Goal: Task Accomplishment & Management: Manage account settings

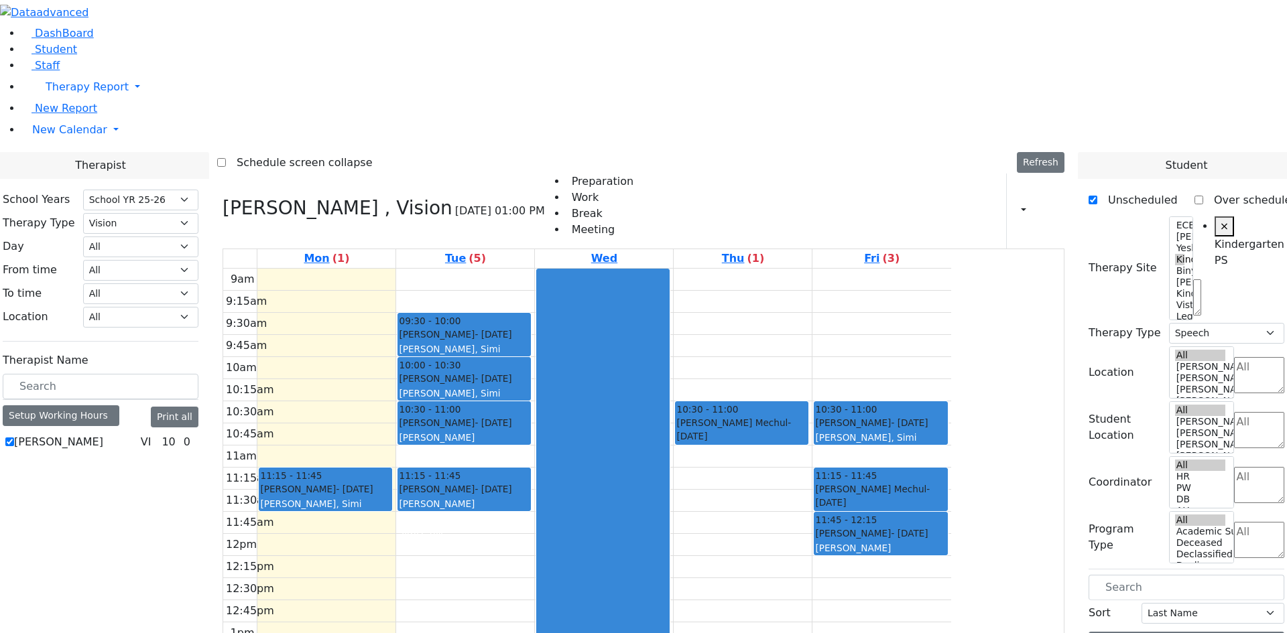
select select "212"
select select "4"
select select "51"
select select "3"
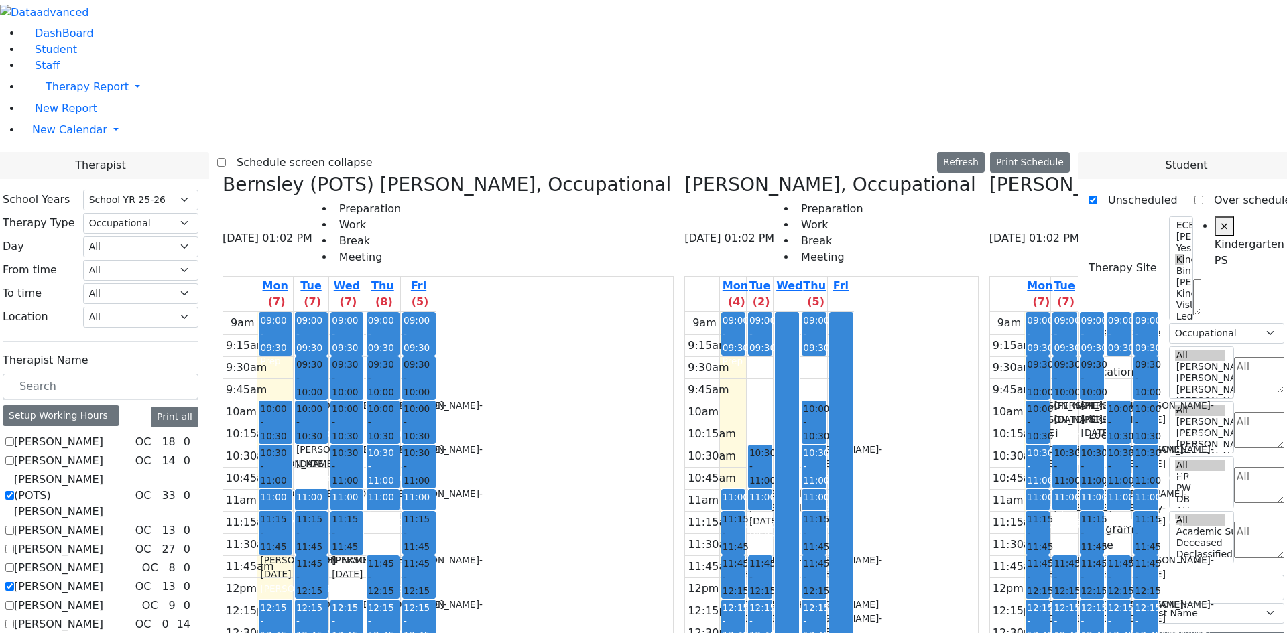
select select "212"
select select "1"
select select "51"
select select "1"
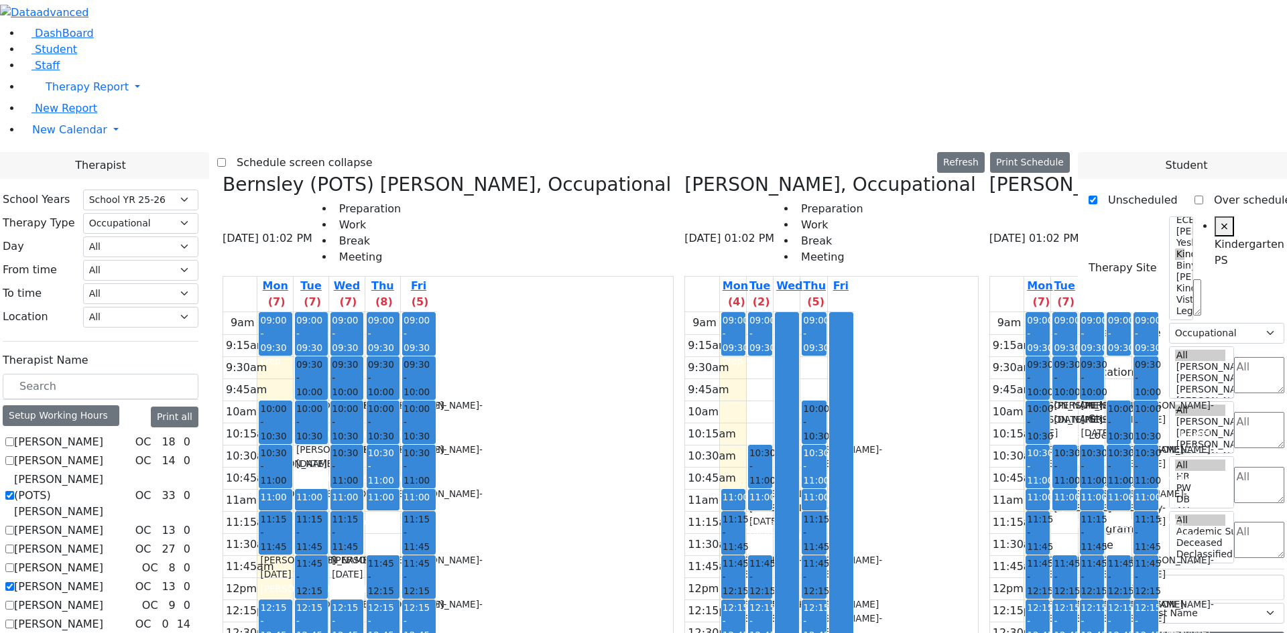
click at [990, 432] on div "9am 9:15am 9:30am 9:45am 10am 10:15am 10:30am 10:45am 11am 11:15am 11:30am 11:4…" at bounding box center [1074, 577] width 169 height 531
click at [990, 430] on div "9am 9:15am 9:30am 9:45am 10am 10:15am 10:30am 10:45am 11am 11:15am 11:30am 11:4…" at bounding box center [1074, 577] width 169 height 531
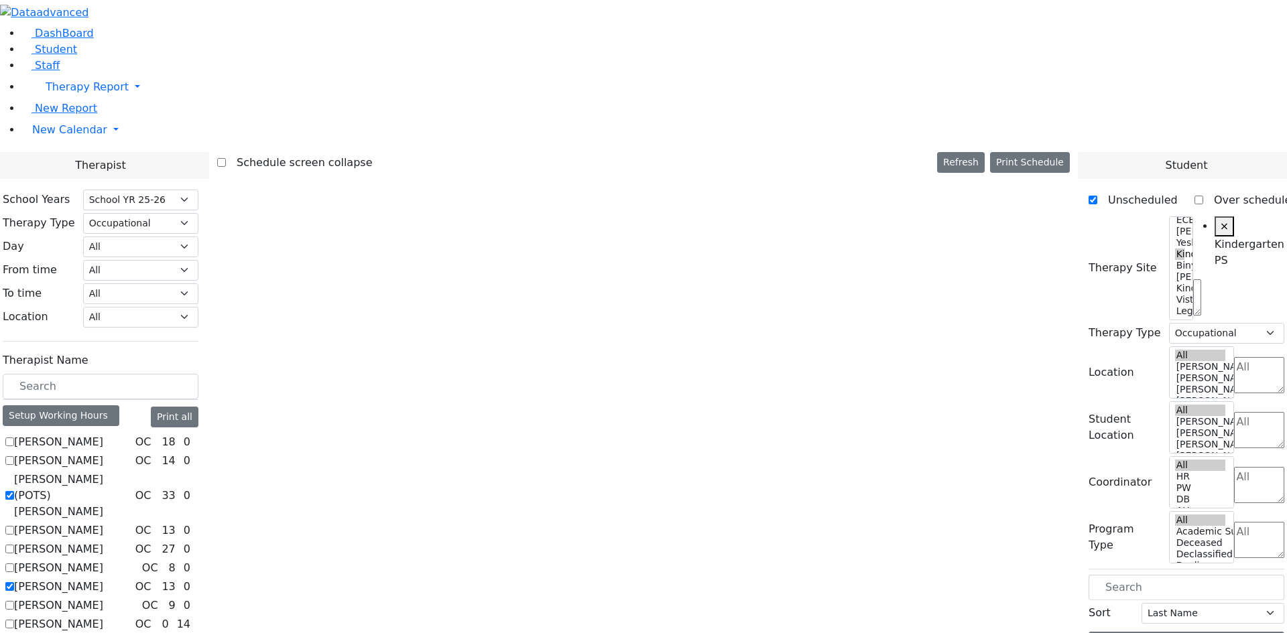
scroll to position [0, 0]
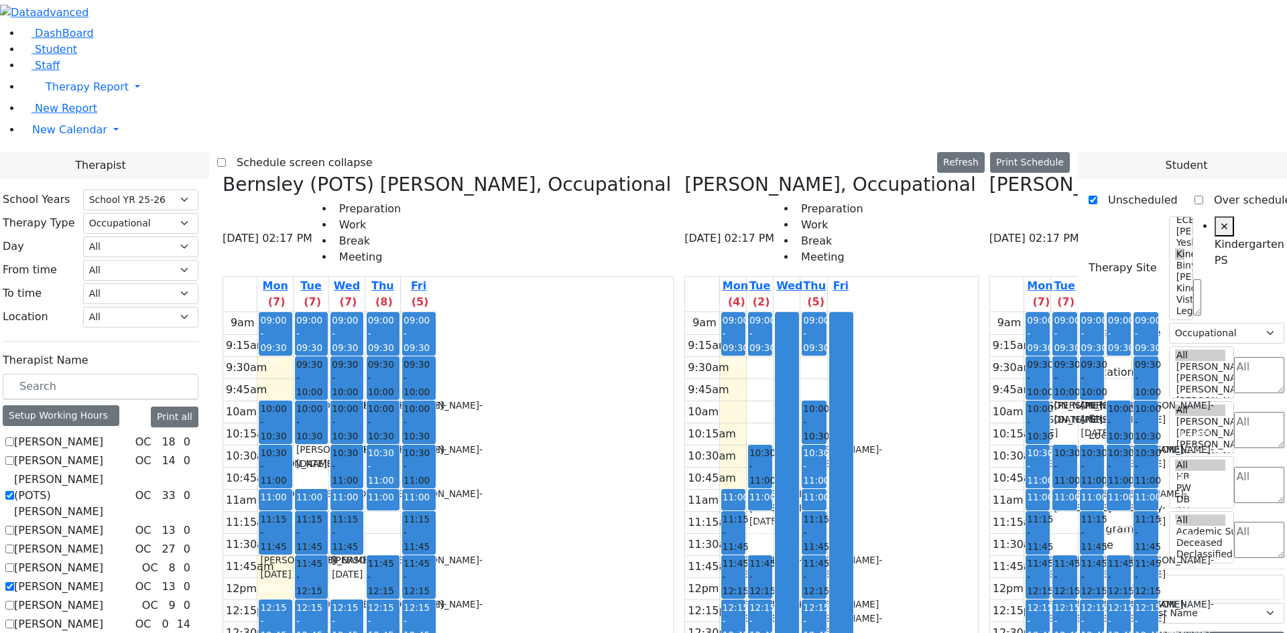
drag, startPoint x: 691, startPoint y: 619, endPoint x: 736, endPoint y: 617, distance: 44.9
click at [736, 617] on div "Schedule screen collapse Refresh Setup Working Hours Print Schedule Bernsley (P…" at bounding box center [643, 501] width 868 height 698
checkbox input "false"
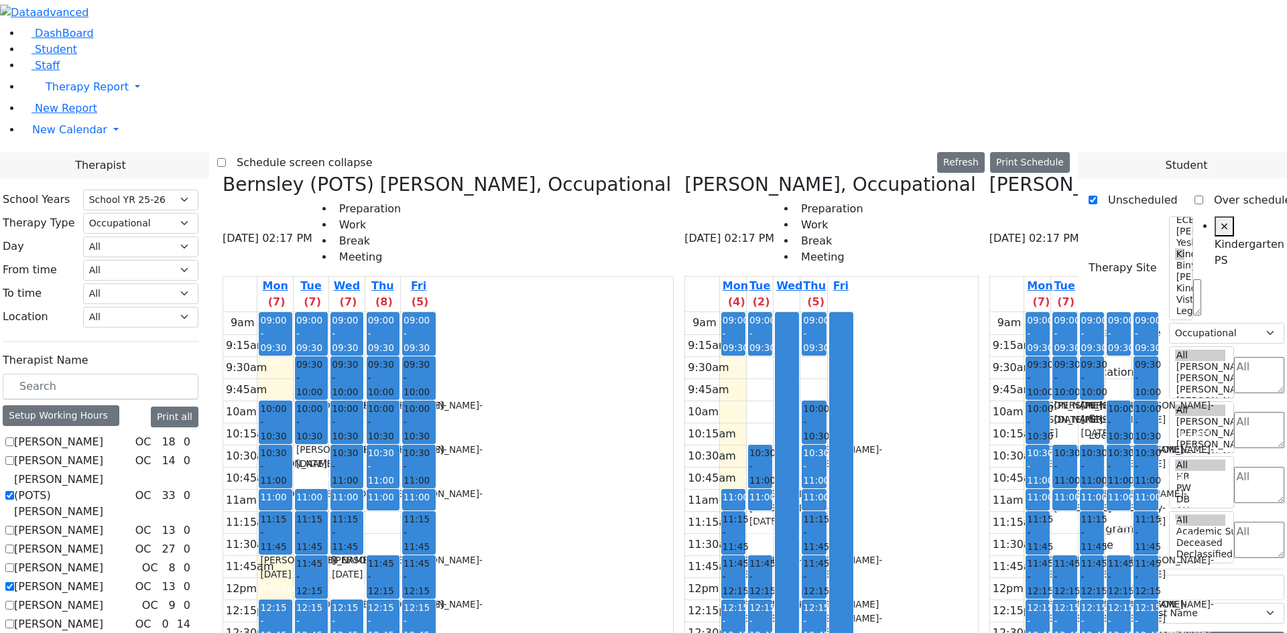
checkbox input "false"
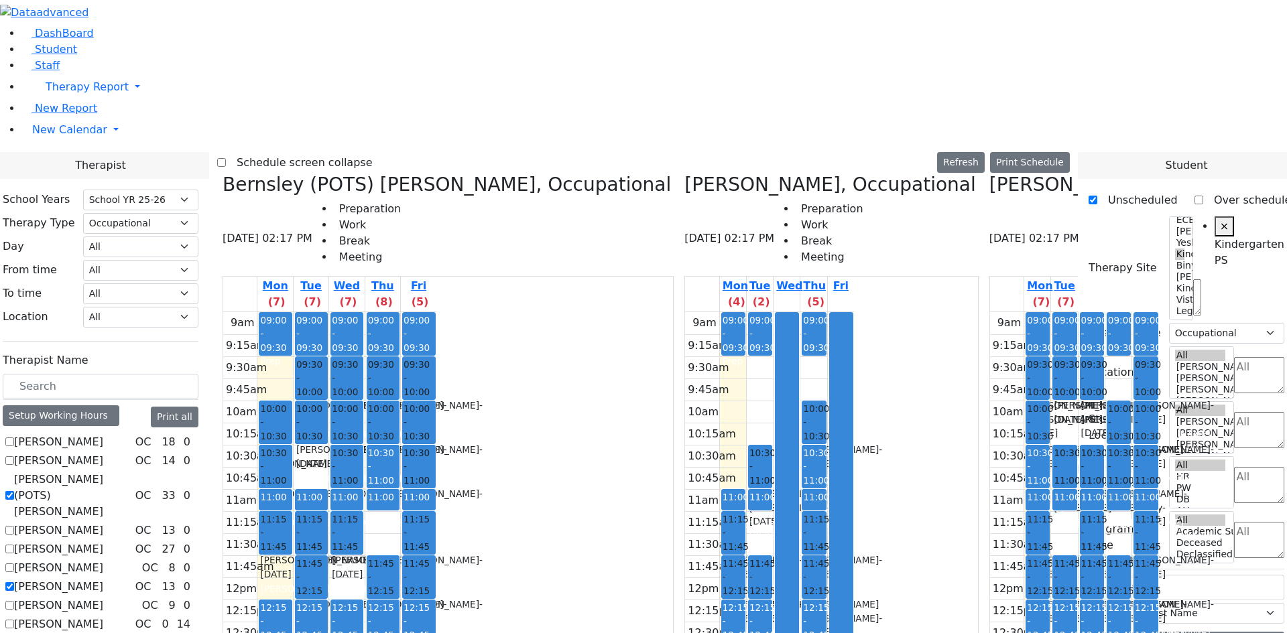
checkbox input "true"
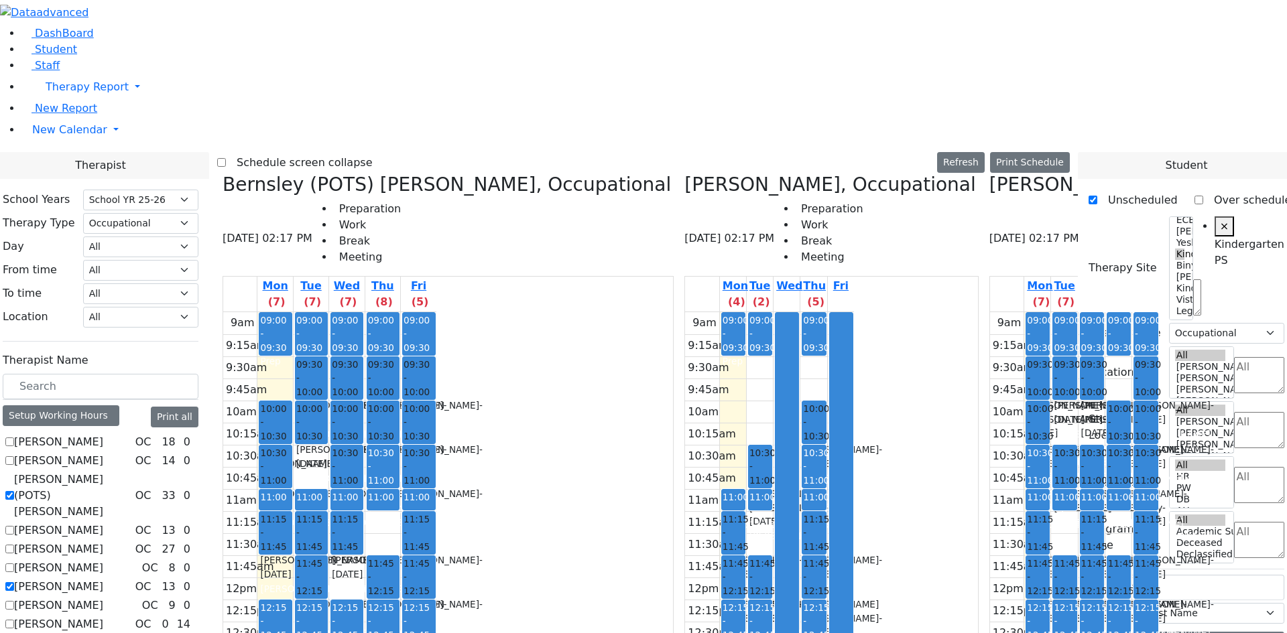
checkbox input "false"
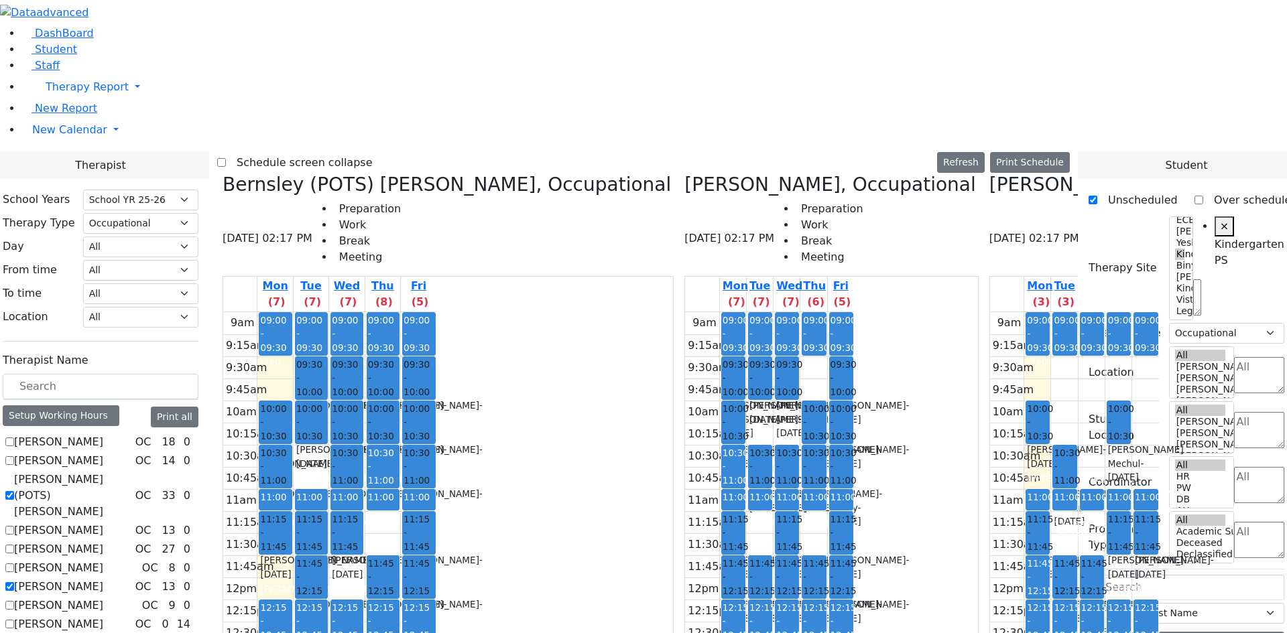
checkbox input "false"
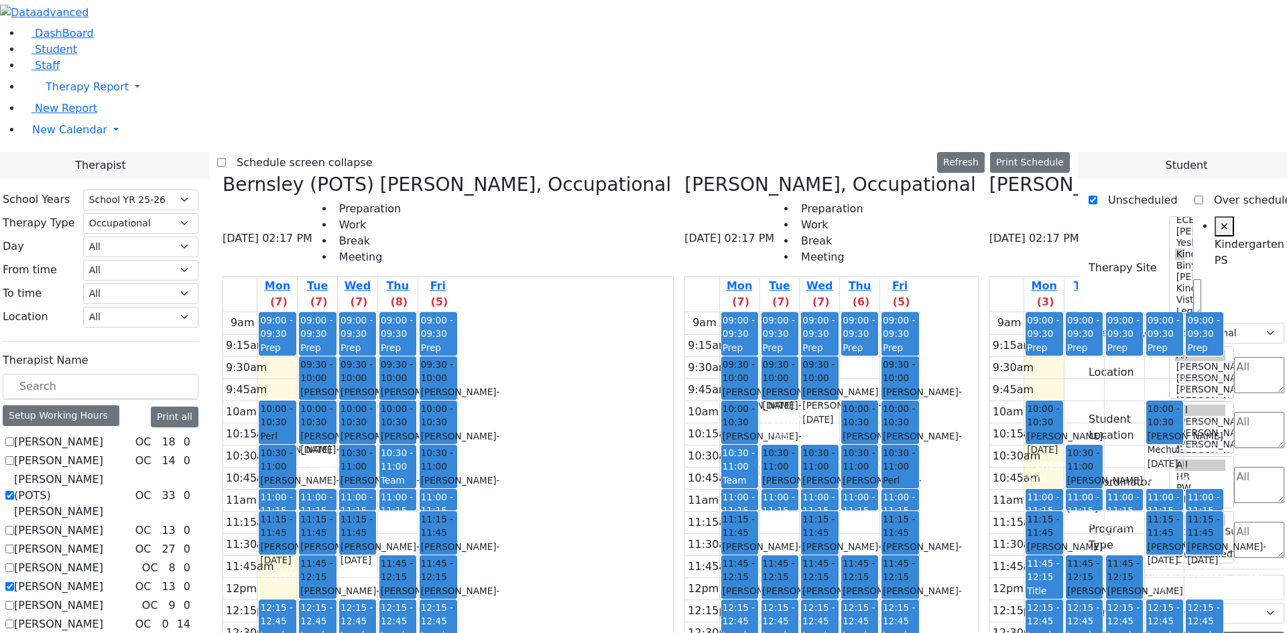
checkbox input "true"
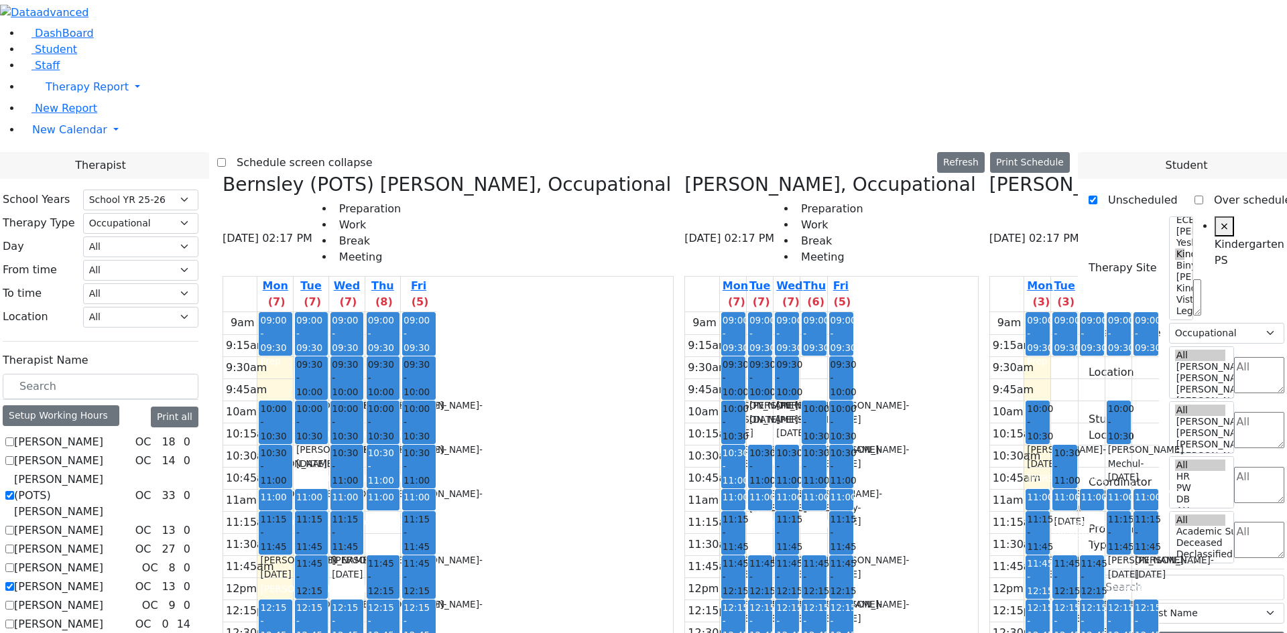
checkbox input "true"
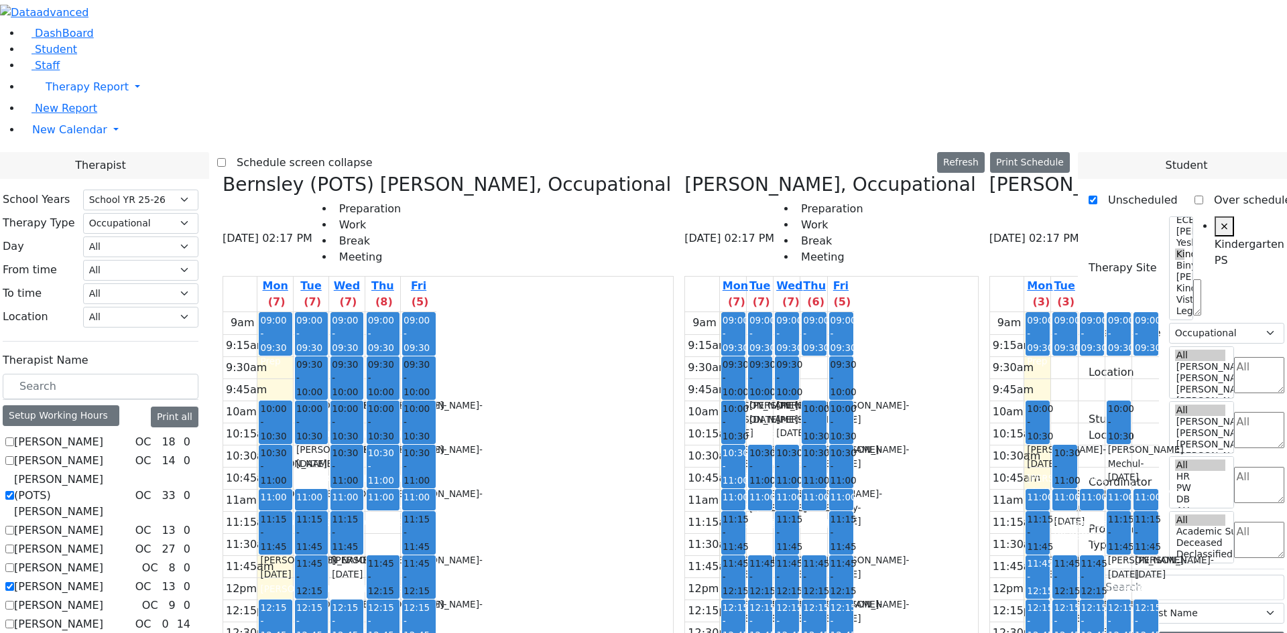
checkbox input "false"
click at [103, 523] on label "Brown Darlene" at bounding box center [58, 531] width 89 height 16
click at [14, 526] on input "Brown Darlene" at bounding box center [9, 530] width 9 height 9
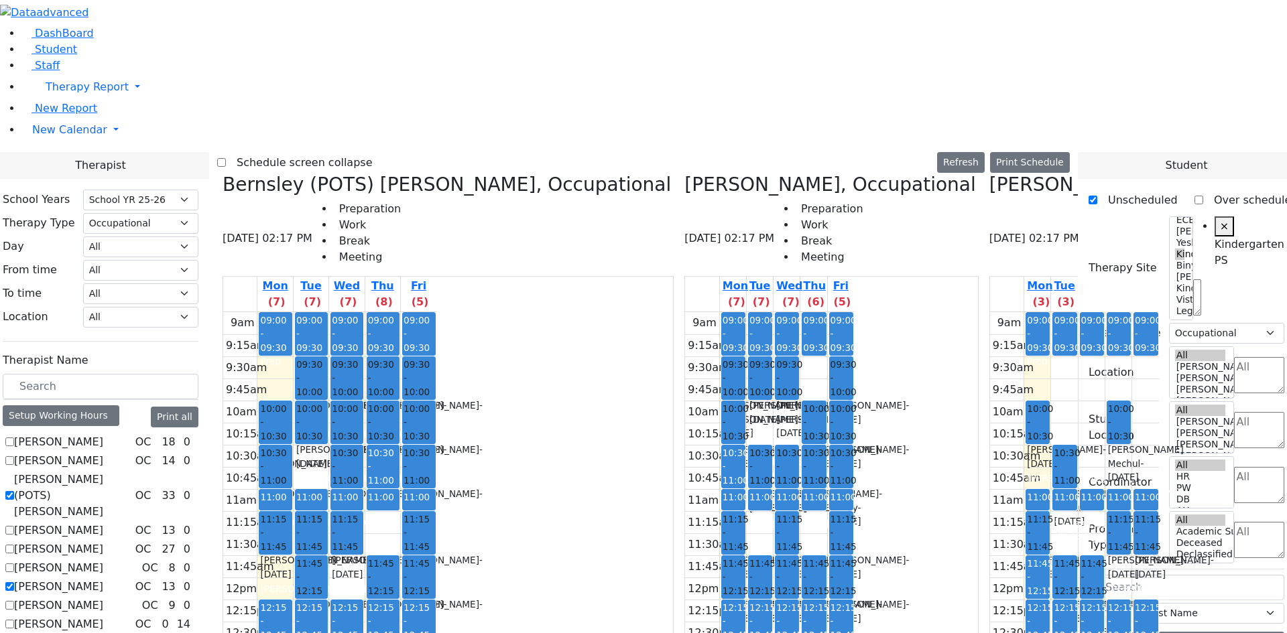
checkbox input "true"
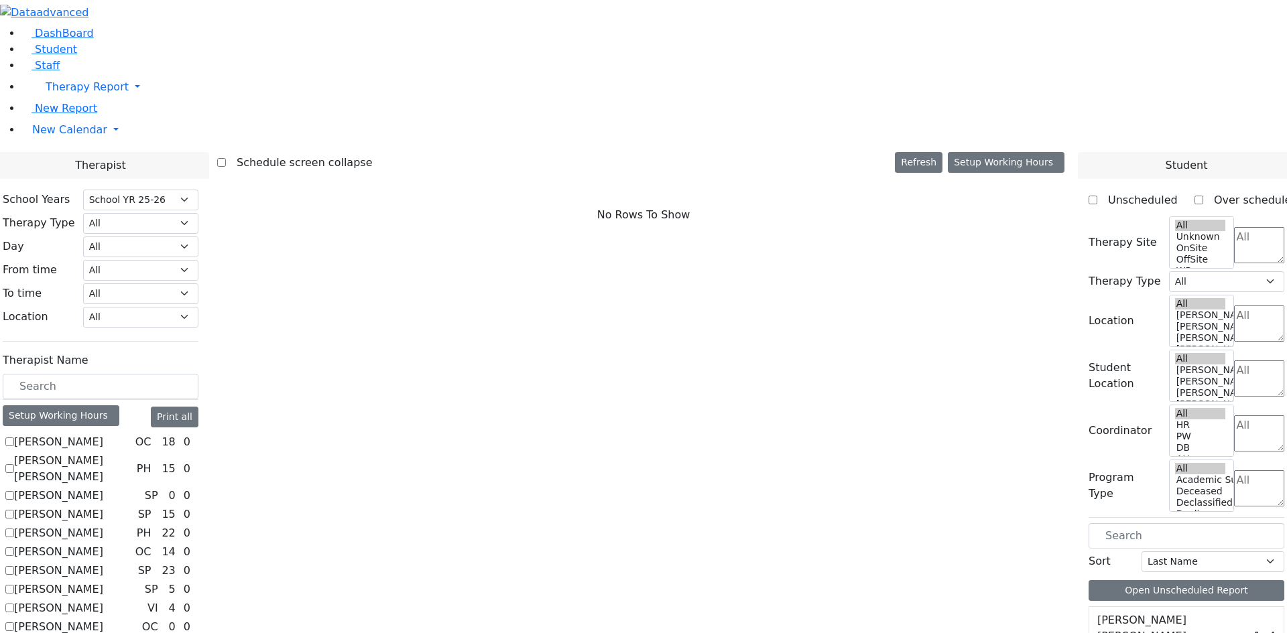
select select "212"
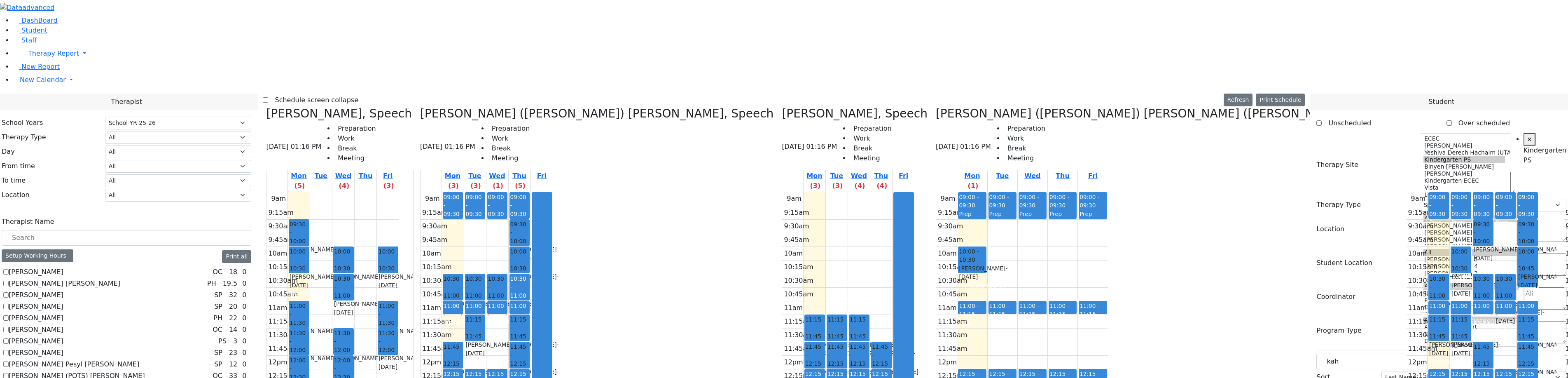
select select "212"
select select "51"
select select "3"
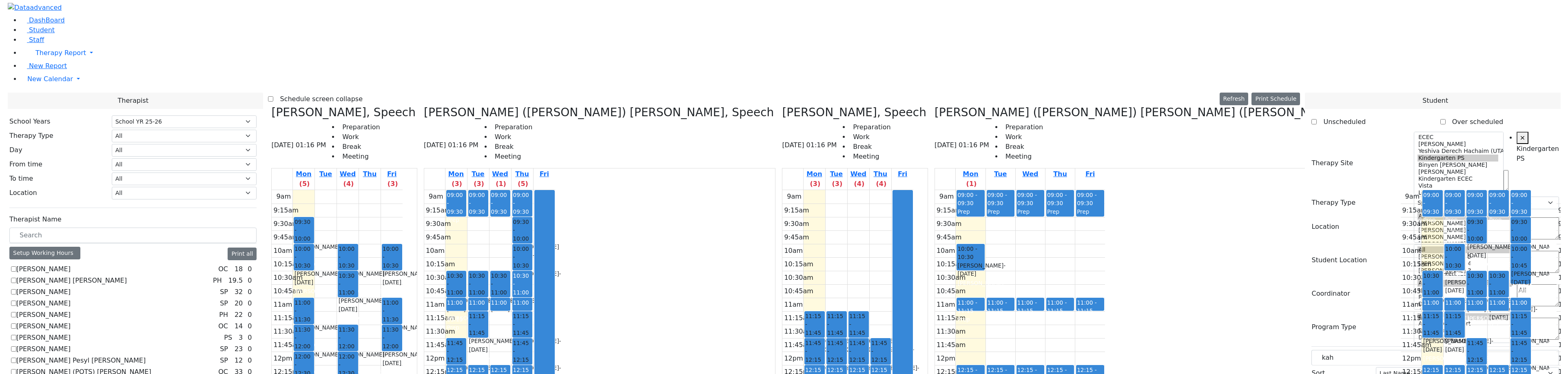
scroll to position [213, 0]
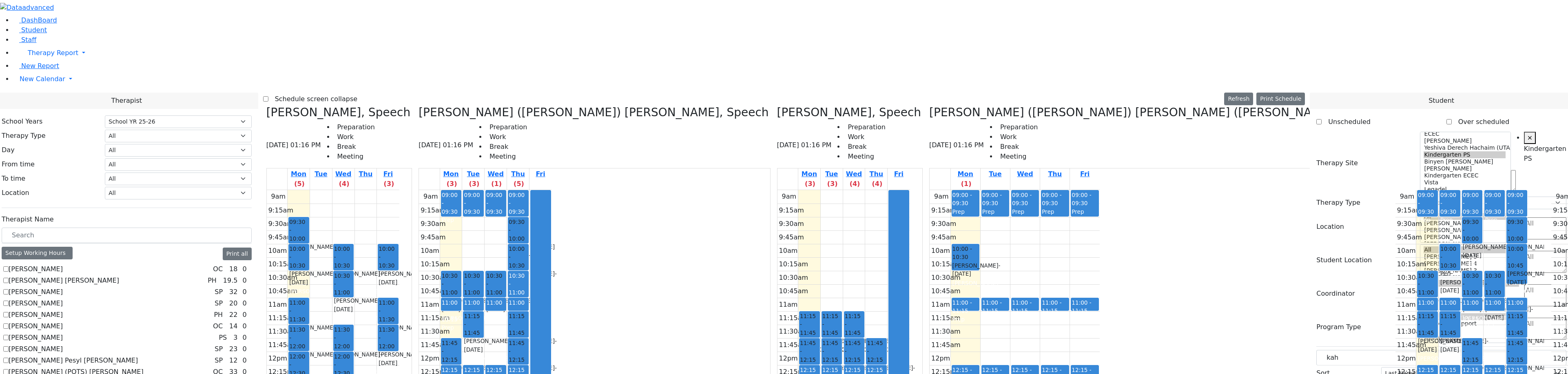
drag, startPoint x: 1010, startPoint y: 210, endPoint x: 780, endPoint y: 178, distance: 232.2
click at [780, 181] on div "Grumet Tova, Speech 08/18/2025 01:16 PM Preparation Work Break Meeting Mon (5) …" at bounding box center [784, 310] width 1042 height 408
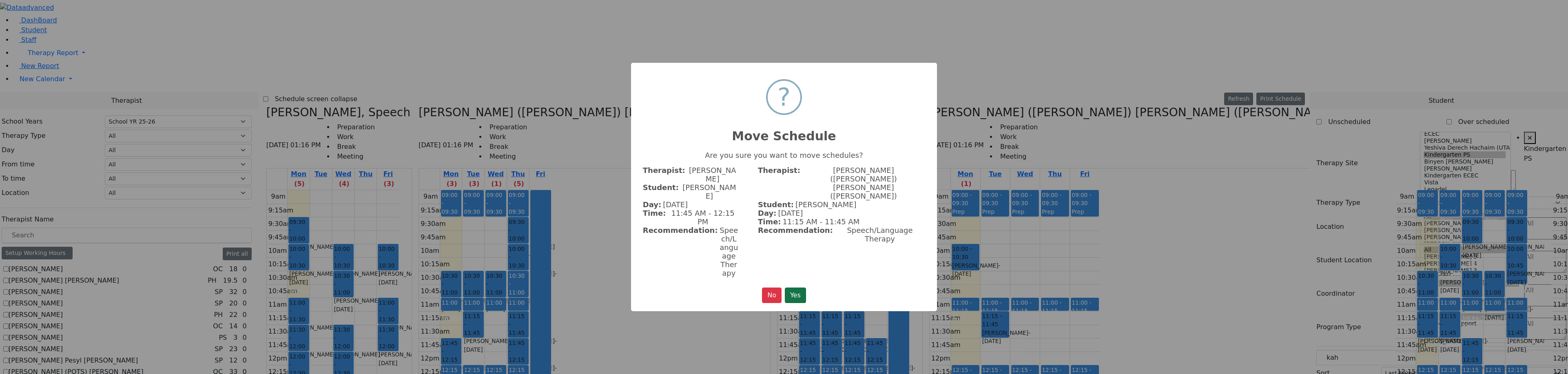
click at [802, 287] on button "Yes" at bounding box center [795, 294] width 21 height 15
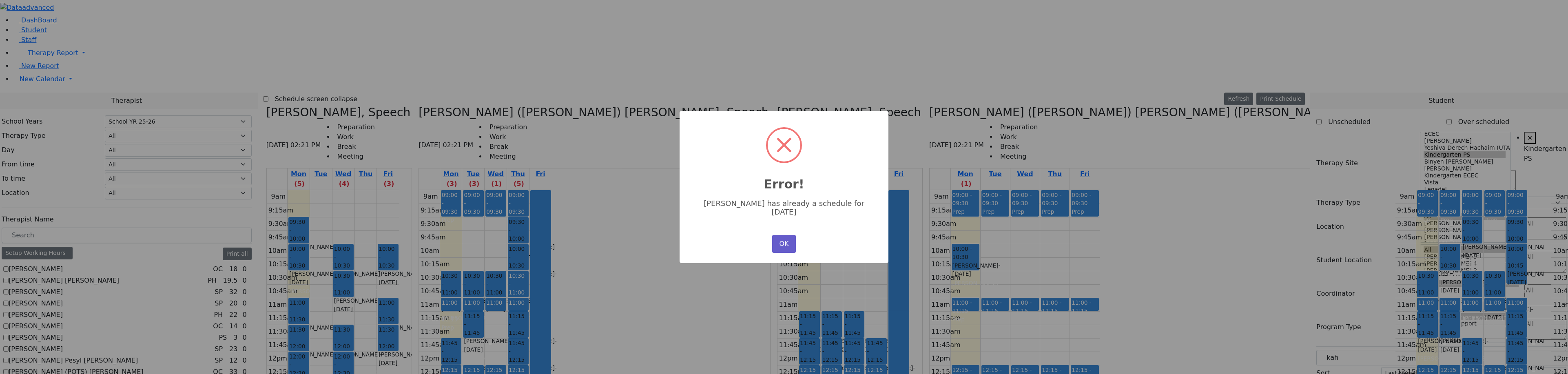
click at [782, 243] on button "OK" at bounding box center [784, 243] width 24 height 18
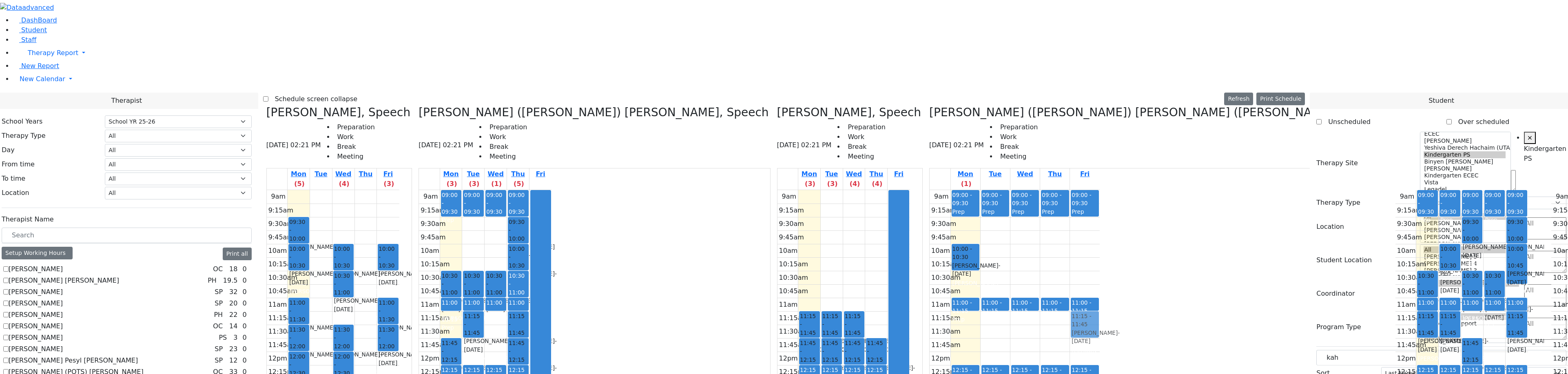
drag, startPoint x: 1004, startPoint y: 214, endPoint x: 852, endPoint y: 187, distance: 154.4
click at [852, 187] on div "Grumet Tova, Speech 08/18/2025 02:21 PM Preparation Work Break Meeting Mon (5) …" at bounding box center [784, 310] width 1042 height 408
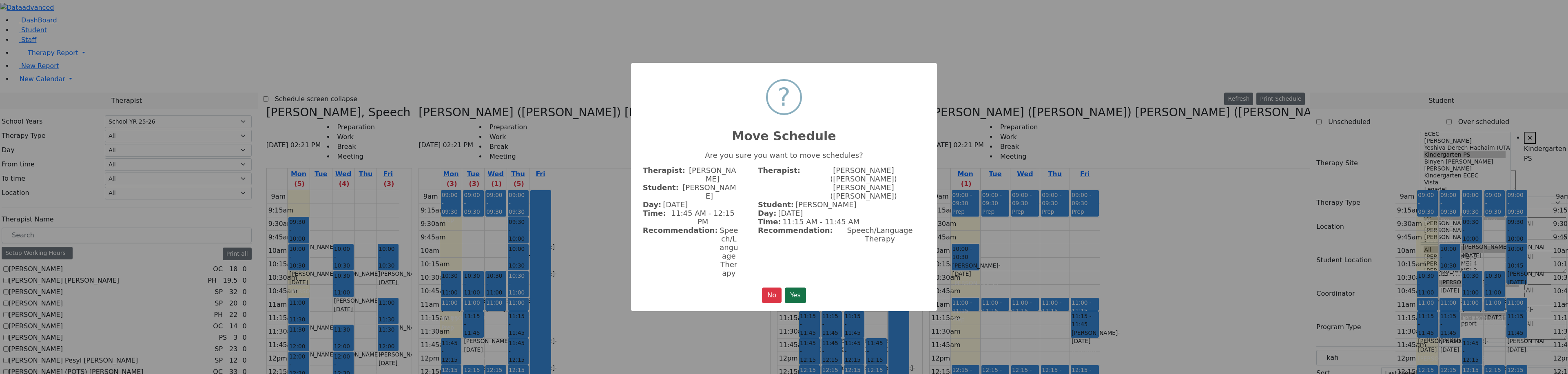
click at [795, 287] on button "Yes" at bounding box center [795, 294] width 21 height 15
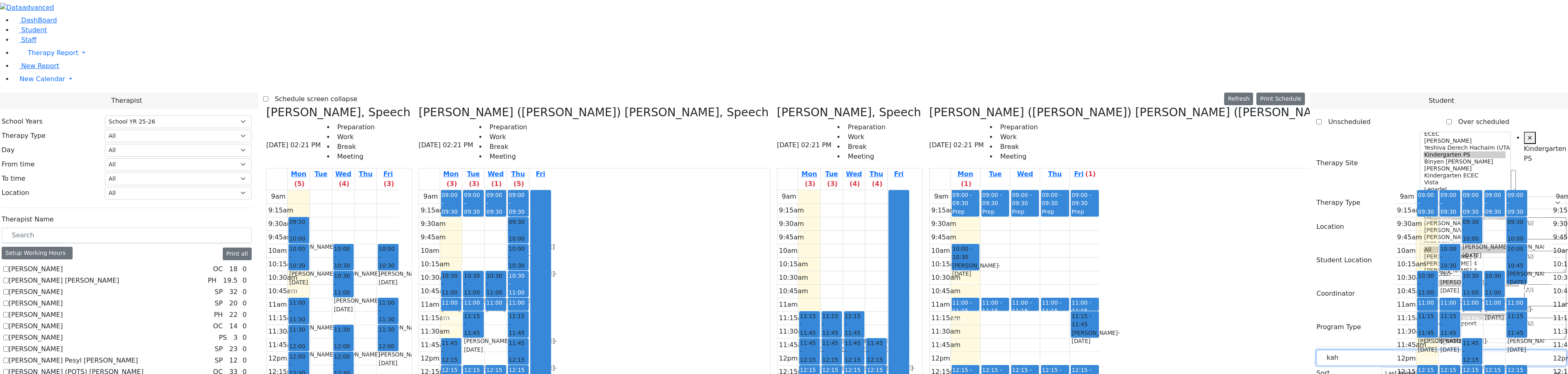
drag, startPoint x: 1351, startPoint y: 145, endPoint x: 1277, endPoint y: 144, distance: 74.0
type input "gree"
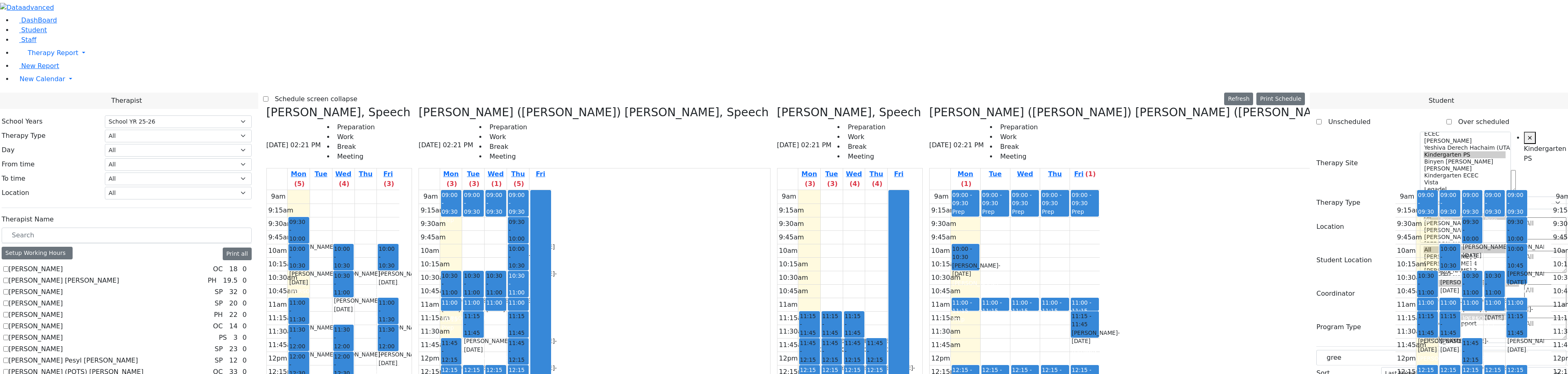
drag, startPoint x: 1395, startPoint y: 187, endPoint x: 1372, endPoint y: 185, distance: 23.1
drag, startPoint x: 1367, startPoint y: 207, endPoint x: 1204, endPoint y: 85, distance: 203.6
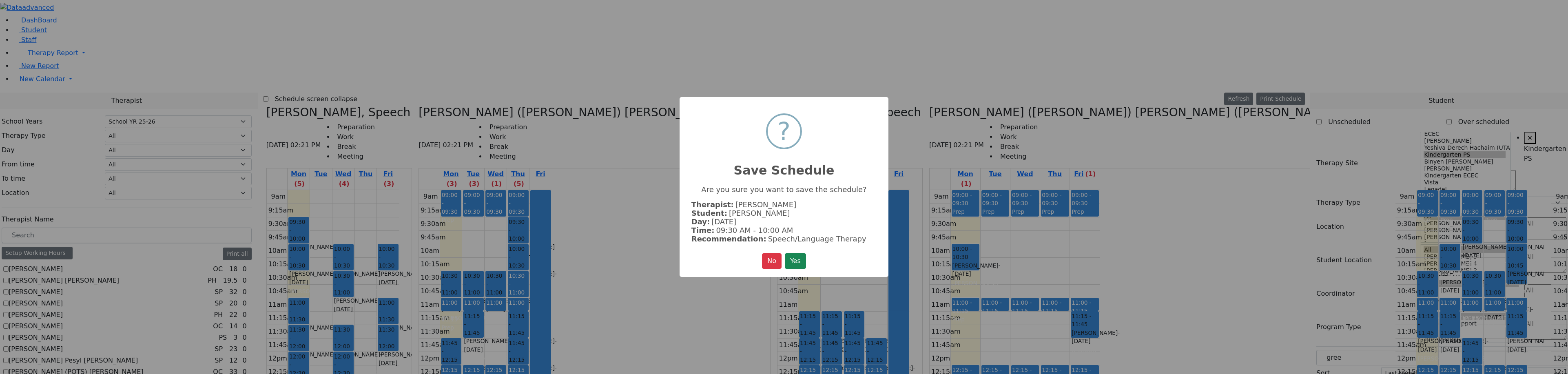
drag, startPoint x: 903, startPoint y: 277, endPoint x: 995, endPoint y: 250, distance: 95.9
click at [912, 274] on div "× ? Save Schedule Are you sure you want to save the schedule? Therapist: Biderm…" at bounding box center [784, 187] width 1568 height 374
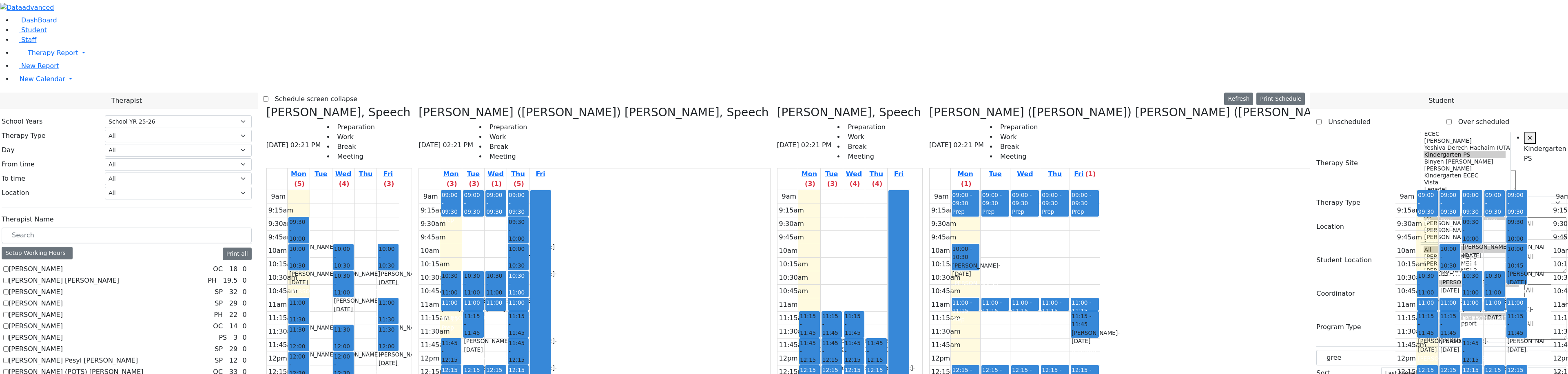
drag, startPoint x: 1339, startPoint y: 206, endPoint x: 1199, endPoint y: 77, distance: 190.4
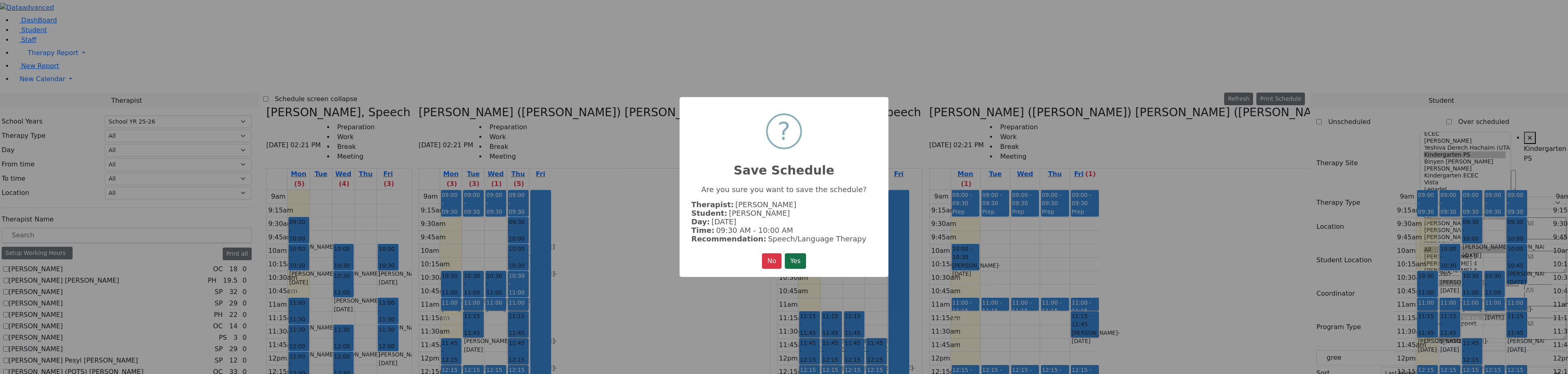
click at [803, 263] on button "Yes" at bounding box center [795, 260] width 21 height 15
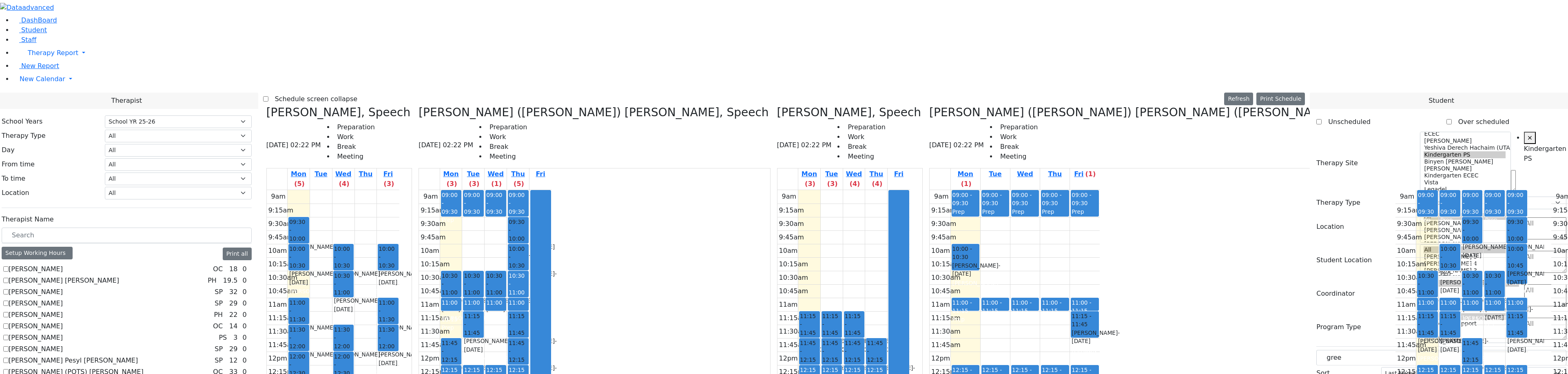
drag, startPoint x: 1337, startPoint y: 206, endPoint x: 1279, endPoint y: 79, distance: 139.6
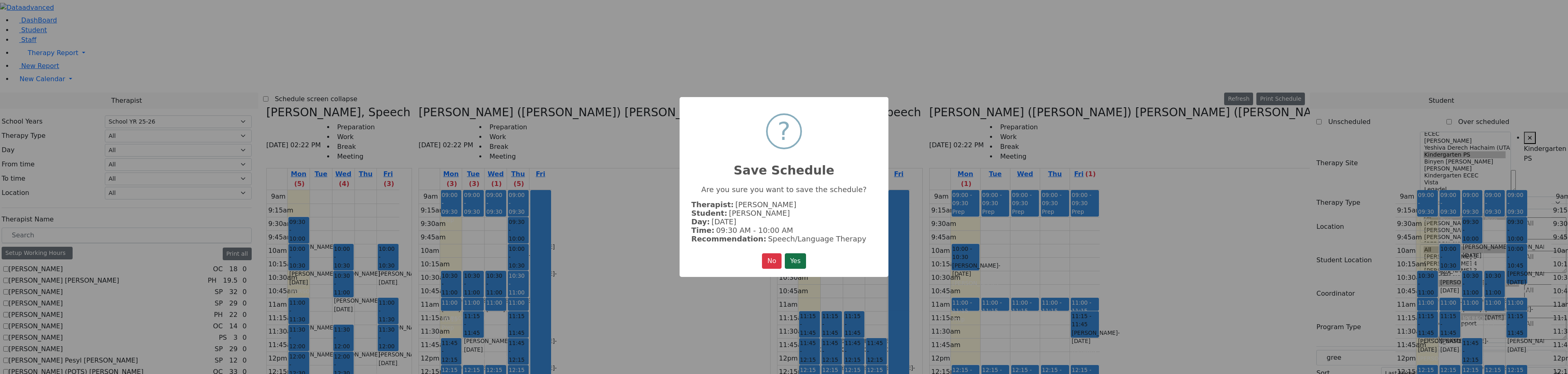
click at [798, 254] on button "Yes" at bounding box center [795, 260] width 21 height 15
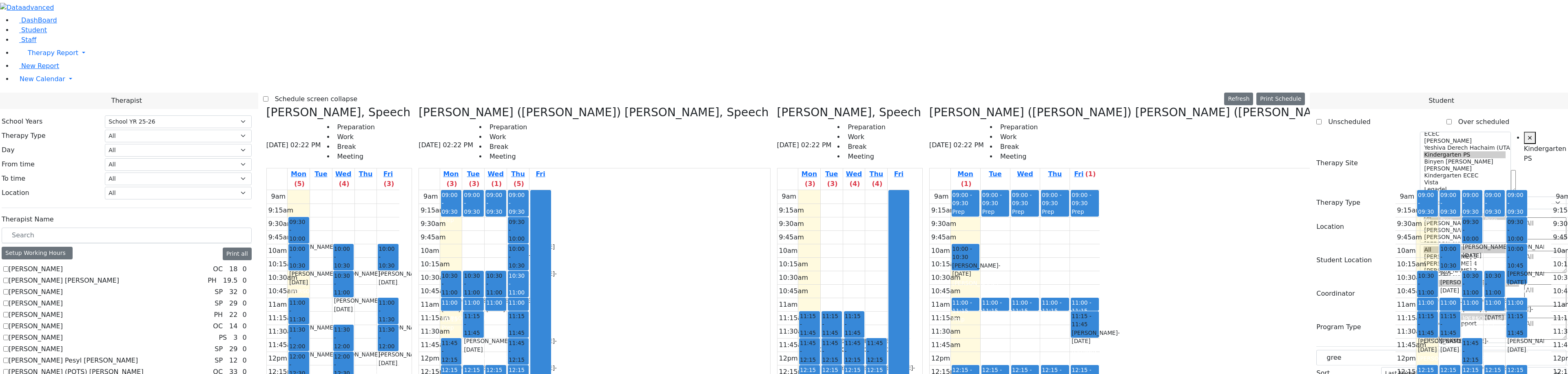
drag, startPoint x: 1354, startPoint y: 205, endPoint x: 870, endPoint y: 139, distance: 488.5
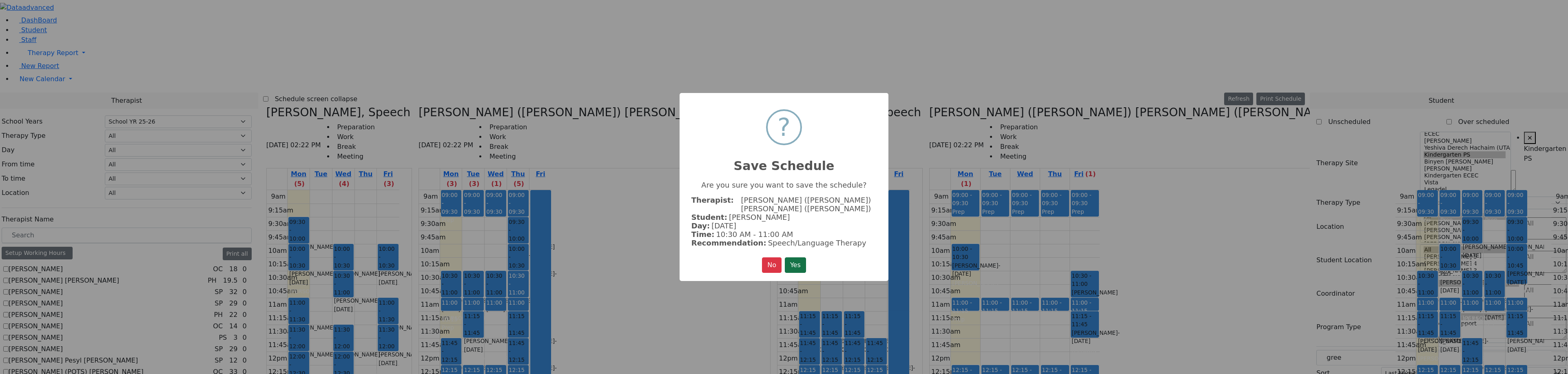
click at [791, 266] on button "Yes" at bounding box center [795, 265] width 21 height 15
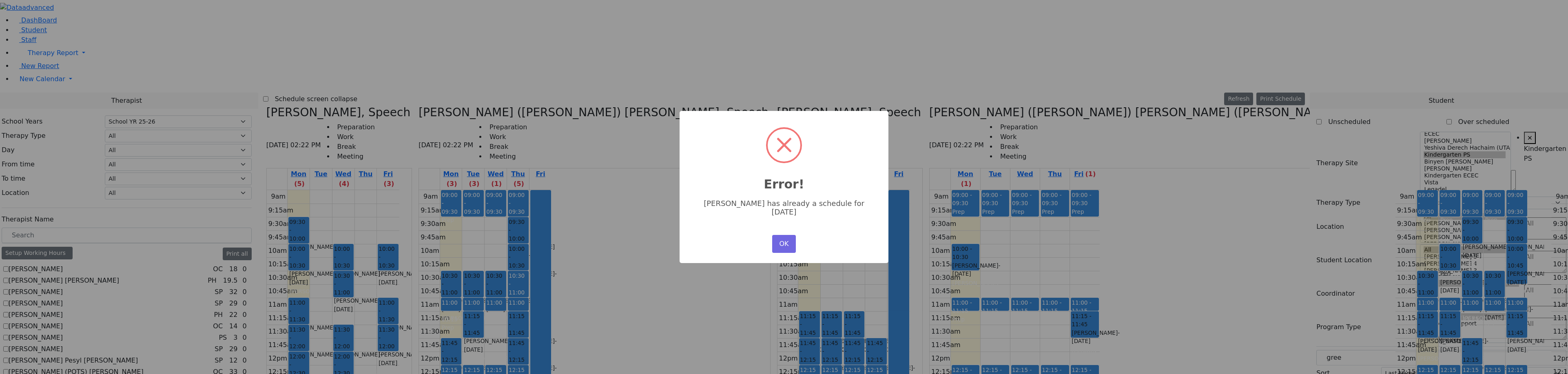
click at [785, 242] on button "OK" at bounding box center [784, 243] width 24 height 18
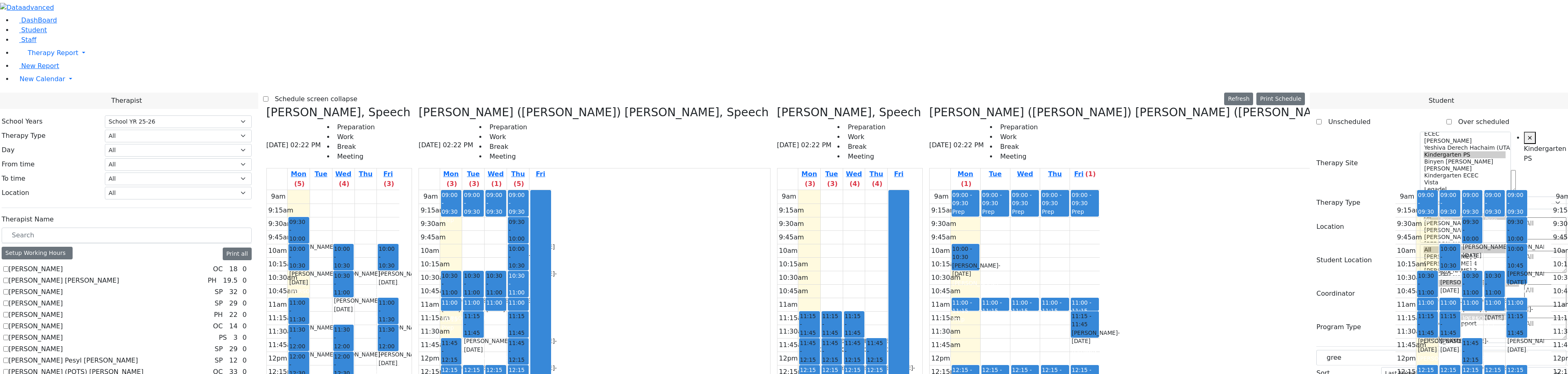
drag, startPoint x: 998, startPoint y: 165, endPoint x: 838, endPoint y: 167, distance: 160.0
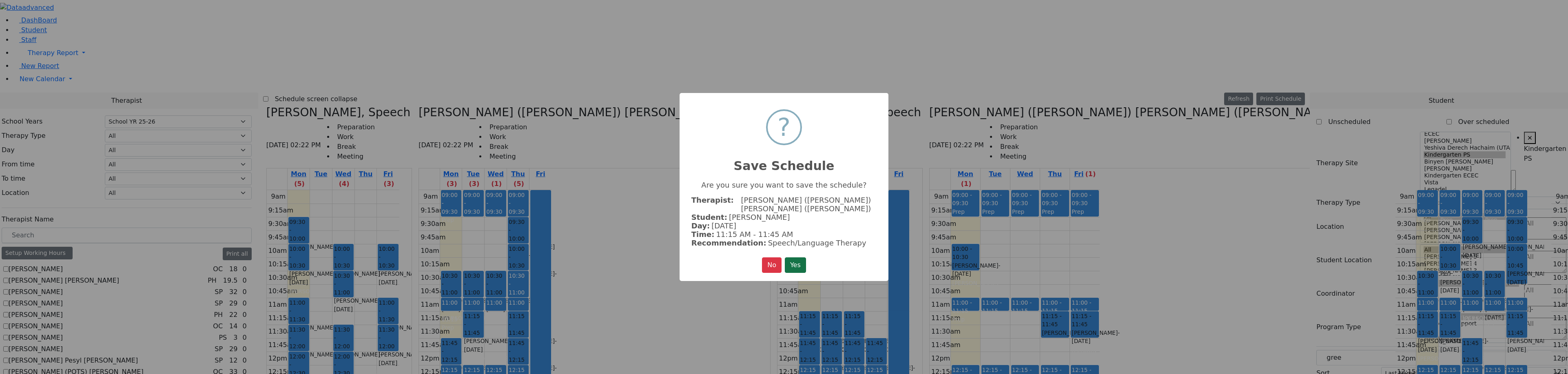
click at [800, 258] on button "Yes" at bounding box center [795, 265] width 21 height 15
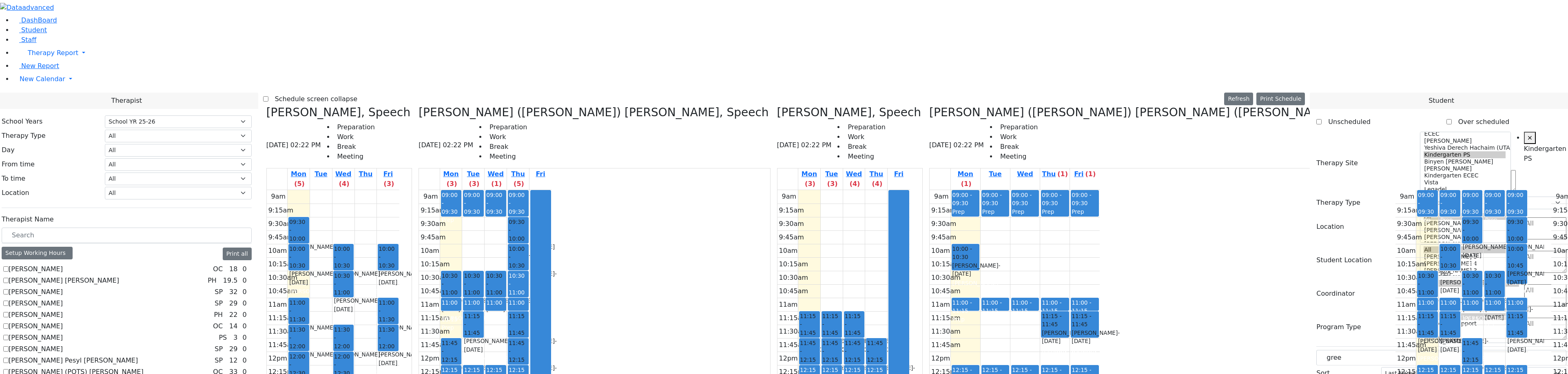
drag, startPoint x: 1048, startPoint y: 190, endPoint x: 800, endPoint y: 251, distance: 255.4
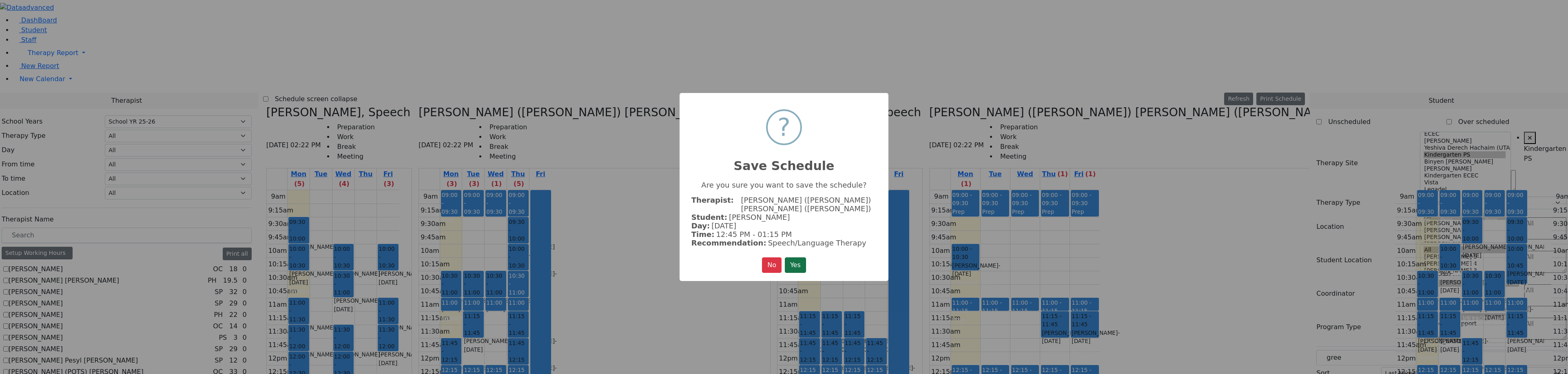
click at [800, 264] on button "Yes" at bounding box center [795, 265] width 21 height 15
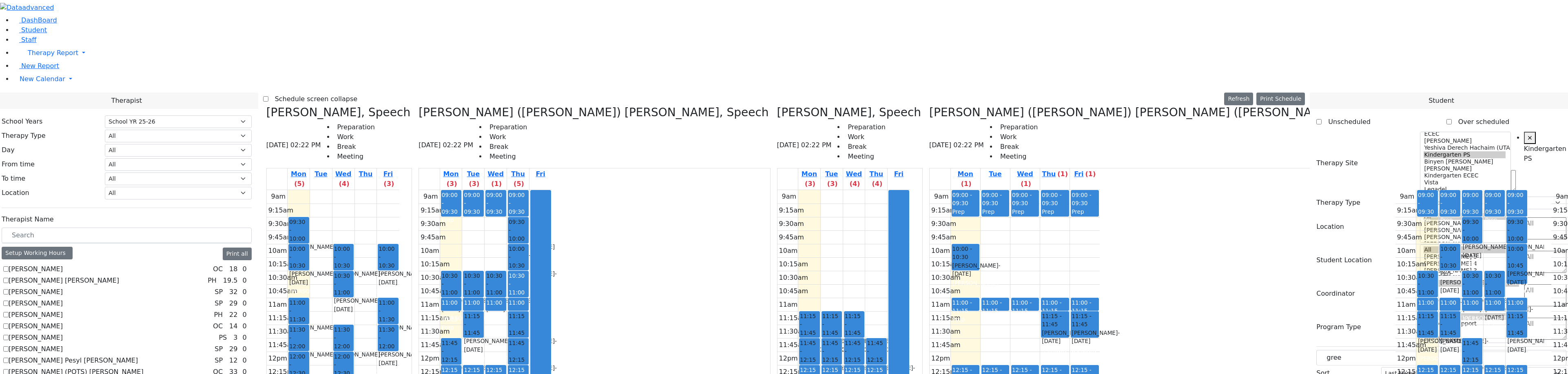
drag, startPoint x: 1361, startPoint y: 206, endPoint x: 1225, endPoint y: 55, distance: 203.2
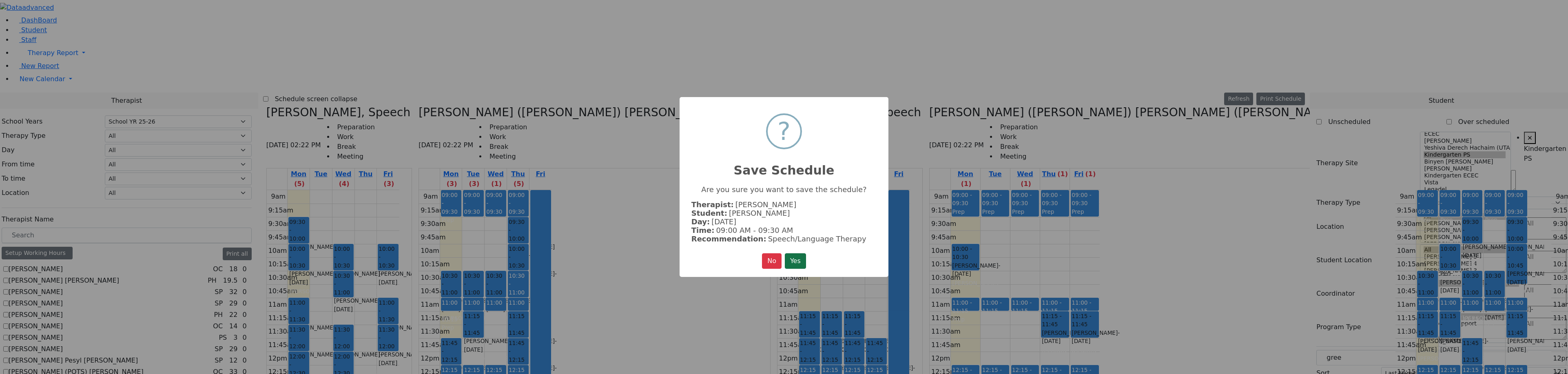
click at [805, 257] on button "Yes" at bounding box center [795, 260] width 21 height 15
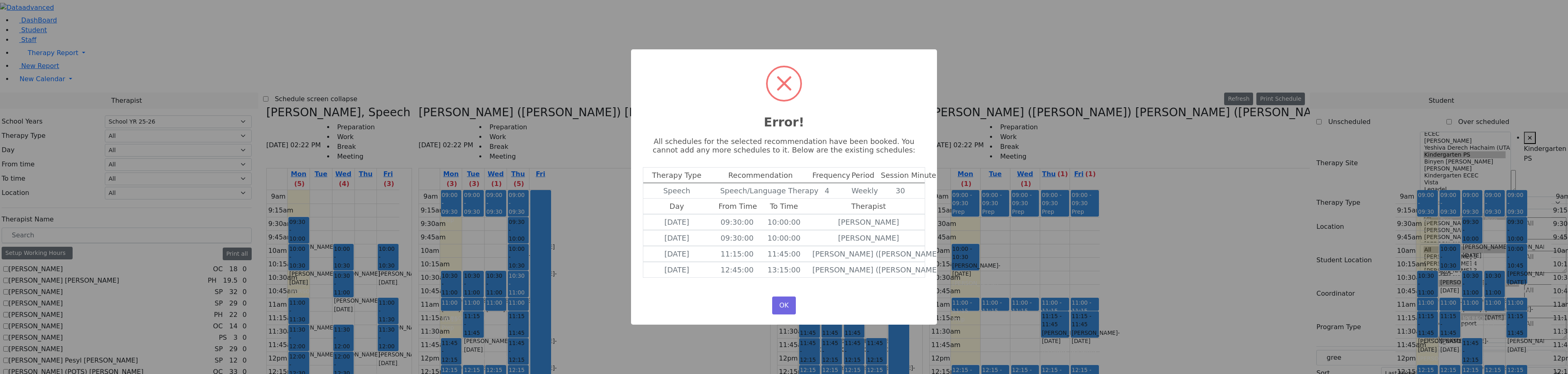
drag, startPoint x: 1428, startPoint y: 237, endPoint x: 1424, endPoint y: 226, distance: 11.7
click at [1428, 238] on div "× Error! All schedules for the selected recommendation have been booked. You ca…" at bounding box center [784, 187] width 1568 height 374
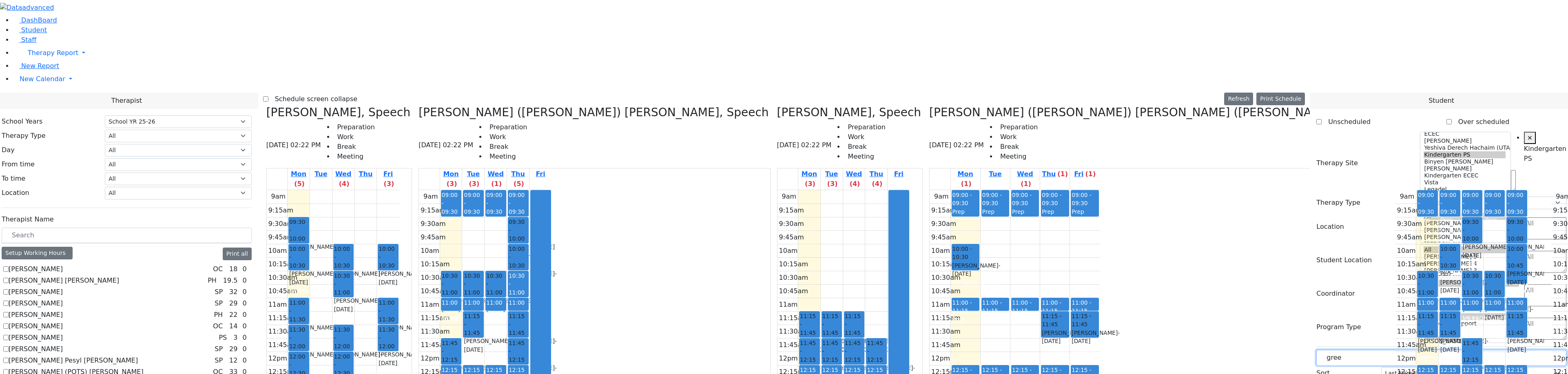
drag, startPoint x: 1344, startPoint y: 141, endPoint x: 1303, endPoint y: 144, distance: 41.1
drag, startPoint x: 1374, startPoint y: 207, endPoint x: 1343, endPoint y: 199, distance: 32.0
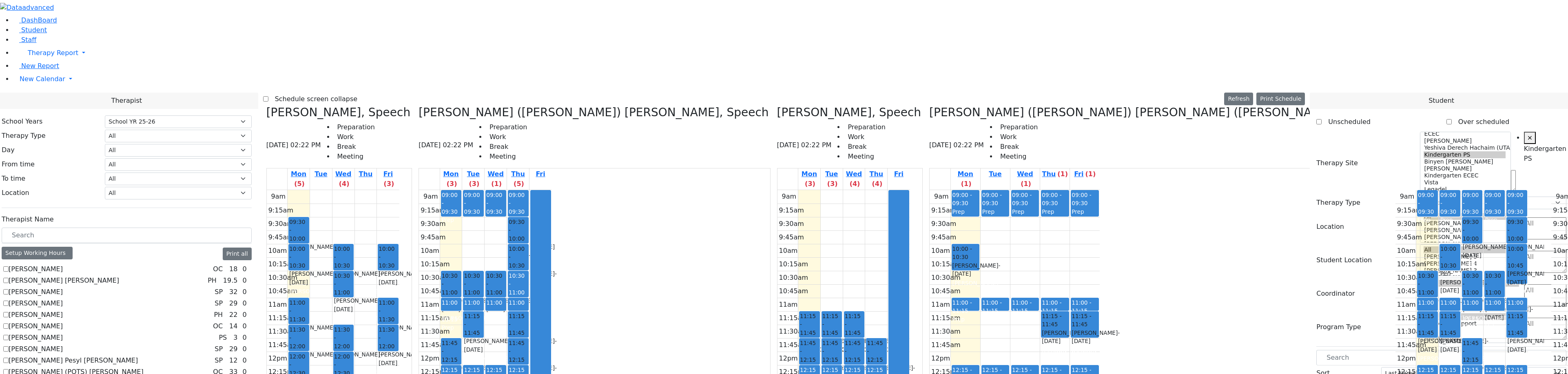
click at [1463, 296] on div "Markowitz Mendel - 05/27/2017" at bounding box center [1472, 304] width 19 height 16
click at [1485, 306] on span "- [DATE]" at bounding box center [1509, 313] width 48 height 15
click at [1463, 297] on span "- 05/27/2017" at bounding box center [1486, 305] width 48 height 15
click at [1418, 296] on div "Weiser Shloime - 08/21/2017" at bounding box center [1427, 304] width 19 height 16
click at [1418, 338] on span "- 05/27/2017" at bounding box center [1441, 345] width 48 height 15
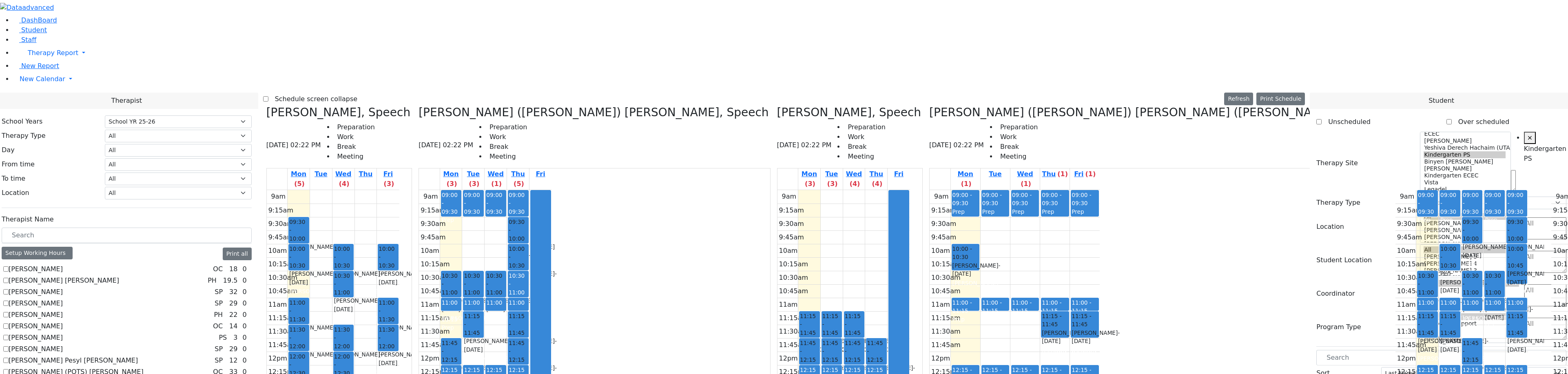
click at [1463, 296] on div "Markowitz Mendel - 05/27/2017" at bounding box center [1472, 304] width 19 height 16
click at [1396, 190] on div "9am 9:15am 9:30am 9:45am 10am 10:15am 10:30am 10:45am 11am 11:15am 11:30am 11:4…" at bounding box center [1462, 351] width 133 height 323
click at [1485, 306] on span "- 12/29/2017" at bounding box center [1509, 313] width 48 height 15
click at [1463, 297] on span "- 05/27/2017" at bounding box center [1486, 305] width 48 height 15
click at [1396, 190] on div "9am 9:15am 9:30am 9:45am 10am 10:15am 10:30am 10:45am 11am 11:15am 11:30am 11:4…" at bounding box center [1462, 351] width 133 height 323
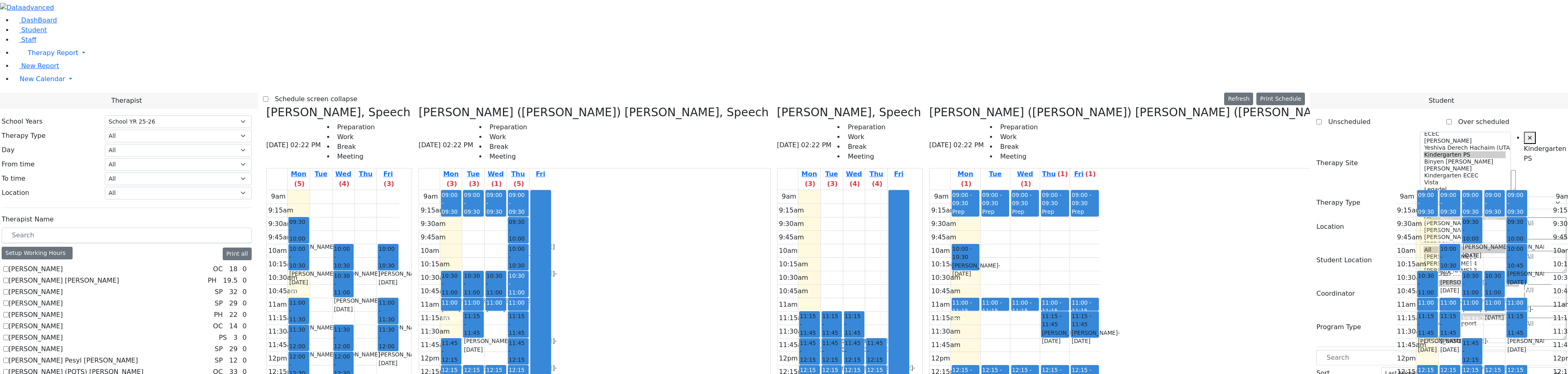
click at [1485, 296] on div "Perl Aaron - 12/29/2017" at bounding box center [1494, 308] width 19 height 25
click at [1396, 190] on div "9am 9:15am 9:30am 9:45am 10am 10:15am 10:30am 10:45am 11am 11:15am 11:30am 11:4…" at bounding box center [1462, 351] width 133 height 323
click at [1485, 295] on div at bounding box center [1494, 296] width 19 height 3
click at [1396, 190] on div "9am 9:15am 9:30am 9:45am 10am 10:15am 10:30am 10:45am 11am 11:15am 11:30am 11:4…" at bounding box center [1462, 351] width 133 height 323
click at [1485, 296] on div "Perl Aaron - 12/29/2017" at bounding box center [1494, 308] width 19 height 25
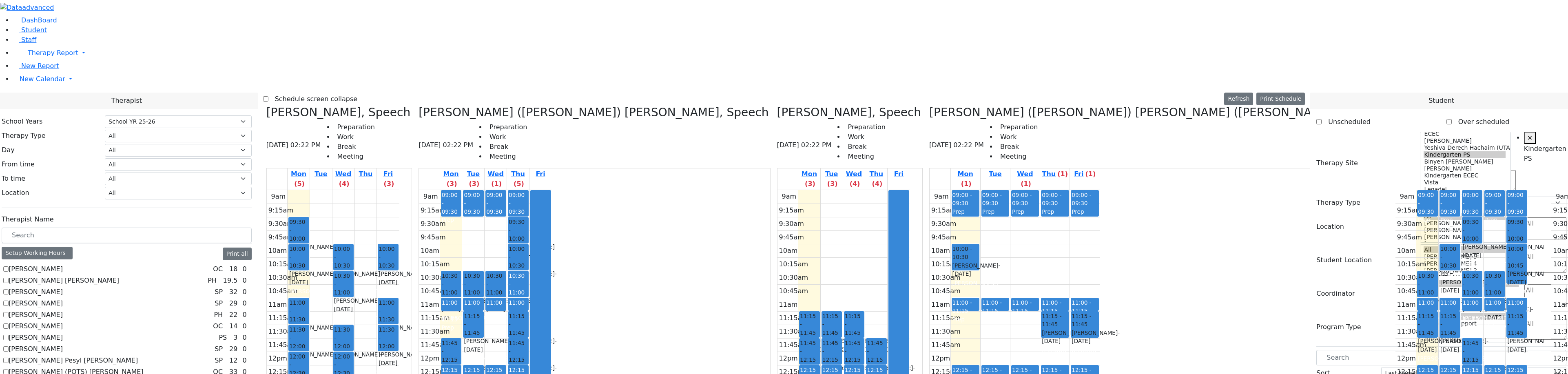
click at [1463, 296] on div "Markowitz Mendel - 05/27/2017" at bounding box center [1472, 304] width 19 height 16
click at [1396, 190] on div "9am 9:15am 9:30am 9:45am 10am 10:15am 10:30am 10:45am 11am 11:15am 11:30am 11:4…" at bounding box center [1462, 351] width 133 height 323
click at [1396, 341] on div "9am 9:15am 9:30am 9:45am 10am 10:15am 10:30am 10:45am 11am 11:15am 11:30am 11:4…" at bounding box center [1462, 351] width 133 height 323
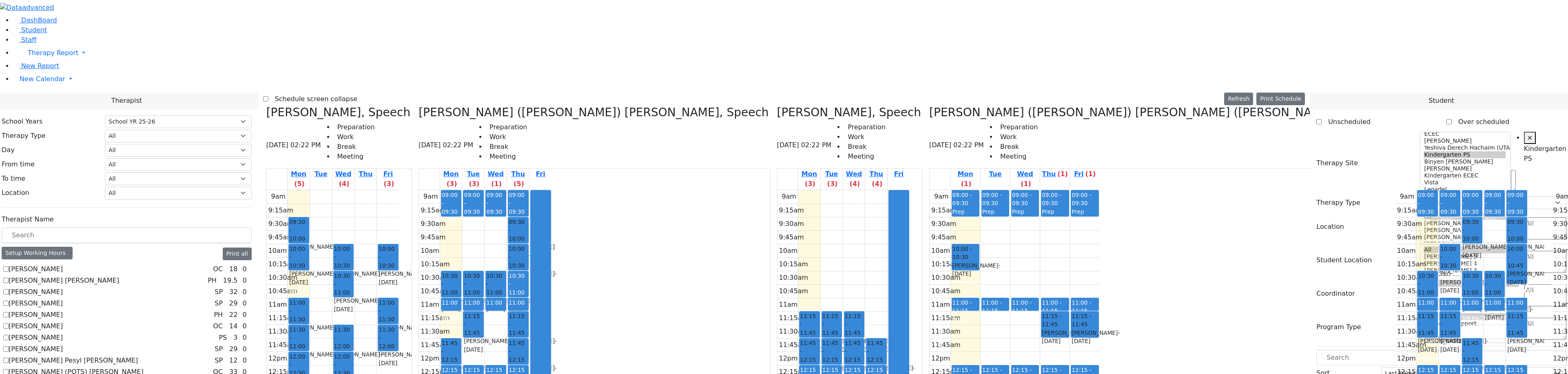
click at [1396, 261] on div "9am 9:15am 9:30am 9:45am 10am 10:15am 10:30am 10:45am 11am 11:15am 11:30am 11:4…" at bounding box center [1462, 351] width 133 height 323
drag, startPoint x: 990, startPoint y: 346, endPoint x: 748, endPoint y: 150, distance: 311.4
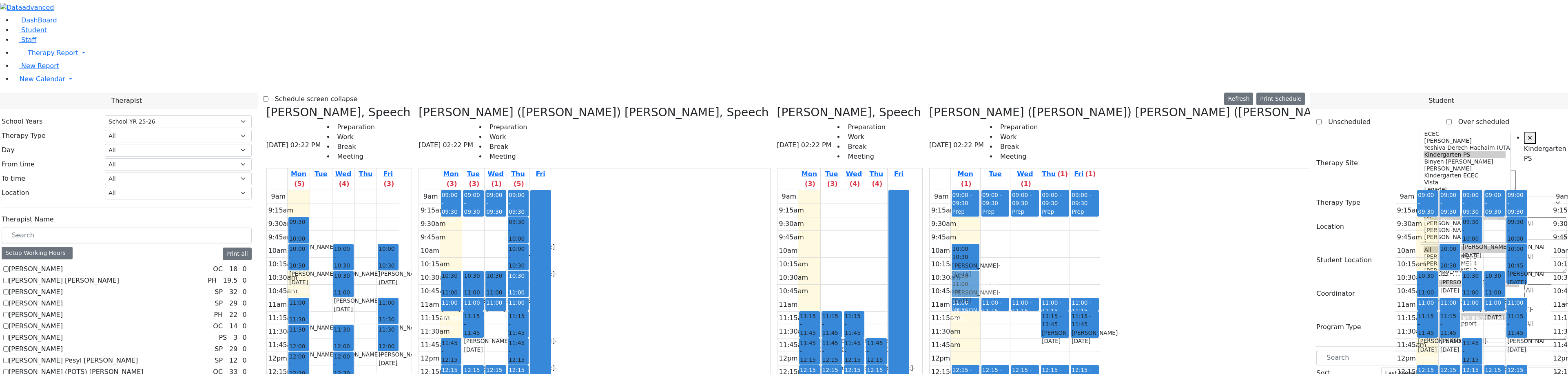
click at [749, 145] on div "Grumet Tova, Speech 08/18/2025 02:22 PM Preparation Work Break Meeting Mon (5) …" at bounding box center [784, 310] width 1042 height 408
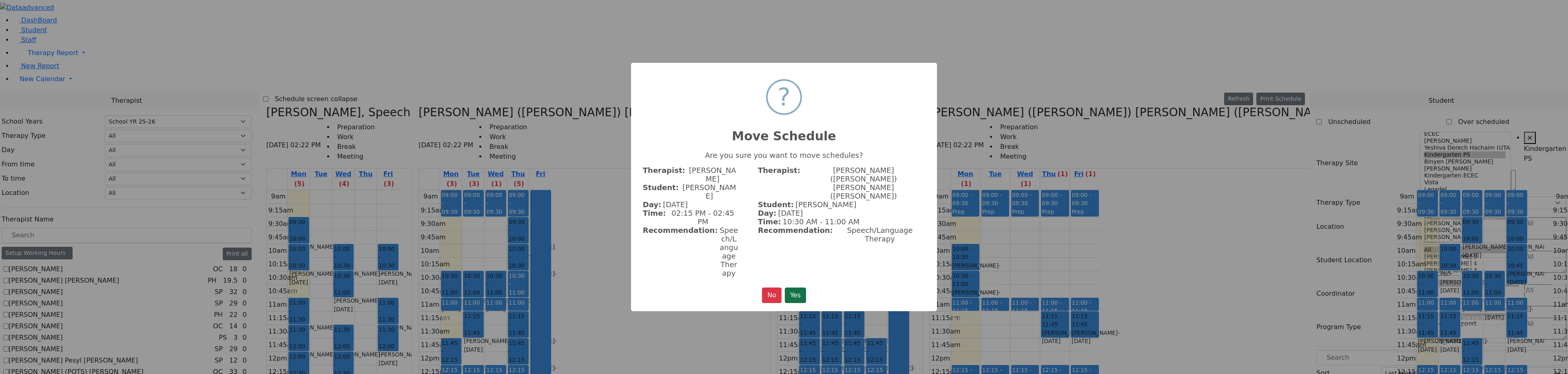
click at [797, 287] on button "Yes" at bounding box center [795, 294] width 21 height 15
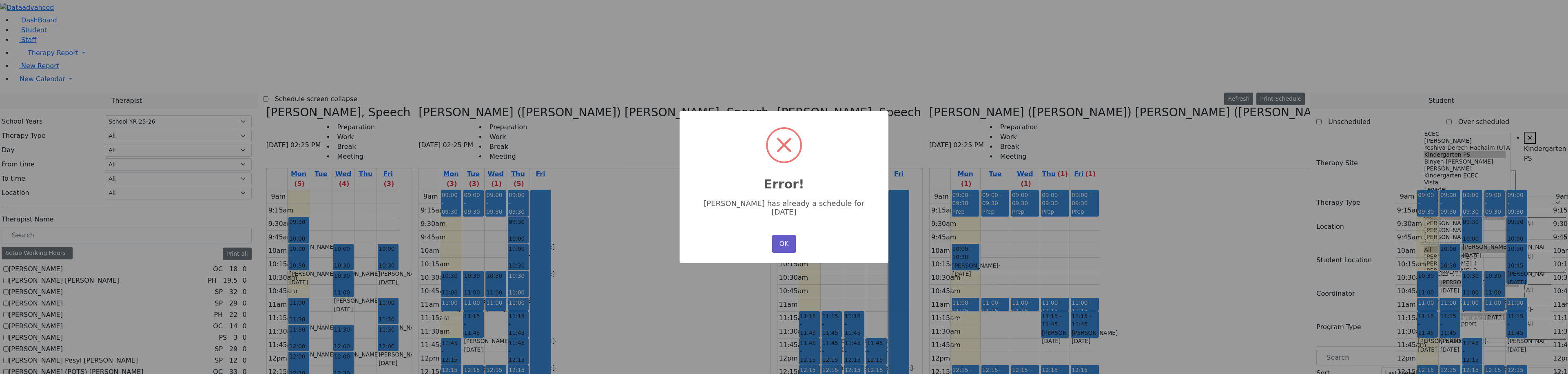
click at [774, 235] on button "OK" at bounding box center [784, 243] width 24 height 18
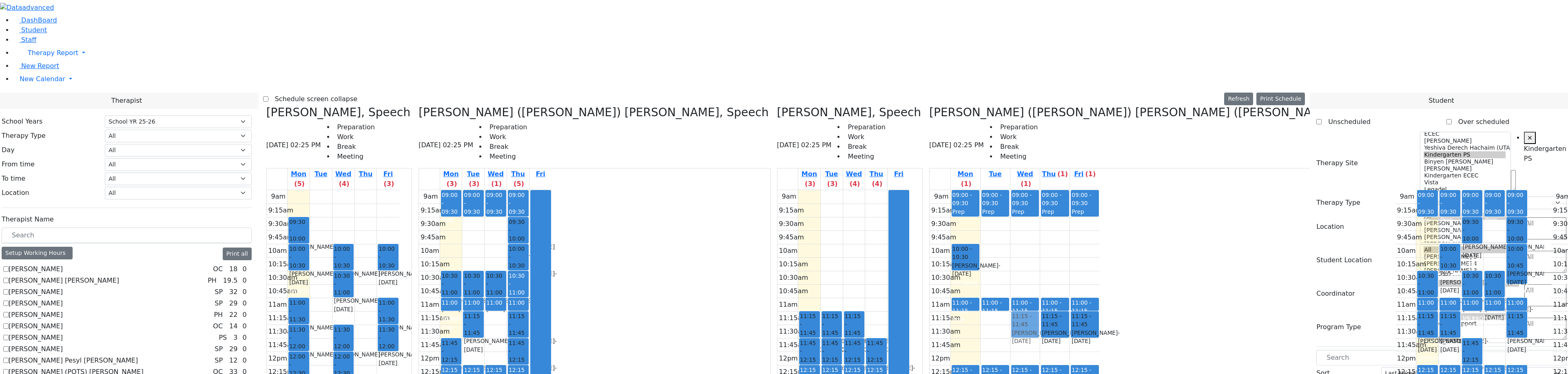
drag, startPoint x: 926, startPoint y: 292, endPoint x: 797, endPoint y: 184, distance: 168.2
click at [812, 185] on div "Grumet Tova, Speech 08/18/2025 02:25 PM Preparation Work Break Meeting Mon (5) …" at bounding box center [784, 310] width 1042 height 408
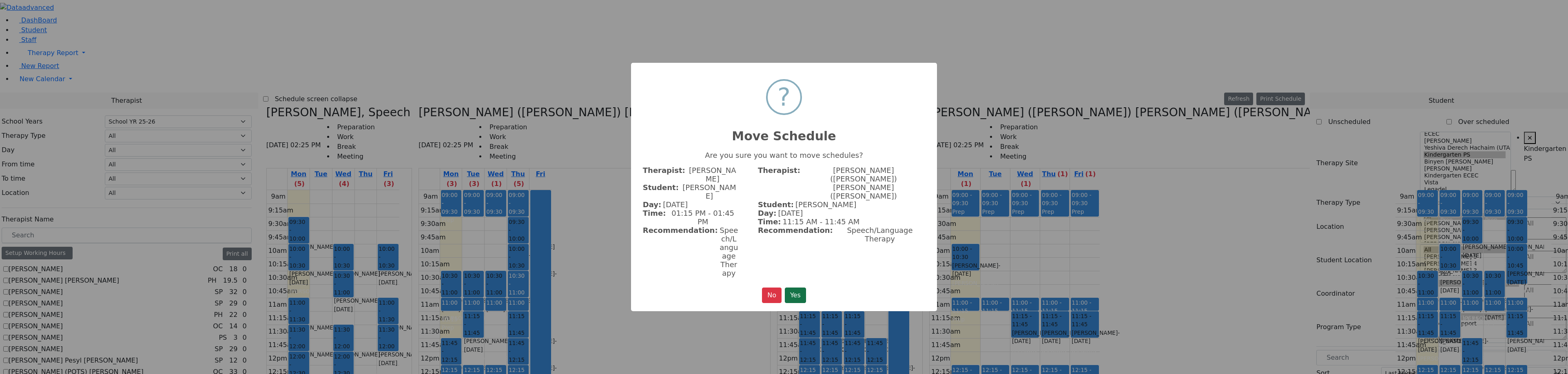
click at [800, 287] on button "Yes" at bounding box center [795, 294] width 21 height 15
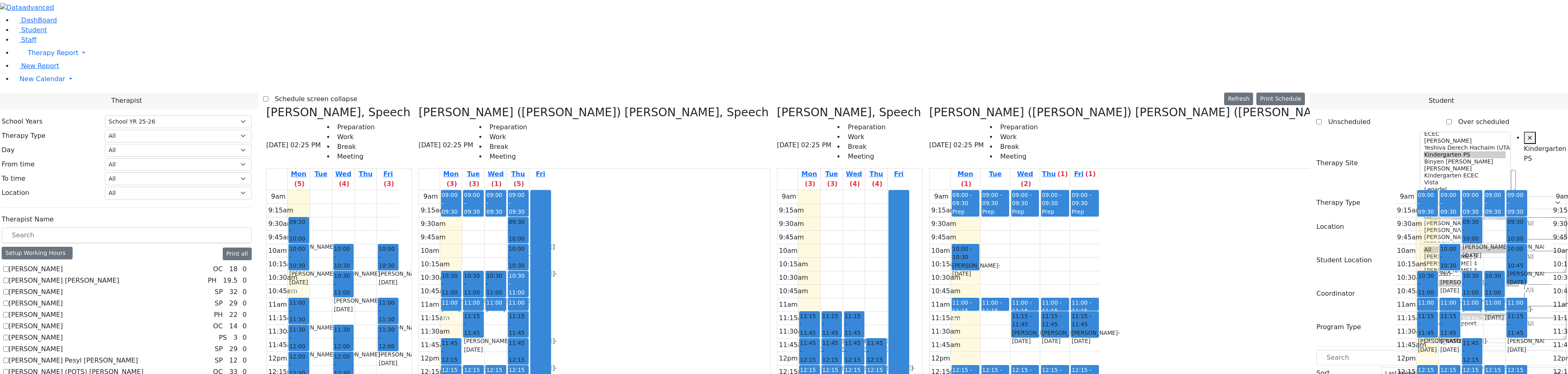
drag, startPoint x: 985, startPoint y: 339, endPoint x: 802, endPoint y: 324, distance: 183.6
click at [802, 324] on div "Grumet Tova, Speech 08/18/2025 02:25 PM Preparation Work Break Meeting Mon (5) …" at bounding box center [784, 310] width 1042 height 408
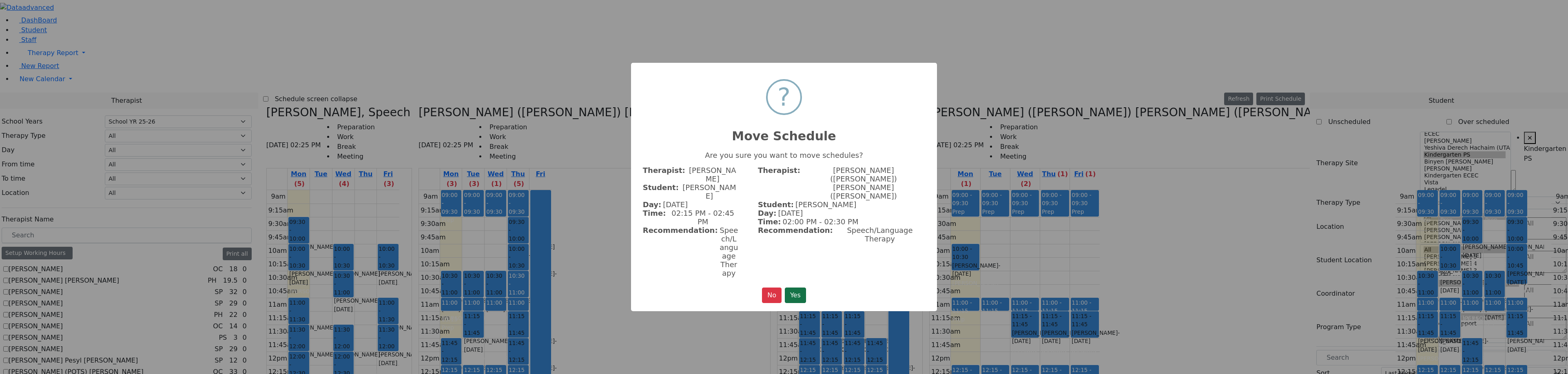
click at [799, 287] on button "Yes" at bounding box center [795, 294] width 21 height 15
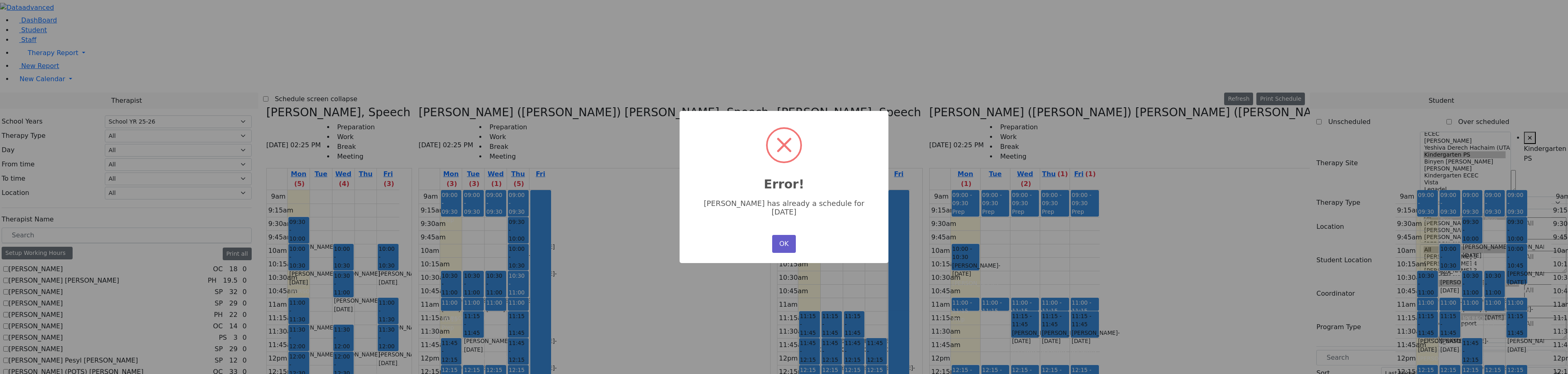
click at [789, 243] on button "OK" at bounding box center [784, 243] width 24 height 18
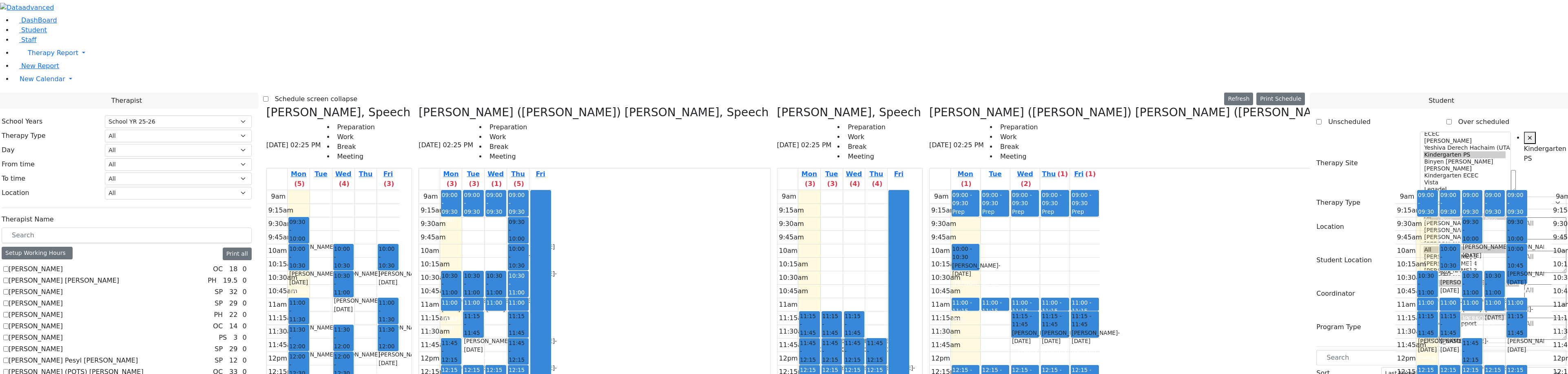
drag, startPoint x: 992, startPoint y: 337, endPoint x: 775, endPoint y: 296, distance: 220.8
click at [775, 296] on div "Grumet Tova, Speech 08/18/2025 02:25 PM Preparation Work Break Meeting Mon (5) …" at bounding box center [784, 310] width 1042 height 408
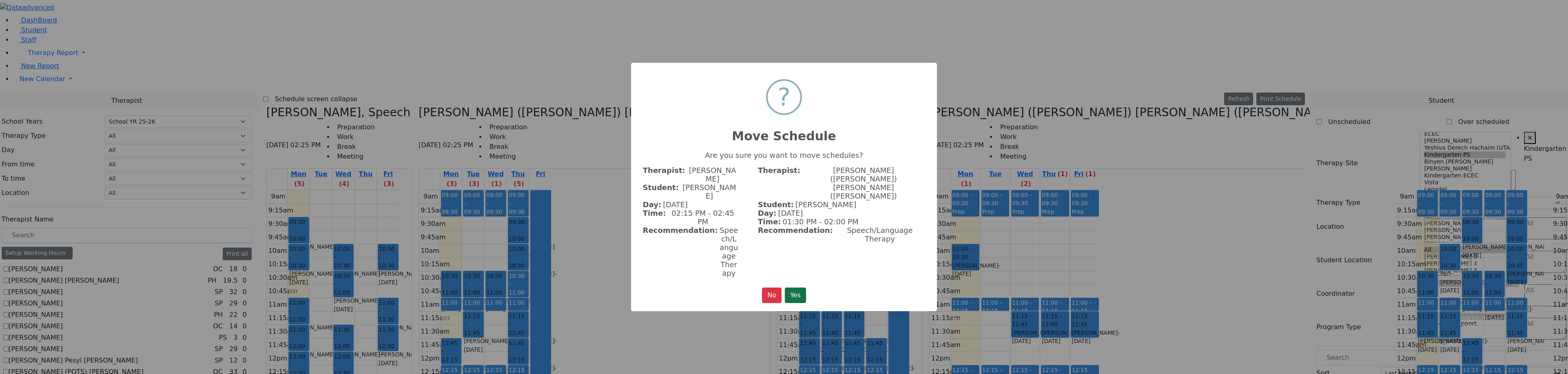
click at [795, 287] on button "Yes" at bounding box center [795, 294] width 21 height 15
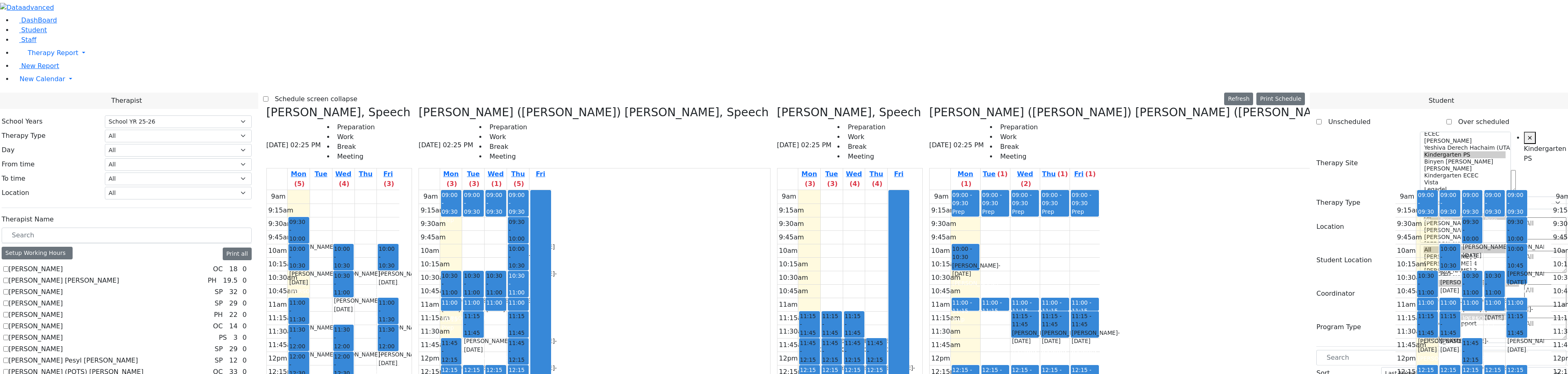
scroll to position [41, 0]
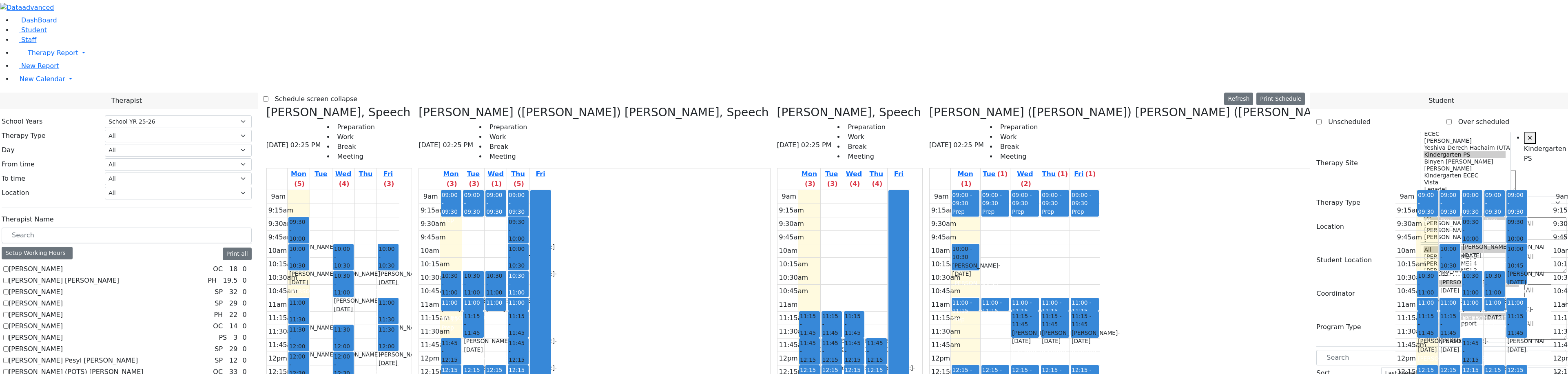
click at [1440, 337] on div "Fekete Simcha - 01/06/2017" at bounding box center [1449, 345] width 19 height 16
drag, startPoint x: 1345, startPoint y: 291, endPoint x: 966, endPoint y: 289, distance: 379.0
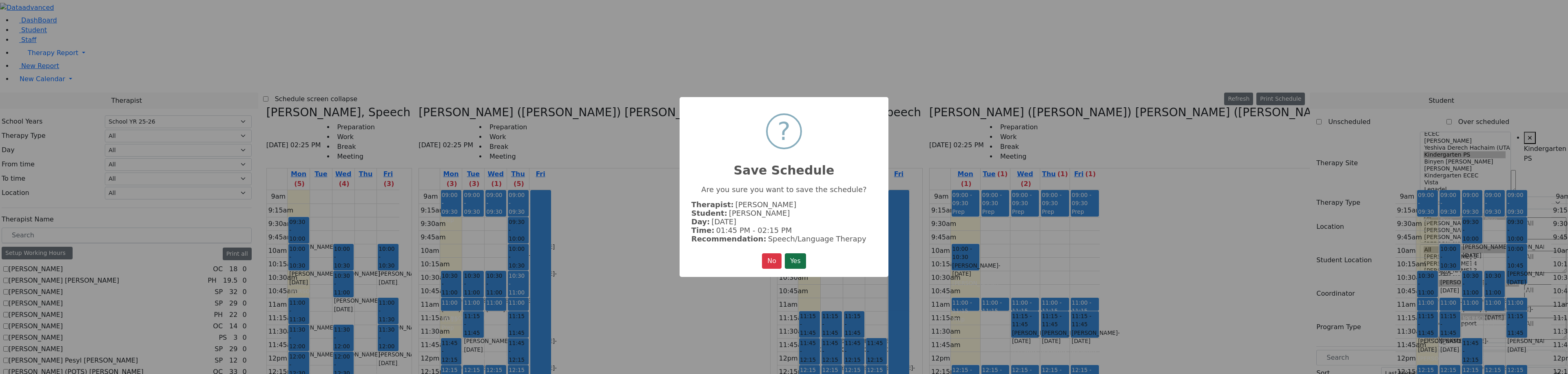
click at [802, 265] on button "Yes" at bounding box center [795, 260] width 21 height 15
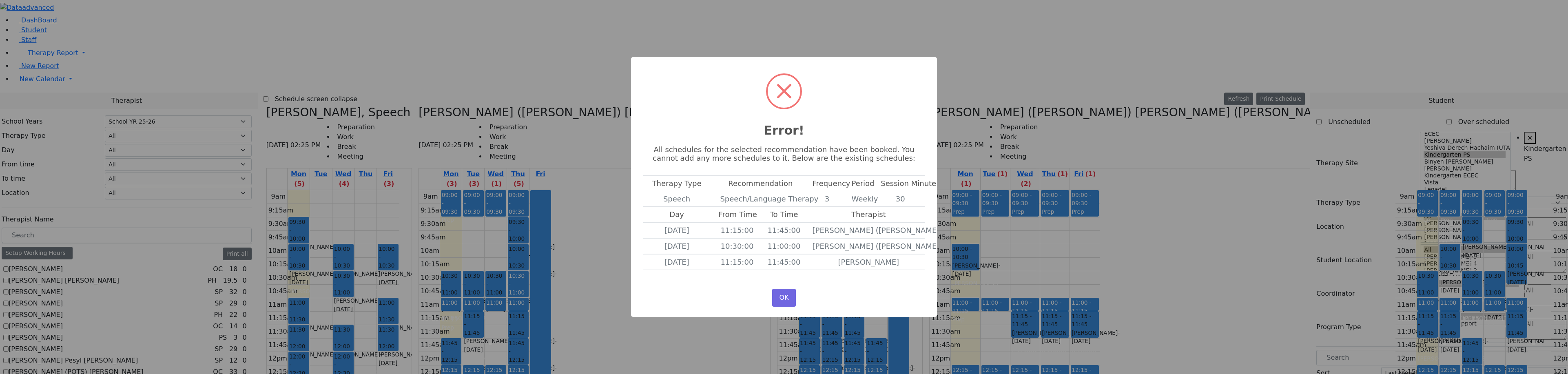
scroll to position [0, 0]
click at [1034, 319] on div "× Error! All schedules for the selected recommendation have been booked. You ca…" at bounding box center [784, 187] width 1568 height 374
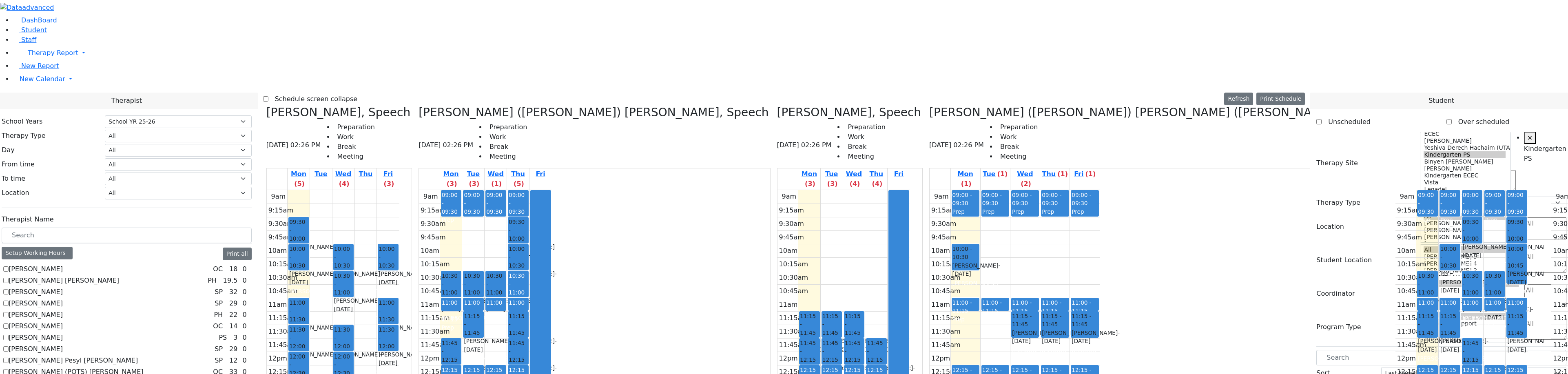
click at [1507, 337] on div "Frankel Freidy - 05/15/2018" at bounding box center [1516, 345] width 19 height 16
click at [1323, 116] on label "Unscheduled" at bounding box center [1346, 122] width 49 height 13
click at [1321, 119] on input "Unscheduled" at bounding box center [1319, 122] width 5 height 5
click at [1507, 337] on div "Frankel Freidy - 05/15/2018" at bounding box center [1516, 345] width 19 height 16
click at [1507, 269] on div "Schwartz Freda - 10/21/2013" at bounding box center [1516, 277] width 19 height 16
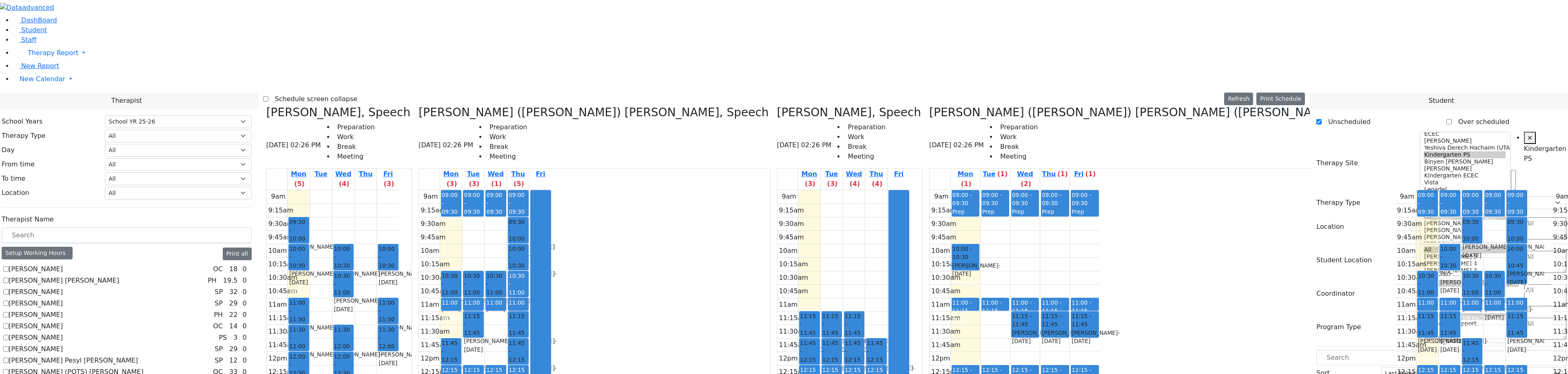
click at [1507, 338] on span "- 05/15/2018" at bounding box center [1531, 345] width 48 height 15
click at [1443, 196] on select "All Psych Hearing Vision Speech Physical Occupational" at bounding box center [1493, 203] width 147 height 13
click at [1361, 350] on input "text" at bounding box center [1441, 357] width 250 height 15
click at [1343, 350] on input "text" at bounding box center [1441, 357] width 250 height 15
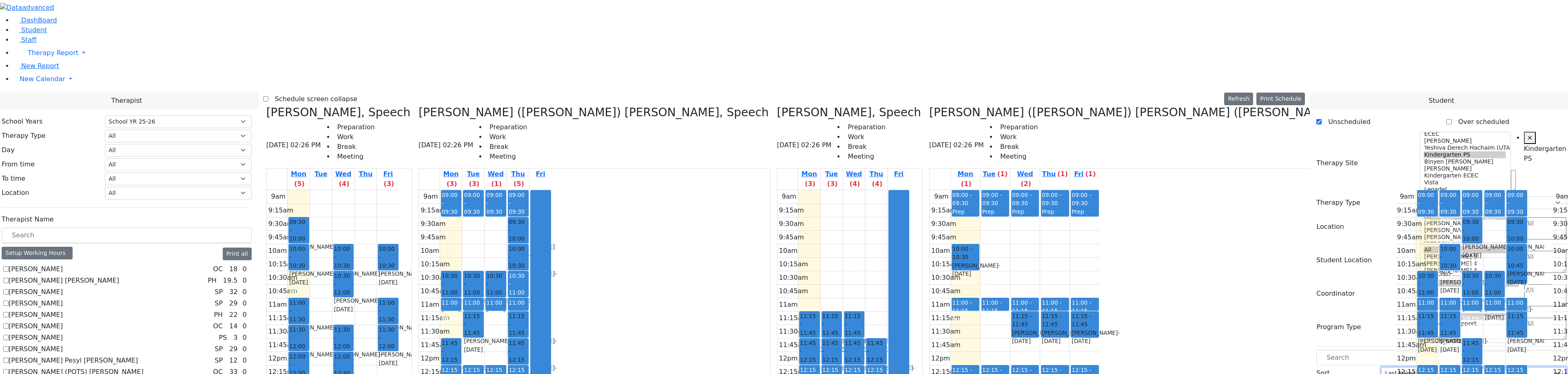
click at [1447, 367] on select "Last Name First Name" at bounding box center [1474, 373] width 185 height 13
click at [1321, 116] on label "Unscheduled" at bounding box center [1346, 122] width 49 height 13
click at [1319, 119] on input "Unscheduled" at bounding box center [1319, 122] width 5 height 5
drag, startPoint x: 1360, startPoint y: 311, endPoint x: 1390, endPoint y: 293, distance: 35.0
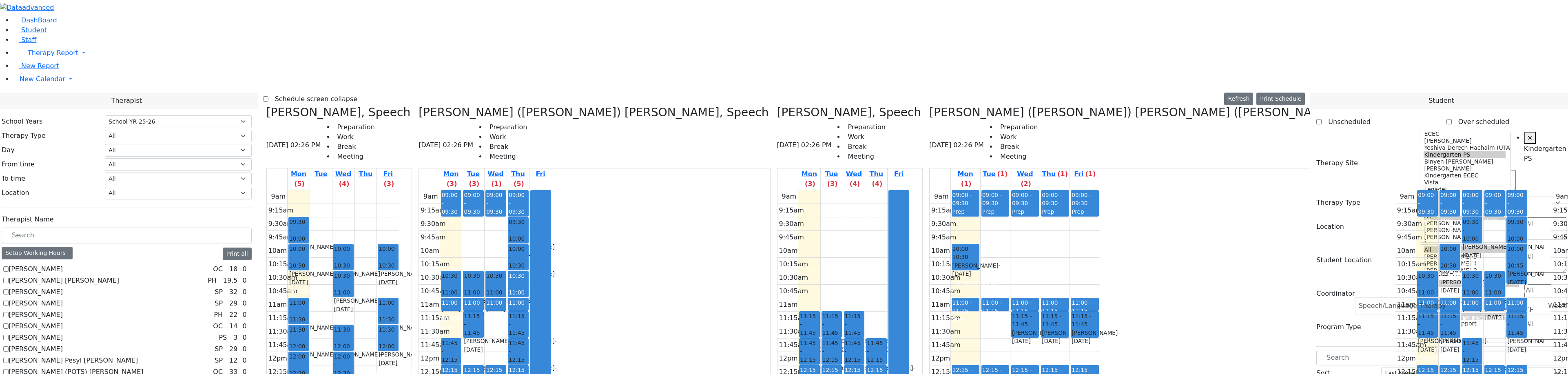
click at [486, 297] on span "- [DATE]" at bounding box center [488, 305] width 48 height 15
click at [1321, 116] on label "Unscheduled" at bounding box center [1346, 122] width 49 height 13
click at [1318, 119] on input "Unscheduled" at bounding box center [1319, 122] width 5 height 5
checkbox input "true"
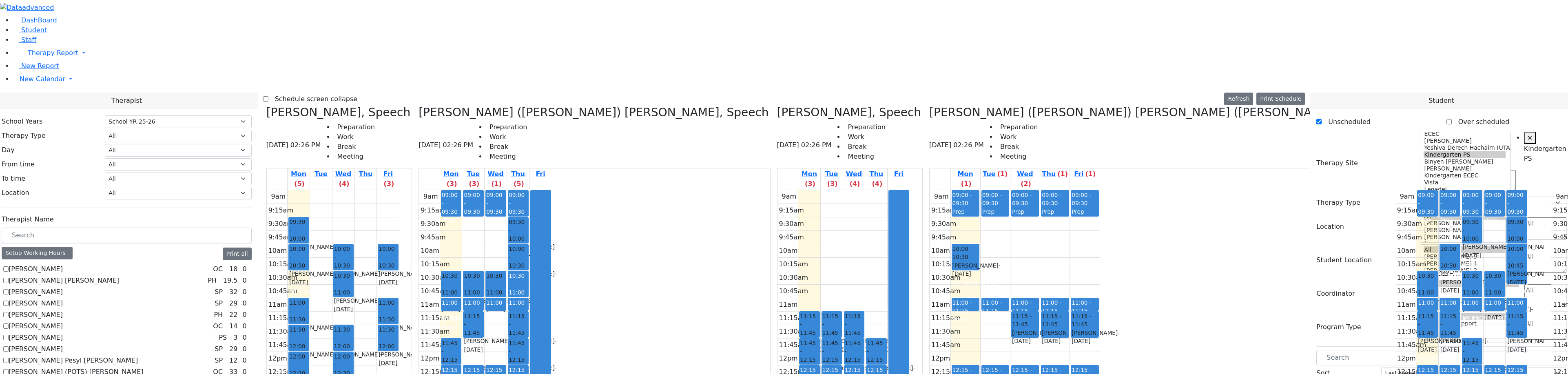
scroll to position [41, 0]
drag, startPoint x: 1363, startPoint y: 320, endPoint x: 785, endPoint y: 134, distance: 607.2
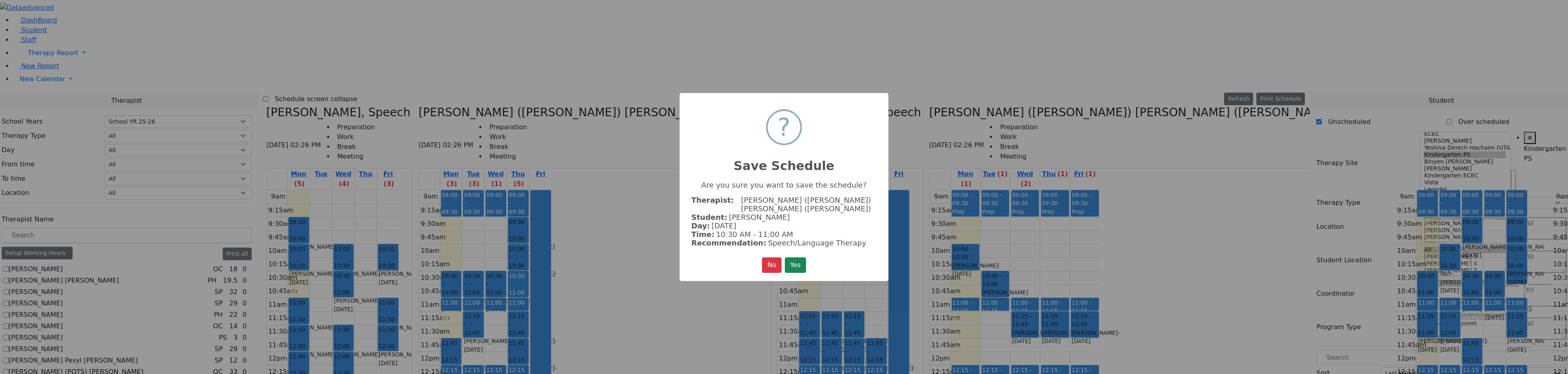
click at [799, 262] on button "Yes" at bounding box center [795, 265] width 21 height 15
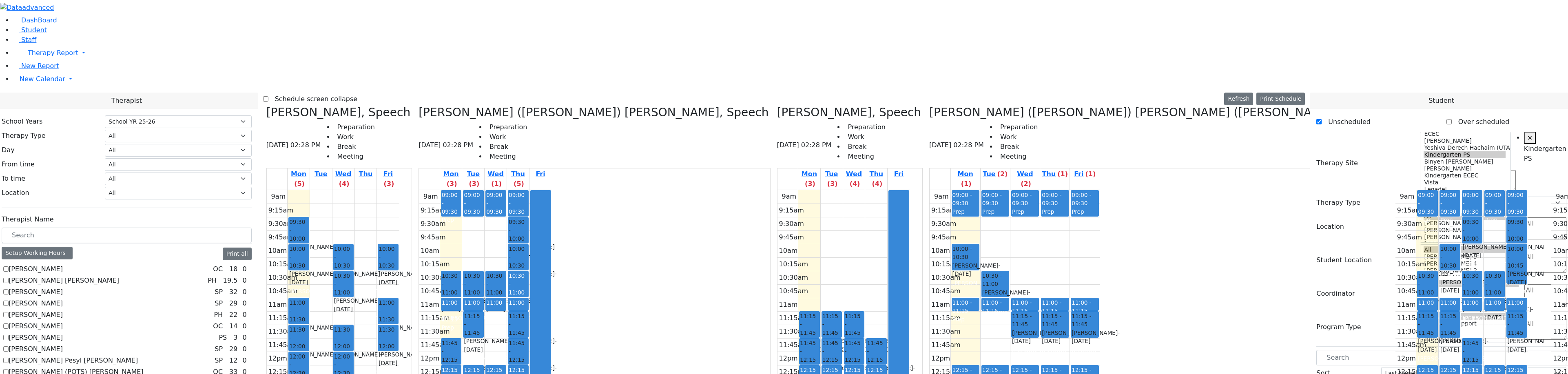
scroll to position [41, 0]
drag, startPoint x: 1324, startPoint y: 344, endPoint x: 842, endPoint y: 198, distance: 503.6
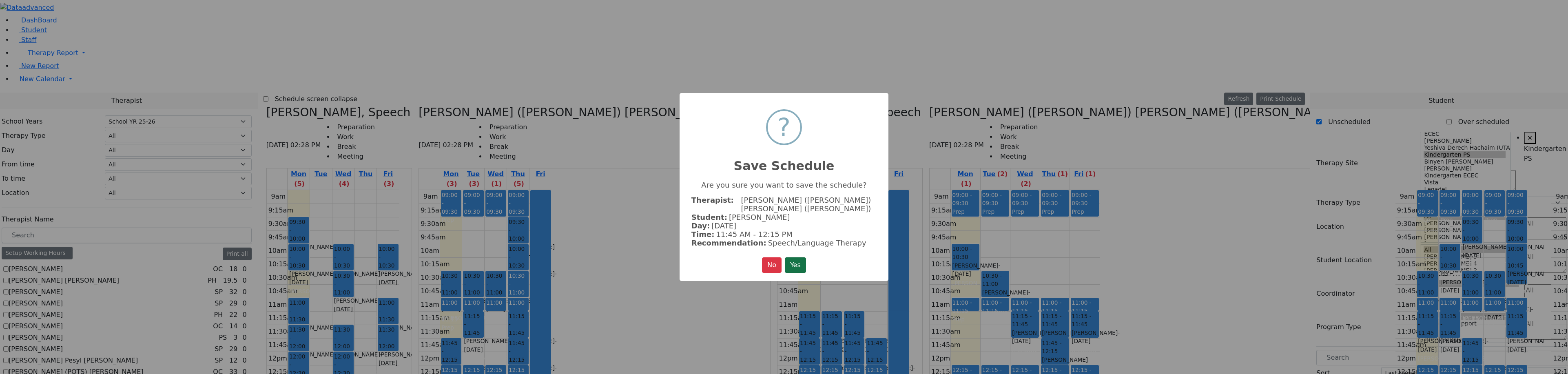
click at [805, 261] on button "Yes" at bounding box center [795, 265] width 21 height 15
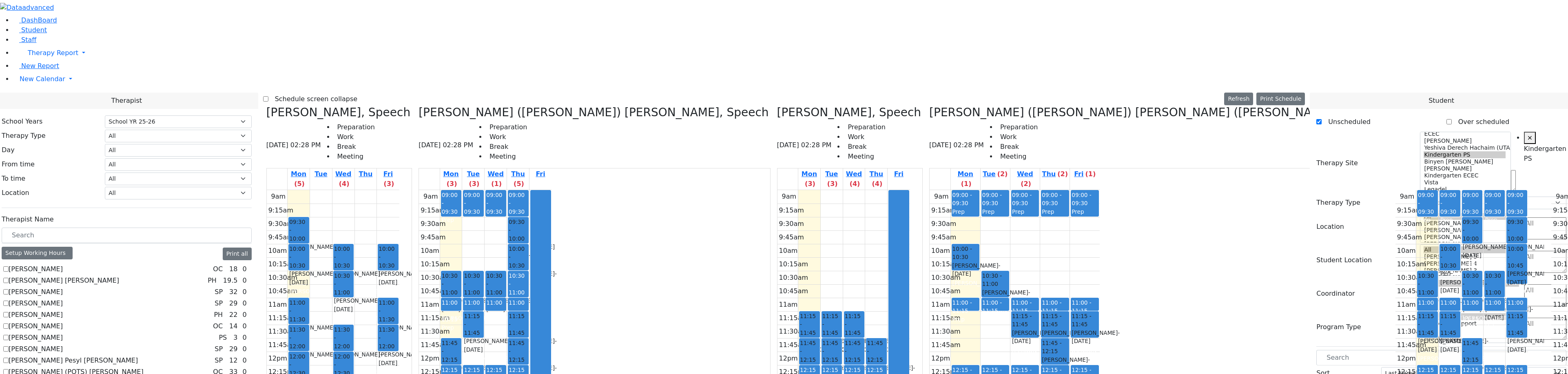
scroll to position [81, 0]
drag, startPoint x: 1357, startPoint y: 319, endPoint x: 473, endPoint y: 84, distance: 914.7
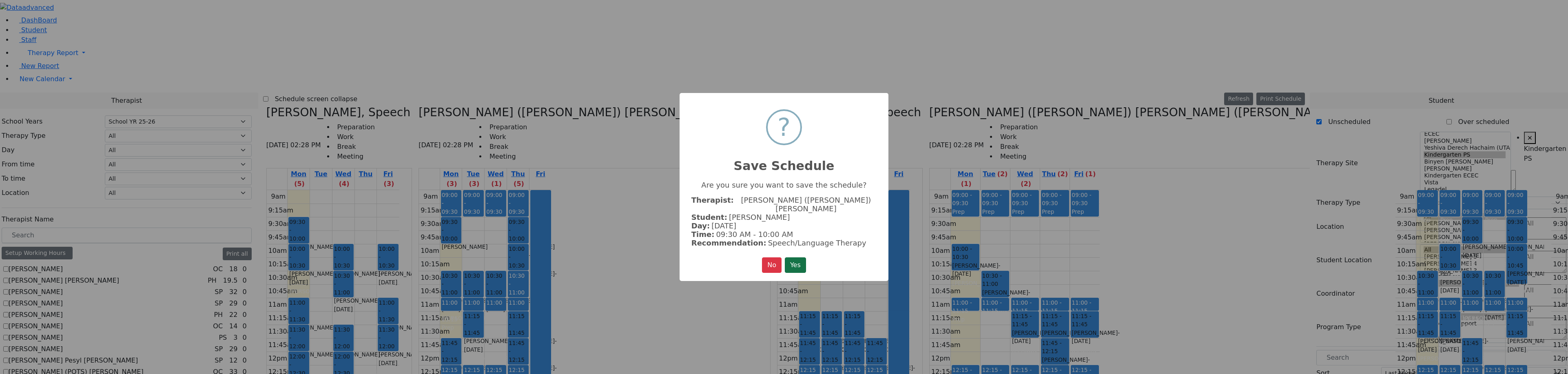
click at [806, 257] on button "Yes" at bounding box center [795, 265] width 21 height 15
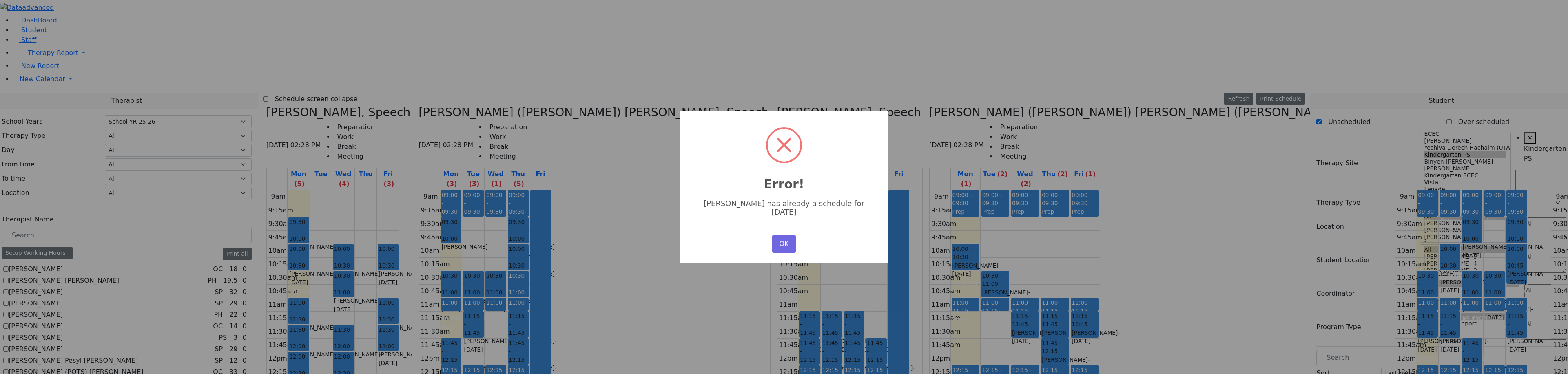
scroll to position [0, 0]
click at [785, 236] on button "OK" at bounding box center [784, 243] width 24 height 18
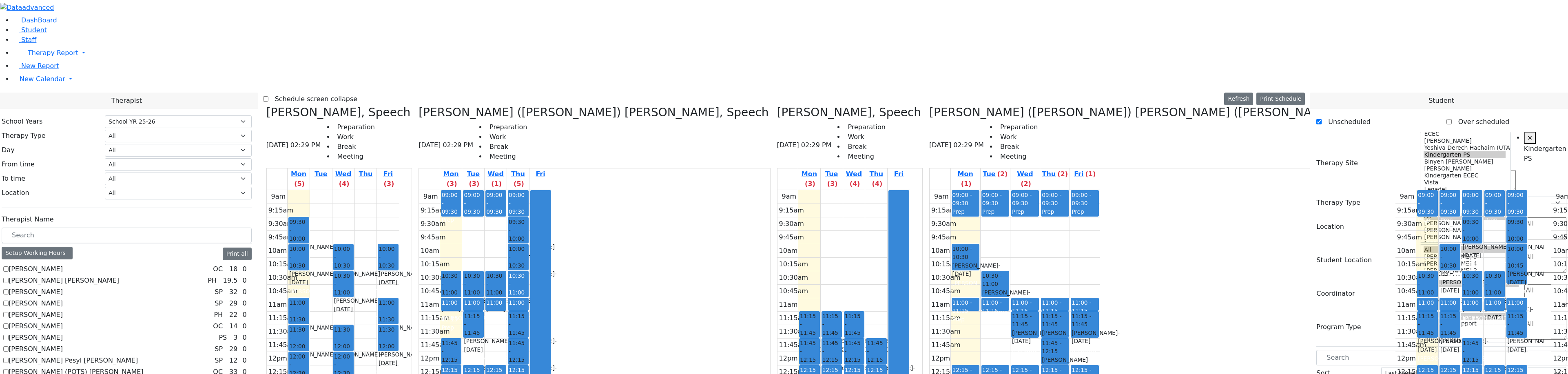
scroll to position [41, 0]
drag, startPoint x: 917, startPoint y: 185, endPoint x: 505, endPoint y: 117, distance: 417.6
click at [505, 117] on div "Grumet Tova, Speech 08/18/2025 02:29 PM Preparation Work Break Meeting Mon (5) …" at bounding box center [784, 310] width 1042 height 408
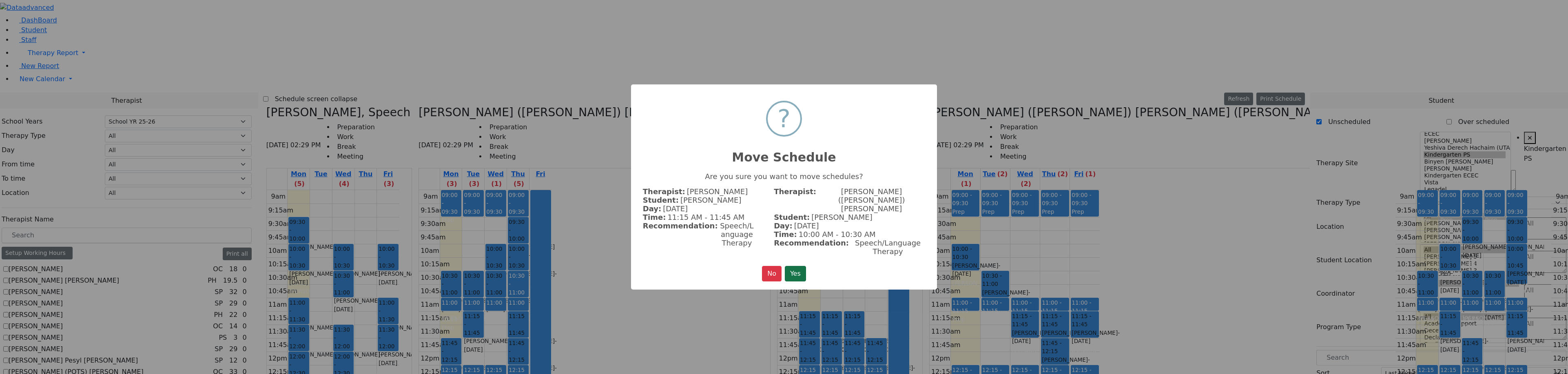
click at [796, 266] on button "Yes" at bounding box center [795, 273] width 21 height 15
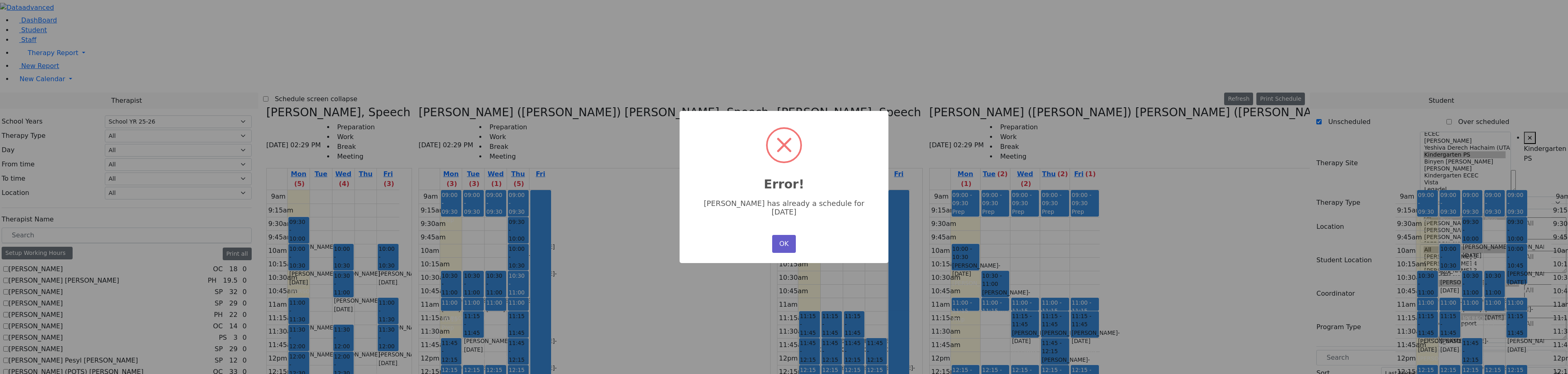
click at [788, 243] on button "OK" at bounding box center [784, 243] width 24 height 18
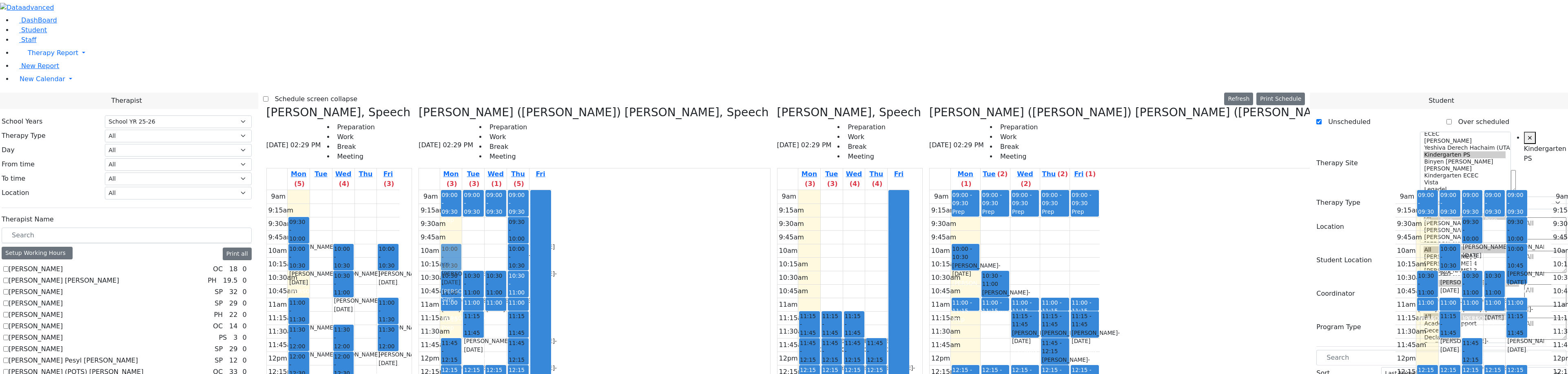
drag, startPoint x: 915, startPoint y: 180, endPoint x: 455, endPoint y: 107, distance: 465.8
click at [455, 114] on div "Grumet Tova, Speech 08/18/2025 02:29 PM Preparation Work Break Meeting Mon (5) …" at bounding box center [784, 310] width 1042 height 408
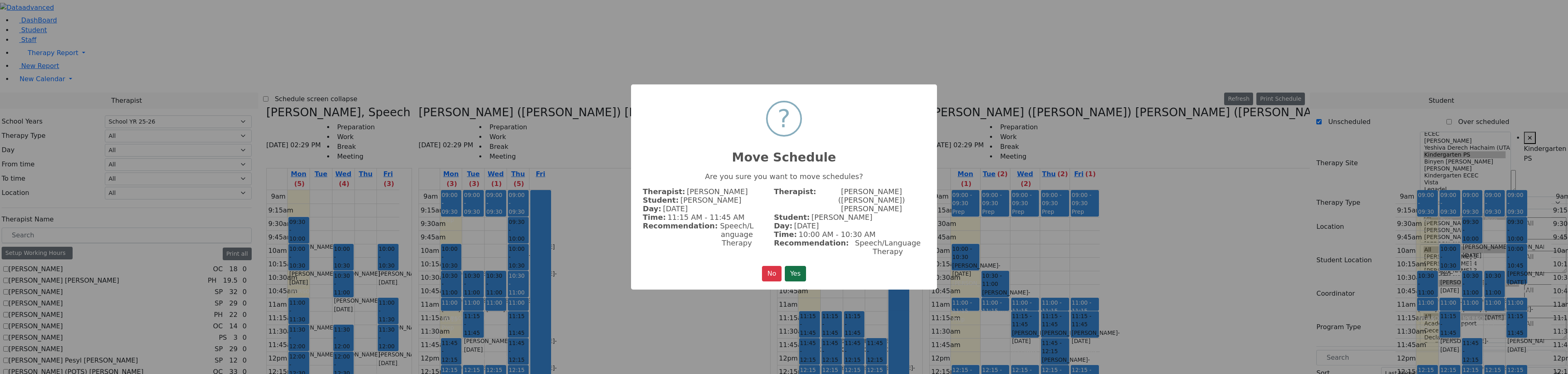
click at [793, 266] on button "Yes" at bounding box center [795, 273] width 21 height 15
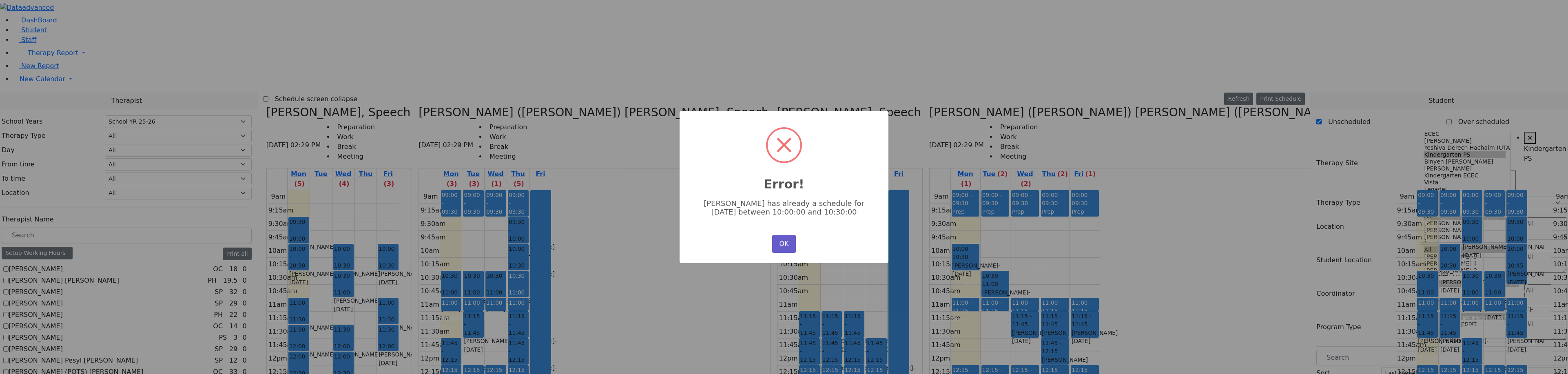
click at [785, 238] on button "OK" at bounding box center [784, 243] width 24 height 18
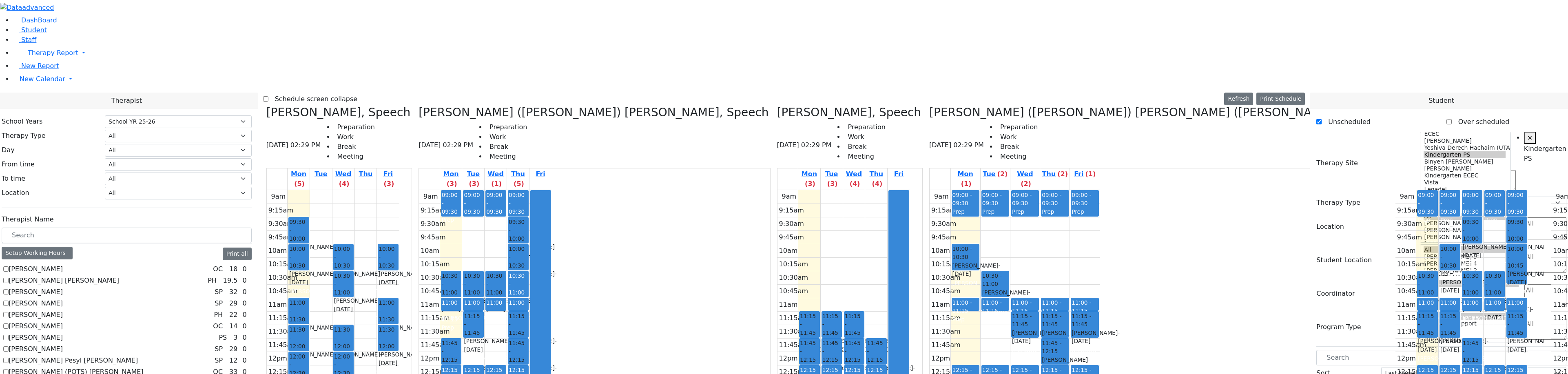
click at [1418, 337] on div "Markowitz Mendel - 05/27/2017" at bounding box center [1427, 345] width 19 height 16
drag, startPoint x: 969, startPoint y: 144, endPoint x: 485, endPoint y: 286, distance: 504.4
click at [489, 288] on div "Grumet Tova, Speech 08/18/2025 02:29 PM Preparation Work Break Meeting Mon (5) …" at bounding box center [784, 310] width 1042 height 408
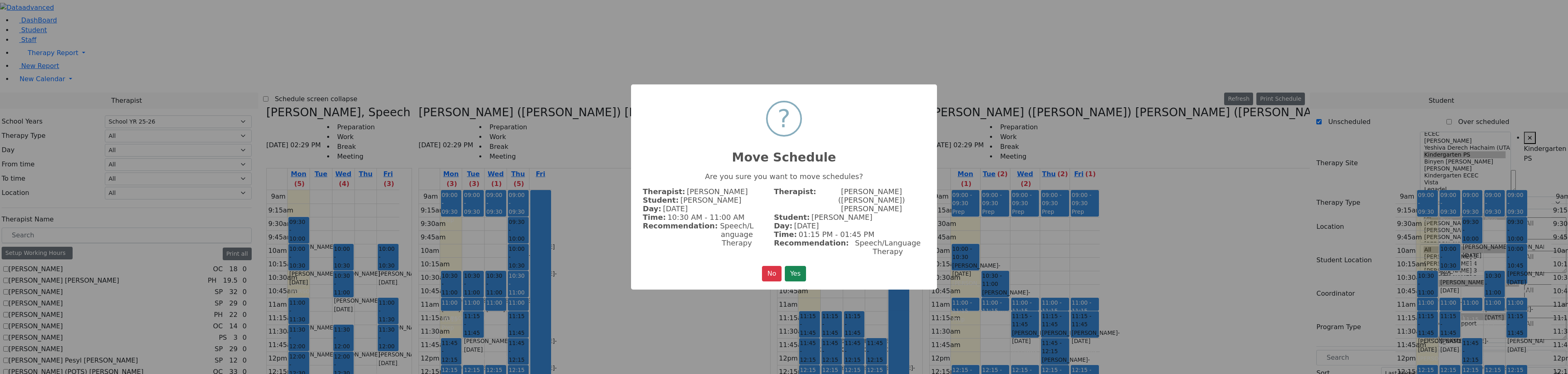
click at [489, 288] on div "× ? Move Schedule Are you sure you want to move schedules? Therapist: Wolner Mi…" at bounding box center [784, 187] width 1568 height 374
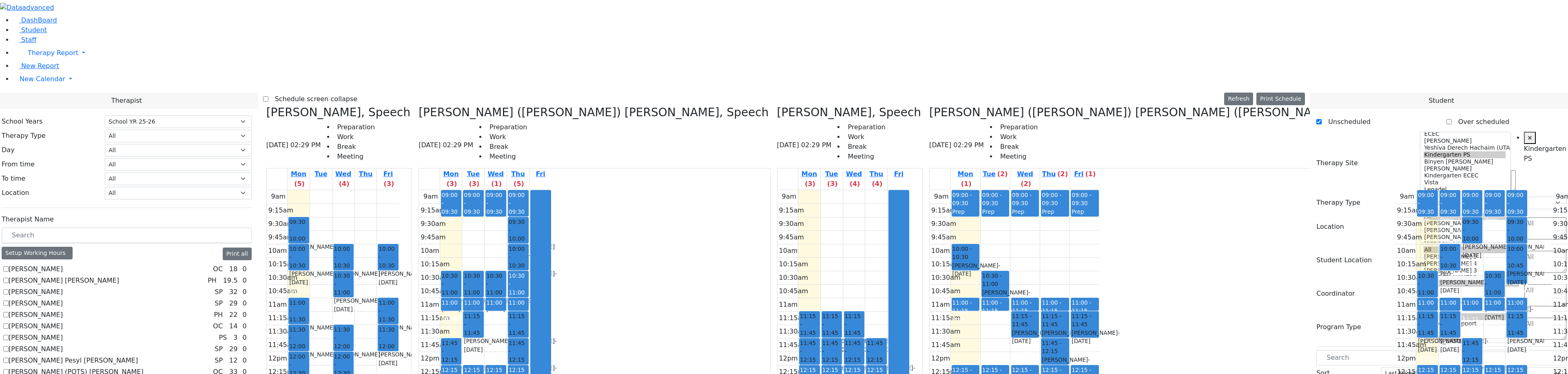
drag, startPoint x: 964, startPoint y: 140, endPoint x: 517, endPoint y: 241, distance: 458.3
click at [527, 260] on div "Grumet Tova, Speech 08/18/2025 02:29 PM Preparation Work Break Meeting Mon (5) …" at bounding box center [784, 310] width 1042 height 408
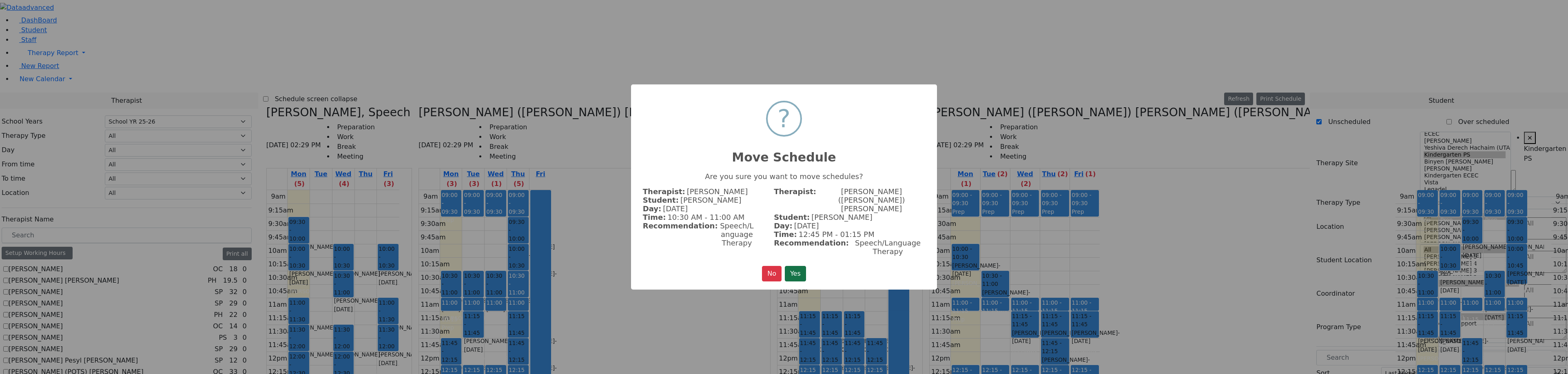
click at [801, 269] on button "Yes" at bounding box center [795, 273] width 21 height 15
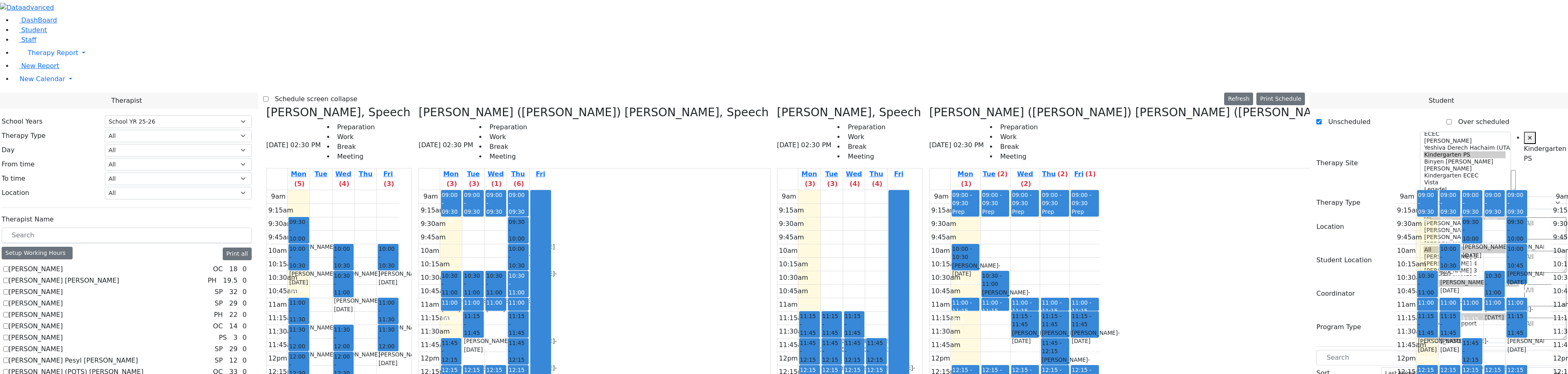
drag, startPoint x: 1398, startPoint y: 314, endPoint x: 494, endPoint y: 102, distance: 928.5
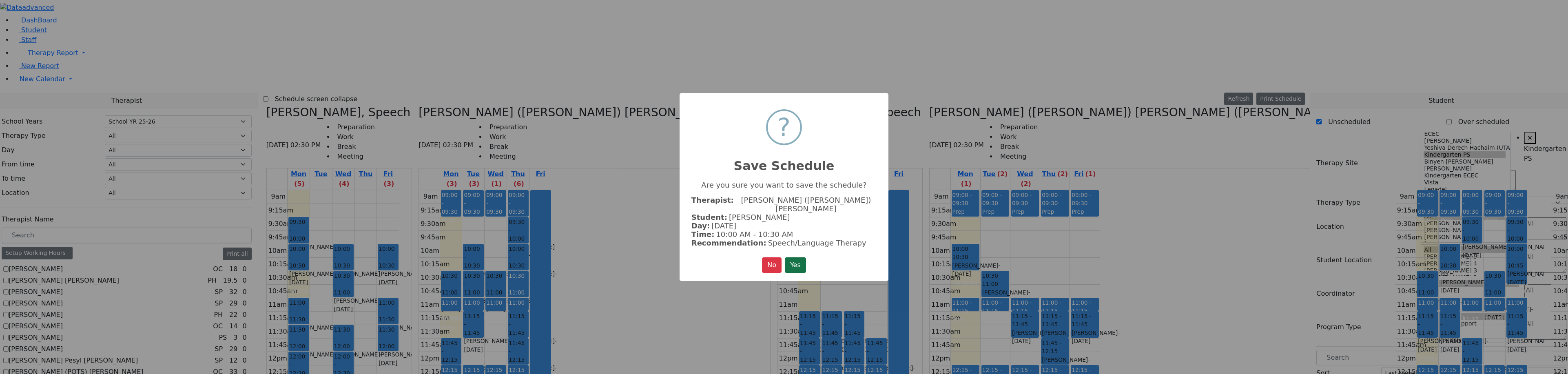
click at [797, 263] on button "Yes" at bounding box center [795, 265] width 21 height 15
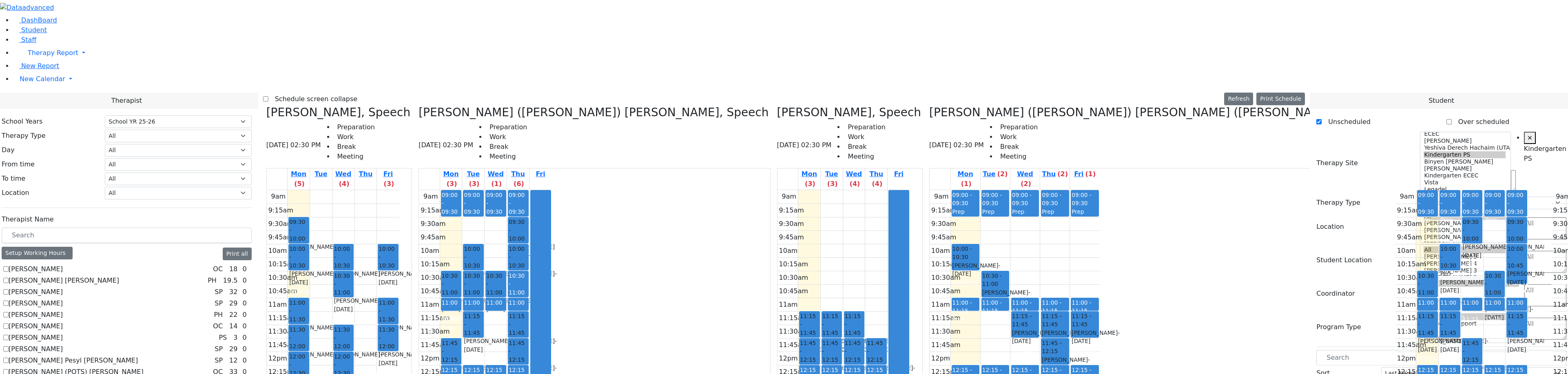
scroll to position [0, 0]
click at [483, 269] on div "Markowitz Mendel - 05/27/2017" at bounding box center [473, 277] width 19 height 16
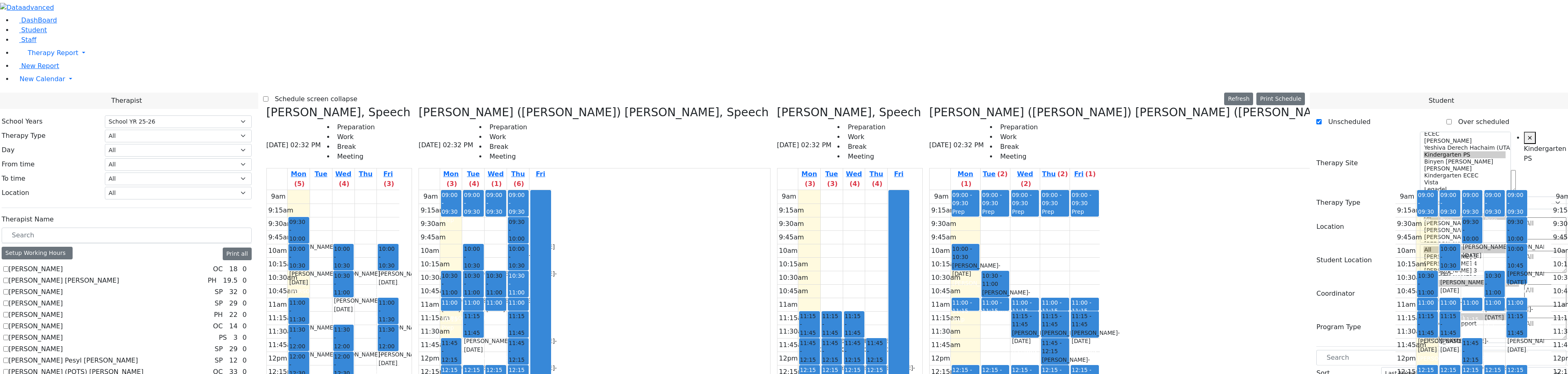
scroll to position [108, 0]
drag, startPoint x: 1359, startPoint y: 310, endPoint x: 510, endPoint y: 108, distance: 872.7
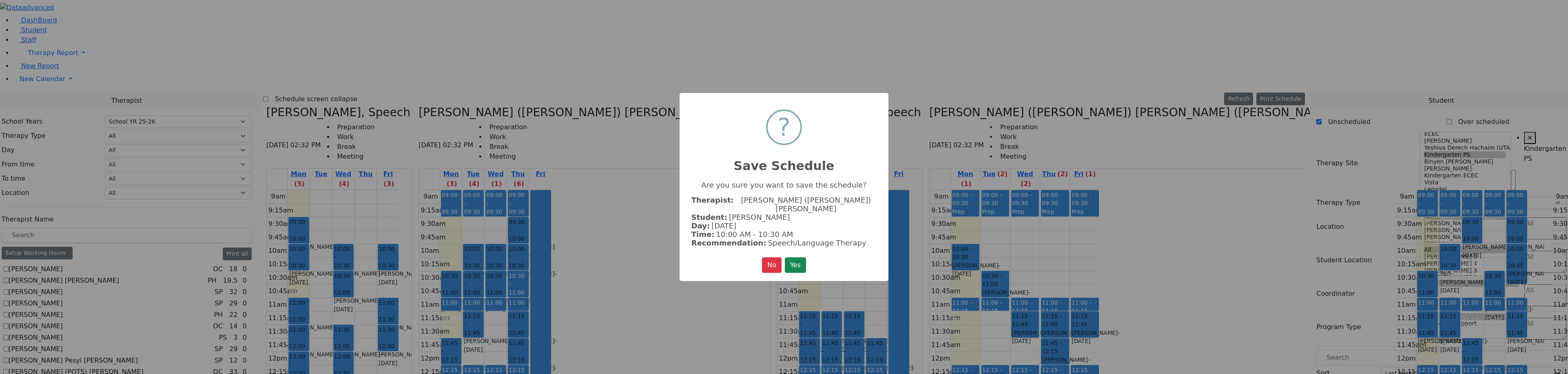
drag, startPoint x: 792, startPoint y: 246, endPoint x: 792, endPoint y: 251, distance: 5.0
click at [792, 247] on div "× ? Save Schedule Are you sure you want to save the schedule? Therapist: Kerner…" at bounding box center [783, 187] width 209 height 189
click at [792, 257] on button "Yes" at bounding box center [795, 265] width 21 height 15
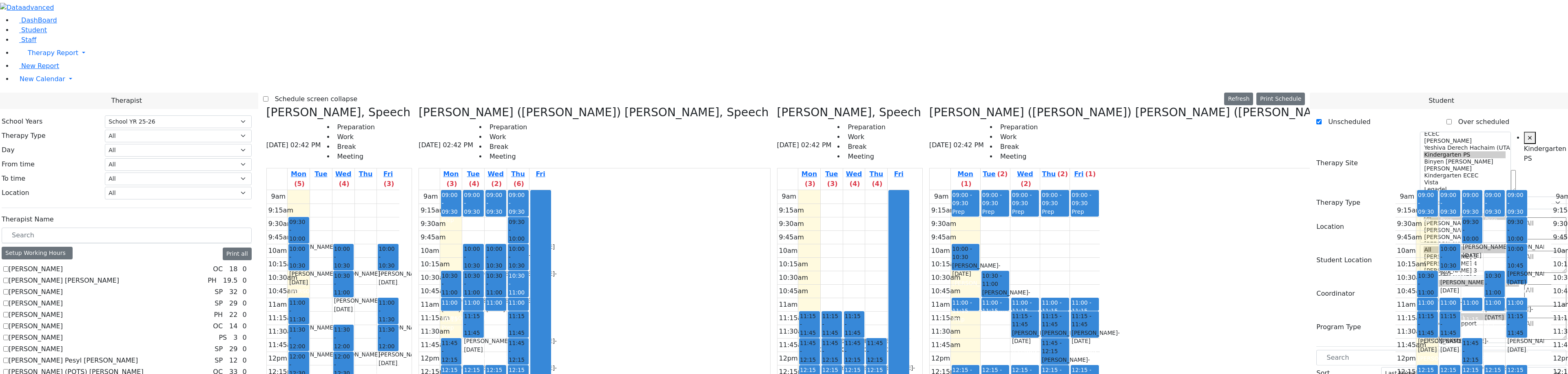
scroll to position [89, 0]
drag, startPoint x: 1363, startPoint y: 328, endPoint x: 500, endPoint y: 257, distance: 865.9
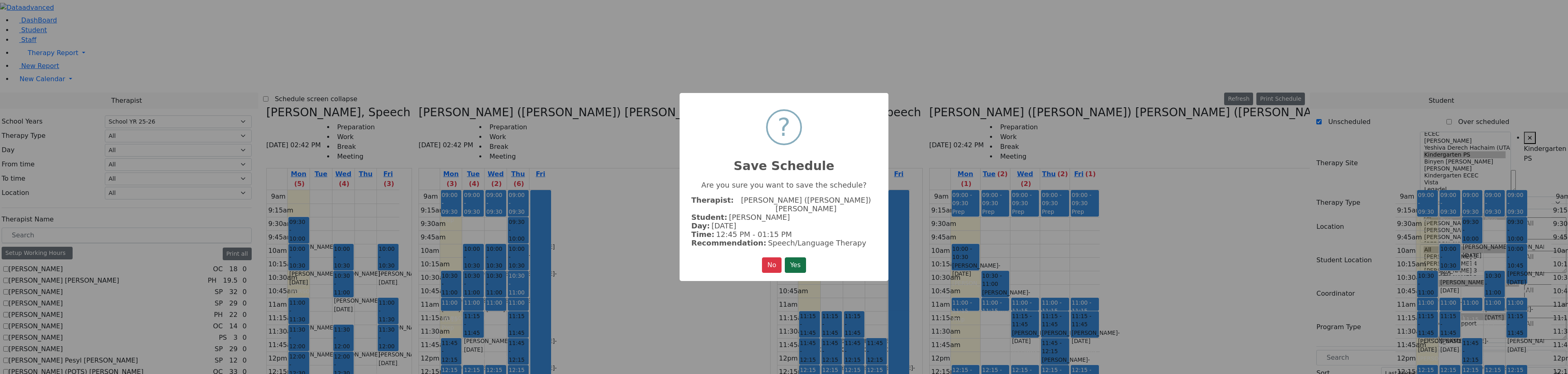
click at [798, 258] on button "Yes" at bounding box center [795, 265] width 21 height 15
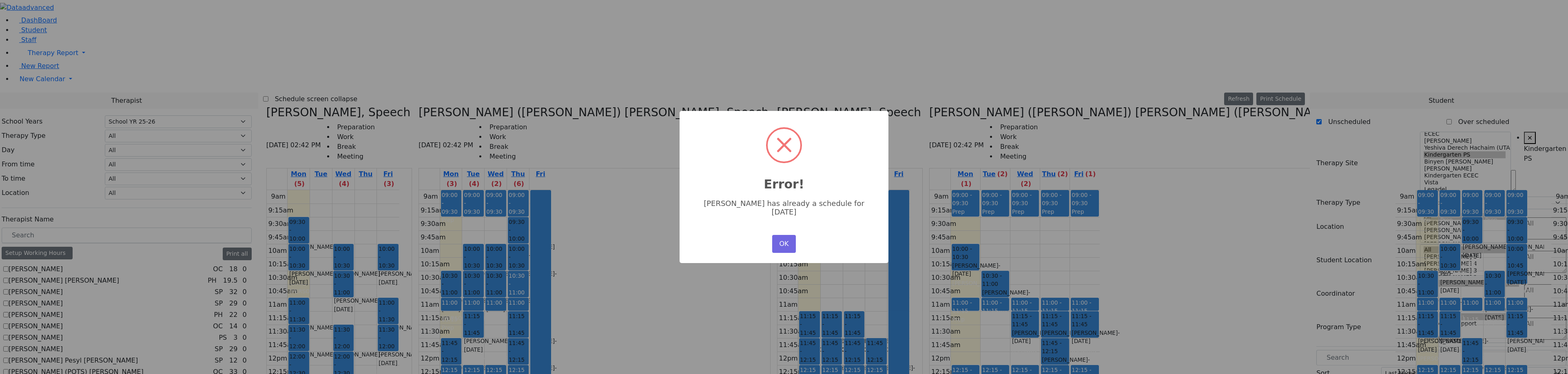
scroll to position [0, 0]
drag, startPoint x: 1366, startPoint y: 286, endPoint x: 927, endPoint y: 193, distance: 448.7
click at [1365, 288] on div "× Error! Abraham Neustein has already a schedule for Wednesday OK No Cancel" at bounding box center [784, 187] width 1568 height 374
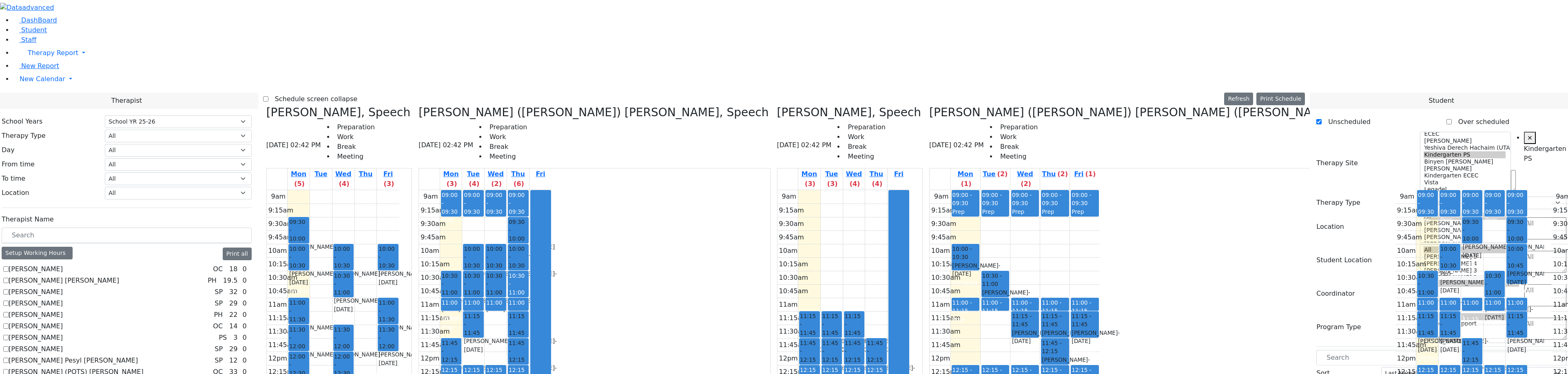
drag, startPoint x: 1387, startPoint y: 312, endPoint x: 564, endPoint y: 94, distance: 851.4
click at [777, 190] on div "9am 9:15am 9:30am 9:45am 10am 10:15am 10:30am 10:45am 11am 11:15am 11:30am 11:4…" at bounding box center [844, 351] width 133 height 323
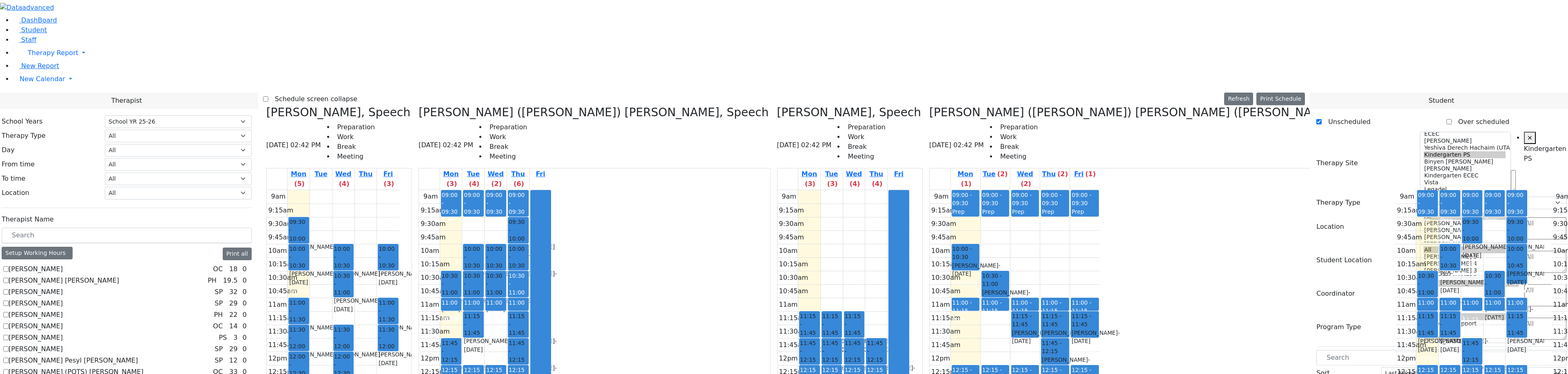
scroll to position [81, 0]
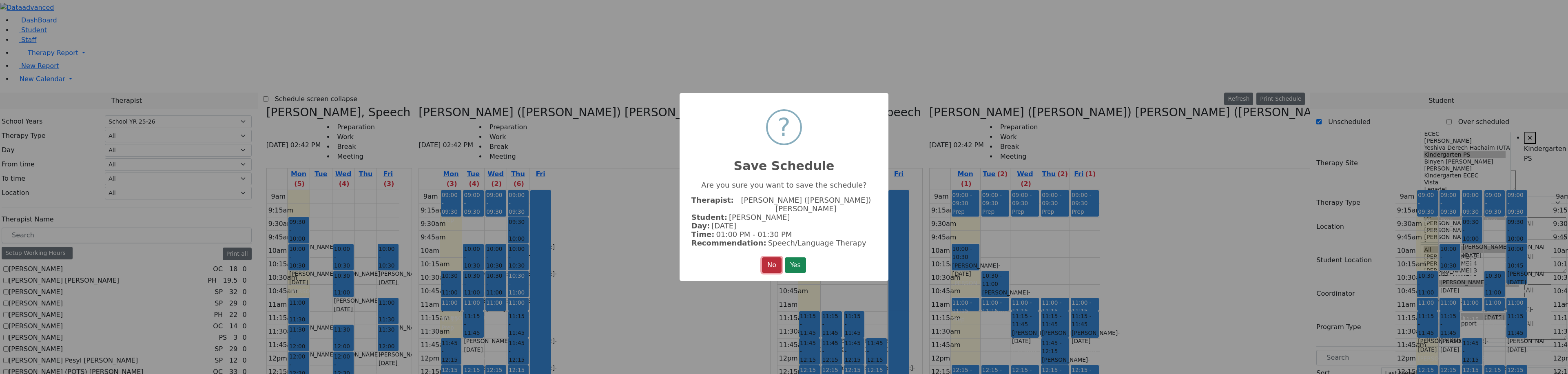
click at [762, 261] on button "No" at bounding box center [772, 265] width 19 height 15
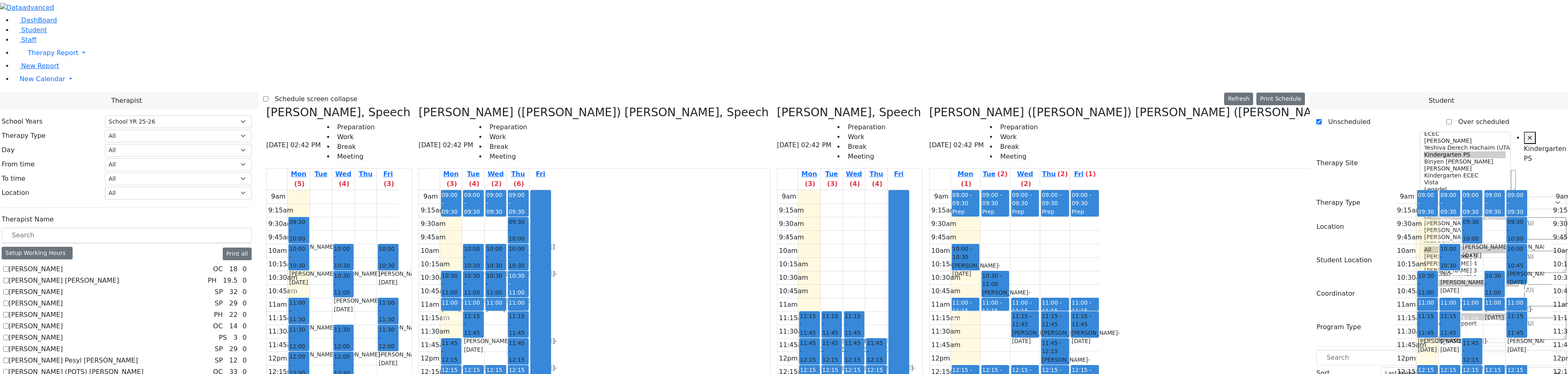
scroll to position [89, 0]
drag, startPoint x: 1362, startPoint y: 328, endPoint x: 452, endPoint y: 269, distance: 911.9
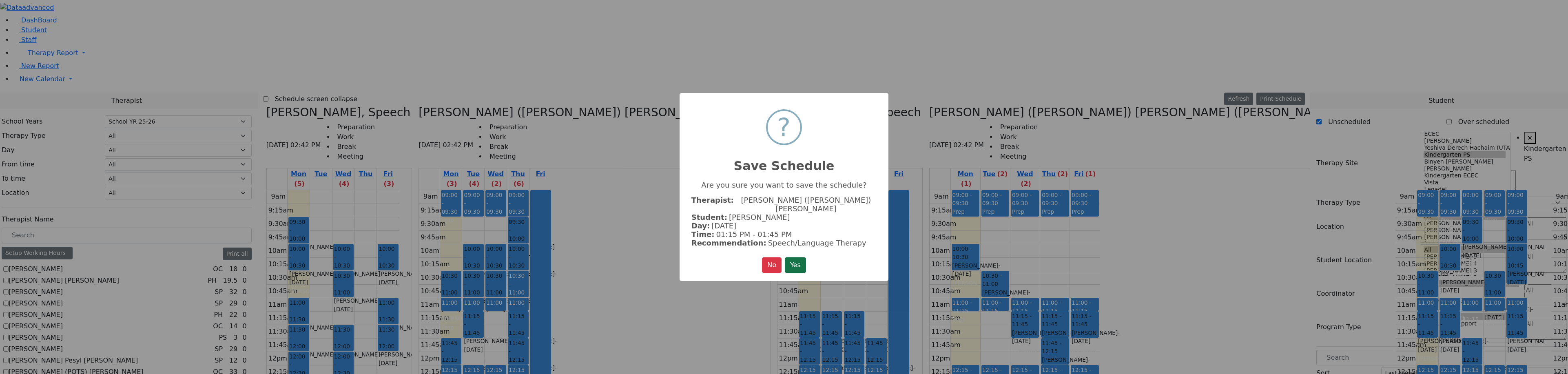
click at [794, 257] on button "Yes" at bounding box center [795, 265] width 21 height 15
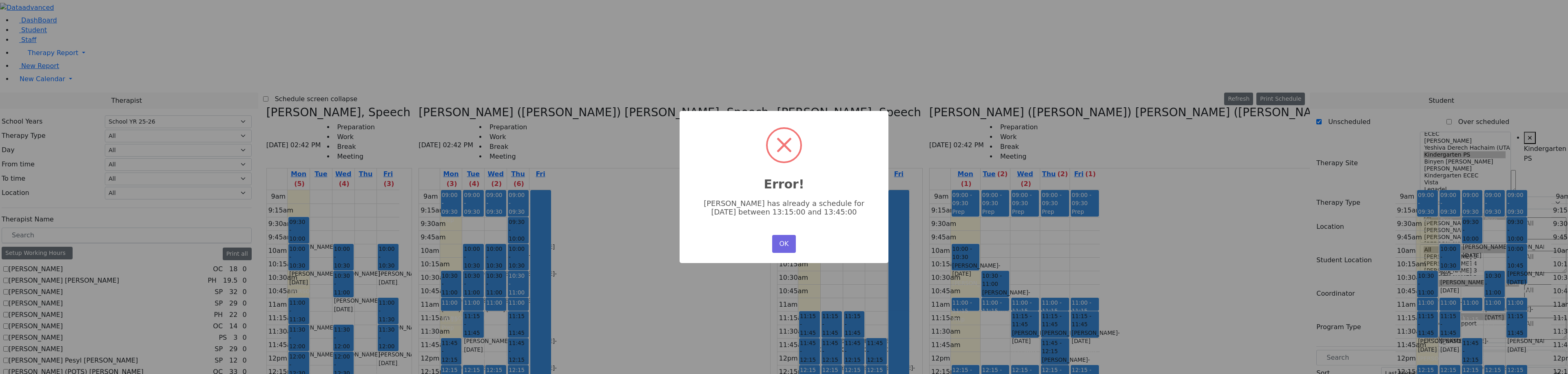
scroll to position [0, 0]
click at [779, 243] on button "OK" at bounding box center [784, 243] width 24 height 18
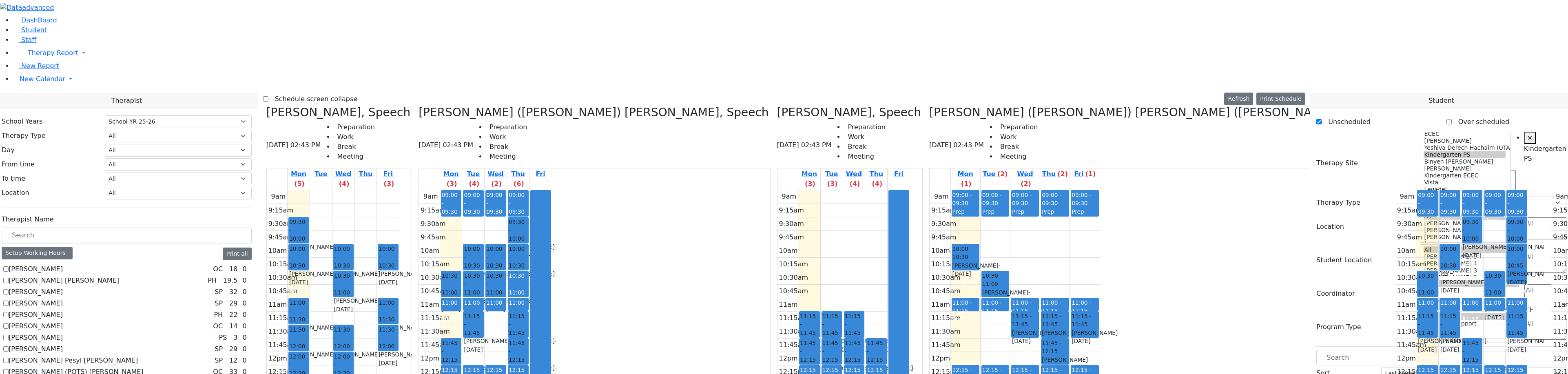
scroll to position [81, 0]
drag, startPoint x: 1346, startPoint y: 338, endPoint x: 533, endPoint y: 277, distance: 815.3
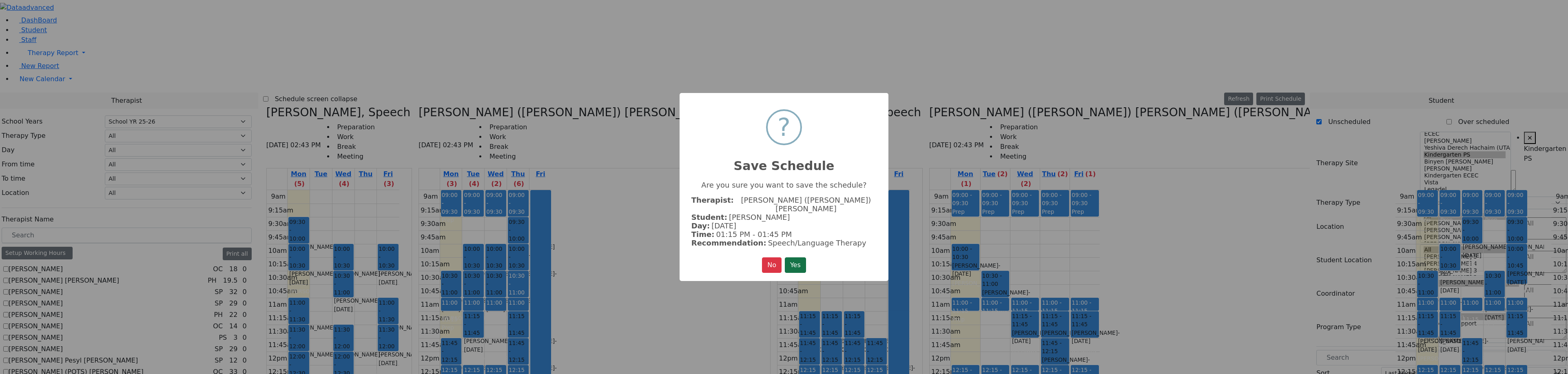
click at [800, 262] on button "Yes" at bounding box center [795, 265] width 21 height 15
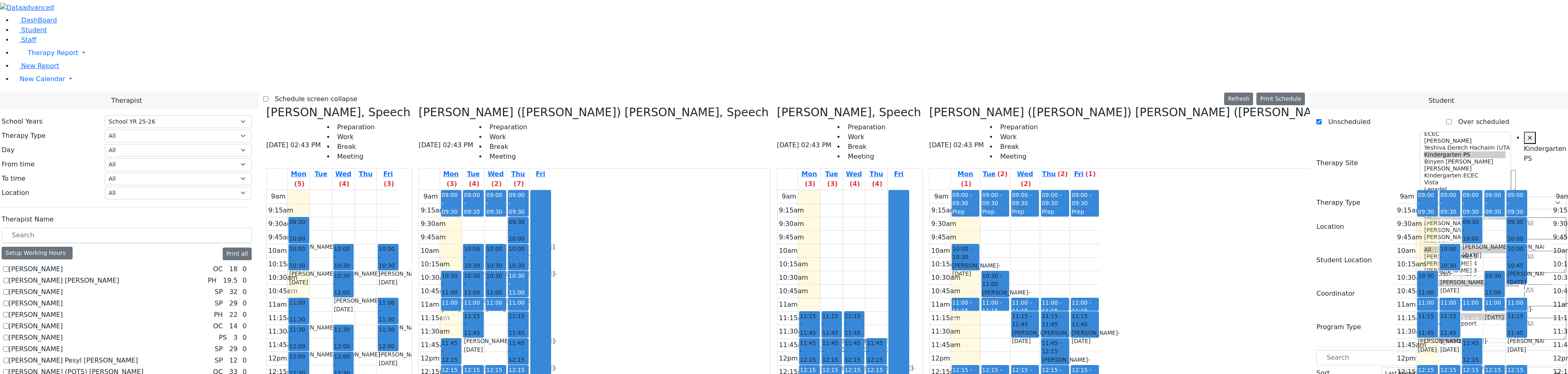
drag, startPoint x: 1363, startPoint y: 335, endPoint x: 738, endPoint y: 179, distance: 644.2
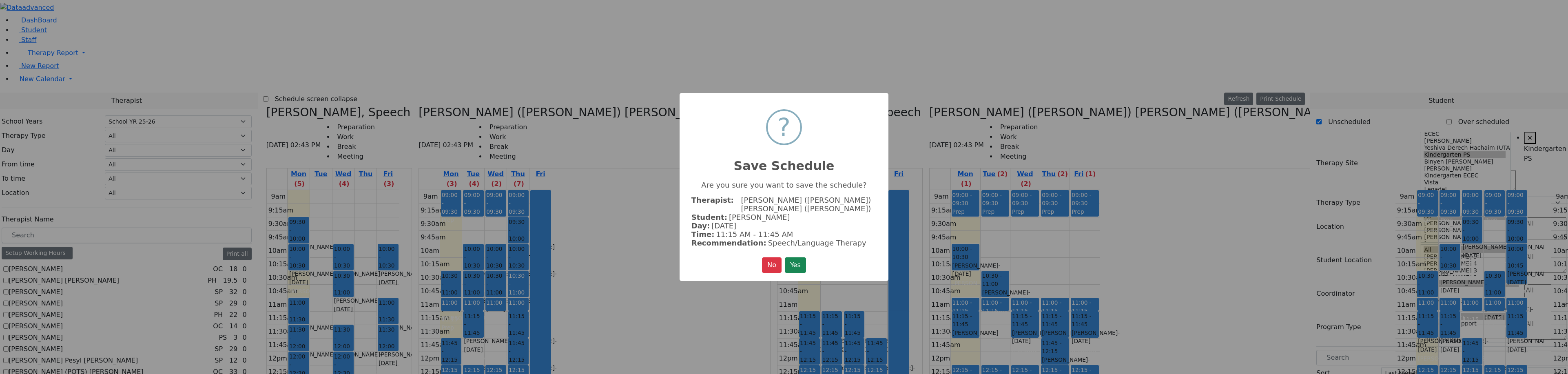
click at [794, 257] on button "Yes" at bounding box center [795, 265] width 21 height 15
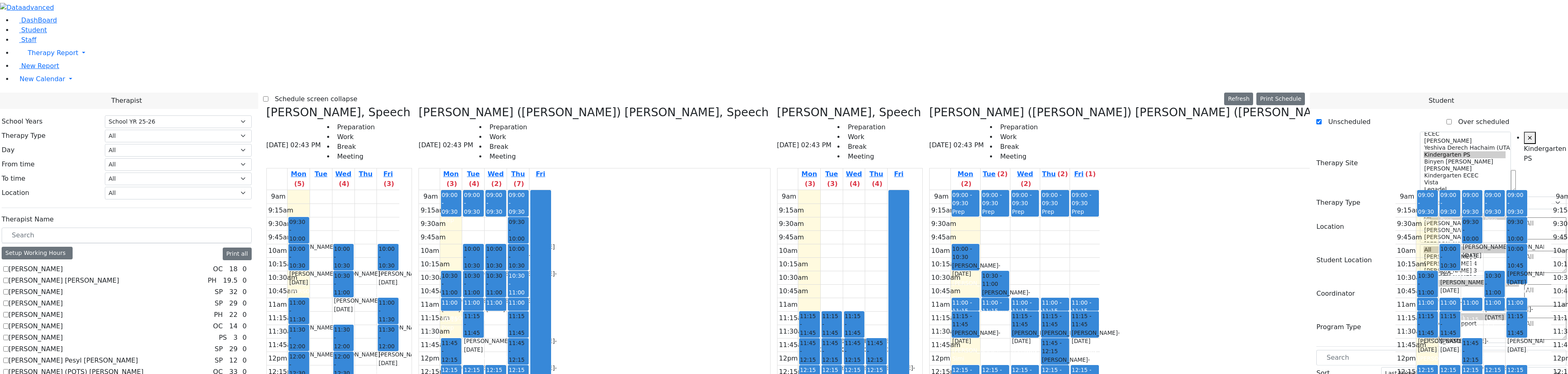
drag, startPoint x: 1352, startPoint y: 330, endPoint x: 780, endPoint y: 302, distance: 572.7
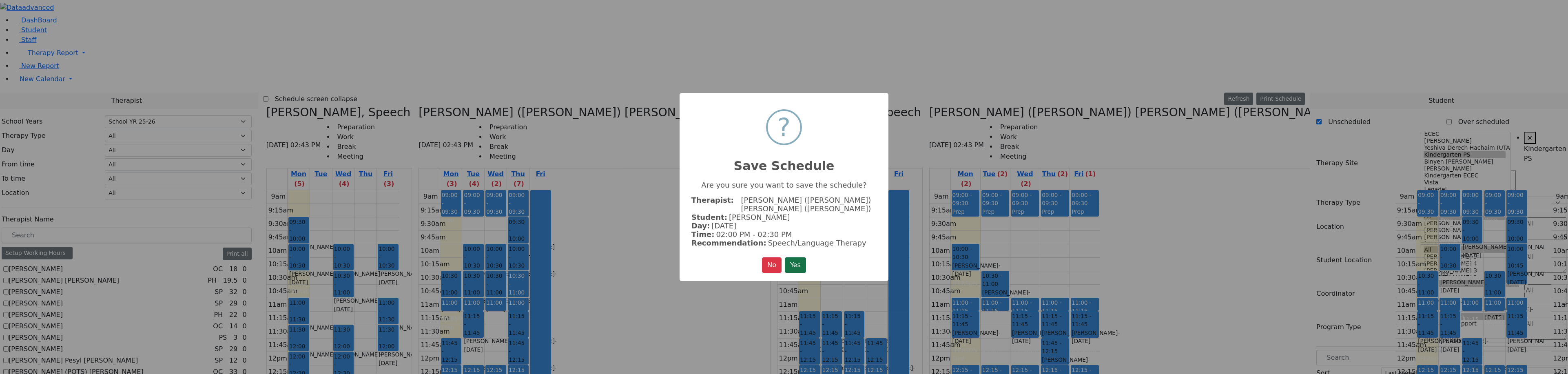
click at [800, 265] on button "Yes" at bounding box center [795, 265] width 21 height 15
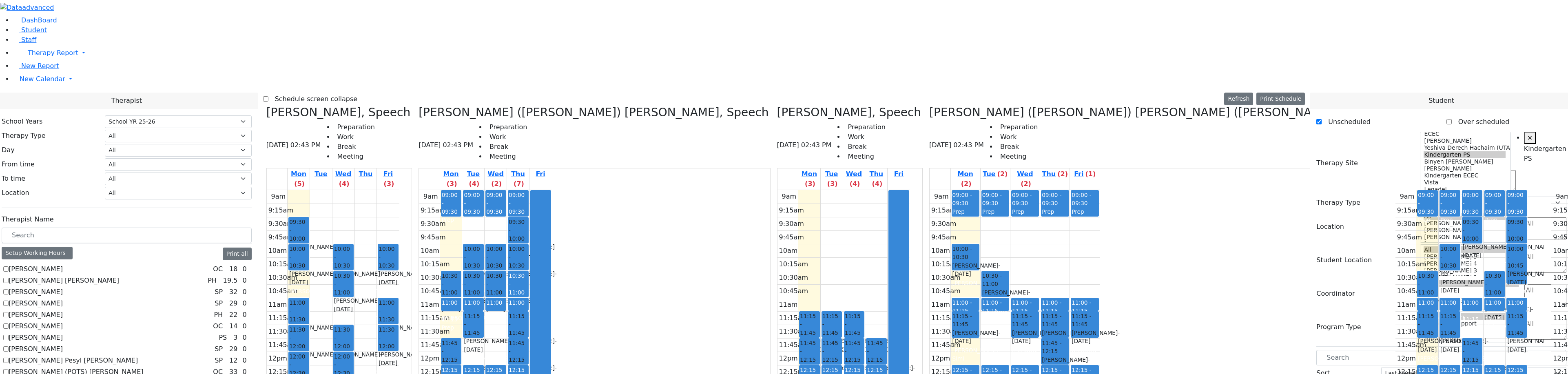
scroll to position [0, 0]
click at [953, 346] on div "Neuman, Simi" at bounding box center [965, 354] width 26 height 16
drag, startPoint x: 1421, startPoint y: 209, endPoint x: 1016, endPoint y: 199, distance: 405.1
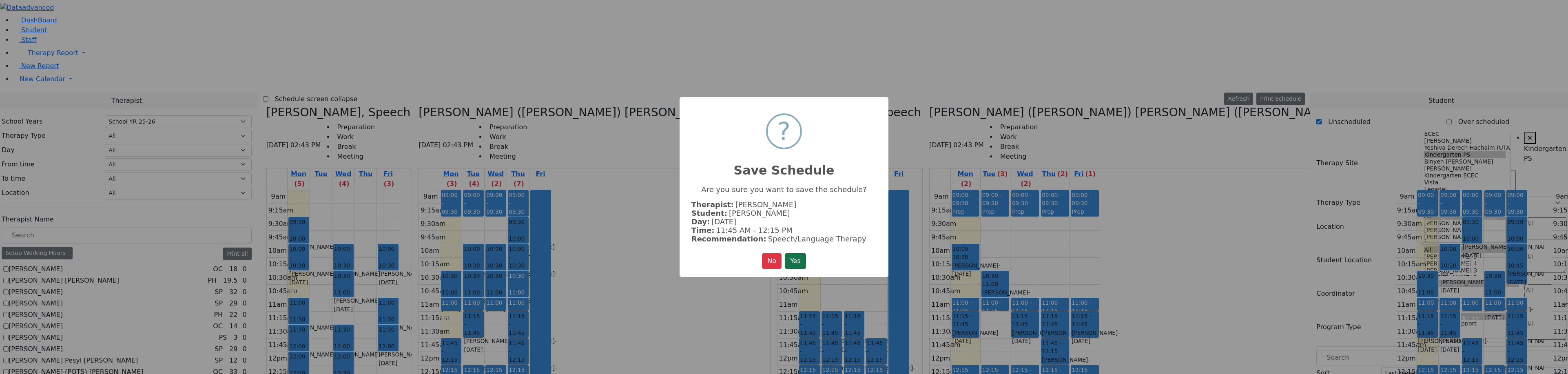
click at [792, 255] on button "Yes" at bounding box center [795, 260] width 21 height 15
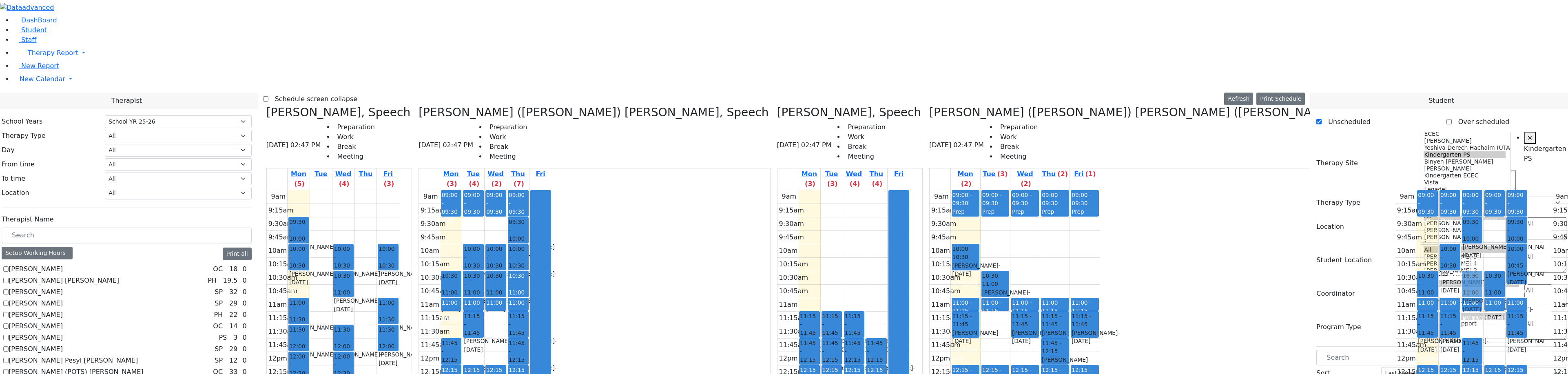
drag, startPoint x: 1011, startPoint y: 206, endPoint x: 964, endPoint y: 139, distance: 81.8
click at [1396, 190] on tr "09:00 - 09:30 Prep 10:30 - 11:00 Weiser Shloime - 08/21/2017 Peymer Bracha 11:0…" at bounding box center [1462, 351] width 133 height 323
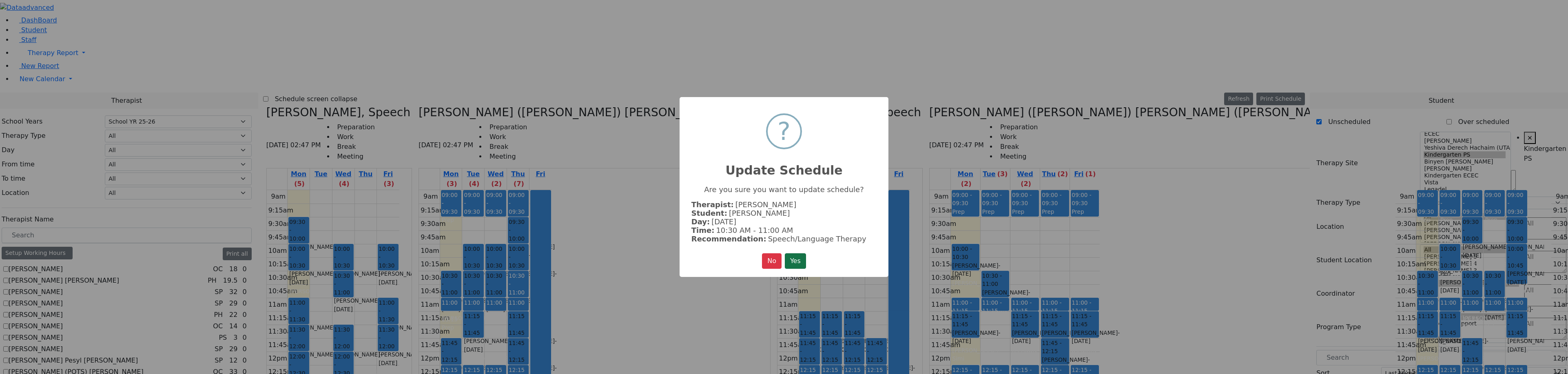
click at [802, 263] on button "Yes" at bounding box center [795, 260] width 21 height 15
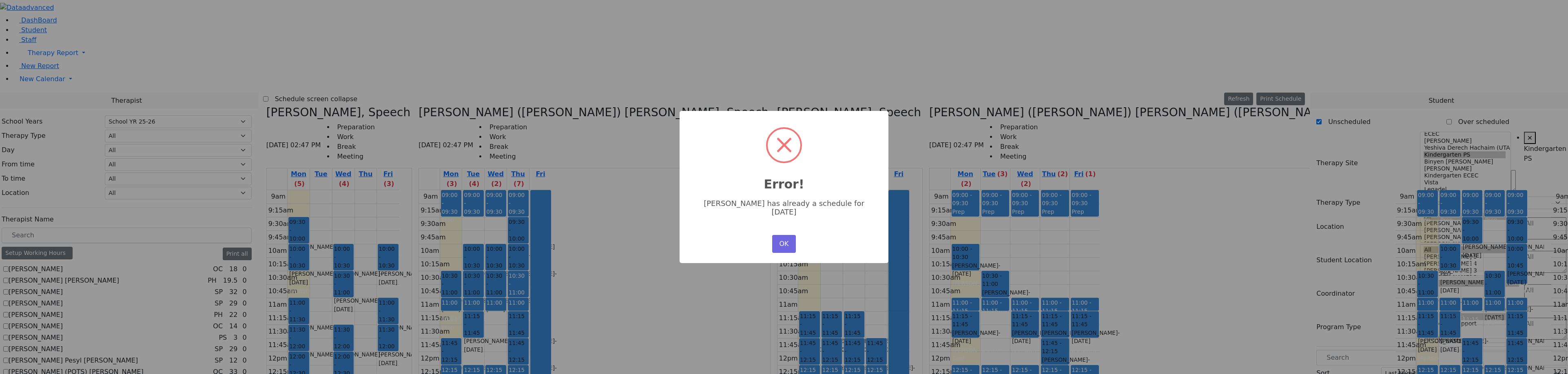
drag, startPoint x: 1007, startPoint y: 210, endPoint x: 985, endPoint y: 107, distance: 105.3
click at [985, 107] on div "× Error! Yitzchok Cik has already a schedule for Wednesday OK No Cancel" at bounding box center [784, 187] width 1568 height 374
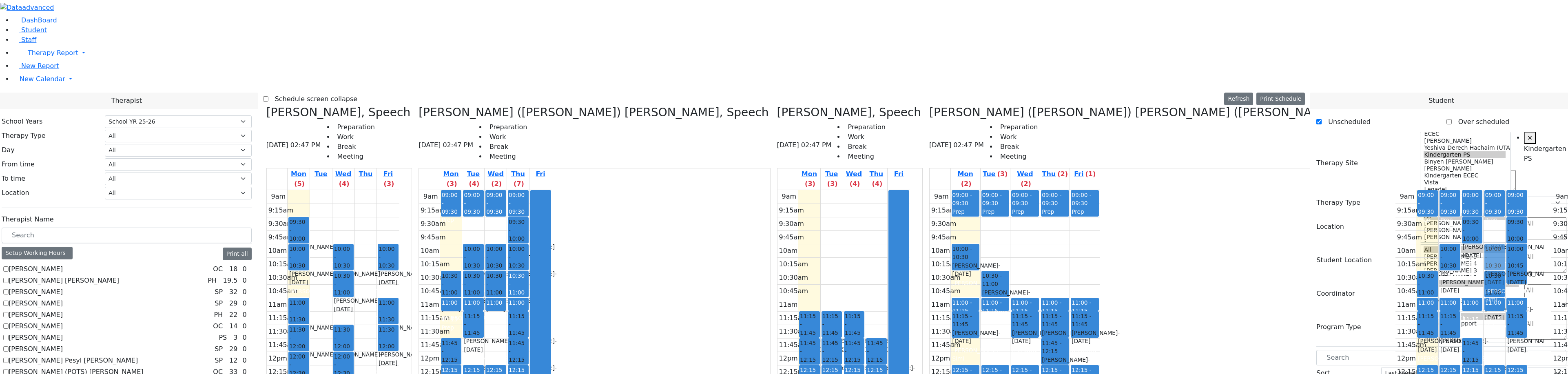
drag, startPoint x: 1012, startPoint y: 199, endPoint x: 989, endPoint y: 111, distance: 91.0
click at [1396, 190] on tr "09:00 - 09:30 Prep 10:30 - 11:00 Weiser Shloime - 08/21/2017 Peymer Bracha 11:0…" at bounding box center [1462, 351] width 133 height 323
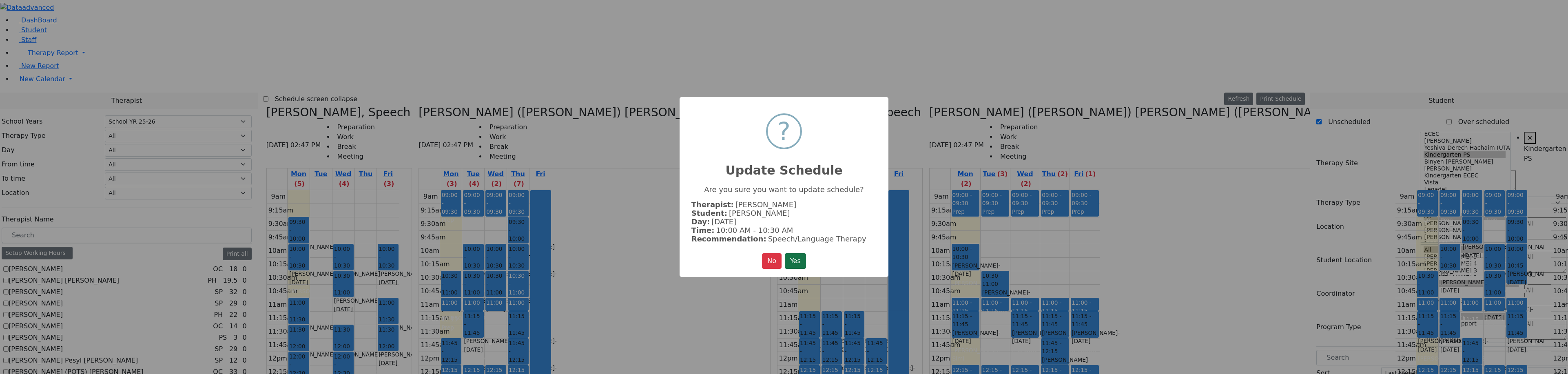
click at [796, 257] on button "Yes" at bounding box center [795, 260] width 21 height 15
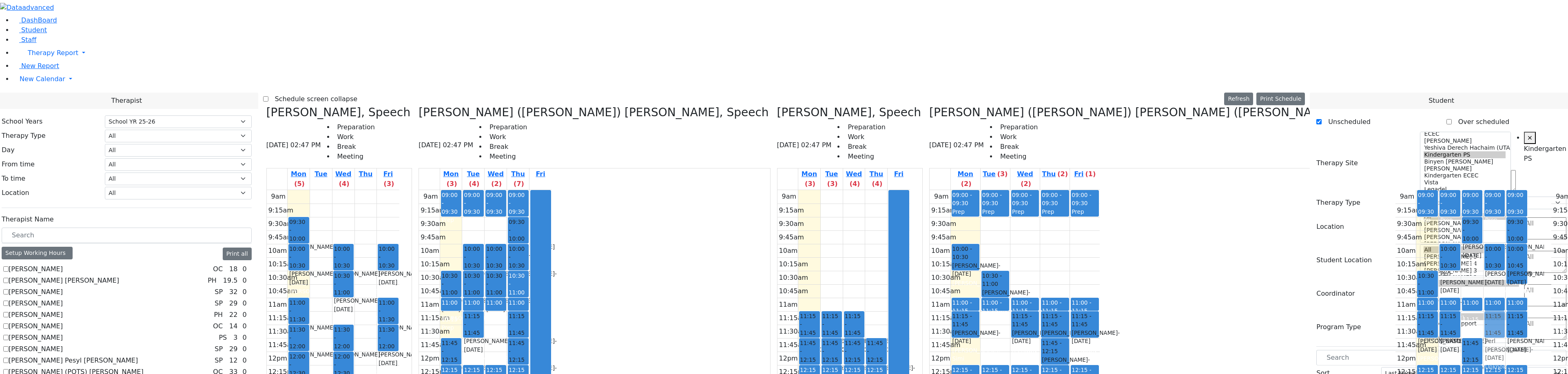
drag, startPoint x: 989, startPoint y: 138, endPoint x: 989, endPoint y: 172, distance: 34.0
click at [1483, 190] on div "09:00 - 09:30 Prep 10:00 - 10:30 Cik Yitzchok - 12/10/2018 Neuman, Simi 10:30 -…" at bounding box center [1494, 351] width 22 height 323
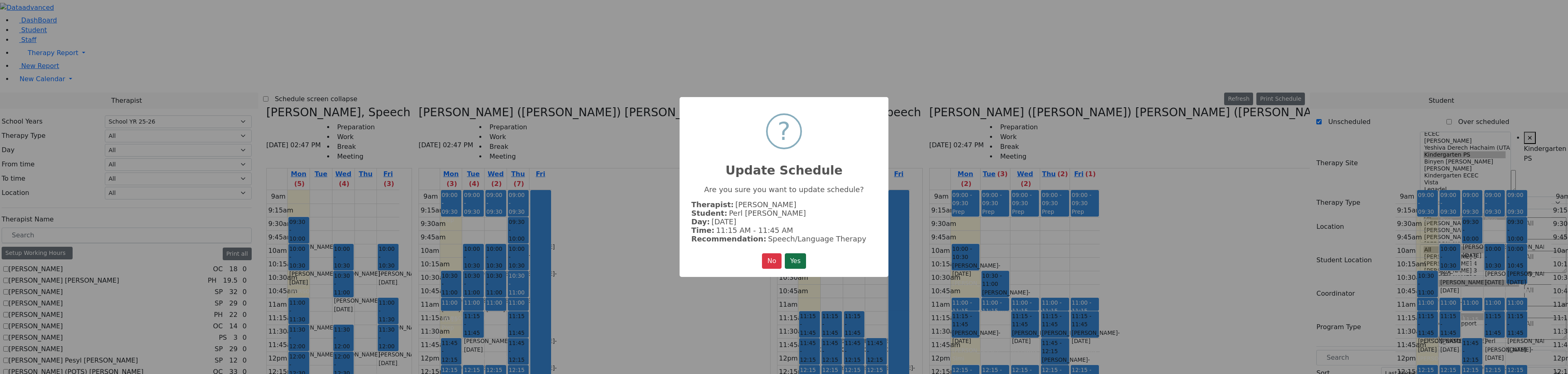
click at [795, 260] on button "Yes" at bounding box center [795, 260] width 21 height 15
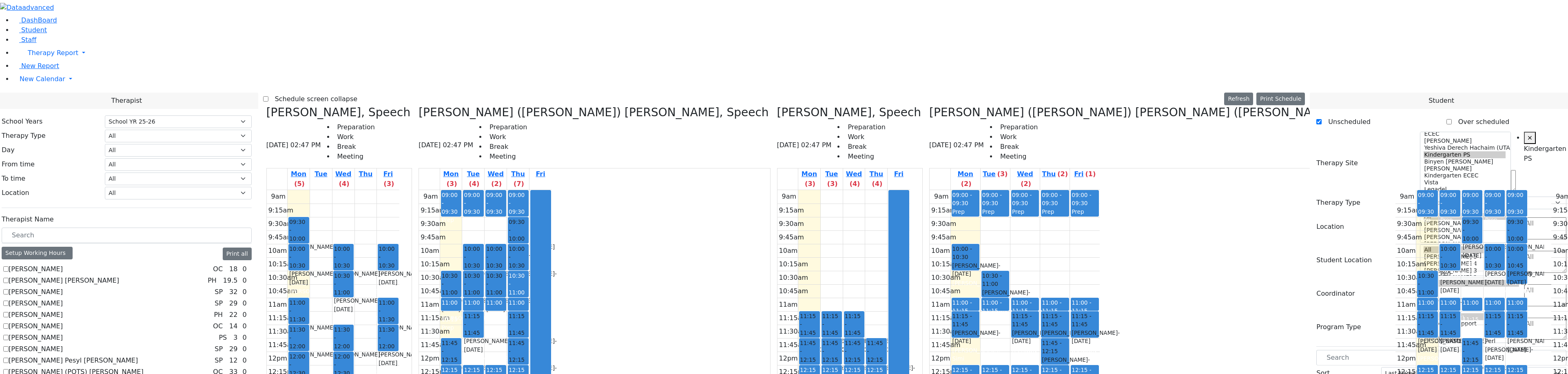
drag, startPoint x: 1334, startPoint y: 224, endPoint x: 781, endPoint y: 103, distance: 566.1
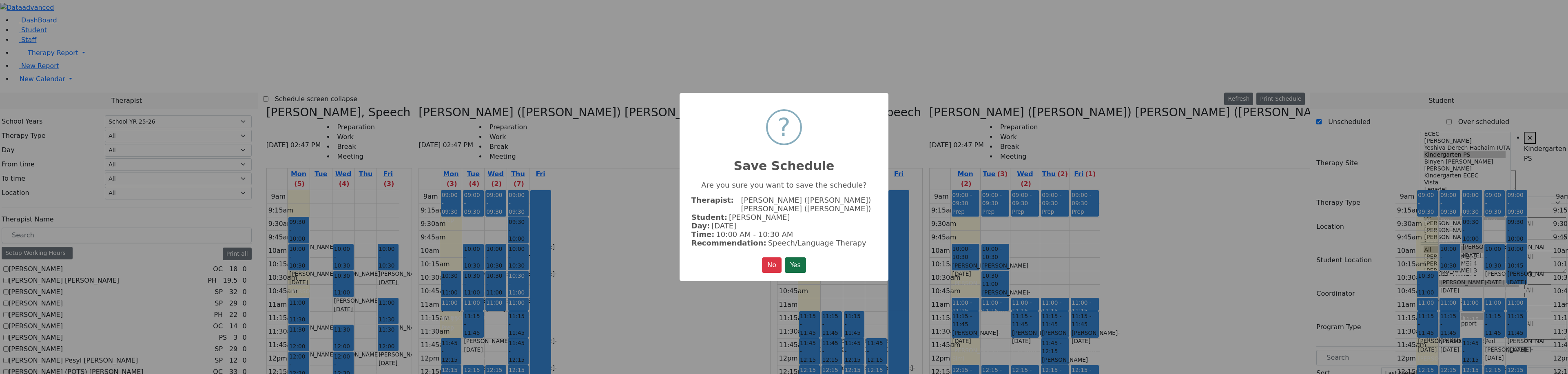
drag, startPoint x: 795, startPoint y: 249, endPoint x: 795, endPoint y: 255, distance: 6.0
click at [794, 251] on div "× ? Save Schedule Are you sure you want to save the schedule? Therapist: Zentma…" at bounding box center [783, 187] width 209 height 189
click at [795, 257] on button "Yes" at bounding box center [795, 265] width 21 height 15
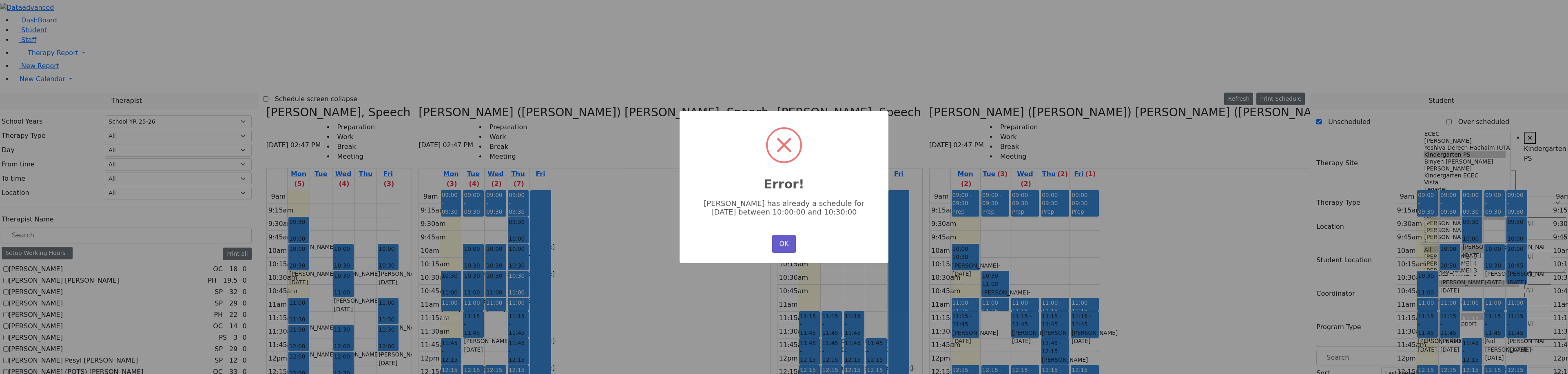
click at [791, 241] on button "OK" at bounding box center [784, 243] width 24 height 18
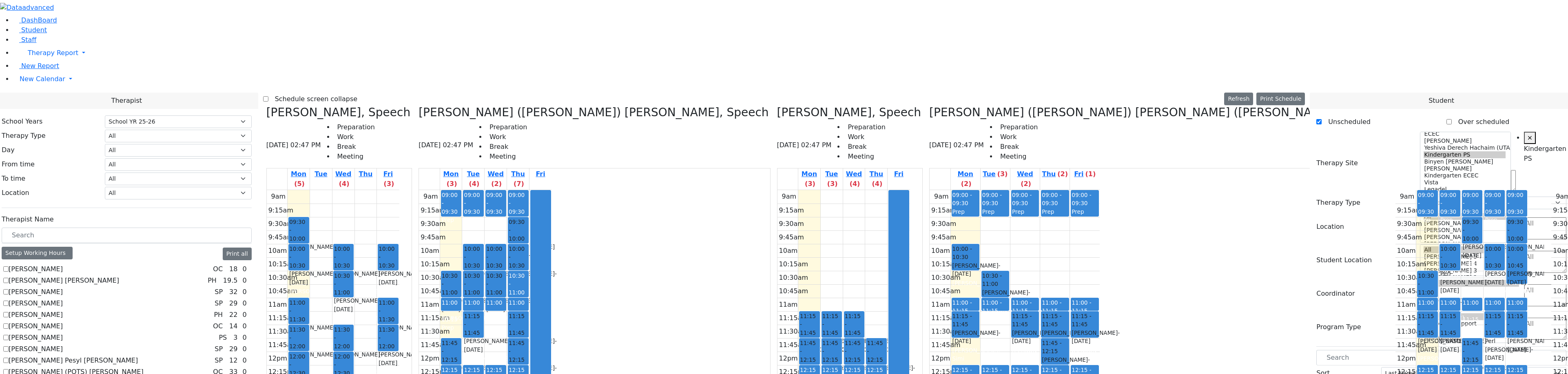
drag, startPoint x: 1268, startPoint y: 209, endPoint x: 756, endPoint y: 130, distance: 518.1
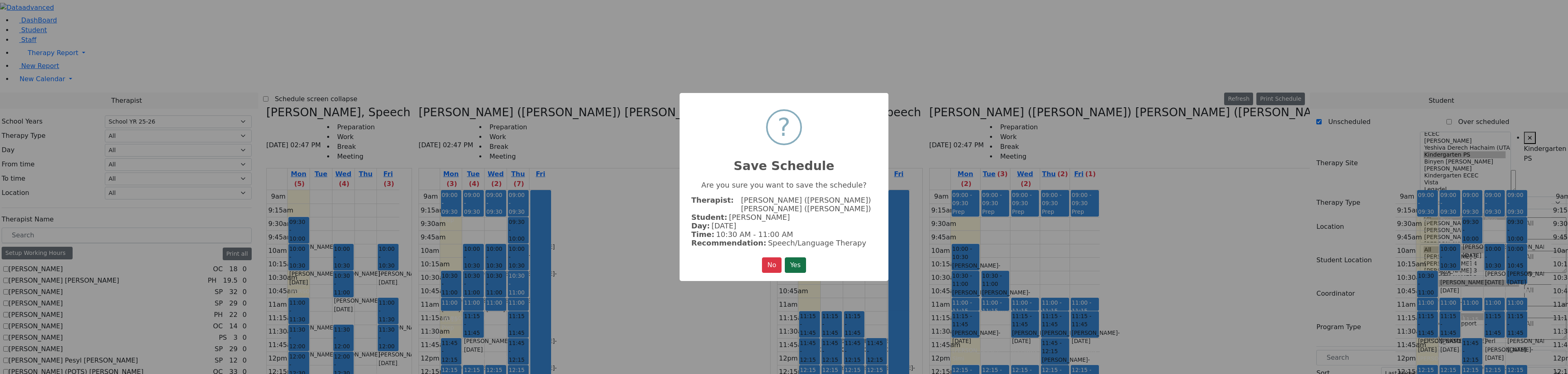
click at [806, 261] on button "Yes" at bounding box center [795, 265] width 21 height 15
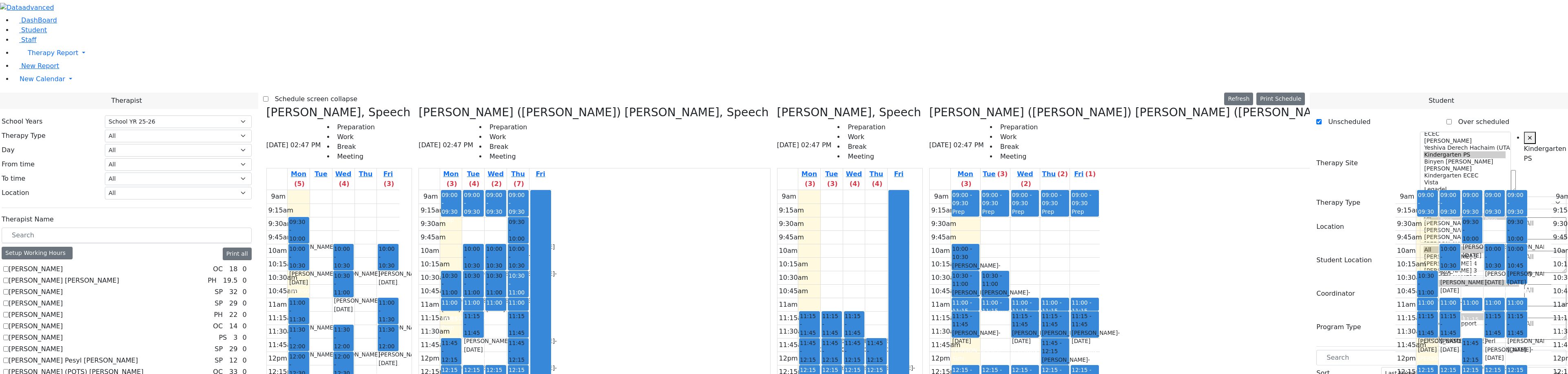
drag, startPoint x: 1351, startPoint y: 221, endPoint x: 842, endPoint y: 139, distance: 515.6
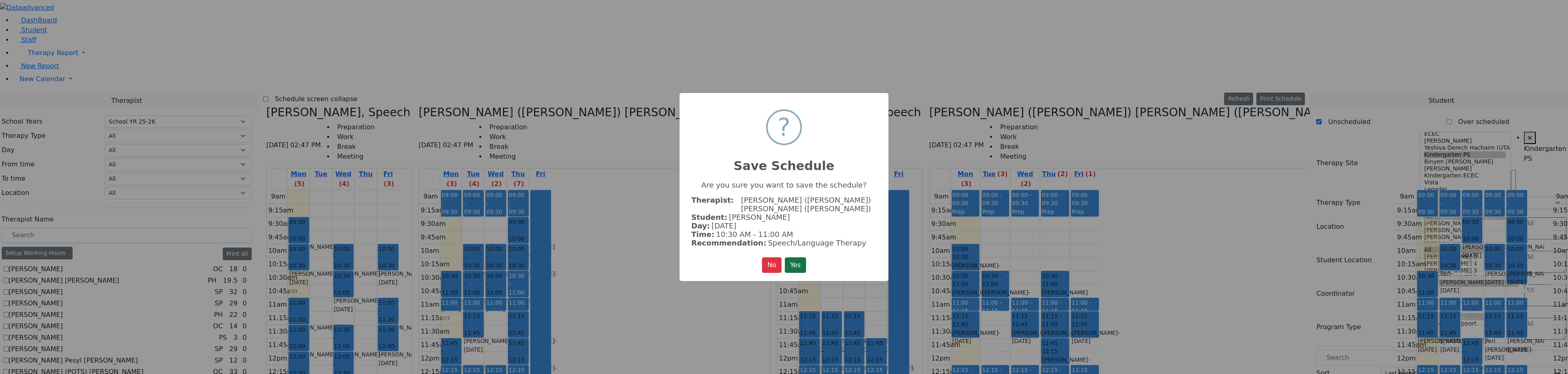
click at [798, 259] on button "Yes" at bounding box center [795, 265] width 21 height 15
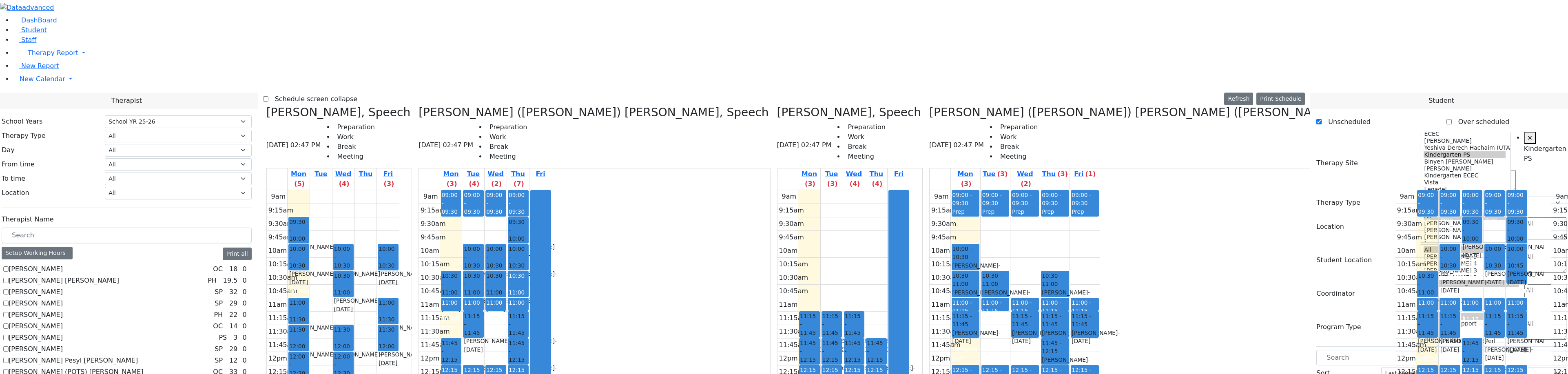
drag, startPoint x: 1345, startPoint y: 222, endPoint x: 859, endPoint y: 257, distance: 487.3
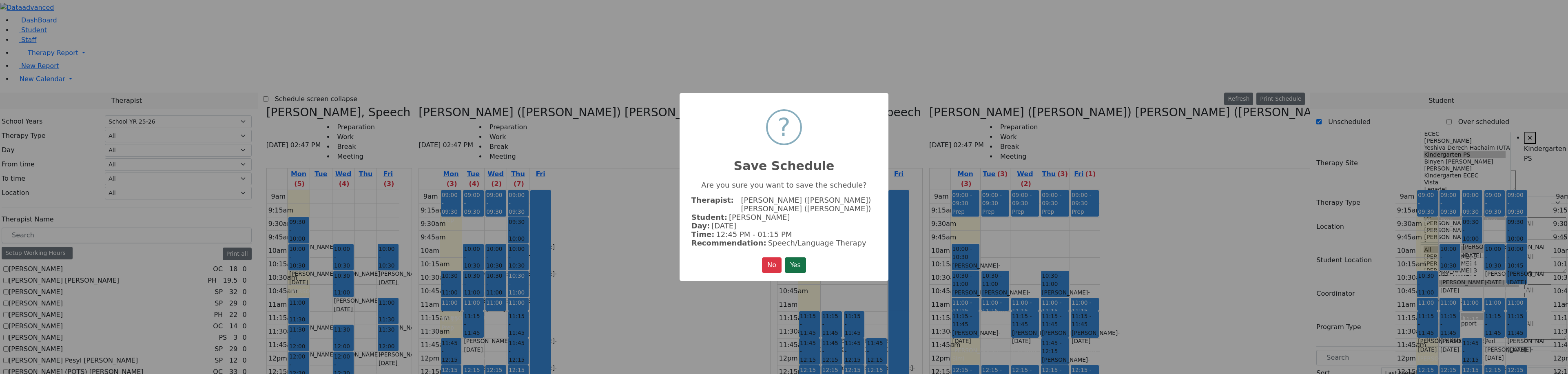
click at [794, 260] on button "Yes" at bounding box center [795, 265] width 21 height 15
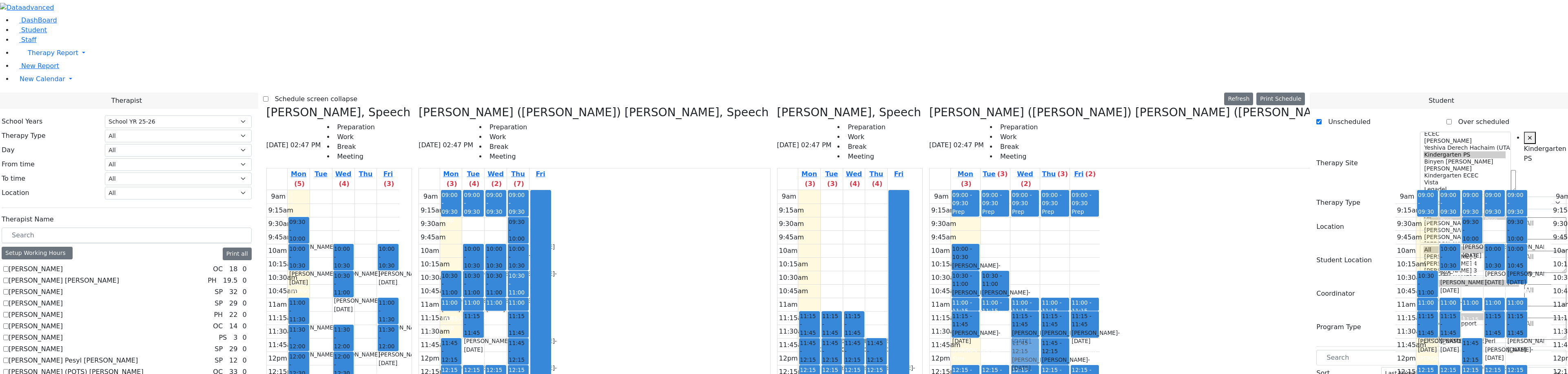
drag, startPoint x: 833, startPoint y: 137, endPoint x: 805, endPoint y: 199, distance: 68.0
click at [929, 201] on tr "09:00 - 09:30 Prep 10:00 - 10:30 Kahan Shloime - 03/07/2017 Gordon Goldie 10:30…" at bounding box center [1014, 351] width 170 height 323
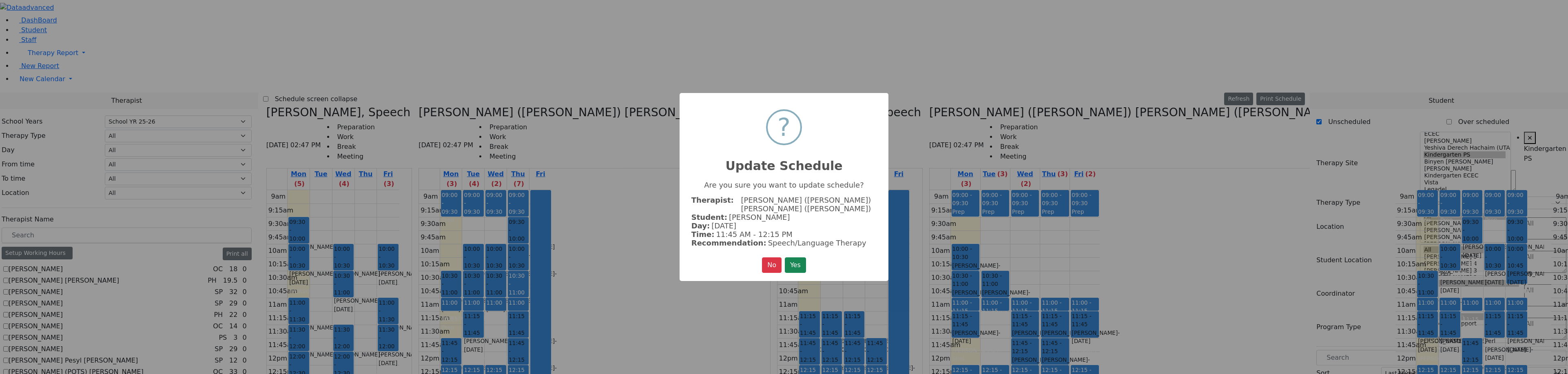
drag, startPoint x: 796, startPoint y: 258, endPoint x: 797, endPoint y: 253, distance: 5.1
click at [796, 258] on button "Yes" at bounding box center [795, 265] width 21 height 15
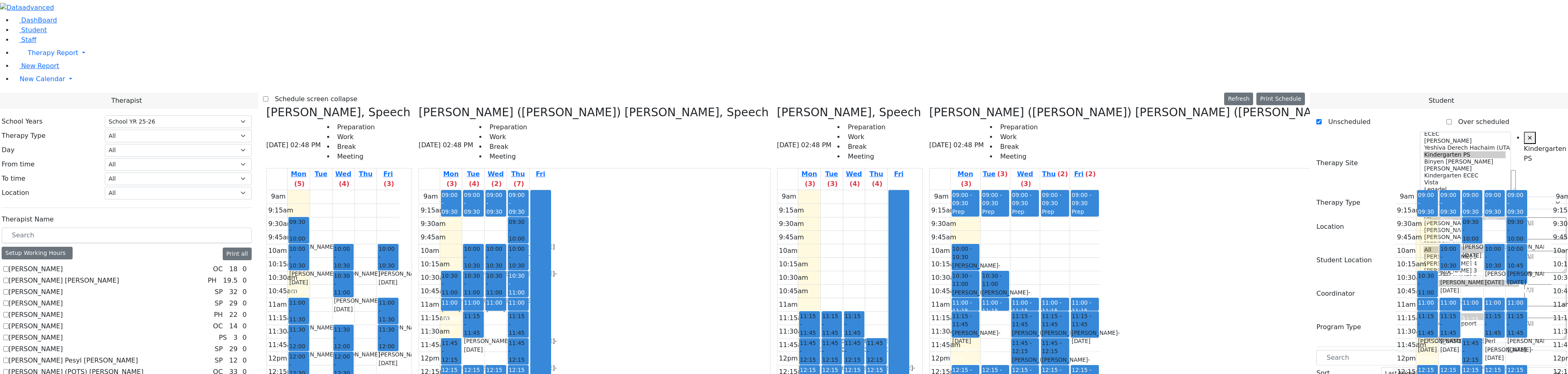
drag, startPoint x: 1339, startPoint y: 221, endPoint x: 1206, endPoint y: 130, distance: 161.2
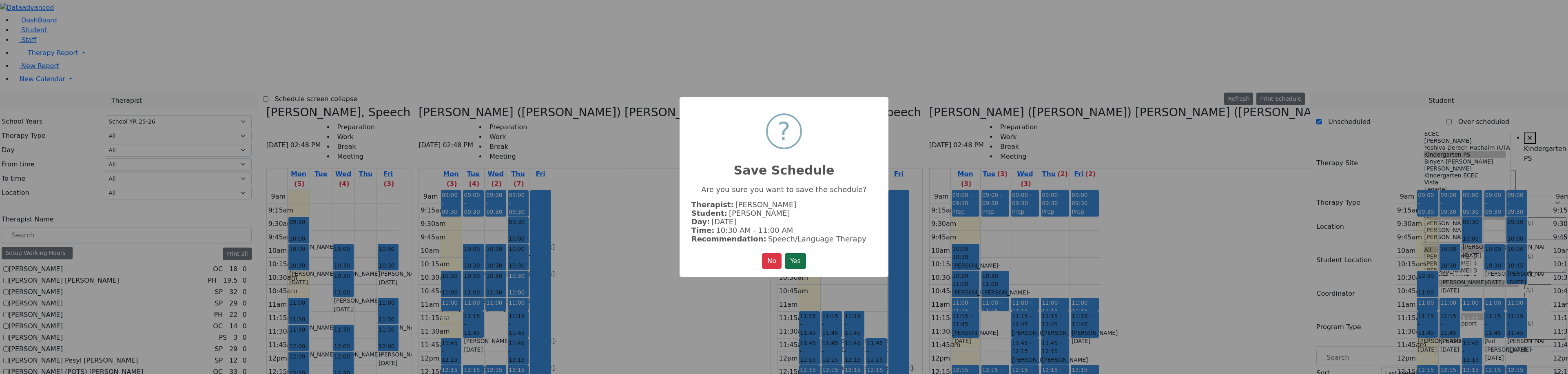
click at [800, 255] on button "Yes" at bounding box center [795, 260] width 21 height 15
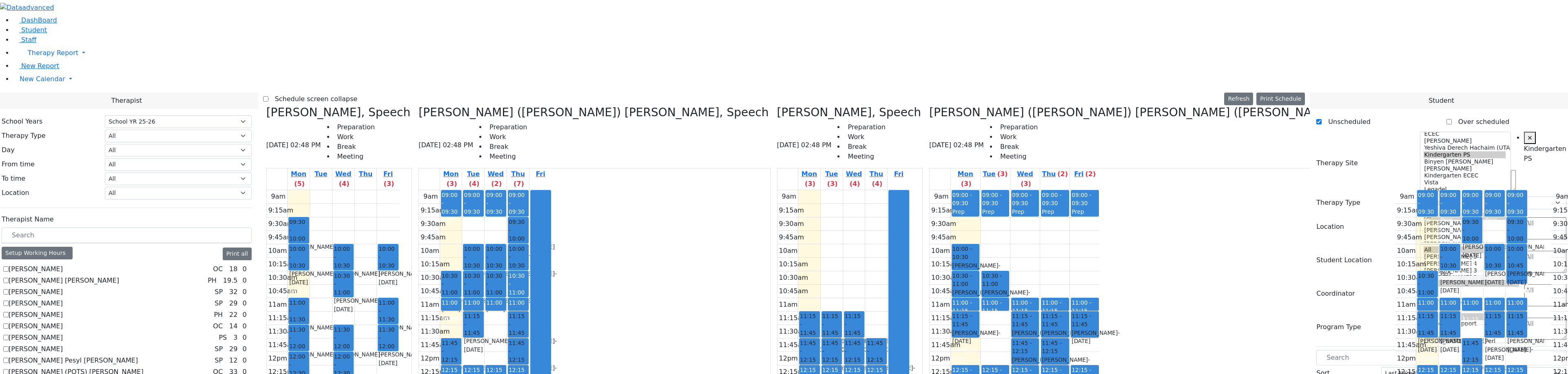
drag, startPoint x: 1374, startPoint y: 224, endPoint x: 1221, endPoint y: 167, distance: 163.3
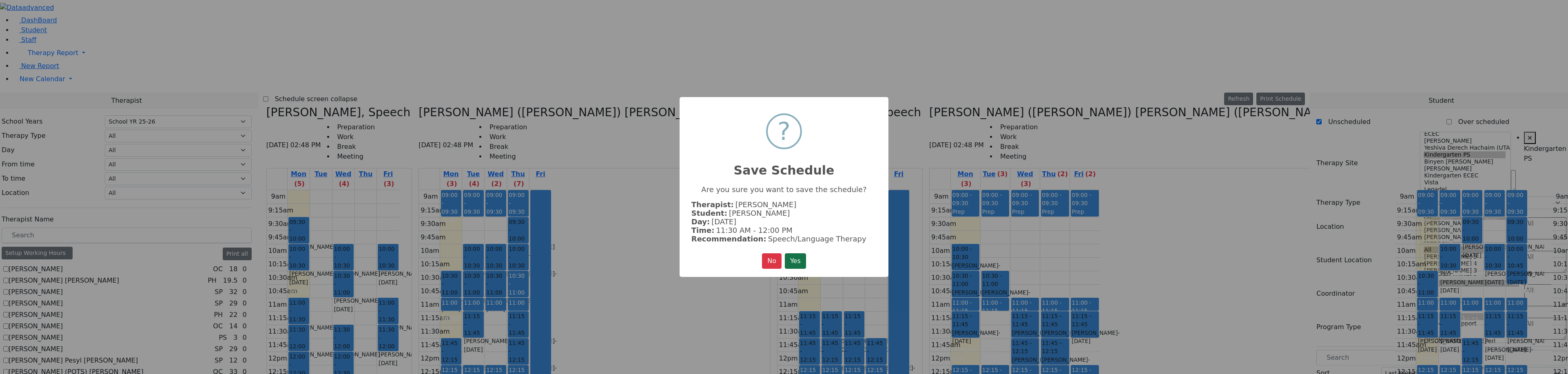
click at [800, 261] on button "Yes" at bounding box center [795, 260] width 21 height 15
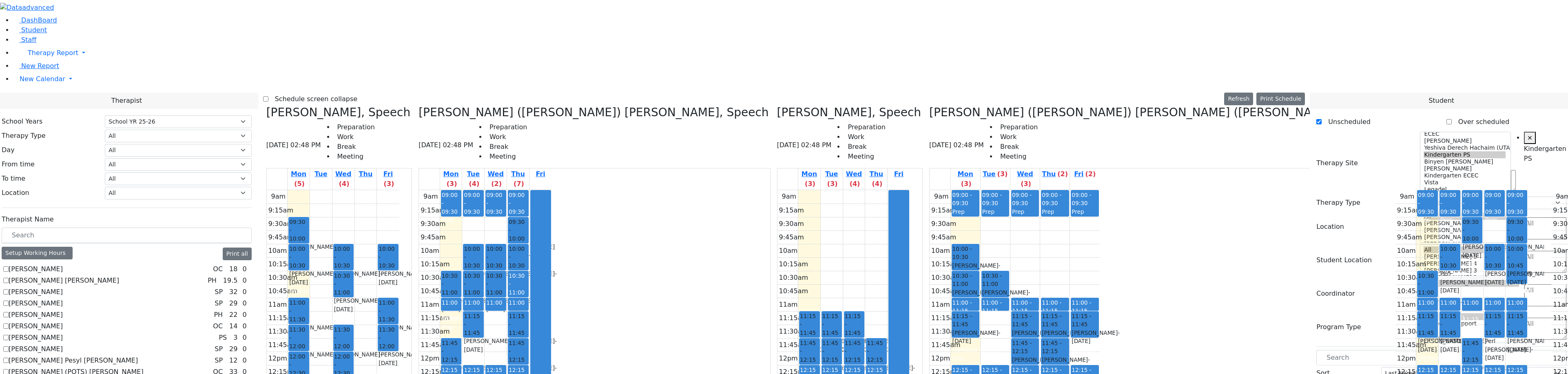
drag, startPoint x: 1360, startPoint y: 223, endPoint x: 798, endPoint y: 128, distance: 570.0
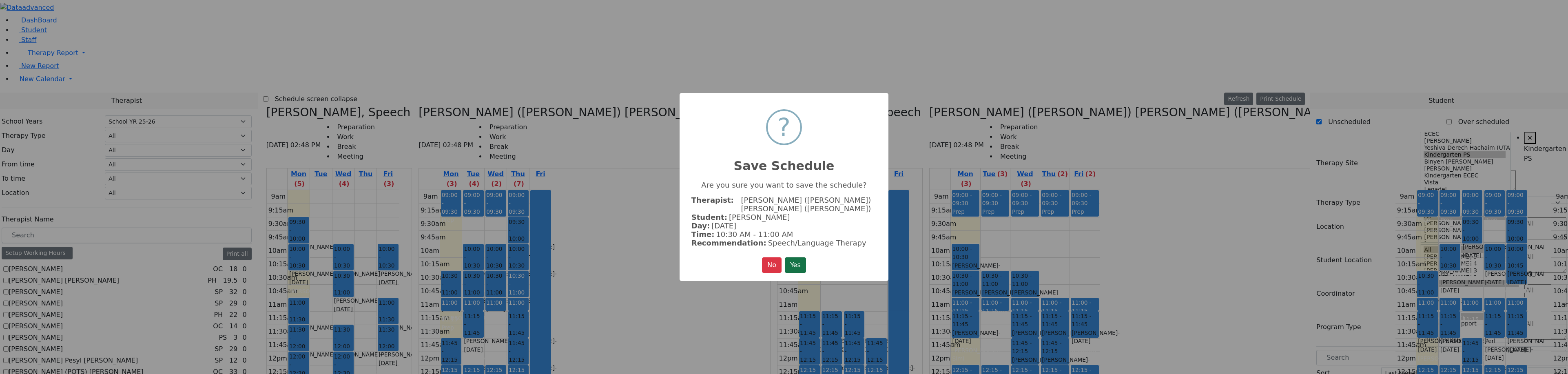
click at [798, 257] on button "Yes" at bounding box center [795, 265] width 21 height 15
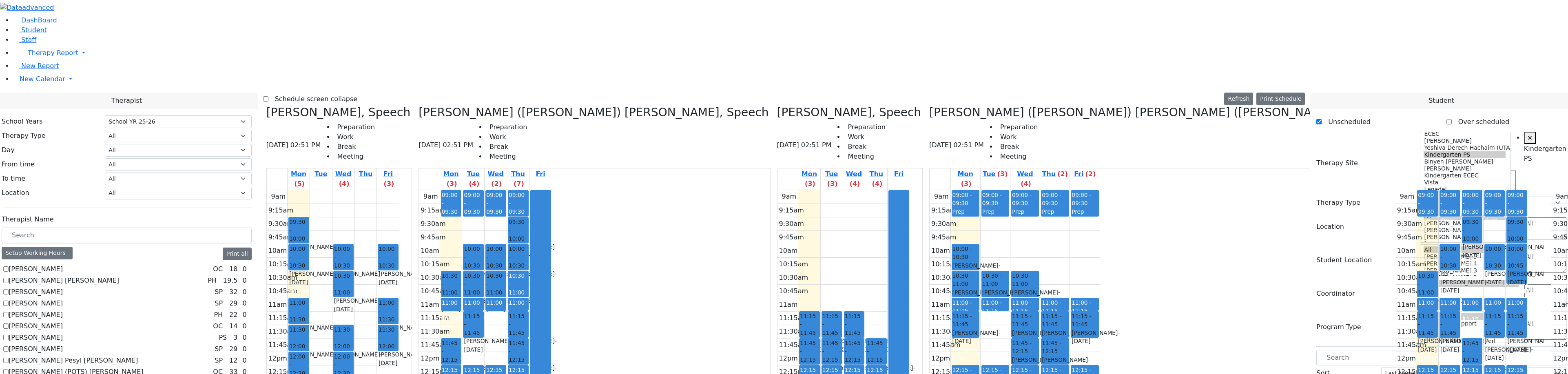
drag, startPoint x: 1369, startPoint y: 221, endPoint x: 824, endPoint y: 106, distance: 557.0
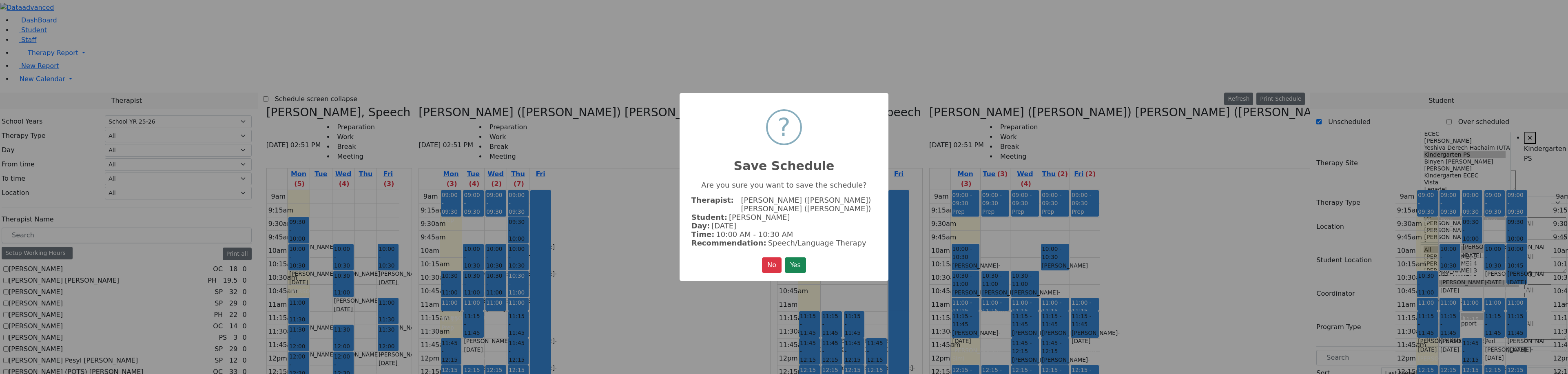
click at [793, 260] on button "Yes" at bounding box center [795, 265] width 21 height 15
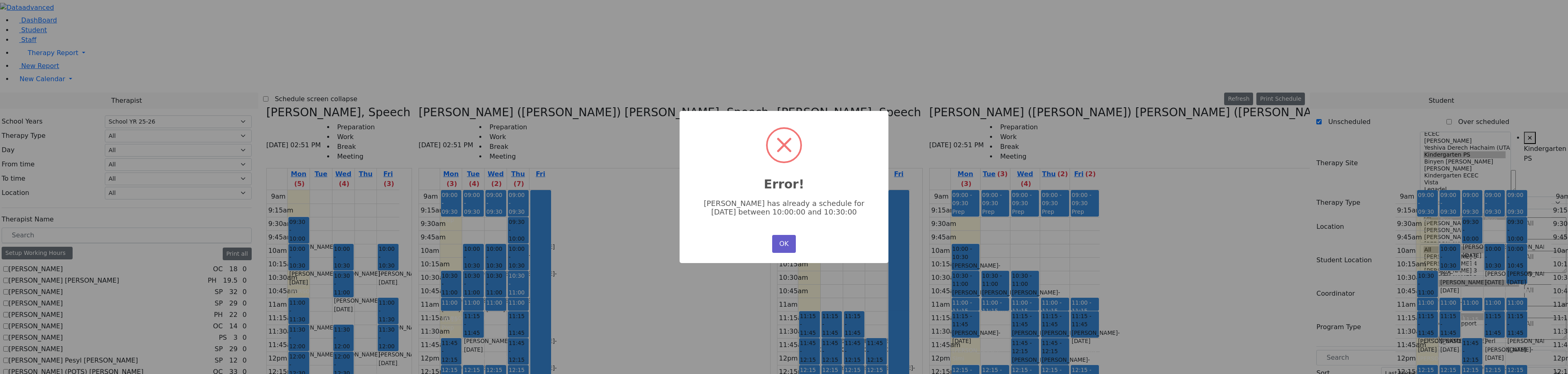
click at [783, 248] on button "OK" at bounding box center [784, 243] width 24 height 18
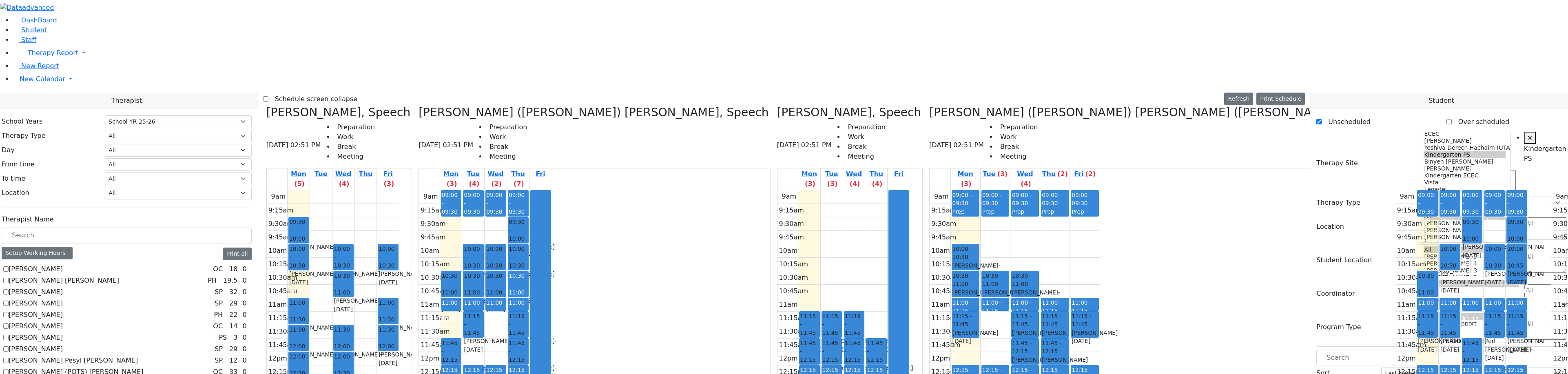
drag, startPoint x: 1337, startPoint y: 222, endPoint x: 830, endPoint y: 252, distance: 507.9
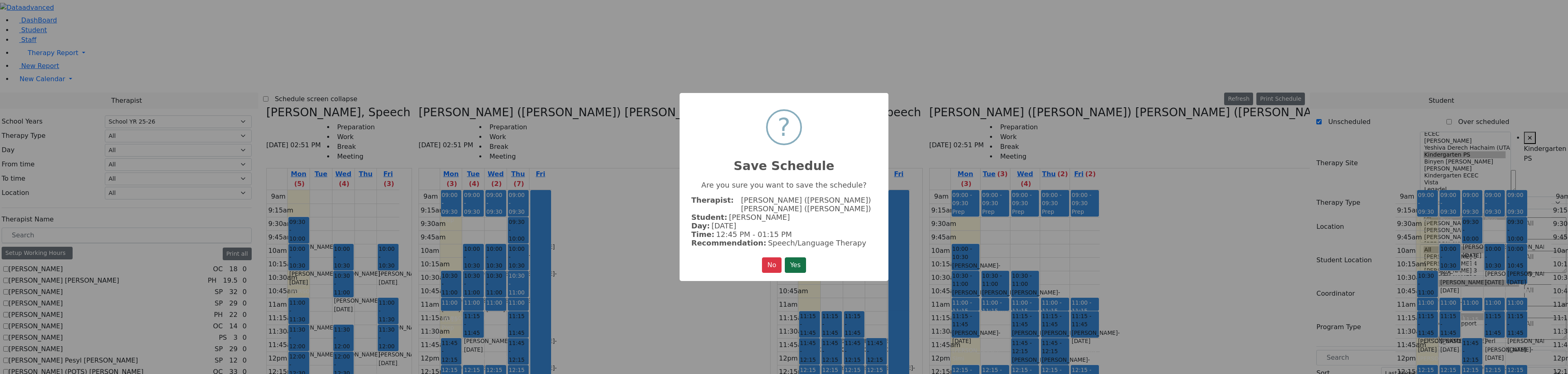
click at [795, 260] on button "Yes" at bounding box center [795, 265] width 21 height 15
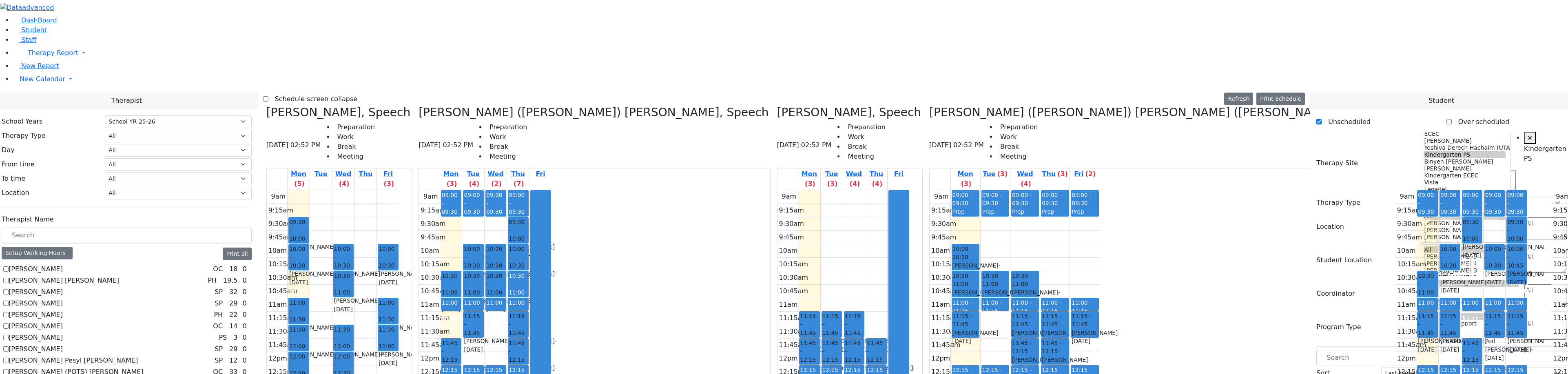
scroll to position [524, 0]
checkbox input "true"
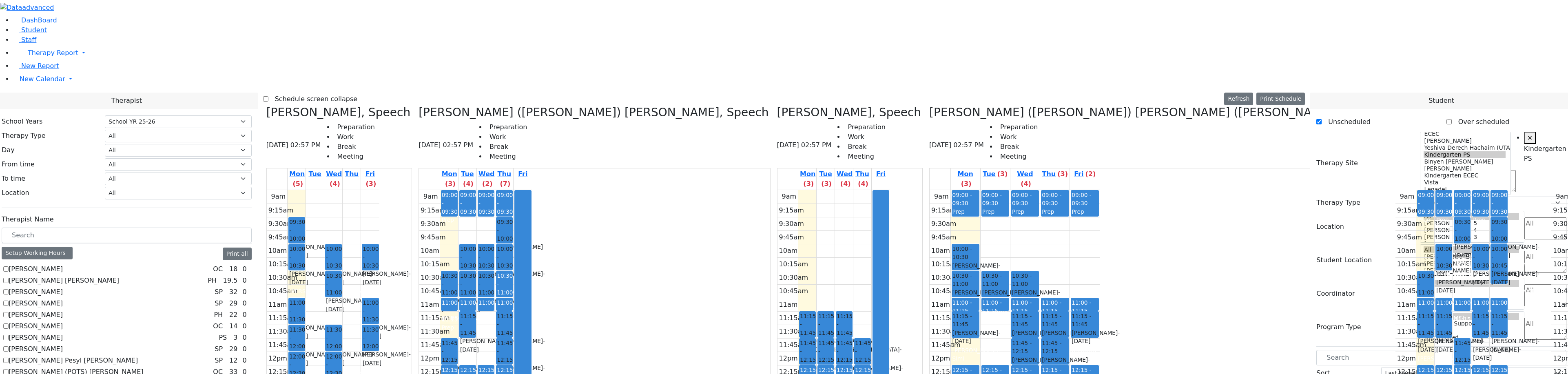
drag, startPoint x: 1340, startPoint y: 283, endPoint x: 1250, endPoint y: 126, distance: 181.0
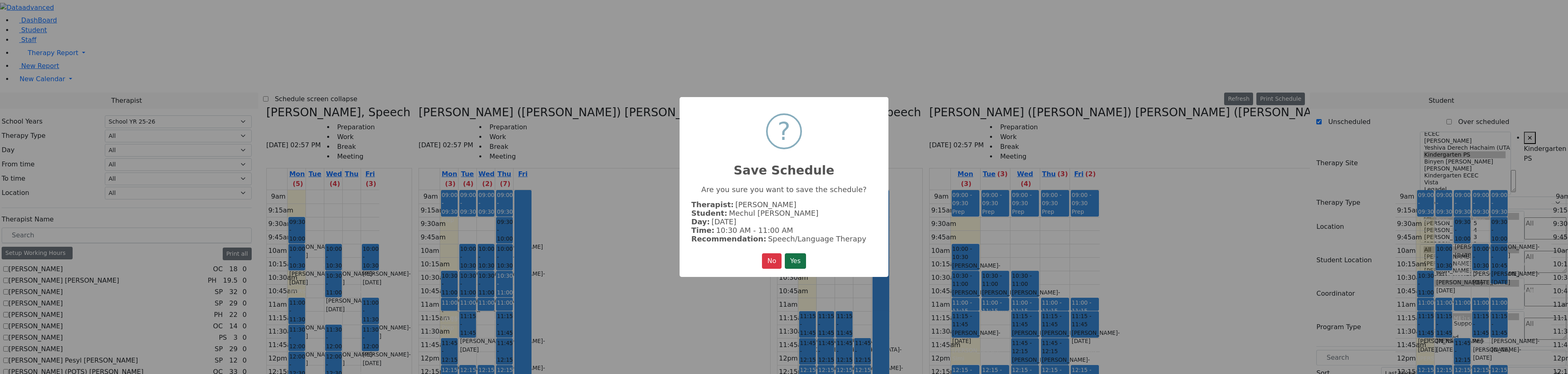
click at [802, 257] on button "Yes" at bounding box center [795, 260] width 21 height 15
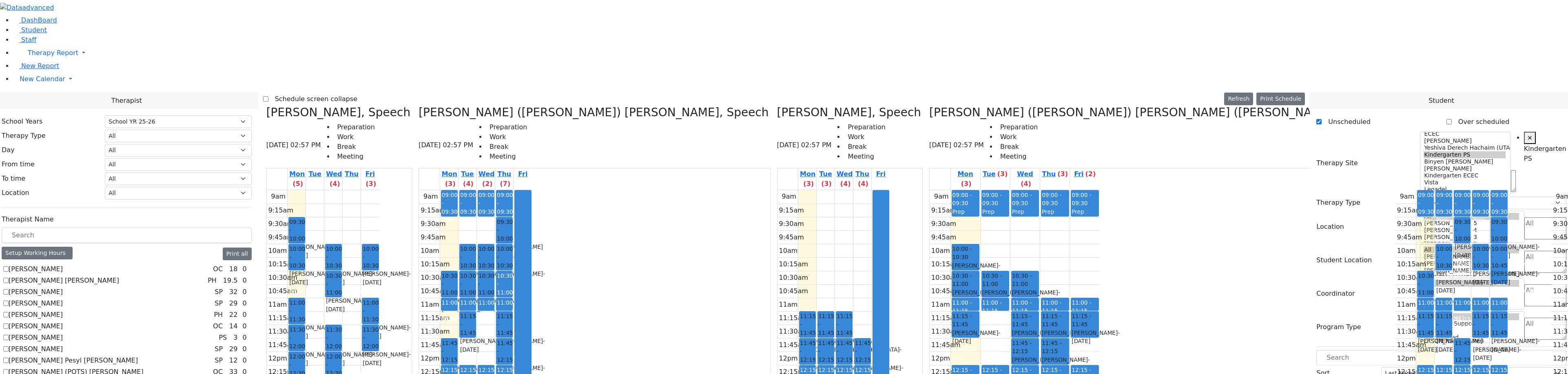
drag, startPoint x: 1354, startPoint y: 285, endPoint x: 1214, endPoint y: 201, distance: 163.3
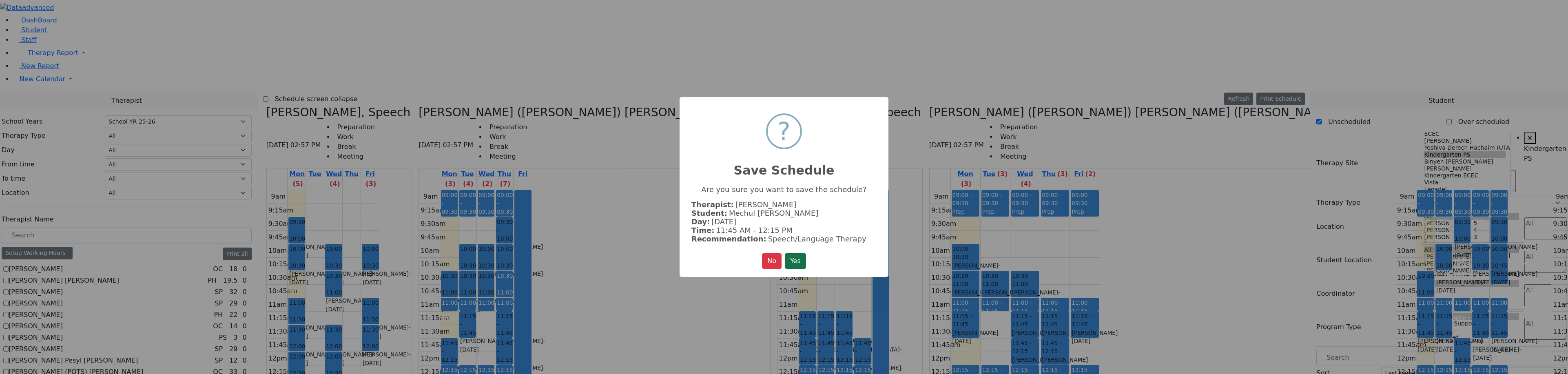
click at [806, 258] on button "Yes" at bounding box center [795, 260] width 21 height 15
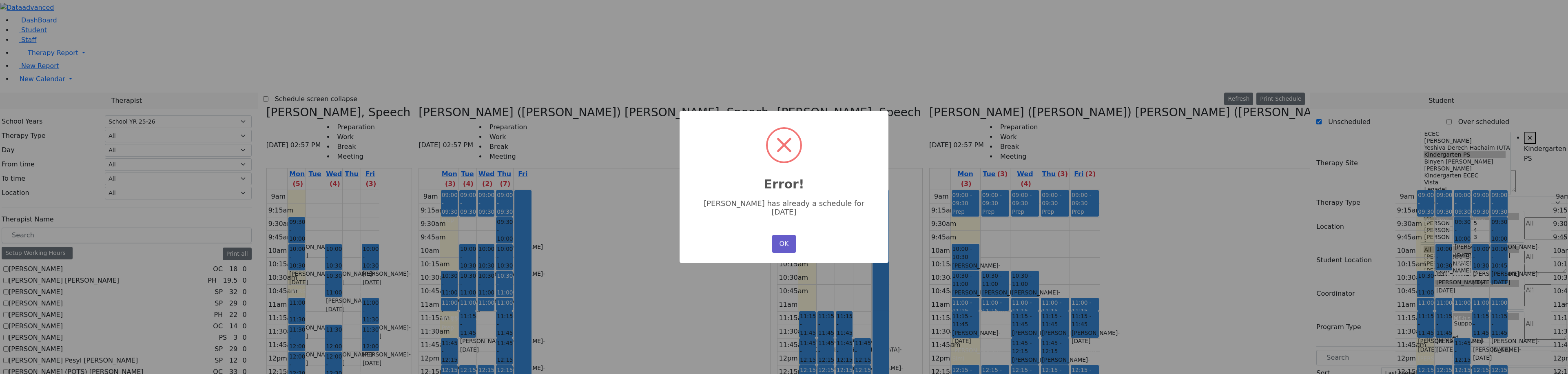
click at [788, 236] on button "OK" at bounding box center [784, 243] width 24 height 18
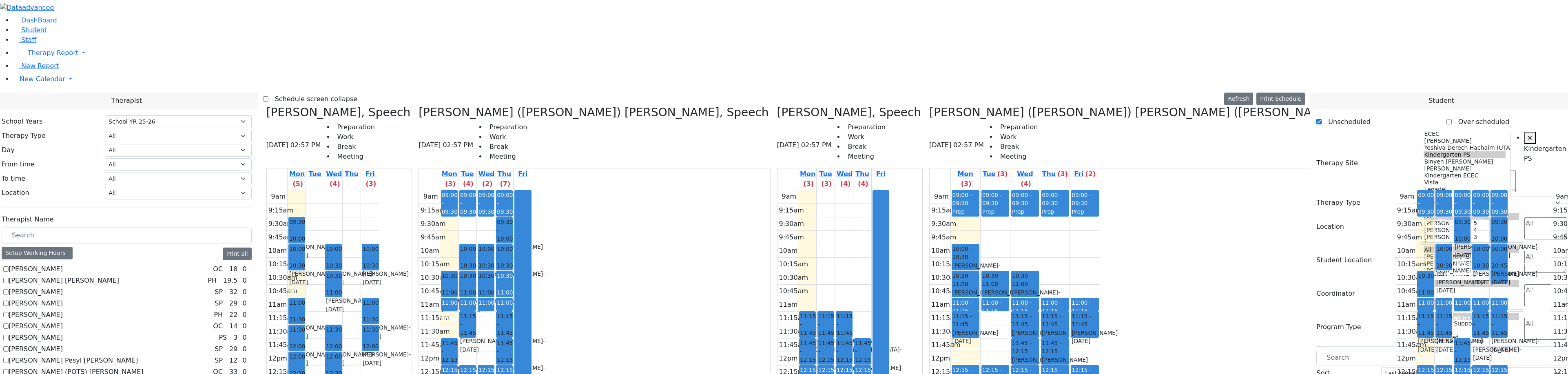
drag, startPoint x: 1345, startPoint y: 282, endPoint x: 1223, endPoint y: 109, distance: 211.7
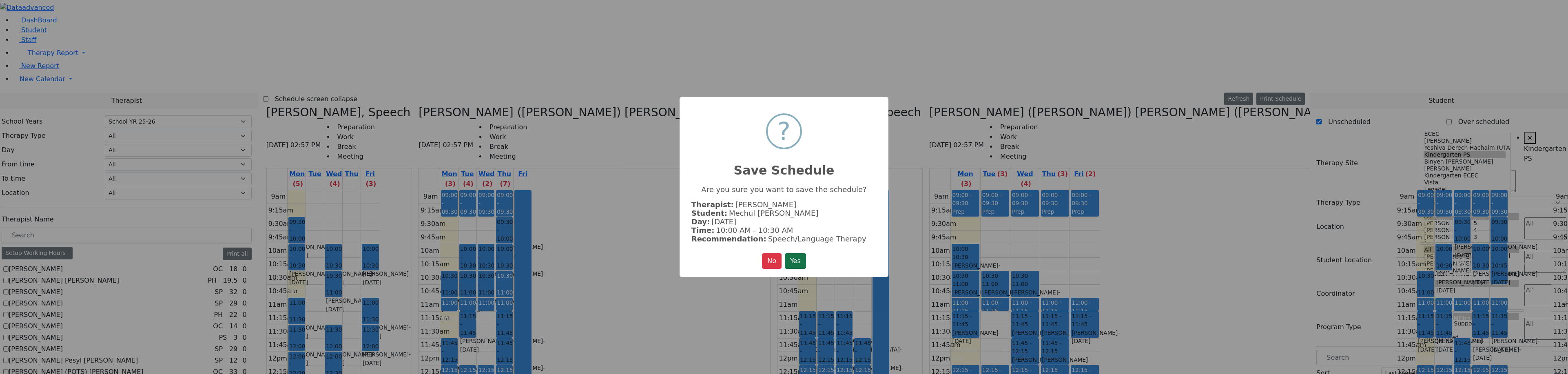
click at [788, 260] on div "No No Yes" at bounding box center [784, 260] width 44 height 15
click at [796, 258] on button "Yes" at bounding box center [795, 260] width 21 height 15
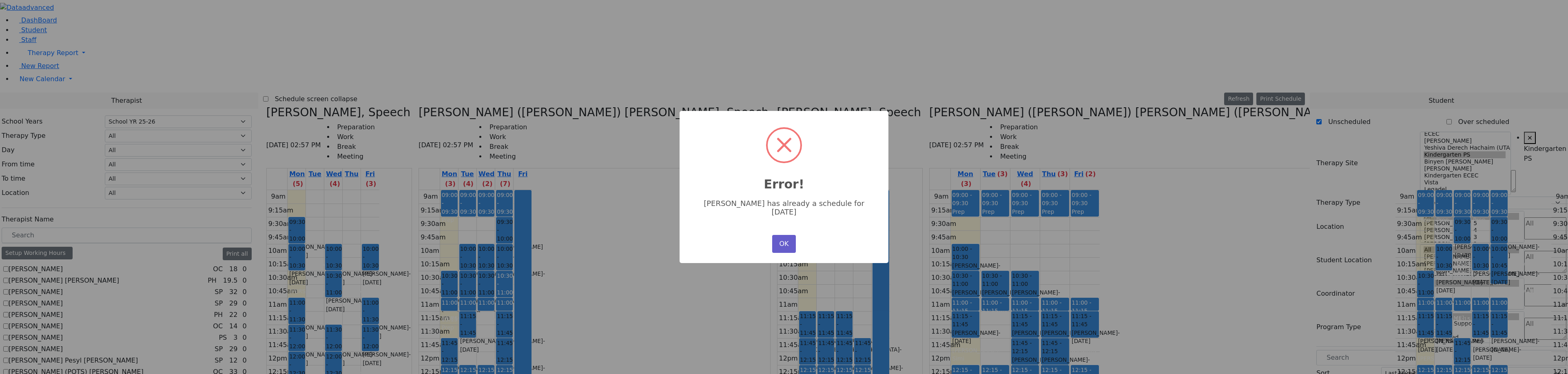
click at [779, 237] on button "OK" at bounding box center [784, 243] width 24 height 18
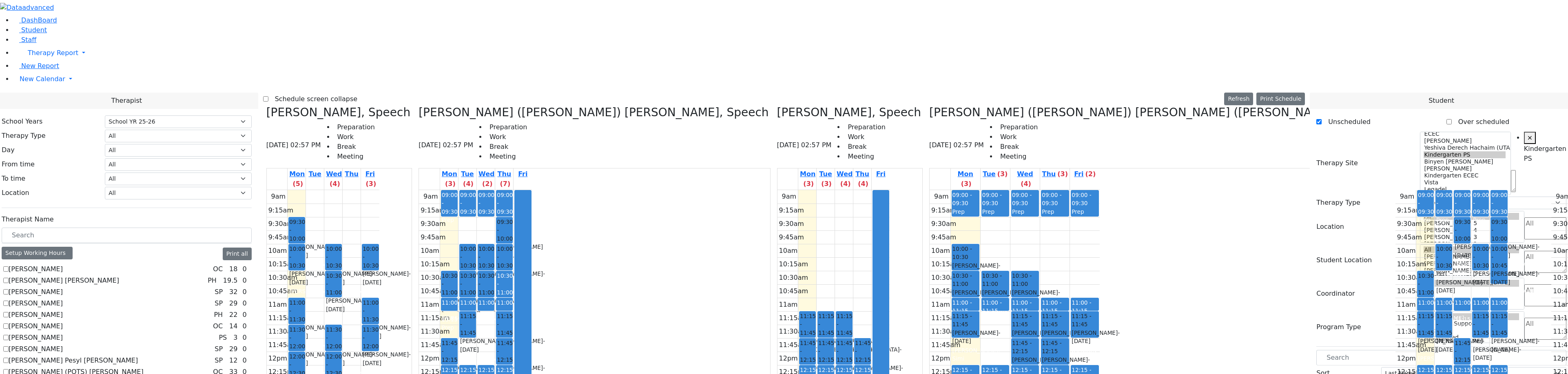
drag, startPoint x: 1116, startPoint y: 195, endPoint x: 562, endPoint y: 142, distance: 556.5
click at [562, 142] on div "Grumet Tova, Speech 08/18/2025 02:57 PM Preparation Work Break Meeting Mon (5) …" at bounding box center [784, 310] width 1042 height 408
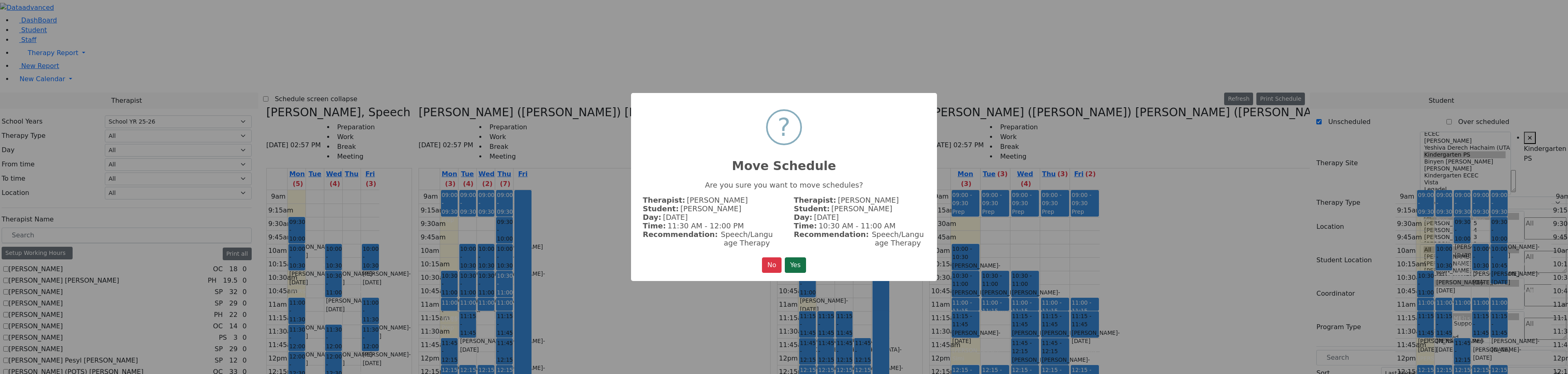
click at [797, 260] on button "Yes" at bounding box center [795, 265] width 21 height 15
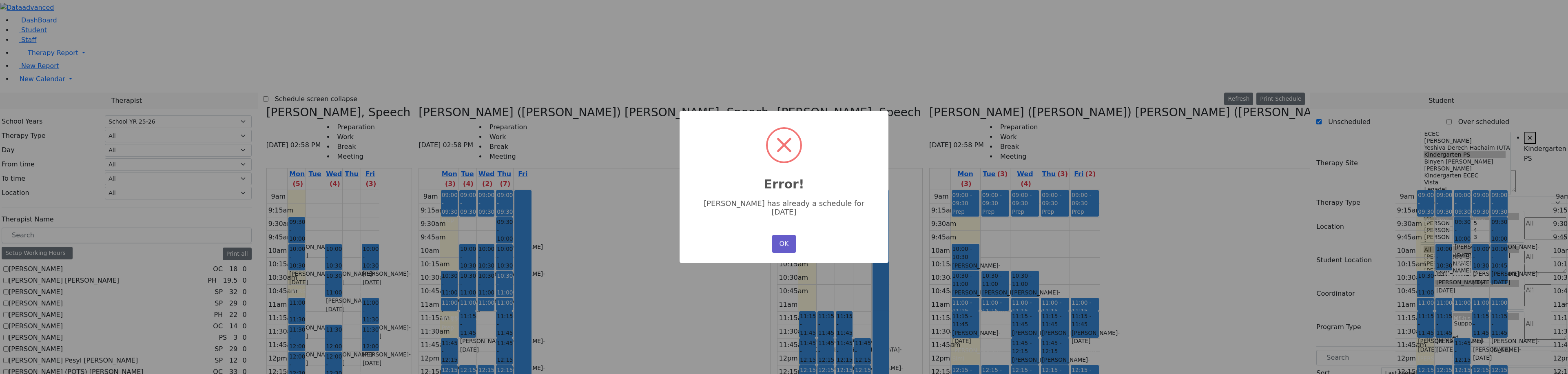
click at [774, 237] on button "OK" at bounding box center [784, 243] width 24 height 18
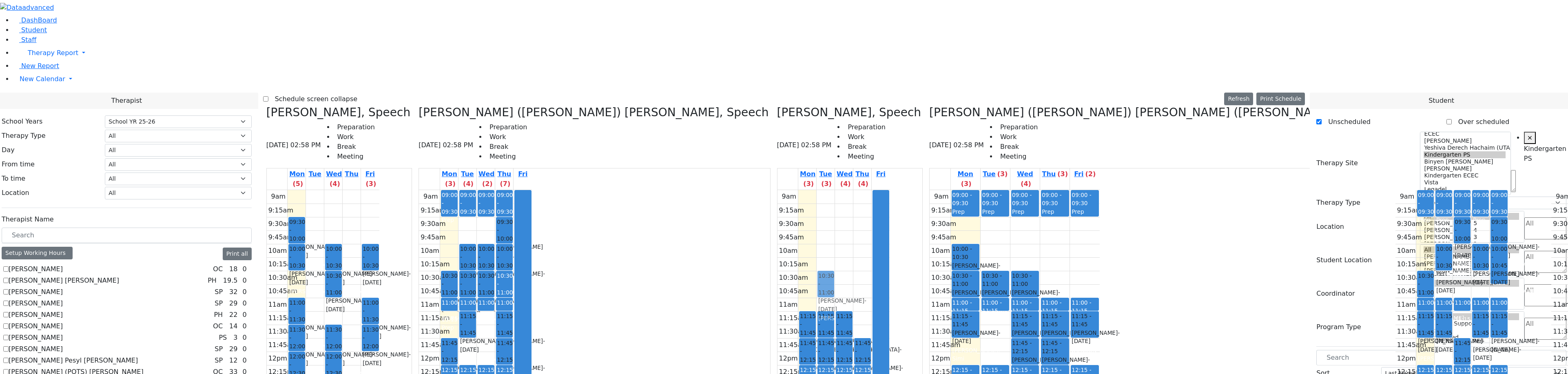
drag, startPoint x: 1120, startPoint y: 192, endPoint x: 588, endPoint y: 137, distance: 534.8
click at [588, 137] on div "Grumet Tova, Speech 08/18/2025 02:58 PM Preparation Work Break Meeting Mon (5) …" at bounding box center [784, 310] width 1042 height 408
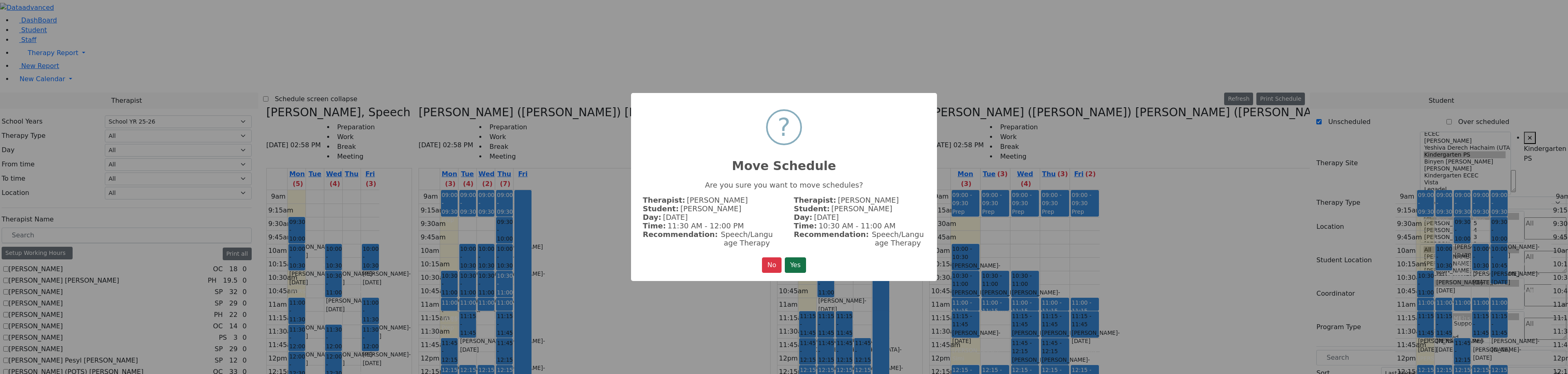
click at [791, 261] on button "Yes" at bounding box center [795, 265] width 21 height 15
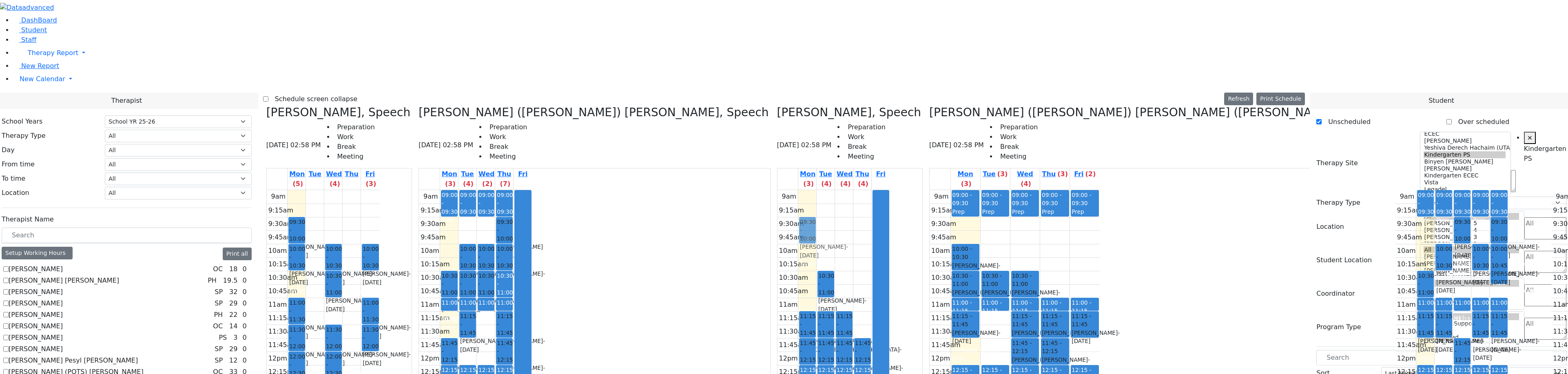
drag, startPoint x: 1102, startPoint y: 144, endPoint x: 567, endPoint y: 86, distance: 538.1
click at [567, 106] on div "Grumet Tova, Speech 08/18/2025 02:58 PM Preparation Work Break Meeting Mon (5) …" at bounding box center [784, 310] width 1042 height 408
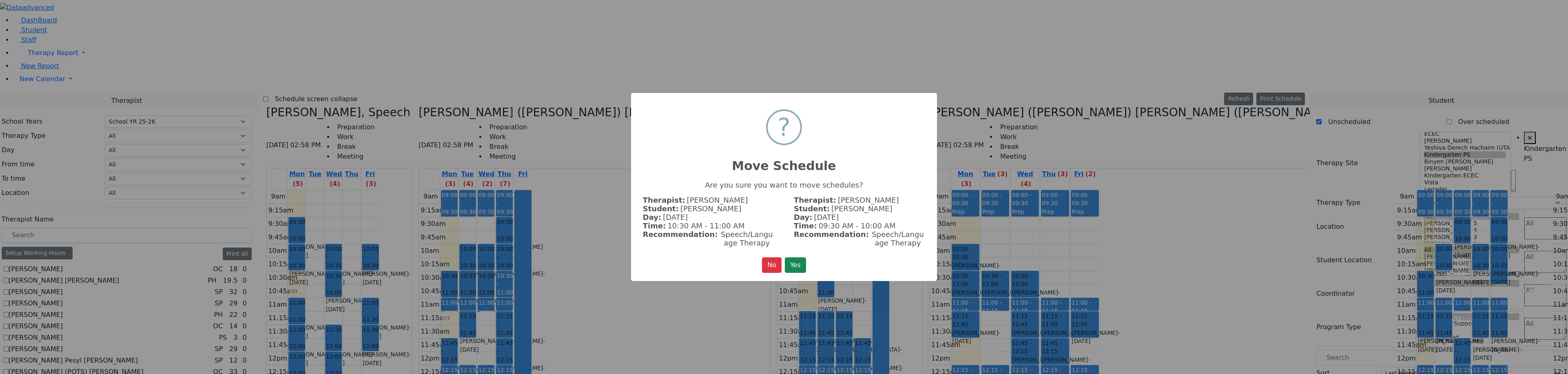
click at [796, 254] on div "× ? Move Schedule Are you sure you want to move schedules? Therapist: Biderman …" at bounding box center [784, 187] width 306 height 189
click at [795, 261] on button "Yes" at bounding box center [795, 265] width 21 height 15
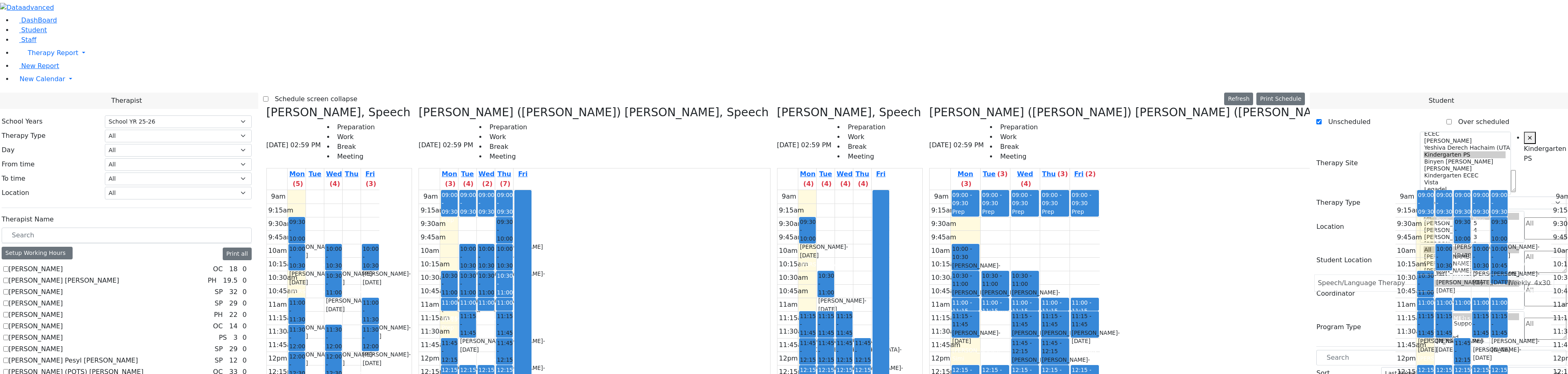
drag, startPoint x: 1340, startPoint y: 282, endPoint x: 1335, endPoint y: 282, distance: 5.0
drag, startPoint x: 1342, startPoint y: 310, endPoint x: 478, endPoint y: 204, distance: 870.5
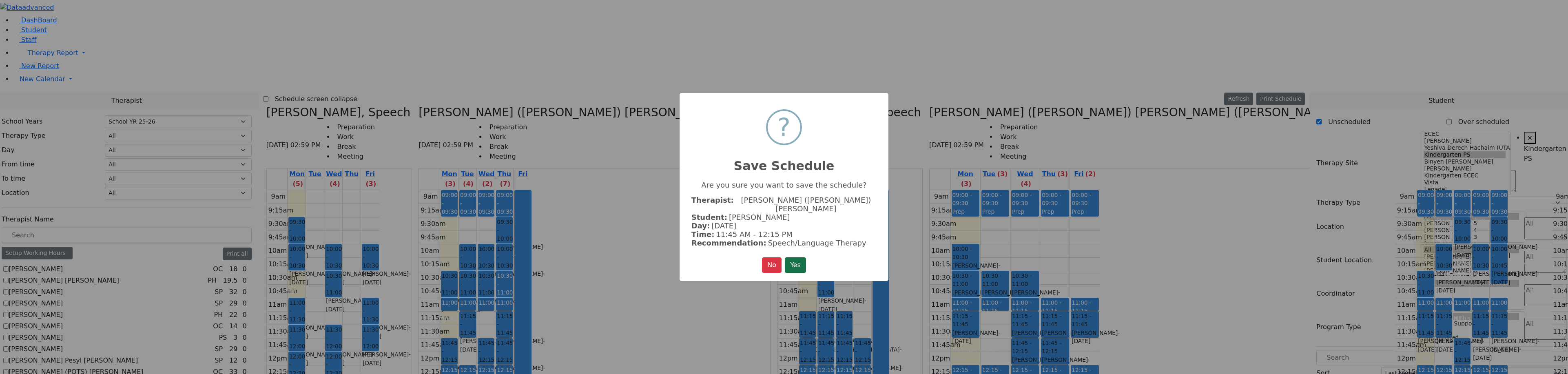
click at [797, 260] on button "Yes" at bounding box center [795, 265] width 21 height 15
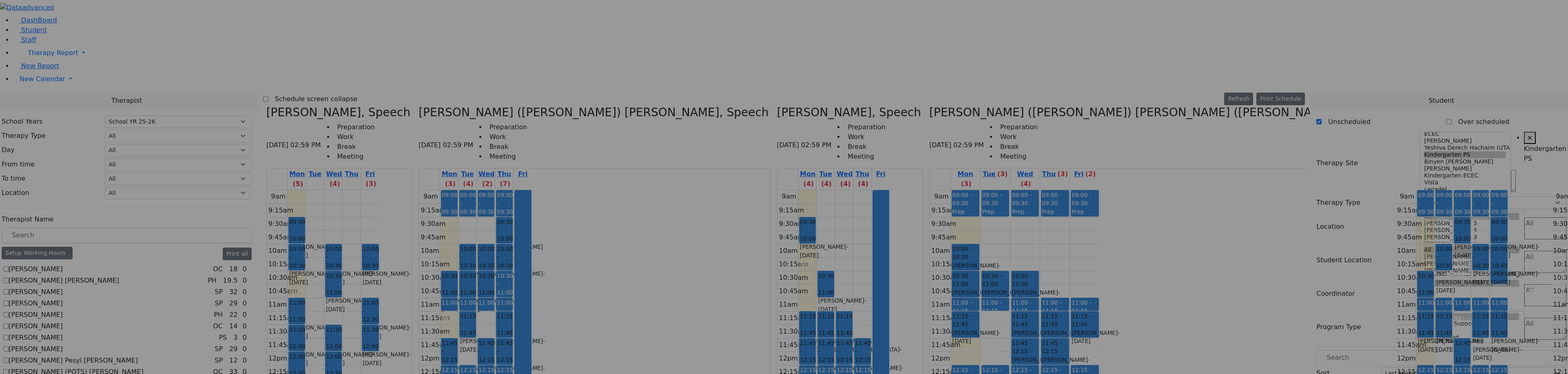
scroll to position [0, 0]
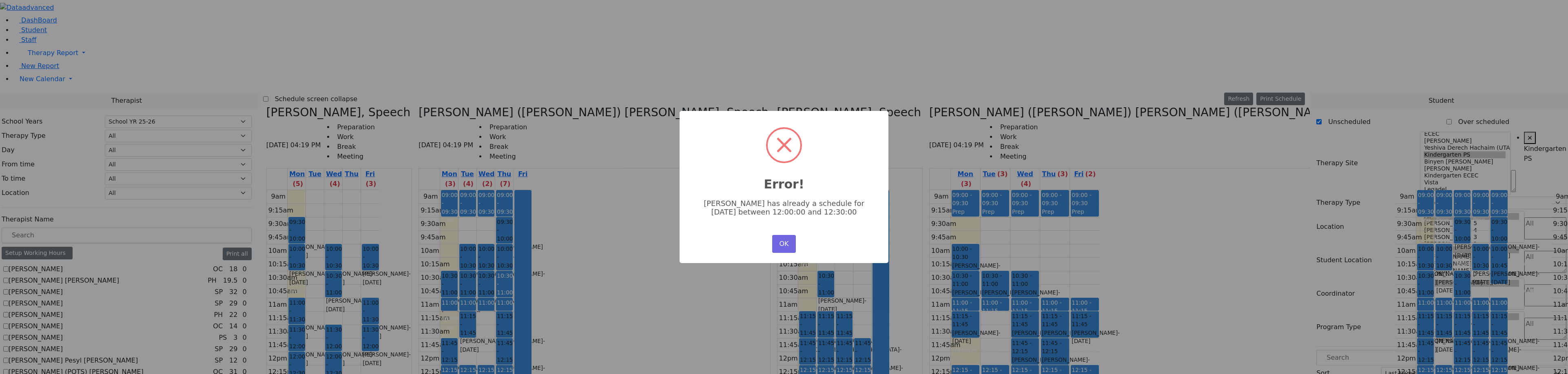
click at [786, 250] on div "OK No Cancel" at bounding box center [784, 244] width 28 height 22
drag, startPoint x: 774, startPoint y: 239, endPoint x: 787, endPoint y: 241, distance: 13.2
click at [775, 239] on button "OK" at bounding box center [784, 243] width 24 height 18
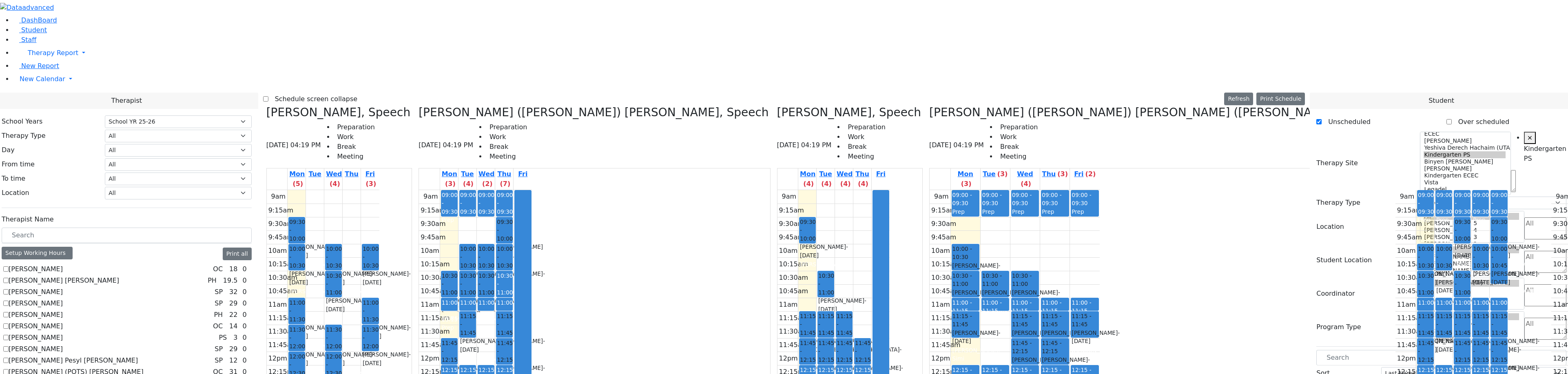
drag, startPoint x: 1354, startPoint y: 359, endPoint x: 491, endPoint y: 311, distance: 864.3
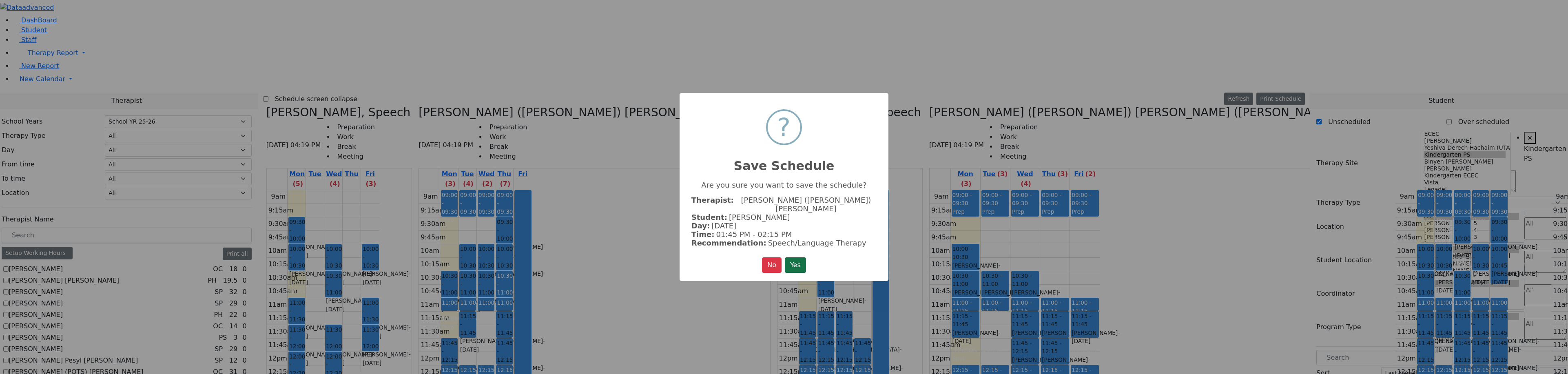
click at [798, 258] on button "Yes" at bounding box center [795, 265] width 21 height 15
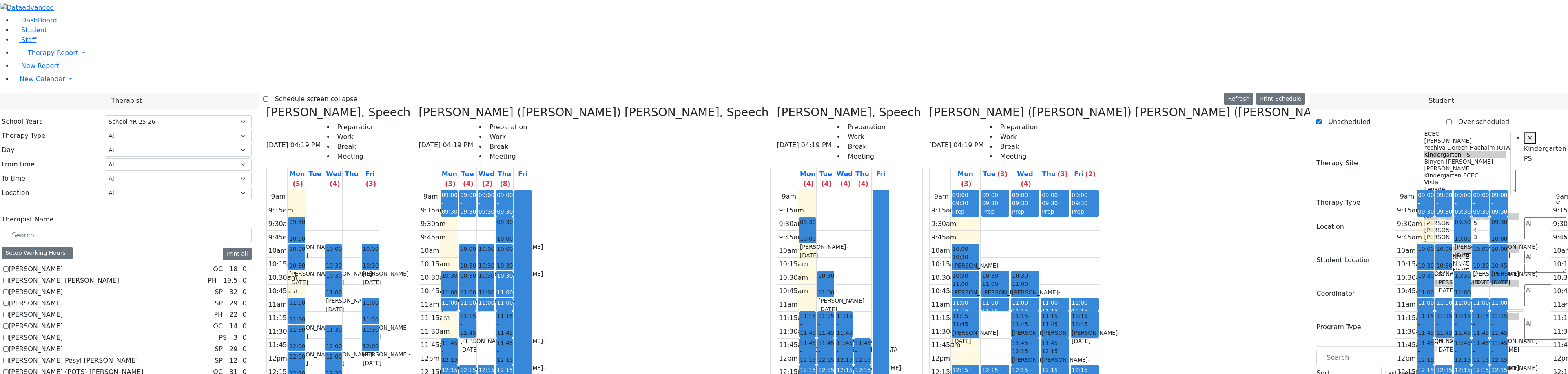
drag, startPoint x: 458, startPoint y: 338, endPoint x: 457, endPoint y: 350, distance: 12.0
click at [457, 350] on div "9am 9:15am 9:30am 9:45am 10am 10:15am 10:30am 10:45am 11am 11:15am 11:30am 11:4…" at bounding box center [475, 351] width 113 height 323
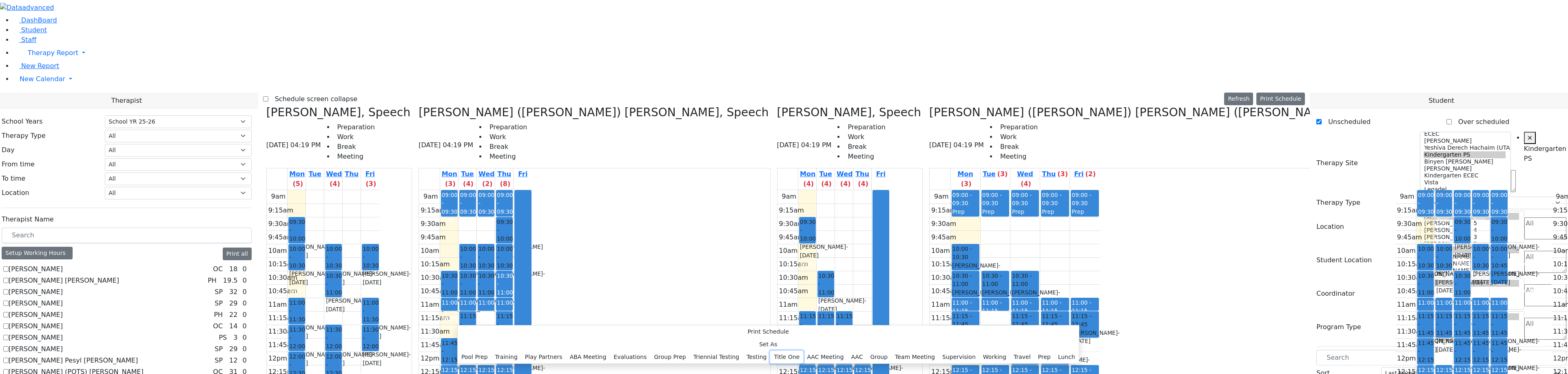
drag, startPoint x: 557, startPoint y: 227, endPoint x: 548, endPoint y: 172, distance: 55.7
click at [548, 350] on div "Pool Prep Training Play Partners ABA Meeting Evaluations Group Prep Triennial T…" at bounding box center [768, 356] width 621 height 13
click at [521, 350] on button "Training" at bounding box center [506, 356] width 30 height 13
select select "2"
select select "14:15:00"
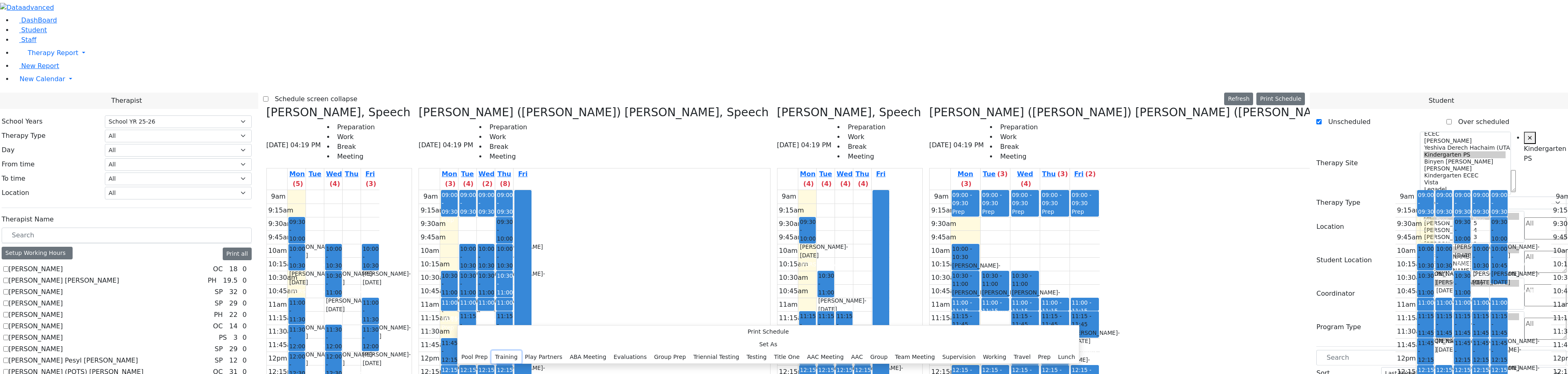
select select "14:45:00"
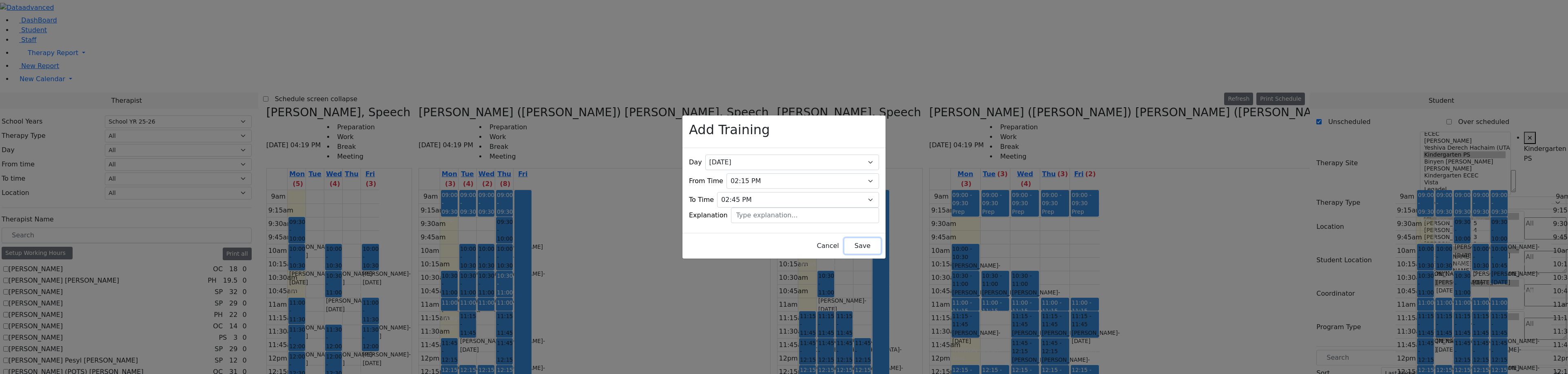
click at [863, 245] on button "Save" at bounding box center [863, 245] width 37 height 15
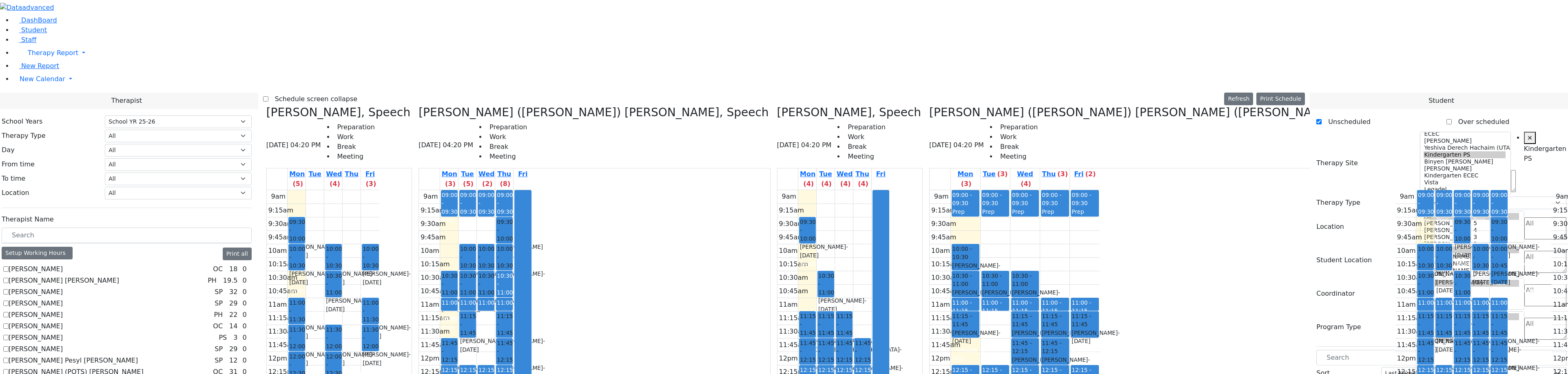
drag, startPoint x: 1377, startPoint y: 353, endPoint x: 444, endPoint y: 336, distance: 933.2
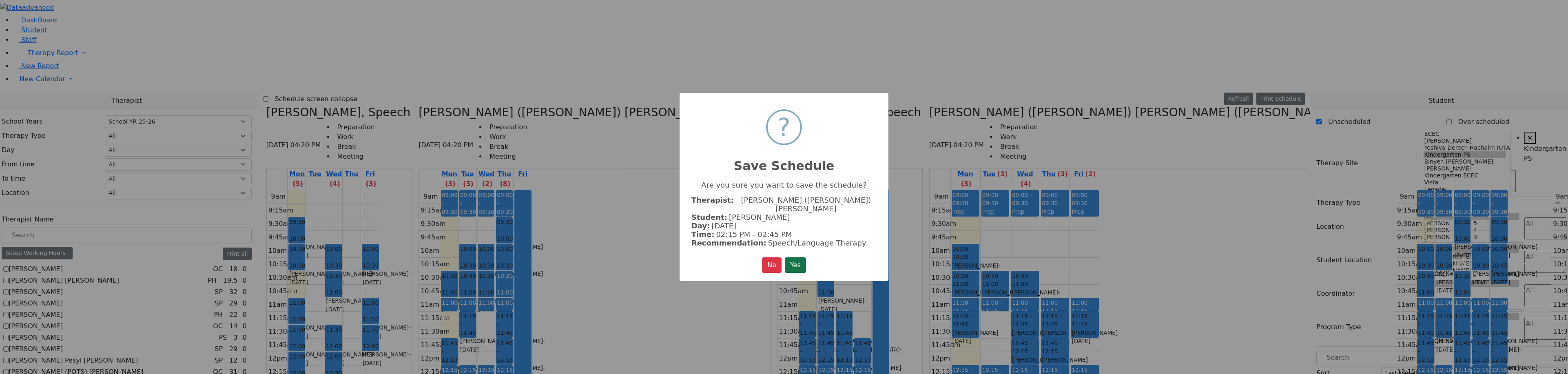
click at [795, 260] on button "Yes" at bounding box center [795, 265] width 21 height 15
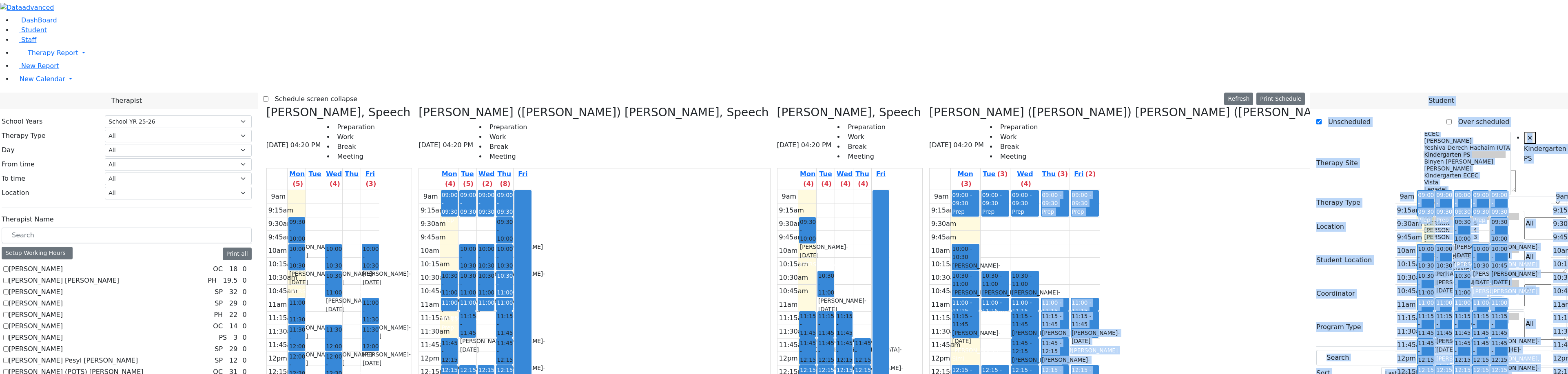
drag, startPoint x: 1340, startPoint y: 347, endPoint x: 737, endPoint y: 272, distance: 607.6
click at [929, 310] on div "9am 9:15am 9:30am 9:45am 10am 10:15am 10:30am 10:45am 11am 11:15am 11:30am 11:4…" at bounding box center [1014, 351] width 170 height 323
drag, startPoint x: 1451, startPoint y: 343, endPoint x: 1283, endPoint y: 339, distance: 168.0
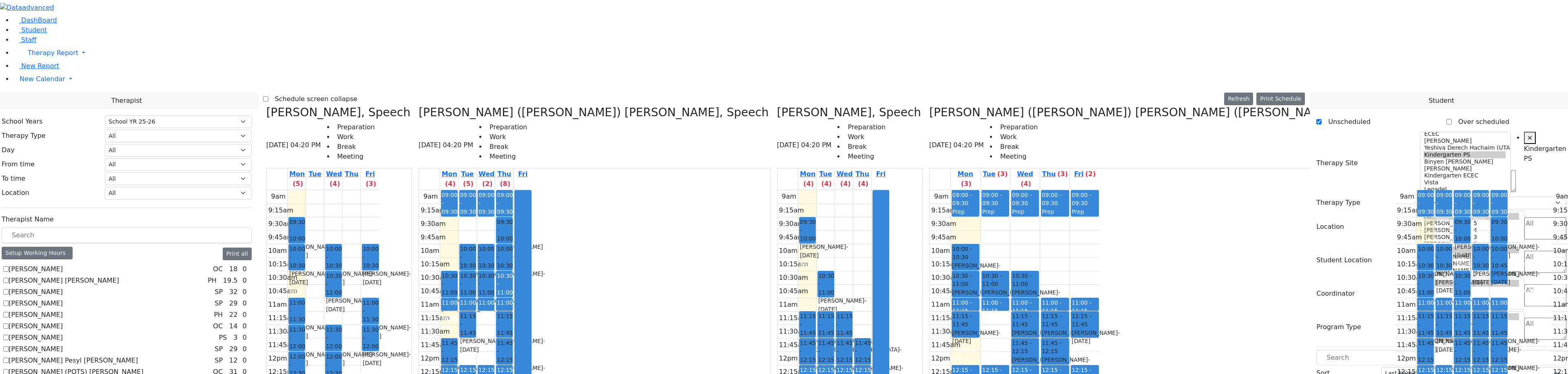
drag, startPoint x: 1377, startPoint y: 356, endPoint x: 691, endPoint y: 252, distance: 693.8
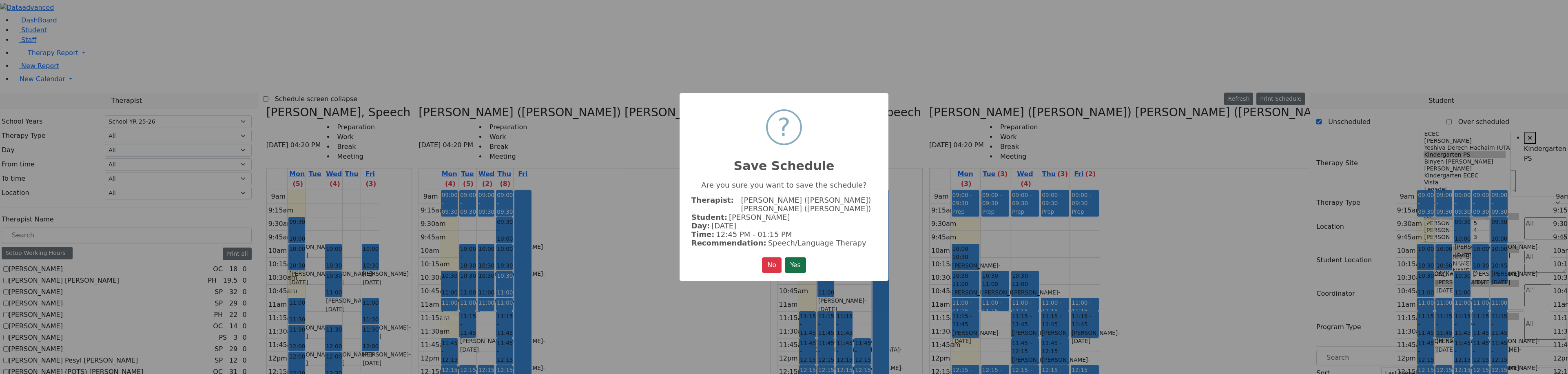
click at [794, 263] on button "Yes" at bounding box center [795, 265] width 21 height 15
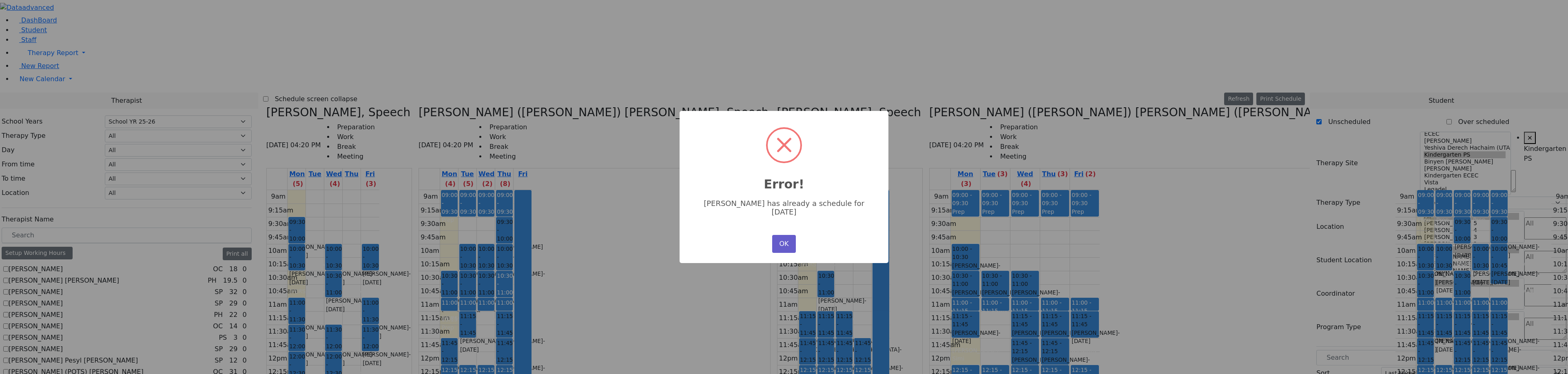
click at [785, 237] on button "OK" at bounding box center [784, 243] width 24 height 18
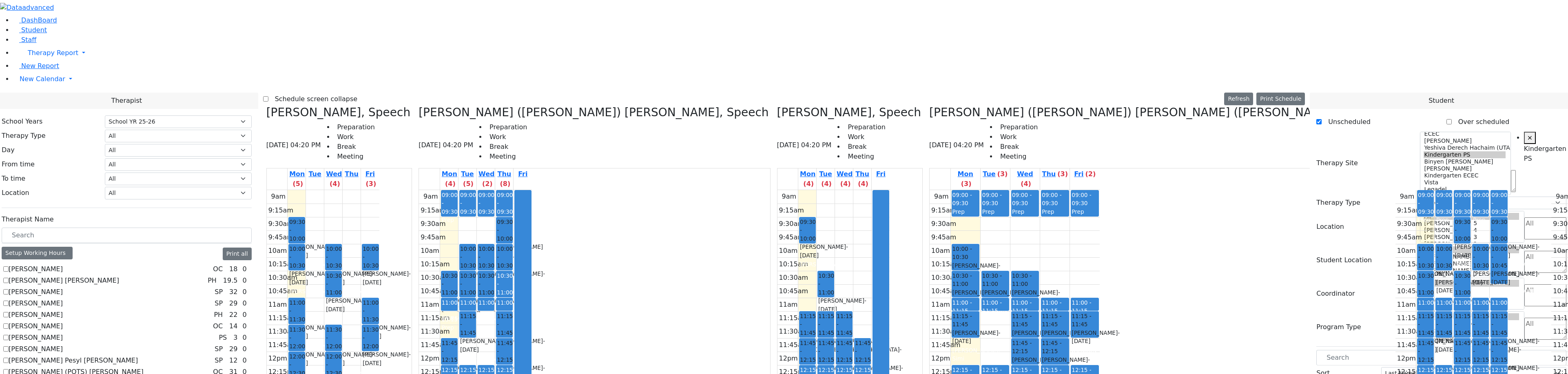
drag, startPoint x: 1332, startPoint y: 355, endPoint x: 800, endPoint y: 287, distance: 536.3
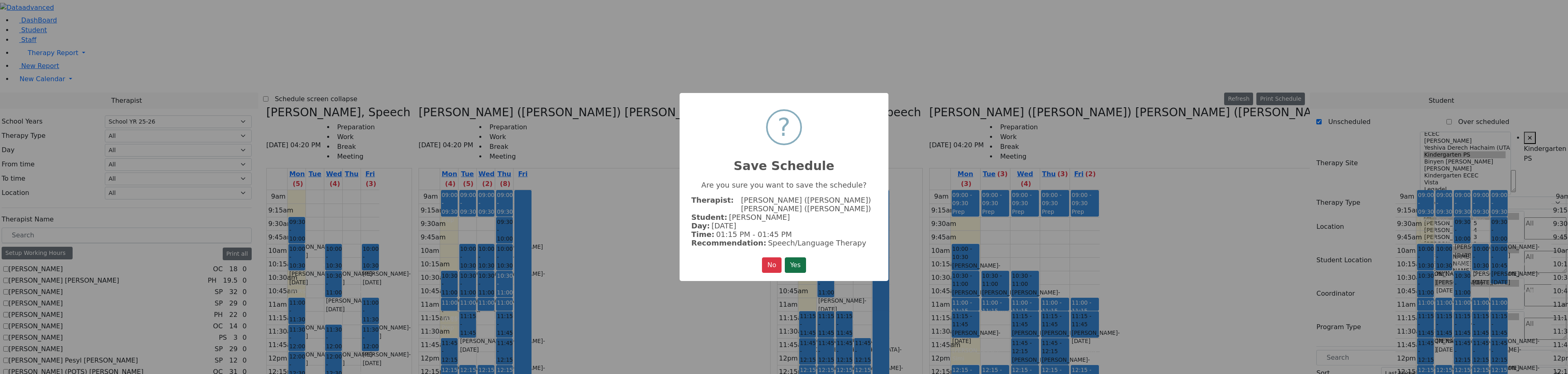
click at [791, 257] on button "Yes" at bounding box center [795, 265] width 21 height 15
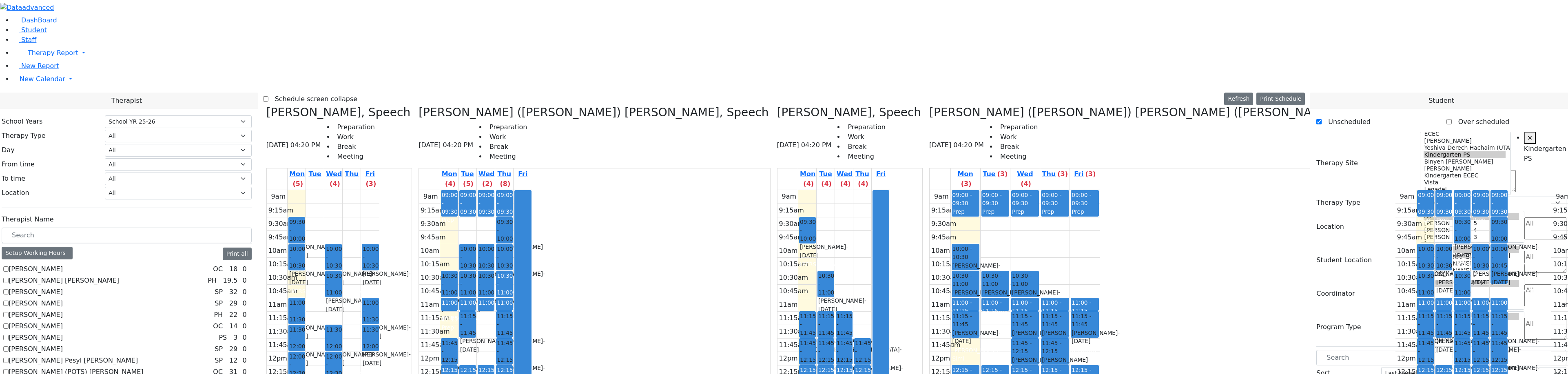
drag, startPoint x: 1334, startPoint y: 355, endPoint x: 767, endPoint y: 130, distance: 610.0
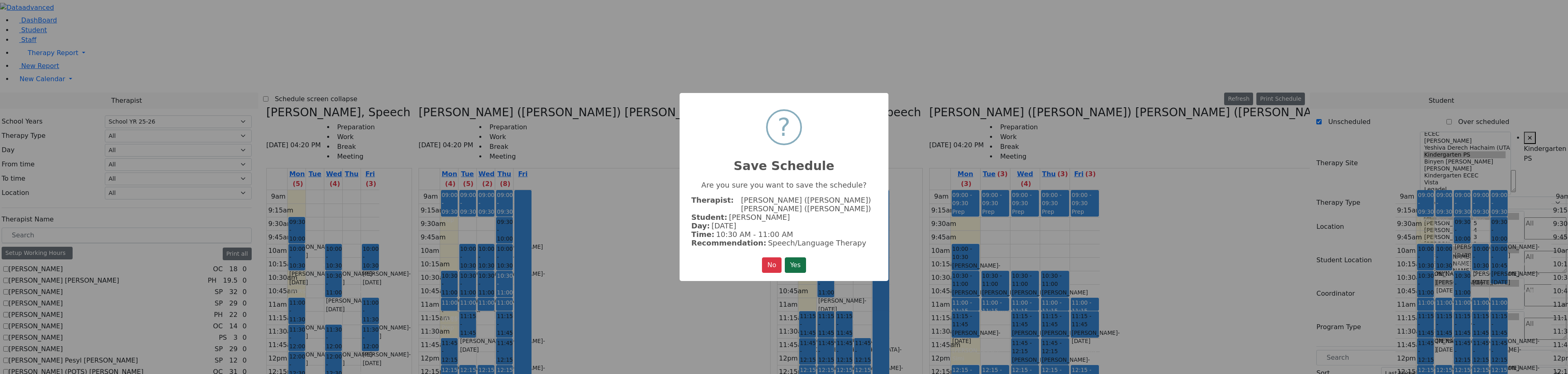
click at [791, 266] on button "Yes" at bounding box center [795, 265] width 21 height 15
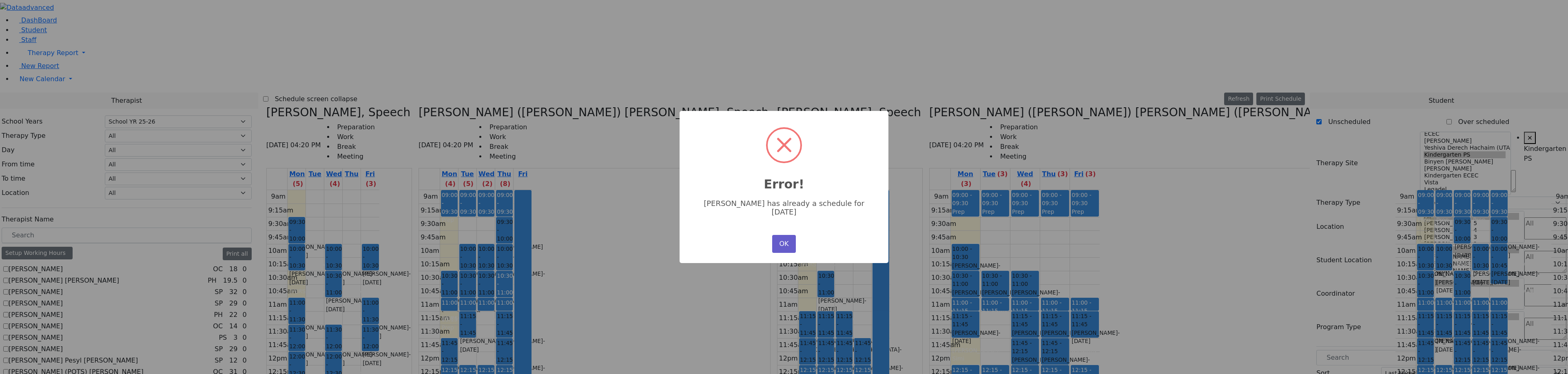
click at [783, 237] on button "OK" at bounding box center [784, 243] width 24 height 18
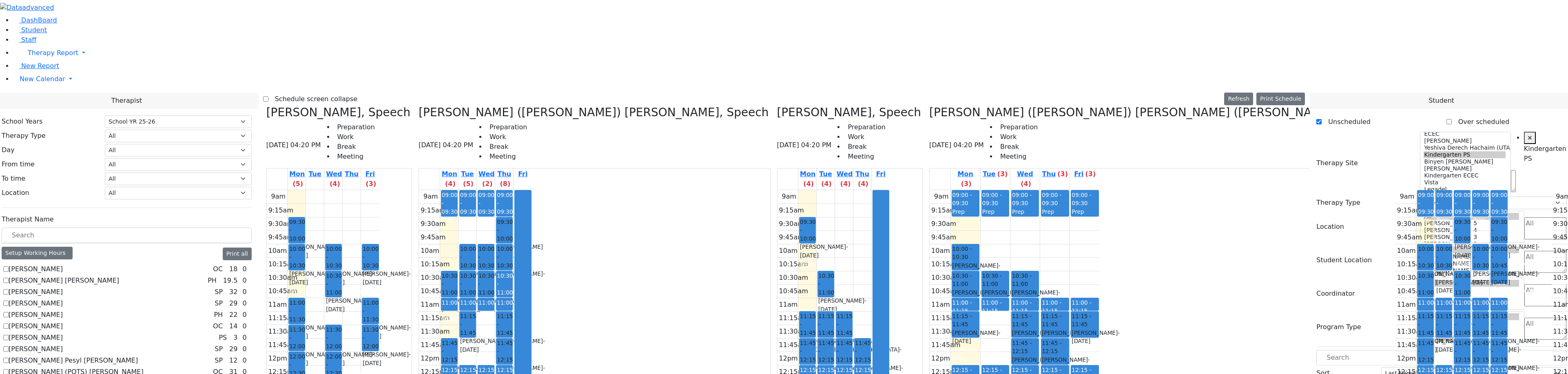
drag, startPoint x: 1373, startPoint y: 354, endPoint x: 733, endPoint y: 100, distance: 688.6
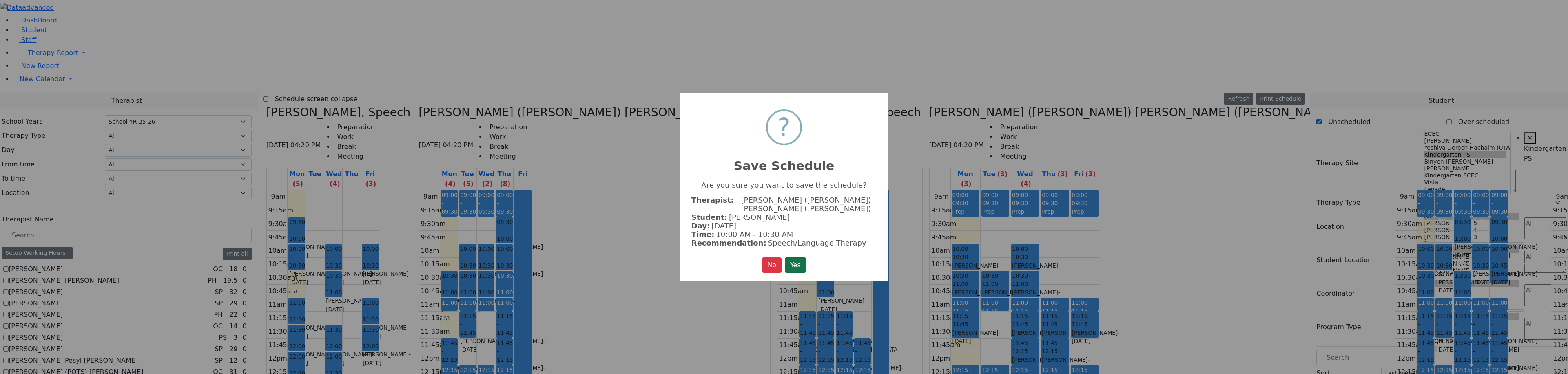
click at [806, 260] on button "Yes" at bounding box center [795, 265] width 21 height 15
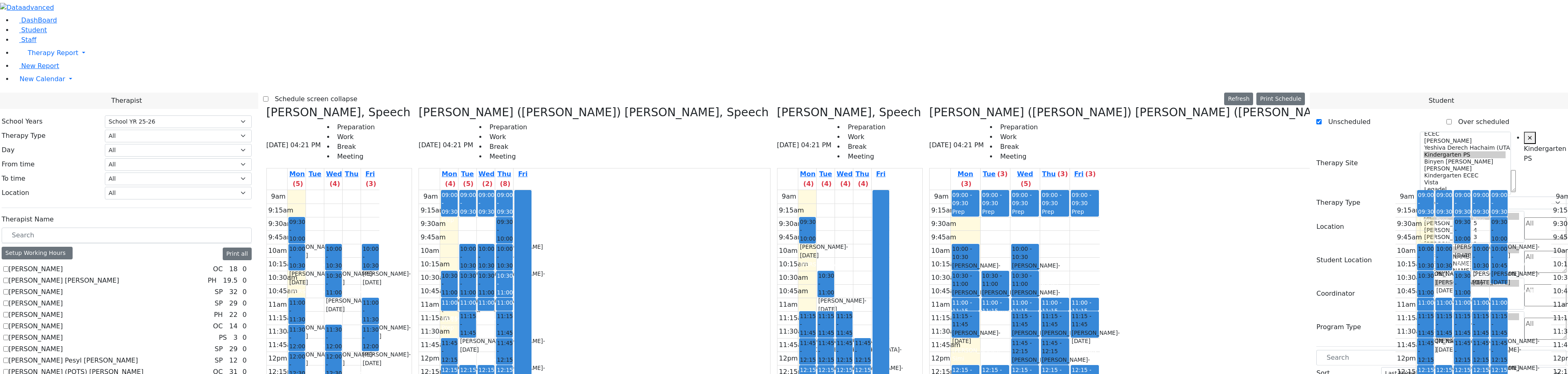
drag, startPoint x: 1362, startPoint y: 324, endPoint x: 802, endPoint y: 135, distance: 591.0
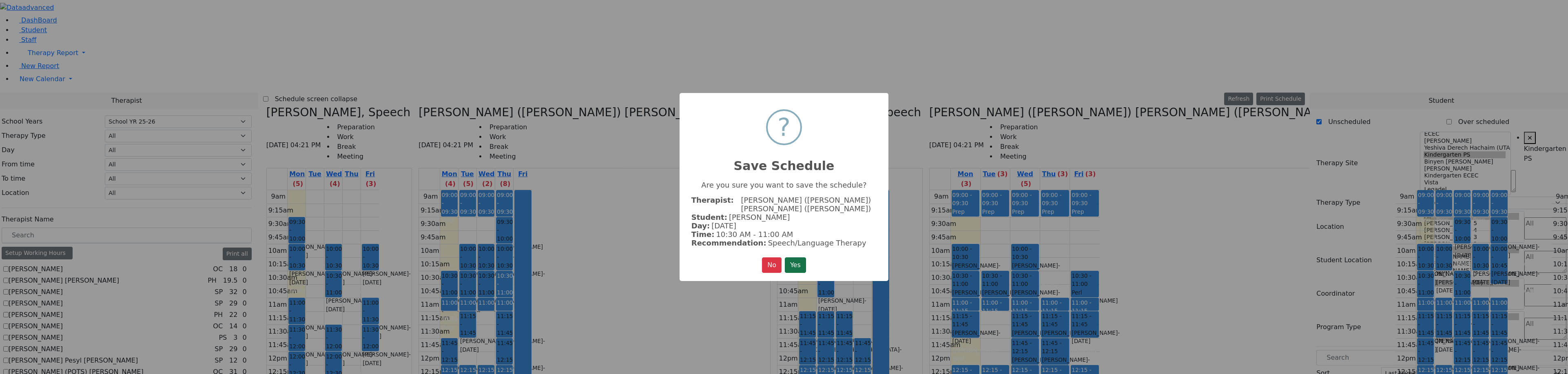
click at [796, 257] on button "Yes" at bounding box center [795, 265] width 21 height 15
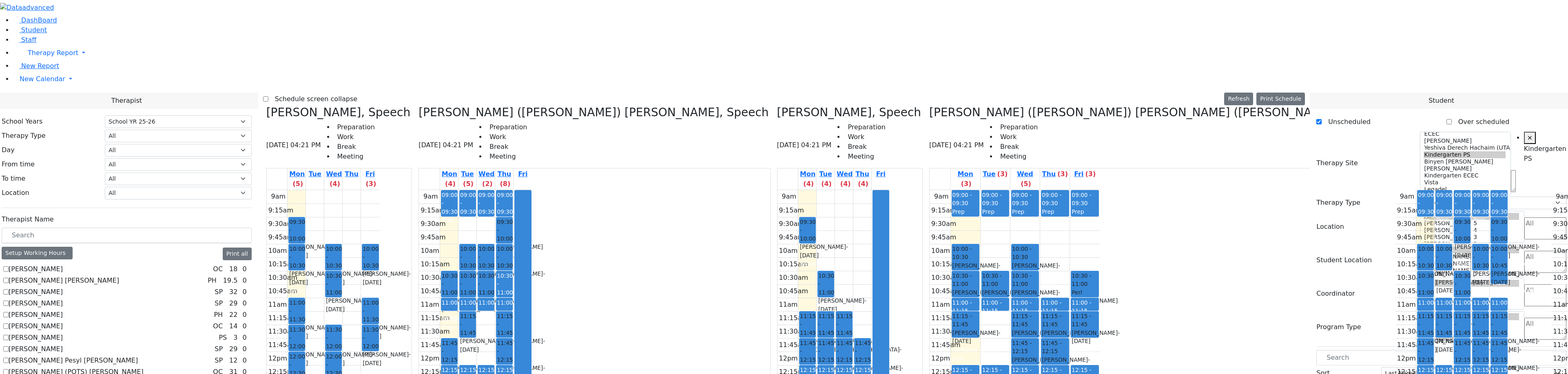
scroll to position [0, 0]
drag, startPoint x: 1334, startPoint y: 350, endPoint x: 721, endPoint y: 167, distance: 639.7
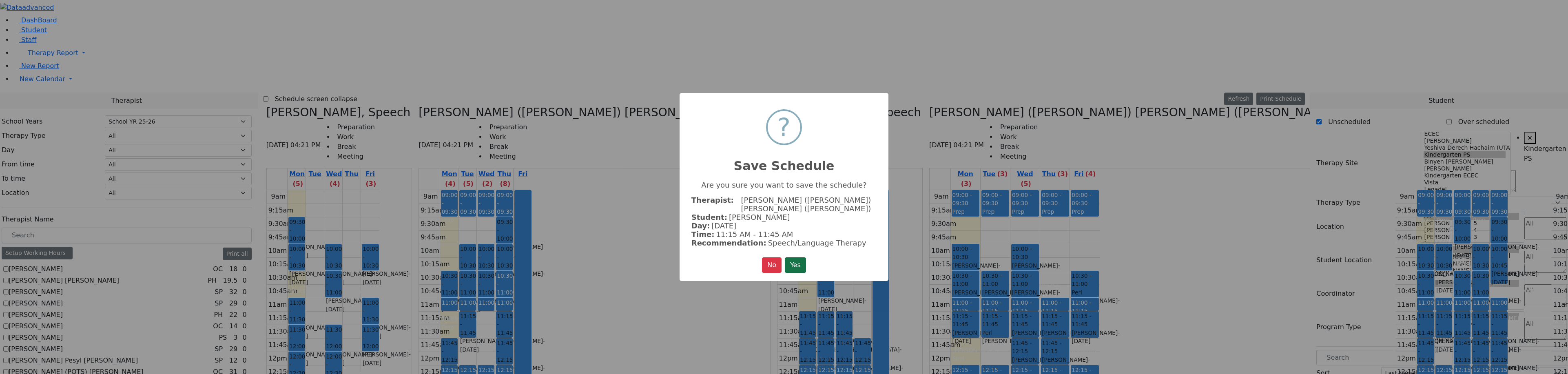
click at [791, 257] on button "Yes" at bounding box center [795, 265] width 21 height 15
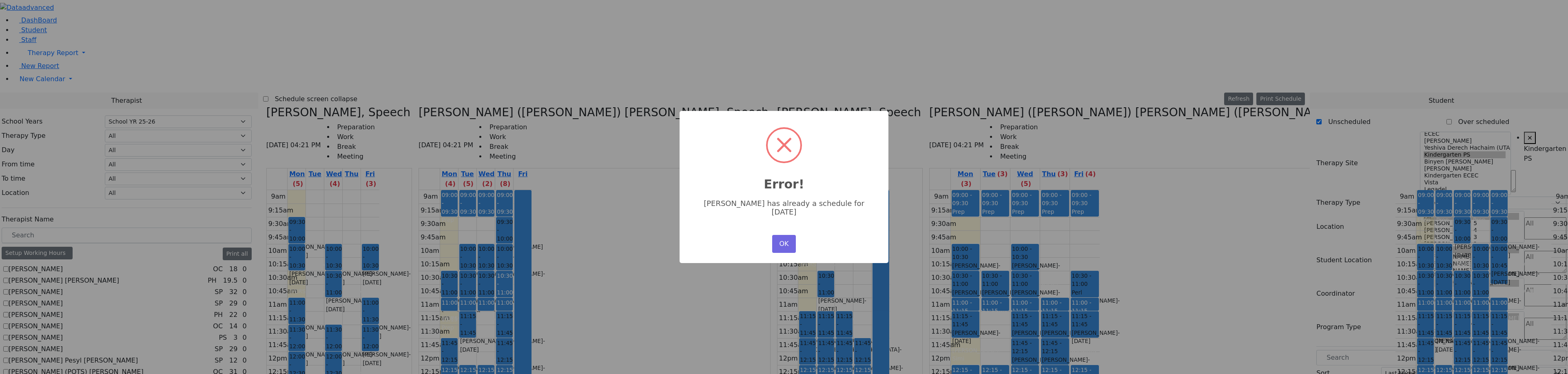
click at [777, 225] on div "× Error! Aaron Perl has already a schedule for Tuesday OK No Cancel" at bounding box center [783, 187] width 209 height 152
click at [774, 235] on button "OK" at bounding box center [784, 243] width 24 height 18
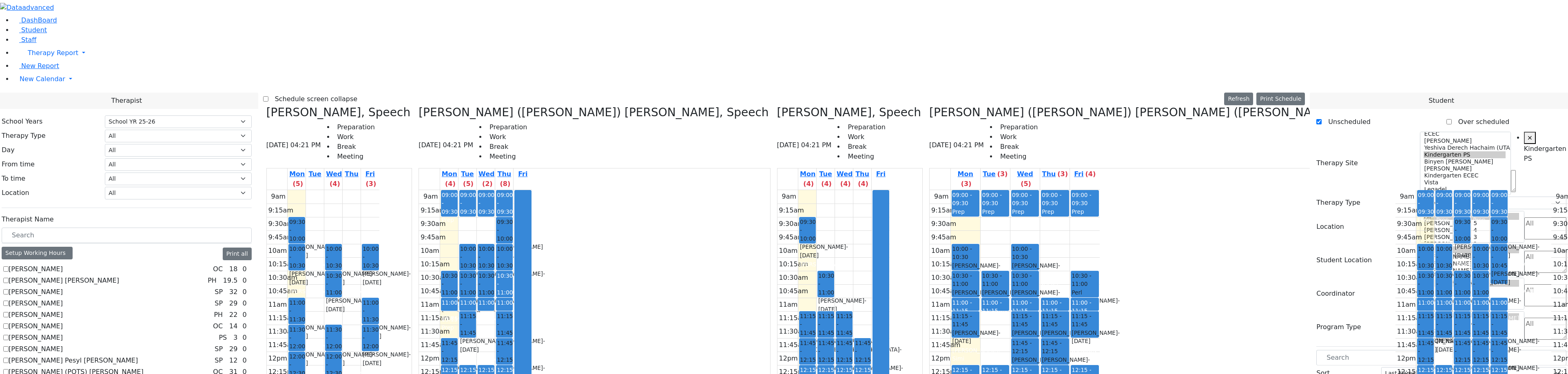
drag, startPoint x: 1356, startPoint y: 356, endPoint x: 714, endPoint y: 109, distance: 687.9
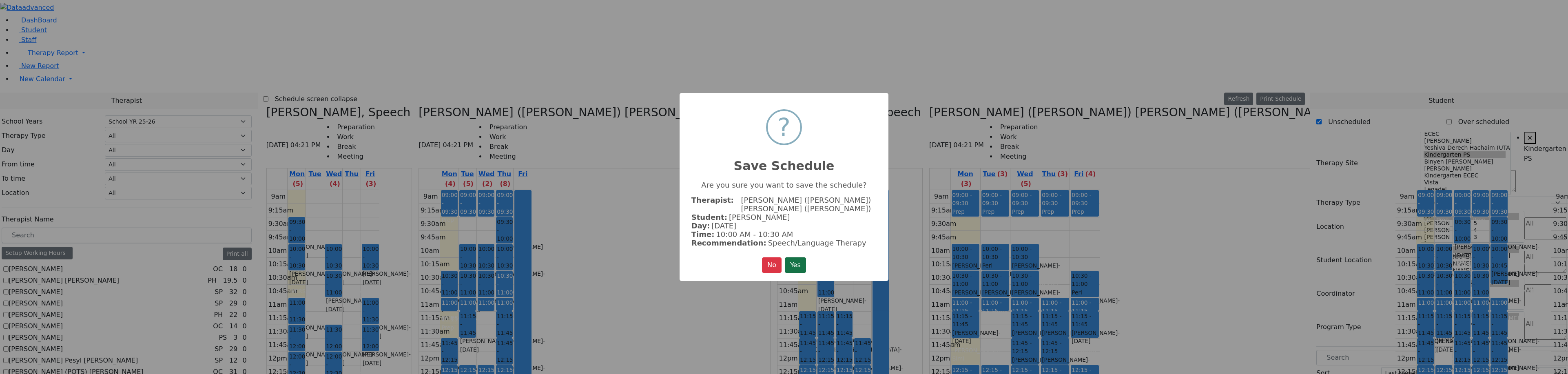
drag, startPoint x: 810, startPoint y: 263, endPoint x: 806, endPoint y: 262, distance: 4.1
click at [807, 263] on div "× ? Save Schedule Are you sure you want to save the schedule? Therapist: Zentma…" at bounding box center [783, 187] width 209 height 189
click at [803, 261] on button "Yes" at bounding box center [795, 265] width 21 height 15
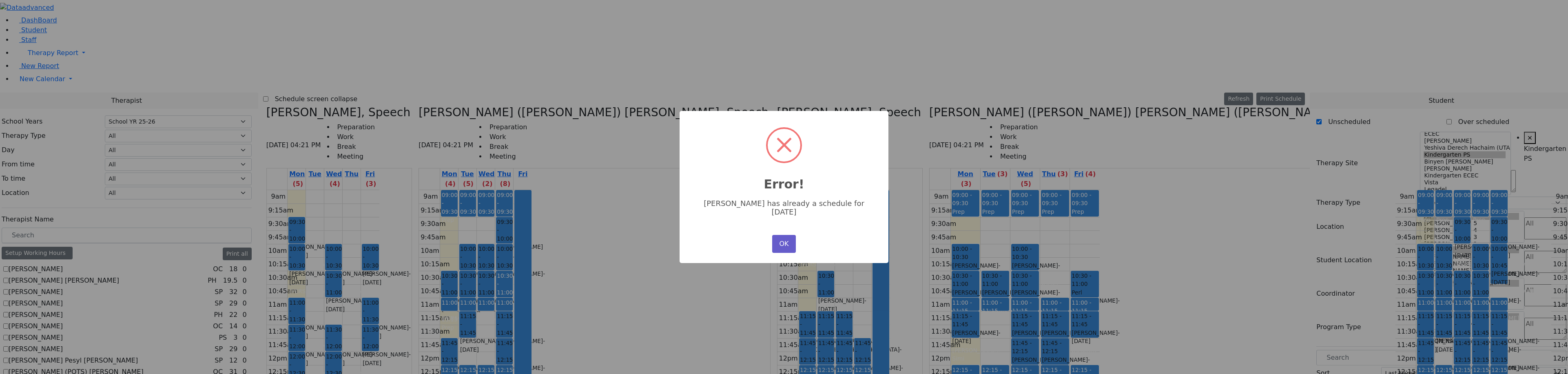
click at [783, 242] on button "OK" at bounding box center [784, 243] width 24 height 18
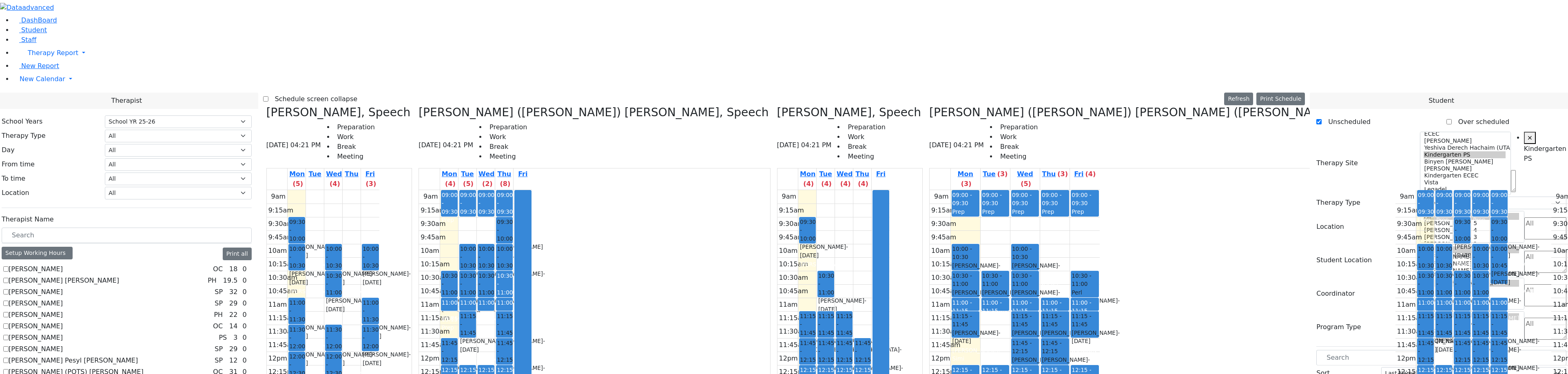
drag, startPoint x: 1357, startPoint y: 352, endPoint x: 730, endPoint y: 71, distance: 687.1
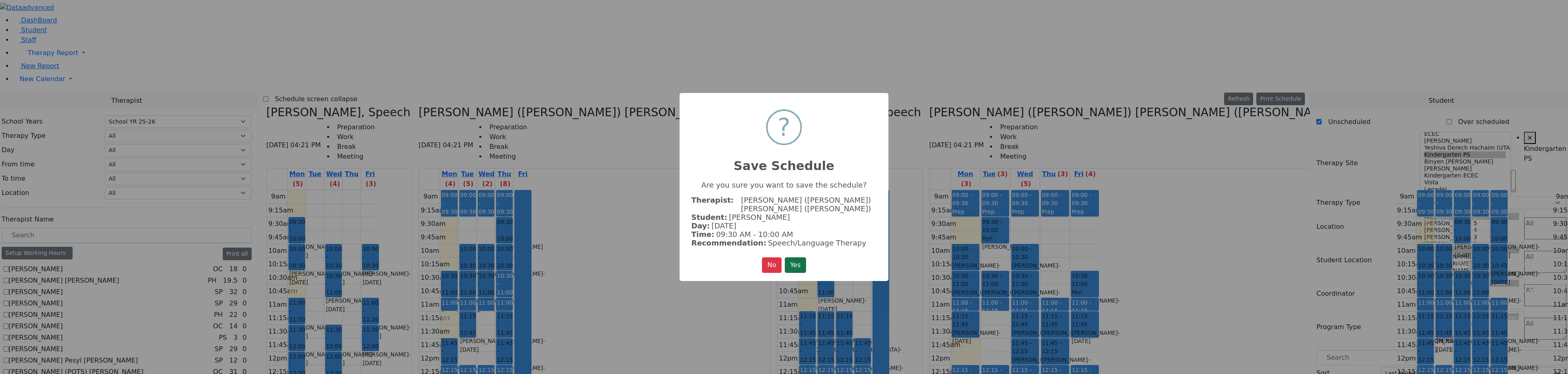
click at [808, 257] on div "× ? Save Schedule Are you sure you want to save the schedule? Therapist: Zentma…" at bounding box center [783, 187] width 209 height 189
click at [806, 258] on button "Yes" at bounding box center [795, 265] width 21 height 15
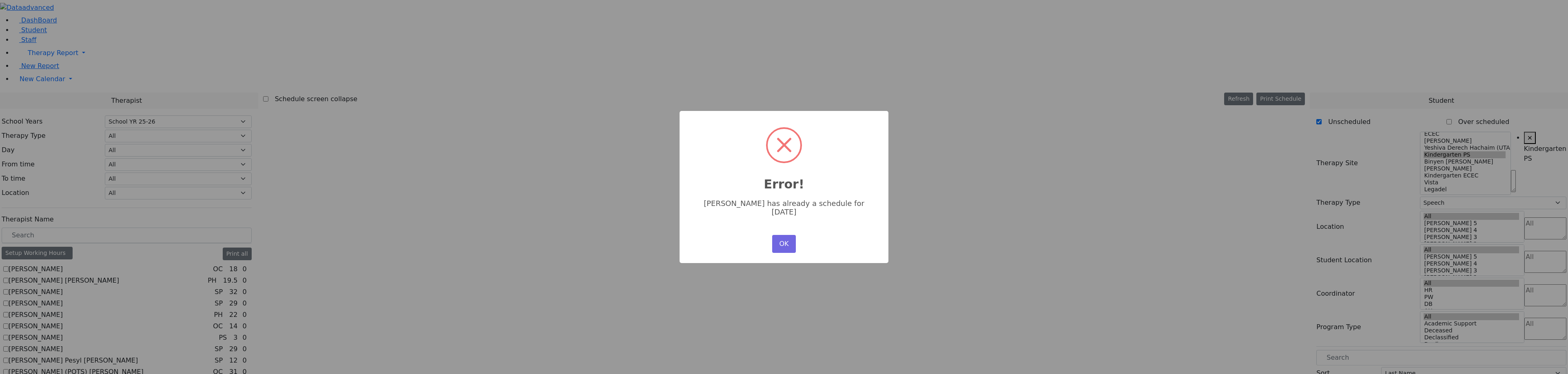
click at [782, 245] on div "OK No Cancel" at bounding box center [784, 244] width 28 height 22
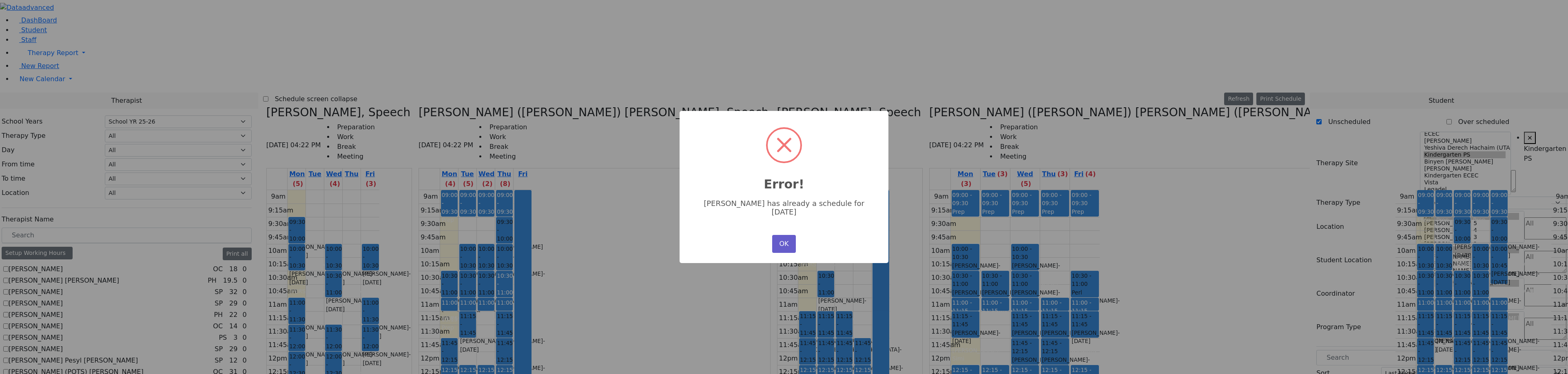
click at [781, 239] on button "OK" at bounding box center [784, 243] width 24 height 18
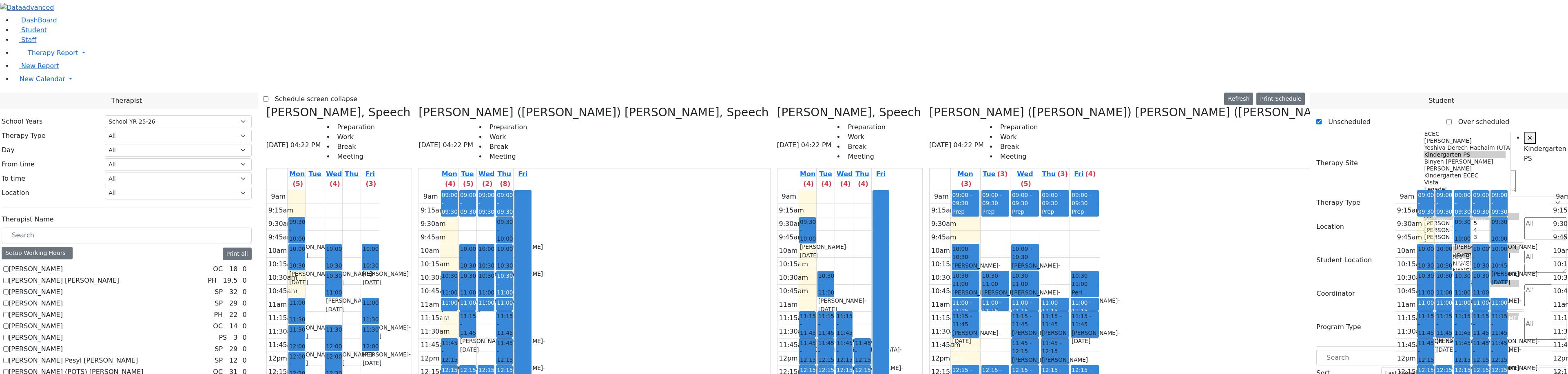
drag, startPoint x: 1324, startPoint y: 360, endPoint x: 752, endPoint y: 280, distance: 577.6
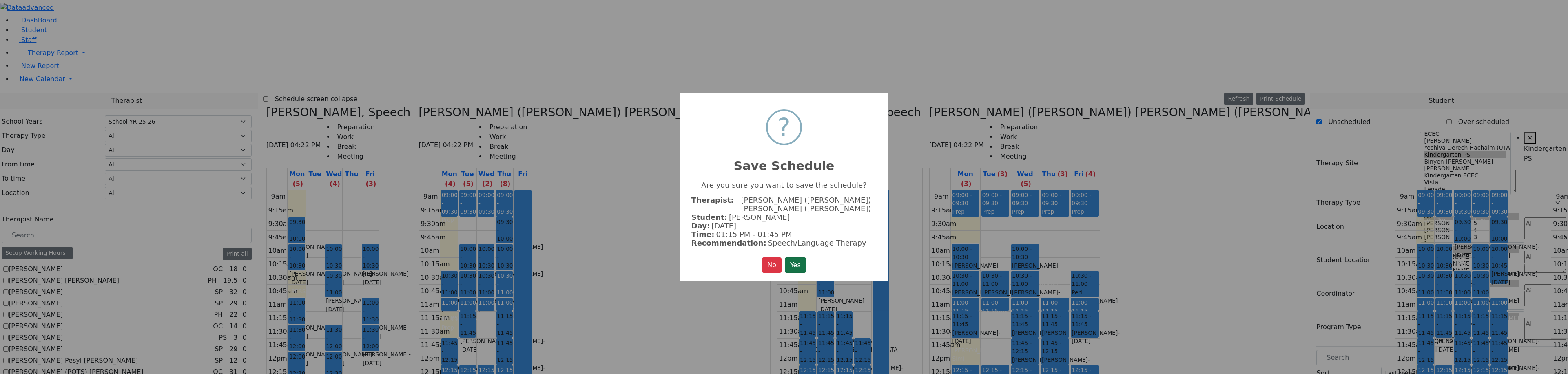
click at [792, 257] on button "Yes" at bounding box center [795, 265] width 21 height 15
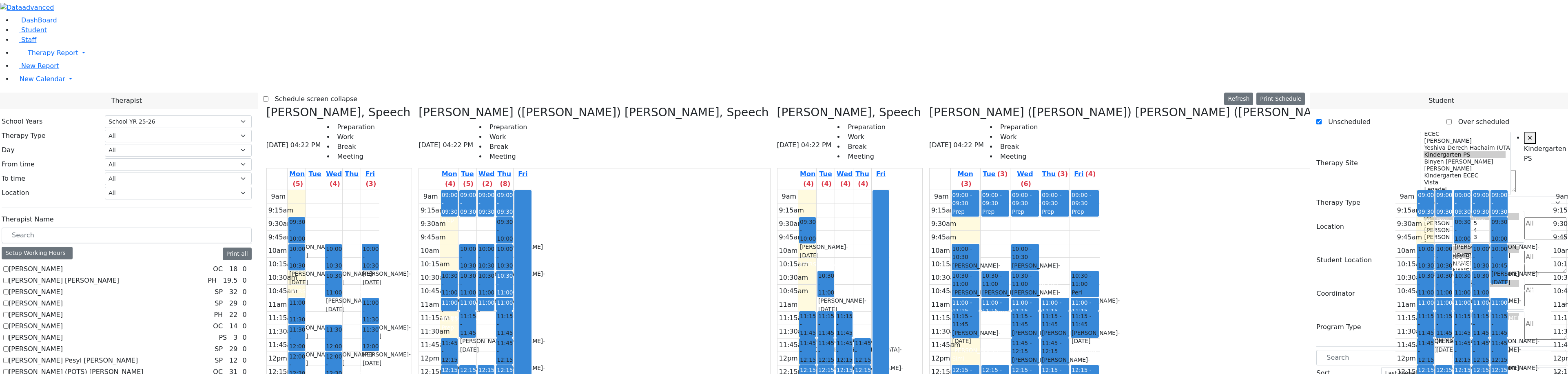
drag, startPoint x: 712, startPoint y: 323, endPoint x: 712, endPoint y: 331, distance: 8.0
click at [981, 331] on div "09:00 - 09:30 Prep 10:30 - 11:00 Kolakowski Moses - 04/29/2018 Neuman, Simi 11:…" at bounding box center [995, 351] width 29 height 323
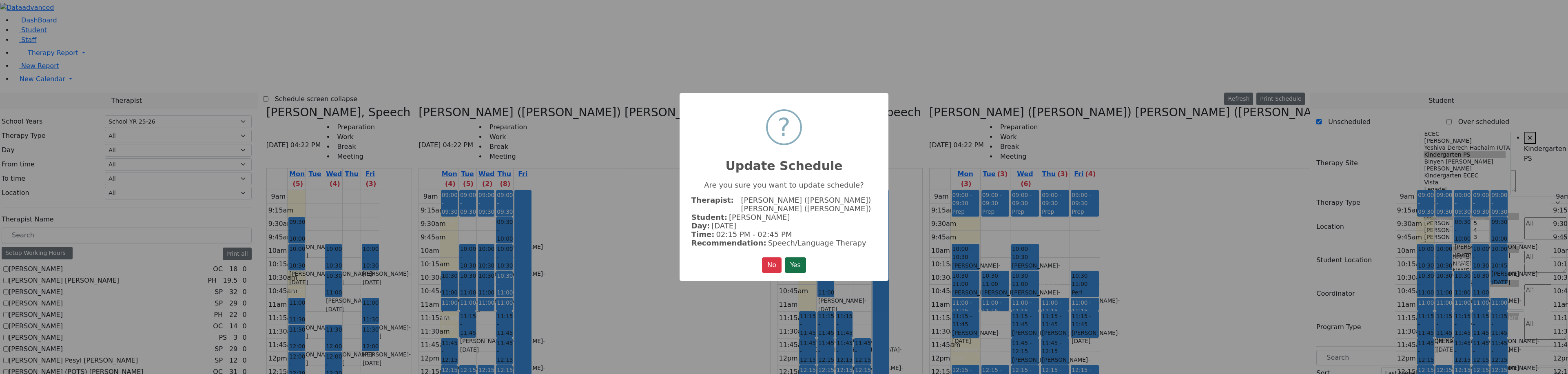
click at [795, 257] on button "Yes" at bounding box center [795, 265] width 21 height 15
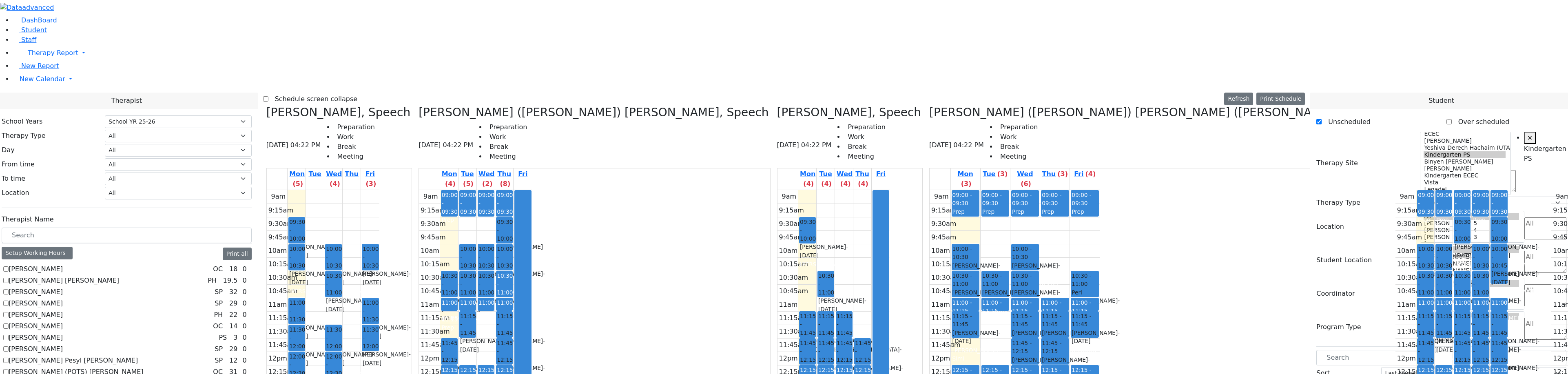
drag, startPoint x: 710, startPoint y: 340, endPoint x: 733, endPoint y: 343, distance: 23.2
click at [929, 343] on tr "09:00 - 09:30 Prep 10:00 - 10:30 Kahan Shloime - 03/07/2017 Gordon Goldie 10:30…" at bounding box center [1014, 351] width 170 height 323
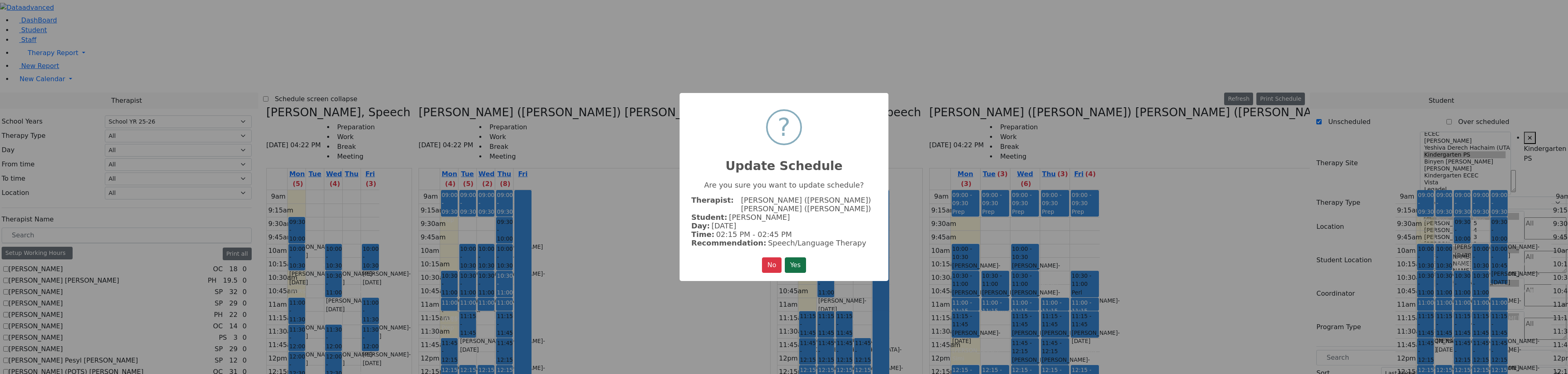
click at [797, 264] on button "Yes" at bounding box center [795, 265] width 21 height 15
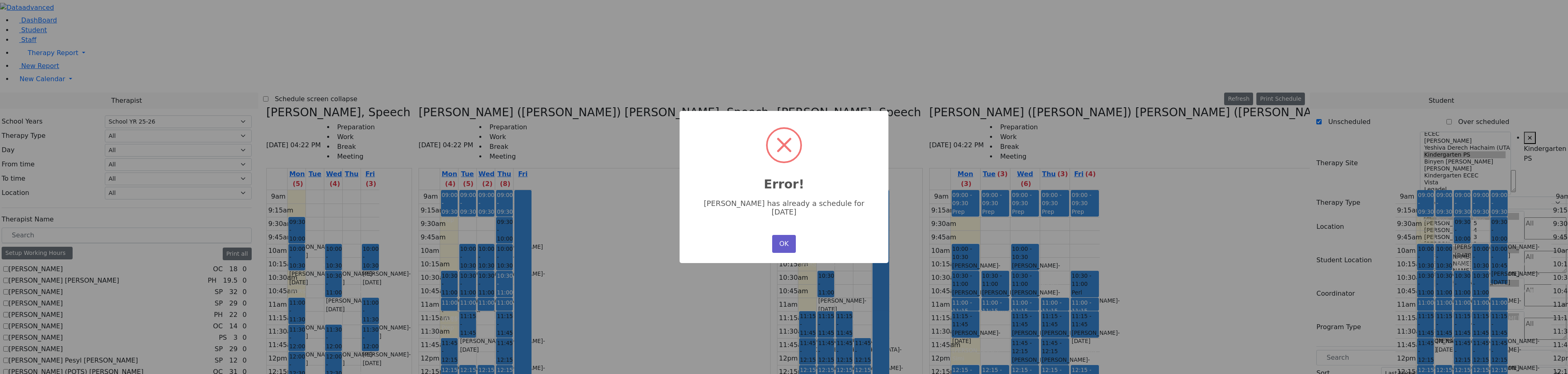
click at [777, 241] on button "OK" at bounding box center [784, 243] width 24 height 18
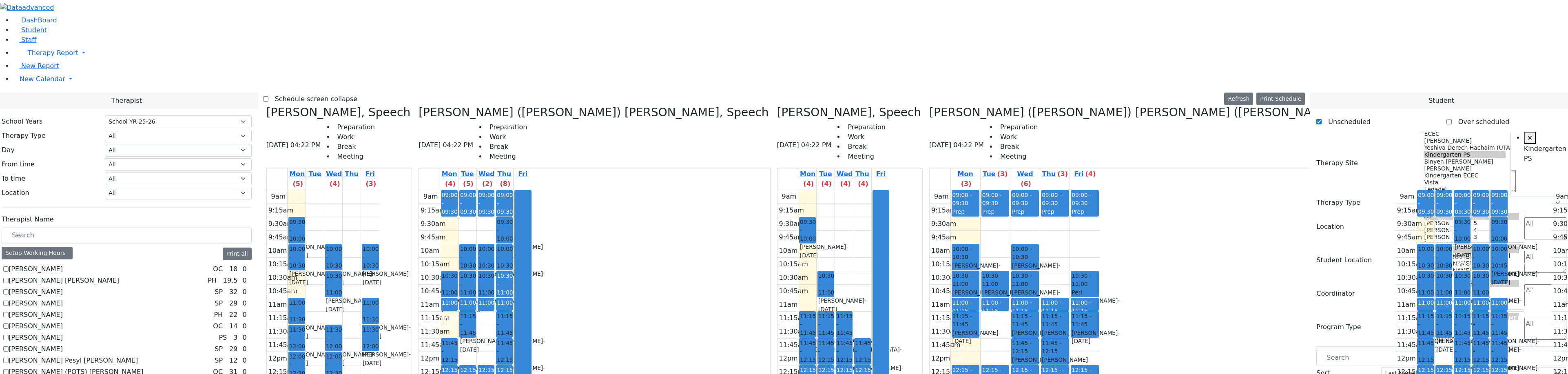
drag, startPoint x: 715, startPoint y: 344, endPoint x: 699, endPoint y: 344, distance: 16.0
click at [929, 344] on tr "09:00 - 09:30 Prep 10:00 - 10:30 Kahan Shloime - 03/07/2017 Gordon Goldie 10:30…" at bounding box center [1014, 351] width 170 height 323
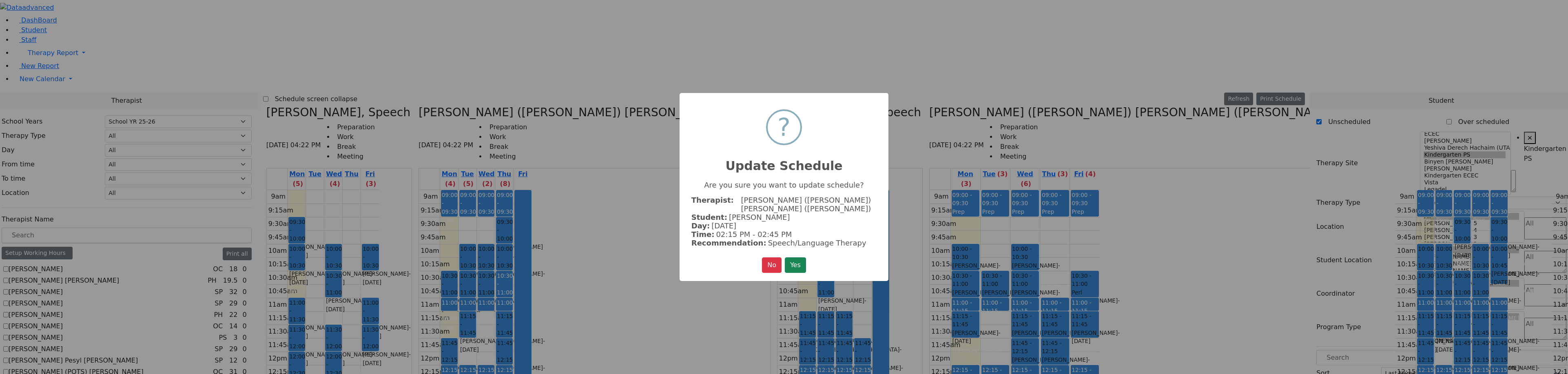
click at [789, 259] on button "Yes" at bounding box center [795, 265] width 21 height 15
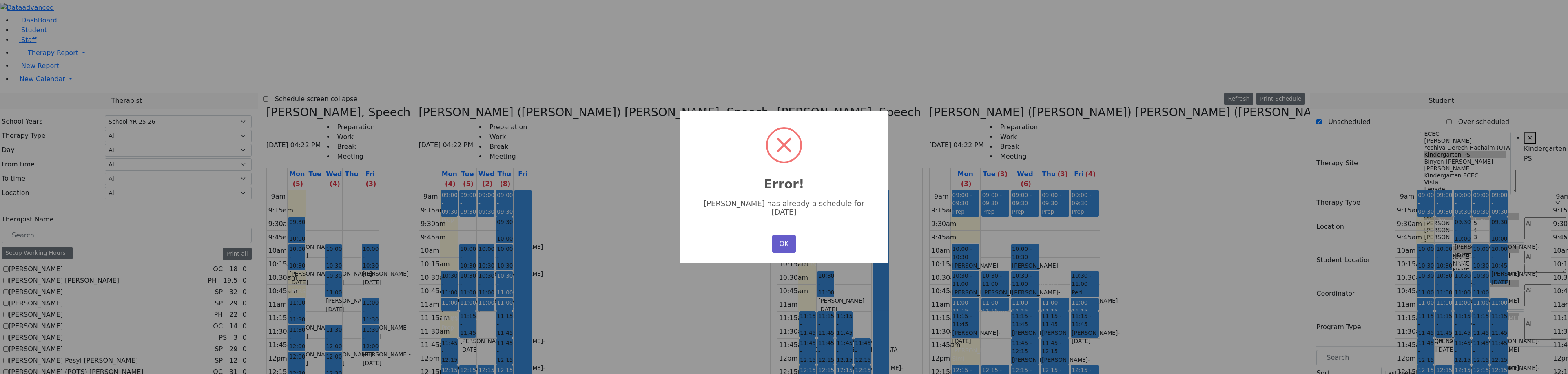
click at [785, 243] on button "OK" at bounding box center [784, 243] width 24 height 18
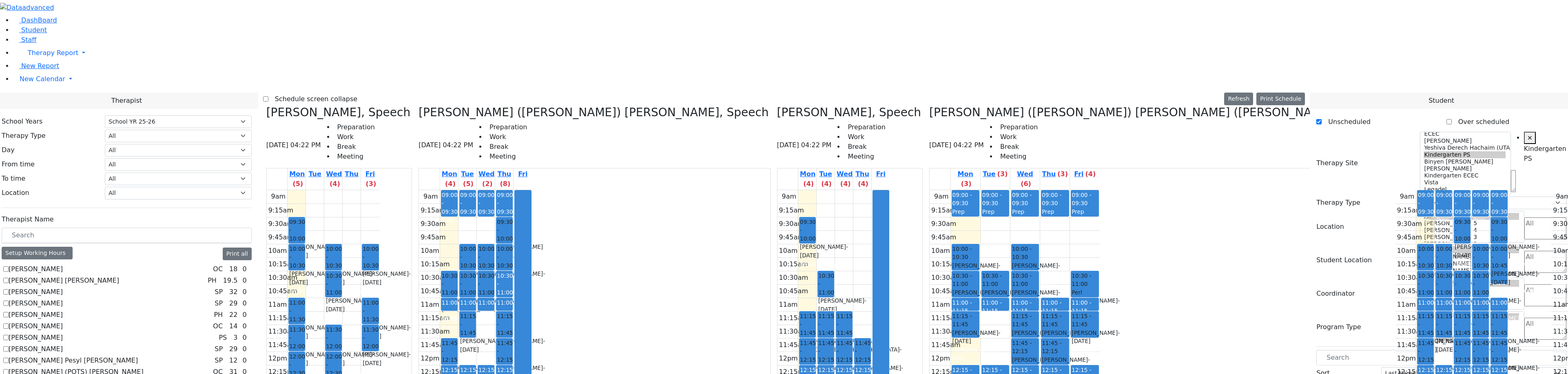
drag, startPoint x: 718, startPoint y: 338, endPoint x: 715, endPoint y: 275, distance: 63.1
click at [981, 257] on div "09:00 - 09:30 Prep 10:30 - 11:00 Kolakowski Moses - 04/29/2018 Neuman, Simi 11:…" at bounding box center [995, 351] width 29 height 323
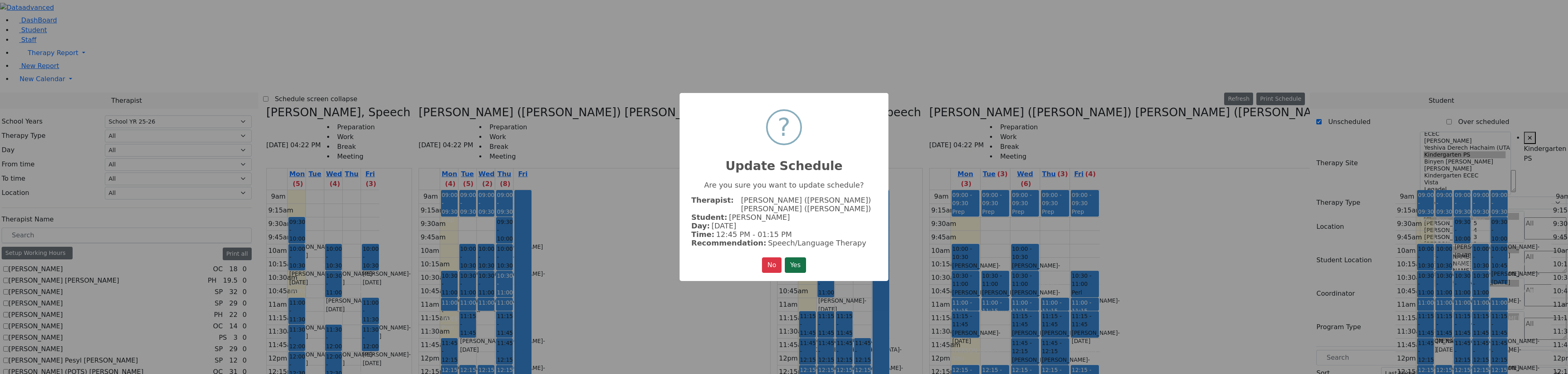
click at [799, 260] on button "Yes" at bounding box center [795, 265] width 21 height 15
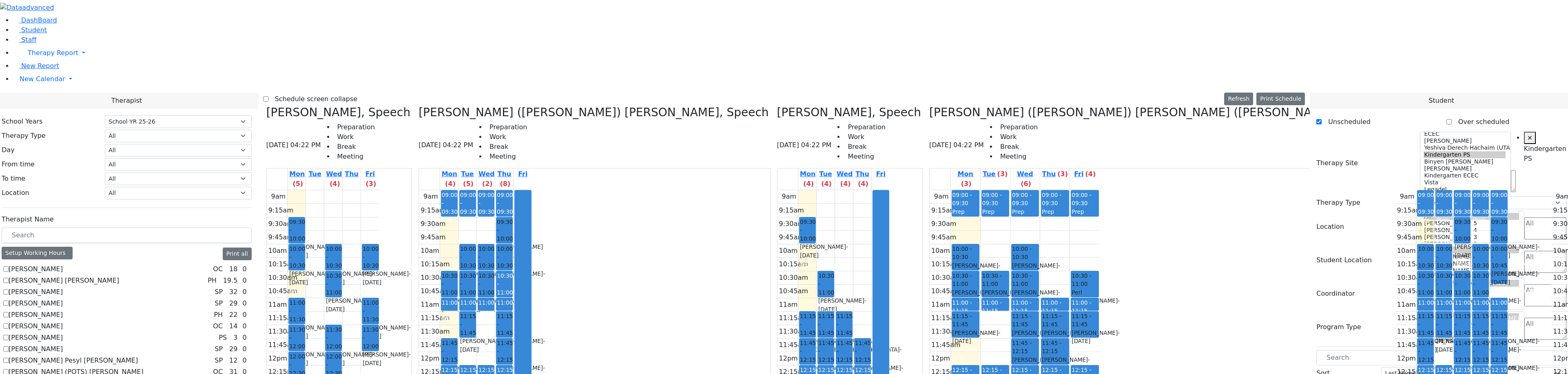
drag, startPoint x: 718, startPoint y: 298, endPoint x: 718, endPoint y: 306, distance: 8.0
click at [981, 319] on div "09:00 - 09:30 Prep 10:30 - 11:00 Kolakowski Moses - 04/29/2018 Neuman, Simi 11:…" at bounding box center [995, 351] width 29 height 323
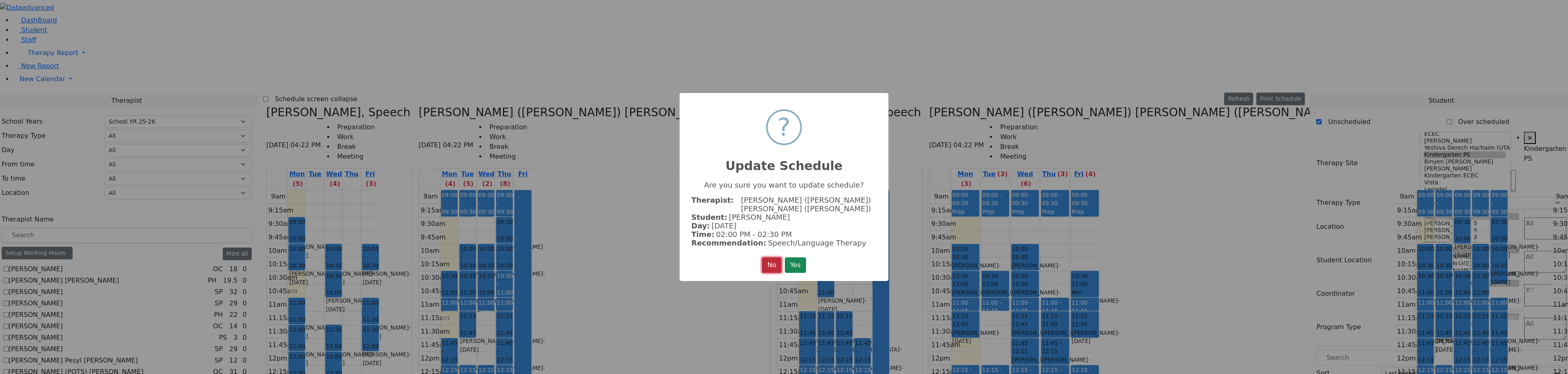
click at [762, 260] on button "No" at bounding box center [772, 265] width 19 height 15
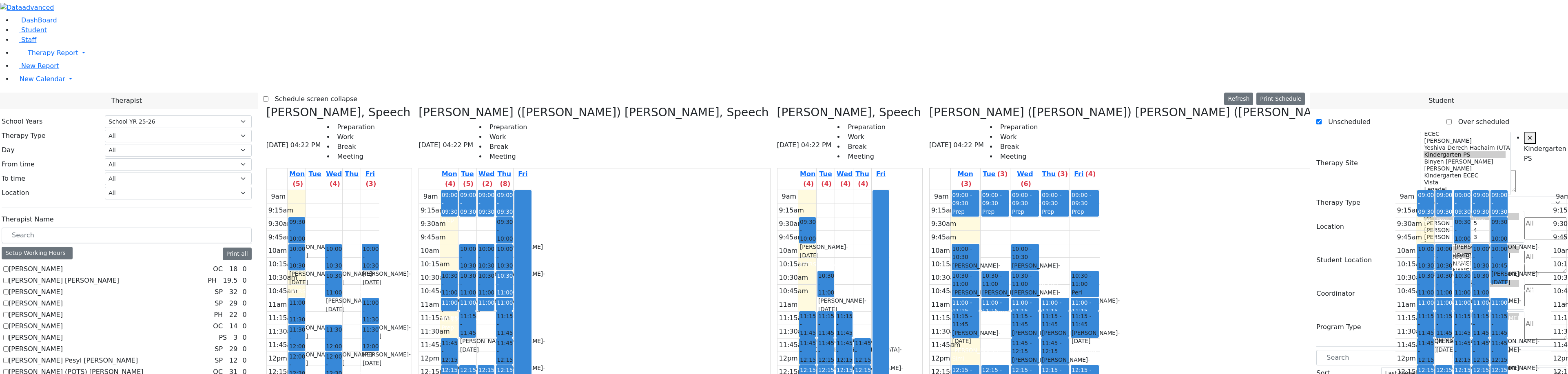
click at [929, 349] on div "9am 9:15am 9:30am 9:45am 10am 10:15am 10:30am 10:45am 11am 11:15am 11:30am 11:4…" at bounding box center [1014, 351] width 170 height 323
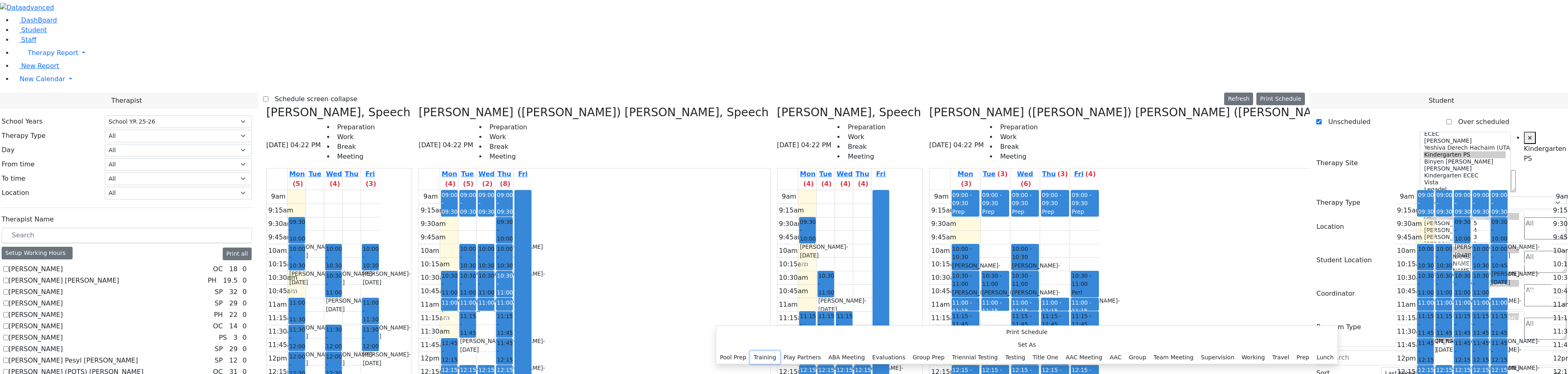
click at [780, 351] on button "Training" at bounding box center [765, 357] width 30 height 13
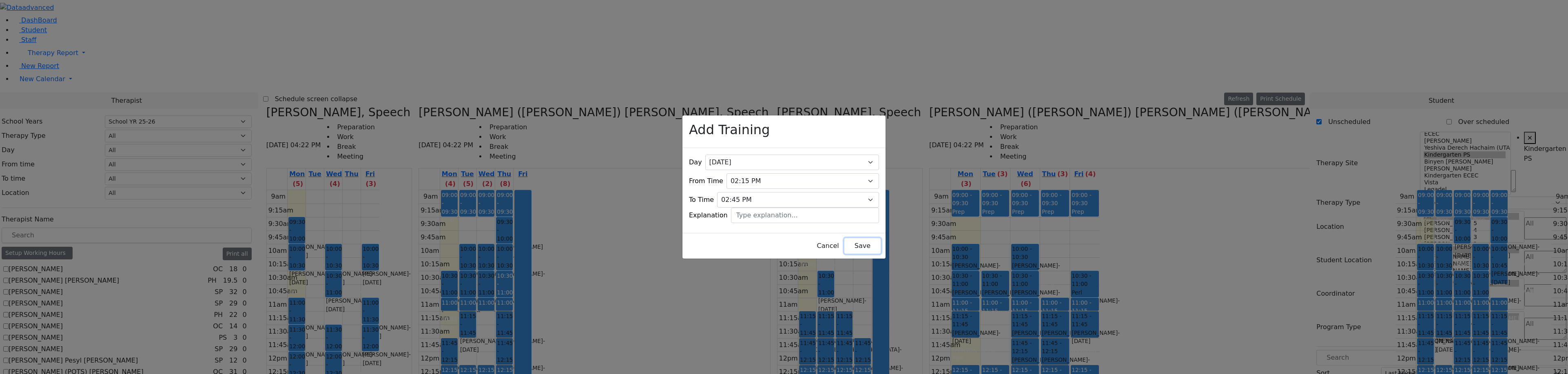
click at [845, 238] on button "Save" at bounding box center [863, 245] width 37 height 15
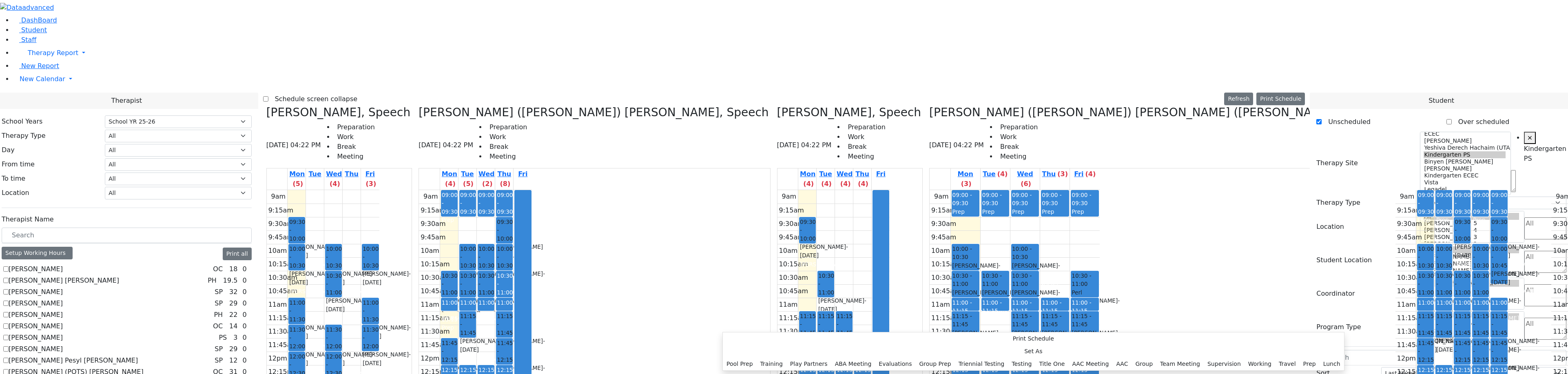
click at [929, 359] on div "9am 9:15am 9:30am 9:45am 10am 10:15am 10:30am 10:45am 11am 11:15am 11:30am 11:4…" at bounding box center [1014, 351] width 170 height 323
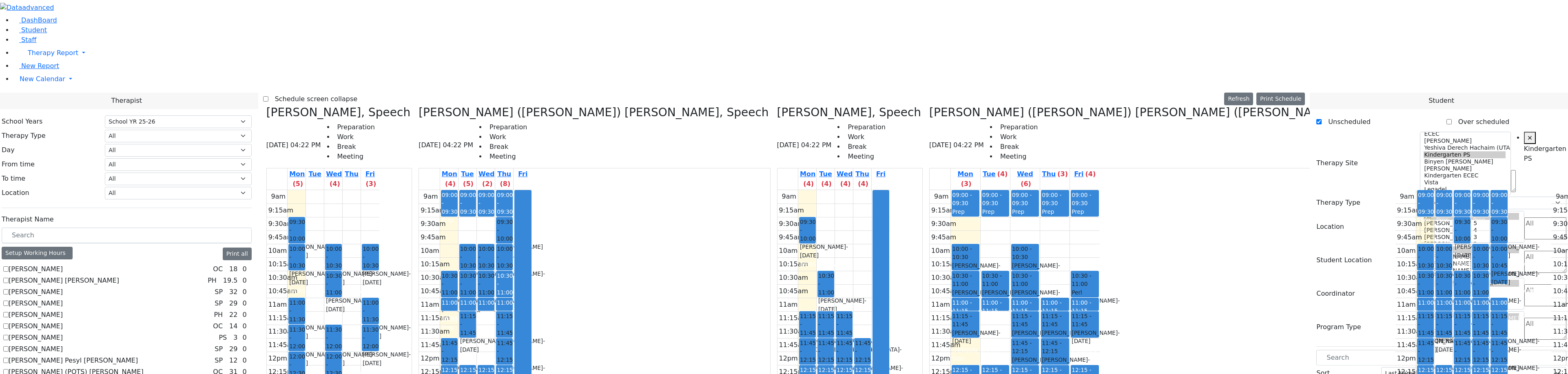
click at [929, 341] on div "9am 9:15am 9:30am 9:45am 10am 10:15am 10:30am 10:45am 11am 11:15am 11:30am 11:4…" at bounding box center [1014, 351] width 170 height 323
click at [929, 361] on div "9am 9:15am 9:30am 9:45am 10am 10:15am 10:30am 10:45am 11am 11:15am 11:30am 11:4…" at bounding box center [1014, 351] width 170 height 323
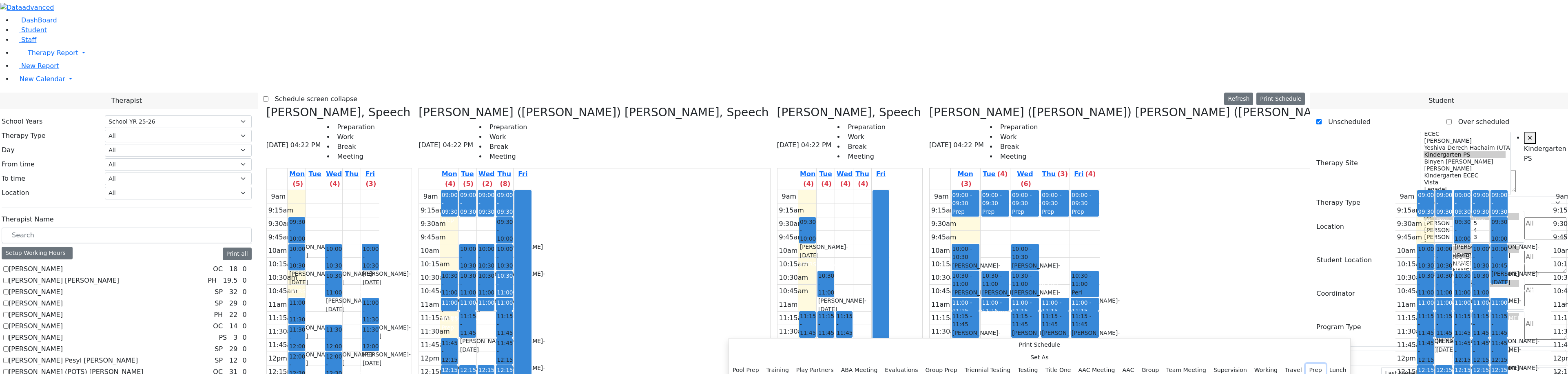
click at [1306, 364] on button "Prep" at bounding box center [1315, 370] width 20 height 13
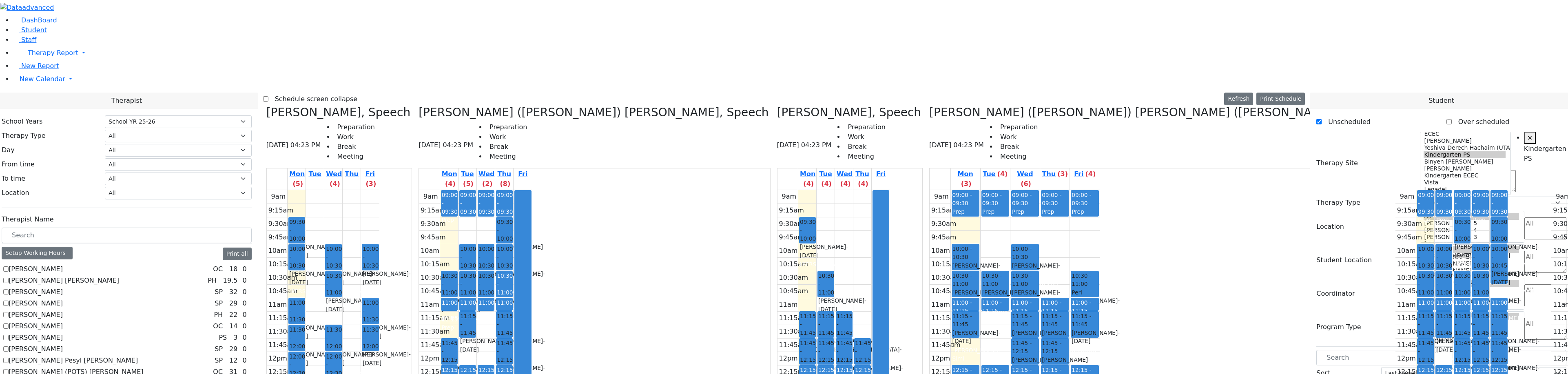
click at [929, 357] on div "9am 9:15am 9:30am 9:45am 10am 10:15am 10:30am 10:45am 11am 11:15am 11:30am 11:4…" at bounding box center [1014, 351] width 170 height 323
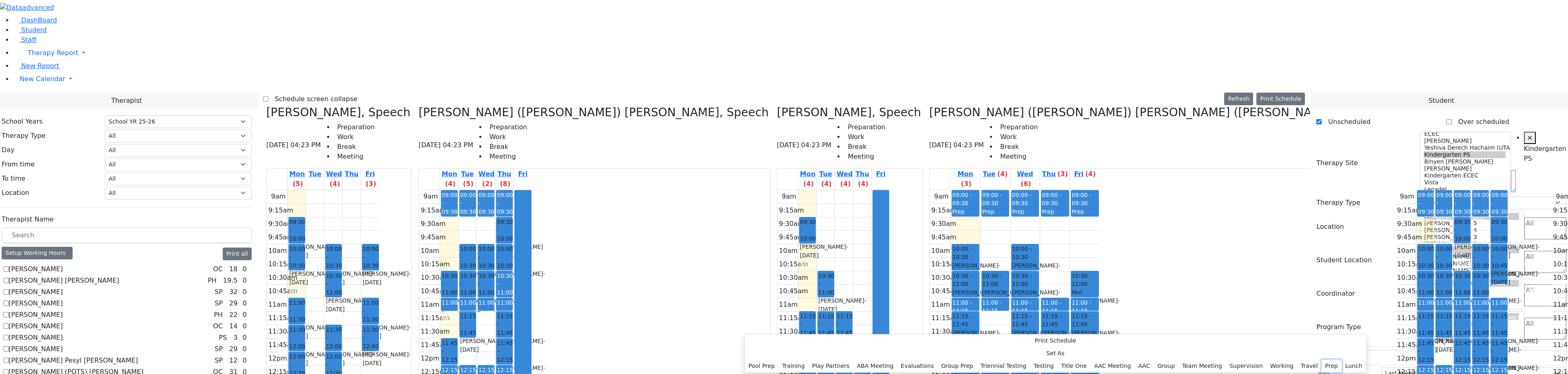
click at [1321, 359] on button "Prep" at bounding box center [1331, 365] width 20 height 13
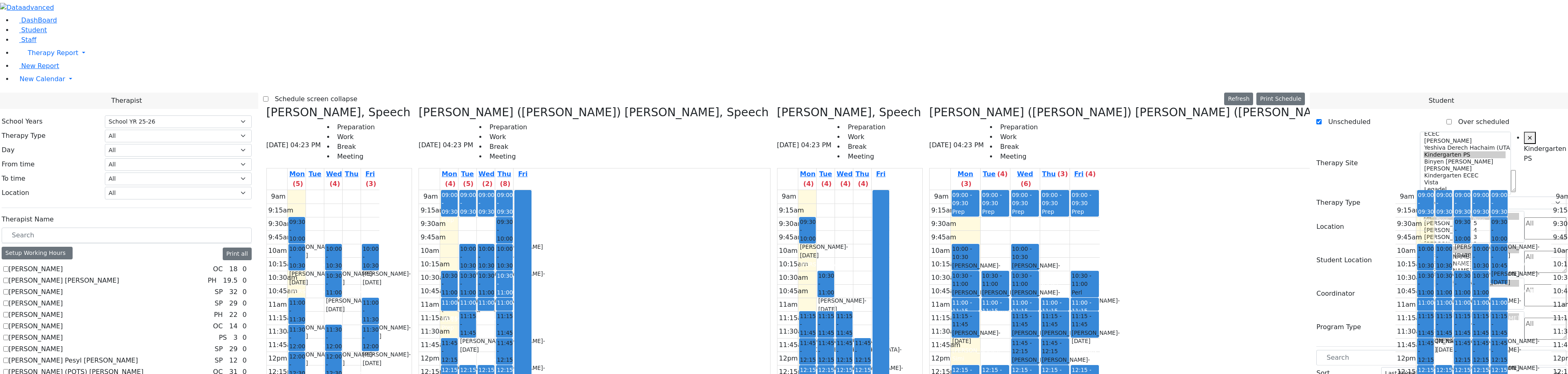
click at [929, 358] on div "9am 9:15am 9:30am 9:45am 10am 10:15am 10:30am 10:45am 11am 11:15am 11:30am 11:4…" at bounding box center [1014, 351] width 170 height 323
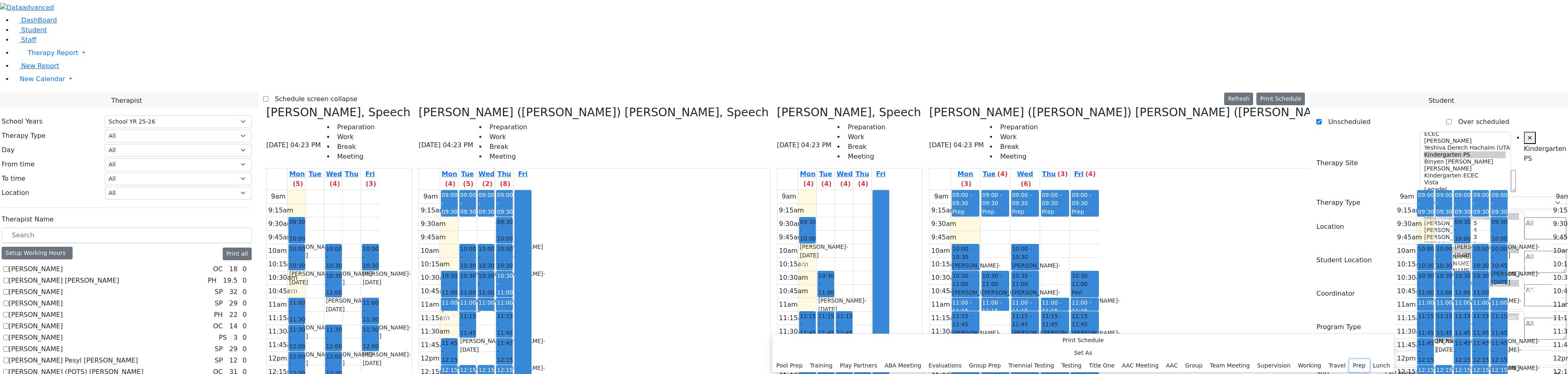
click at [1349, 359] on button "Prep" at bounding box center [1359, 365] width 20 height 13
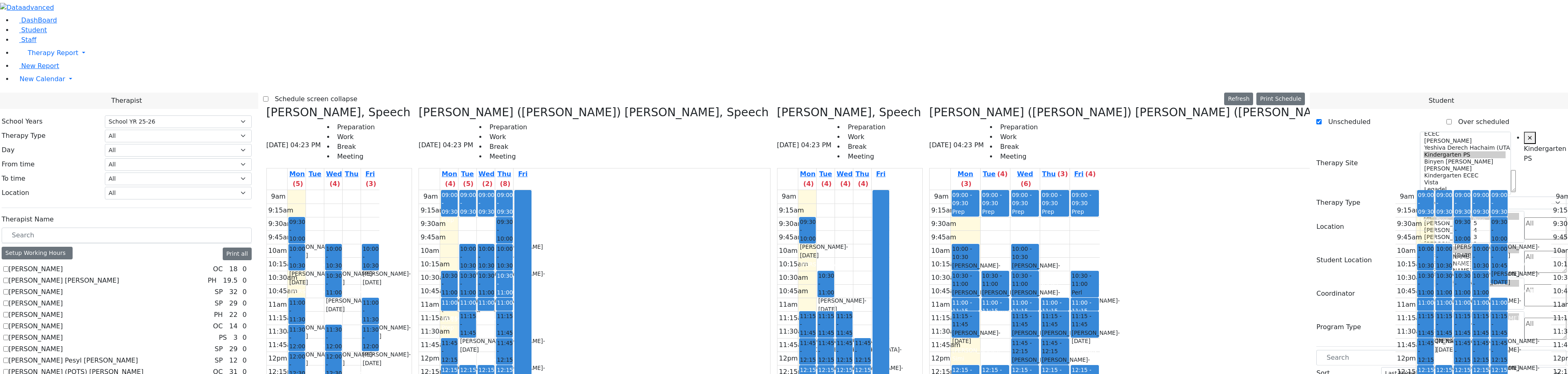
click at [929, 356] on div "9am 9:15am 9:30am 9:45am 10am 10:15am 10:30am 10:45am 11am 11:15am 11:30am 11:4…" at bounding box center [1014, 351] width 170 height 323
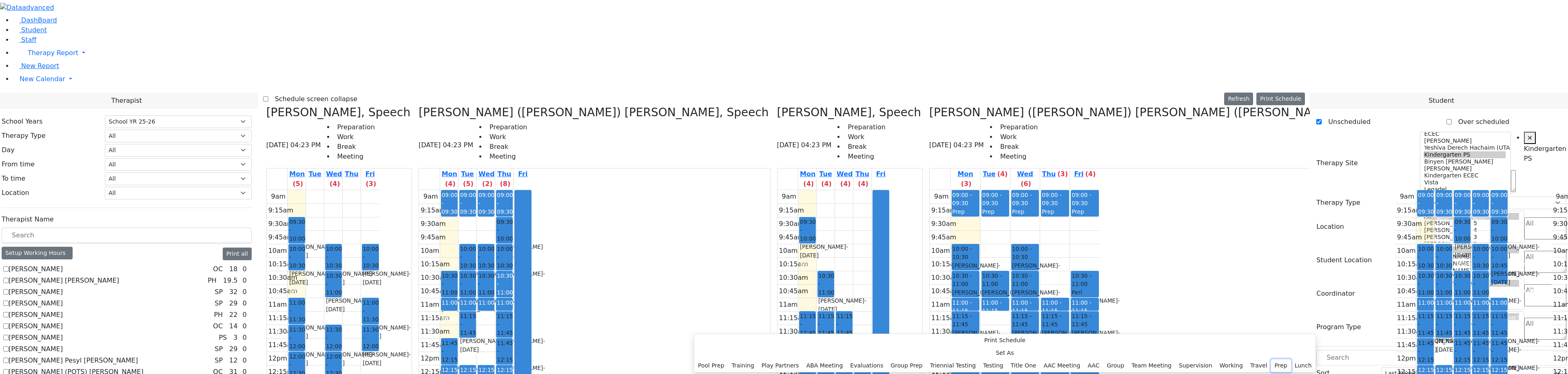
click at [1271, 359] on button "Prep" at bounding box center [1281, 365] width 20 height 13
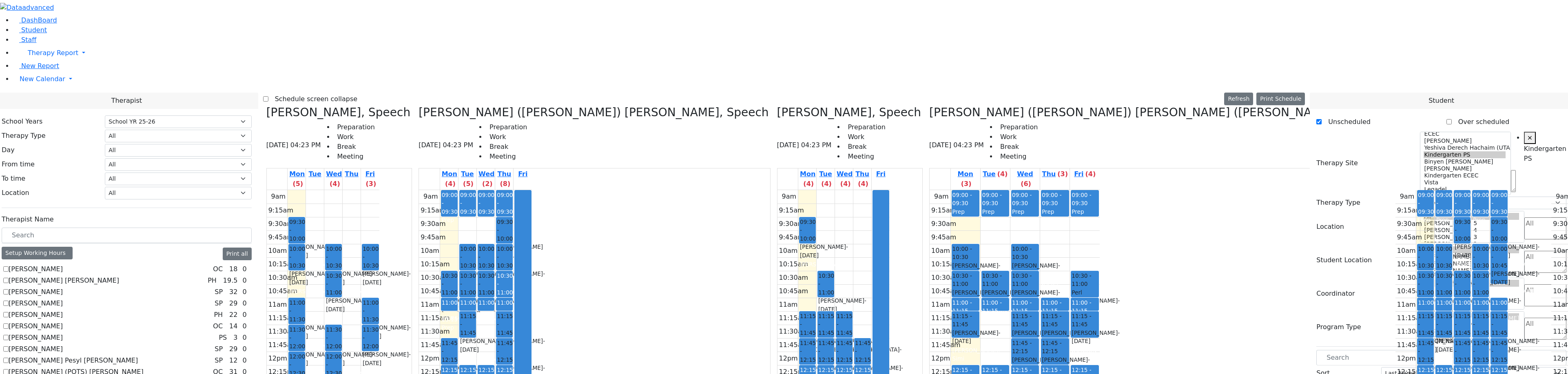
click at [981, 317] on div "09:00 - 09:30 Prep 10:30 - 11:00 Kolakowski Moses - 04/29/2018 Neuman, Simi 11:…" at bounding box center [995, 351] width 29 height 323
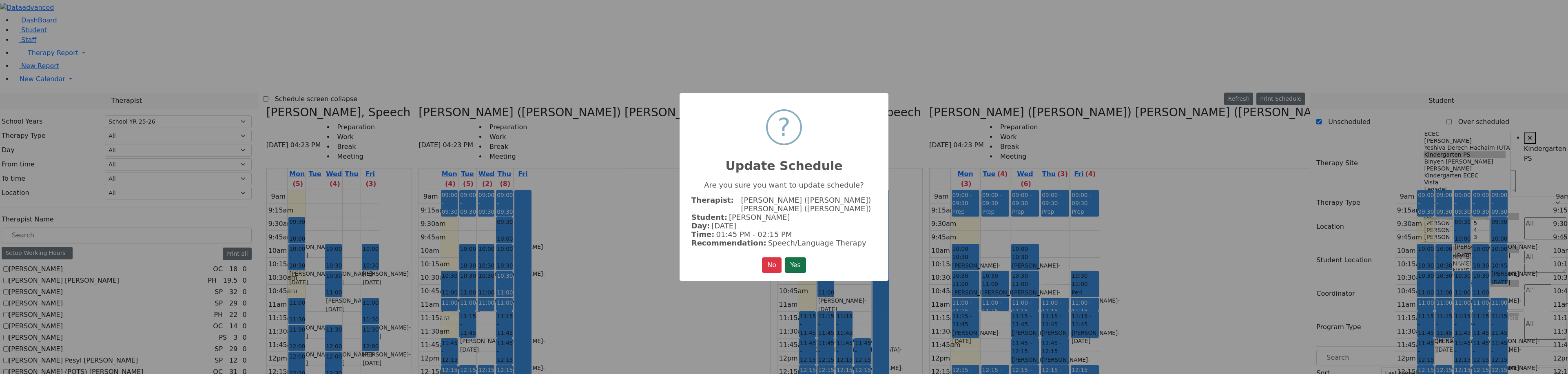
click at [791, 263] on button "Yes" at bounding box center [795, 265] width 21 height 15
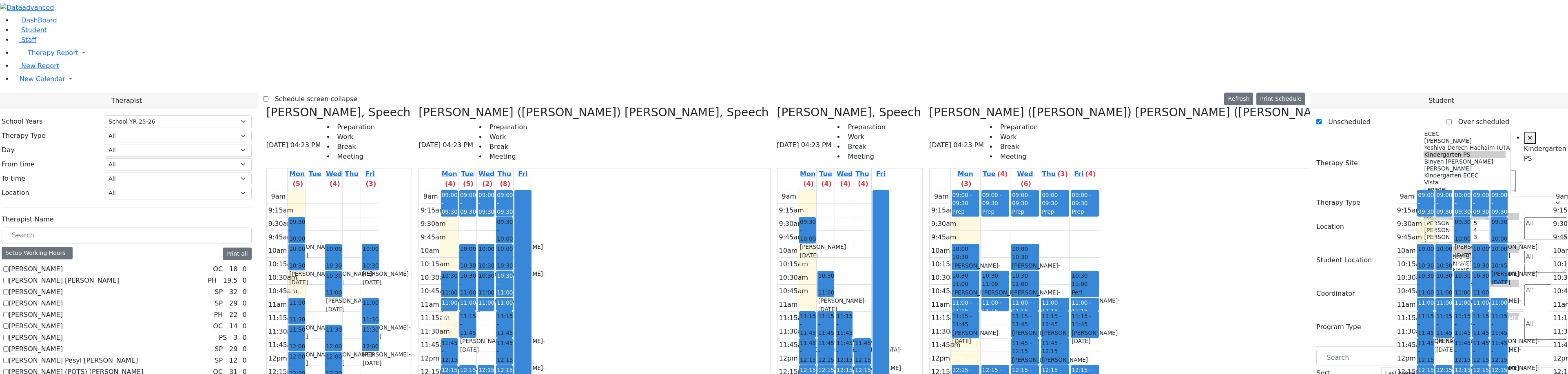
drag, startPoint x: 1356, startPoint y: 355, endPoint x: 1343, endPoint y: 354, distance: 13.0
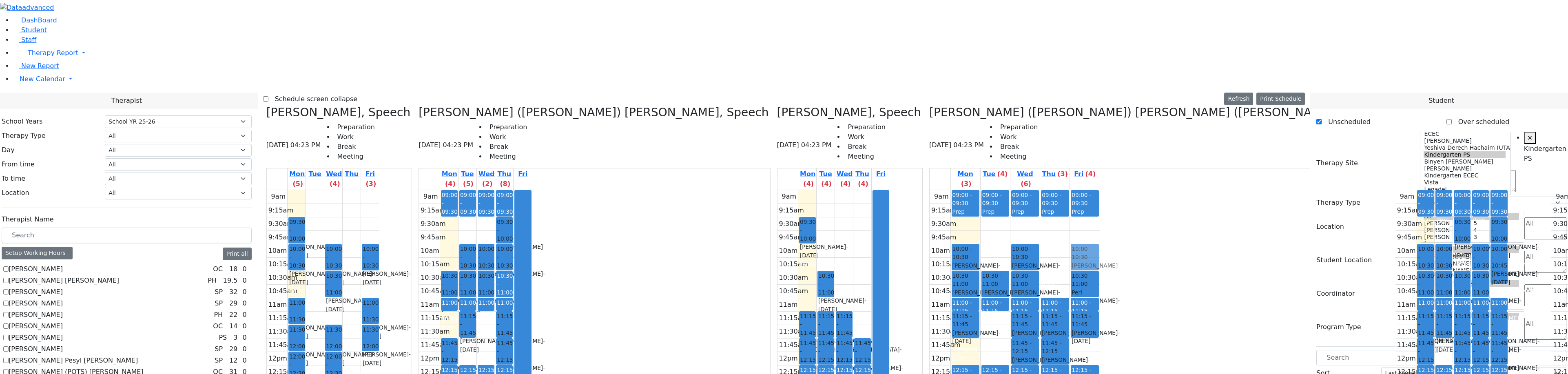
drag, startPoint x: 1347, startPoint y: 355, endPoint x: 791, endPoint y: 103, distance: 610.4
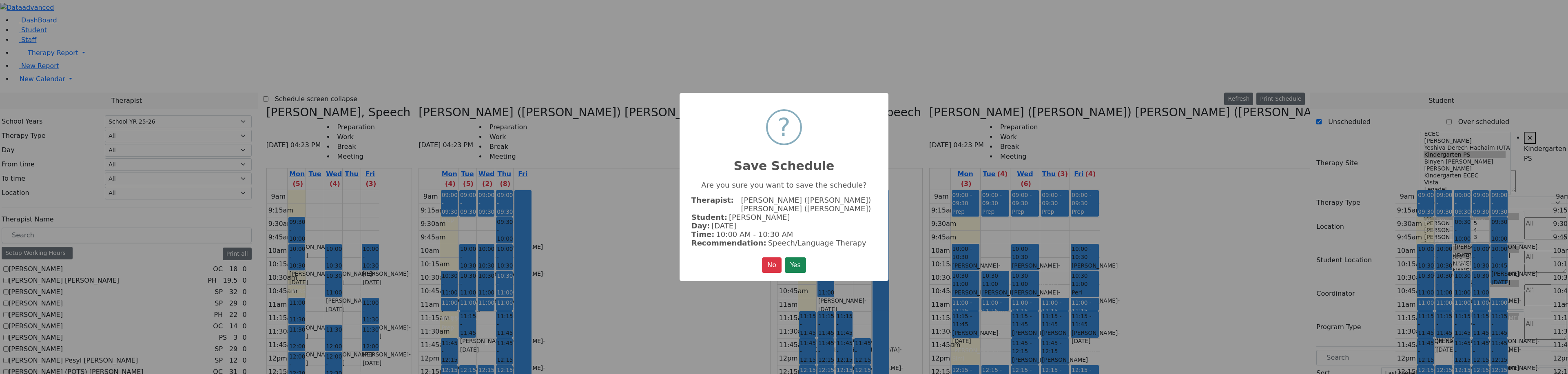
click at [798, 263] on button "Yes" at bounding box center [795, 265] width 21 height 15
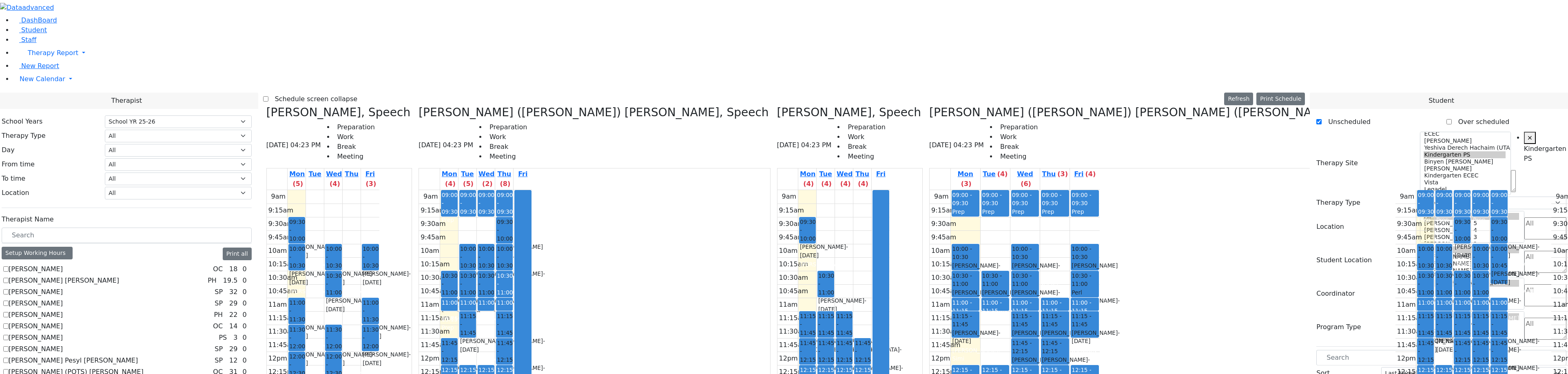
scroll to position [0, 0]
click at [1071, 261] on div "Weiser Shloime - 08/21/2017" at bounding box center [1085, 269] width 27 height 16
click at [267, 106] on icon at bounding box center [267, 113] width 0 height 13
checkbox input "false"
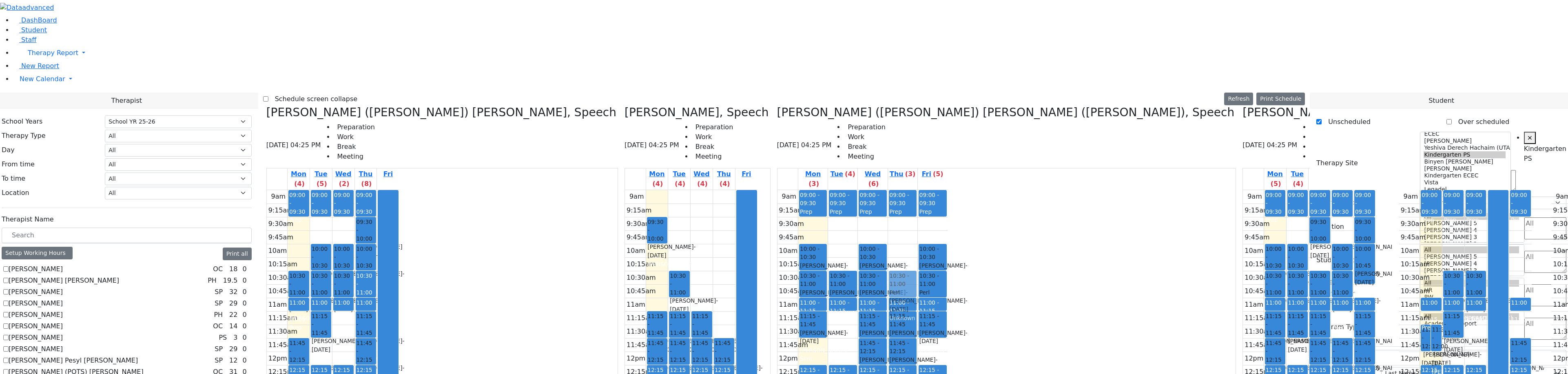
drag, startPoint x: 851, startPoint y: 181, endPoint x: 693, endPoint y: 142, distance: 162.7
click at [693, 142] on div "Kerner (Koller) Elisheva, Speech 08/18/2025 04:25 PM Preparation Work Break Mee…" at bounding box center [784, 310] width 1042 height 408
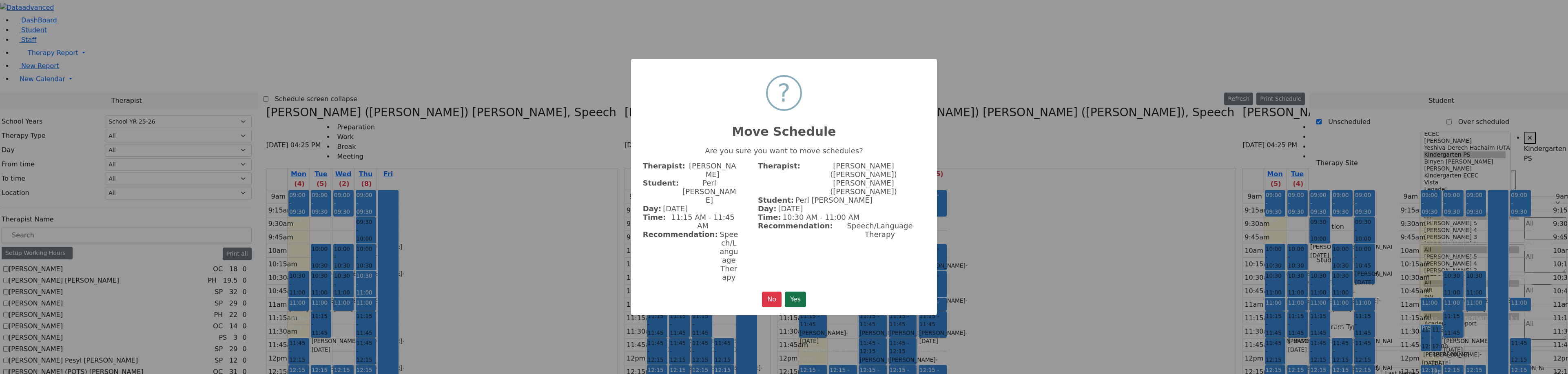
click at [799, 291] on button "Yes" at bounding box center [795, 299] width 21 height 15
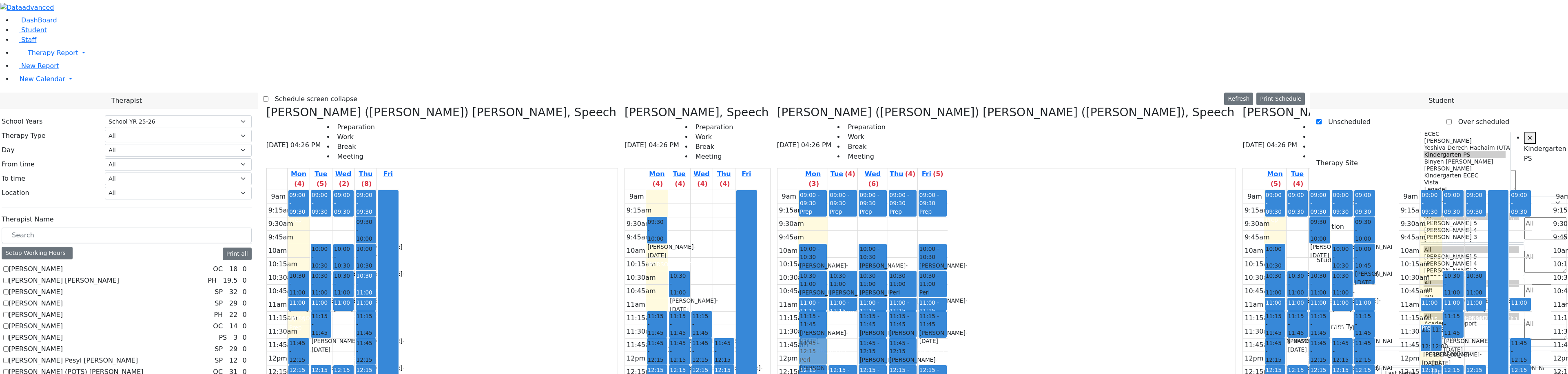
drag, startPoint x: 799, startPoint y: 109, endPoint x: 611, endPoint y: 202, distance: 209.7
click at [611, 202] on div "Kerner (Koller) Elisheva, Speech 08/18/2025 04:26 PM Preparation Work Break Mee…" at bounding box center [784, 310] width 1042 height 408
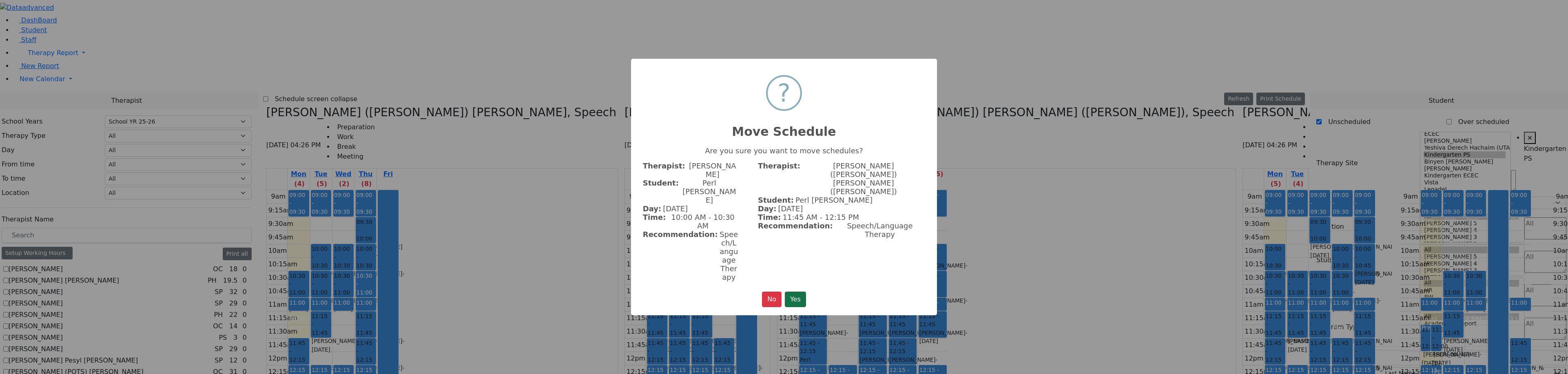
click at [796, 291] on button "Yes" at bounding box center [795, 299] width 21 height 15
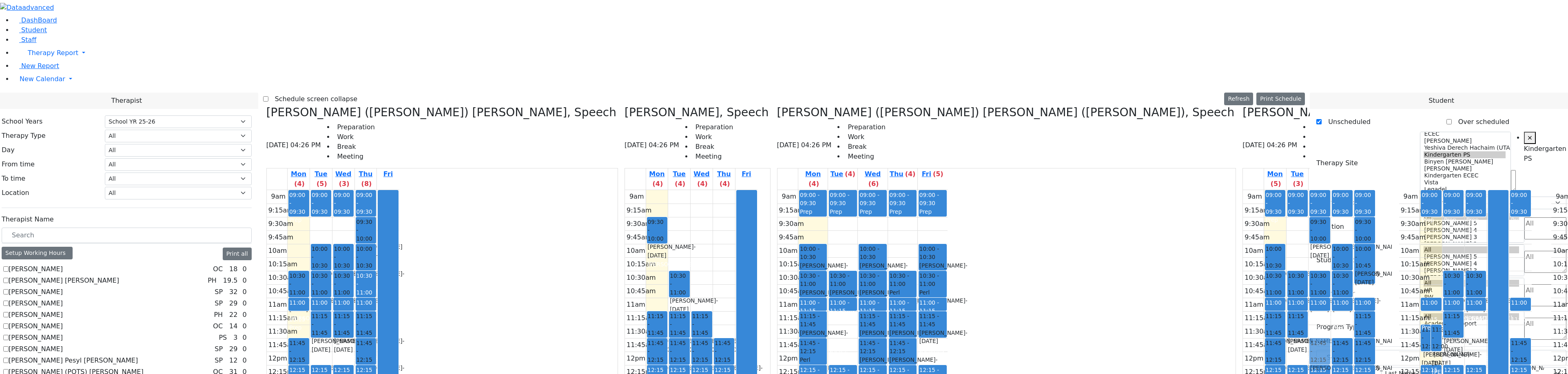
drag, startPoint x: 827, startPoint y: 206, endPoint x: 820, endPoint y: 206, distance: 7.0
click at [1309, 206] on div "09:00 - 09:30 Prep 09:30 - 10:00 Fishman Eliezer - 01/03/2017 Jablin Meira 10:3…" at bounding box center [1320, 351] width 22 height 323
drag, startPoint x: 821, startPoint y: 206, endPoint x: 609, endPoint y: 83, distance: 245.1
click at [609, 106] on div "Kerner (Koller) Elisheva, Speech 08/18/2025 04:26 PM Preparation Work Break Mee…" at bounding box center [784, 310] width 1042 height 408
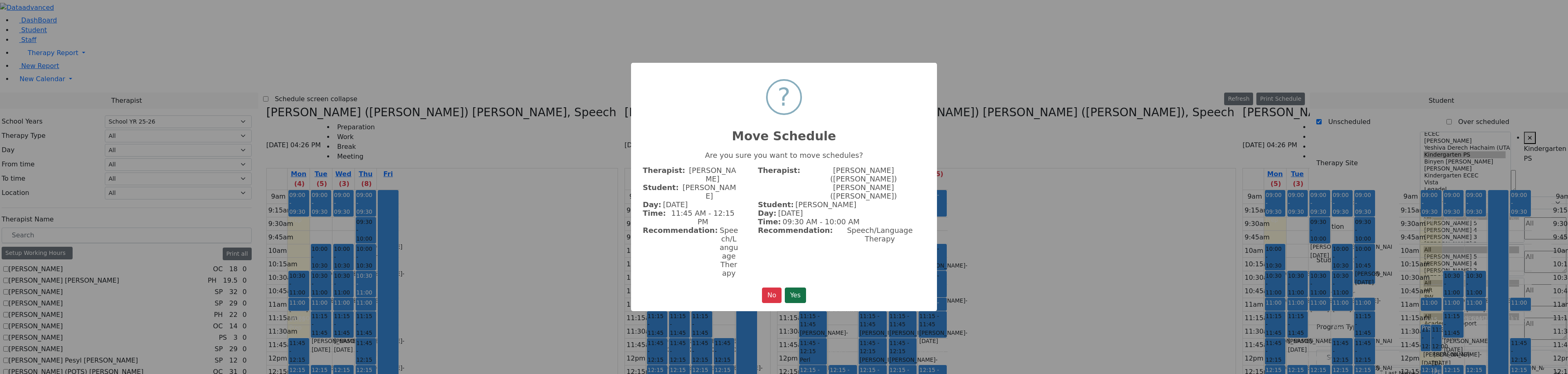
click at [792, 287] on button "Yes" at bounding box center [795, 294] width 21 height 15
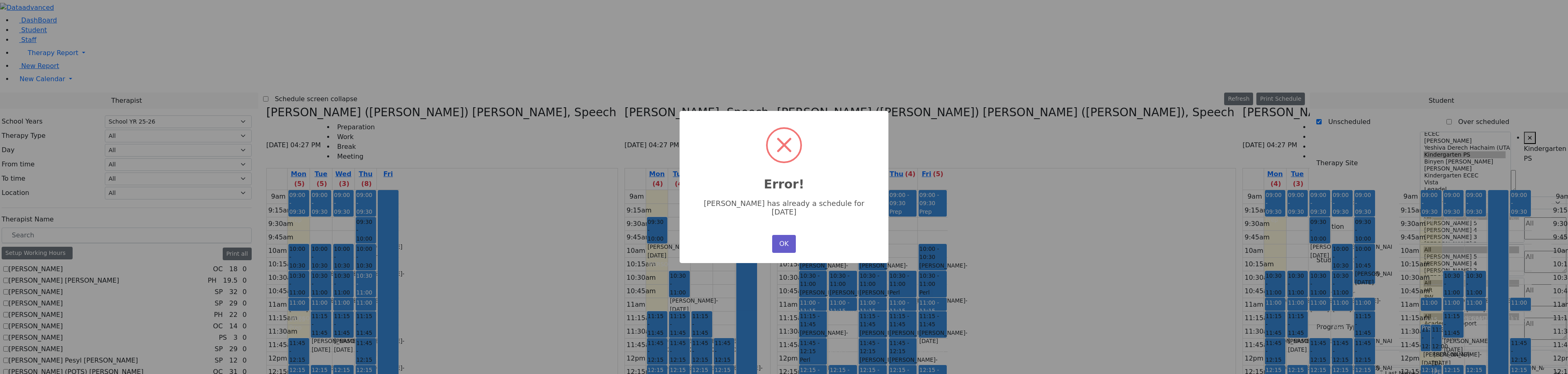
click at [775, 235] on button "OK" at bounding box center [784, 243] width 24 height 18
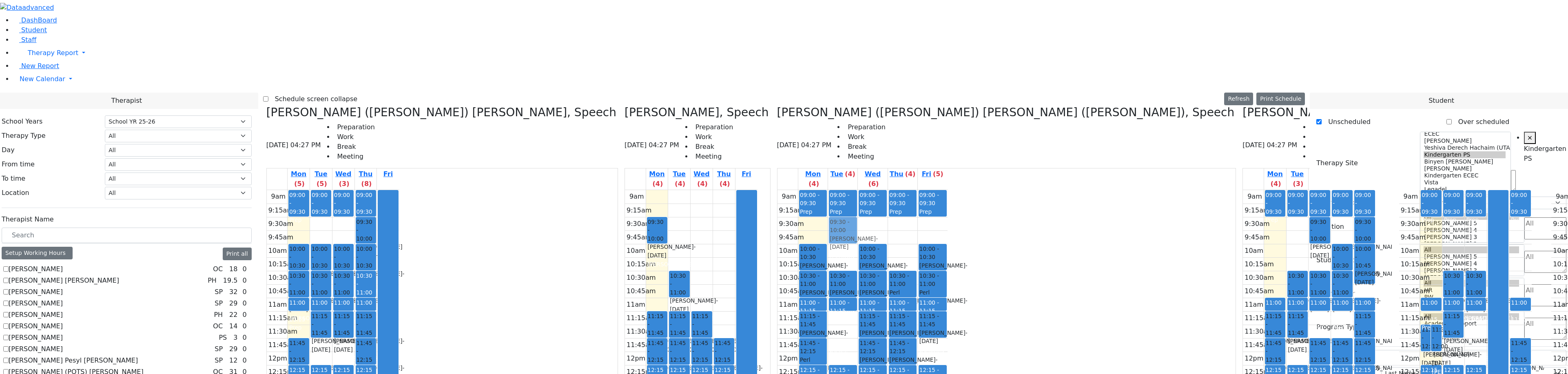
drag, startPoint x: 785, startPoint y: 136, endPoint x: 640, endPoint y: 86, distance: 153.4
click at [640, 106] on div "Kerner (Koller) Elisheva, Speech 08/18/2025 04:27 PM Preparation Work Break Mee…" at bounding box center [784, 310] width 1042 height 408
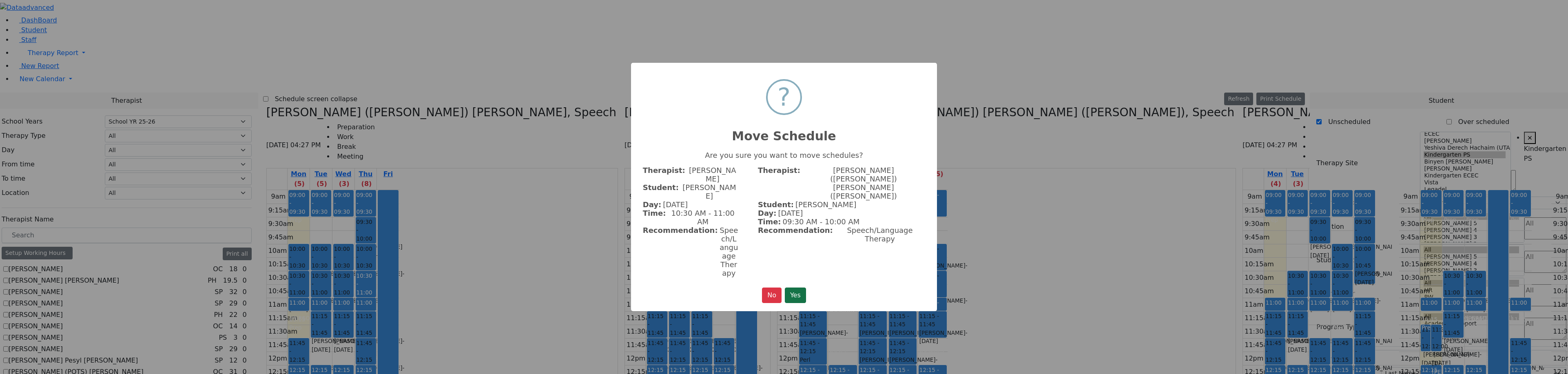
click at [800, 287] on button "Yes" at bounding box center [795, 294] width 21 height 15
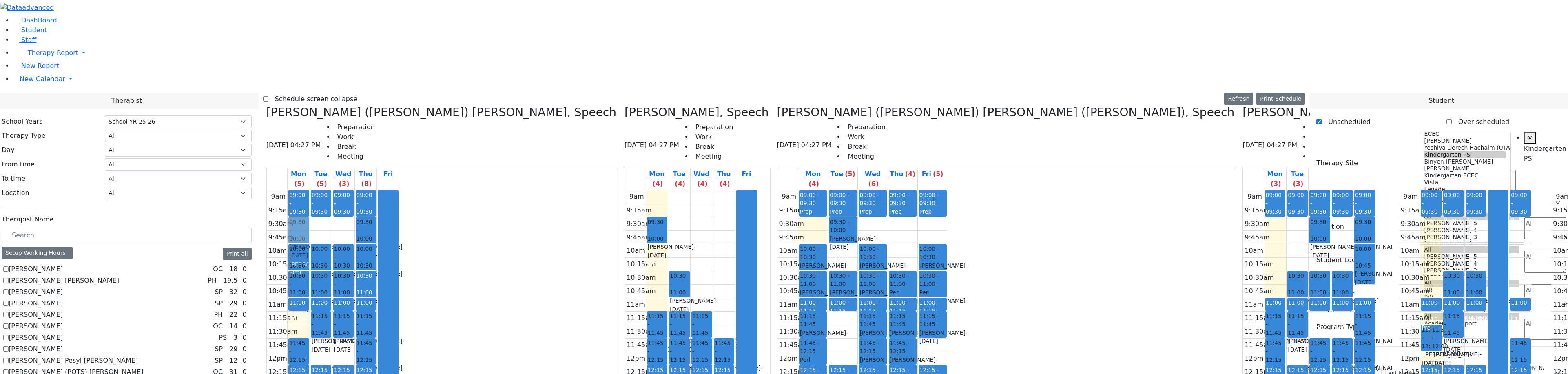
drag, startPoint x: 845, startPoint y: 113, endPoint x: 331, endPoint y: 93, distance: 514.4
click at [323, 106] on div "Kerner (Koller) Elisheva, Speech 08/18/2025 04:27 PM Preparation Work Break Mee…" at bounding box center [784, 310] width 1042 height 408
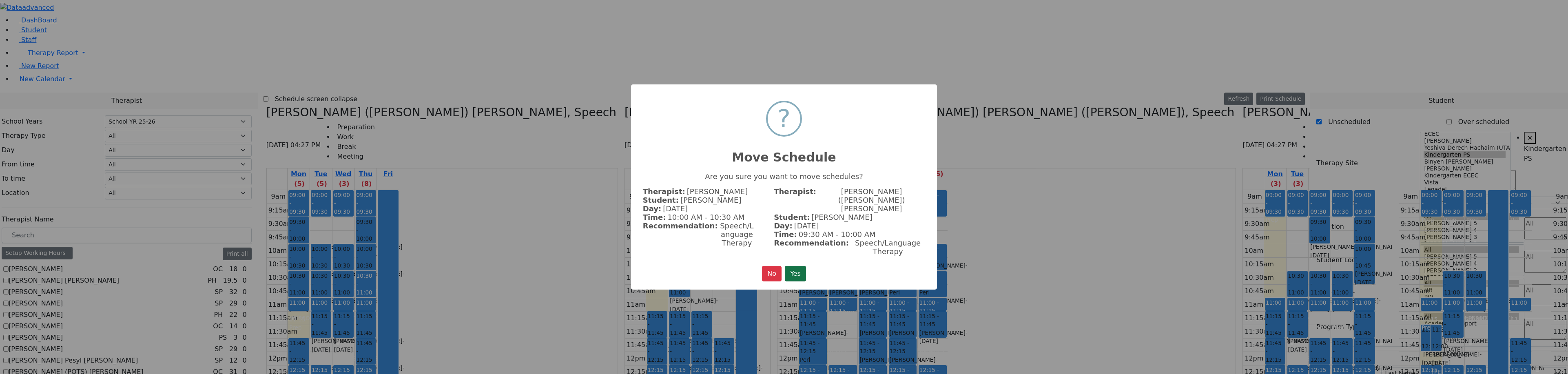
click at [796, 270] on button "Yes" at bounding box center [795, 273] width 21 height 15
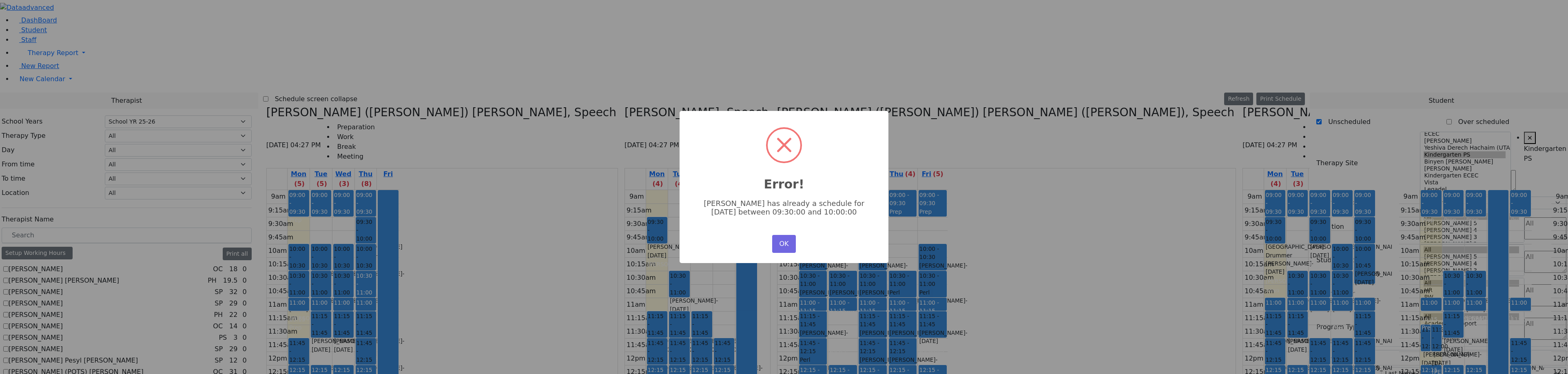
click at [791, 251] on div "× Error! Yitzchok Cik has already a schedule for Monday between 09:30:00 and 10…" at bounding box center [783, 187] width 209 height 152
click at [785, 243] on button "OK" at bounding box center [784, 243] width 24 height 18
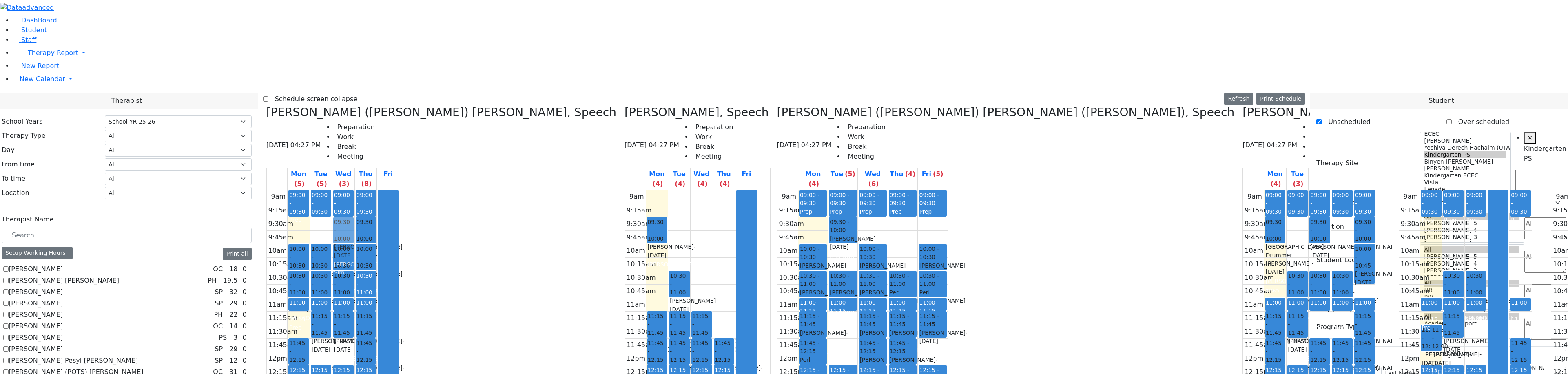
drag, startPoint x: 843, startPoint y: 116, endPoint x: 365, endPoint y: 89, distance: 478.8
click at [365, 106] on div "Kerner (Koller) Elisheva, Speech 08/18/2025 04:27 PM Preparation Work Break Mee…" at bounding box center [784, 310] width 1042 height 408
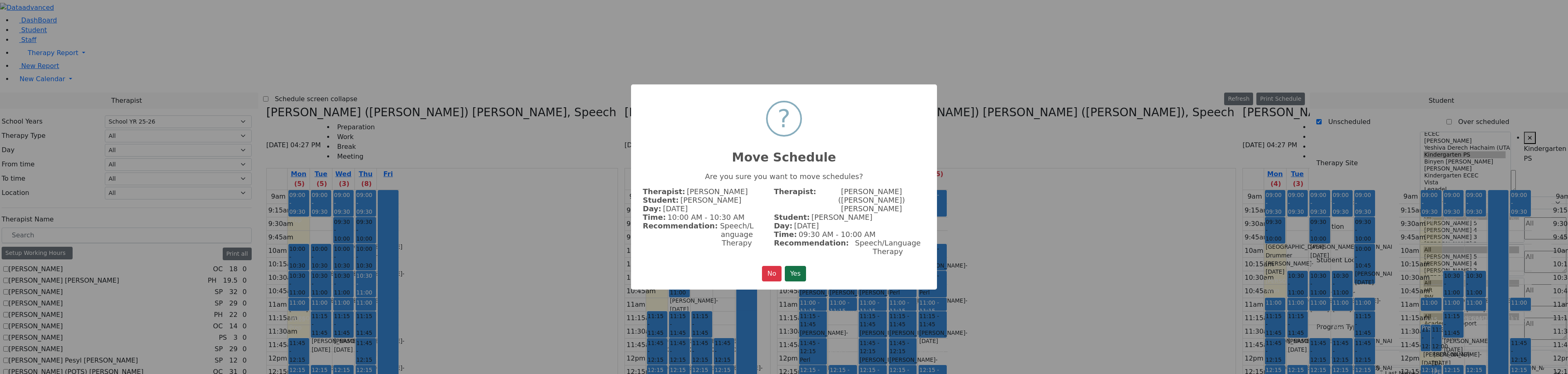
click at [791, 266] on button "Yes" at bounding box center [795, 273] width 21 height 15
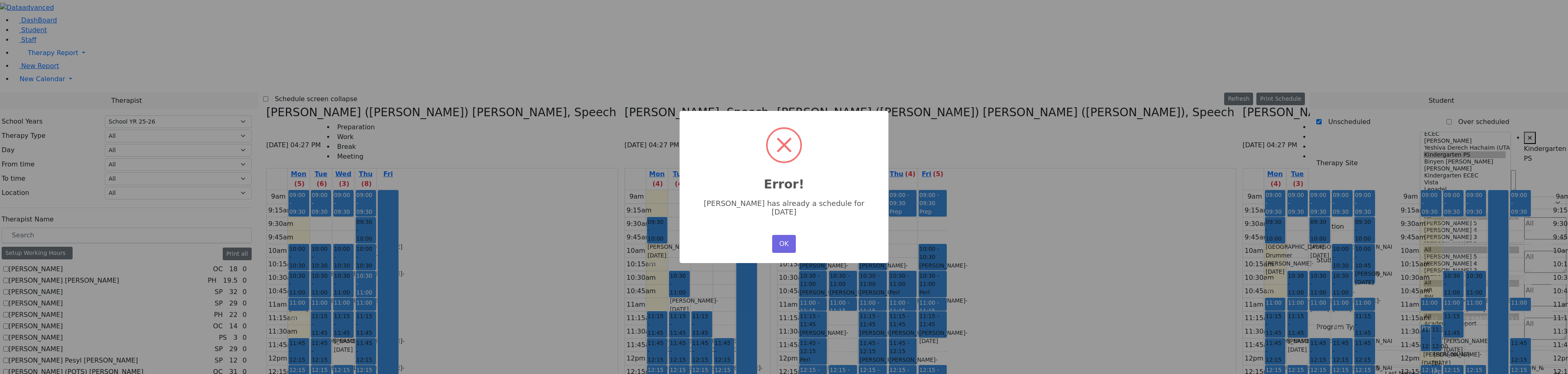
click at [773, 233] on div "OK No Cancel" at bounding box center [784, 244] width 28 height 22
click at [774, 235] on button "OK" at bounding box center [784, 243] width 24 height 18
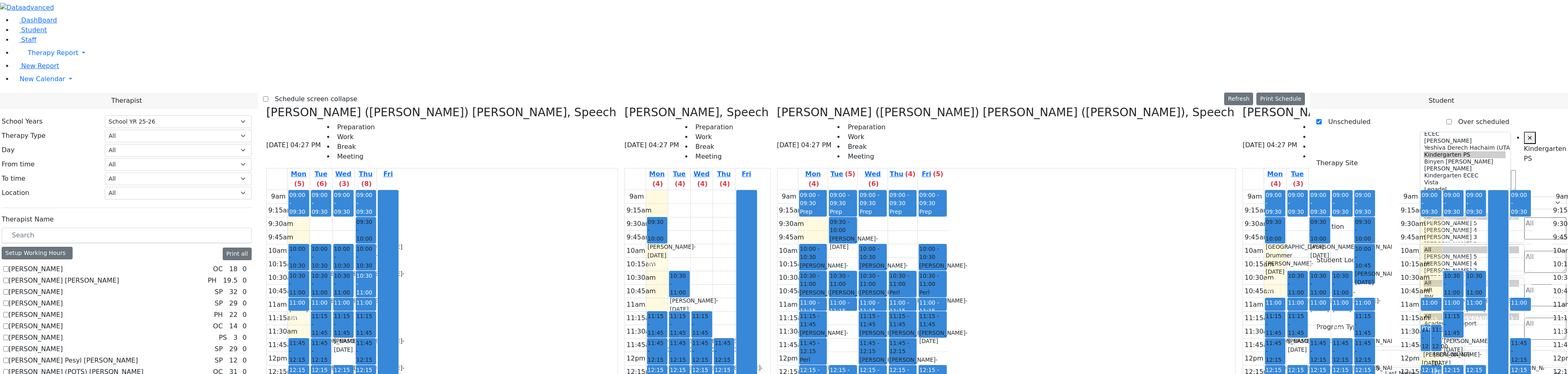
drag, startPoint x: 847, startPoint y: 111, endPoint x: 377, endPoint y: 316, distance: 512.8
click at [377, 316] on div "Kerner (Koller) Elisheva, Speech 08/18/2025 04:27 PM Preparation Work Break Mee…" at bounding box center [784, 310] width 1042 height 408
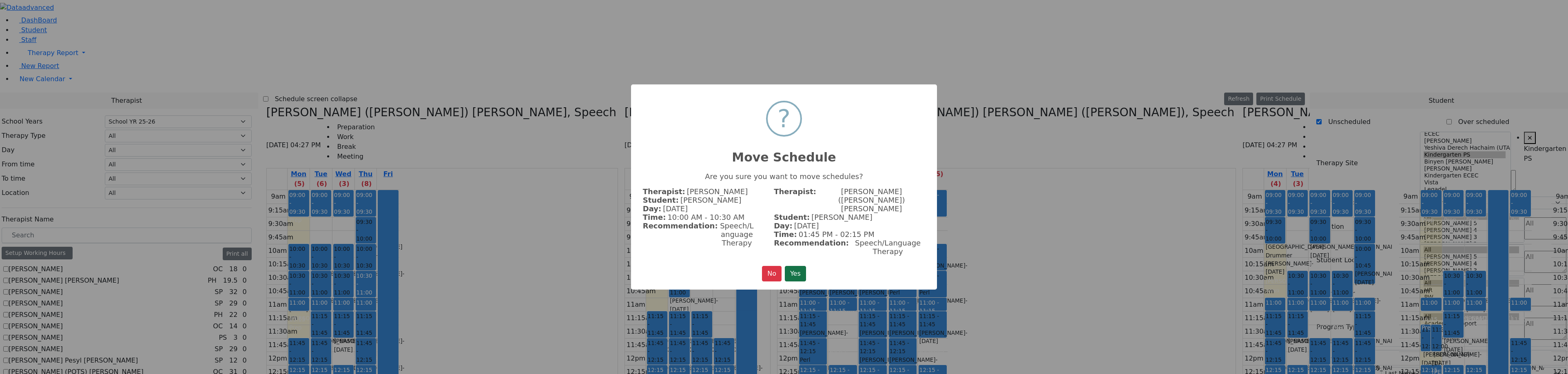
click at [798, 266] on button "Yes" at bounding box center [795, 273] width 21 height 15
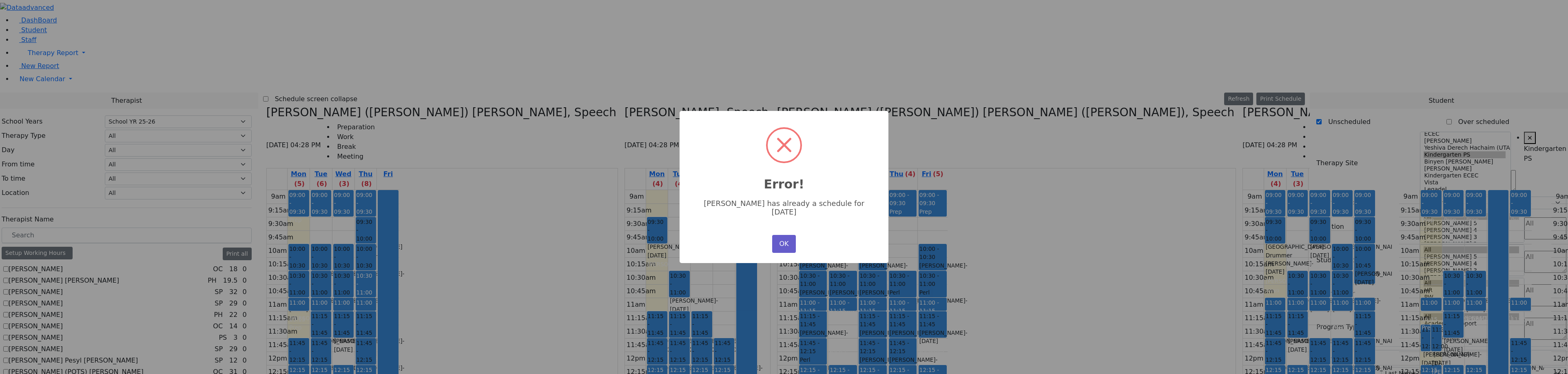
click at [790, 239] on button "OK" at bounding box center [784, 243] width 24 height 18
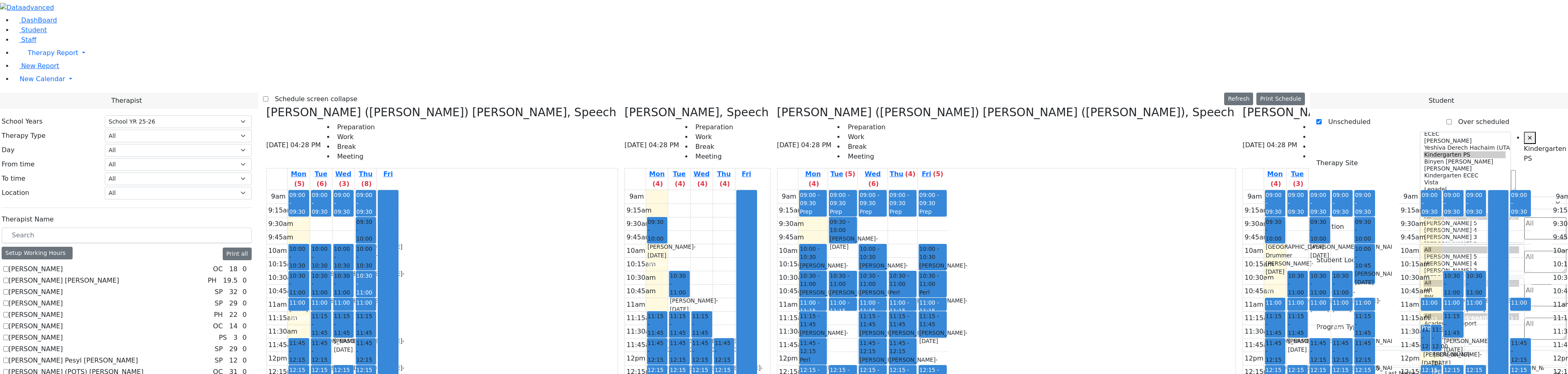
drag, startPoint x: 844, startPoint y: 112, endPoint x: 332, endPoint y: 288, distance: 541.4
click at [349, 280] on div "Kerner (Koller) Elisheva, Speech 08/18/2025 04:28 PM Preparation Work Break Mee…" at bounding box center [784, 310] width 1042 height 408
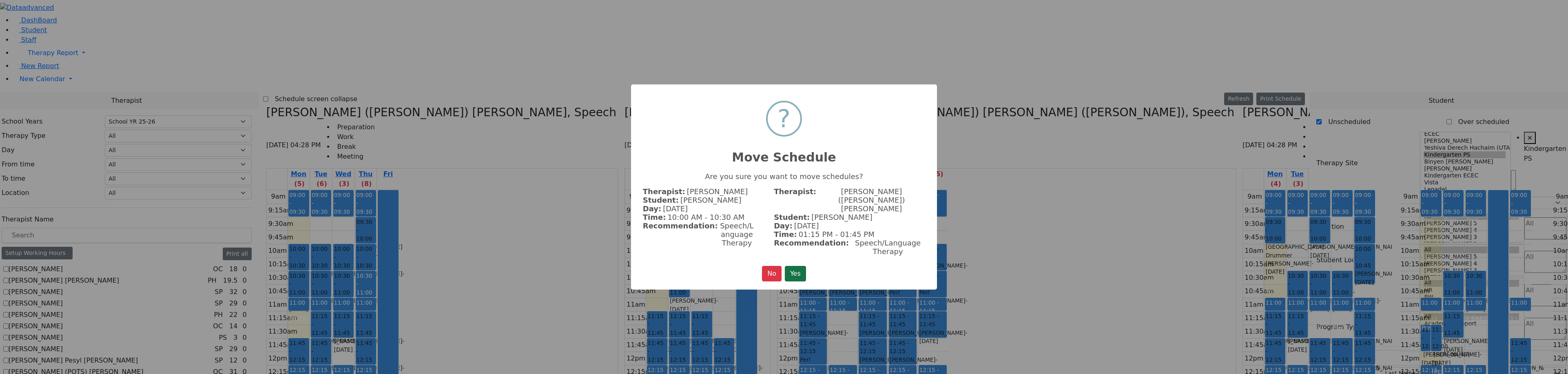
click at [793, 266] on button "Yes" at bounding box center [795, 273] width 21 height 15
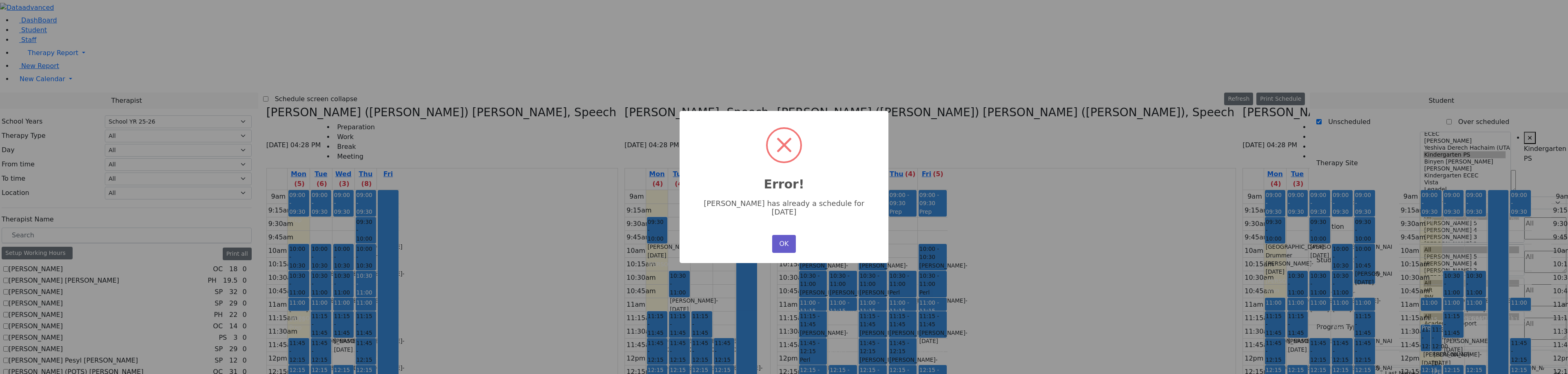
click at [789, 239] on button "OK" at bounding box center [784, 243] width 24 height 18
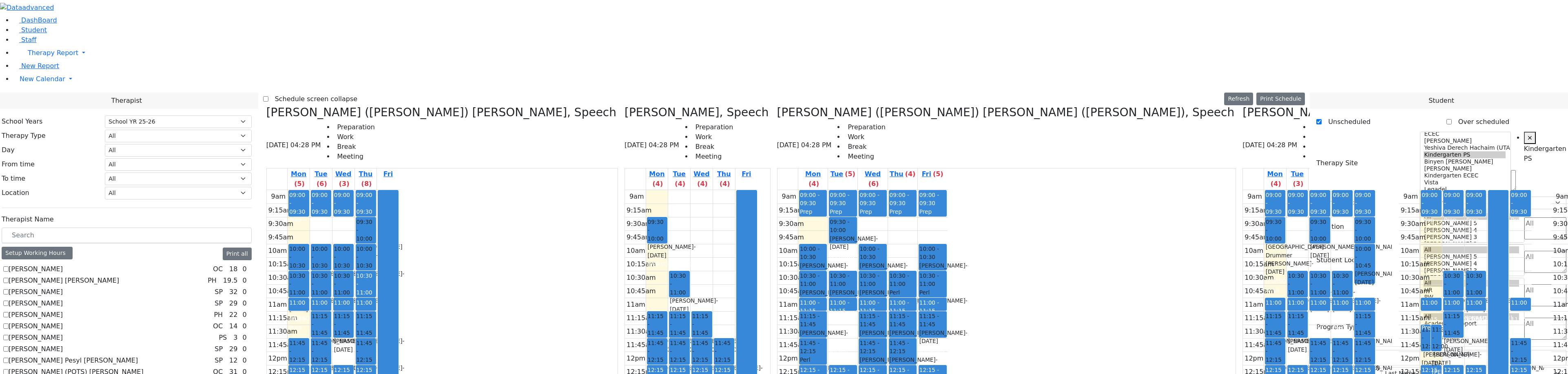
drag, startPoint x: 841, startPoint y: 111, endPoint x: 312, endPoint y: 261, distance: 549.9
click at [312, 261] on div "Kerner (Koller) Elisheva, Speech 08/18/2025 04:28 PM Preparation Work Break Mee…" at bounding box center [784, 310] width 1042 height 408
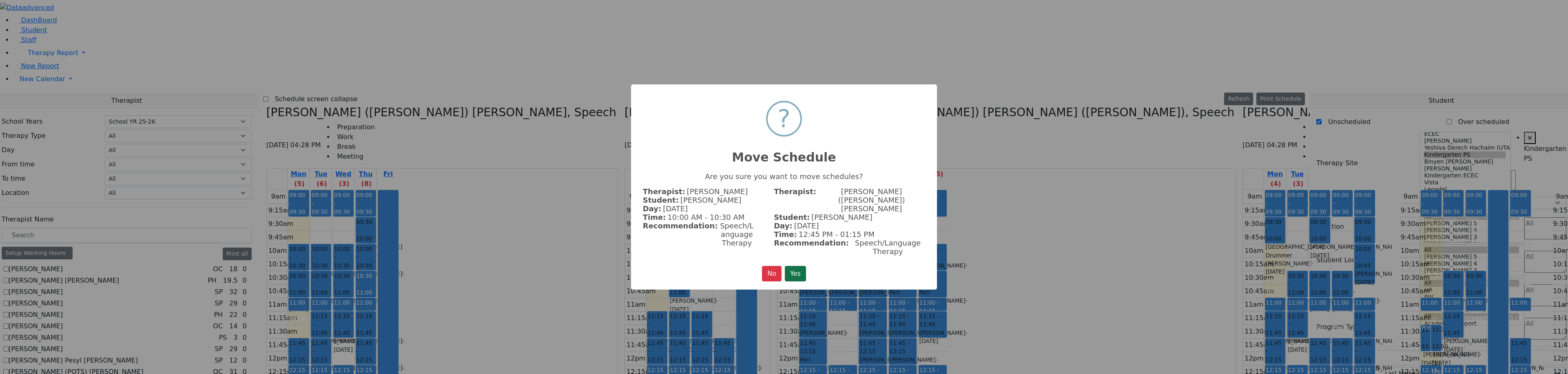
click at [793, 266] on button "Yes" at bounding box center [795, 273] width 21 height 15
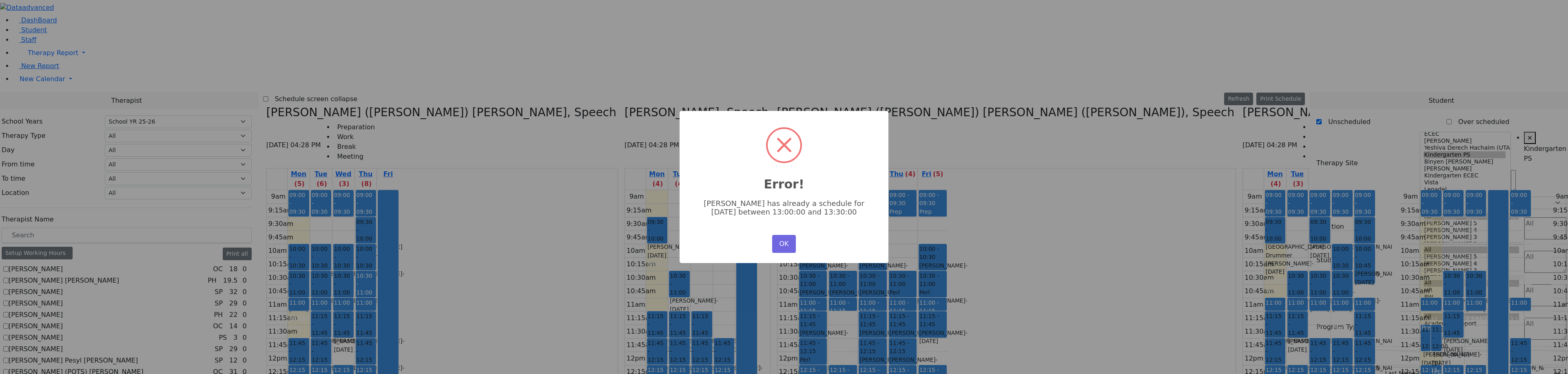
click at [774, 250] on div "OK No Cancel" at bounding box center [784, 244] width 28 height 22
click at [781, 248] on button "OK" at bounding box center [784, 243] width 24 height 18
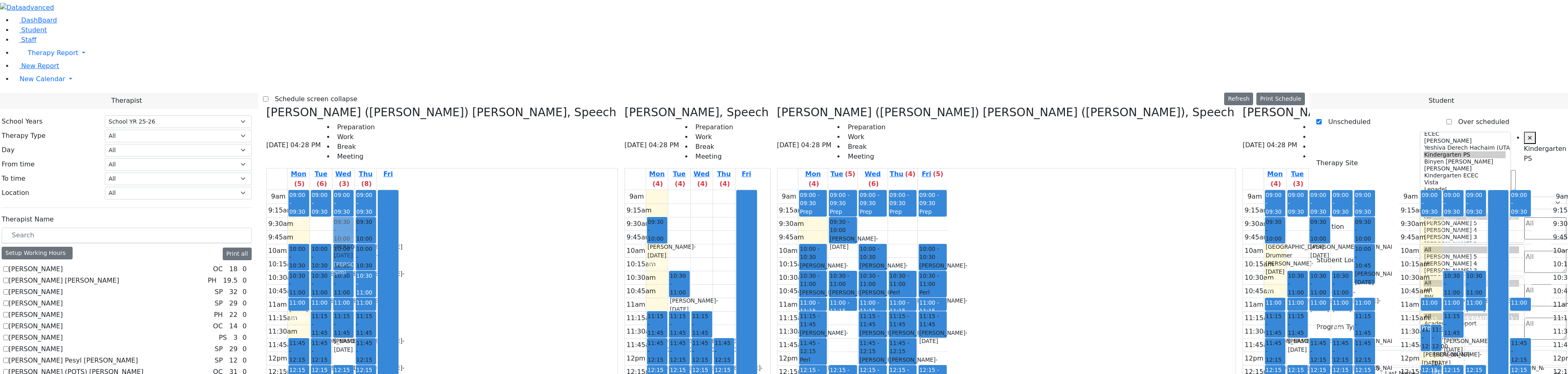
drag, startPoint x: 850, startPoint y: 109, endPoint x: 365, endPoint y: 80, distance: 485.9
click at [365, 106] on div "Kerner (Koller) Elisheva, Speech 08/18/2025 04:28 PM Preparation Work Break Mee…" at bounding box center [784, 310] width 1042 height 408
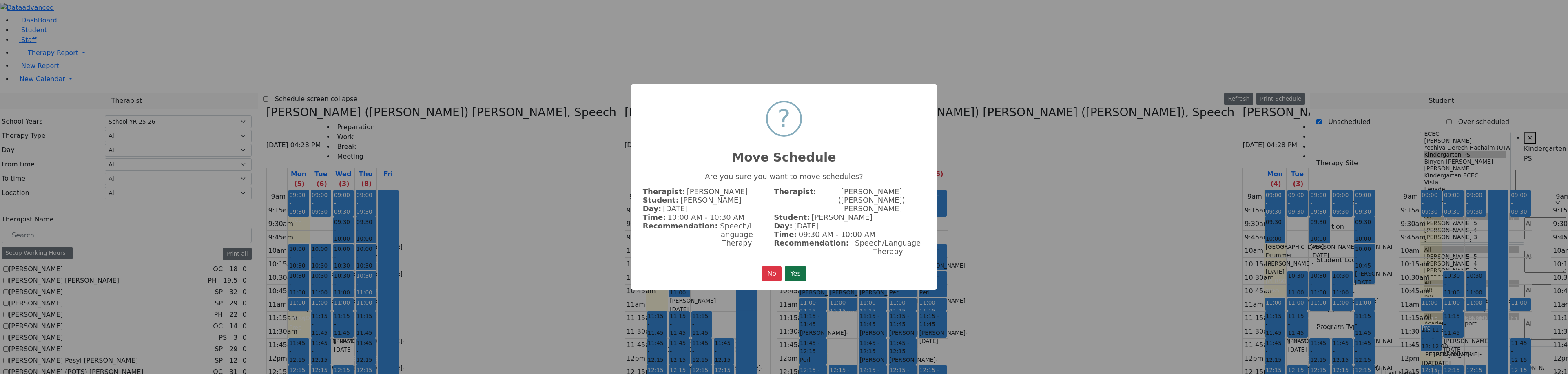
click at [797, 266] on button "Yes" at bounding box center [795, 273] width 21 height 15
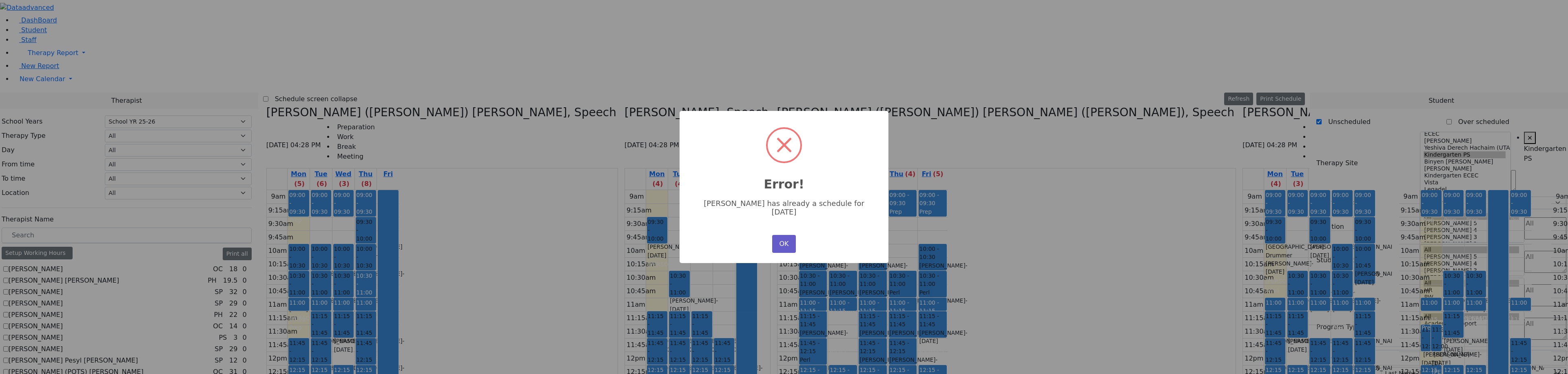
click at [784, 235] on button "OK" at bounding box center [784, 243] width 24 height 18
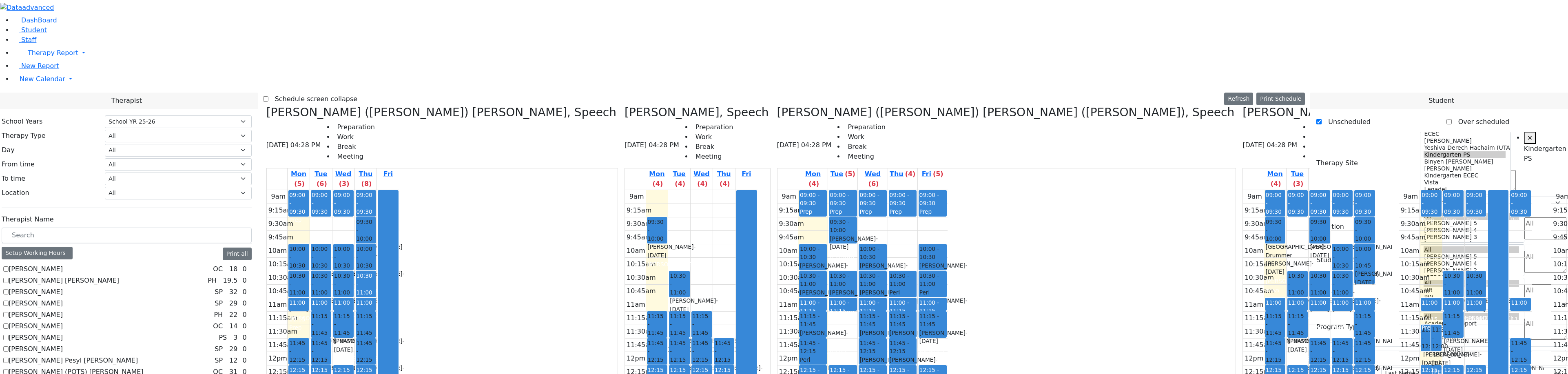
click at [1332, 244] on span "10:00 - 10:30" at bounding box center [1342, 257] width 19 height 25
drag, startPoint x: 841, startPoint y: 110, endPoint x: 379, endPoint y: 330, distance: 511.7
click at [382, 334] on div "Kerner (Koller) Elisheva, Speech 08/18/2025 04:28 PM Preparation Work Break Mee…" at bounding box center [784, 310] width 1042 height 408
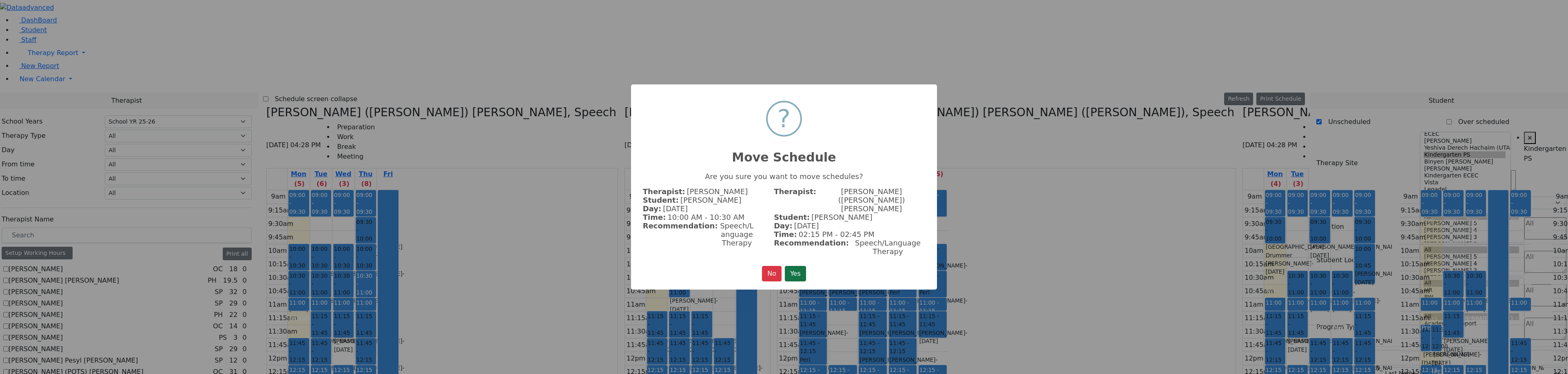
click at [798, 266] on button "Yes" at bounding box center [795, 273] width 21 height 15
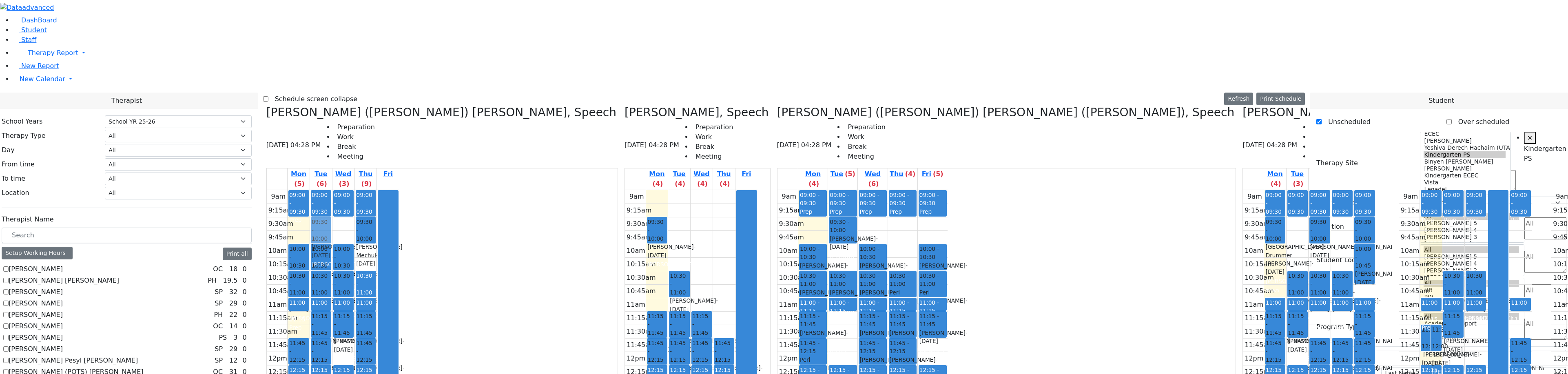
drag, startPoint x: 390, startPoint y: 114, endPoint x: 355, endPoint y: 87, distance: 44.2
click at [353, 190] on tr "09:00 - 09:30 Prep 10:00 - 10:30 Schwimmer Esty - 09/05/2017 Cohen, Sara C 10:3…" at bounding box center [333, 351] width 133 height 323
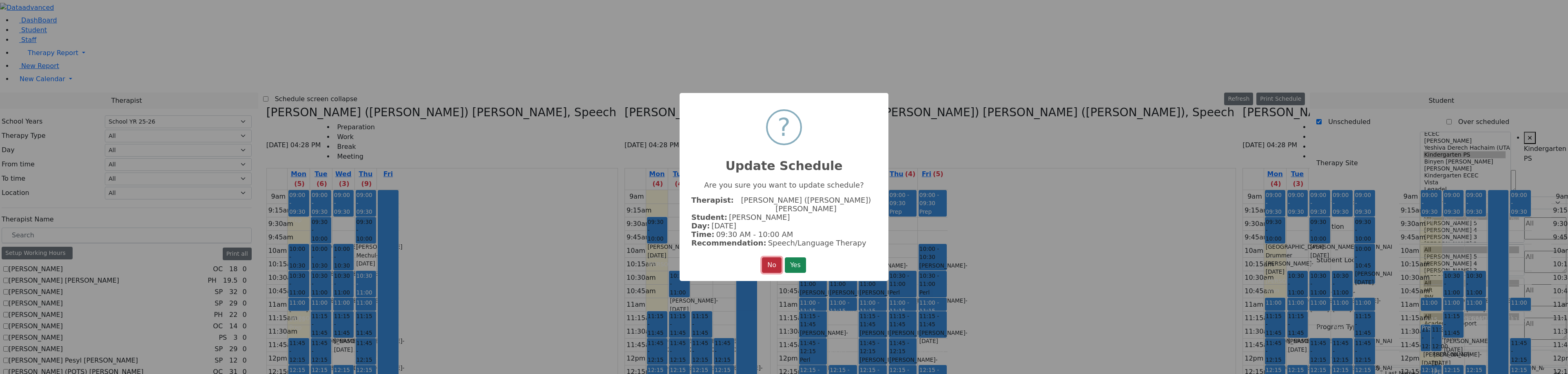
click at [763, 261] on button "No" at bounding box center [772, 265] width 19 height 15
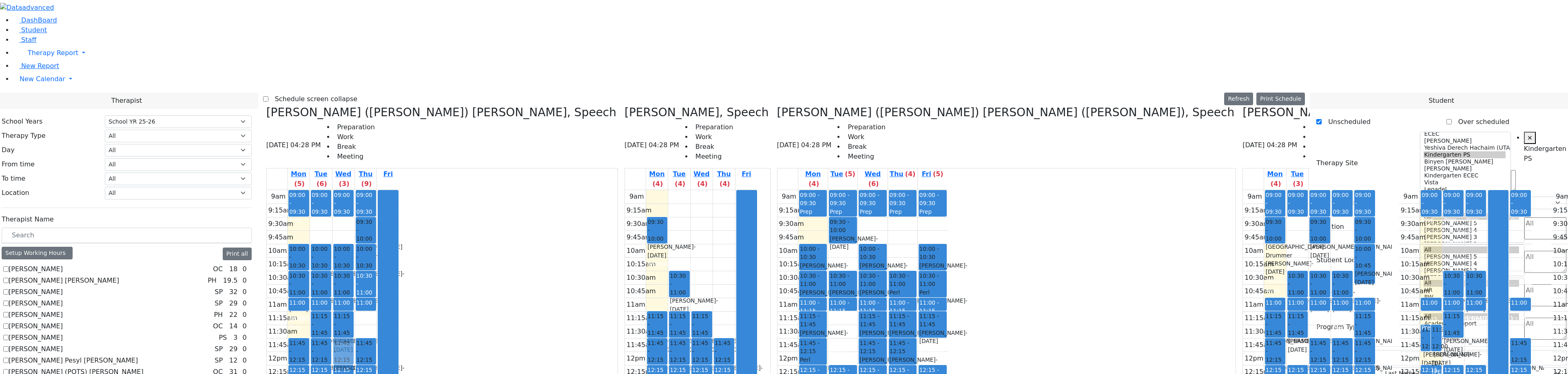
drag, startPoint x: 385, startPoint y: 181, endPoint x: 374, endPoint y: 204, distance: 25.5
click at [368, 214] on tr "09:00 - 09:30 Prep 10:00 - 10:30 Schwimmer Esty - 09/05/2017 Cohen, Sara C 10:3…" at bounding box center [333, 351] width 133 height 323
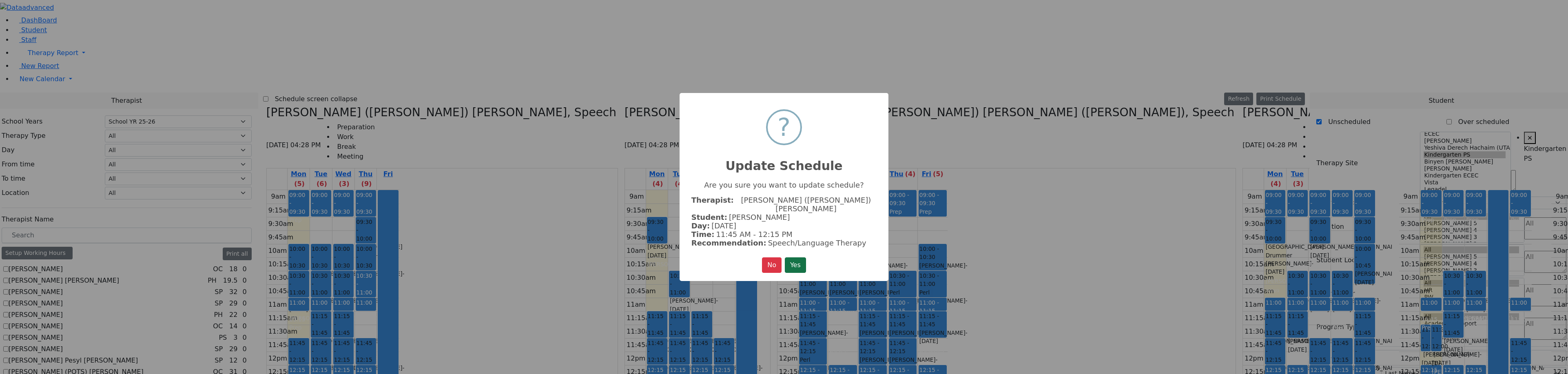
click at [792, 257] on button "Yes" at bounding box center [795, 265] width 21 height 15
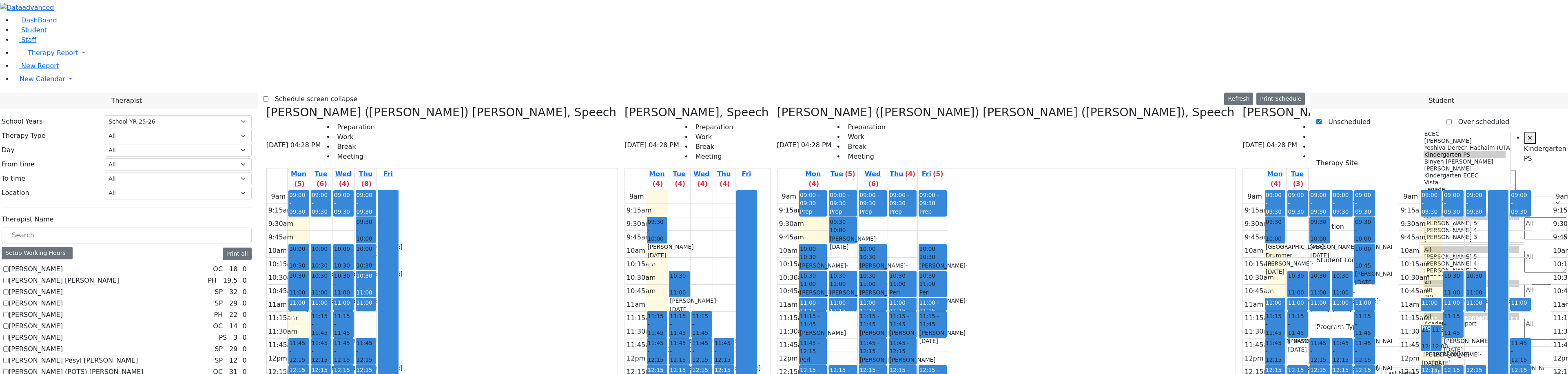
drag, startPoint x: 391, startPoint y: 261, endPoint x: 377, endPoint y: 263, distance: 14.1
click at [377, 263] on tr "09:00 - 09:30 Prep 10:00 - 10:30 Schwimmer Esty - 09/05/2017 Cohen, Sara C 10:3…" at bounding box center [333, 351] width 133 height 323
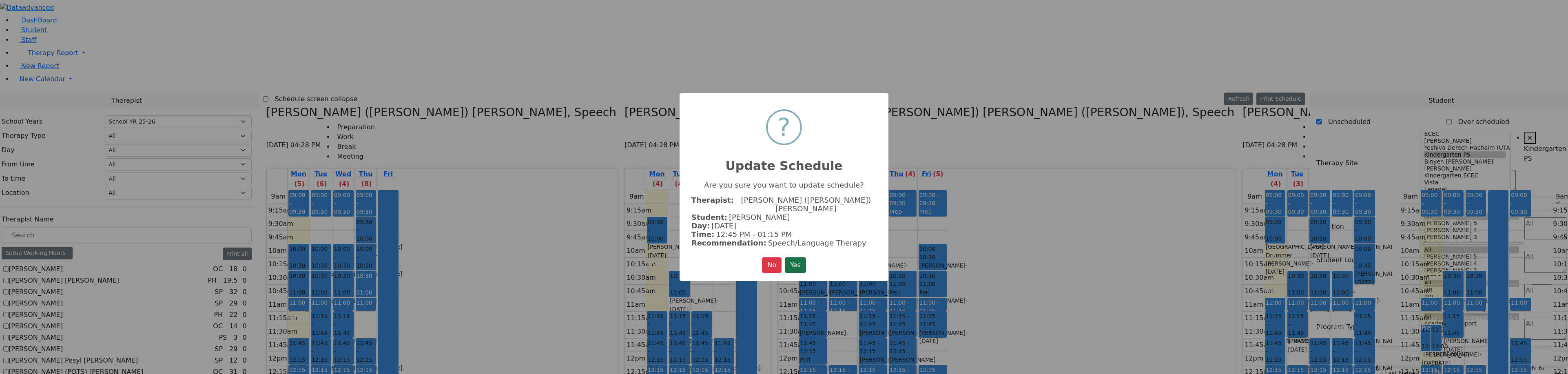
click at [796, 257] on button "Yes" at bounding box center [795, 265] width 21 height 15
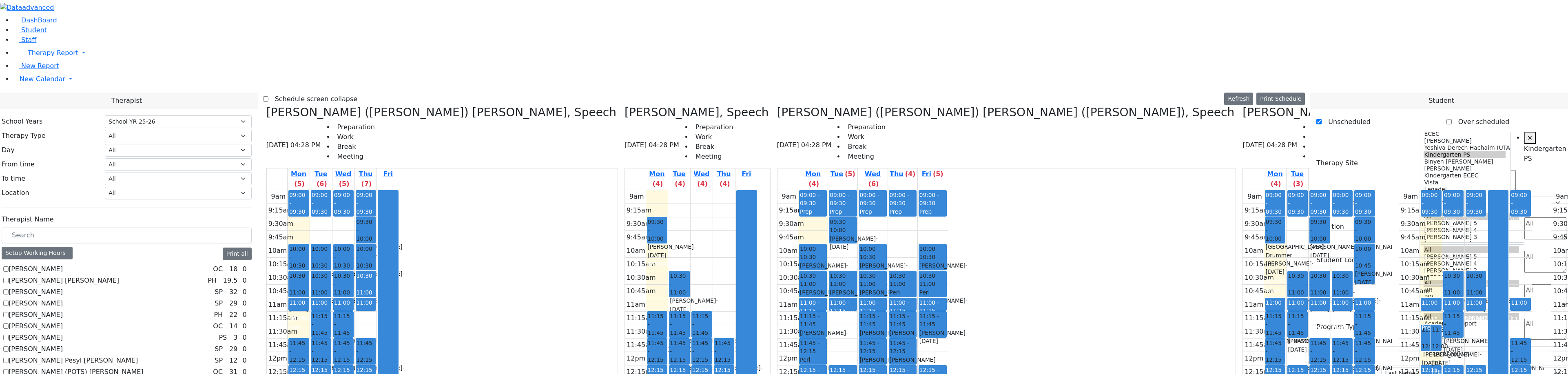
drag, startPoint x: 391, startPoint y: 313, endPoint x: 371, endPoint y: 311, distance: 20.1
click at [371, 311] on tr "09:00 - 09:30 Prep 10:00 - 10:30 Schwimmer Esty - 09/05/2017 Cohen, Sara C 10:3…" at bounding box center [333, 351] width 133 height 323
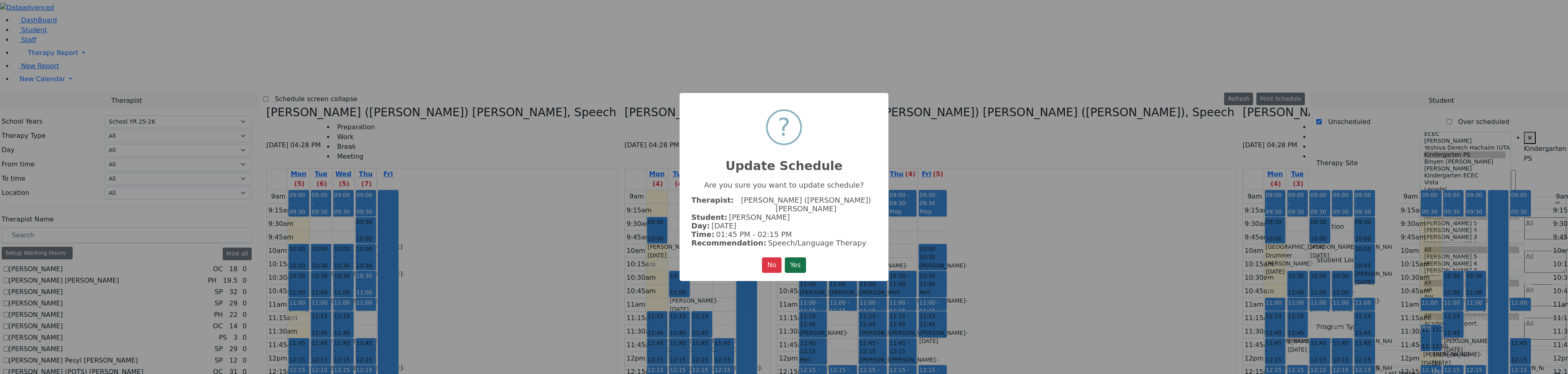
click at [794, 259] on button "Yes" at bounding box center [795, 265] width 21 height 15
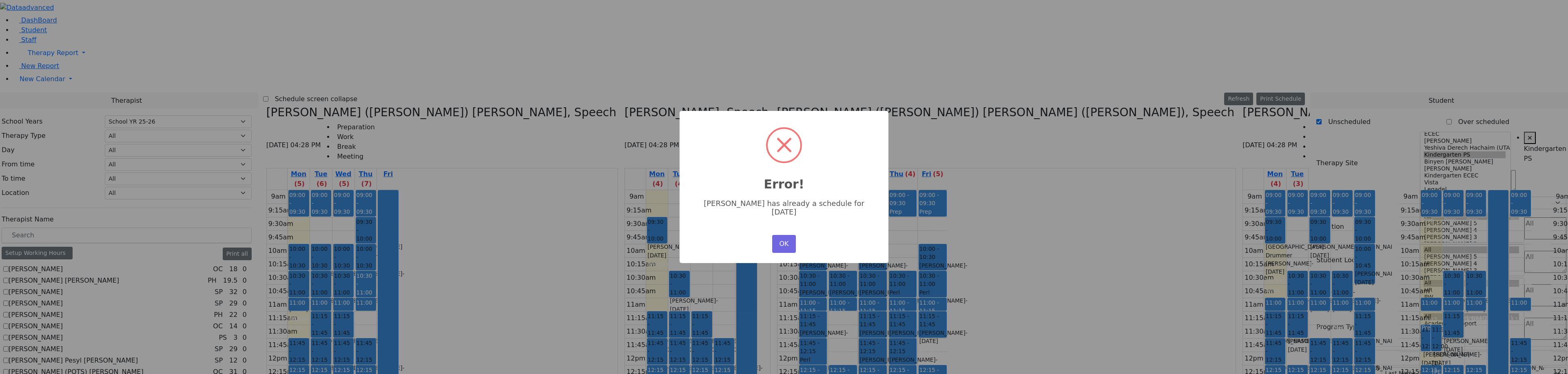
click at [391, 320] on div "× Error! Jacob Meisels has already a schedule for Wednesday OK No Cancel" at bounding box center [784, 187] width 1568 height 374
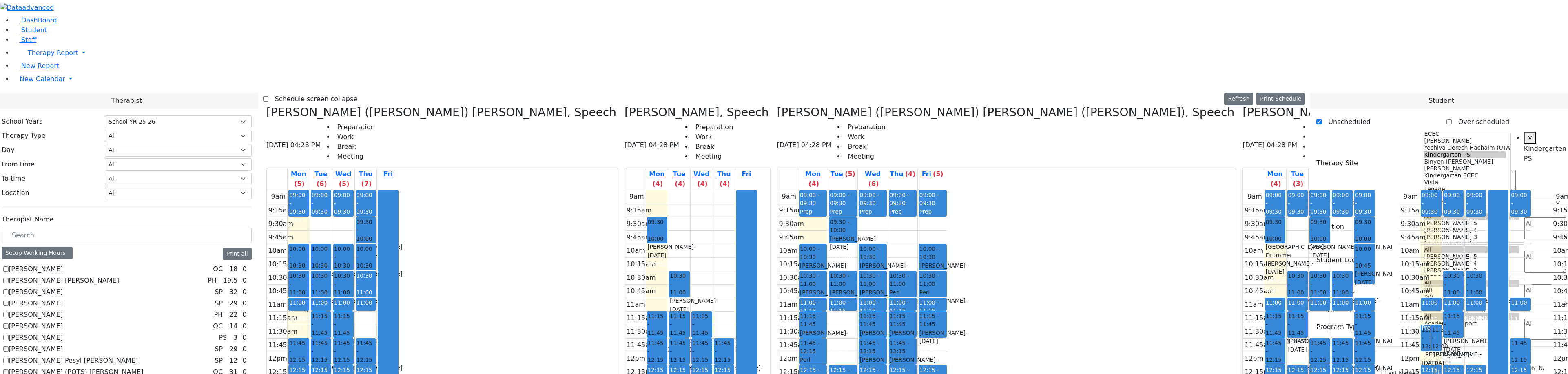
drag, startPoint x: 389, startPoint y: 319, endPoint x: 355, endPoint y: 289, distance: 45.3
click at [354, 289] on tr "09:00 - 09:30 Prep 10:00 - 10:30 Schwimmer Esty - 09/05/2017 Cohen, Sara C 10:3…" at bounding box center [333, 351] width 133 height 323
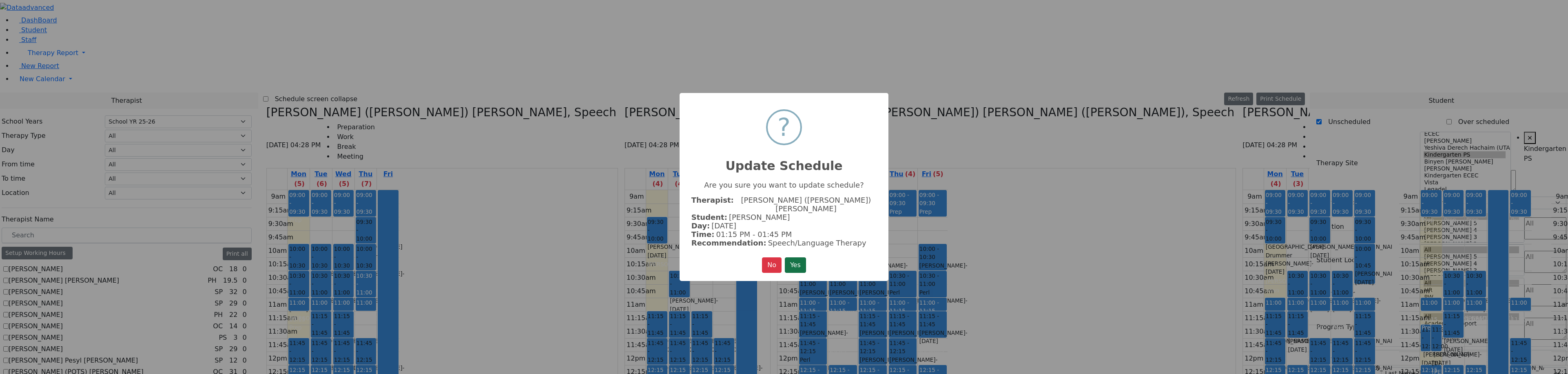
click at [803, 260] on button "Yes" at bounding box center [795, 265] width 21 height 15
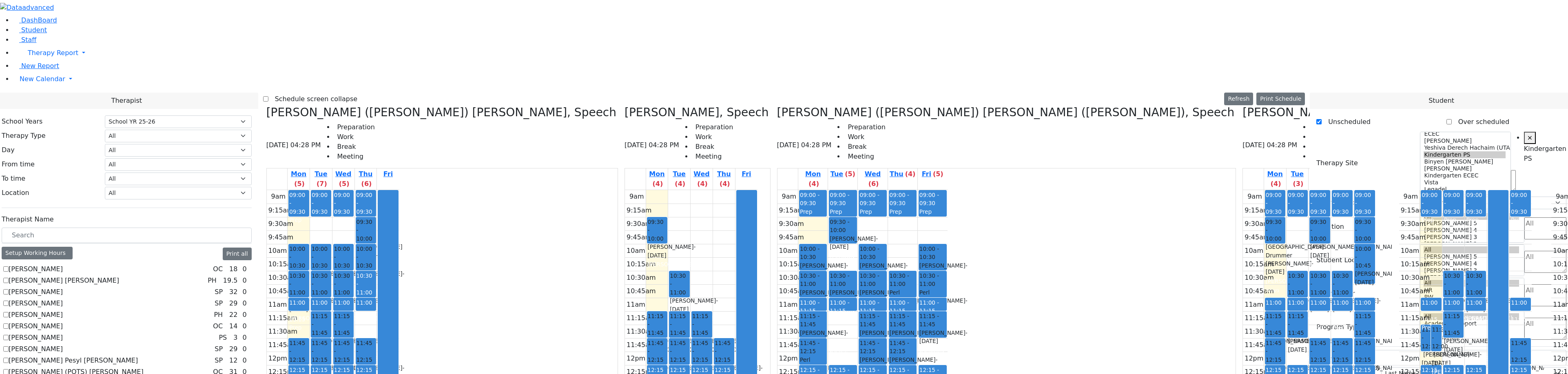
drag, startPoint x: 386, startPoint y: 343, endPoint x: 387, endPoint y: 322, distance: 21.0
click at [377, 317] on div "09:00 - 09:30 Prep 09:30 - 10:00 Herskovic Mechul - 07/22/2017 Peymer Bracha 10…" at bounding box center [366, 351] width 22 height 323
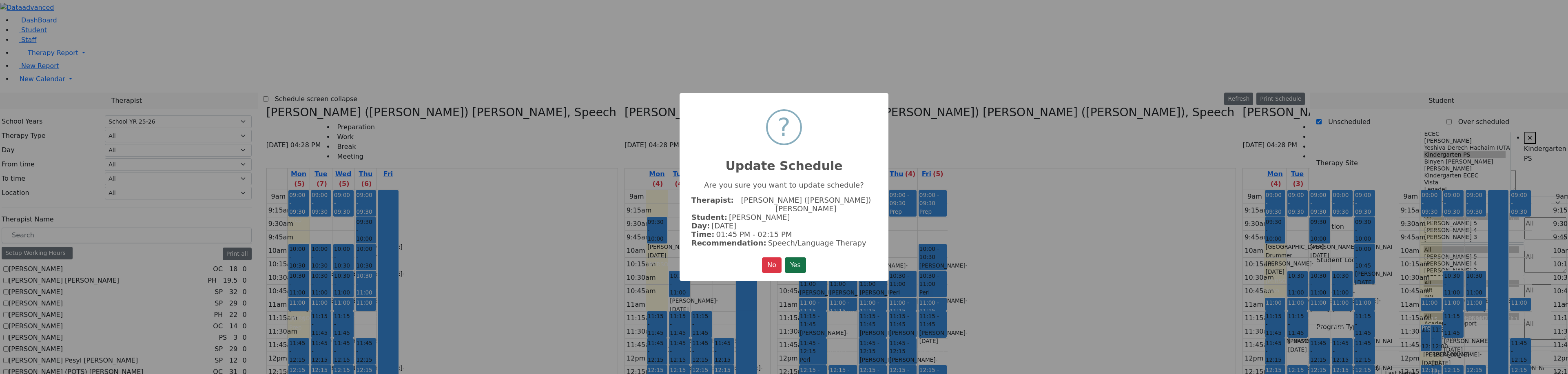
click at [798, 259] on button "Yes" at bounding box center [795, 265] width 21 height 15
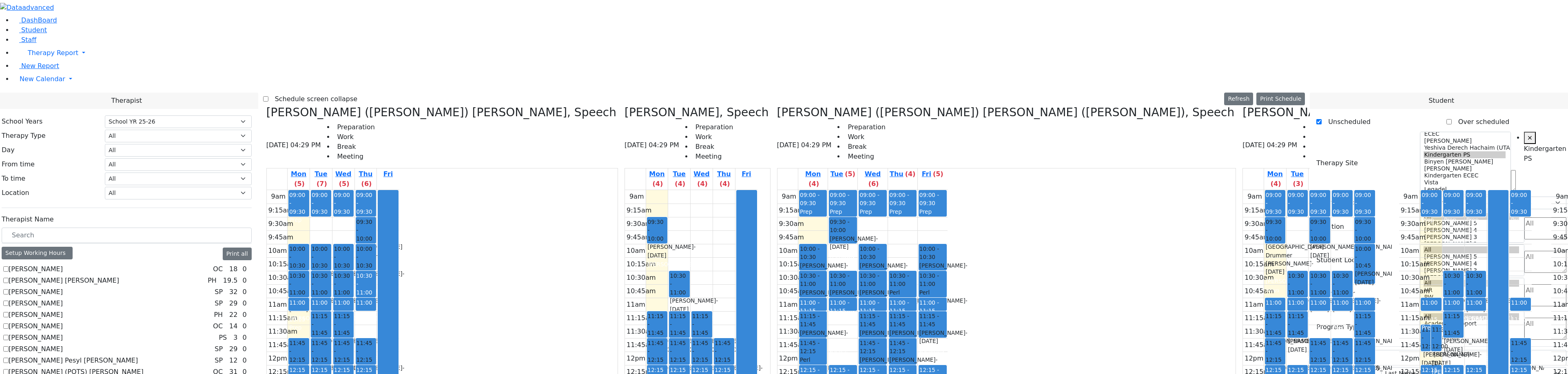
click at [1355, 338] on span "- [DATE]" at bounding box center [1379, 345] width 48 height 15
click at [1355, 337] on div "Frankel Freidy - 05/15/2018" at bounding box center [1364, 345] width 19 height 16
drag, startPoint x: 868, startPoint y: 186, endPoint x: 691, endPoint y: 324, distance: 224.4
click at [691, 324] on div "Kerner (Koller) Elisheva, Speech 08/18/2025 04:29 PM Preparation Work Break Mee…" at bounding box center [784, 310] width 1042 height 408
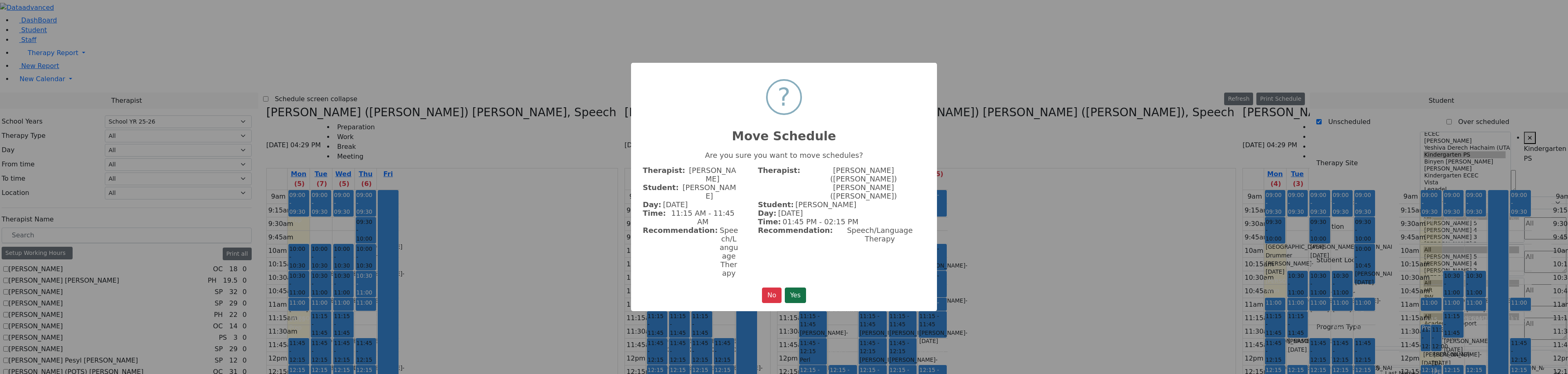
click at [789, 287] on button "Yes" at bounding box center [795, 294] width 21 height 15
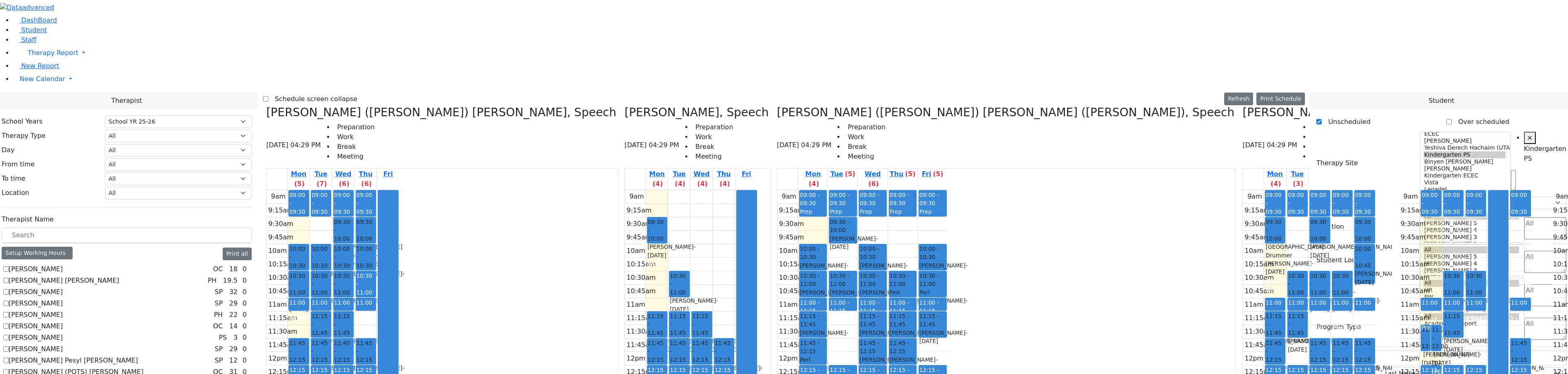
click at [1355, 364] on span "- [DATE]" at bounding box center [1379, 372] width 48 height 15
click at [1332, 364] on div "Schwimmer Esty - 09/05/2017" at bounding box center [1342, 372] width 19 height 16
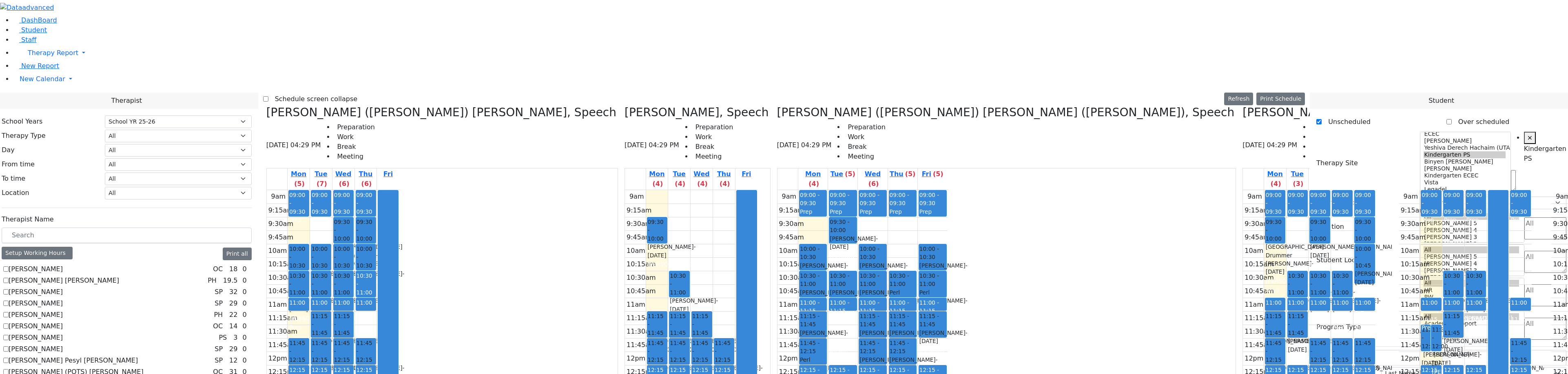
click at [1309, 268] on div "09:00 - 09:30 Prep 09:30 - 10:00 Fishman Eliezer - 01/03/2017 Jablin Meira 10:3…" at bounding box center [1320, 351] width 22 height 323
click at [1265, 312] on span "11:15 - 11:45" at bounding box center [1275, 324] width 19 height 25
drag, startPoint x: 781, startPoint y: 175, endPoint x: 647, endPoint y: 200, distance: 136.3
click at [647, 205] on div "Kerner (Koller) Elisheva, Speech 08/18/2025 04:29 PM Preparation Work Break Mee…" at bounding box center [784, 310] width 1042 height 408
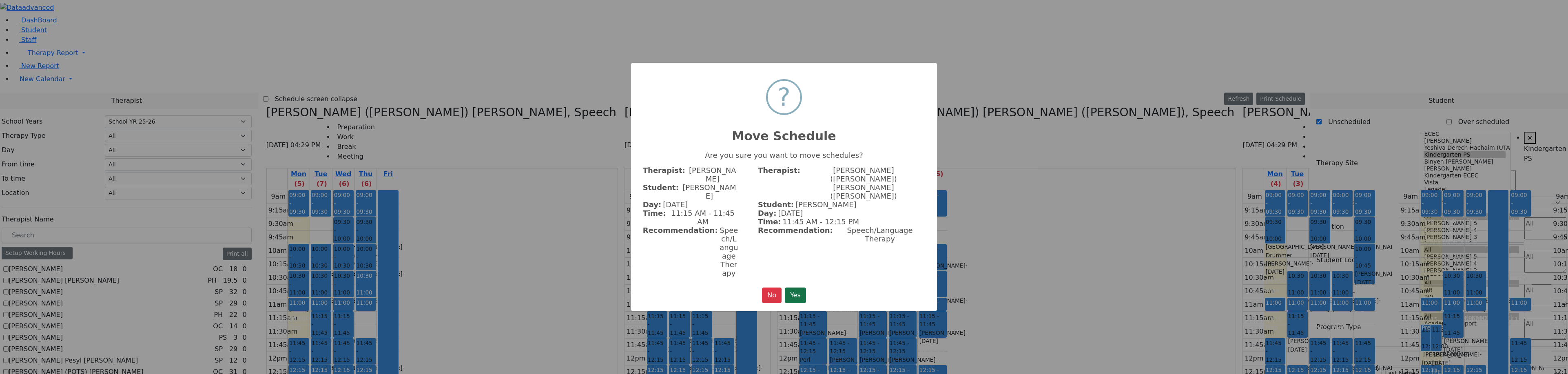
click at [798, 287] on button "Yes" at bounding box center [795, 294] width 21 height 15
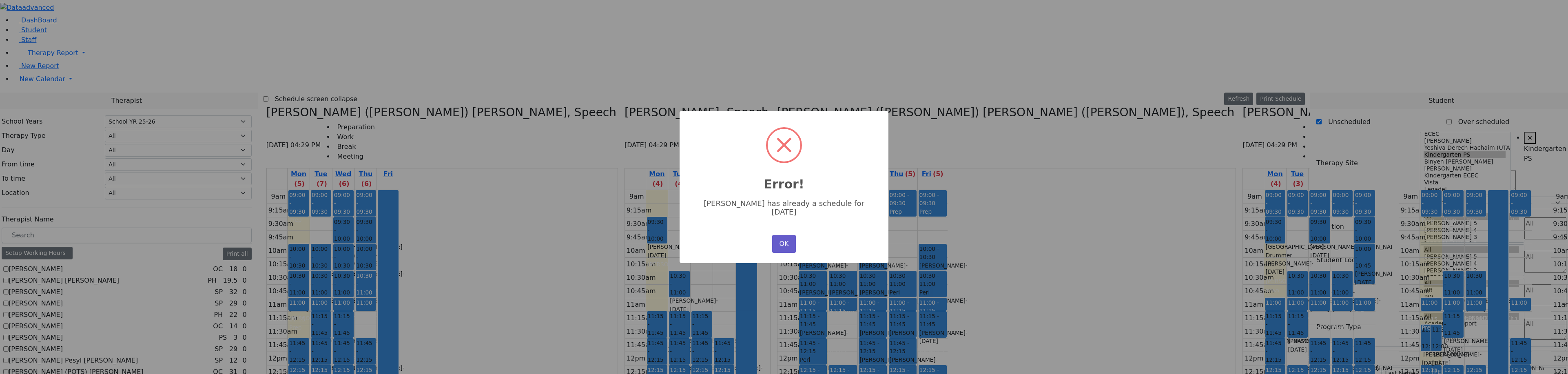
click at [787, 235] on button "OK" at bounding box center [784, 243] width 24 height 18
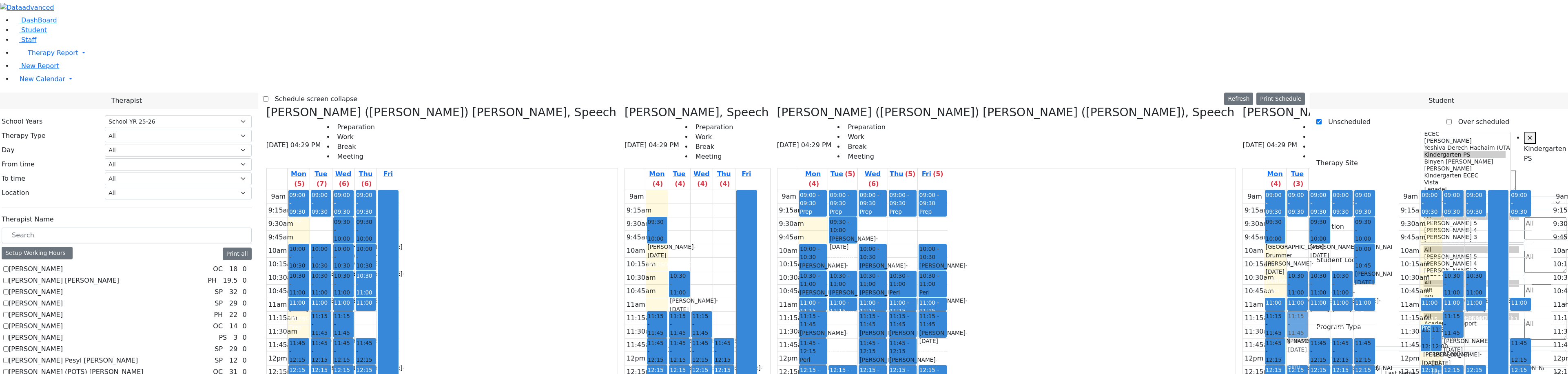
drag, startPoint x: 805, startPoint y: 180, endPoint x: 801, endPoint y: 183, distance: 5.0
click at [1287, 190] on div "09:00 - 09:30 Prep 10:30 - 11:00 Lorincz Shimon - 04/30/2019 Kramer Bluma 11:00…" at bounding box center [1298, 351] width 22 height 323
drag, startPoint x: 781, startPoint y: 185, endPoint x: 615, endPoint y: 259, distance: 181.7
click at [614, 266] on div "Kerner (Koller) Elisheva, Speech 08/18/2025 04:29 PM Preparation Work Break Mee…" at bounding box center [784, 310] width 1042 height 408
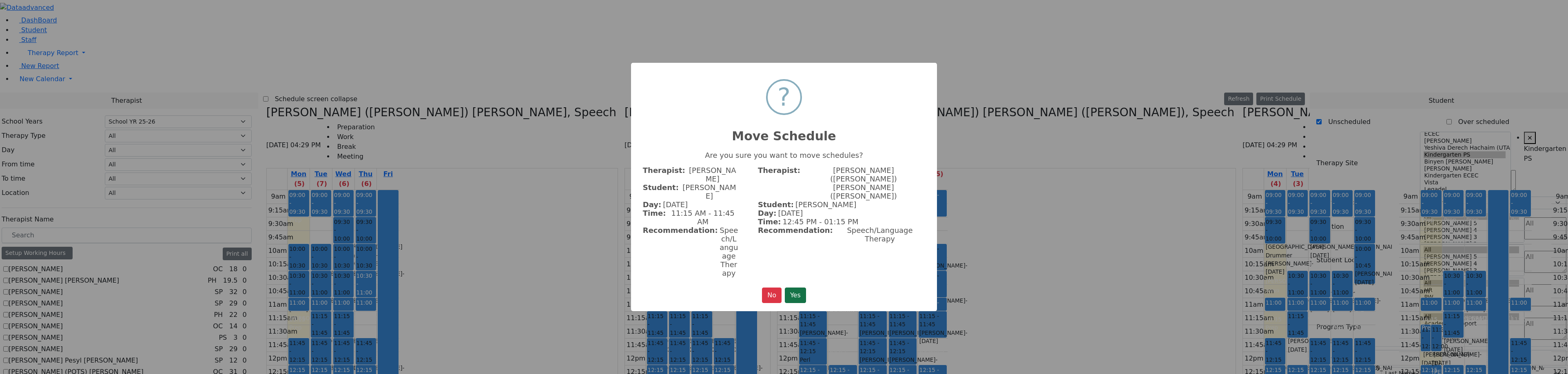
click at [793, 287] on button "Yes" at bounding box center [795, 294] width 21 height 15
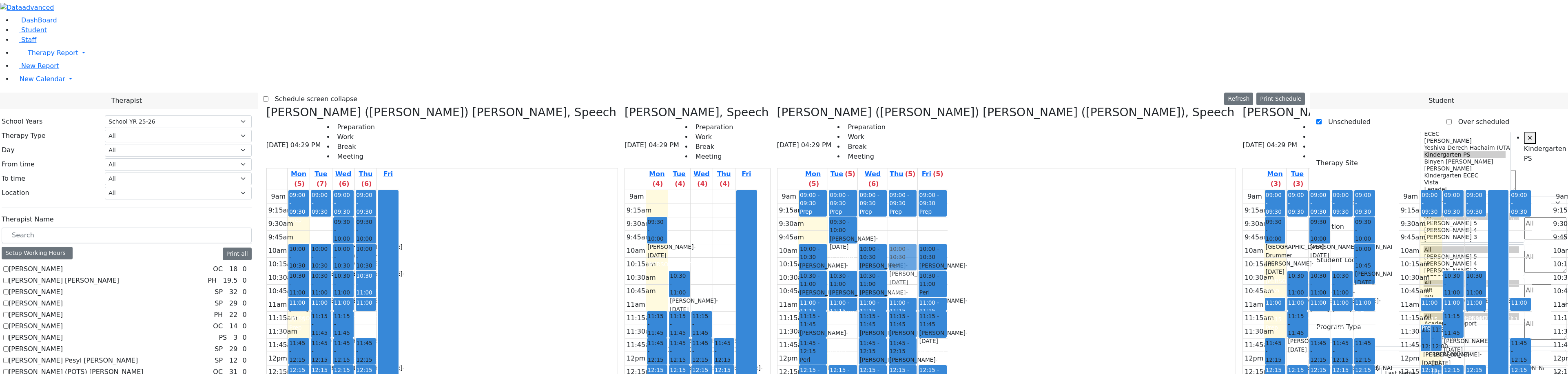
drag, startPoint x: 704, startPoint y: 136, endPoint x: 703, endPoint y: 125, distance: 11.0
click at [888, 190] on div "09:00 - 09:30 Prep 10:30 - 11:00 Perl Aaron - 12/29/2017 Unknown 11:00 - 11:15 …" at bounding box center [903, 351] width 29 height 323
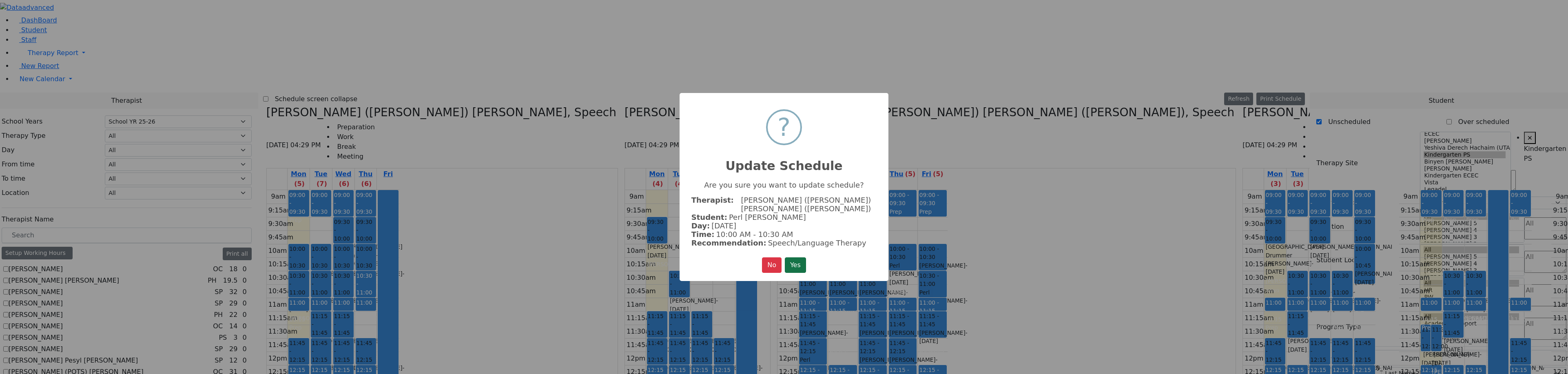
click at [797, 257] on button "Yes" at bounding box center [795, 265] width 21 height 15
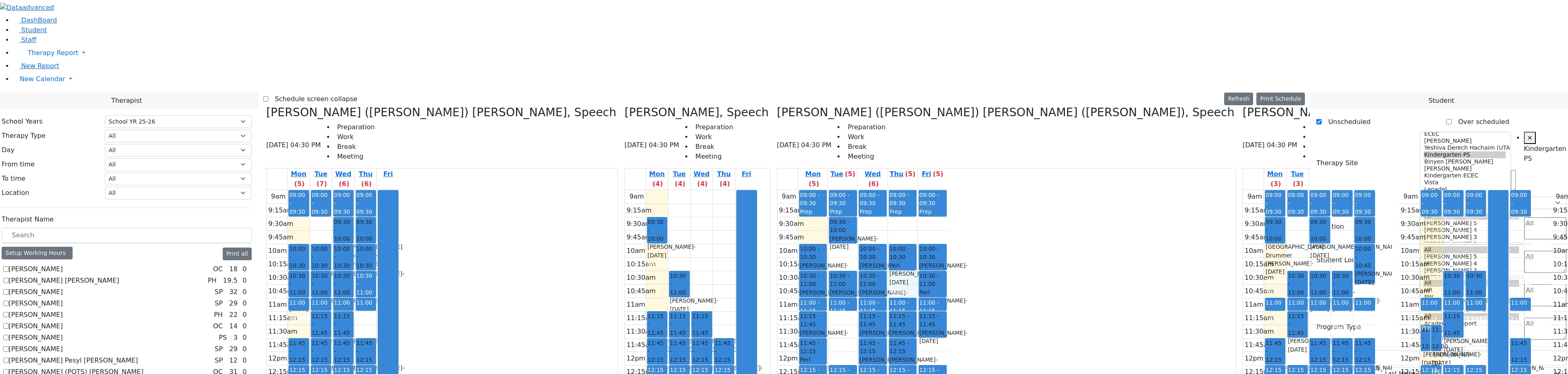
drag, startPoint x: 694, startPoint y: 134, endPoint x: 693, endPoint y: 151, distance: 17.0
click at [777, 190] on div "9am 9:15am 9:30am 9:45am 10am 10:15am 10:30am 10:45am 11am 11:15am 11:30am 11:4…" at bounding box center [862, 351] width 170 height 323
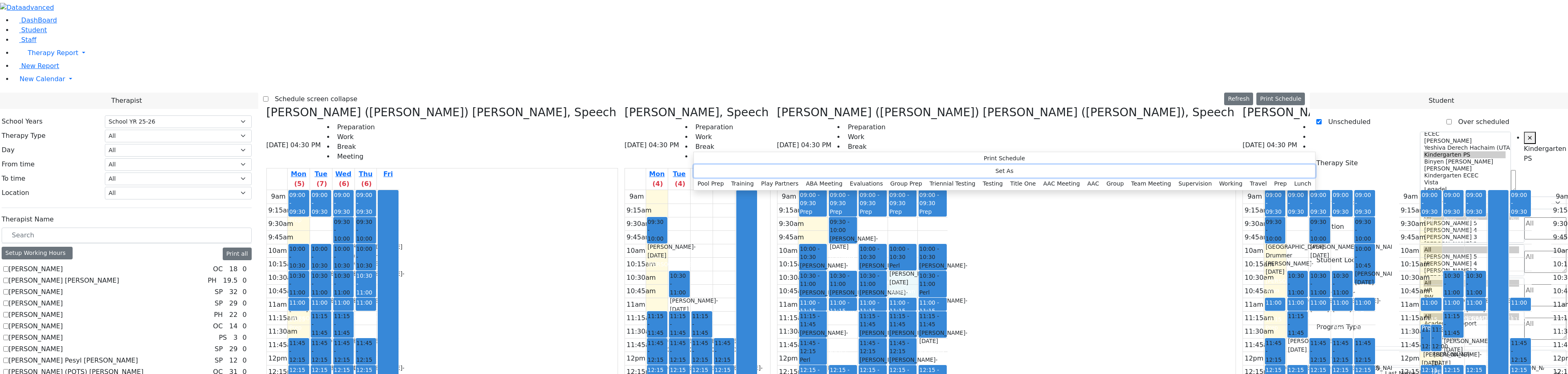
drag, startPoint x: 732, startPoint y: 170, endPoint x: 752, endPoint y: 178, distance: 21.5
click at [1127, 190] on button "Team Meeting" at bounding box center [1151, 184] width 47 height 13
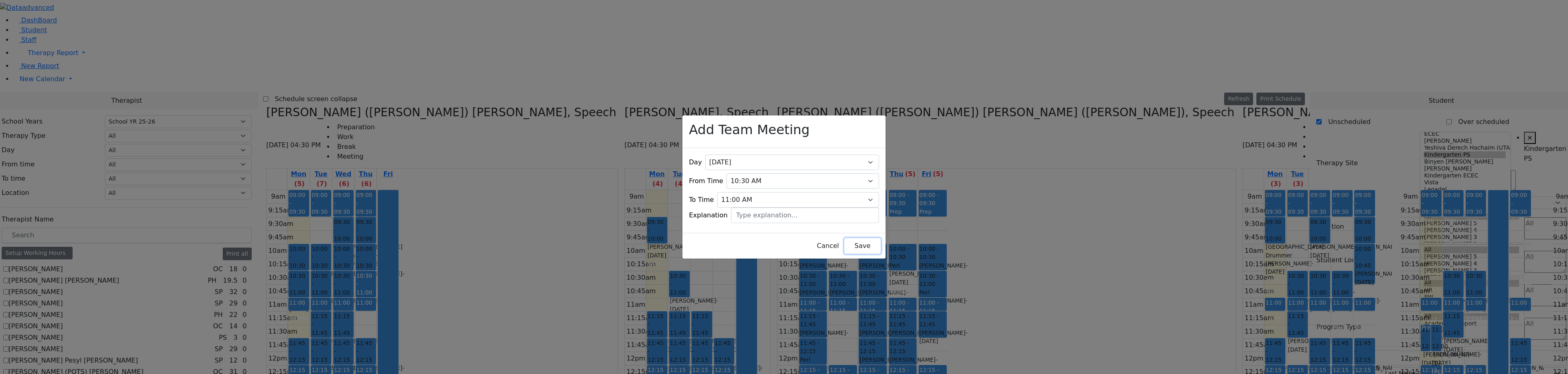
click at [844, 241] on button "Save" at bounding box center [863, 245] width 37 height 15
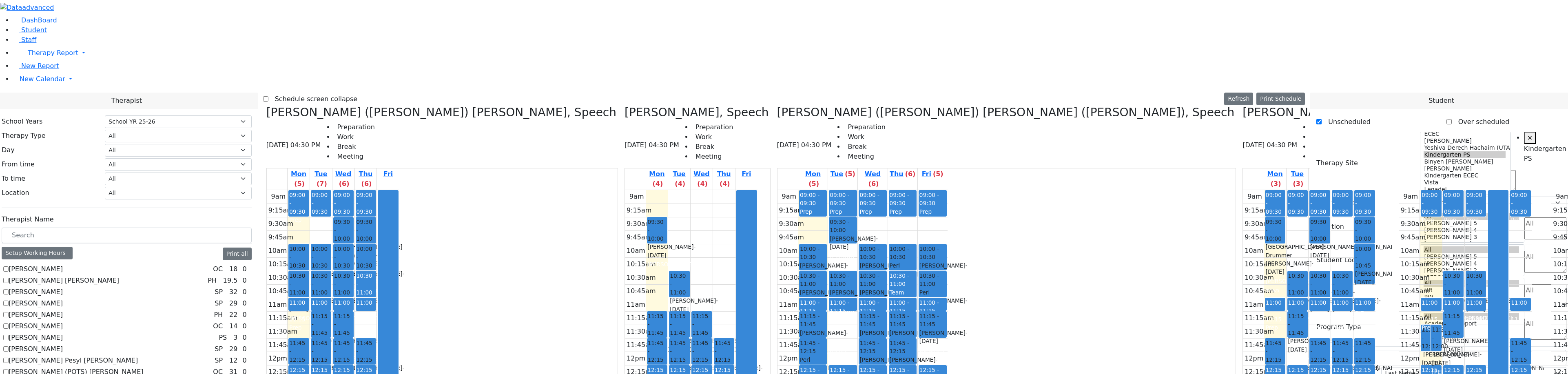
click at [1310, 364] on div "Weiser Shloime - 08/21/2017" at bounding box center [1319, 372] width 19 height 16
drag, startPoint x: 825, startPoint y: 199, endPoint x: 667, endPoint y: 308, distance: 192.0
click at [667, 308] on div "Kerner (Koller) Elisheva, Speech 08/18/2025 04:30 PM Preparation Work Break Mee…" at bounding box center [784, 310] width 1042 height 408
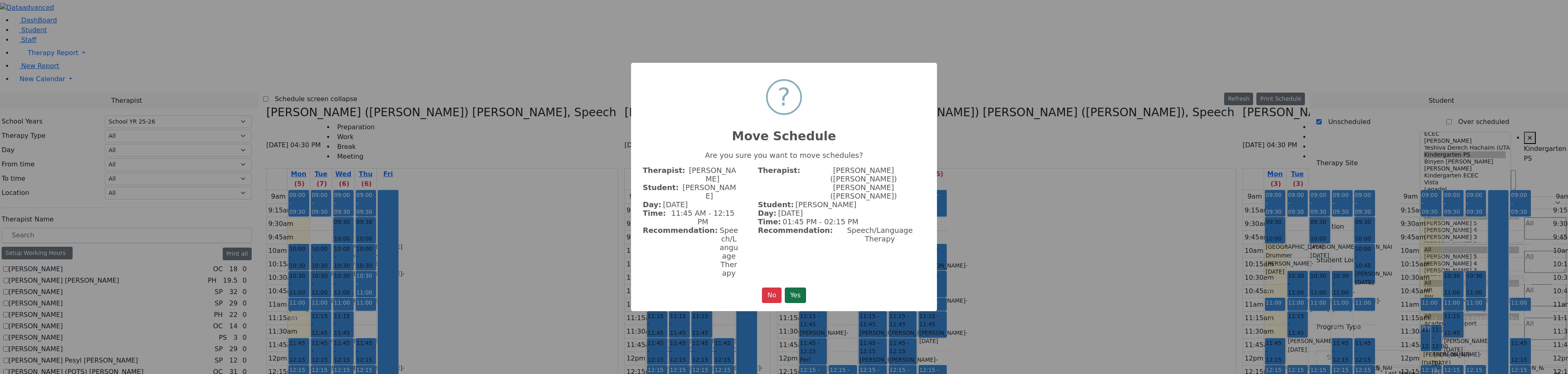
click at [799, 287] on button "Yes" at bounding box center [795, 294] width 21 height 15
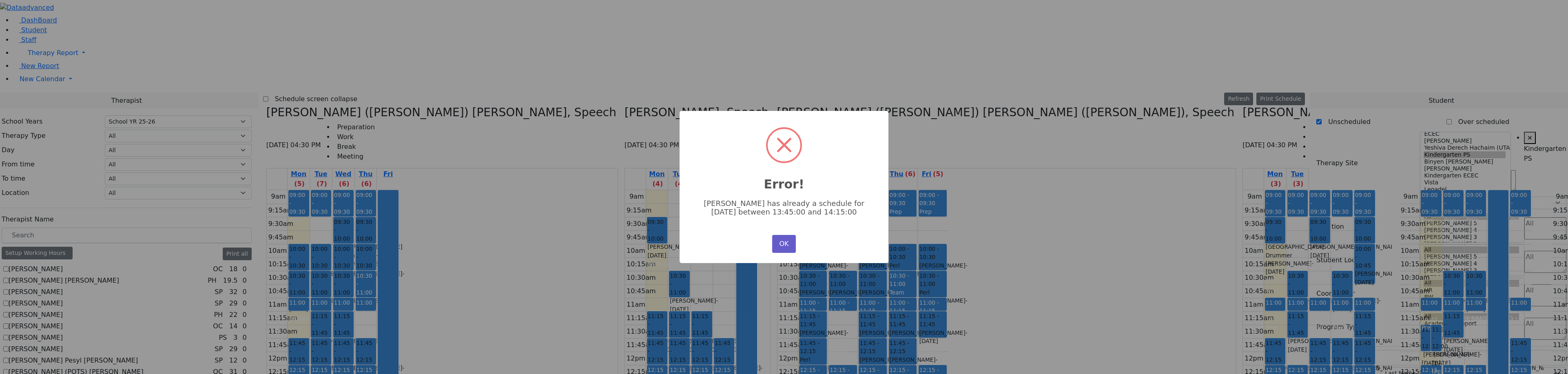
click at [780, 239] on button "OK" at bounding box center [784, 243] width 24 height 18
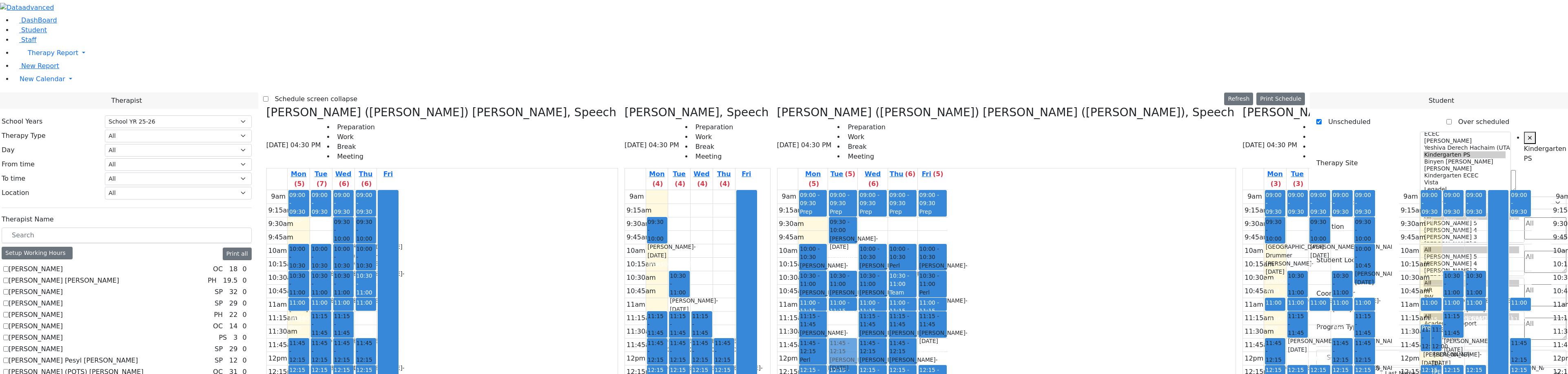
drag, startPoint x: 822, startPoint y: 204, endPoint x: 647, endPoint y: 206, distance: 175.0
click at [637, 203] on div "Kerner (Koller) Elisheva, Speech 08/18/2025 04:30 PM Preparation Work Break Mee…" at bounding box center [784, 310] width 1042 height 408
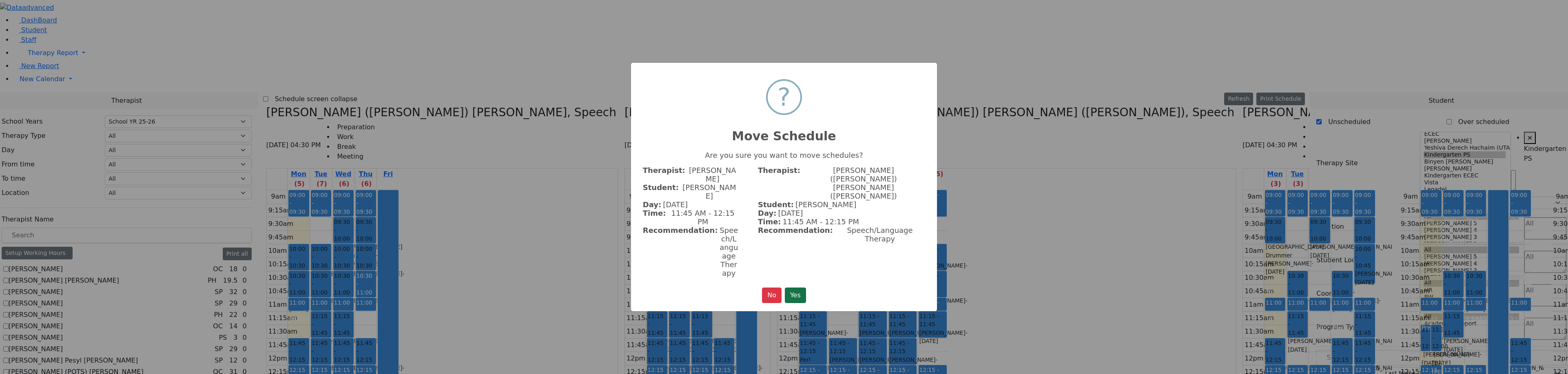
click at [794, 287] on button "Yes" at bounding box center [795, 294] width 21 height 15
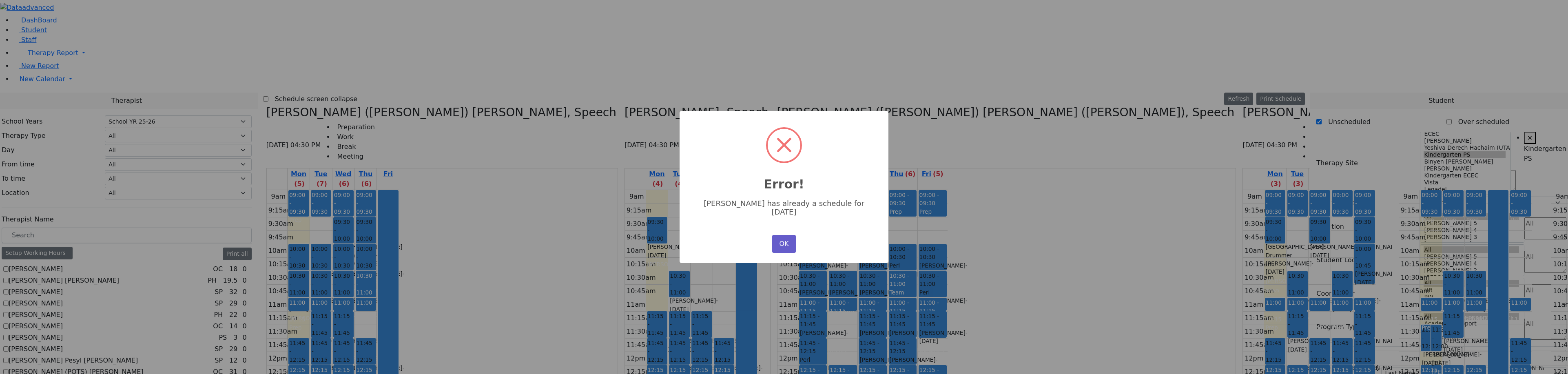
click at [783, 235] on button "OK" at bounding box center [784, 243] width 24 height 18
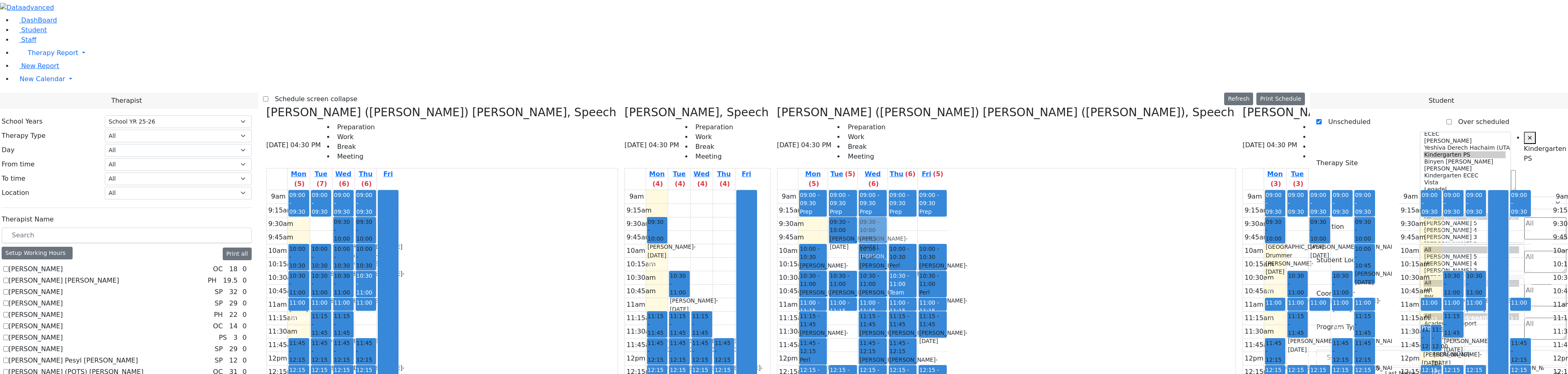
drag, startPoint x: 823, startPoint y: 211, endPoint x: 657, endPoint y: 92, distance: 204.2
click at [657, 106] on div "Kerner (Koller) Elisheva, Speech 08/18/2025 04:30 PM Preparation Work Break Mee…" at bounding box center [784, 310] width 1042 height 408
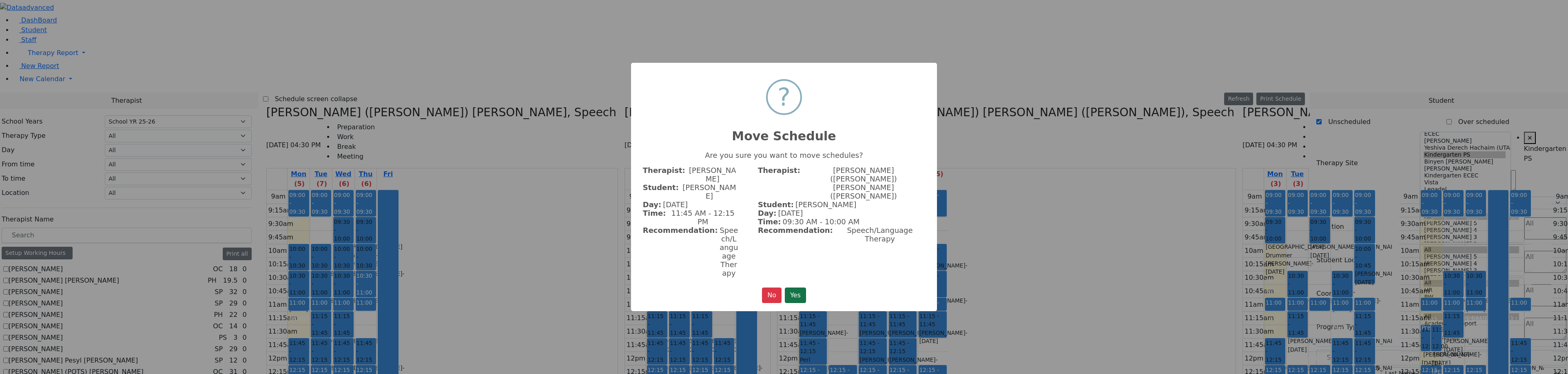
click at [798, 287] on button "Yes" at bounding box center [795, 294] width 21 height 15
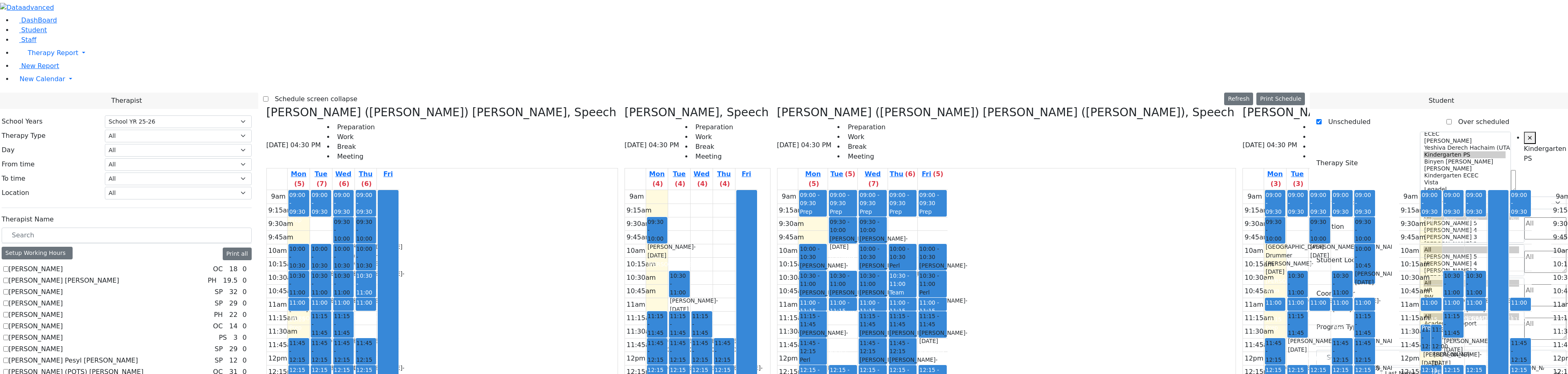
drag, startPoint x: 661, startPoint y: 281, endPoint x: 661, endPoint y: 302, distance: 21.0
click at [858, 303] on div "09:00 - 09:30 Prep 09:30 - 10:00 Weiser Shloime - 08/21/2017 Peymer Bracha 10:0…" at bounding box center [872, 351] width 29 height 323
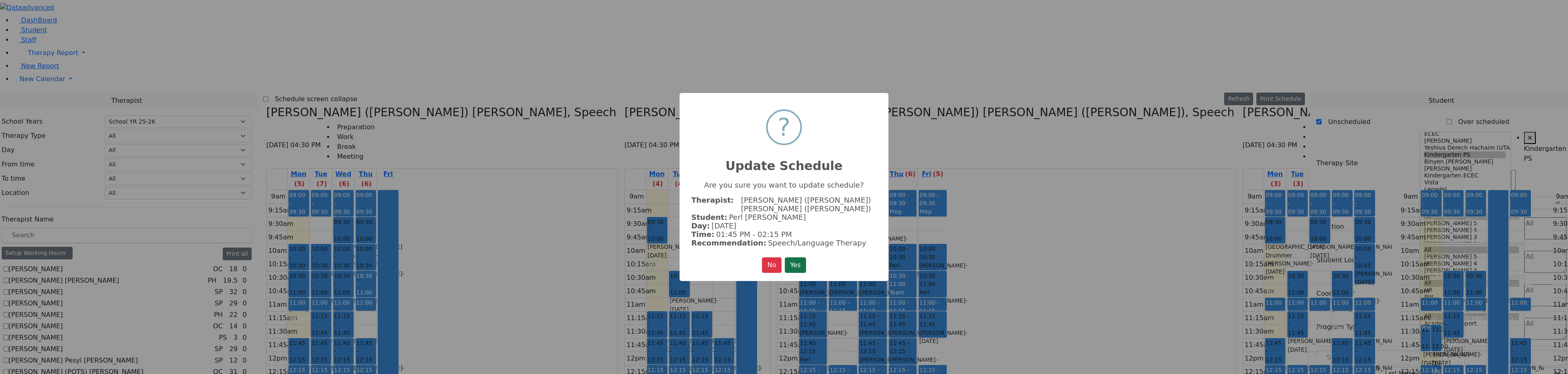
click at [786, 266] on button "Yes" at bounding box center [795, 265] width 21 height 15
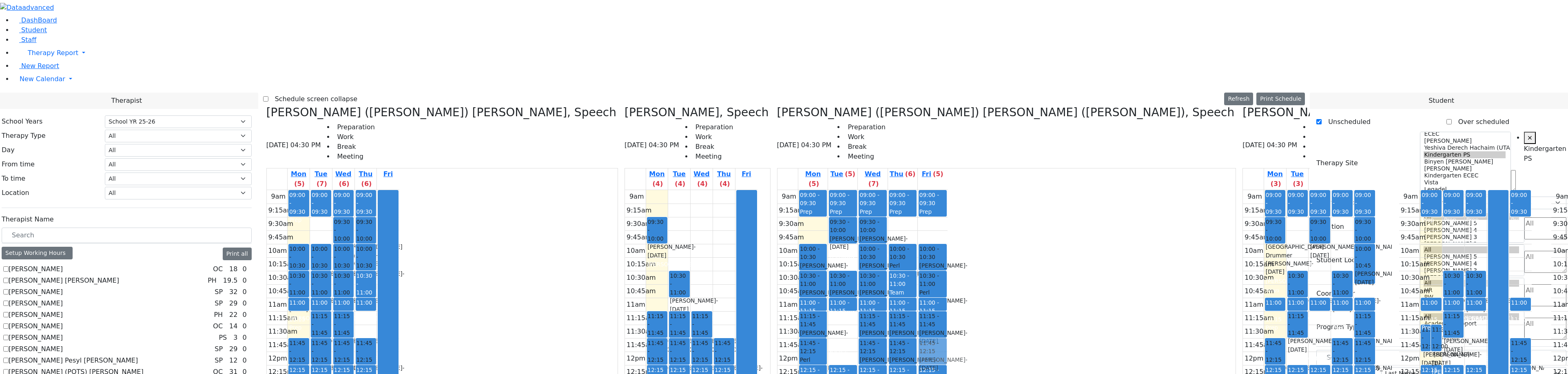
drag, startPoint x: 733, startPoint y: 265, endPoint x: 727, endPoint y: 216, distance: 49.4
click at [918, 210] on div "09:00 - 09:30 Prep 10:00 - 10:30 Weiser Shloime - 08/21/2017 Peymer Bracha 10:3…" at bounding box center [933, 351] width 30 height 323
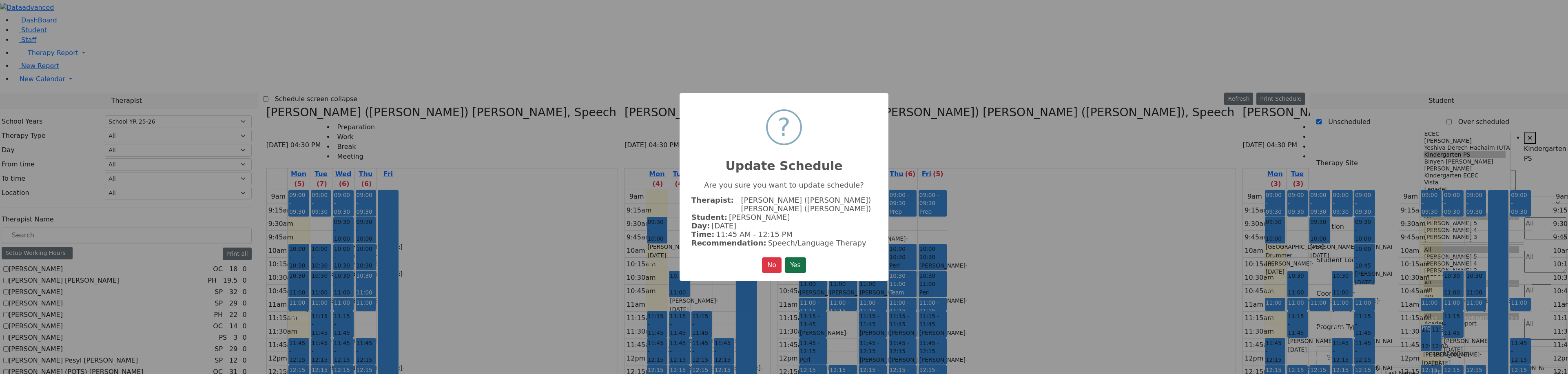
click at [791, 263] on button "Yes" at bounding box center [795, 265] width 21 height 15
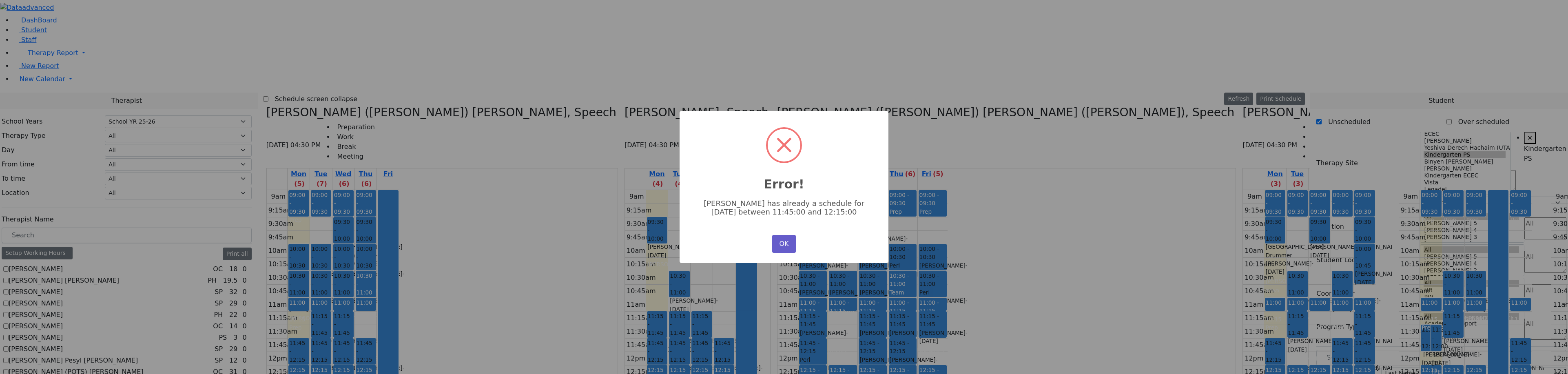
click at [774, 235] on button "OK" at bounding box center [784, 243] width 24 height 18
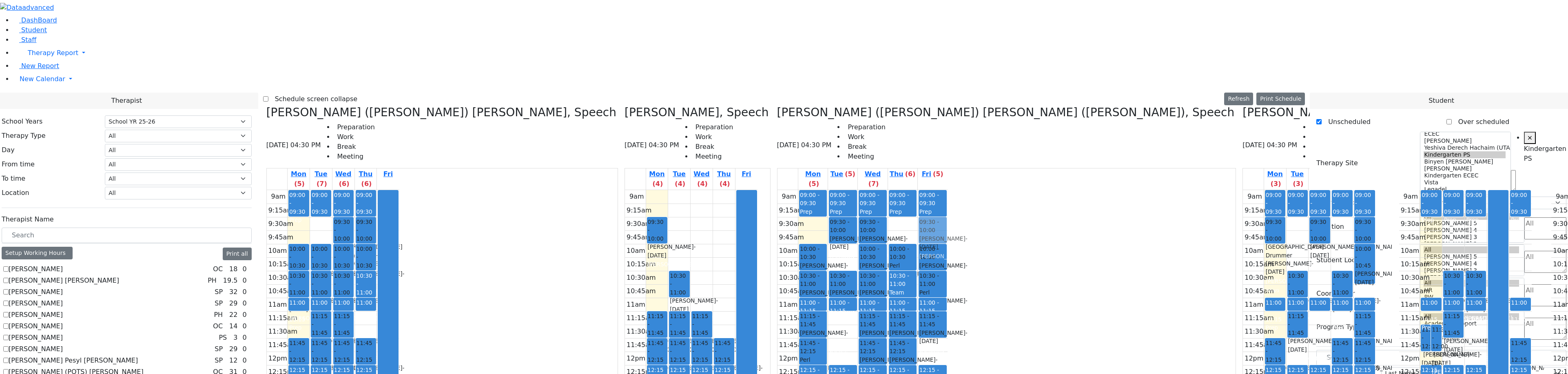
drag, startPoint x: 729, startPoint y: 260, endPoint x: 726, endPoint y: 79, distance: 181.0
click at [918, 190] on div "09:00 - 09:30 Prep 10:00 - 10:30 Weiser Shloime - 08/21/2017 Peymer Bracha 10:3…" at bounding box center [933, 351] width 30 height 323
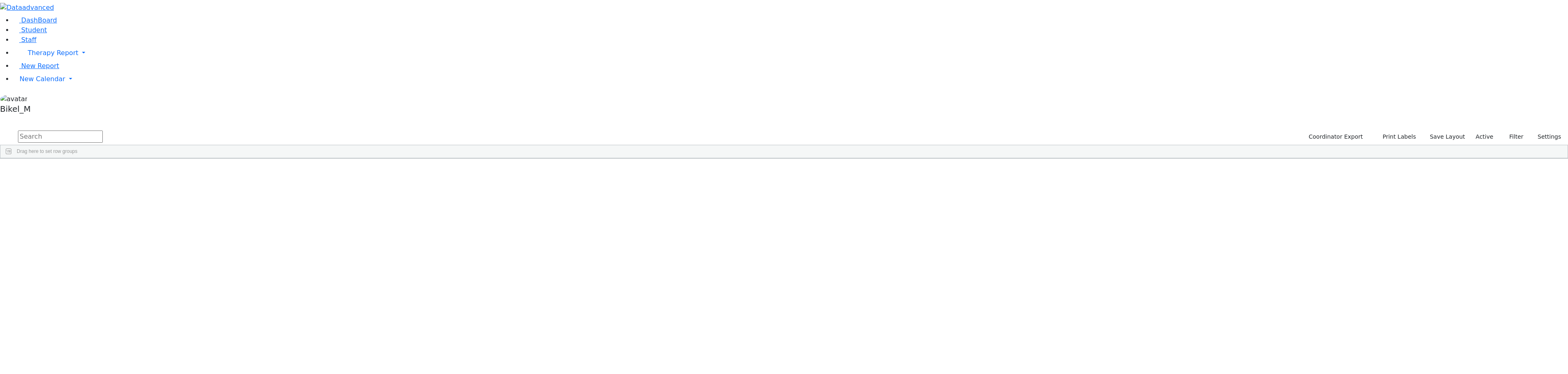
click at [103, 130] on input "text" at bounding box center [60, 136] width 85 height 12
type input "markow"
click at [225, 297] on div "Markowitz" at bounding box center [169, 303] width 112 height 12
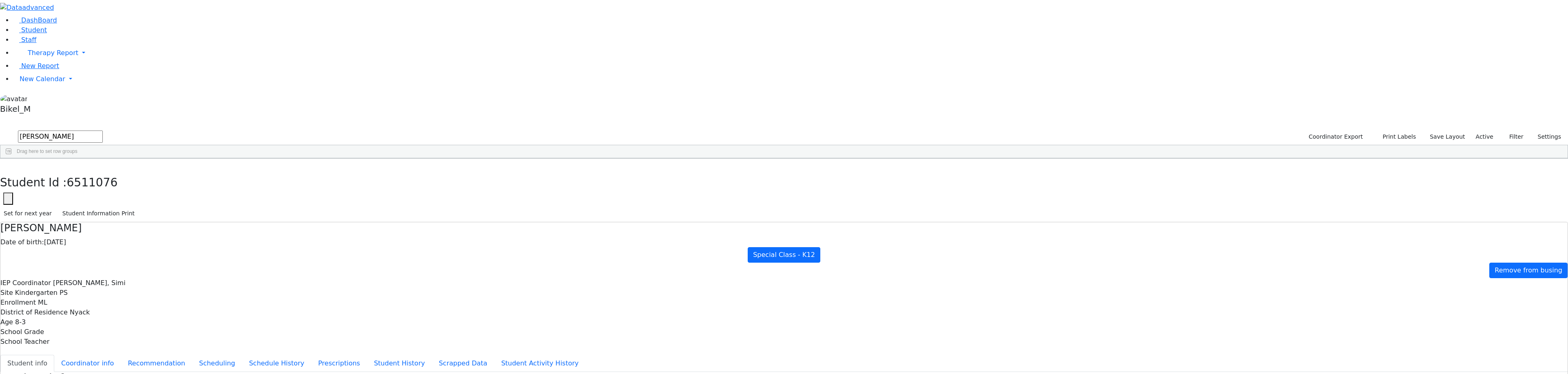
scroll to position [30, 0]
click at [192, 355] on button "Recommendation" at bounding box center [156, 363] width 71 height 17
checkbox input "true"
click at [242, 355] on button "Scheduling" at bounding box center [217, 363] width 50 height 17
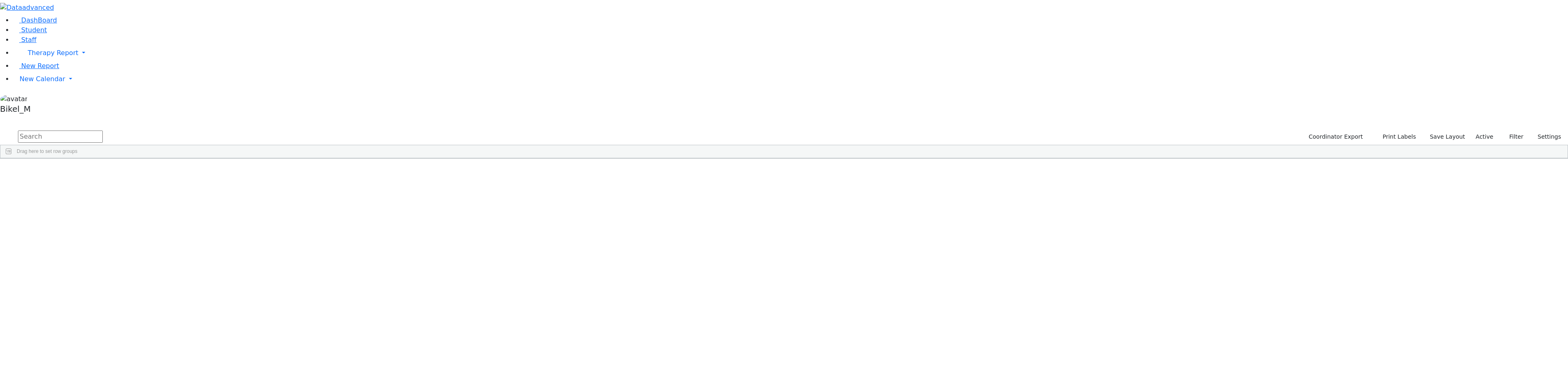
click at [103, 130] on input "text" at bounding box center [60, 136] width 85 height 12
click at [47, 57] on span "New Calendar" at bounding box center [53, 52] width 51 height 8
click at [47, 99] on span "Calendar" at bounding box center [32, 95] width 29 height 8
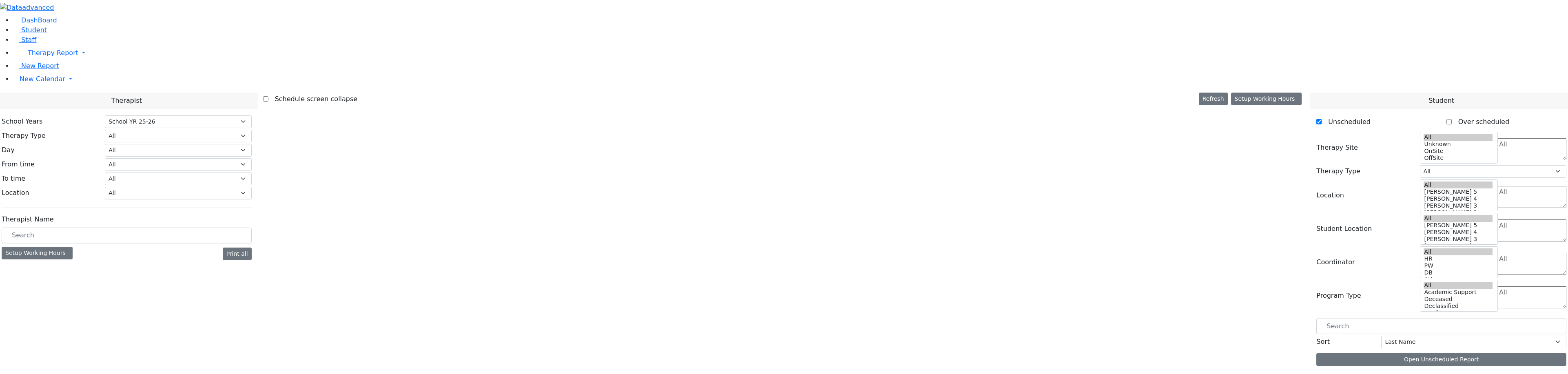
select select "212"
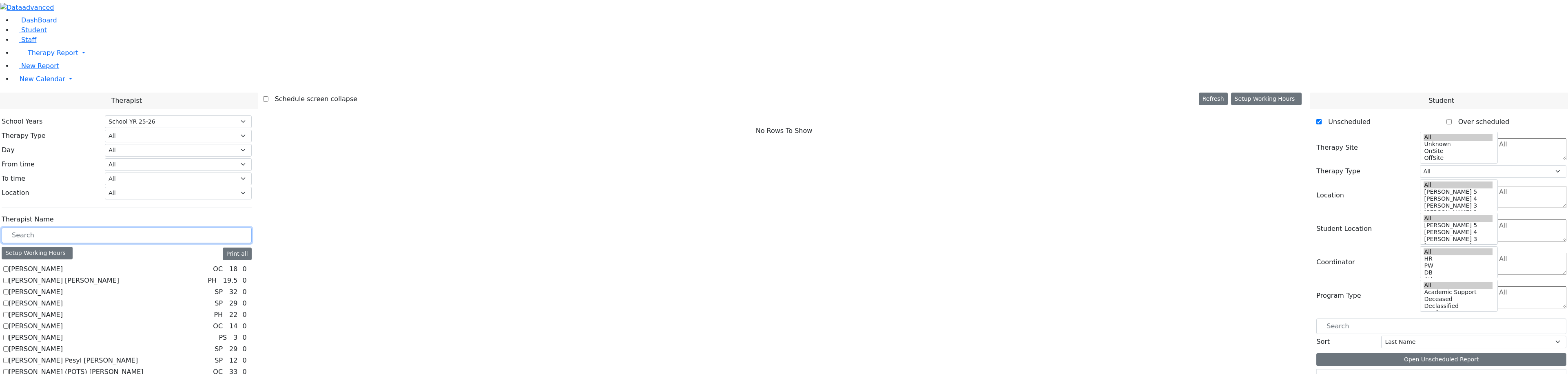
click at [130, 227] on input "text" at bounding box center [127, 235] width 250 height 15
type input "pat"
click at [105, 321] on label "[PERSON_NAME] (Movability PT) [PERSON_NAME]" at bounding box center [89, 326] width 161 height 10
click at [9, 323] on input "[PERSON_NAME] (Movability PT) [PERSON_NAME]" at bounding box center [5, 325] width 5 height 5
checkbox input "true"
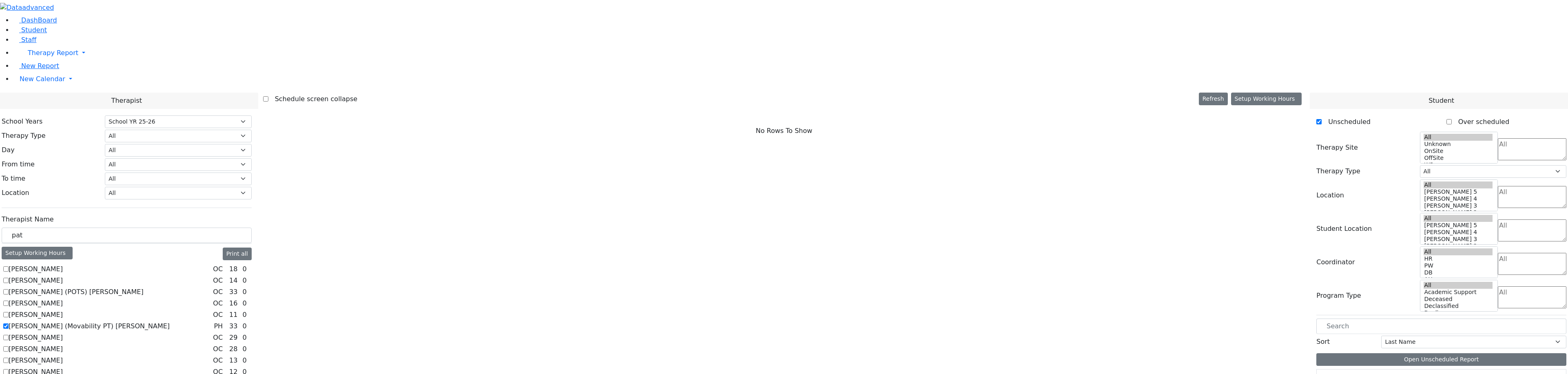
select select "2"
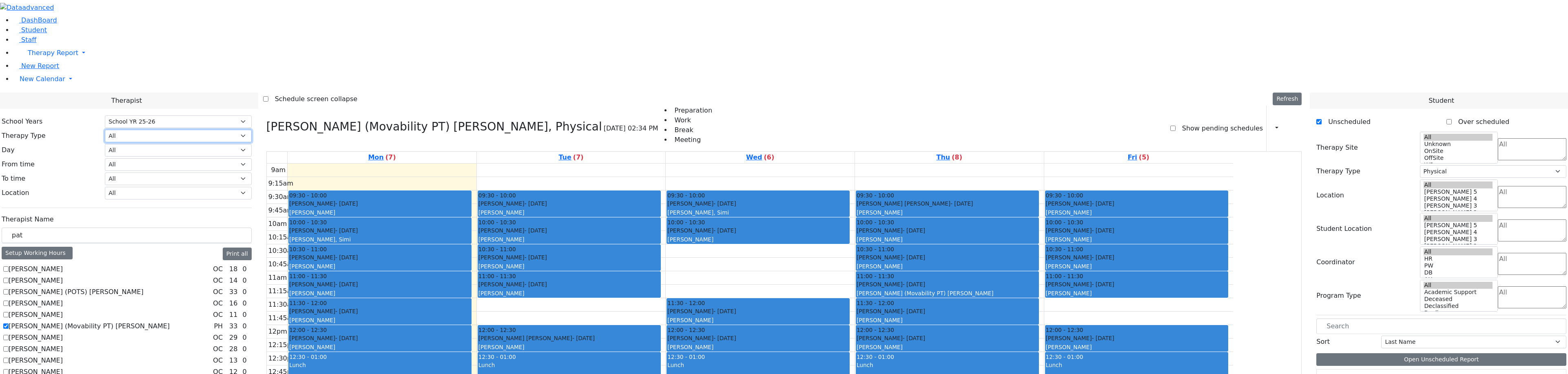
drag, startPoint x: 242, startPoint y: 41, endPoint x: 239, endPoint y: 46, distance: 5.8
click at [242, 130] on select "All Psych Hearing Vision Speech Physical Occupational" at bounding box center [178, 136] width 147 height 13
select select "2"
click at [194, 130] on select "All Psych Hearing Vision Speech Physical Occupational" at bounding box center [178, 136] width 147 height 13
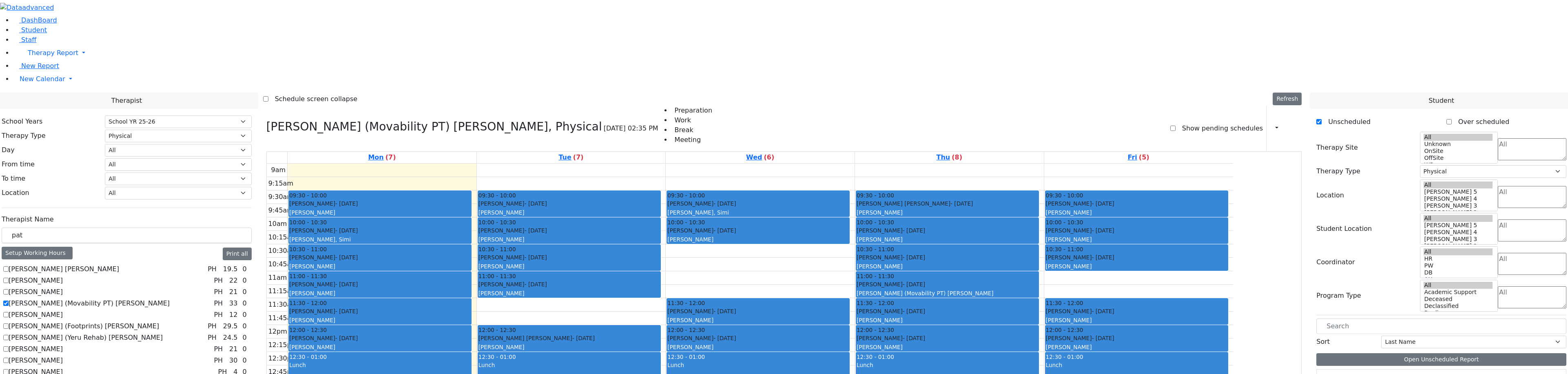
click at [105, 321] on label "[PERSON_NAME] (Footprints) [PERSON_NAME]" at bounding box center [83, 326] width 150 height 10
click at [9, 323] on input "[PERSON_NAME] (Footprints) [PERSON_NAME]" at bounding box center [5, 325] width 5 height 5
checkbox input "true"
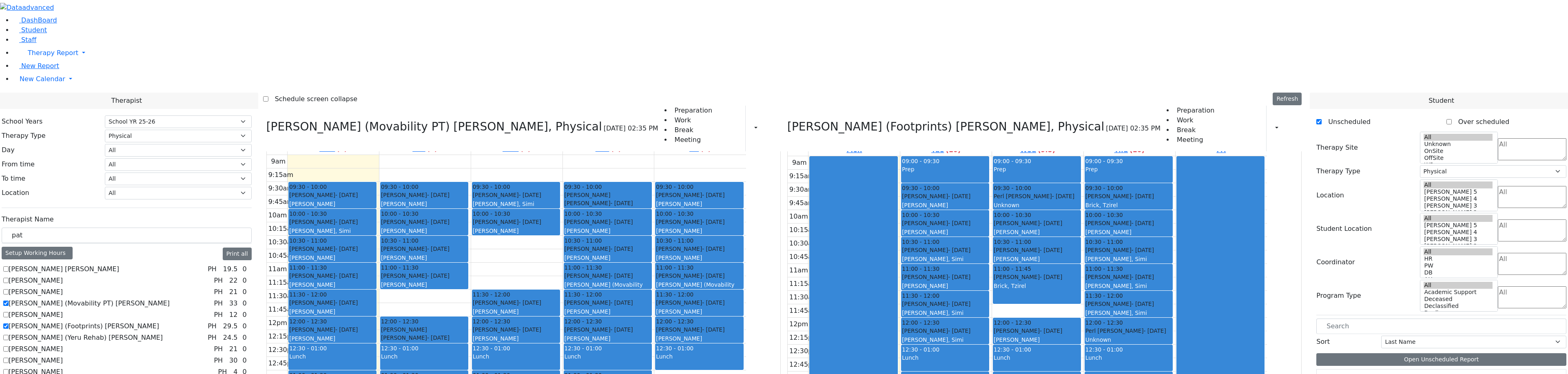
scroll to position [9, 0]
click at [1058, 244] on div "Katz Rivka - 11/06/2015 Peymer Bracha" at bounding box center [1037, 253] width 86 height 18
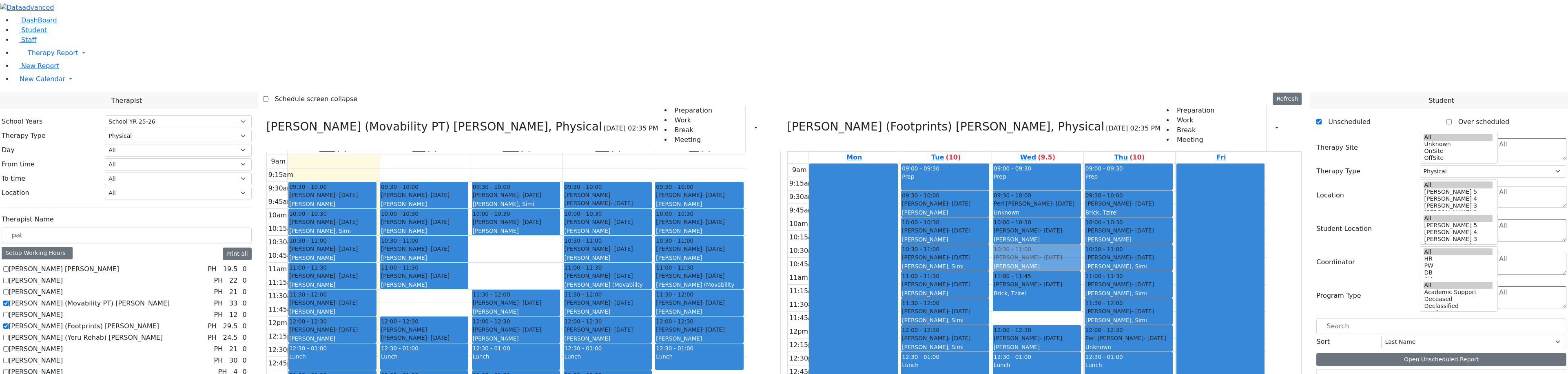
drag, startPoint x: 1055, startPoint y: 139, endPoint x: 1039, endPoint y: 144, distance: 16.8
click at [1039, 164] on div "09:00 - 09:30 Prep 09:30 - 10:00 Perl Aaron - 12/29/2017 Unknown 10:00 - 10:30 …" at bounding box center [1038, 325] width 91 height 323
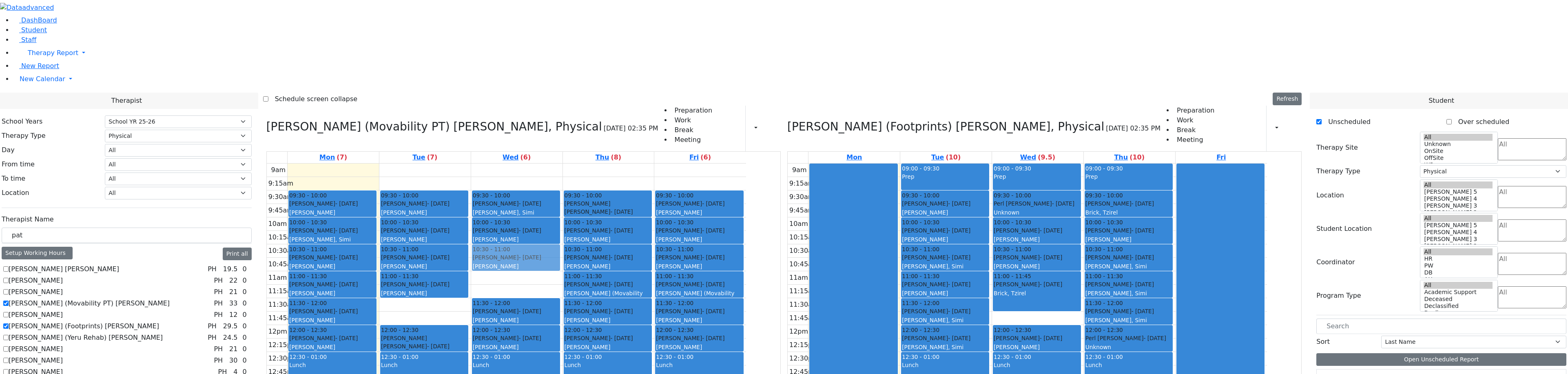
drag, startPoint x: 1075, startPoint y: 336, endPoint x: 623, endPoint y: 150, distance: 488.8
click at [623, 150] on div "Gore (Movability PT) Patricia, Physical 08/18/2025 02:35 PM Preparation Work Br…" at bounding box center [784, 296] width 1042 height 381
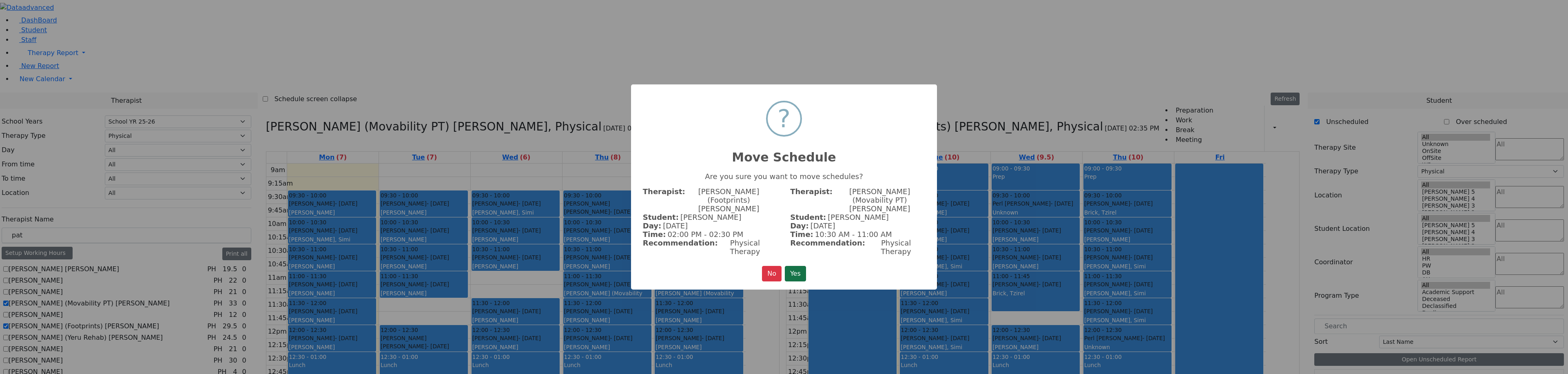
click at [802, 266] on button "Yes" at bounding box center [795, 273] width 21 height 15
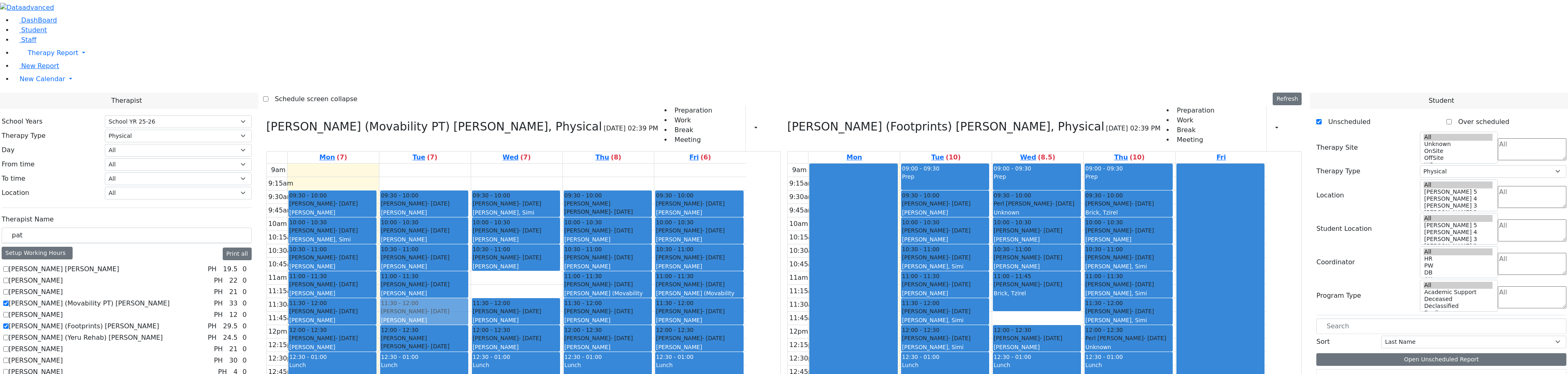
drag, startPoint x: 985, startPoint y: 337, endPoint x: 537, endPoint y: 198, distance: 469.1
click at [537, 199] on div "Gore (Movability PT) Patricia, Physical 08/18/2025 02:39 PM Preparation Work Br…" at bounding box center [784, 296] width 1042 height 381
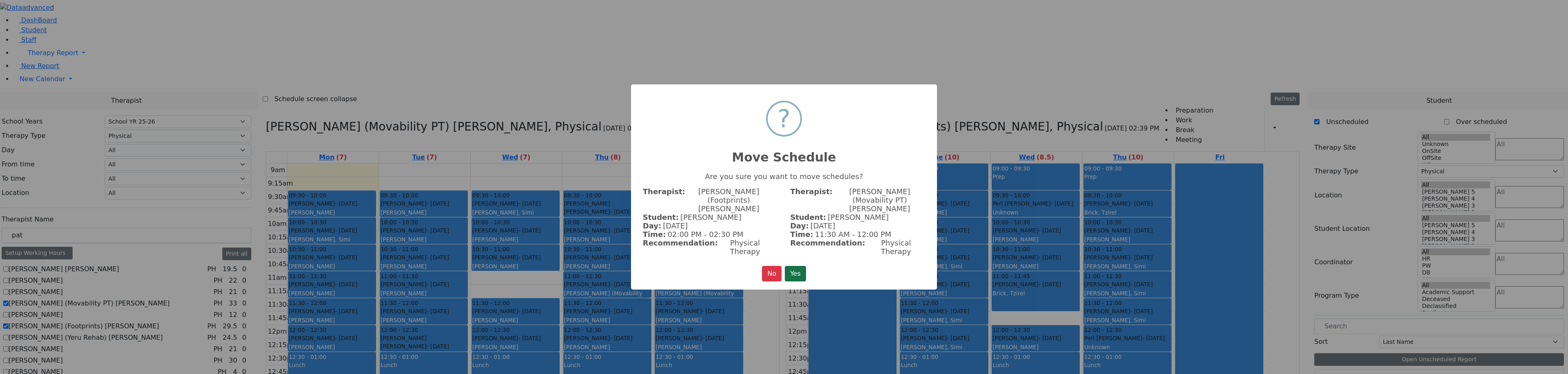
click at [792, 266] on button "Yes" at bounding box center [795, 273] width 21 height 15
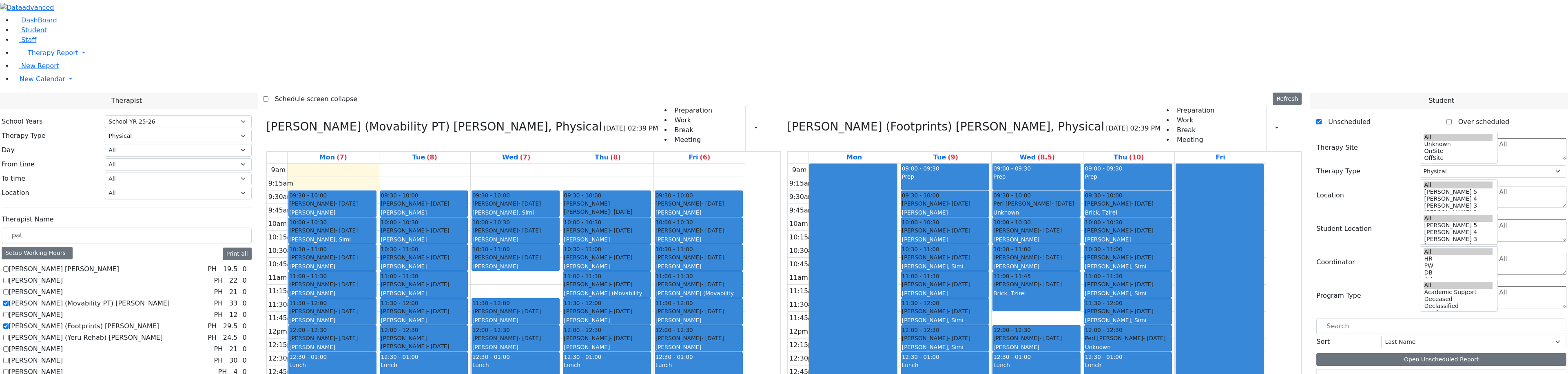
click at [989, 280] on div "Schwimmer Esty - 09/05/2017 Cohen, Sara C" at bounding box center [945, 288] width 86 height 18
click at [989, 307] on div "Neustein Abraham - 10/11/2013 Neuman, Simi" at bounding box center [945, 316] width 86 height 18
click at [991, 218] on div "09:00 - 09:30 Prep 09:30 - 10:00 Katz Rivka - 11/06/2015 Peymer Bracha 10:00 - …" at bounding box center [945, 325] width 91 height 323
click at [982, 334] on div "Markowitz Mendel - 05/27/2017 Neuman, Simi" at bounding box center [945, 342] width 86 height 18
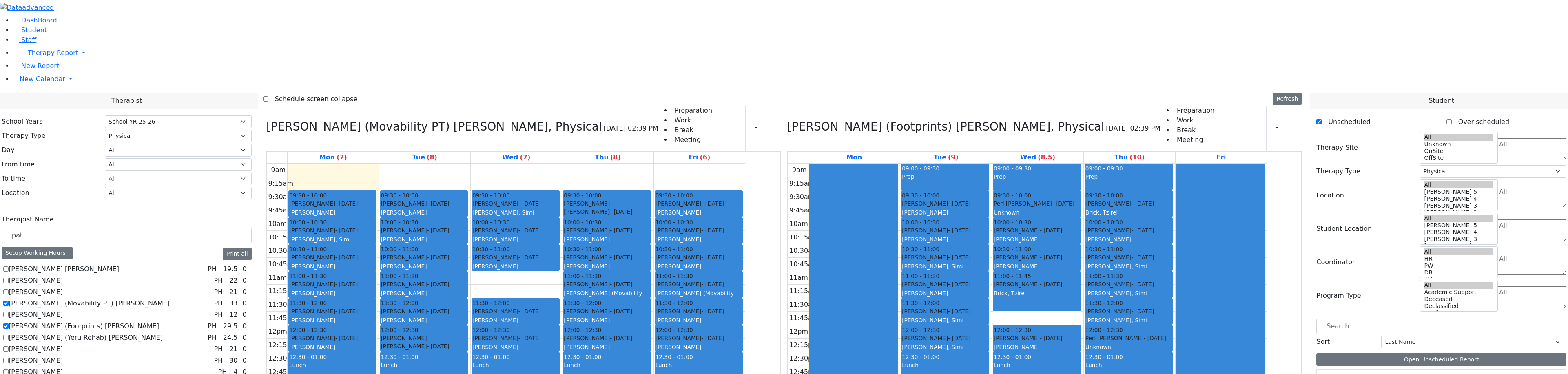
click at [976, 283] on div "09:00 - 09:30 Prep 09:30 - 10:00 Katz Rivka - 11/06/2015 Peymer Bracha 10:00 - …" at bounding box center [946, 325] width 91 height 323
click at [939, 353] on span "12:30 - 01:00" at bounding box center [921, 356] width 38 height 7
click at [968, 349] on div at bounding box center [945, 350] width 87 height 3
drag, startPoint x: 963, startPoint y: 209, endPoint x: 961, endPoint y: 200, distance: 9.2
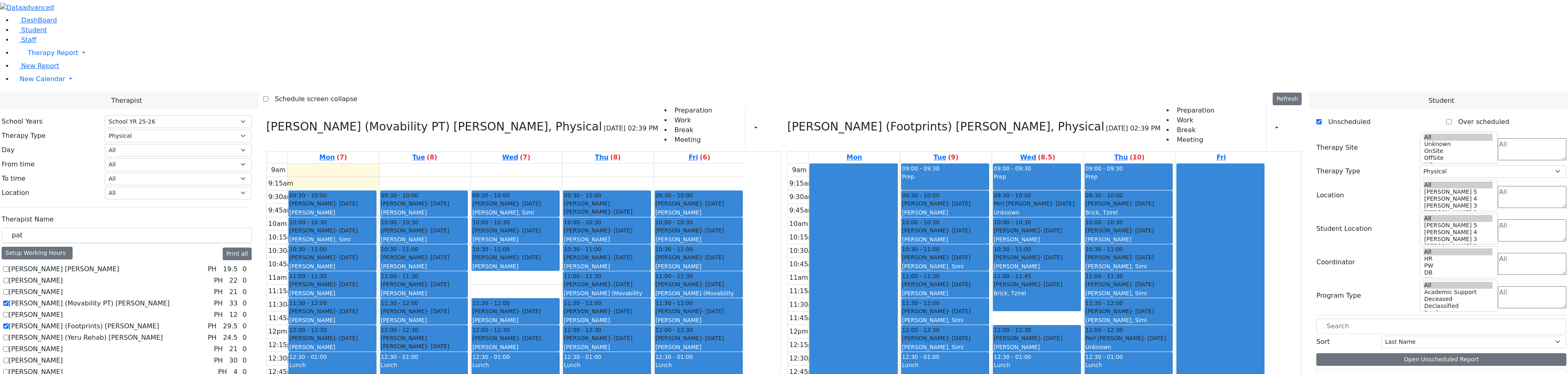
click at [962, 307] on div "Neustein Abraham - 10/11/2013 Neuman, Simi" at bounding box center [945, 316] width 86 height 18
click at [939, 299] on span "11:30 - 12:00" at bounding box center [921, 302] width 38 height 8
drag, startPoint x: 959, startPoint y: 181, endPoint x: 958, endPoint y: 168, distance: 13.0
click at [959, 280] on div "Schwimmer Esty - 09/05/2017 Cohen, Sara C" at bounding box center [945, 288] width 86 height 18
drag, startPoint x: 958, startPoint y: 168, endPoint x: 954, endPoint y: 142, distance: 26.3
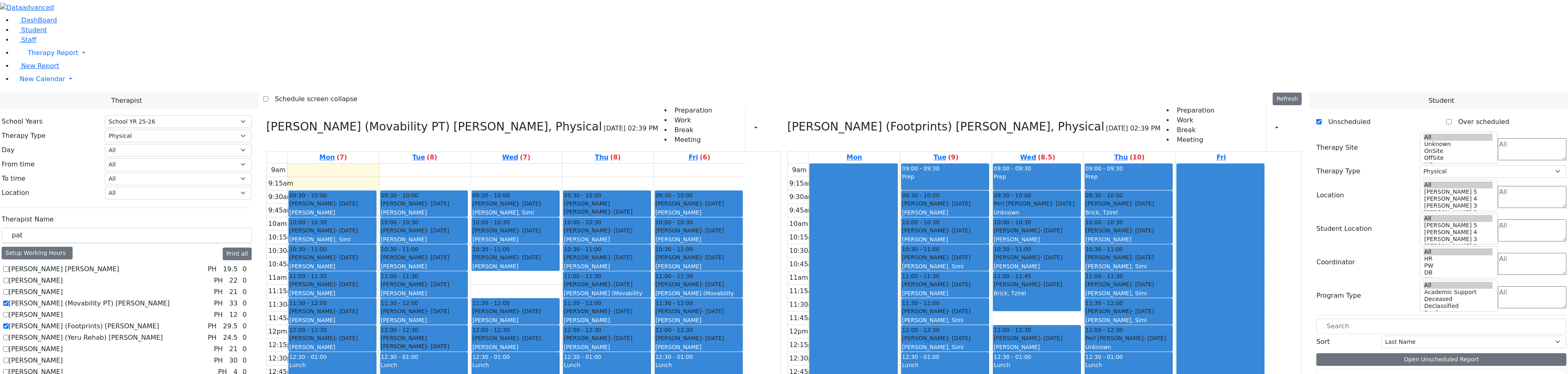
click at [958, 280] on div "Schwimmer Esty - 09/05/2017" at bounding box center [945, 283] width 86 height 8
click at [954, 253] on div "Cik Yitzchok - 12/10/2018" at bounding box center [945, 257] width 86 height 8
click at [970, 235] on div "Jablin Meira" at bounding box center [945, 239] width 86 height 8
click at [970, 200] on span "- [DATE]" at bounding box center [959, 203] width 23 height 7
click at [1074, 200] on span "- [DATE]" at bounding box center [1063, 203] width 23 height 7
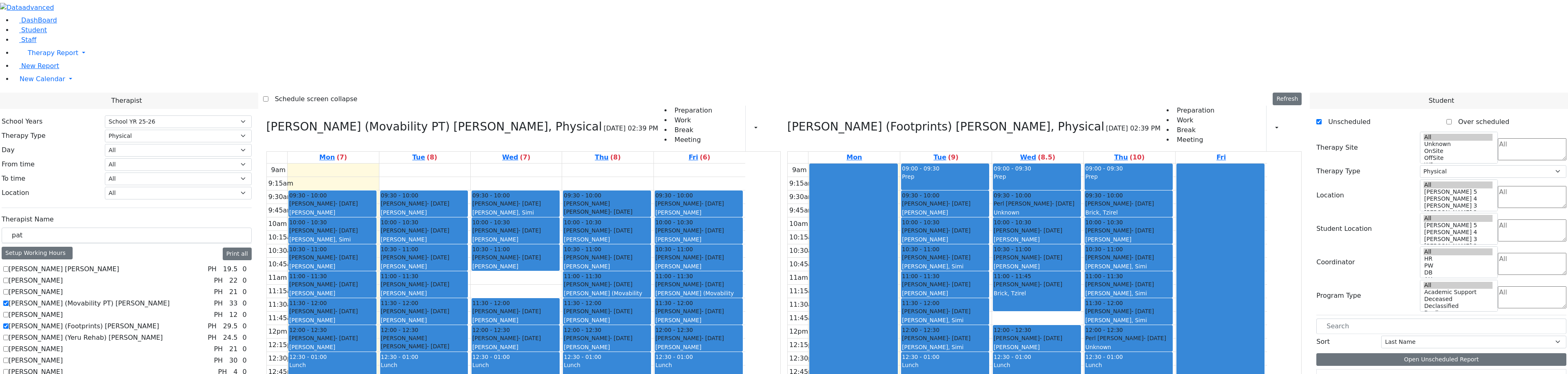
scroll to position [1, 0]
drag, startPoint x: 985, startPoint y: 358, endPoint x: 985, endPoint y: 333, distance: 25.0
click at [985, 327] on div "09:00 - 09:30 Prep 09:30 - 10:00 Katz Rivka - 11/06/2015 Peymer Bracha 10:00 - …" at bounding box center [946, 324] width 91 height 323
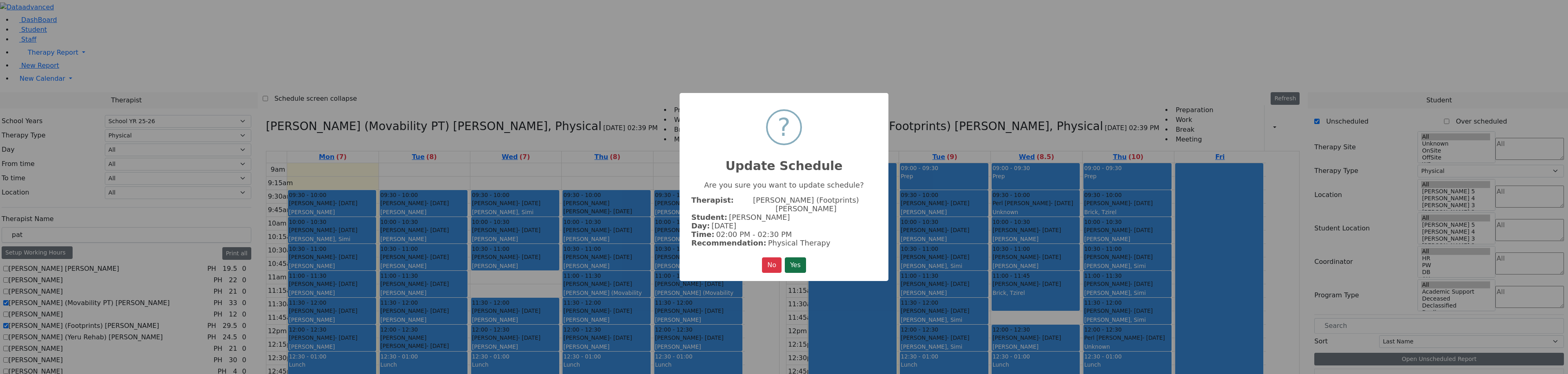
click at [803, 265] on button "Yes" at bounding box center [795, 265] width 21 height 15
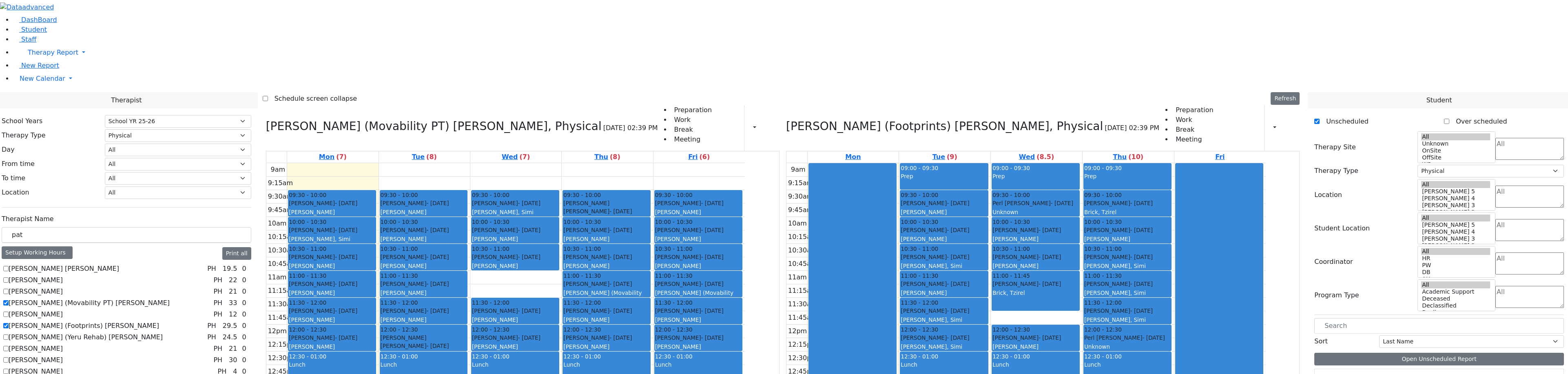
scroll to position [0, 0]
drag, startPoint x: 1104, startPoint y: 358, endPoint x: 1101, endPoint y: 337, distance: 21.2
click at [1083, 336] on div "09:00 - 09:30 Prep 09:30 - 10:00 Perl Aaron - 12/29/2017 Unknown 10:00 - 10:30 …" at bounding box center [1038, 325] width 91 height 323
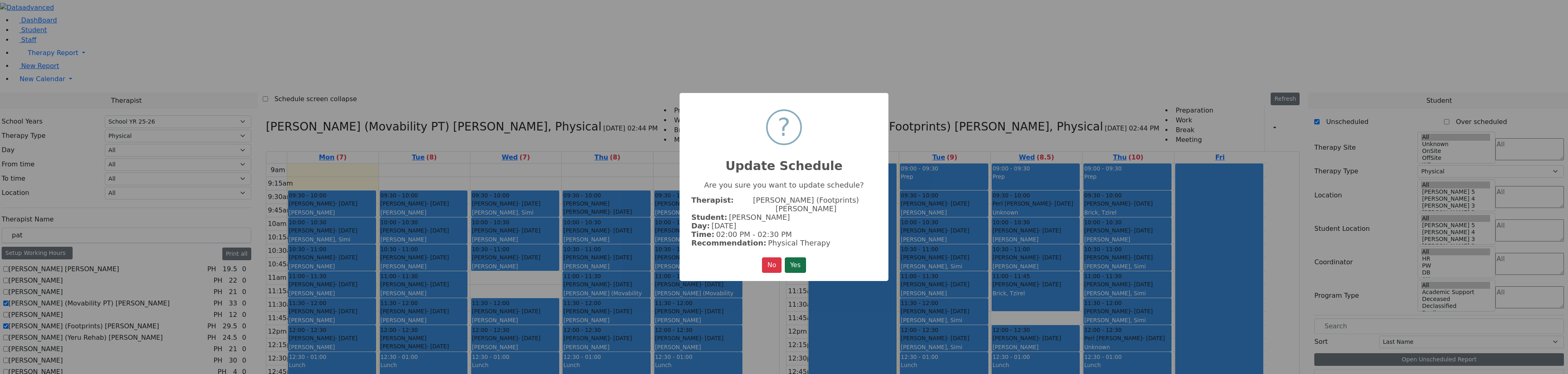
click at [787, 261] on button "Yes" at bounding box center [795, 265] width 21 height 15
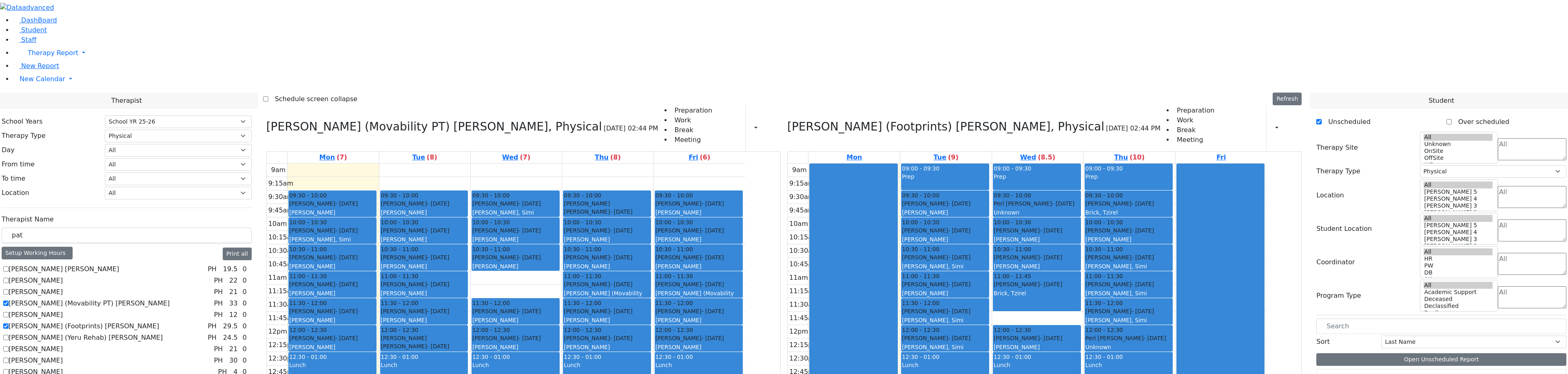
drag, startPoint x: 1161, startPoint y: 354, endPoint x: 1149, endPoint y: 353, distance: 12.0
click at [1149, 353] on div "09:00 - 09:30 Prep 09:30 - 10:00 Gross Tovya - 02/07/2016 Brick, Tzirel 10:00 -…" at bounding box center [1130, 325] width 91 height 323
click at [989, 307] on div "Neustein Abraham - 10/11/2013 Neuman, Simi" at bounding box center [945, 316] width 86 height 18
click at [1060, 206] on div "9am 9:15am 9:30am 9:45am 10am 10:15am 10:30am 10:45am 11am 11:15am 11:30am 11:4…" at bounding box center [1027, 325] width 479 height 323
drag, startPoint x: 1153, startPoint y: 227, endPoint x: 788, endPoint y: 286, distance: 369.7
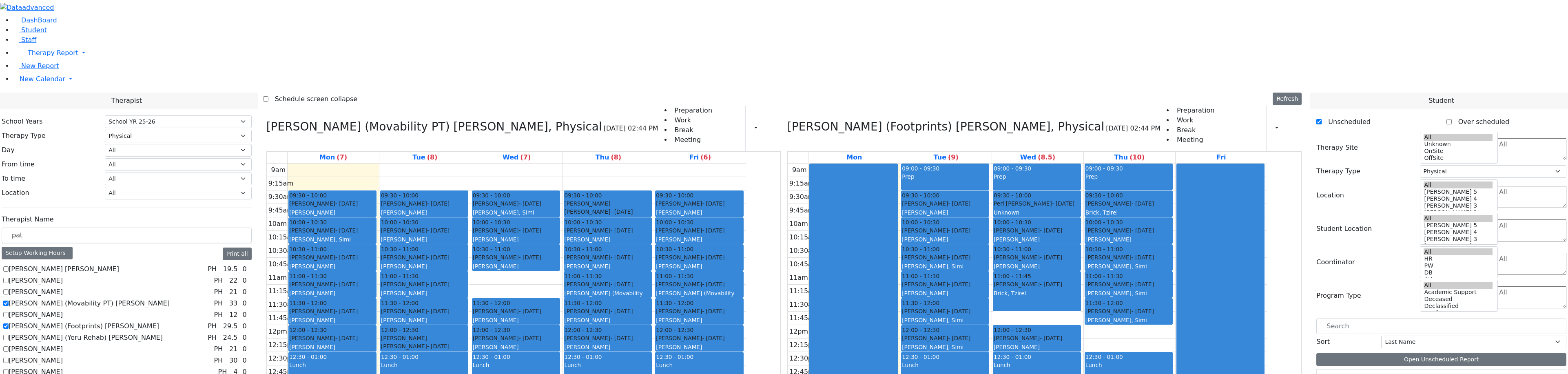
click at [788, 286] on div "Gore (Movability PT) Patricia, Physical 08/18/2025 02:44 PM Preparation Work Br…" at bounding box center [784, 296] width 1042 height 381
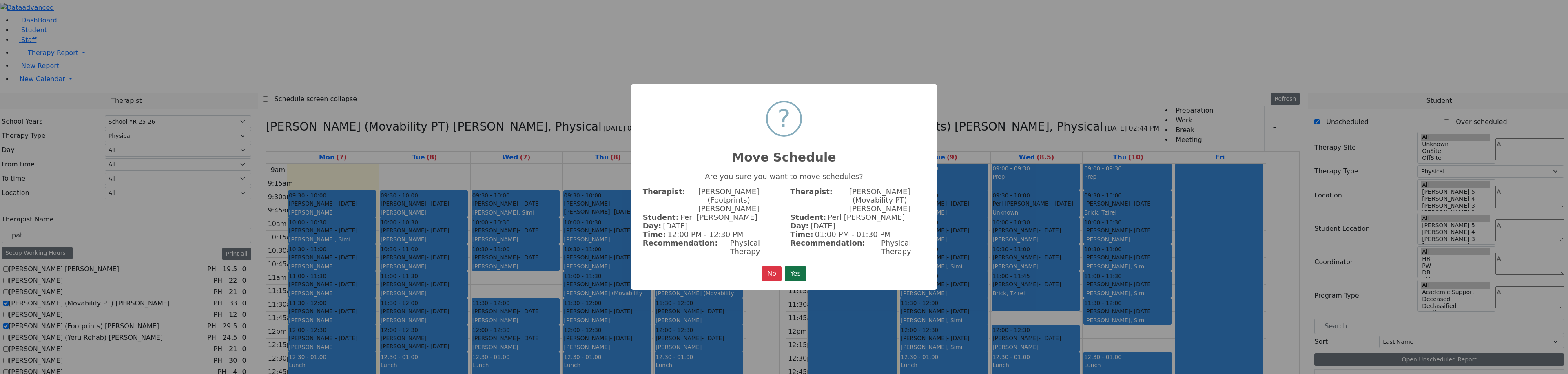
click at [803, 266] on button "Yes" at bounding box center [795, 273] width 21 height 15
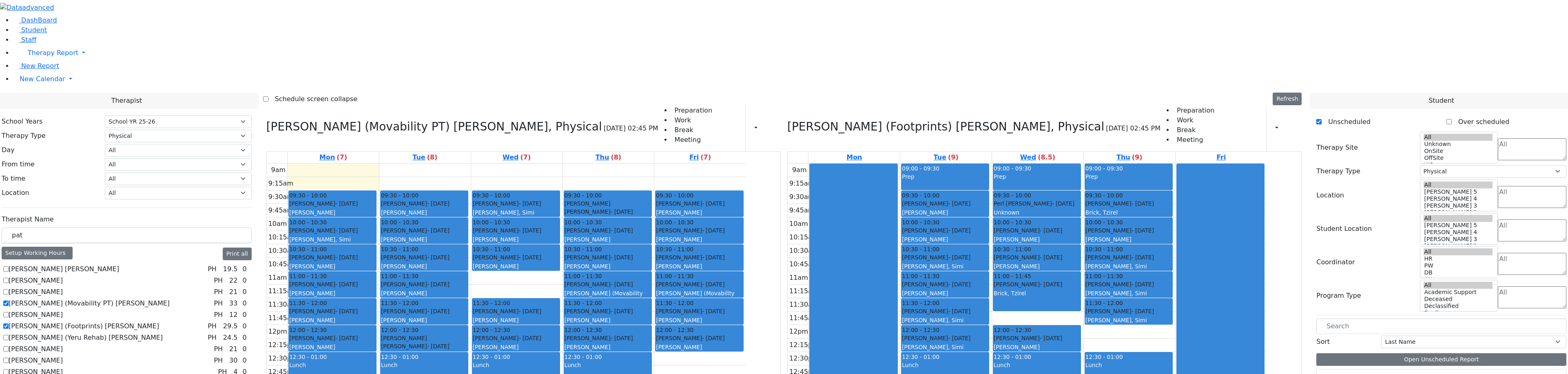
drag, startPoint x: 766, startPoint y: 245, endPoint x: 769, endPoint y: 275, distance: 30.1
click at [746, 275] on div "09:30 - 10:00 Silber Esther - 03/11/2017 Peymer Bracha 10:00 - 10:30 Hoffman Re…" at bounding box center [700, 325] width 91 height 323
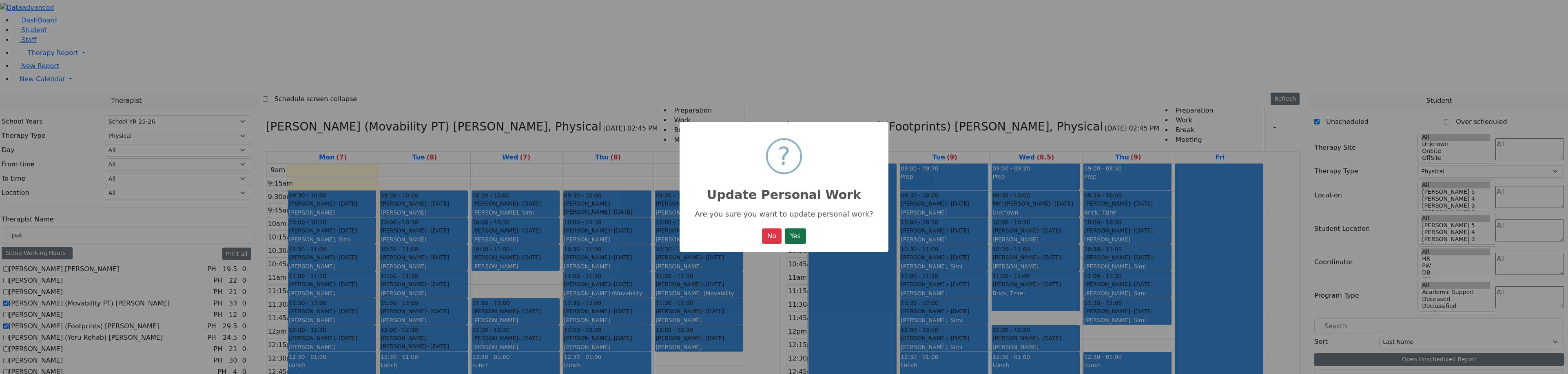
click at [789, 237] on button "Yes" at bounding box center [795, 235] width 21 height 15
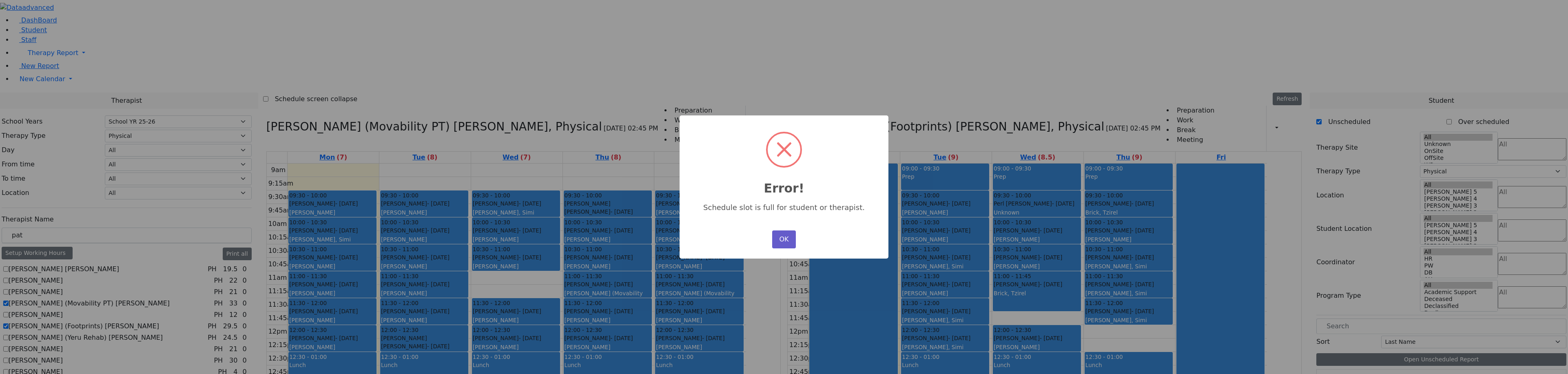
click at [793, 241] on button "OK" at bounding box center [784, 239] width 24 height 18
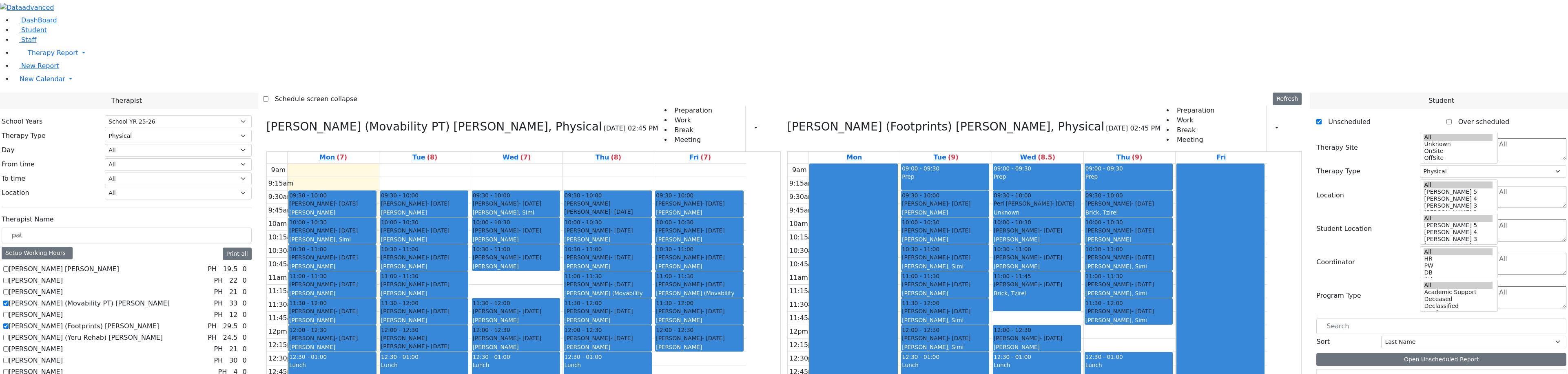
drag, startPoint x: 789, startPoint y: 252, endPoint x: 787, endPoint y: 300, distance: 48.0
click at [746, 308] on div "09:30 - 10:00 Silber Esther - 03/11/2017 Peymer Bracha 10:00 - 10:30 Hoffman Re…" at bounding box center [700, 325] width 91 height 323
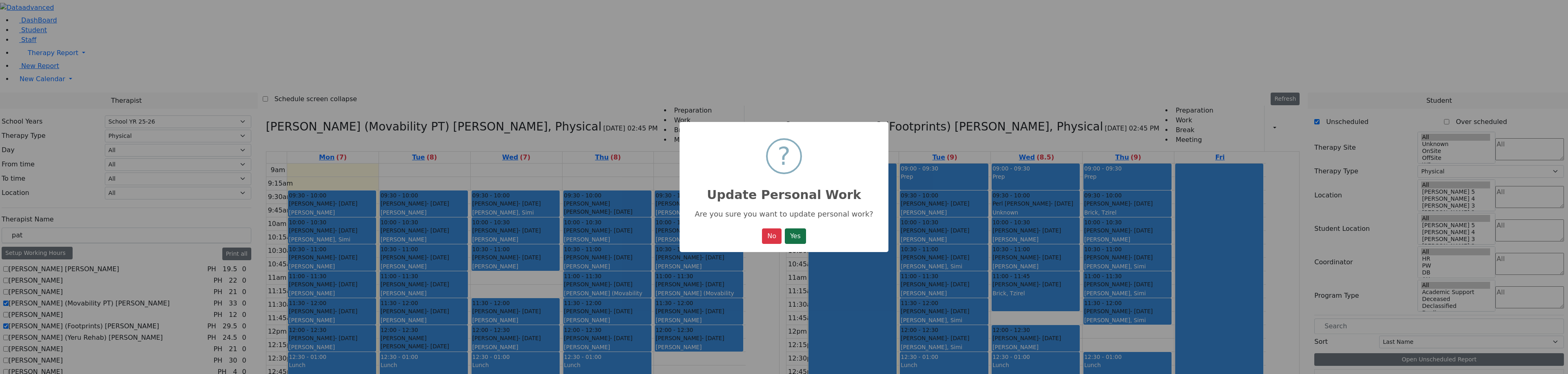
click at [786, 243] on button "Yes" at bounding box center [795, 235] width 21 height 15
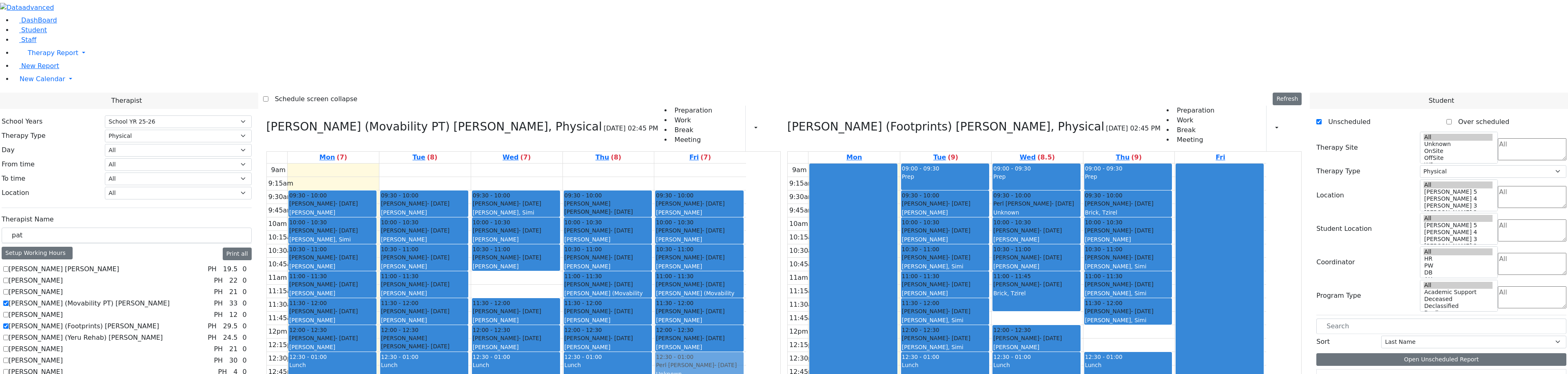
drag, startPoint x: 778, startPoint y: 279, endPoint x: 779, endPoint y: 271, distance: 8.1
click at [746, 258] on div "09:30 - 10:00 Silber Esther - 03/11/2017 Peymer Bracha 10:00 - 10:30 Hoffman Re…" at bounding box center [700, 325] width 91 height 323
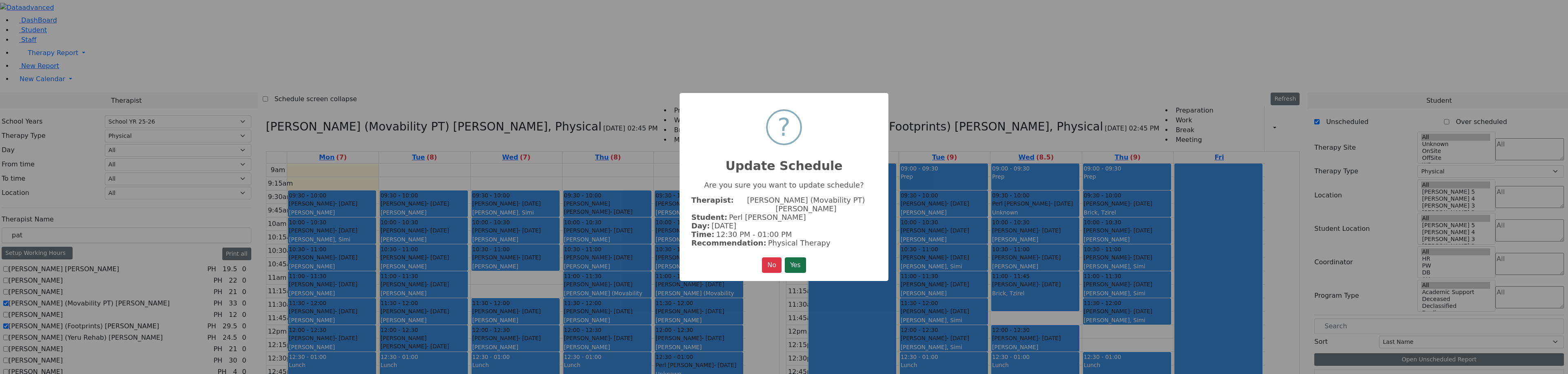
click at [793, 257] on button "Yes" at bounding box center [795, 265] width 21 height 15
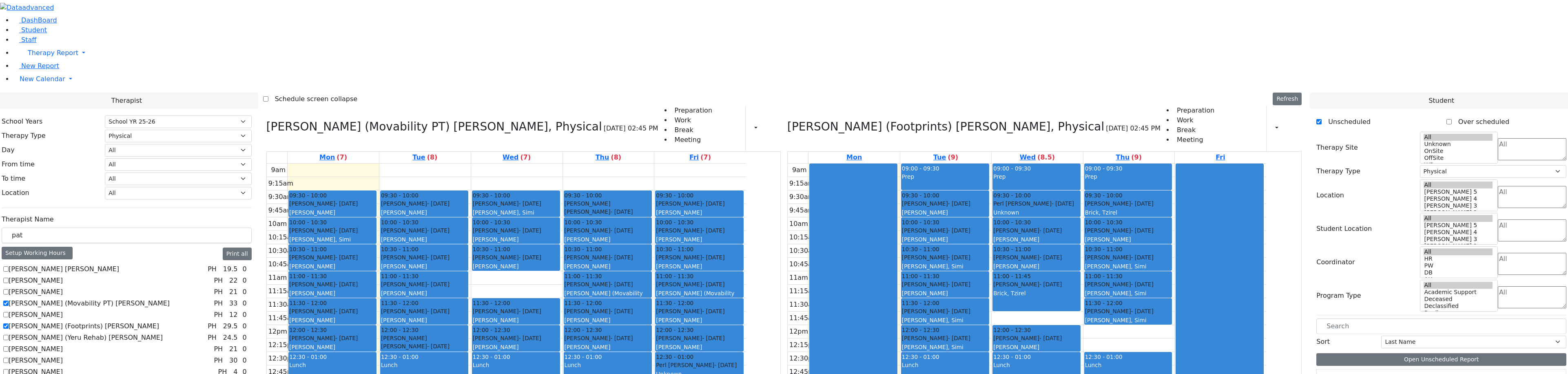
drag, startPoint x: 797, startPoint y: 303, endPoint x: 797, endPoint y: 282, distance: 21.0
click at [746, 279] on div "09:30 - 10:00 Silber Esther - 03/11/2017 Peymer Bracha 10:00 - 10:30 Hoffman Re…" at bounding box center [700, 325] width 91 height 323
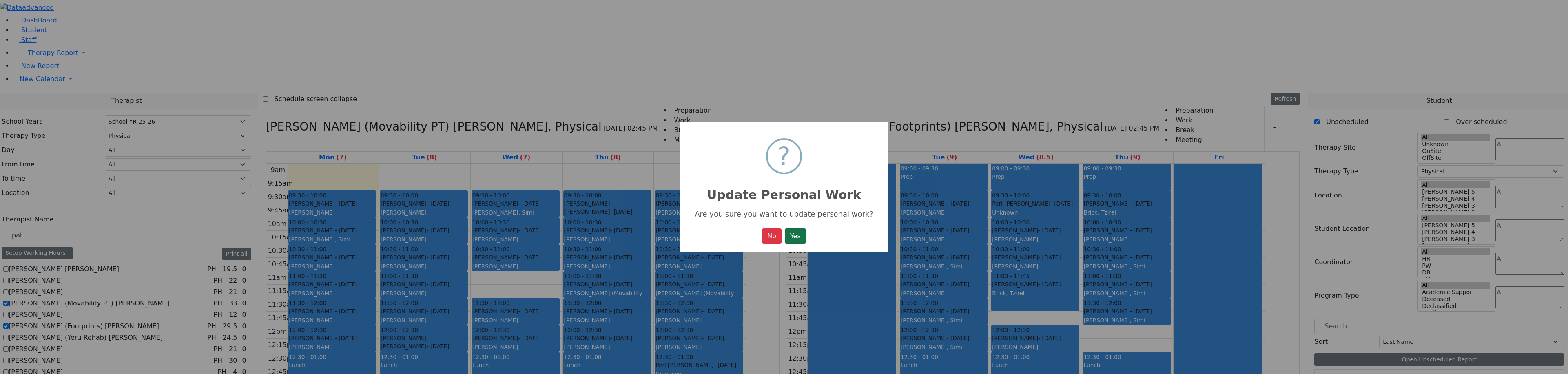
click at [794, 243] on button "Yes" at bounding box center [795, 235] width 21 height 15
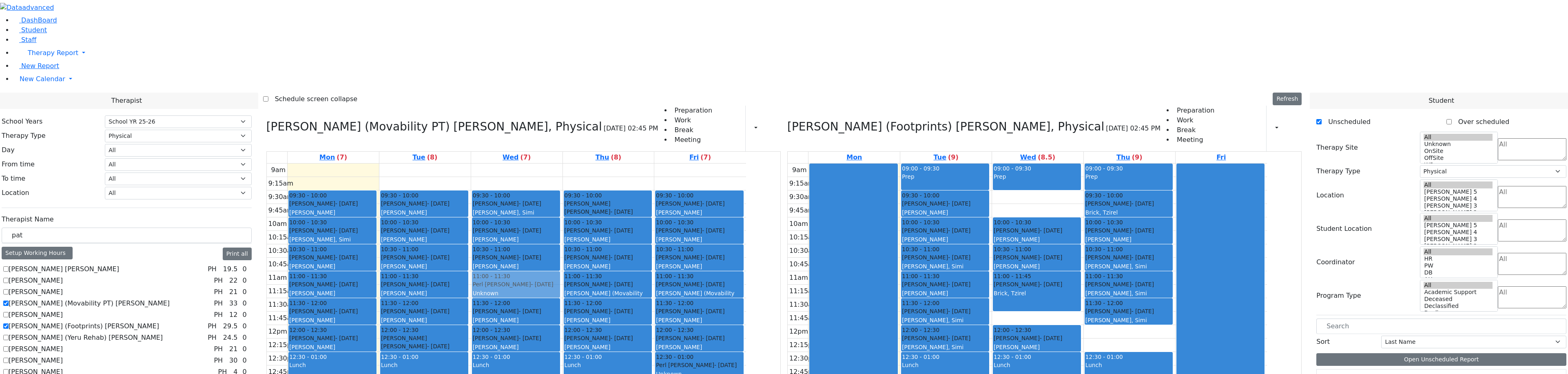
drag, startPoint x: 1079, startPoint y: 92, endPoint x: 597, endPoint y: 179, distance: 489.8
click at [598, 171] on div "Gore (Movability PT) Patricia, Physical 08/18/2025 02:45 PM Preparation Work Br…" at bounding box center [784, 296] width 1042 height 381
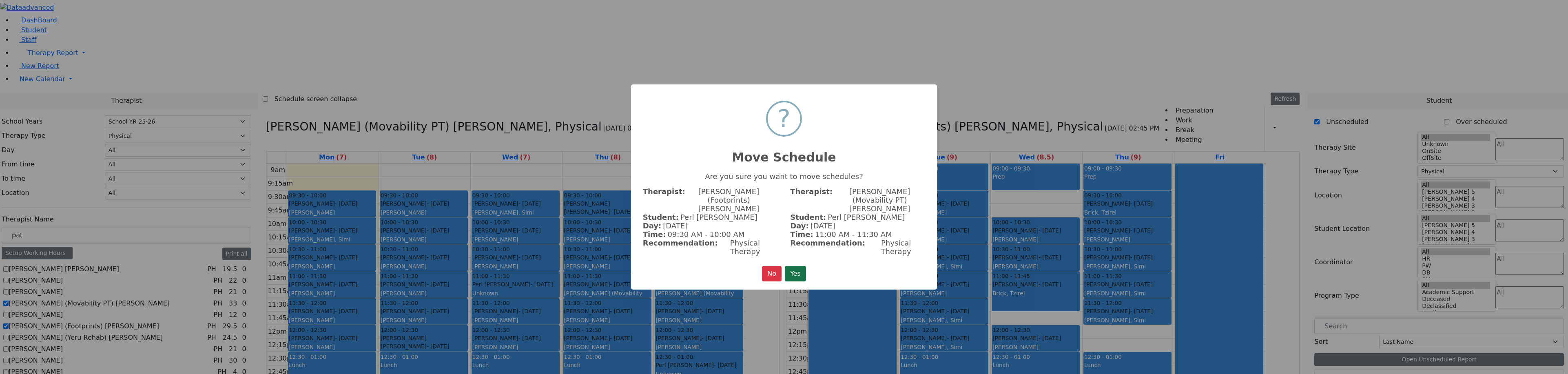
click at [801, 266] on button "Yes" at bounding box center [795, 273] width 21 height 15
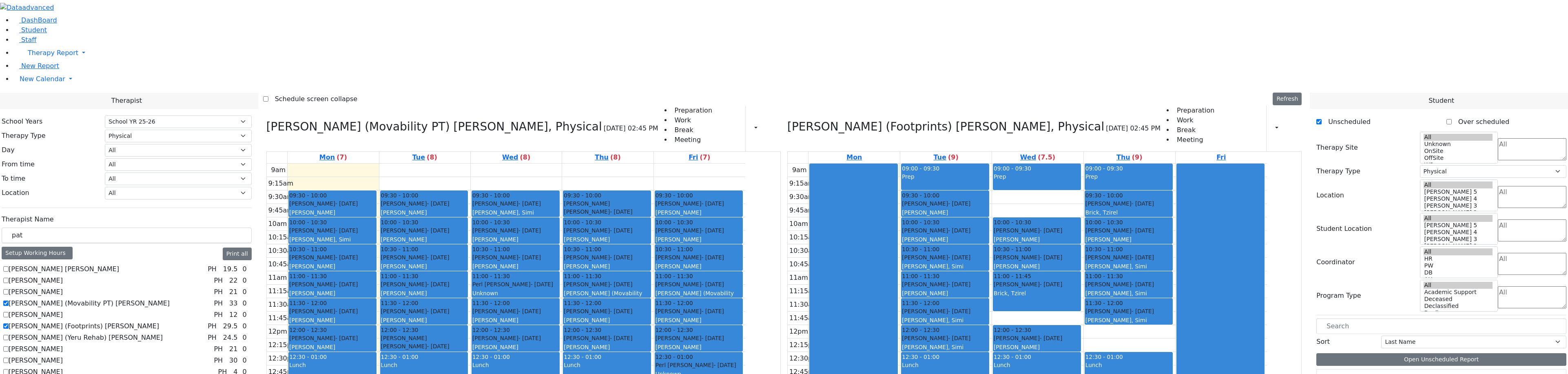
drag, startPoint x: 945, startPoint y: 61, endPoint x: 971, endPoint y: 63, distance: 26.1
click at [946, 164] on div "9am 9:15am 9:30am 9:45am 10am 10:15am 10:30am 10:45am 11am 11:15am 11:30am 11:4…" at bounding box center [1027, 325] width 479 height 323
click at [1053, 164] on div "09:00 - 09:30 Prep 10:00 - 10:30 Mezei Henny - 12/08/2017 Peymer Bracha 10:30 -…" at bounding box center [1038, 325] width 91 height 323
click at [1080, 172] on div "Prep" at bounding box center [1037, 181] width 86 height 17
click at [1186, 239] on div "9am 9:15am 9:30am 9:45am 10am 10:15am 10:30am 10:45am 11am 11:15am 11:30am 11:4…" at bounding box center [1027, 325] width 479 height 323
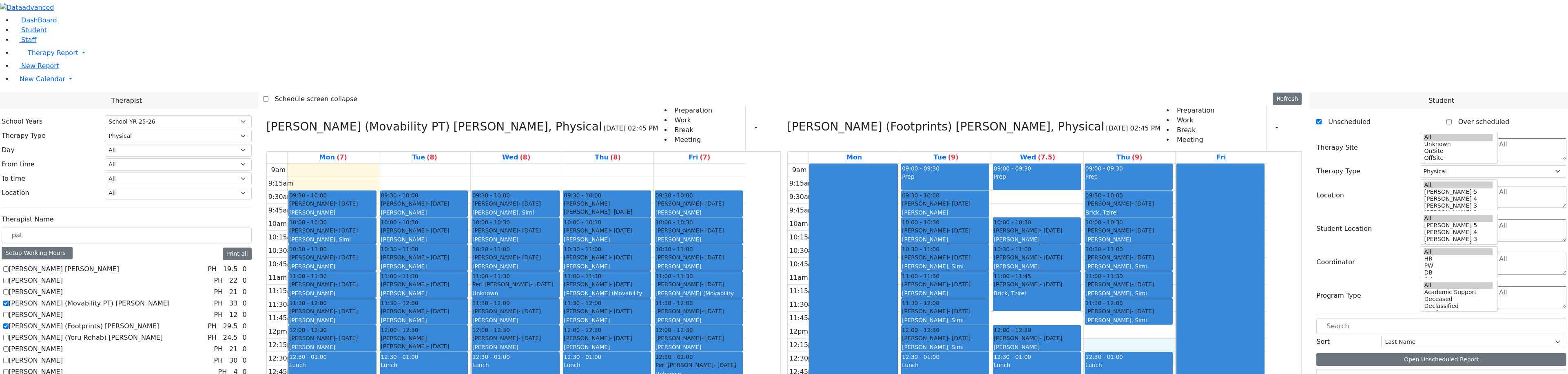
click at [1172, 361] on div "Lunch" at bounding box center [1129, 369] width 86 height 17
click at [1264, 291] on div at bounding box center [1220, 324] width 88 height 322
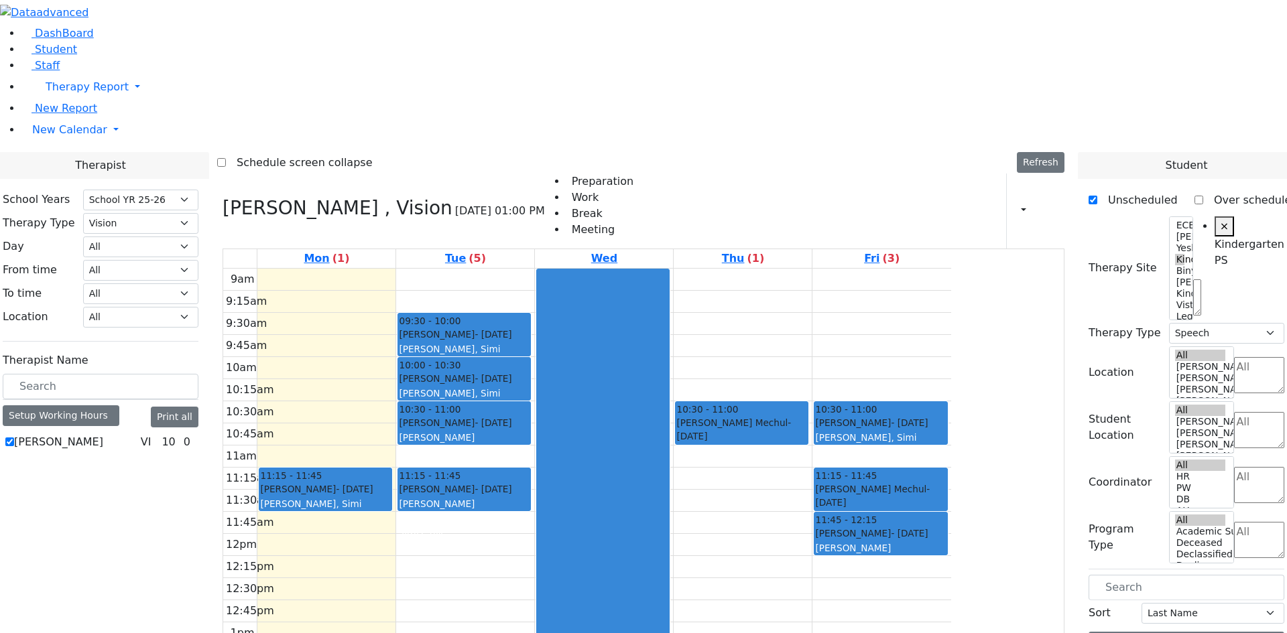
select select "212"
select select "4"
select select "51"
select select "3"
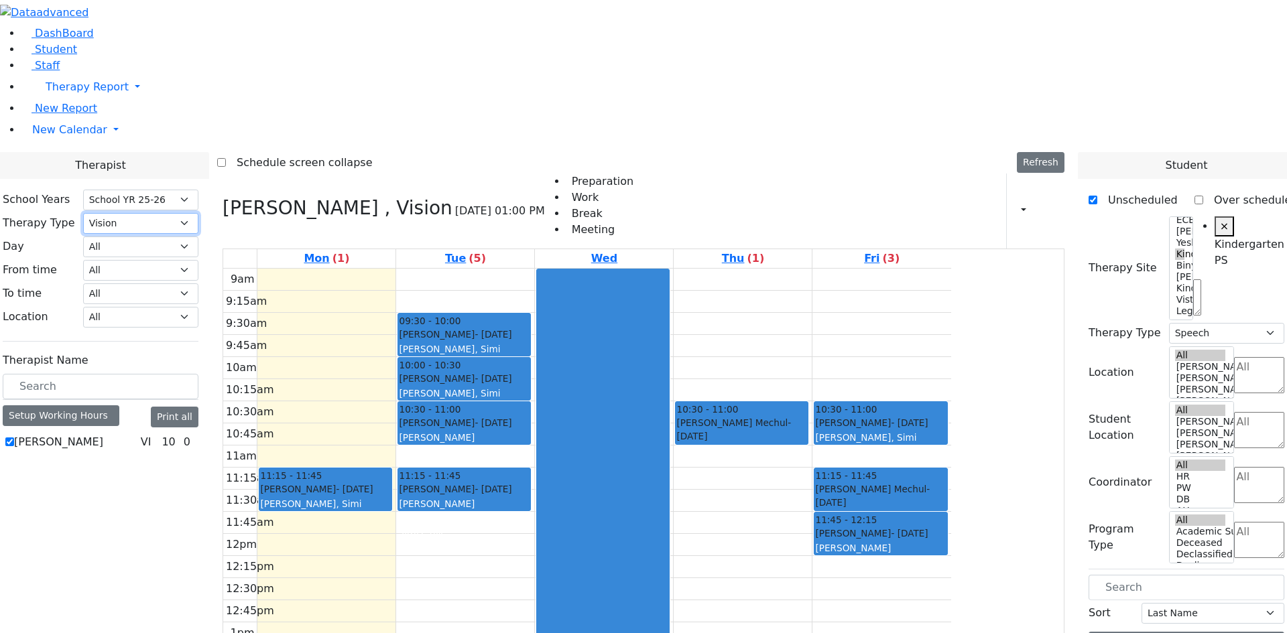
click at [198, 213] on select "All Psych Hearing Vision Speech Physical Occupational" at bounding box center [140, 223] width 115 height 21
select select "2"
click at [198, 213] on select "All Psych Hearing Vision Speech Physical Occupational" at bounding box center [140, 223] width 115 height 21
select select "2"
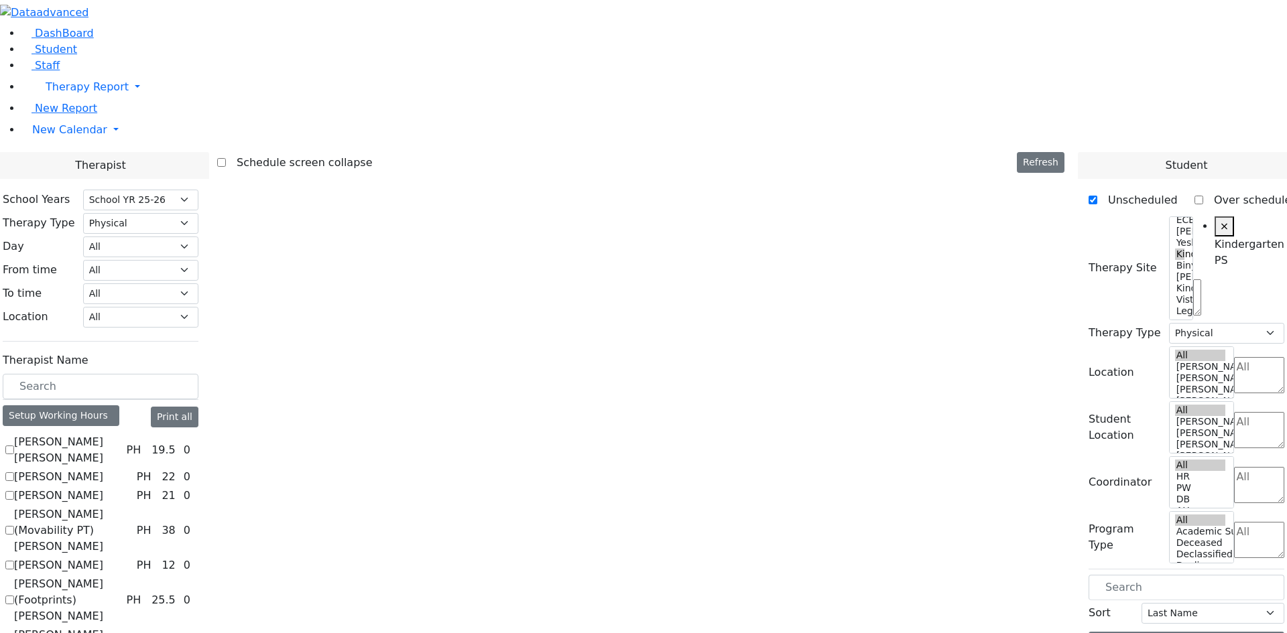
click at [172, 460] on div "[PERSON_NAME] [PERSON_NAME] PH 19.5 0 [PERSON_NAME] PH 22 0 [PERSON_NAME] PH 21" at bounding box center [101, 620] width 196 height 373
checkbox input "true"
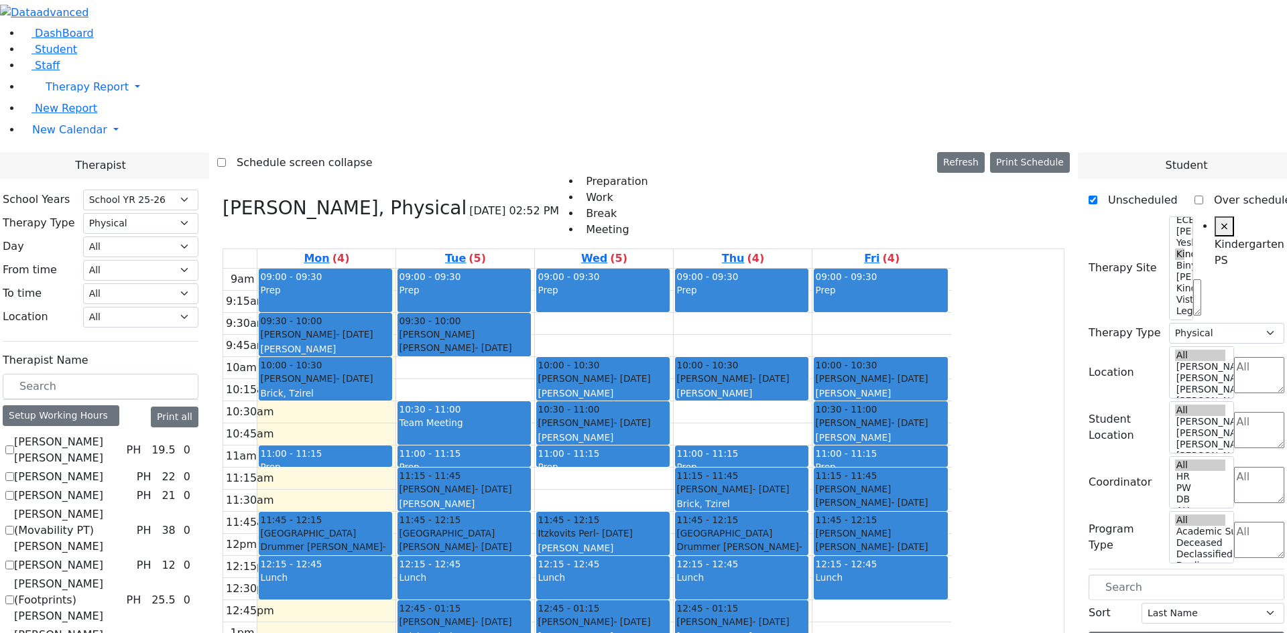
checkbox input "true"
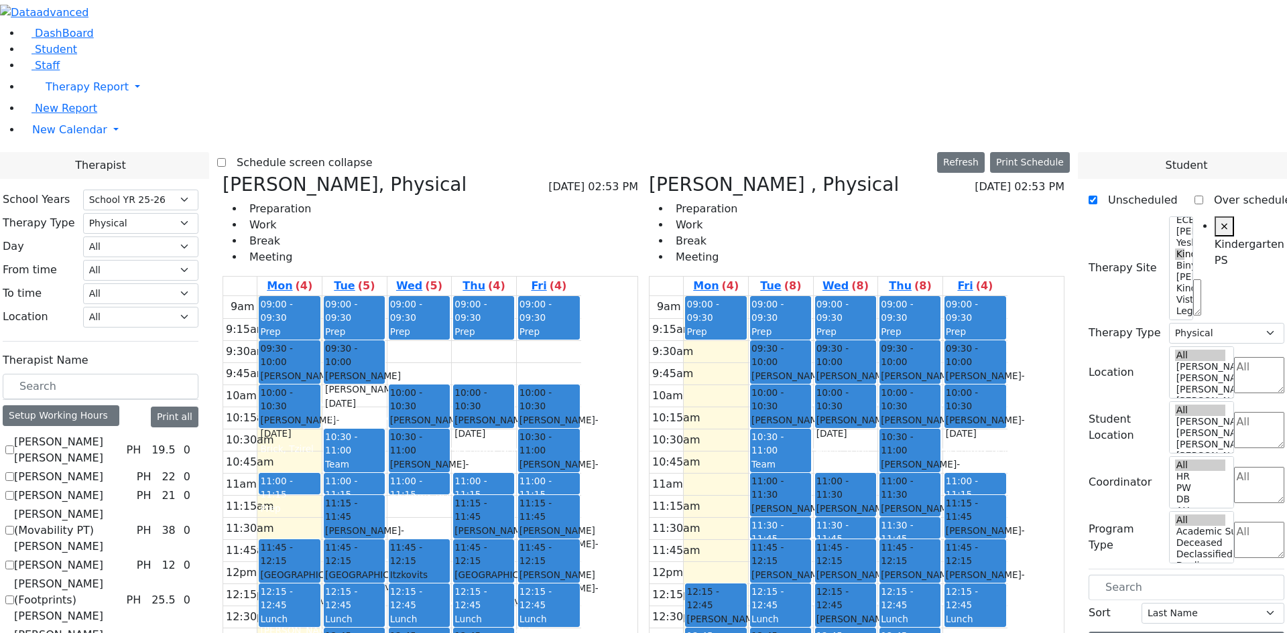
checkbox input "false"
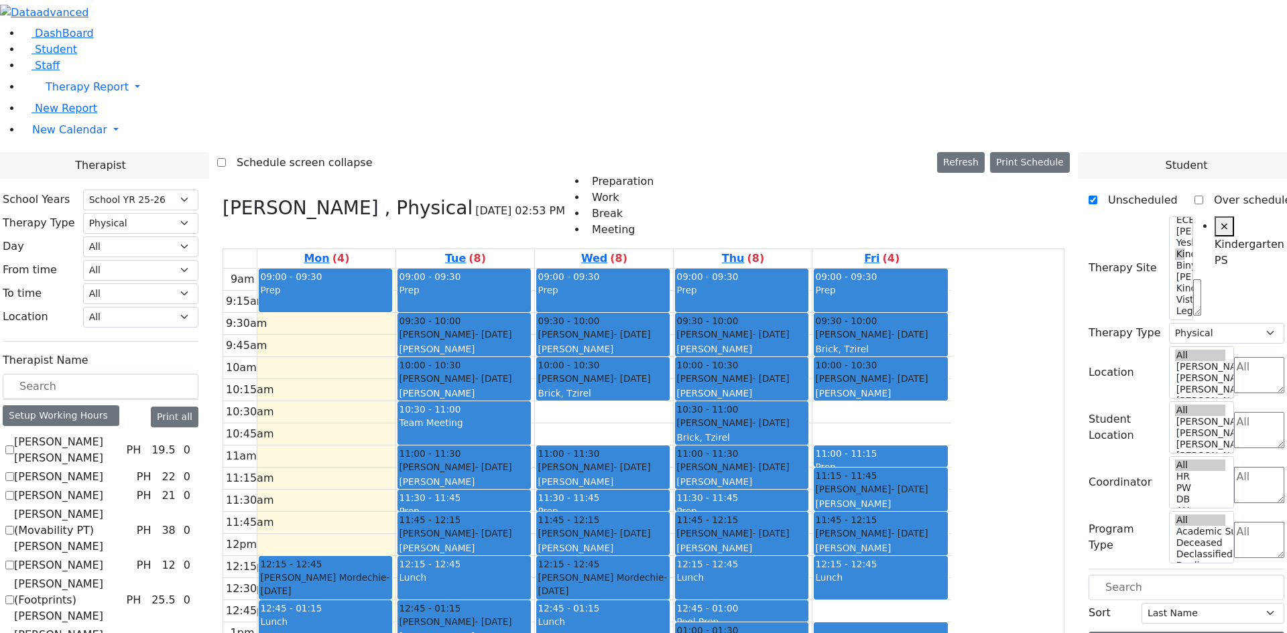
checkbox input "false"
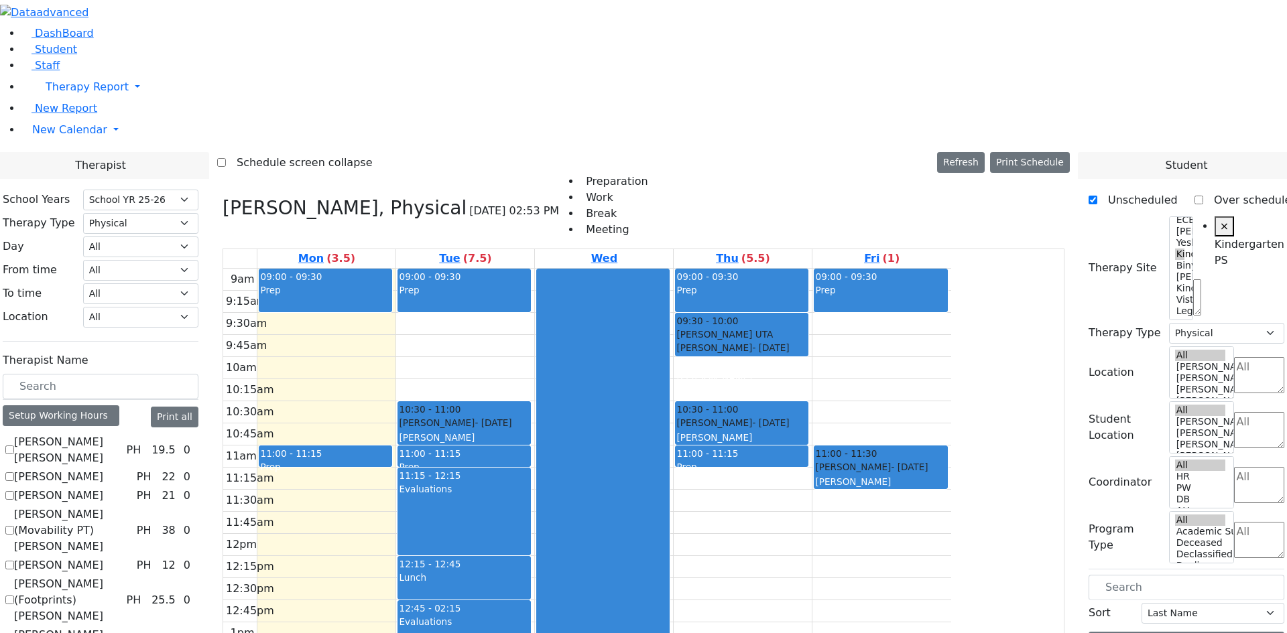
checkbox input "false"
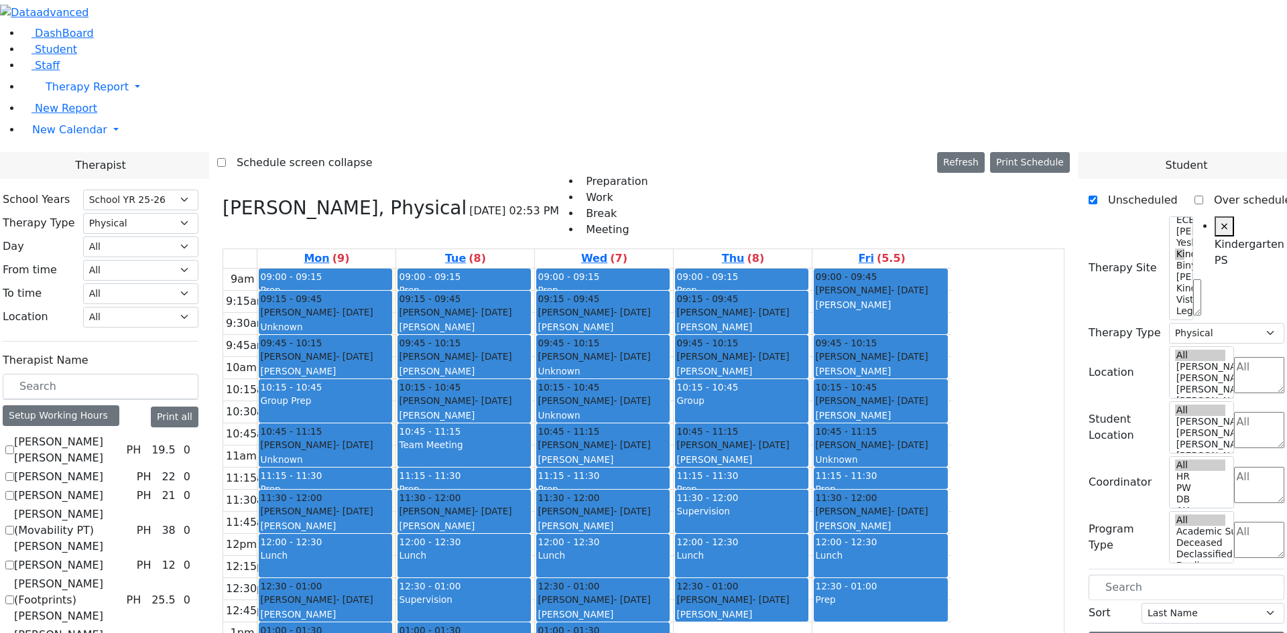
checkbox input "false"
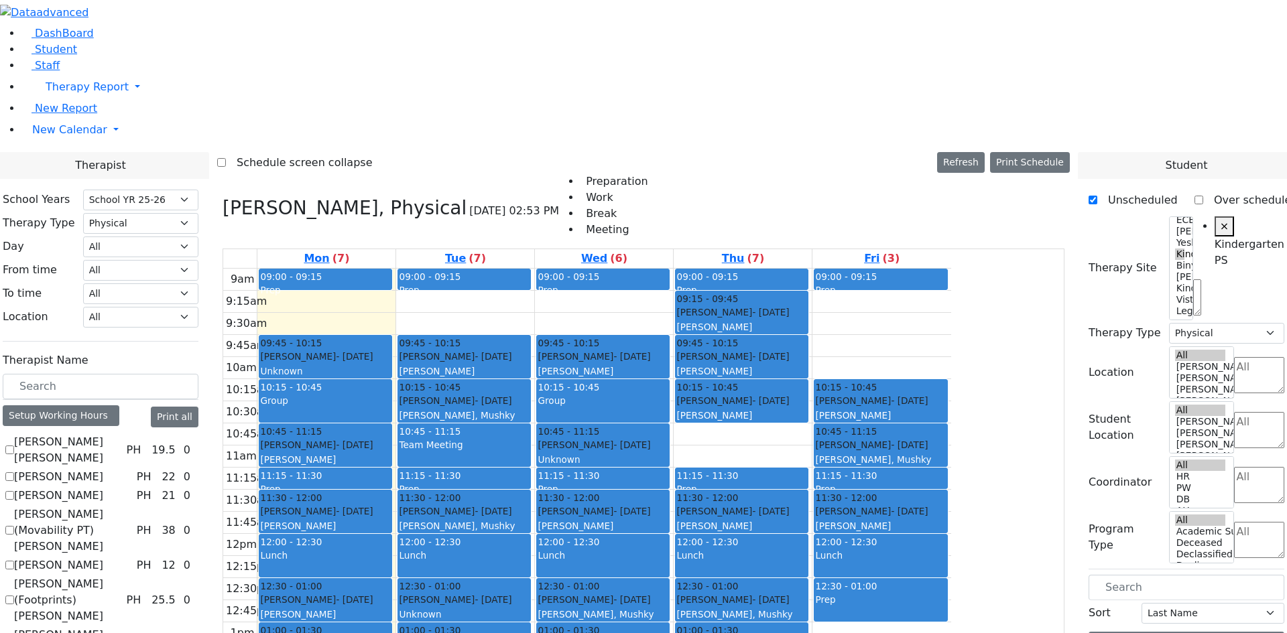
checkbox input "false"
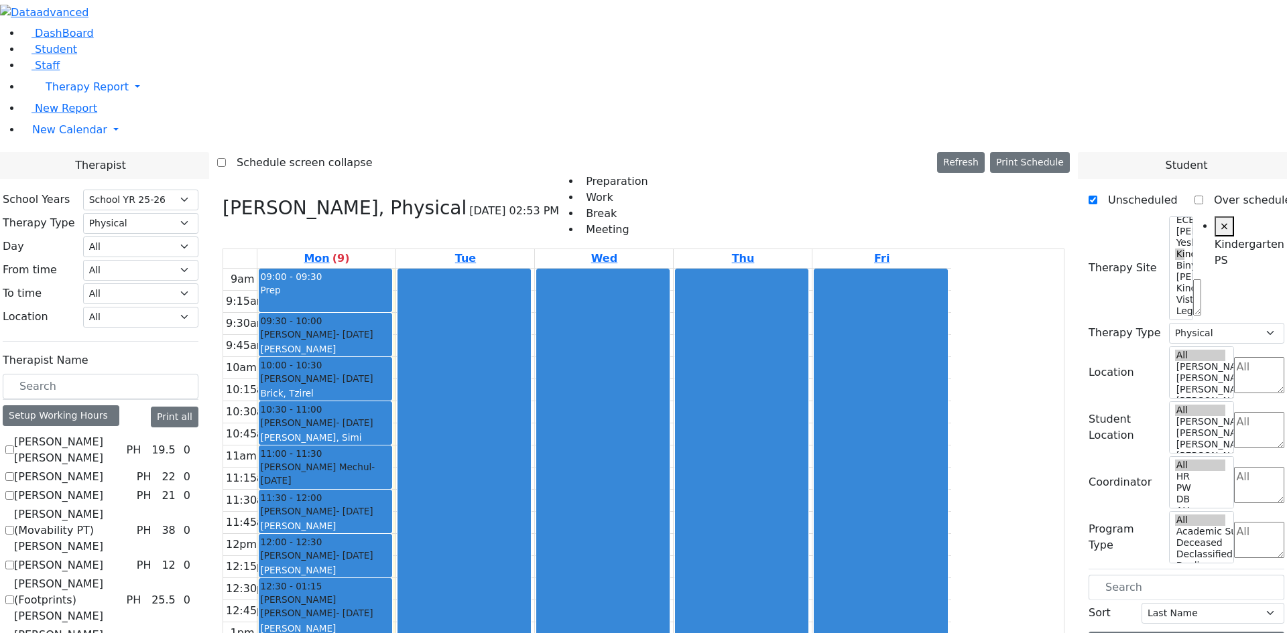
checkbox input "false"
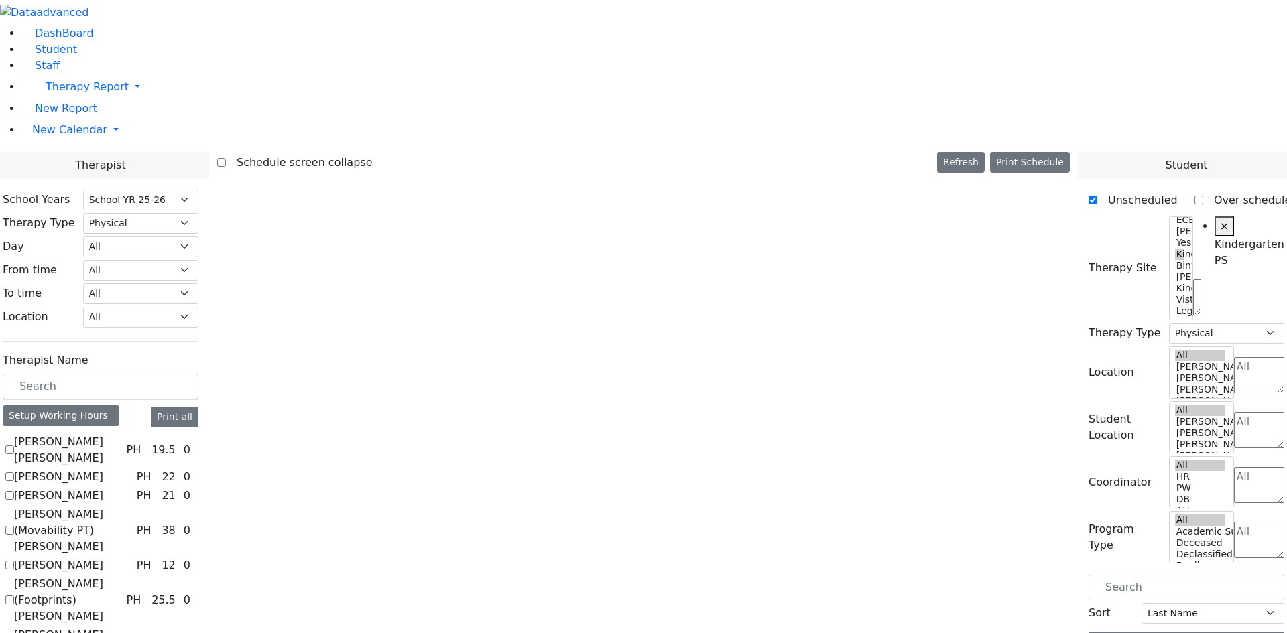
click at [103, 469] on label "[PERSON_NAME]" at bounding box center [58, 477] width 89 height 16
click at [14, 472] on input "[PERSON_NAME]" at bounding box center [9, 476] width 9 height 9
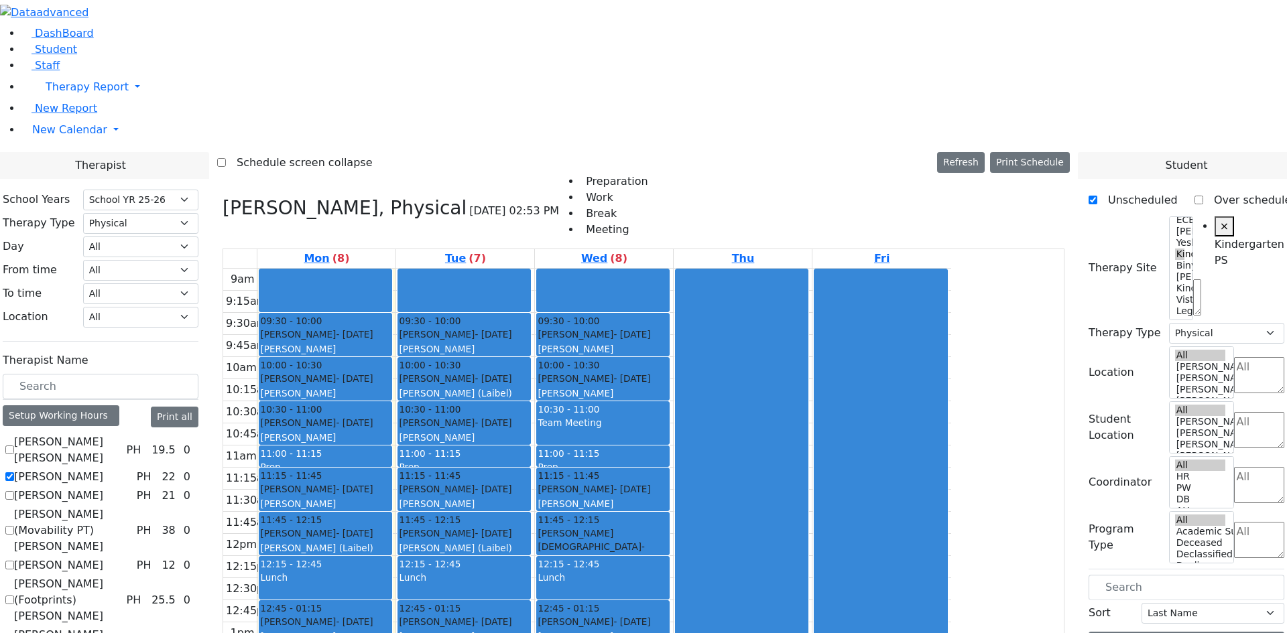
click at [103, 469] on label "[PERSON_NAME]" at bounding box center [58, 477] width 89 height 16
click at [14, 472] on input "[PERSON_NAME]" at bounding box center [9, 476] width 9 height 9
checkbox input "false"
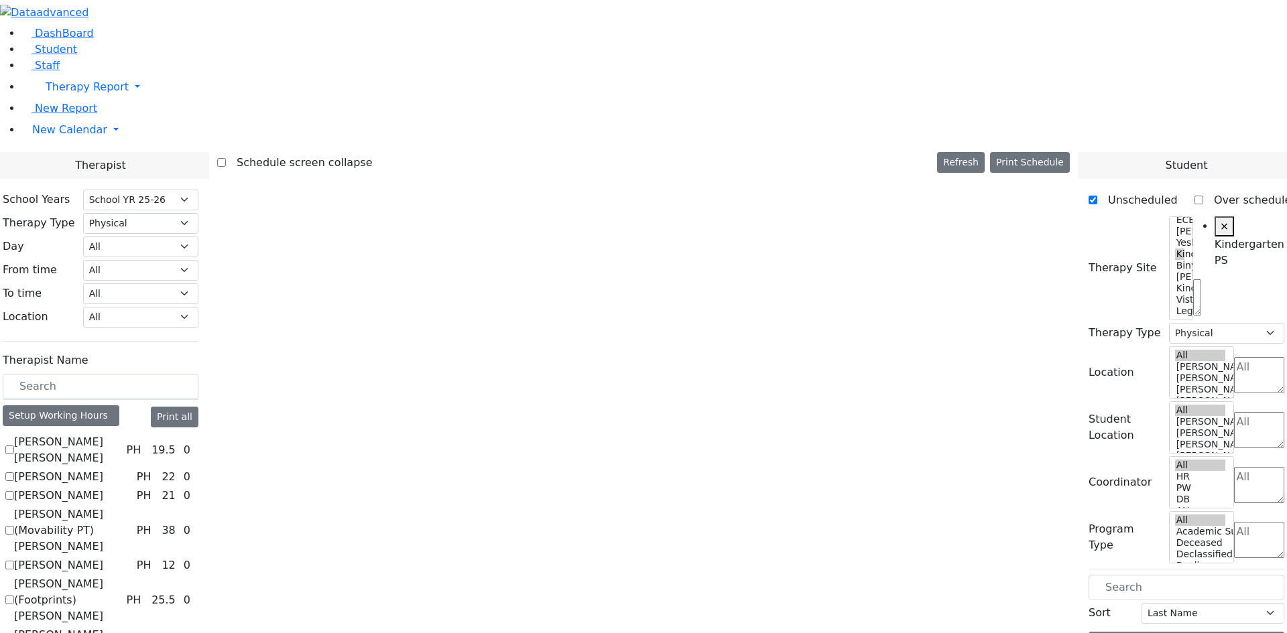
click at [121, 434] on label "[PERSON_NAME] [PERSON_NAME]" at bounding box center [67, 450] width 107 height 32
click at [14, 446] on input "[PERSON_NAME] [PERSON_NAME]" at bounding box center [9, 450] width 9 height 9
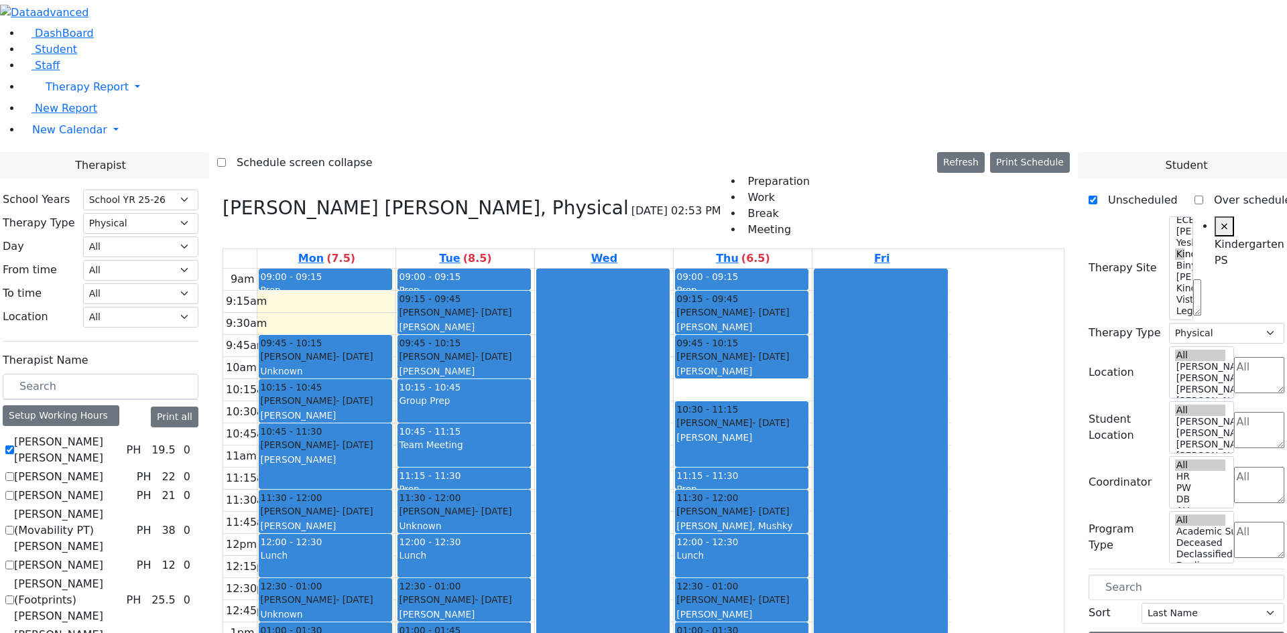
click at [121, 434] on label "[PERSON_NAME] [PERSON_NAME]" at bounding box center [67, 450] width 107 height 32
click at [14, 446] on input "[PERSON_NAME] [PERSON_NAME]" at bounding box center [9, 450] width 9 height 9
checkbox input "false"
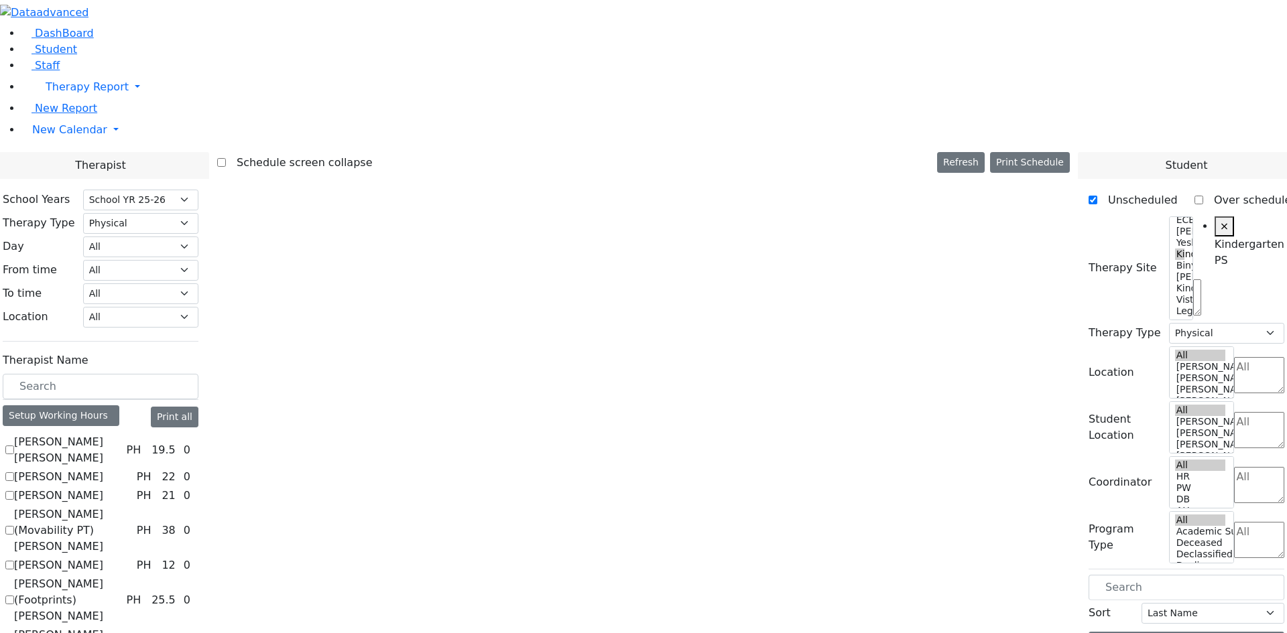
click at [131, 507] on label "[PERSON_NAME] (Movability PT) [PERSON_NAME]" at bounding box center [72, 531] width 117 height 48
click at [14, 526] on input "[PERSON_NAME] (Movability PT) [PERSON_NAME]" at bounding box center [9, 530] width 9 height 9
checkbox input "true"
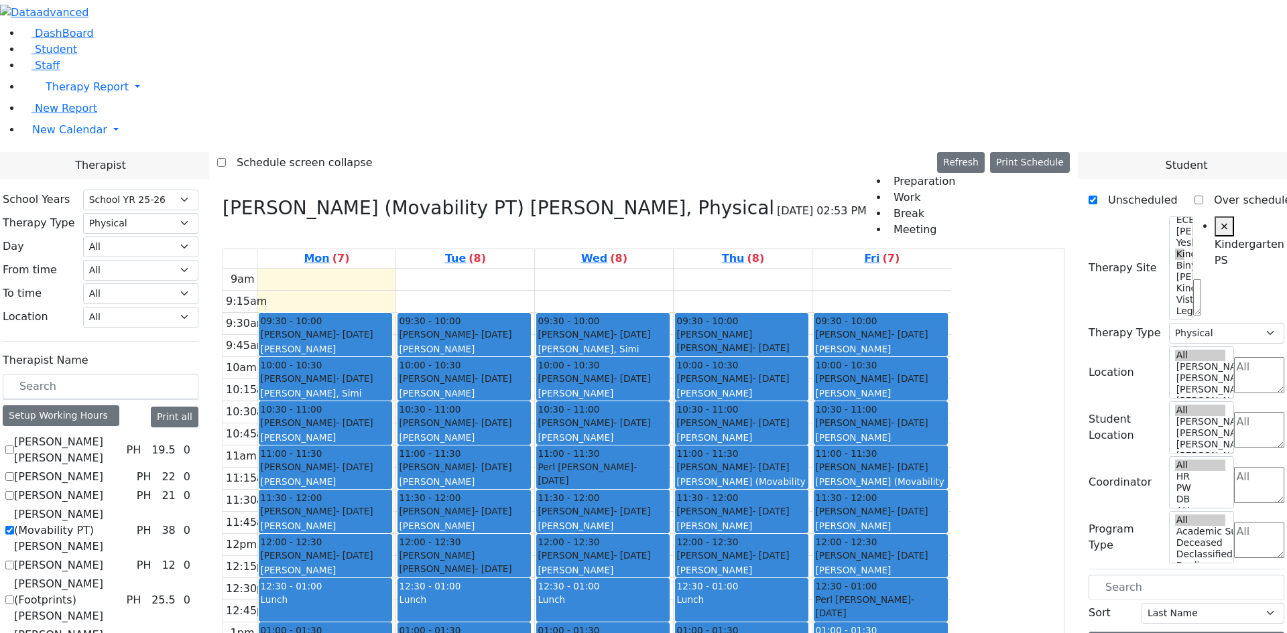
checkbox input "true"
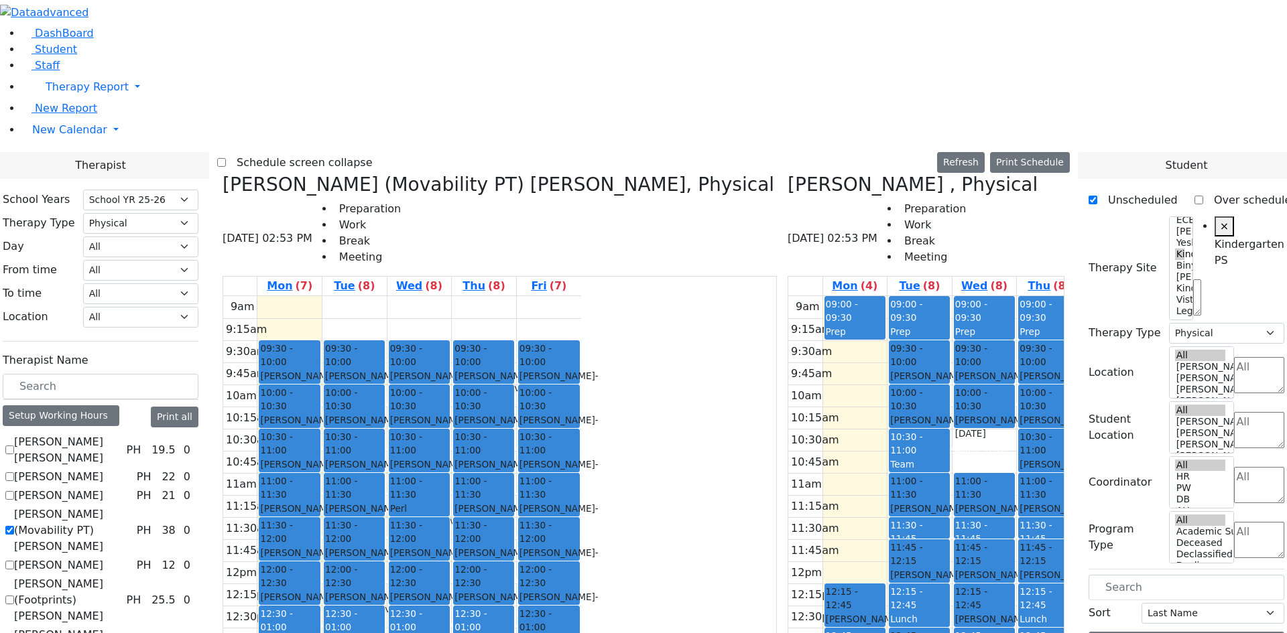
click at [131, 507] on label "[PERSON_NAME] (Movability PT) [PERSON_NAME]" at bounding box center [72, 531] width 117 height 48
click at [14, 526] on input "[PERSON_NAME] (Movability PT) [PERSON_NAME]" at bounding box center [9, 530] width 9 height 9
checkbox input "false"
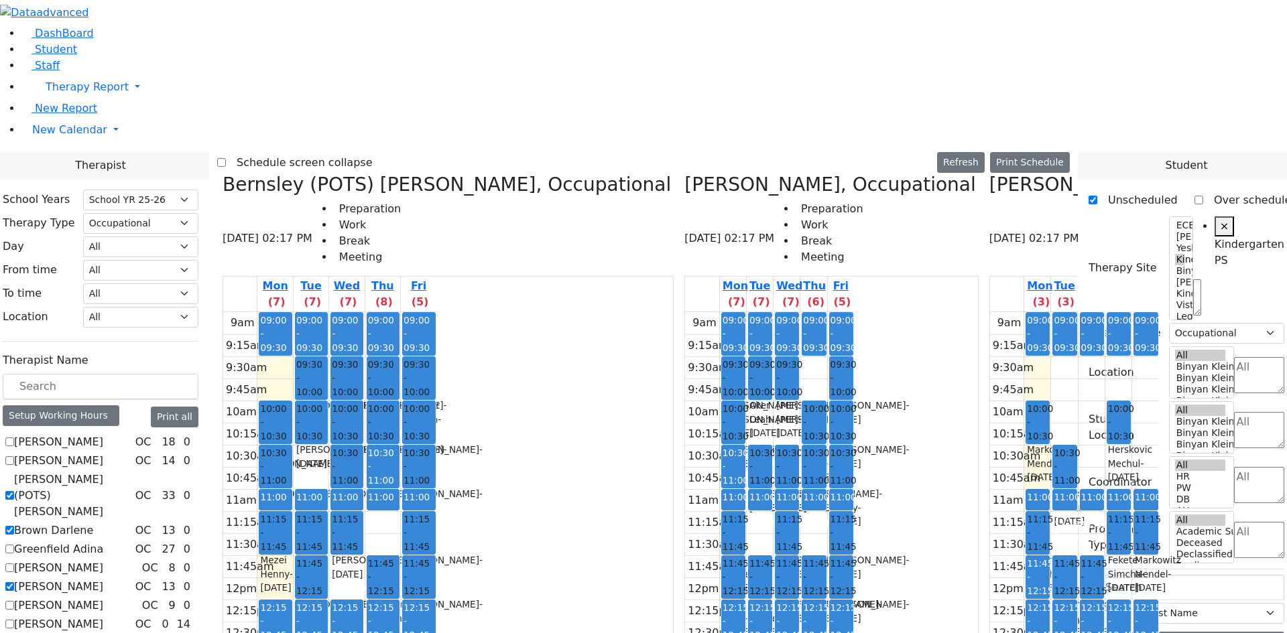
select select "212"
select select "1"
select select "51"
select select "1"
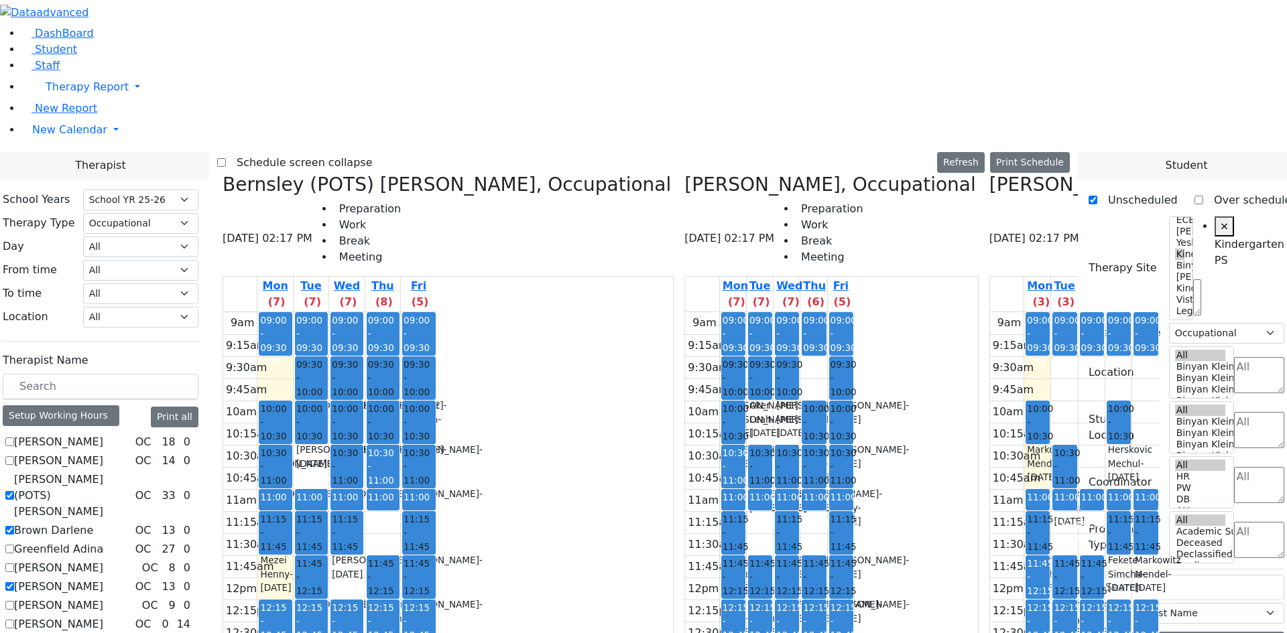
drag, startPoint x: 773, startPoint y: 619, endPoint x: 781, endPoint y: 618, distance: 8.1
click at [781, 618] on div "Schedule screen collapse Refresh Setup Working Hours Print Schedule Bernsley (P…" at bounding box center [643, 501] width 868 height 698
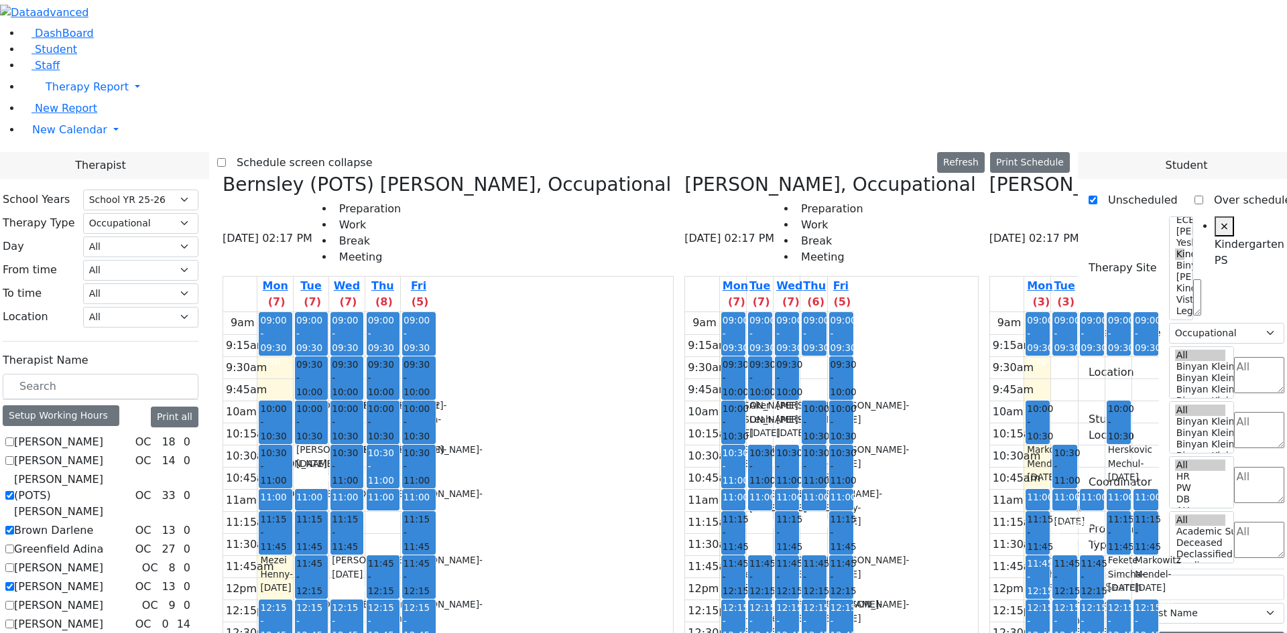
checkbox input "true"
click at [103, 598] on label "[PERSON_NAME]" at bounding box center [58, 606] width 89 height 16
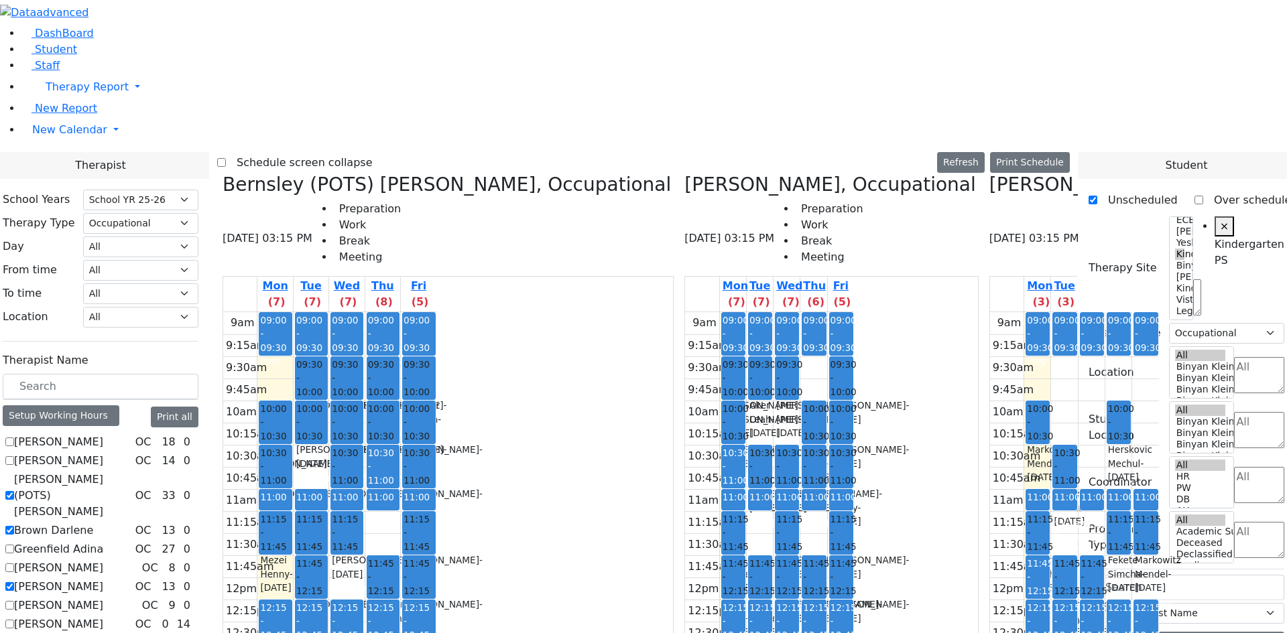
click at [14, 601] on input "[PERSON_NAME]" at bounding box center [9, 605] width 9 height 9
checkbox input "true"
click at [477, 608] on div "Mon (7) Tue (7) Wed (7) Thu (8) Fri (5) 9am 9:15am 9:30am 9:45am 10am 10:15am 1…" at bounding box center [447, 560] width 451 height 568
click at [1220, 220] on span "×" at bounding box center [1224, 226] width 9 height 13
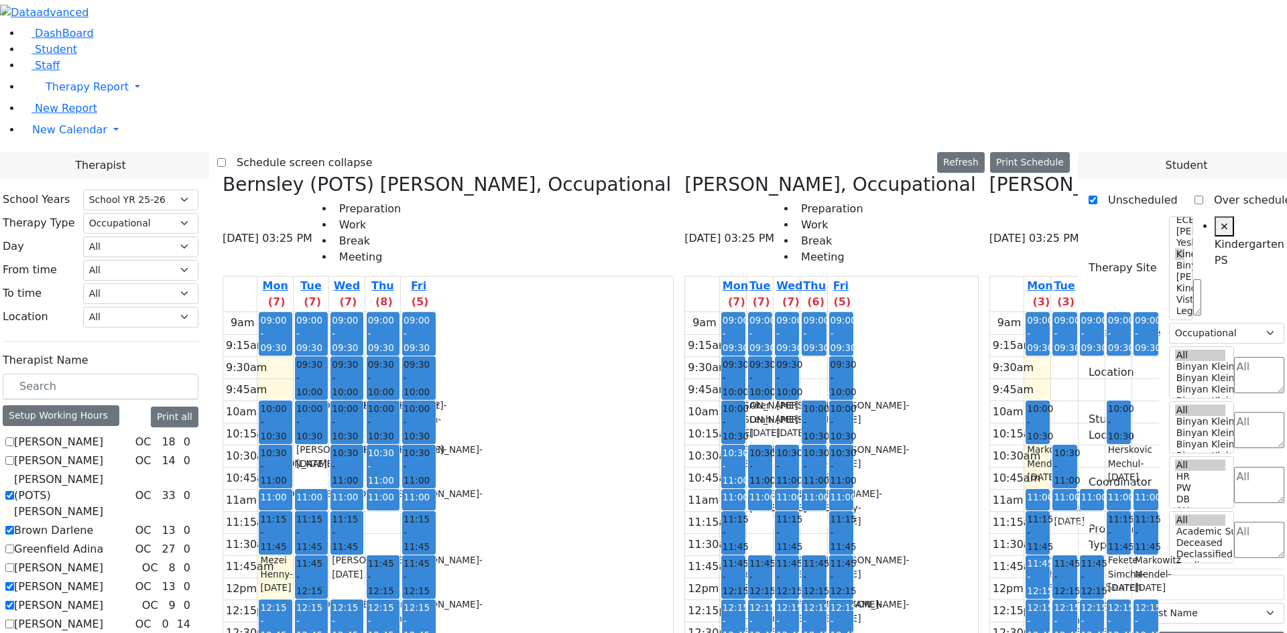
select select
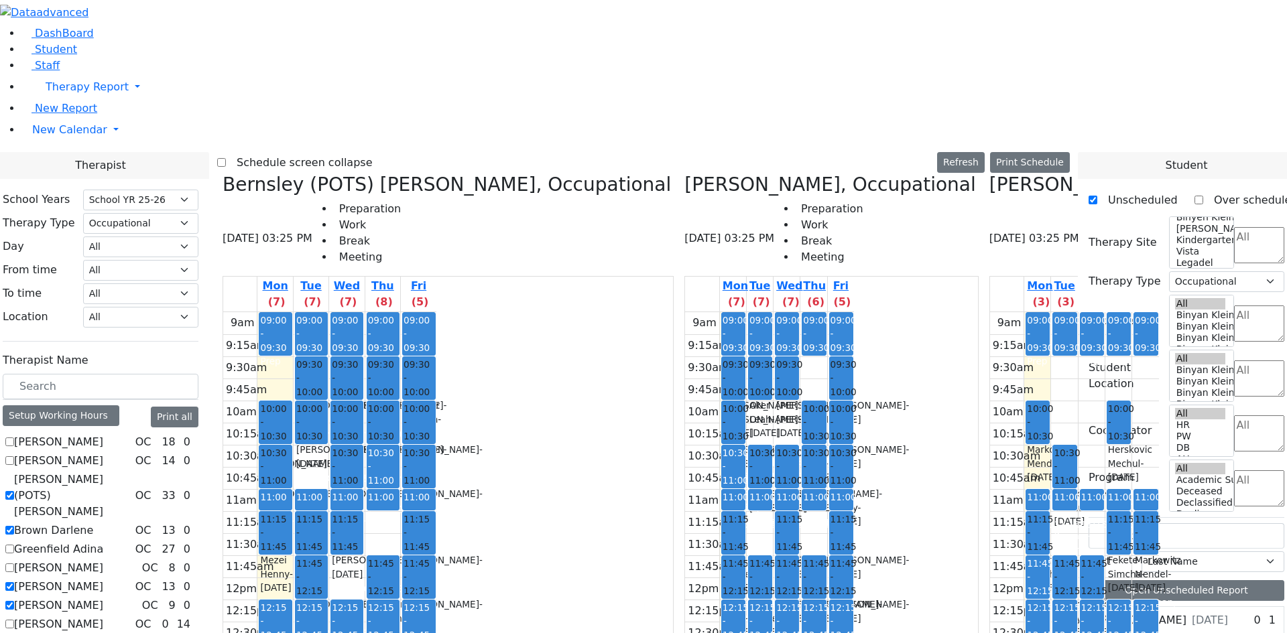
drag, startPoint x: 1056, startPoint y: 574, endPoint x: 1065, endPoint y: 514, distance: 60.3
drag, startPoint x: 1061, startPoint y: 495, endPoint x: 1066, endPoint y: 537, distance: 42.6
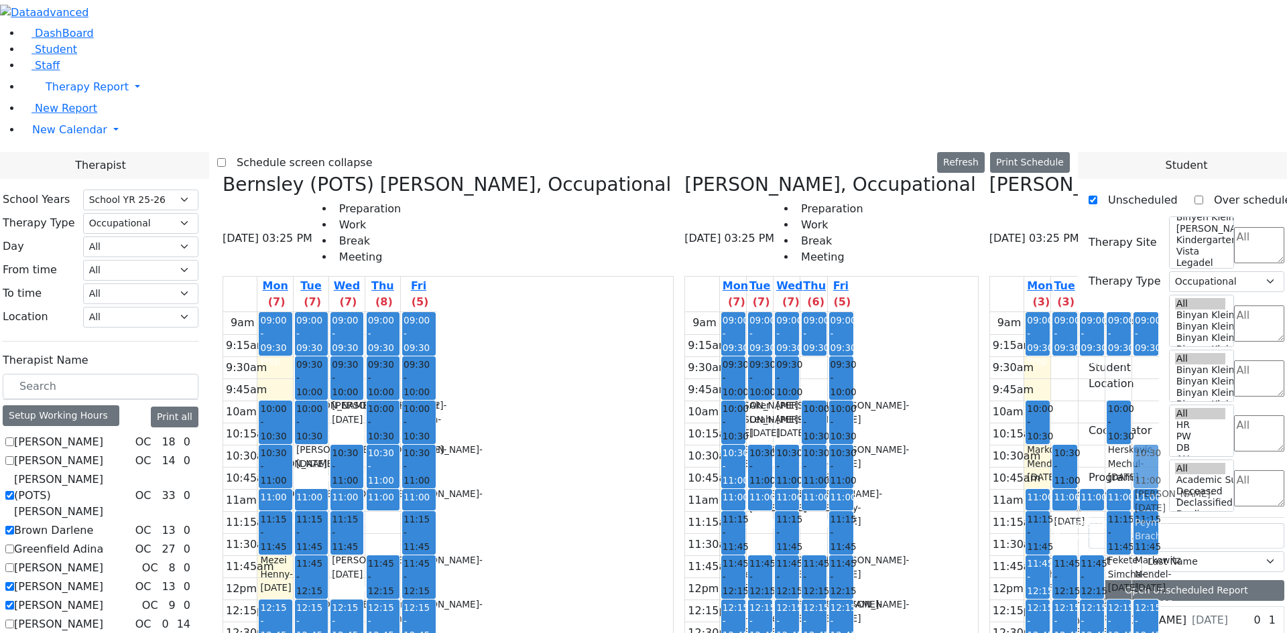
drag, startPoint x: 471, startPoint y: 187, endPoint x: 902, endPoint y: 237, distance: 433.8
click at [902, 237] on div "Bernsley (POTS) Maya, Occupational 08/18/2025 03:25 PM Preparation Work Break M…" at bounding box center [643, 509] width 852 height 671
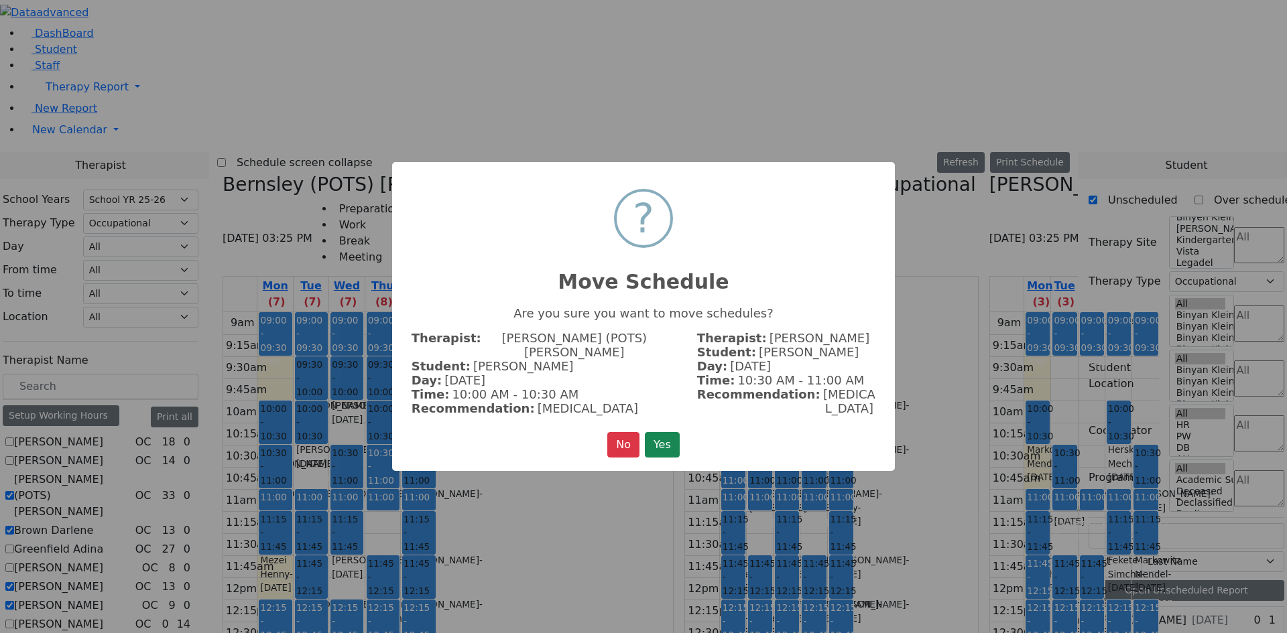
click at [663, 434] on button "Yes" at bounding box center [662, 444] width 35 height 25
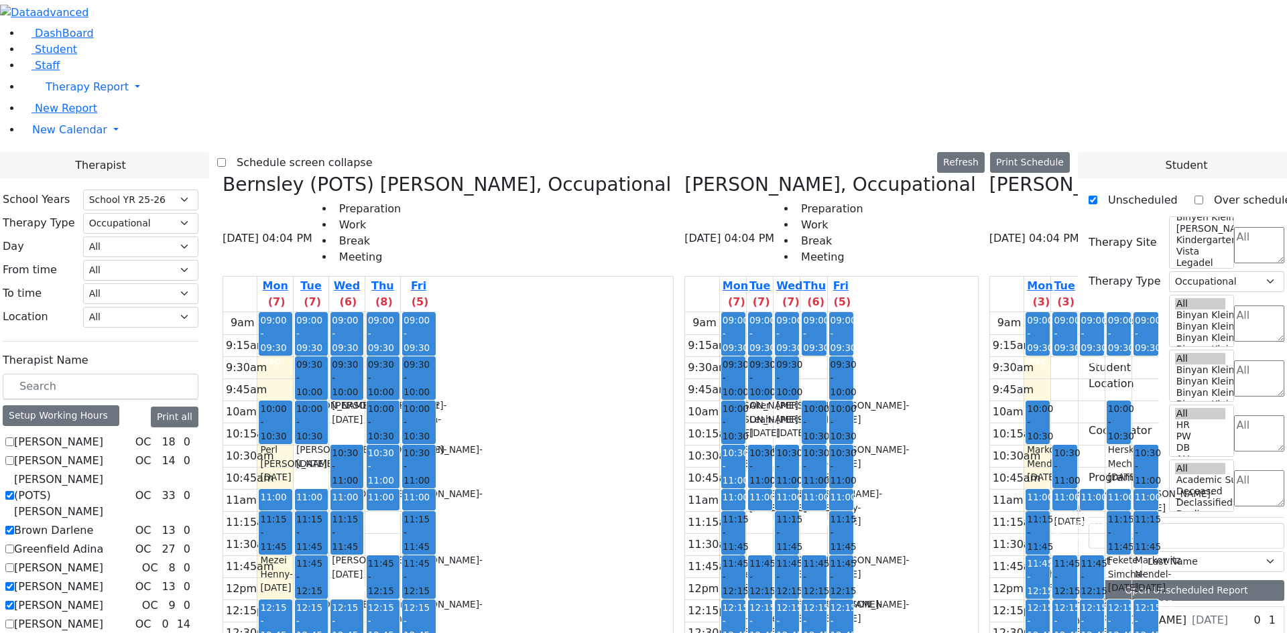
drag, startPoint x: 409, startPoint y: 229, endPoint x: 806, endPoint y: 523, distance: 493.9
click at [806, 523] on div "Bernsley (POTS) Maya, Occupational 08/18/2025 04:04 PM Preparation Work Break M…" at bounding box center [643, 509] width 852 height 671
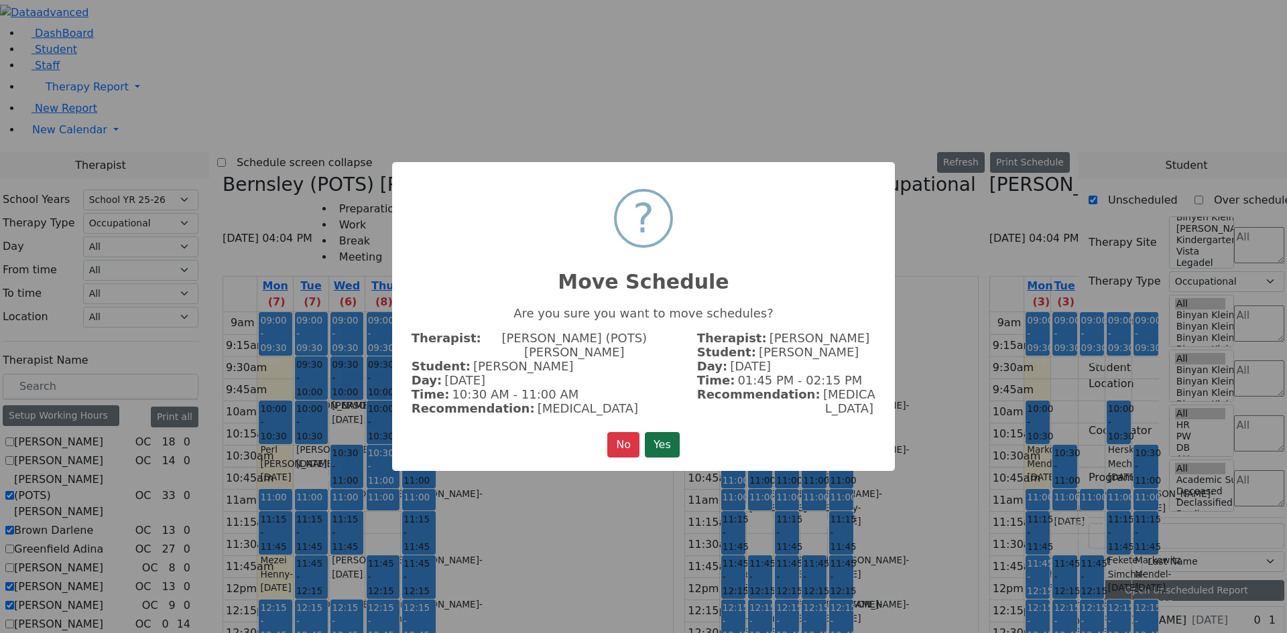
click at [673, 438] on button "Yes" at bounding box center [662, 444] width 35 height 25
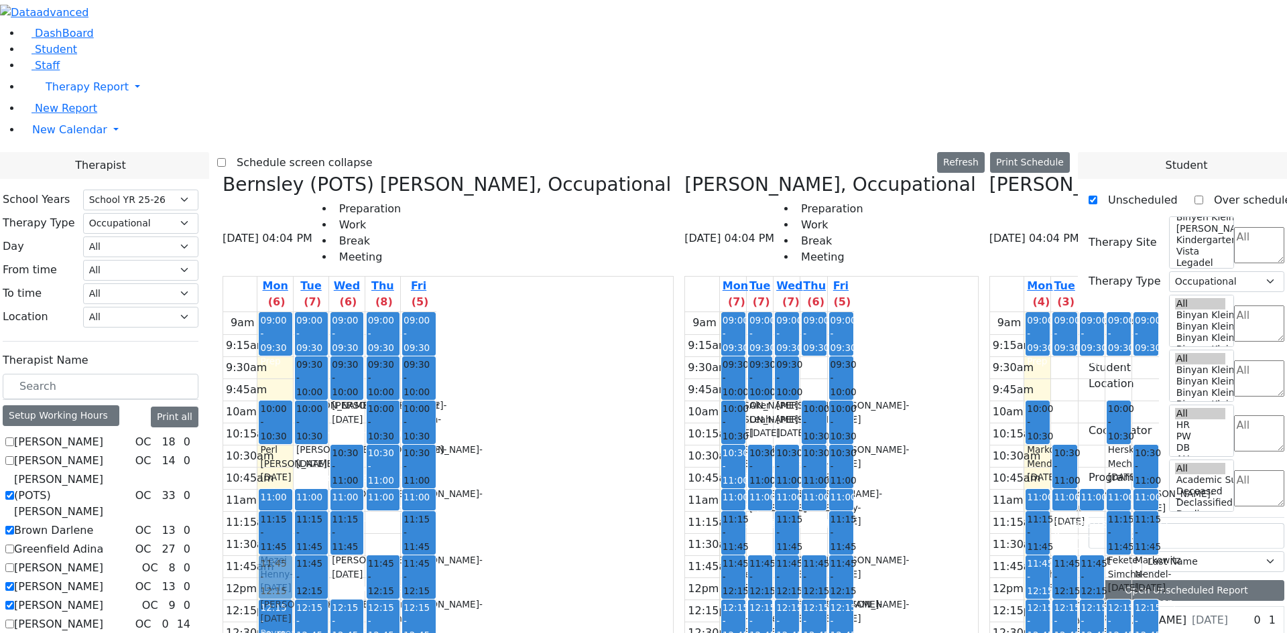
drag, startPoint x: 442, startPoint y: 517, endPoint x: 401, endPoint y: 340, distance: 181.4
click at [401, 340] on tr "09:00 - 09:30 Prep 10:00 - 10:30 Perl Aaron - 12/29/2017 Unknown 11:00 - 11:15 …" at bounding box center [329, 577] width 213 height 531
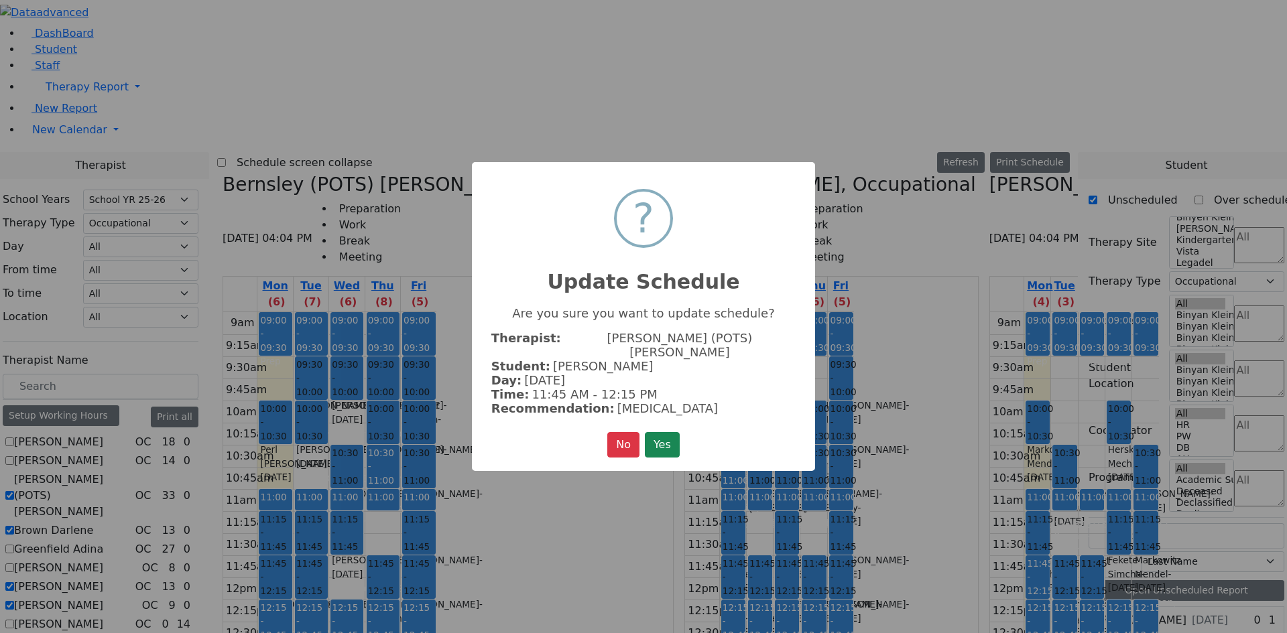
click at [667, 436] on button "Yes" at bounding box center [662, 444] width 35 height 25
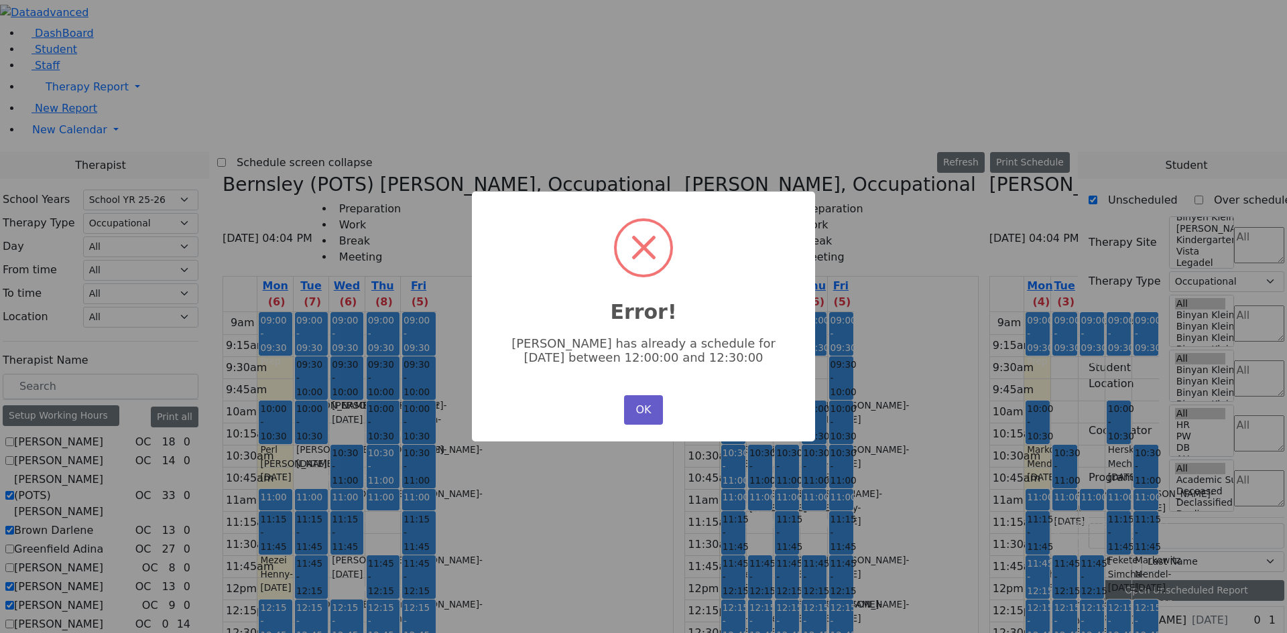
click at [636, 412] on button "OK" at bounding box center [643, 409] width 39 height 29
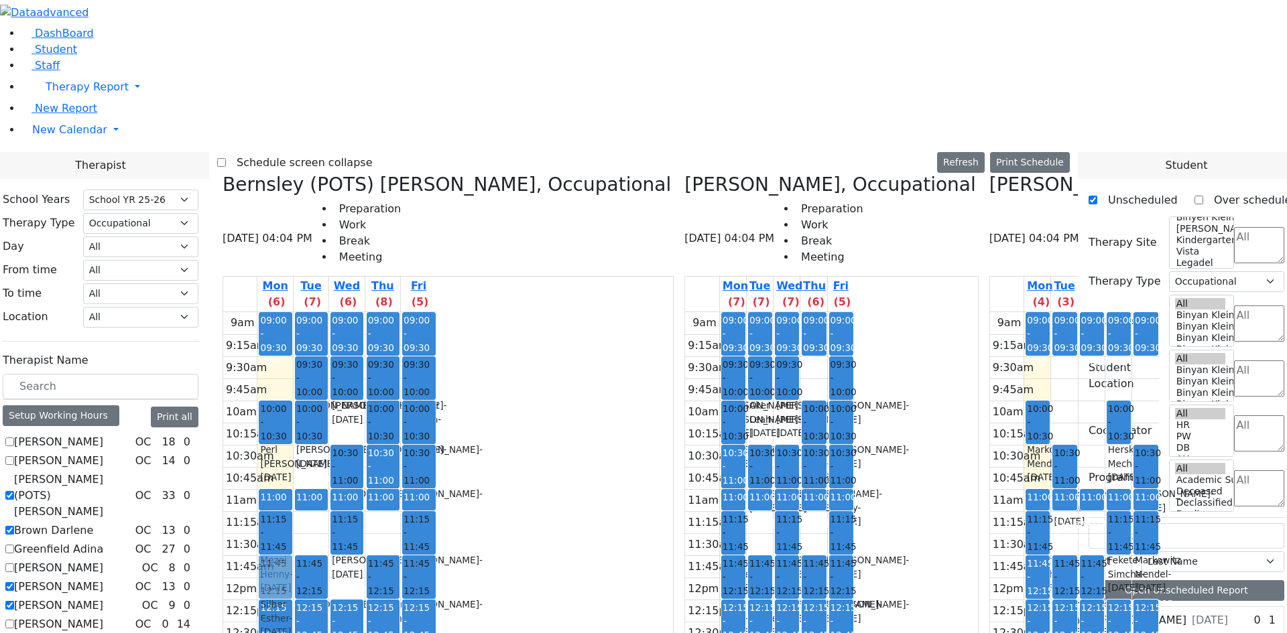
drag, startPoint x: 440, startPoint y: 300, endPoint x: 415, endPoint y: 347, distance: 54.0
click at [415, 347] on tr "09:00 - 09:30 Prep 10:00 - 10:30 Perl Aaron - 12/29/2017 Unknown 11:00 - 11:15 …" at bounding box center [329, 577] width 213 height 531
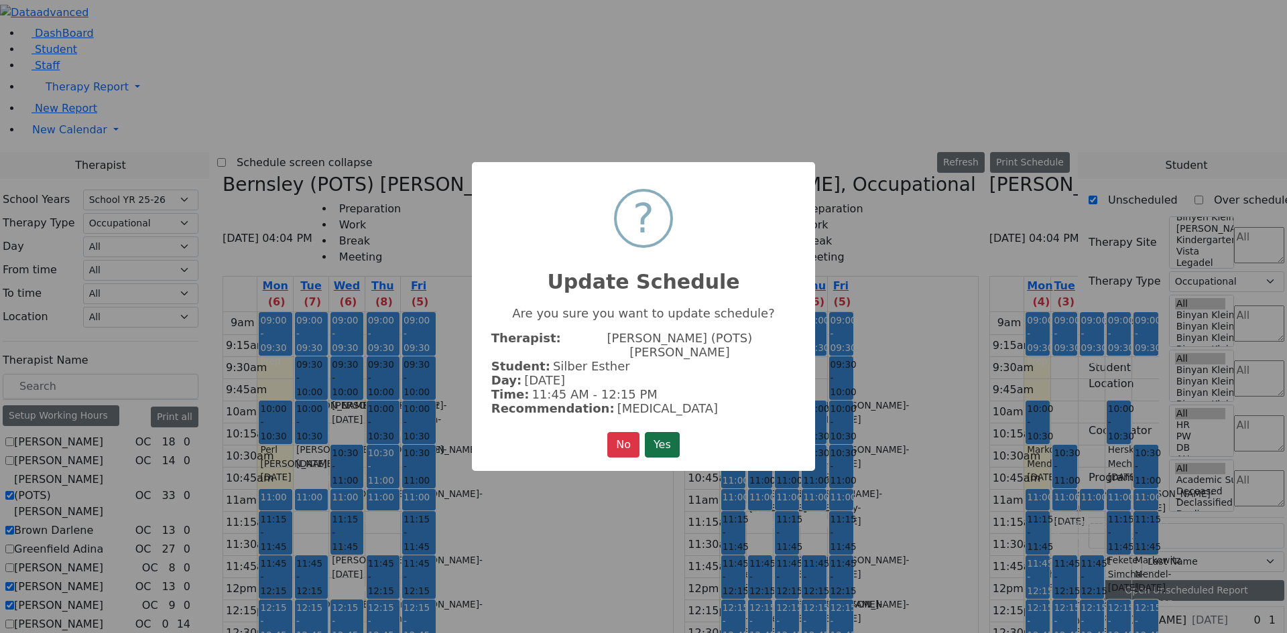
click at [652, 432] on button "Yes" at bounding box center [662, 444] width 35 height 25
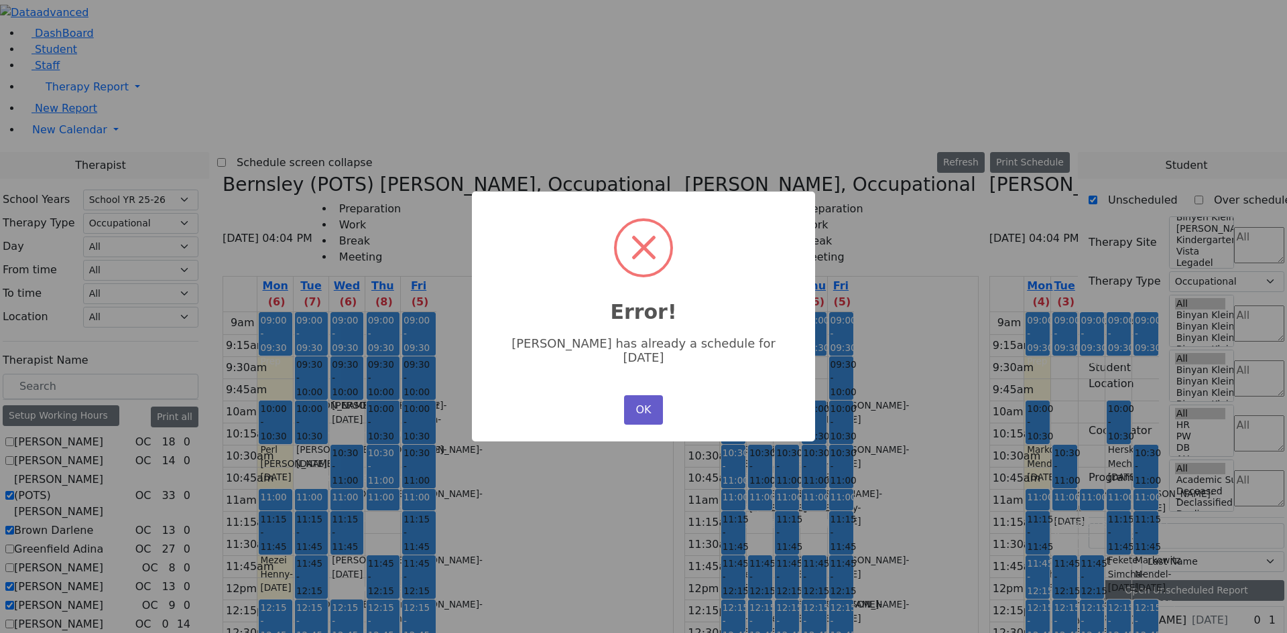
click at [660, 405] on button "OK" at bounding box center [643, 409] width 39 height 29
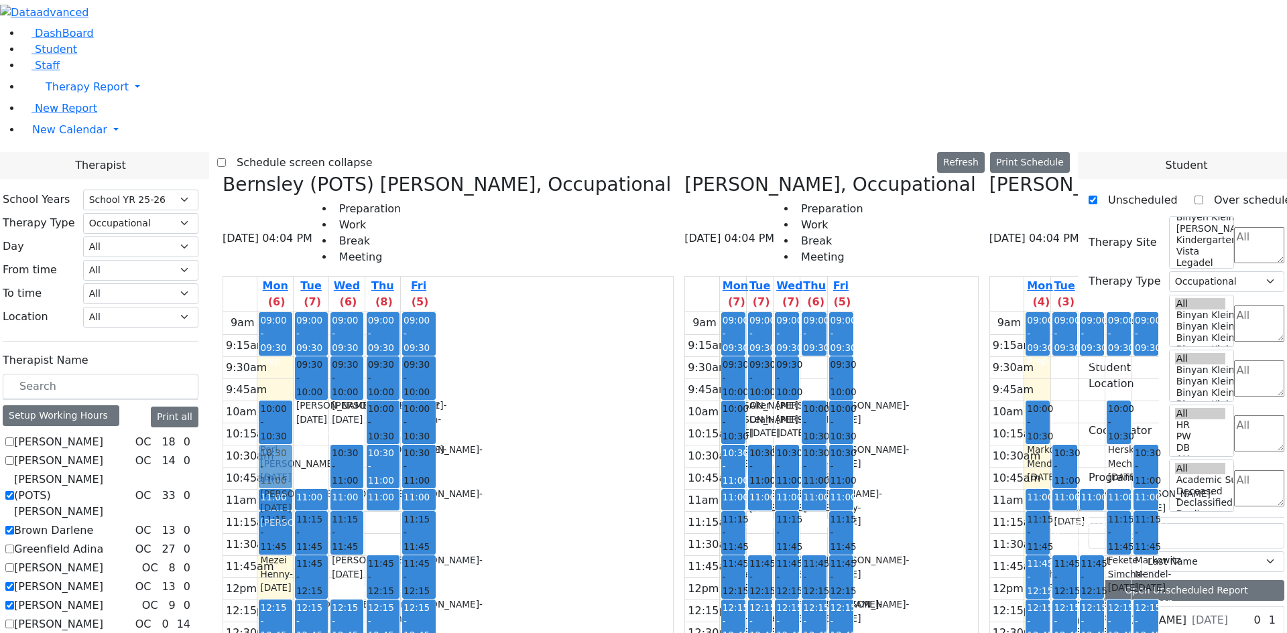
drag, startPoint x: 436, startPoint y: 170, endPoint x: 417, endPoint y: 218, distance: 52.2
click at [416, 312] on tr "09:00 - 09:30 Prep 10:00 - 10:30 Perl Aaron - 12/29/2017 Unknown 11:00 - 11:15 …" at bounding box center [329, 577] width 213 height 531
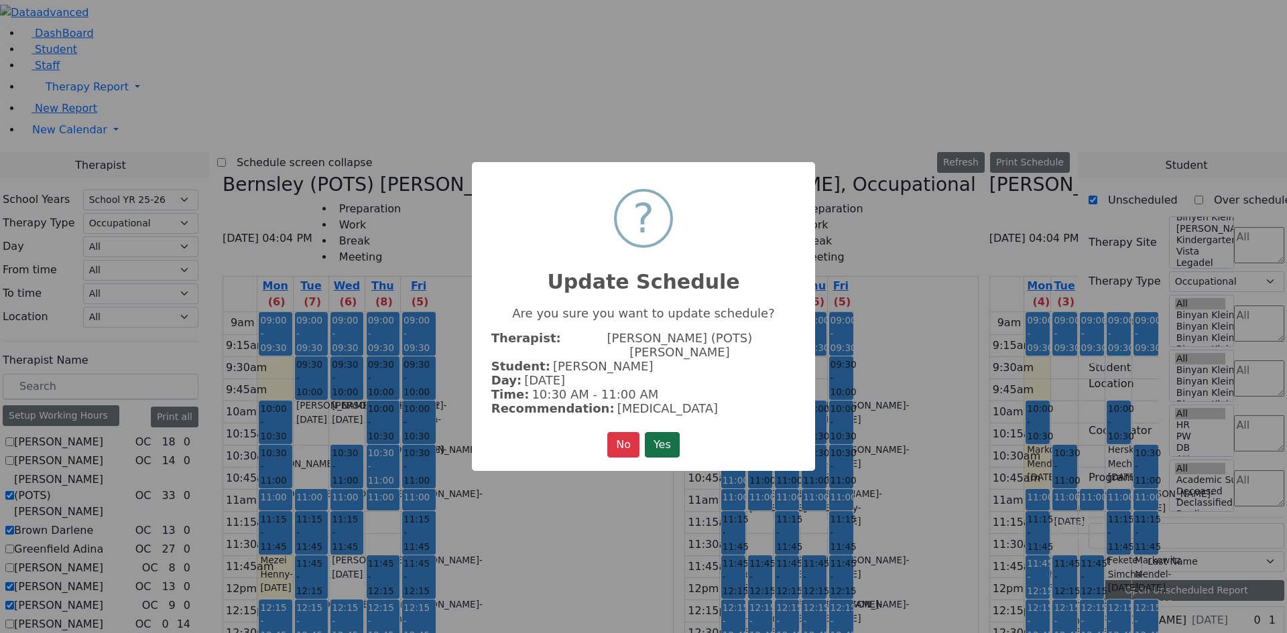
click at [670, 447] on button "Yes" at bounding box center [662, 444] width 35 height 25
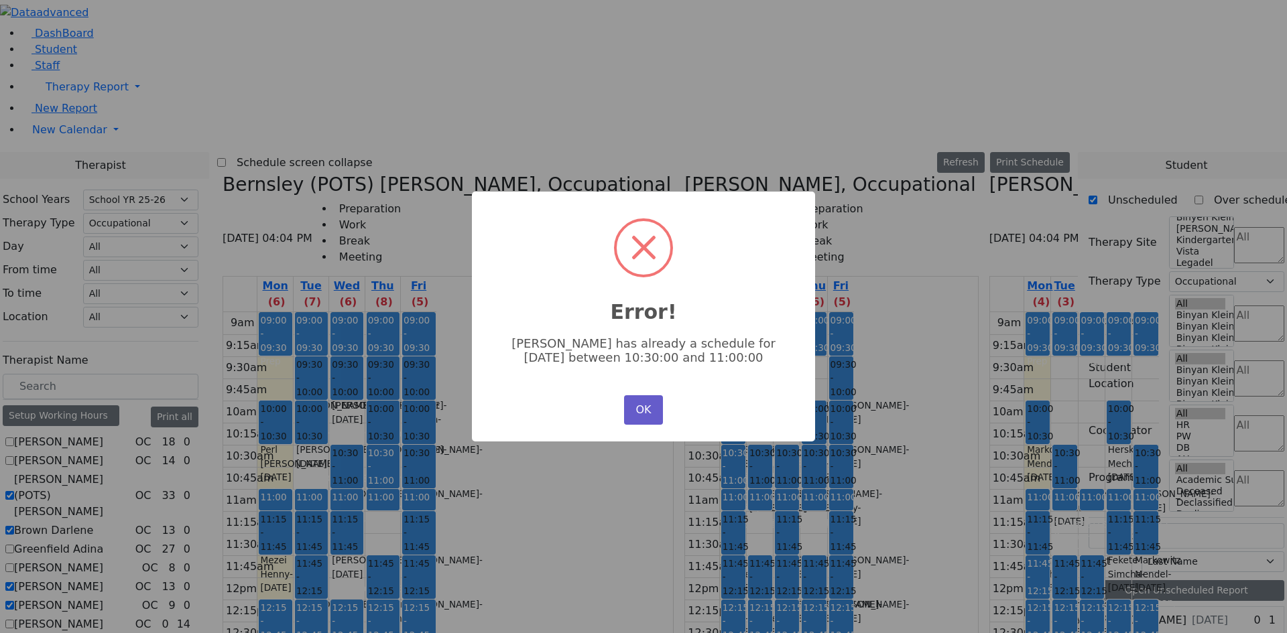
click at [637, 402] on button "OK" at bounding box center [643, 409] width 39 height 29
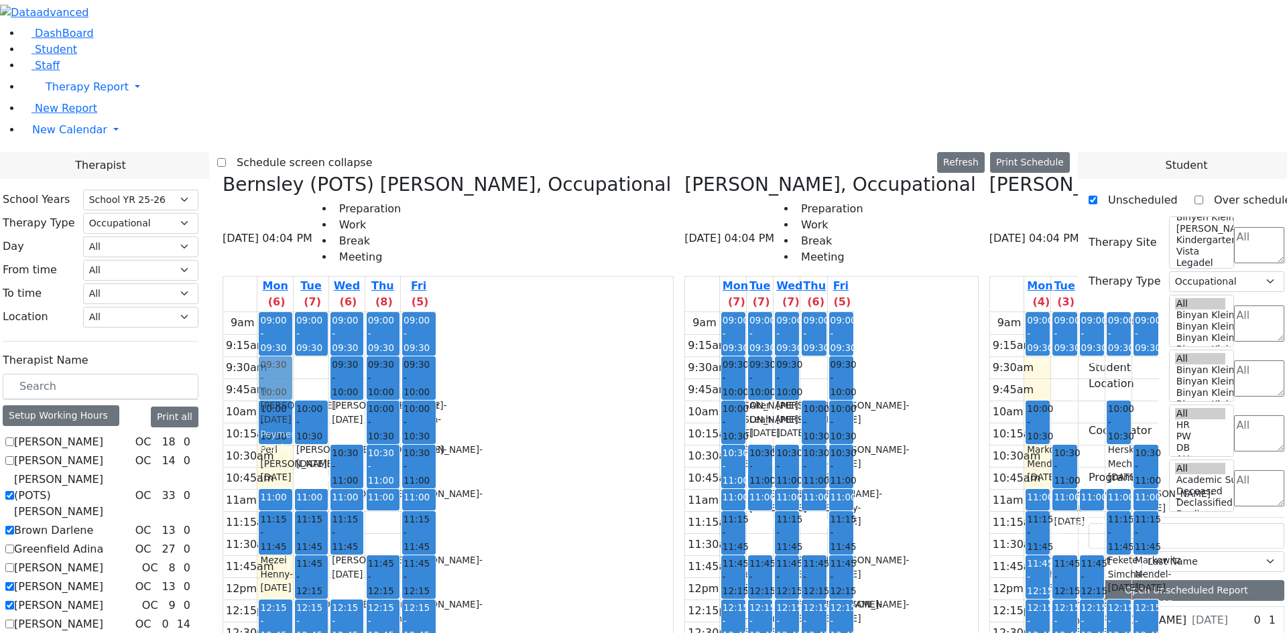
drag, startPoint x: 442, startPoint y: 133, endPoint x: 419, endPoint y: 136, distance: 23.0
click at [419, 312] on tr "09:00 - 09:30 Prep 10:00 - 10:30 Perl Aaron - 12/29/2017 Unknown 11:00 - 11:15 …" at bounding box center [329, 577] width 213 height 531
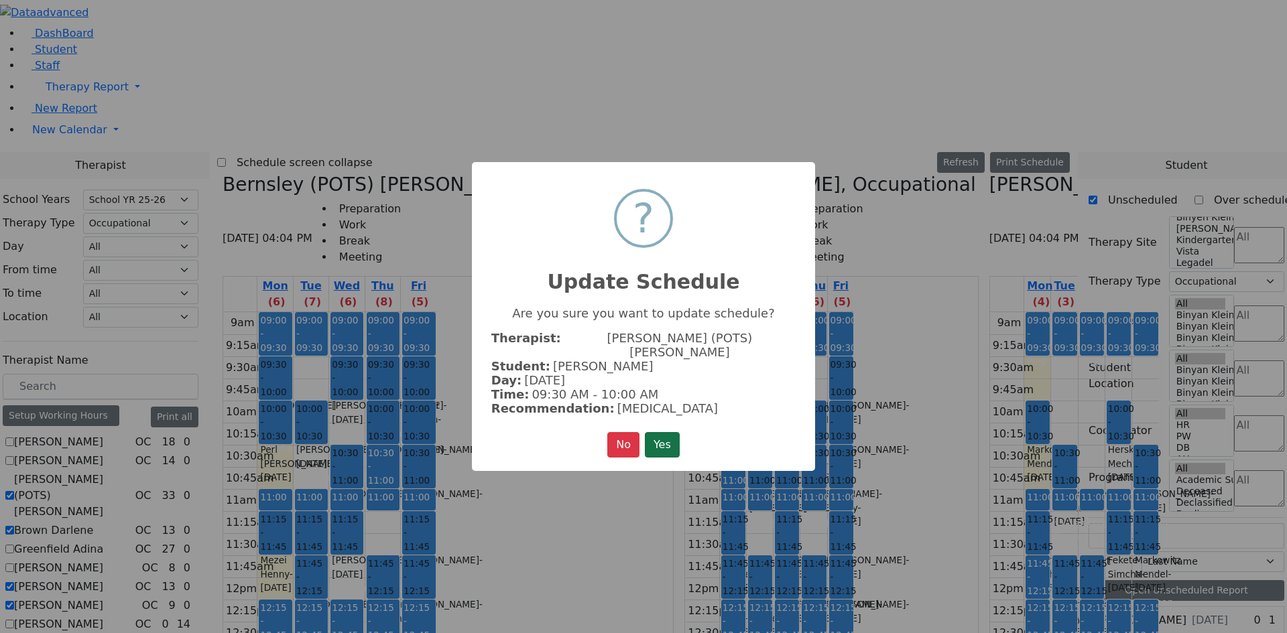
click at [651, 436] on button "Yes" at bounding box center [662, 444] width 35 height 25
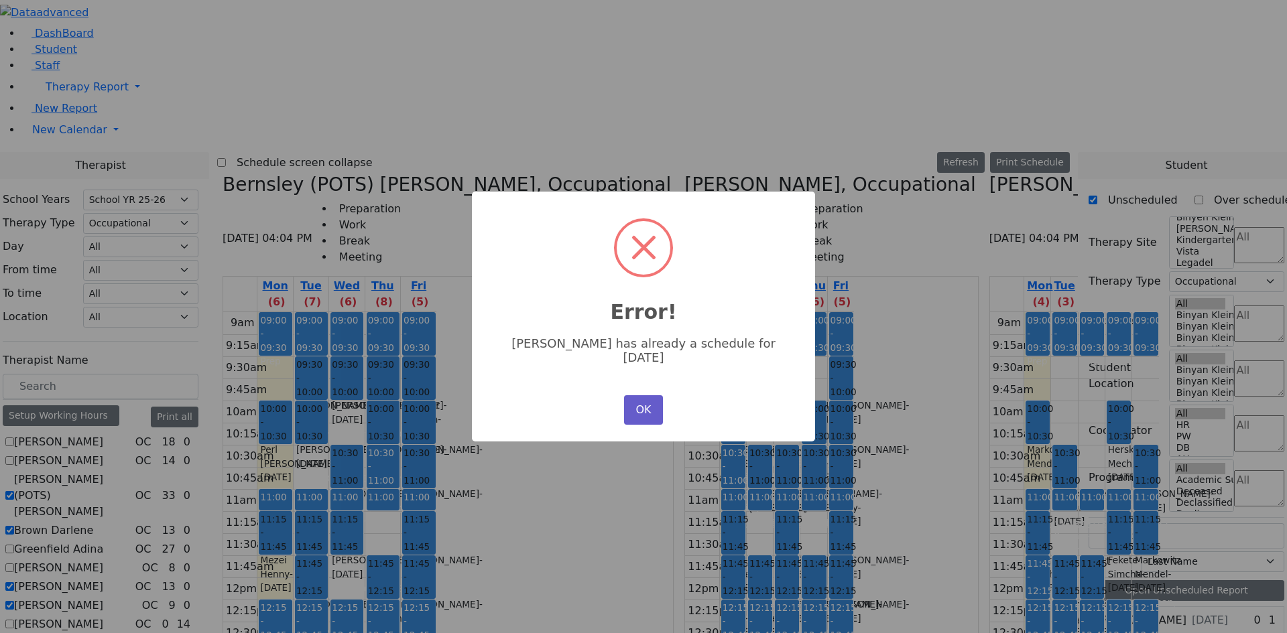
click at [639, 397] on button "OK" at bounding box center [643, 409] width 39 height 29
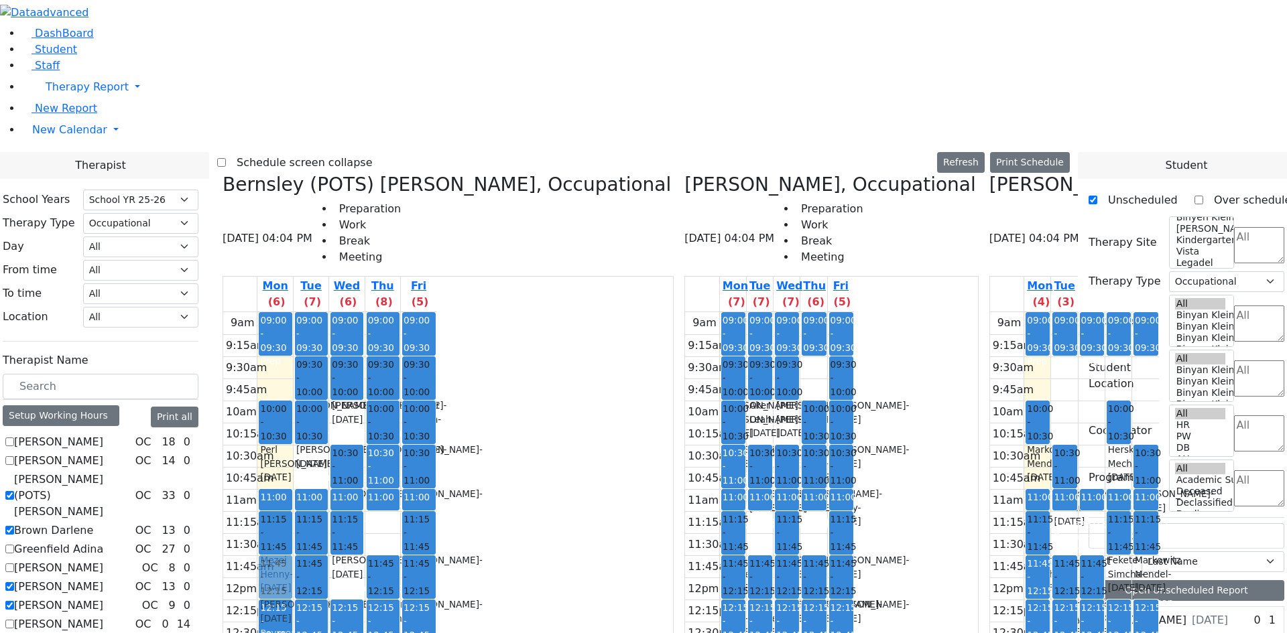
drag, startPoint x: 444, startPoint y: 428, endPoint x: 408, endPoint y: 336, distance: 98.7
click at [408, 336] on tr "09:00 - 09:30 Prep 10:00 - 10:30 Perl Aaron - 12/29/2017 Unknown 11:00 - 11:15 …" at bounding box center [329, 577] width 213 height 531
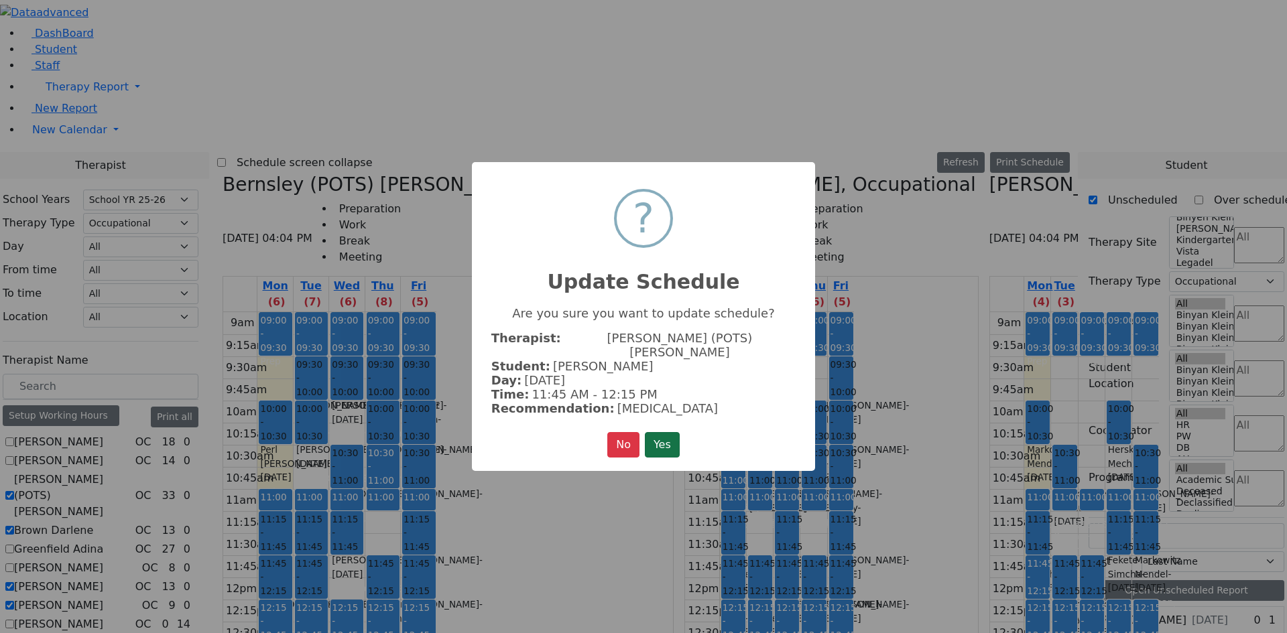
click at [663, 434] on button "Yes" at bounding box center [662, 444] width 35 height 25
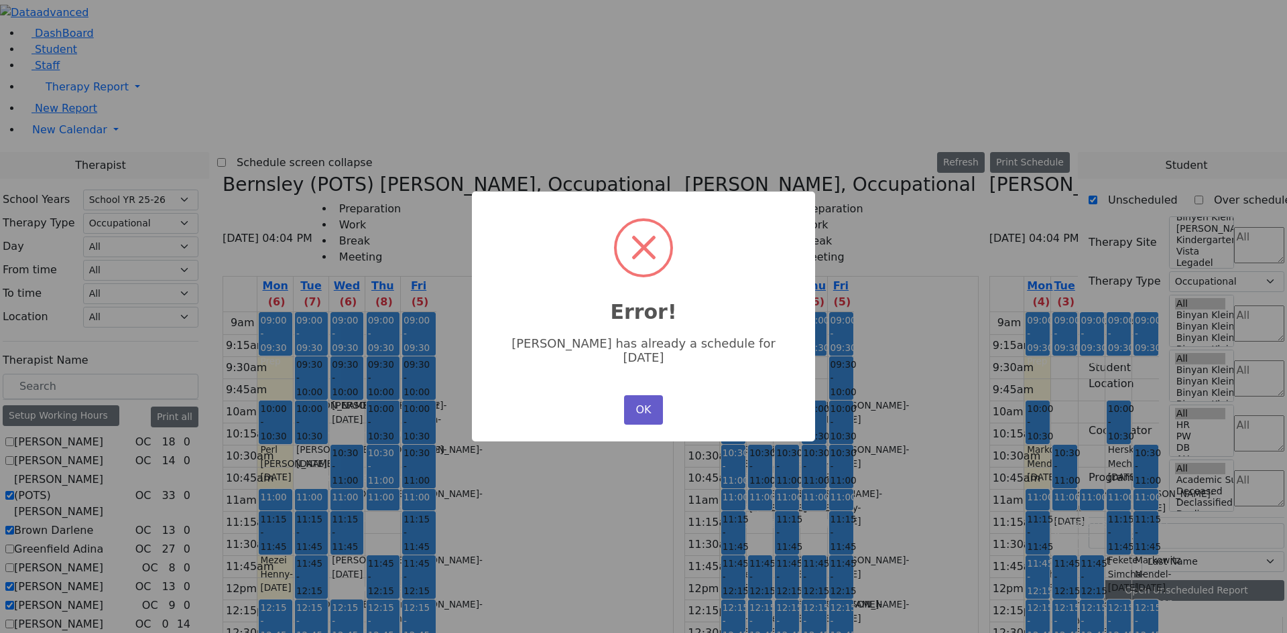
click at [633, 401] on button "OK" at bounding box center [643, 409] width 39 height 29
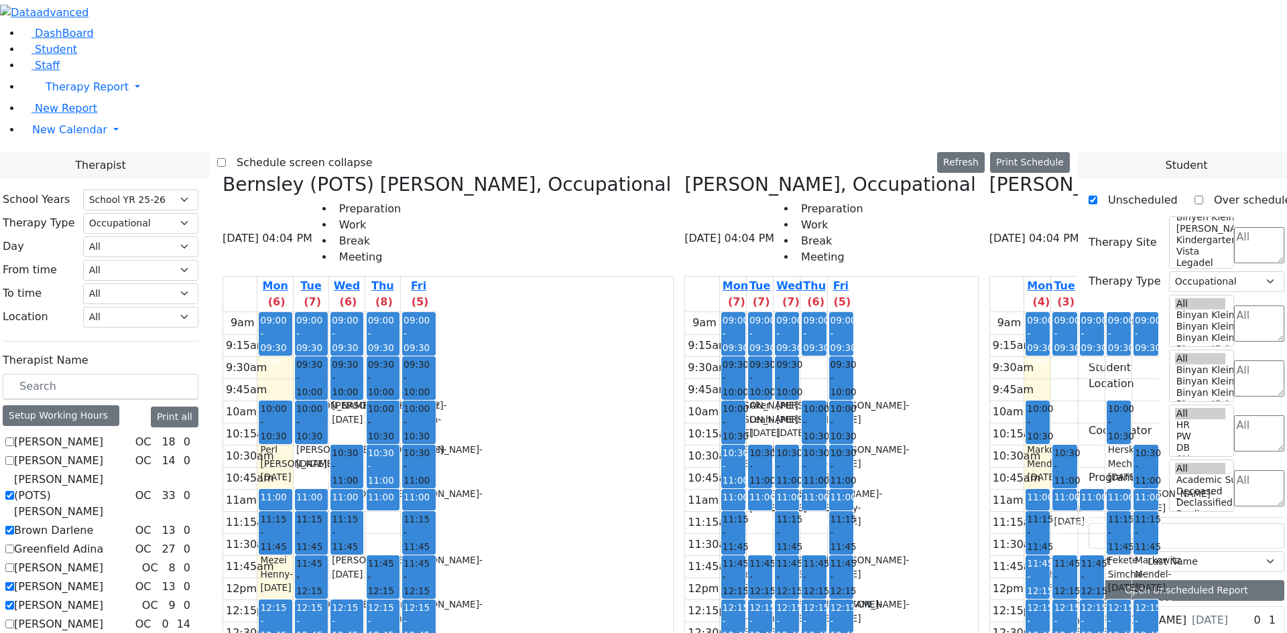
click at [328, 525] on div "09:00 - 09:30 Prep 09:30 - 10:00 Meisels Jacob - 06/11/2017 Peymer Bracha 10:00…" at bounding box center [311, 577] width 35 height 531
drag, startPoint x: 443, startPoint y: 576, endPoint x: 408, endPoint y: 340, distance: 238.4
click at [408, 340] on tr "09:00 - 09:30 Prep 10:00 - 10:30 Perl Aaron - 12/29/2017 Unknown 11:00 - 11:15 …" at bounding box center [329, 577] width 213 height 531
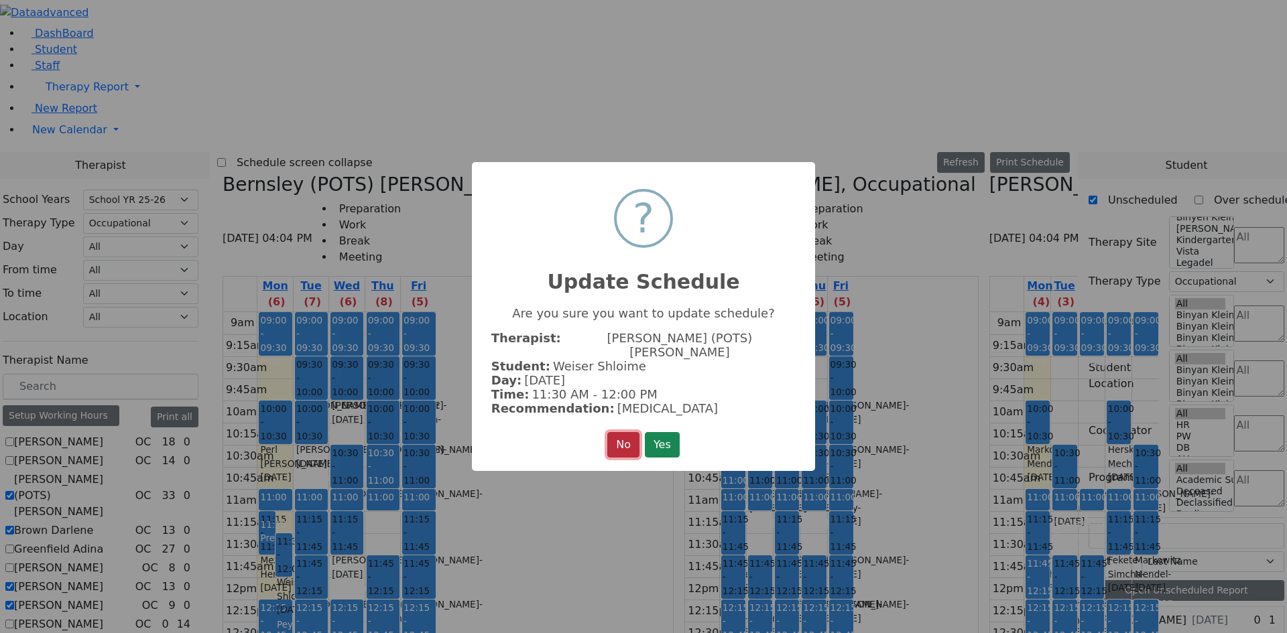
click at [617, 446] on button "No" at bounding box center [623, 444] width 32 height 25
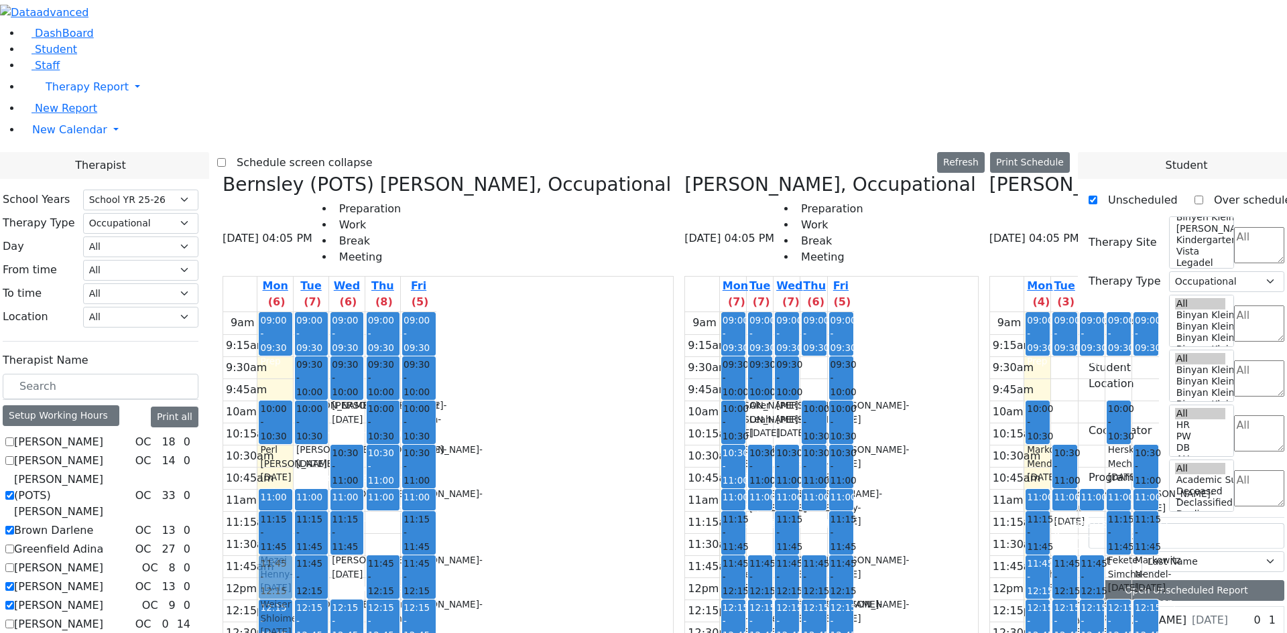
drag, startPoint x: 444, startPoint y: 562, endPoint x: 398, endPoint y: 358, distance: 209.4
click at [399, 350] on tr "09:00 - 09:30 Prep 10:00 - 10:30 Perl Aaron - 12/29/2017 Unknown 11:00 - 11:15 …" at bounding box center [329, 577] width 213 height 531
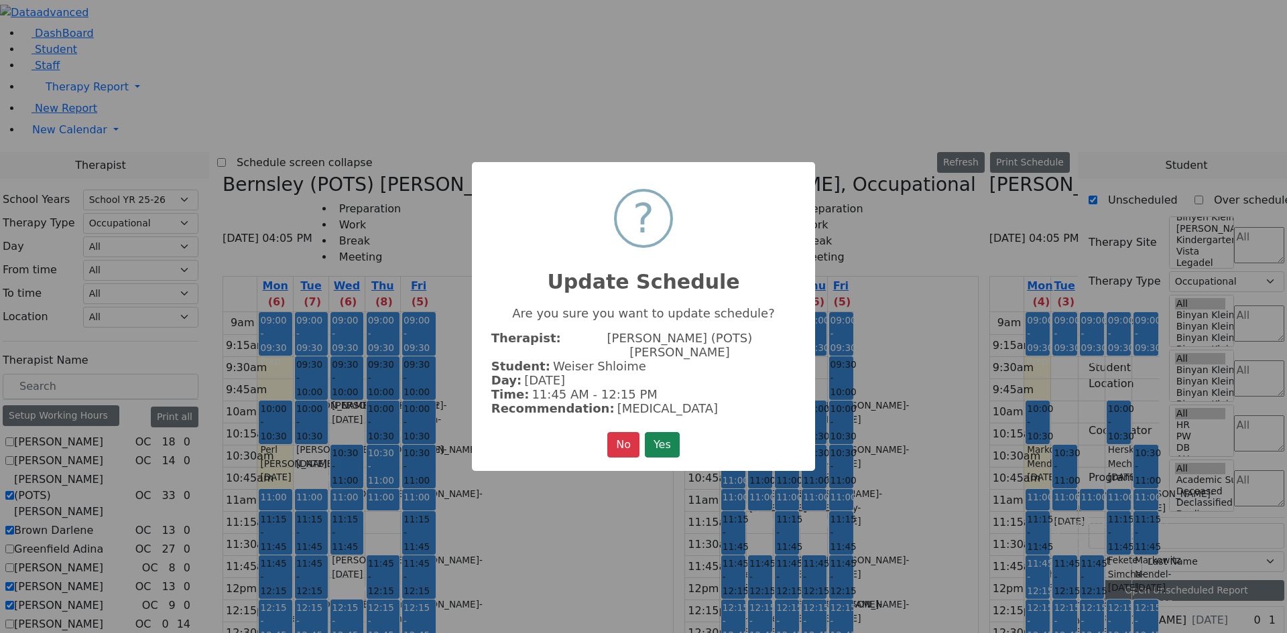
click at [645, 432] on button "Yes" at bounding box center [662, 444] width 35 height 25
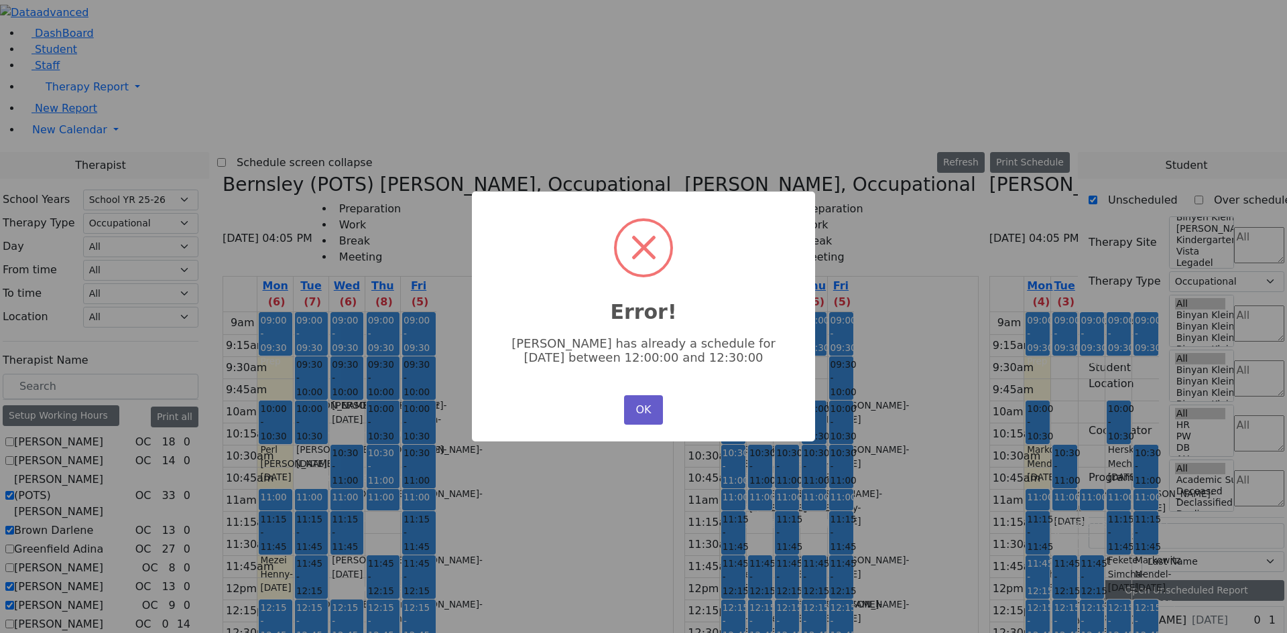
click at [645, 414] on button "OK" at bounding box center [643, 409] width 39 height 29
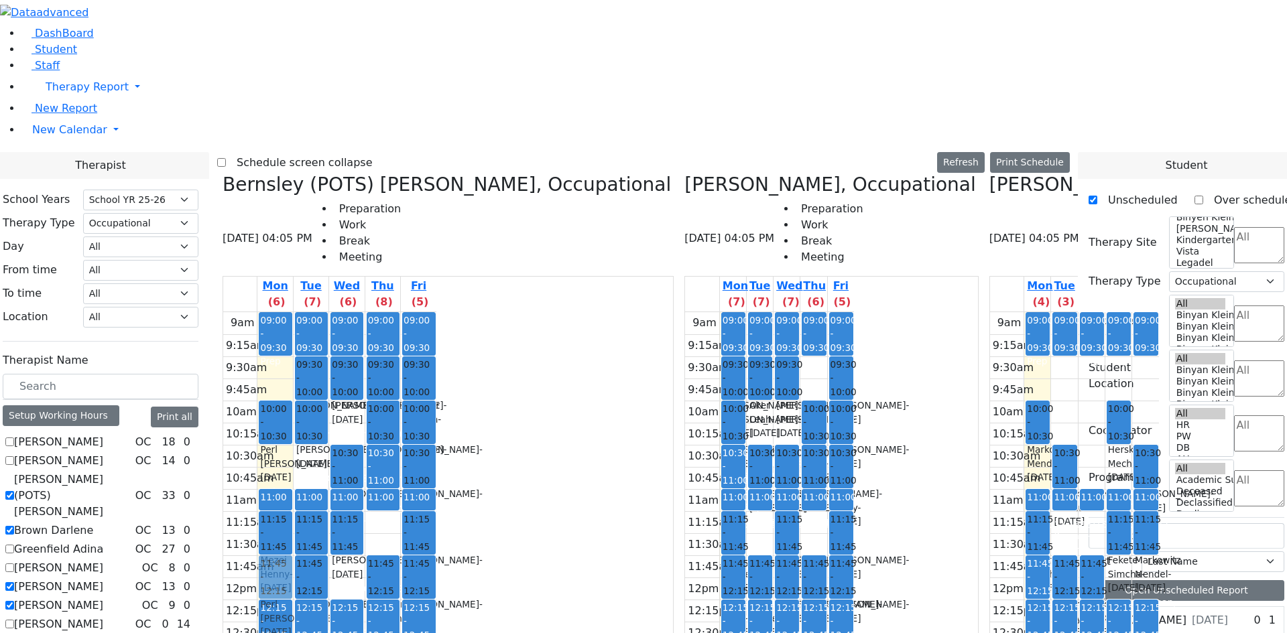
drag, startPoint x: 482, startPoint y: 566, endPoint x: 409, endPoint y: 355, distance: 223.2
click at [408, 350] on tr "09:00 - 09:30 Prep 10:00 - 10:30 Perl Aaron - 12/29/2017 Unknown 11:00 - 11:15 …" at bounding box center [329, 577] width 213 height 531
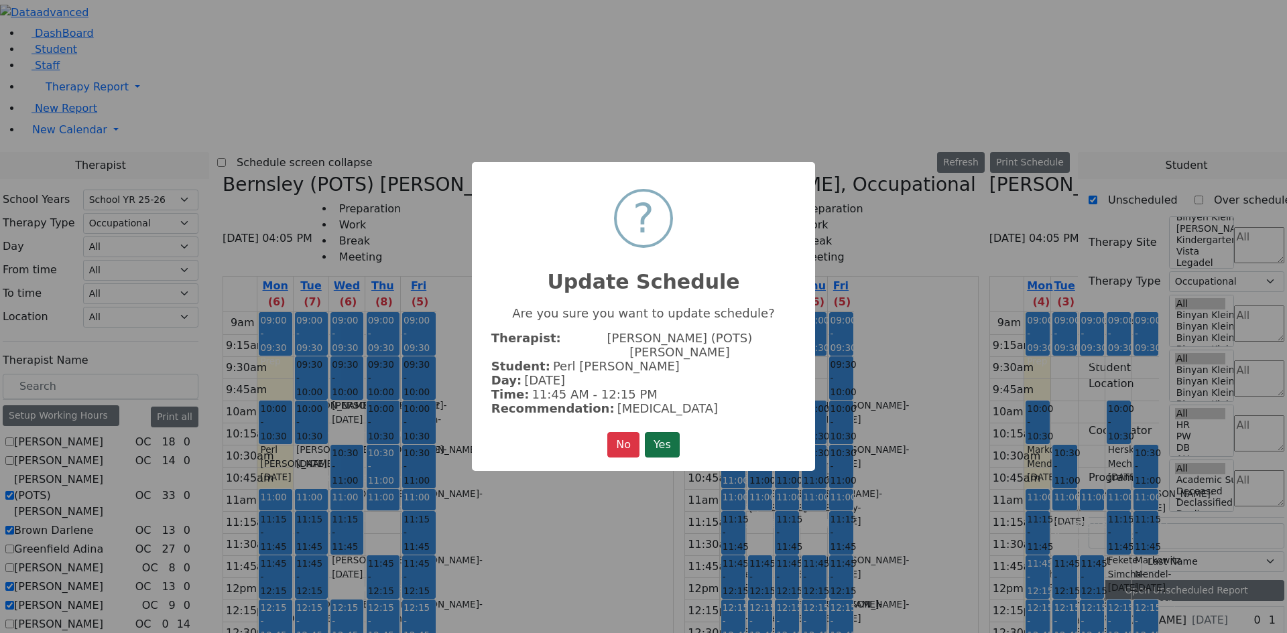
click at [661, 442] on button "Yes" at bounding box center [662, 444] width 35 height 25
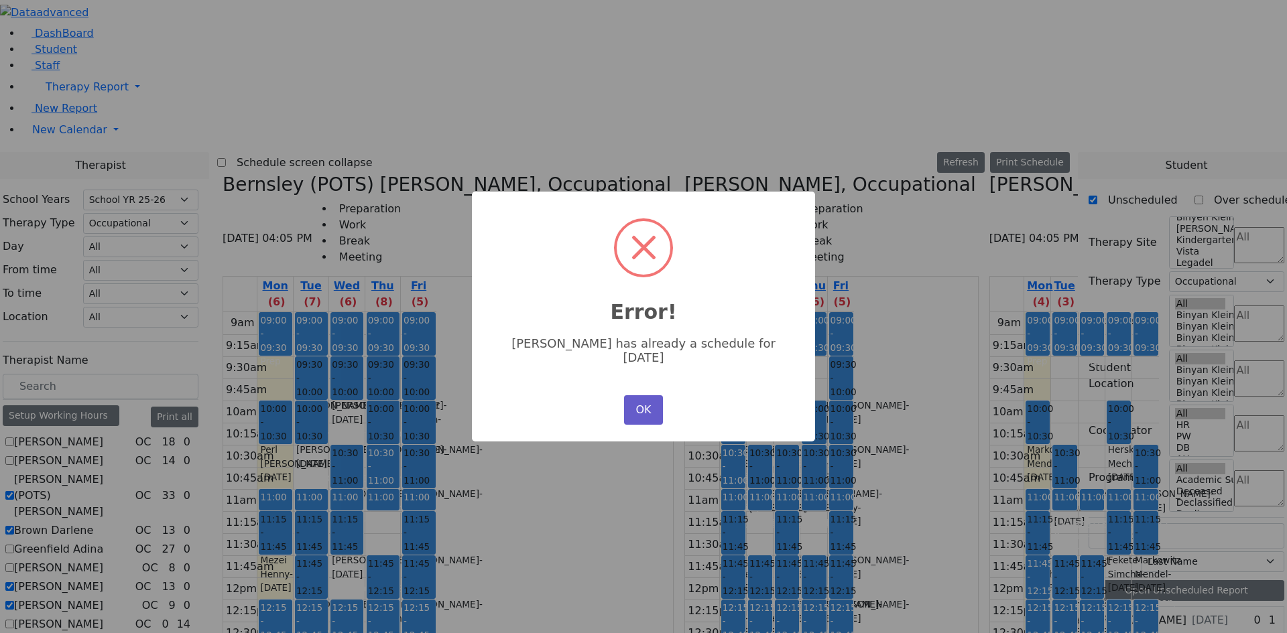
click at [651, 397] on button "OK" at bounding box center [643, 409] width 39 height 29
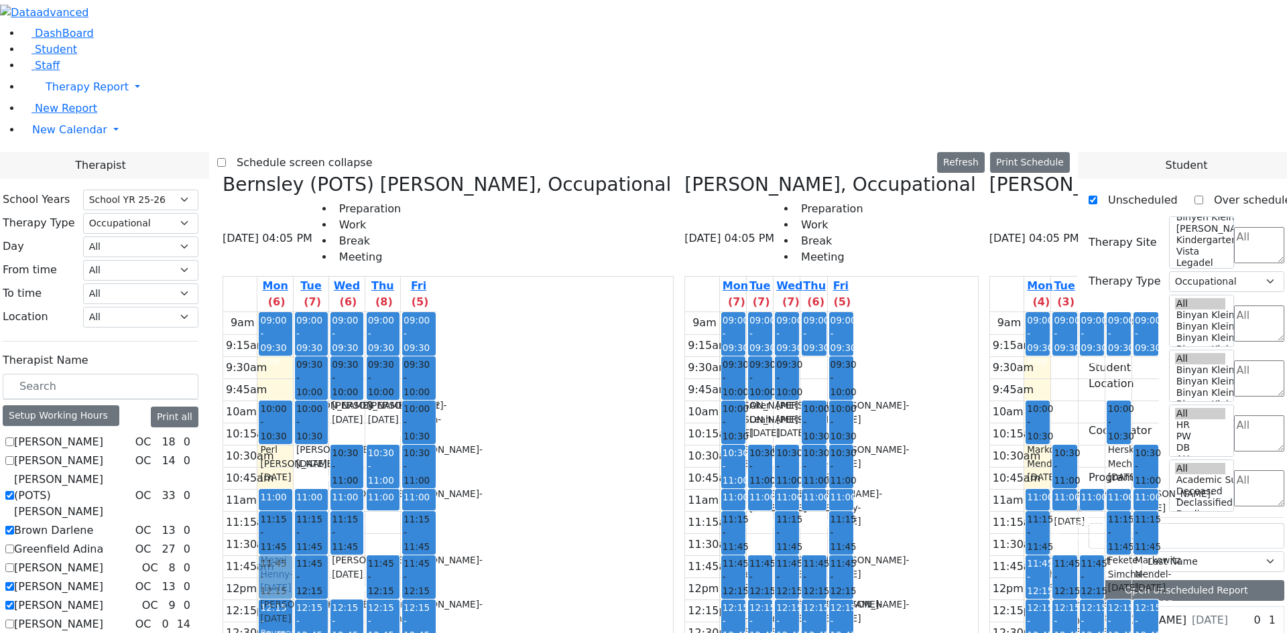
drag, startPoint x: 507, startPoint y: 180, endPoint x: 391, endPoint y: 335, distance: 193.8
click at [391, 335] on tr "09:00 - 09:30 Prep 10:00 - 10:30 Perl Aaron - 12/29/2017 Unknown 11:00 - 11:15 …" at bounding box center [329, 577] width 213 height 531
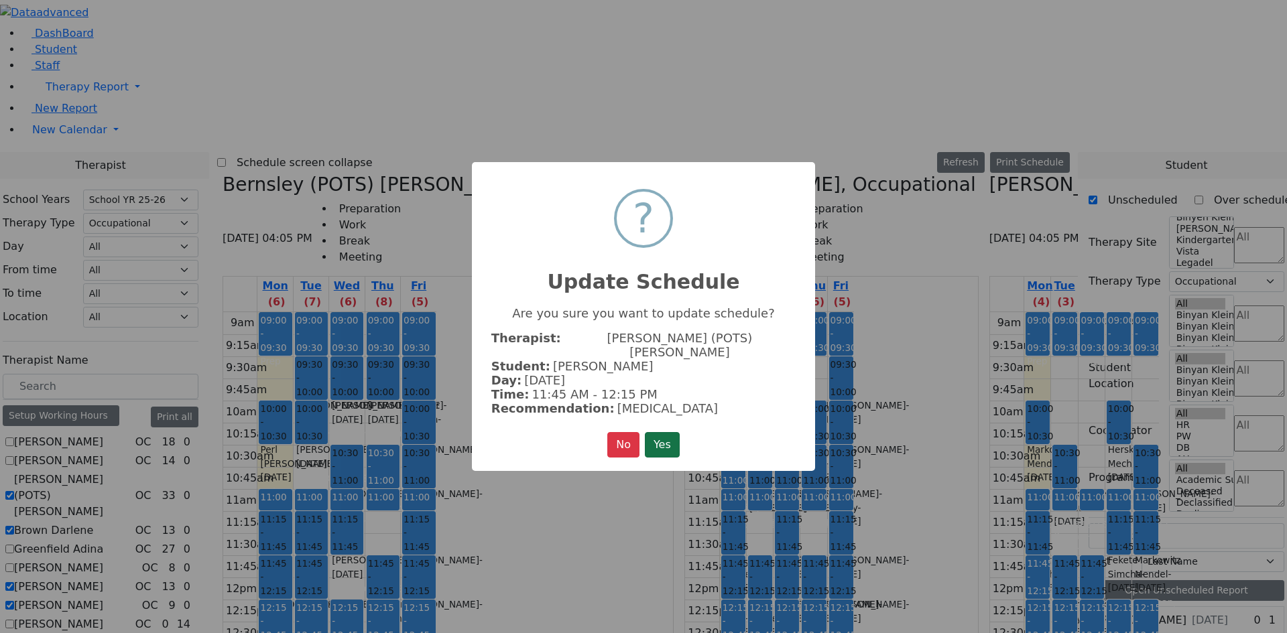
click at [661, 438] on button "Yes" at bounding box center [662, 444] width 35 height 25
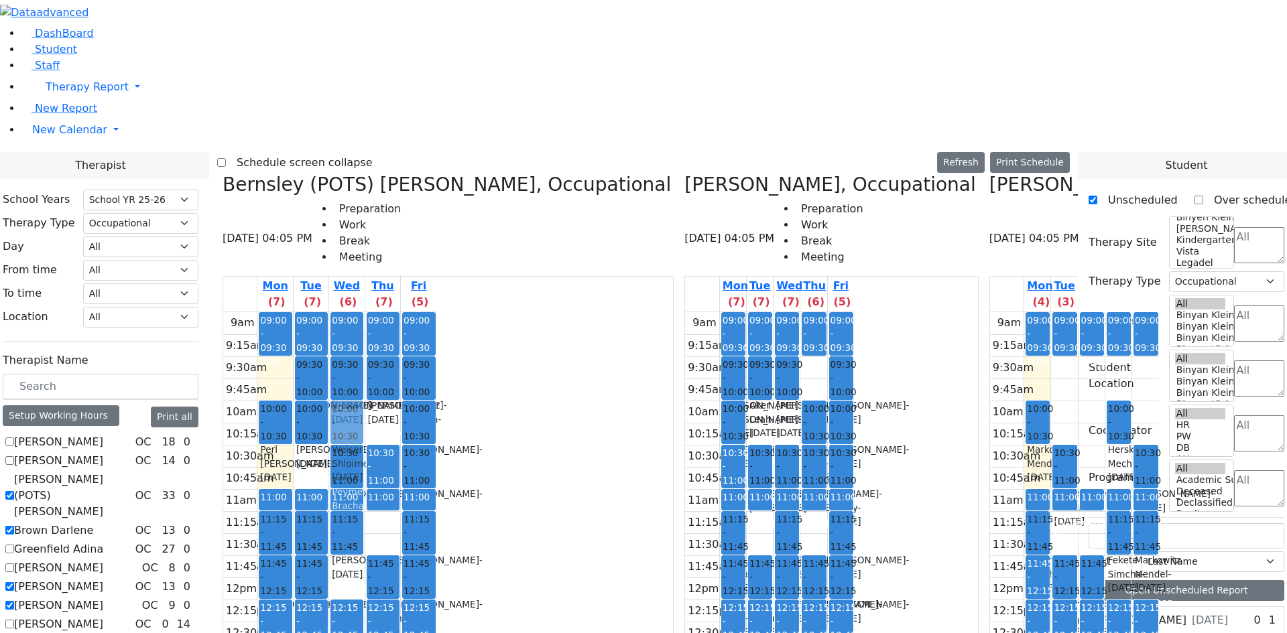
drag, startPoint x: 435, startPoint y: 567, endPoint x: 482, endPoint y: 201, distance: 369.0
click at [436, 312] on tr "09:00 - 09:30 Prep 10:00 - 10:30 Perl Aaron - 12/29/2017 Unknown 11:00 - 11:15 …" at bounding box center [329, 577] width 213 height 531
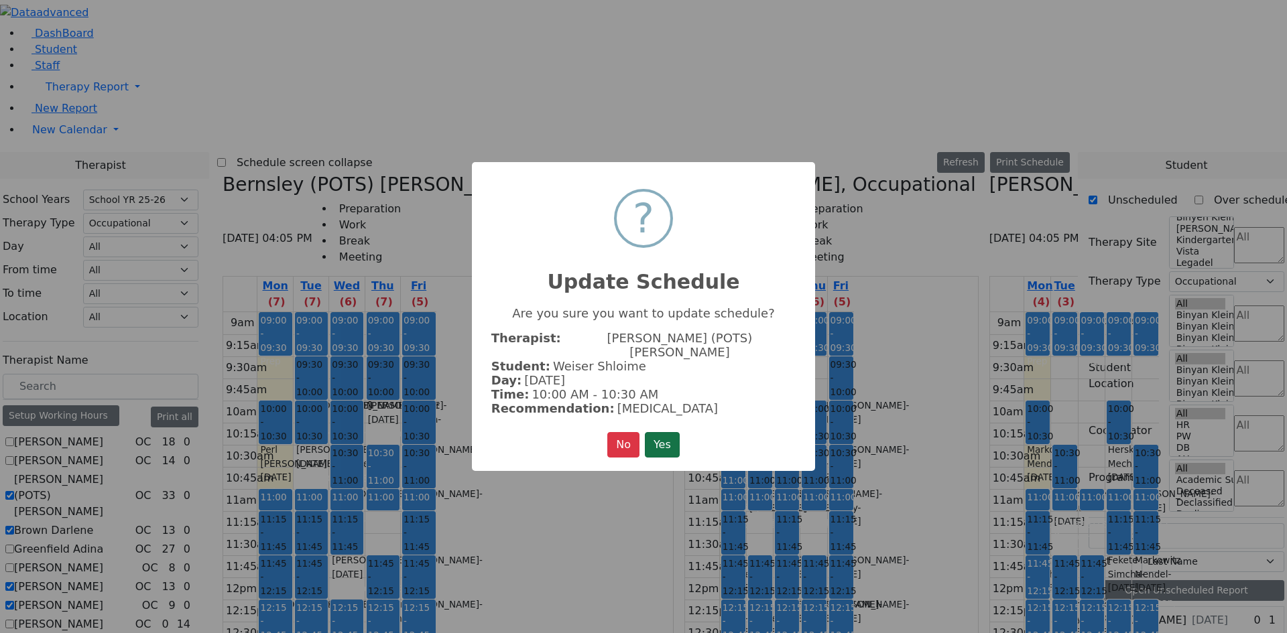
click at [655, 442] on button "Yes" at bounding box center [662, 444] width 35 height 25
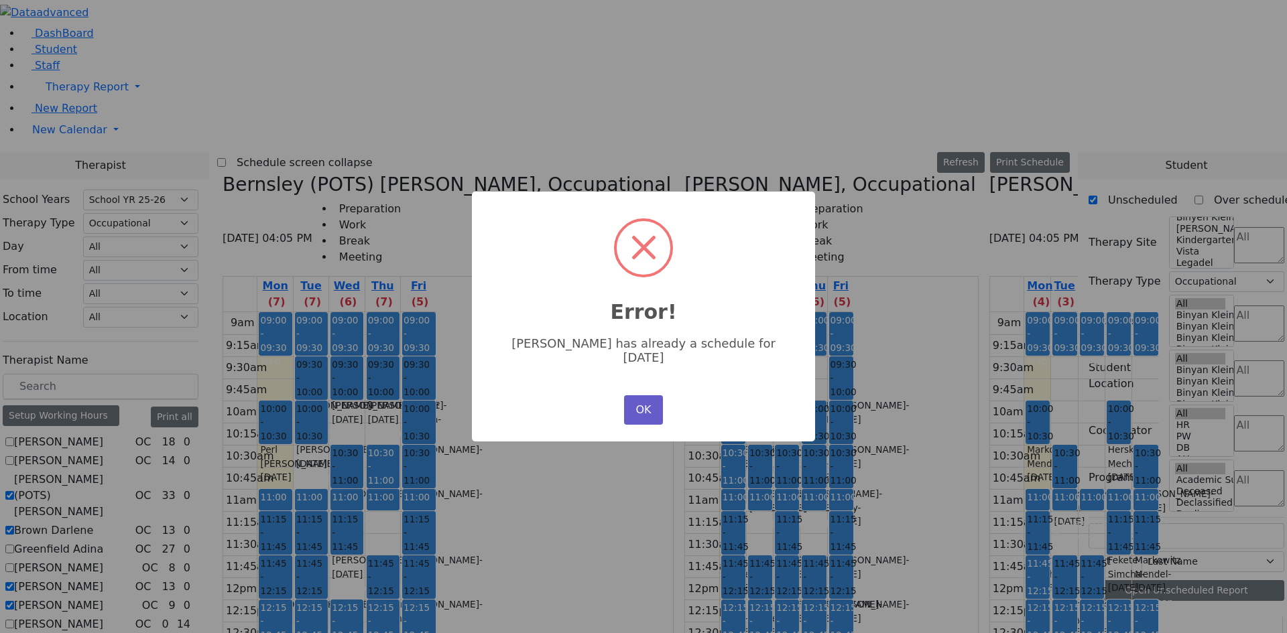
click at [650, 401] on button "OK" at bounding box center [643, 409] width 39 height 29
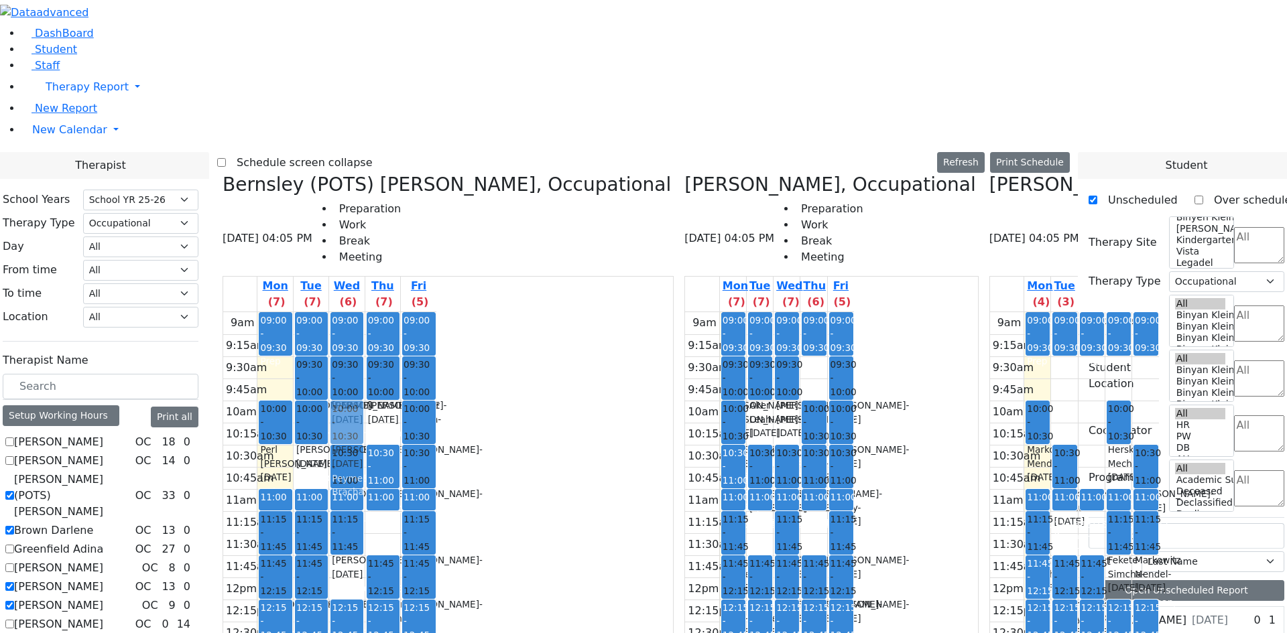
drag, startPoint x: 437, startPoint y: 446, endPoint x: 491, endPoint y: 206, distance: 245.8
click at [436, 312] on tr "09:00 - 09:30 Prep 10:00 - 10:30 Perl Aaron - 12/29/2017 Unknown 11:00 - 11:15 …" at bounding box center [329, 577] width 213 height 531
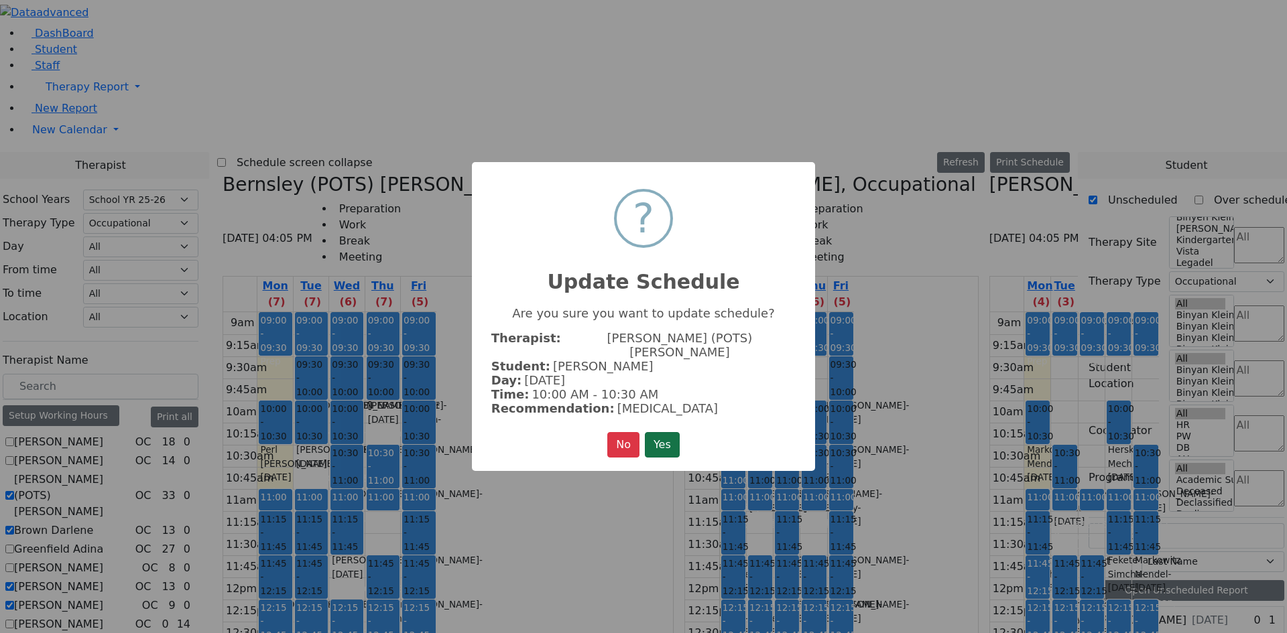
click at [647, 433] on button "Yes" at bounding box center [662, 444] width 35 height 25
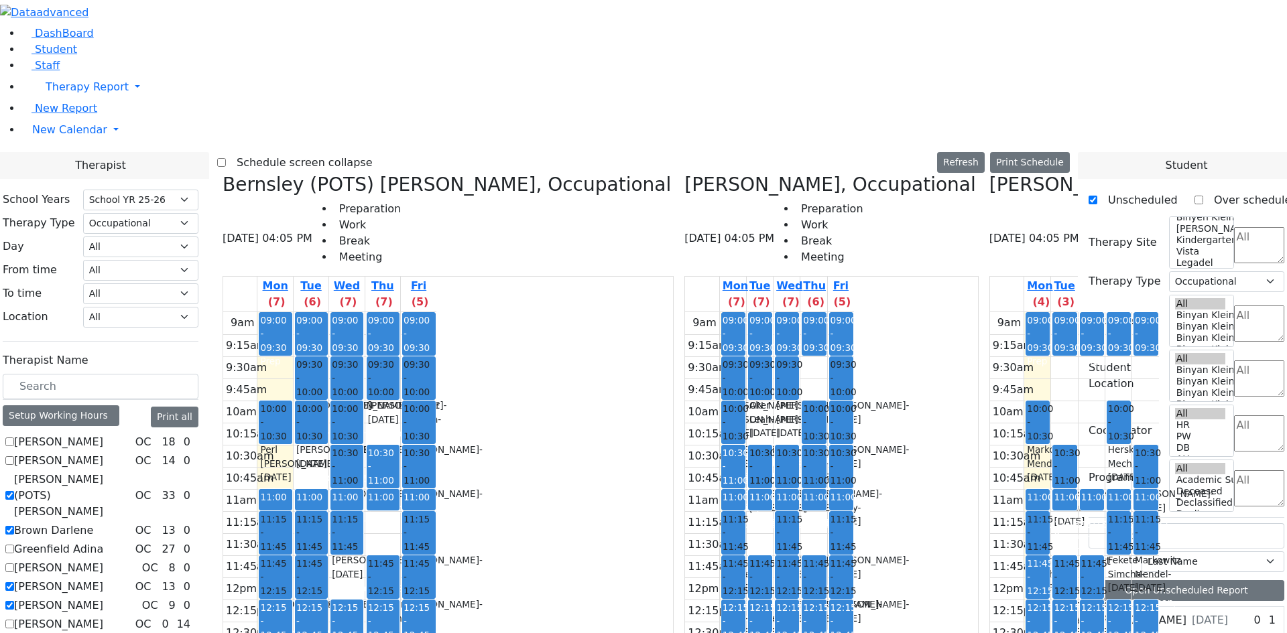
drag, startPoint x: 436, startPoint y: 535, endPoint x: 420, endPoint y: 424, distance: 111.7
click at [420, 424] on tr "09:00 - 09:30 Prep 10:00 - 10:30 Perl Aaron - 12/29/2017 Unknown 11:00 - 11:15 …" at bounding box center [329, 577] width 213 height 531
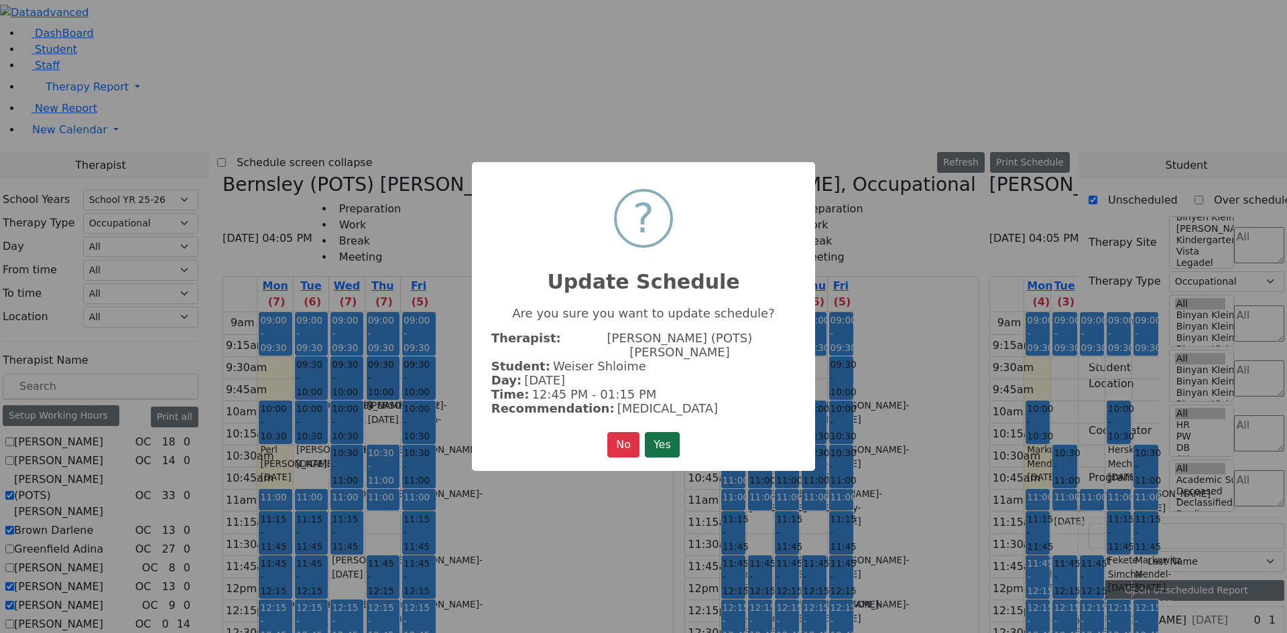
click at [652, 432] on button "Yes" at bounding box center [662, 444] width 35 height 25
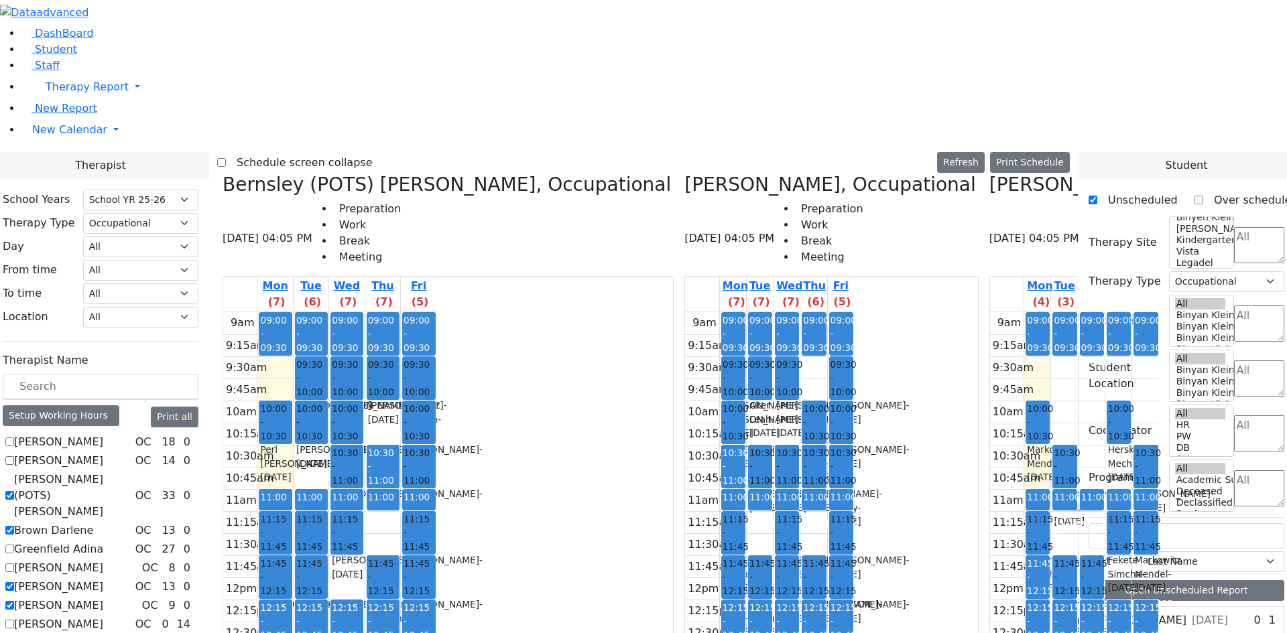
drag, startPoint x: 434, startPoint y: 552, endPoint x: 438, endPoint y: 573, distance: 21.0
click at [436, 573] on div "9am 9:15am 9:30am 9:45am 10am 10:15am 10:30am 10:45am 11am 11:15am 11:30am 11:4…" at bounding box center [329, 577] width 213 height 531
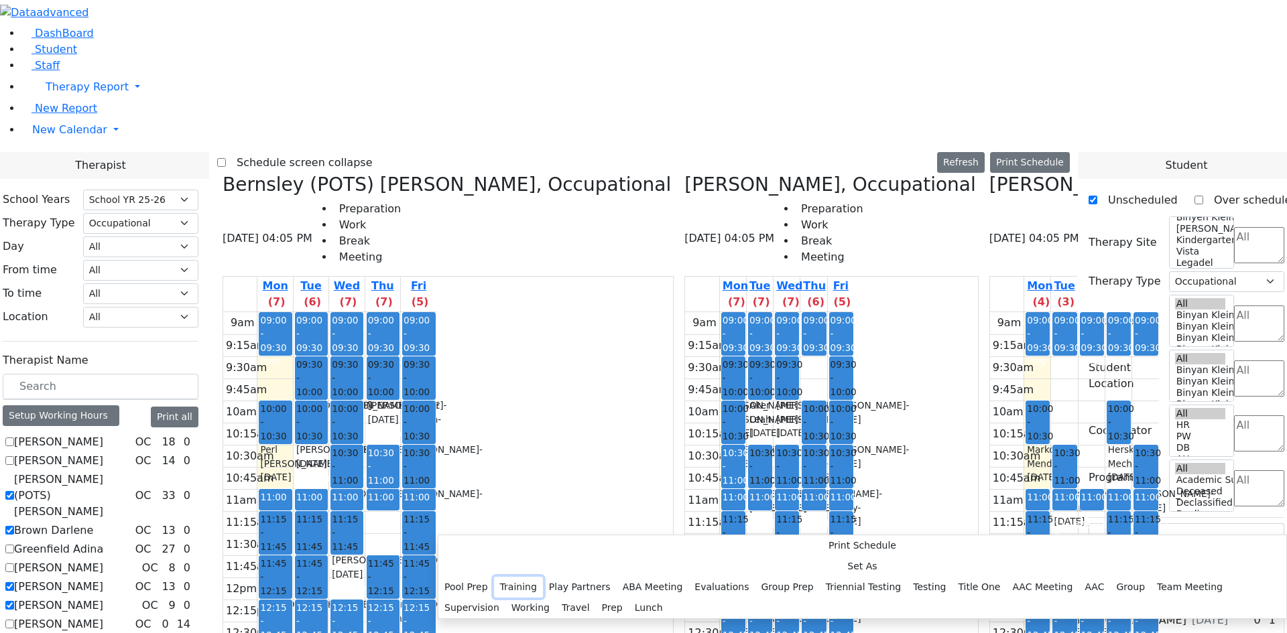
click at [543, 577] on button "Training" at bounding box center [518, 587] width 49 height 21
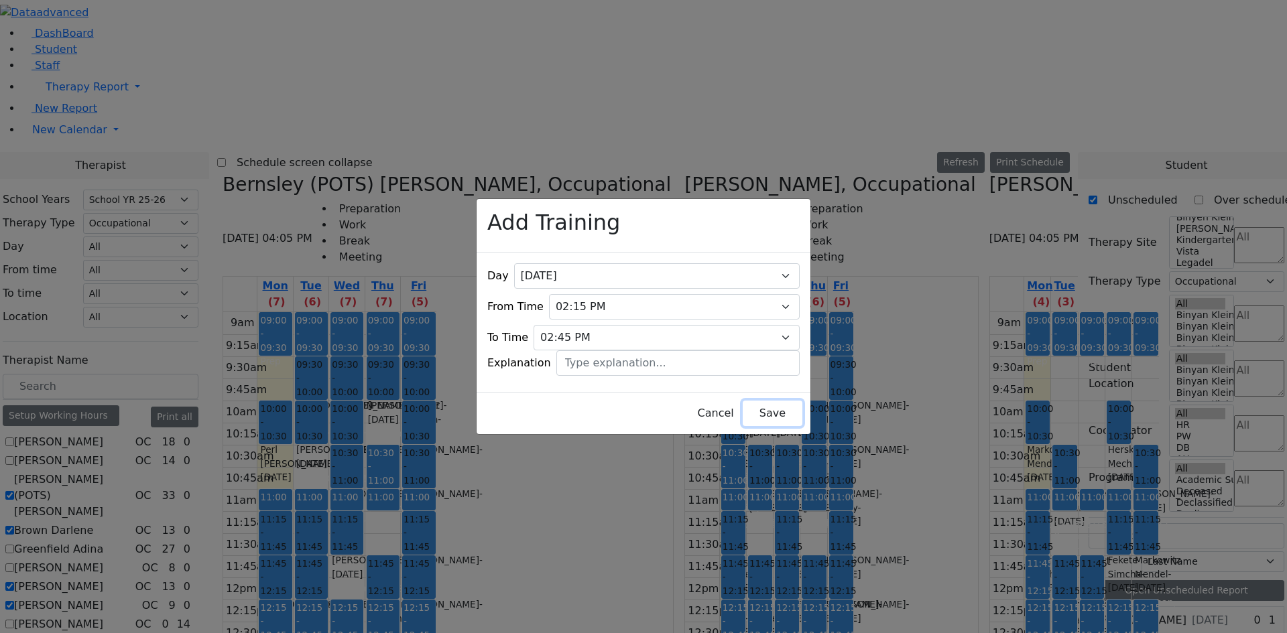
click at [743, 401] on button "Save" at bounding box center [773, 413] width 60 height 25
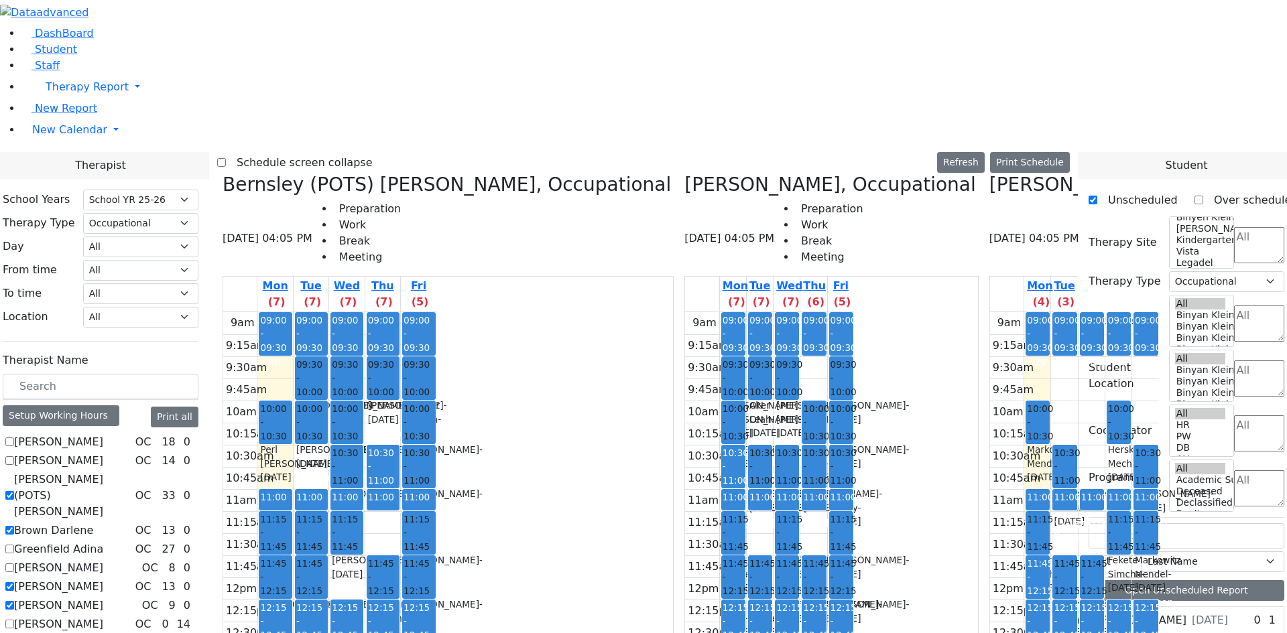
click at [436, 501] on div "9am 9:15am 9:30am 9:45am 10am 10:15am 10:30am 10:45am 11am 11:15am 11:30am 11:4…" at bounding box center [329, 577] width 213 height 531
click at [436, 542] on div "9am 9:15am 9:30am 9:45am 10am 10:15am 10:30am 10:45am 11am 11:15am 11:30am 11:4…" at bounding box center [329, 577] width 213 height 531
click at [752, 575] on div "Zilber Risa, Occupational 08/18/2025 04:05 PM Preparation Work Break Meeting Mo…" at bounding box center [831, 509] width 304 height 671
drag, startPoint x: 741, startPoint y: 579, endPoint x: 735, endPoint y: 487, distance: 92.7
click at [738, 495] on div "9am 9:15am 9:30am 9:45am 10am 10:15am 10:30am 10:45am 11am 11:15am 11:30am 11:4…" at bounding box center [769, 577] width 169 height 531
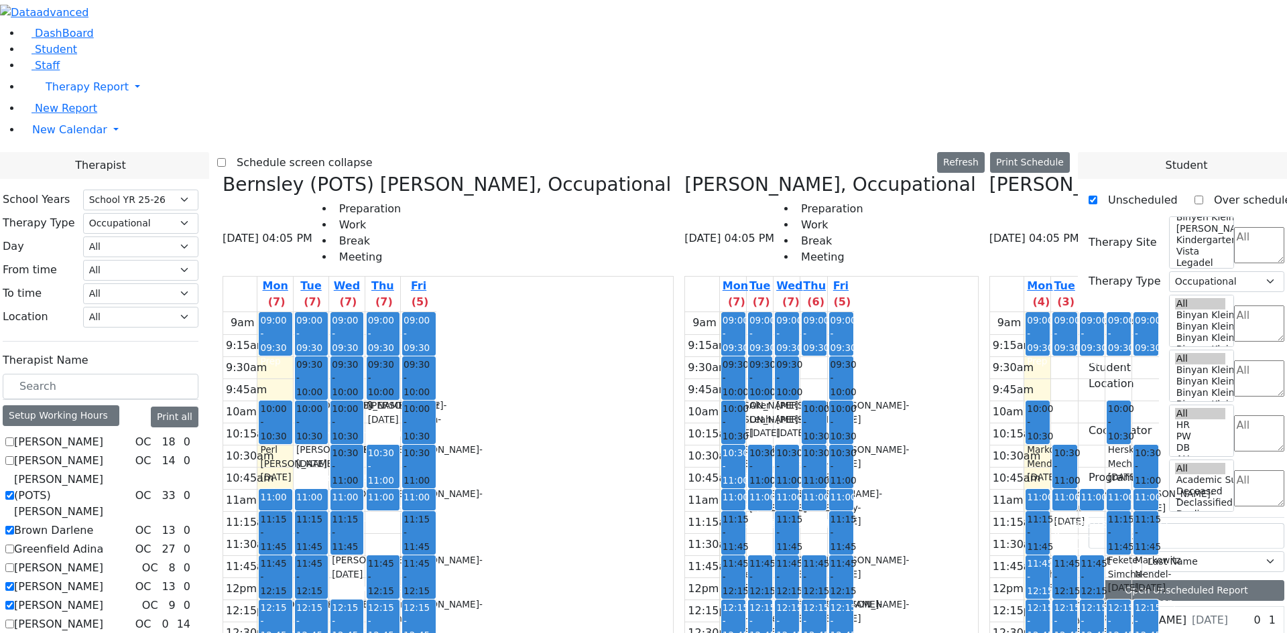
drag, startPoint x: 735, startPoint y: 487, endPoint x: 733, endPoint y: 499, distance: 12.2
click at [732, 511] on div "9am 9:15am 9:30am 9:45am 10am 10:15am 10:30am 10:45am 11am 11:15am 11:30am 11:4…" at bounding box center [769, 577] width 169 height 531
drag, startPoint x: 828, startPoint y: 554, endPoint x: 830, endPoint y: 562, distance: 8.3
click at [990, 570] on div "9am 9:15am 9:30am 9:45am 10am 10:15am 10:30am 10:45am 11am 11:15am 11:30am 11:4…" at bounding box center [1074, 577] width 169 height 531
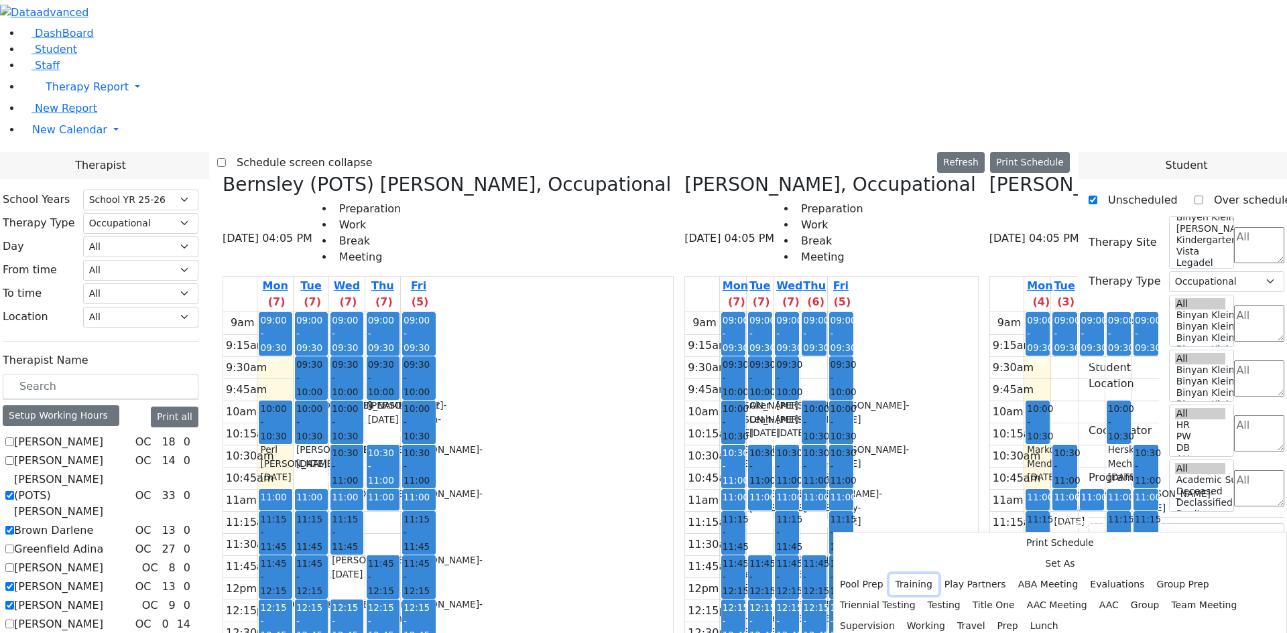
click at [938, 574] on button "Training" at bounding box center [913, 584] width 49 height 21
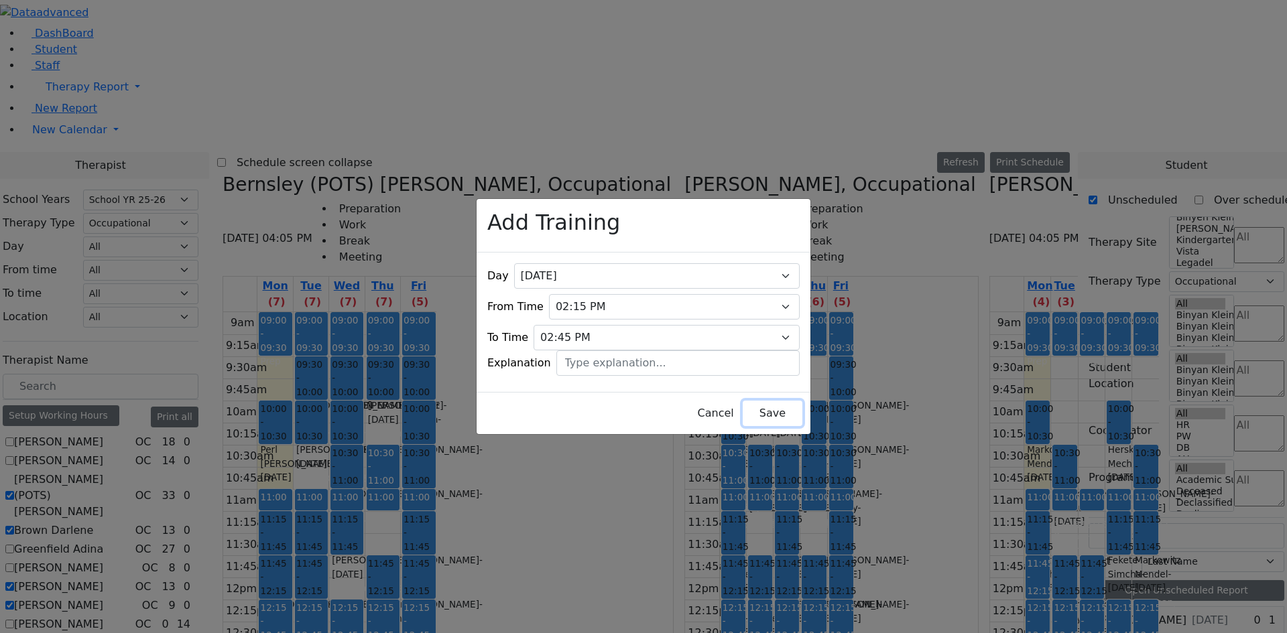
click at [743, 408] on button "Save" at bounding box center [773, 413] width 60 height 25
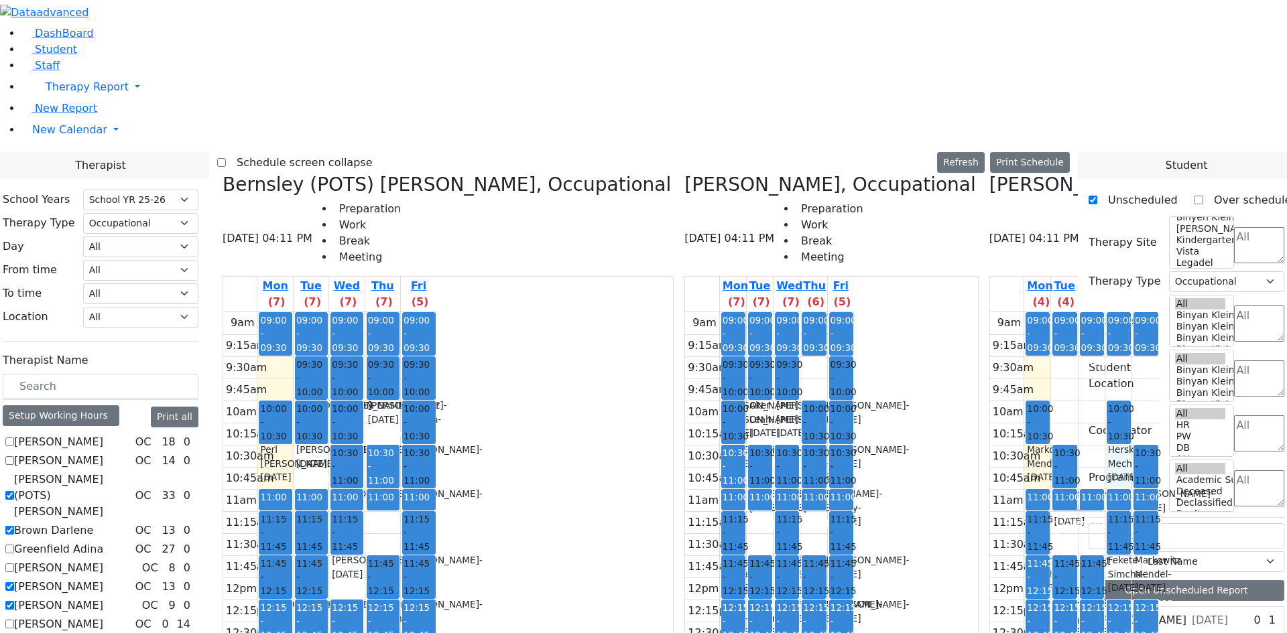
drag, startPoint x: 888, startPoint y: 220, endPoint x: 890, endPoint y: 235, distance: 14.9
click at [990, 312] on div "9am 9:15am 9:30am 9:45am 10am 10:15am 10:30am 10:45am 11am 11:15am 11:30am 11:4…" at bounding box center [1074, 577] width 169 height 531
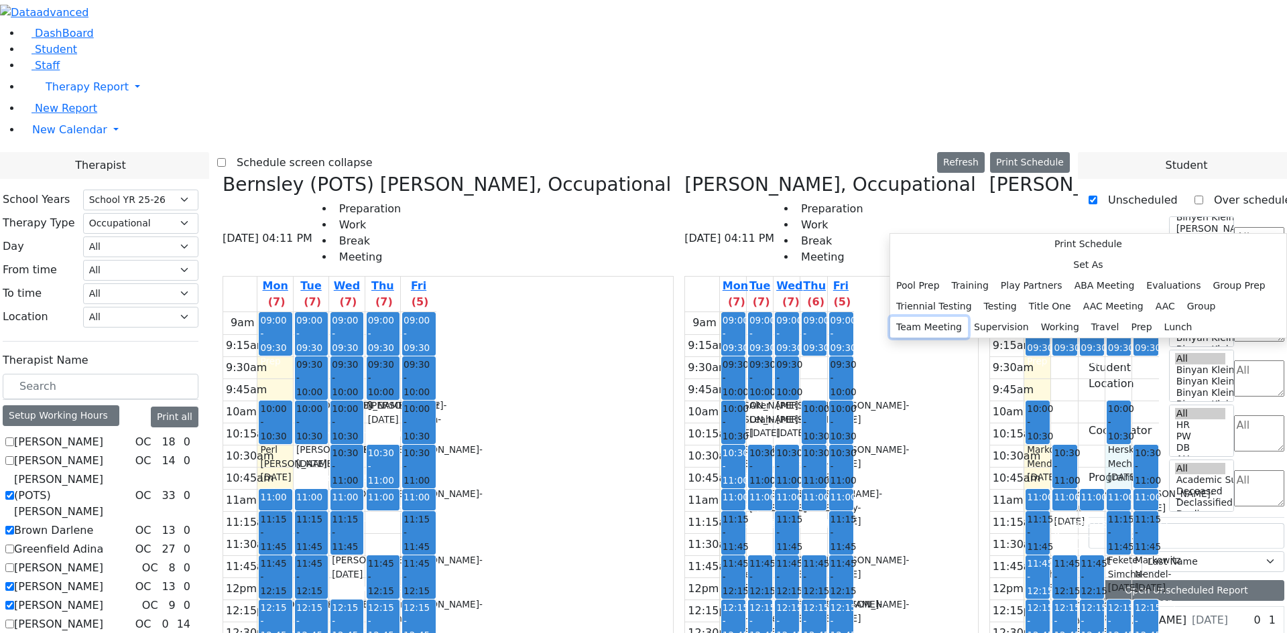
click at [968, 338] on button "Team Meeting" at bounding box center [929, 327] width 78 height 21
select select "4"
select select "10:30:00"
select select "11:00:00"
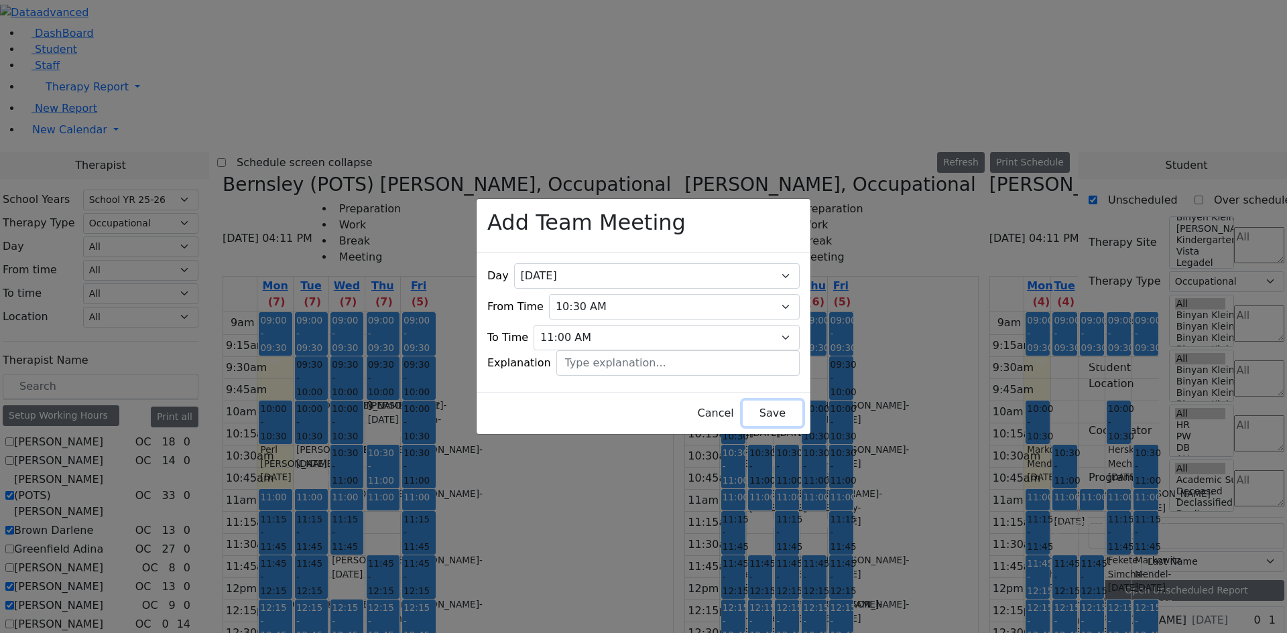
click at [743, 413] on button "Save" at bounding box center [773, 413] width 60 height 25
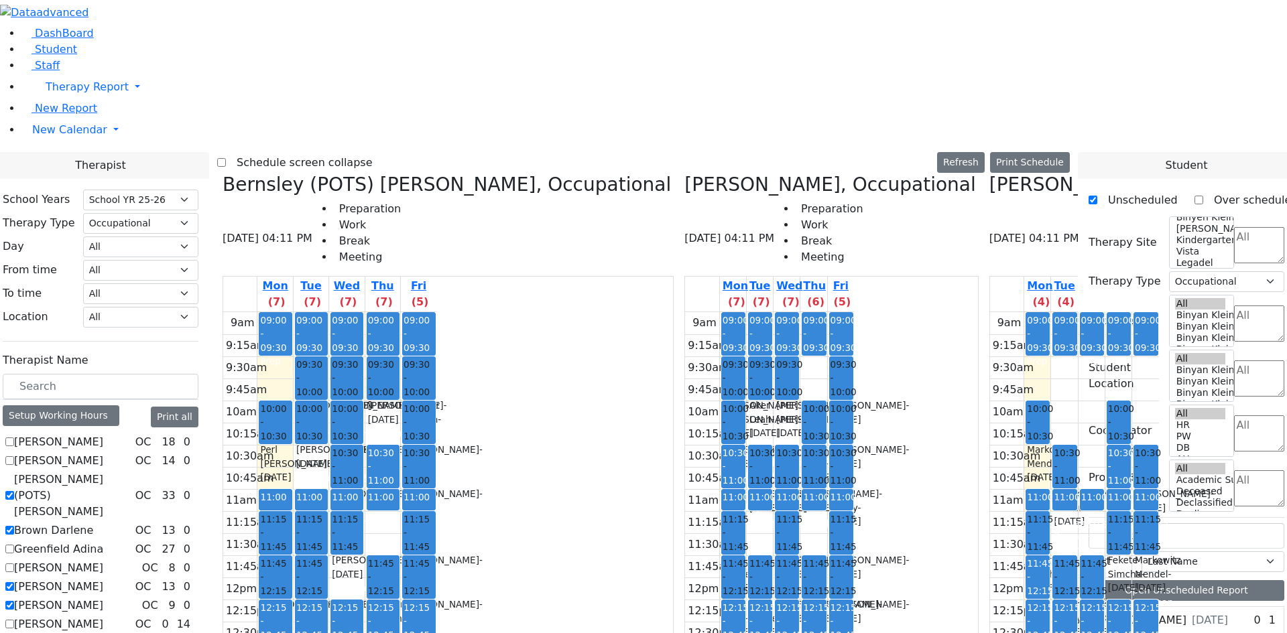
scroll to position [0, 60]
drag, startPoint x: 951, startPoint y: 554, endPoint x: 952, endPoint y: 562, distance: 7.4
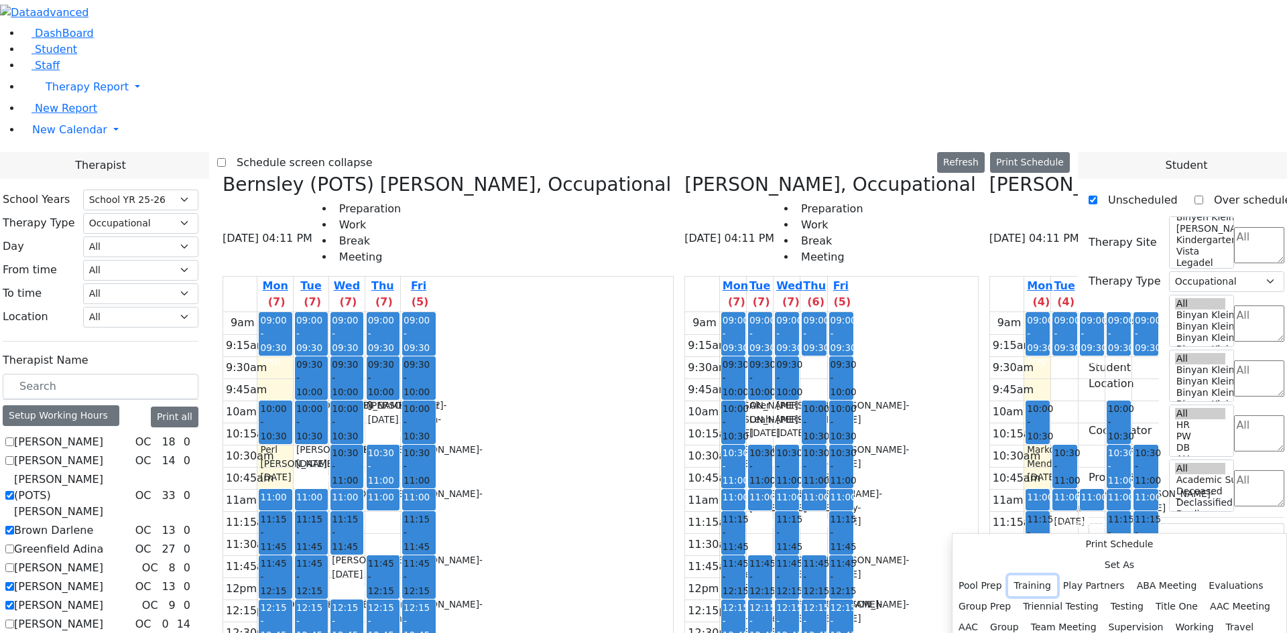
click at [1057, 576] on button "Training" at bounding box center [1032, 586] width 49 height 21
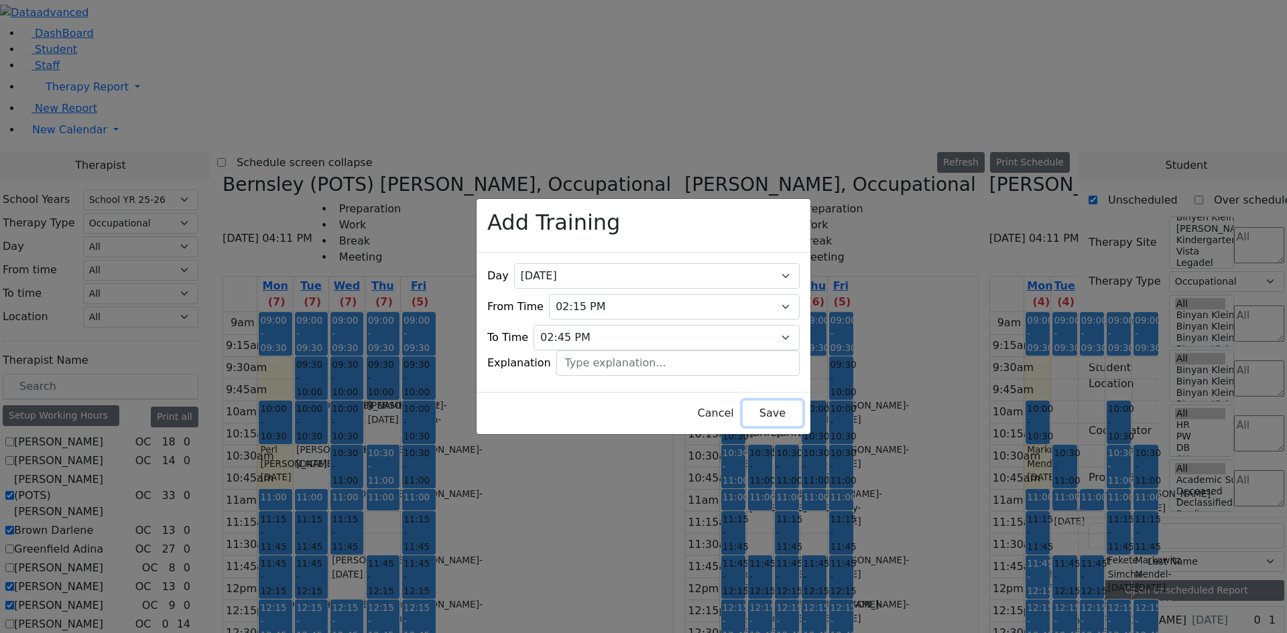
click at [743, 401] on button "Save" at bounding box center [773, 413] width 60 height 25
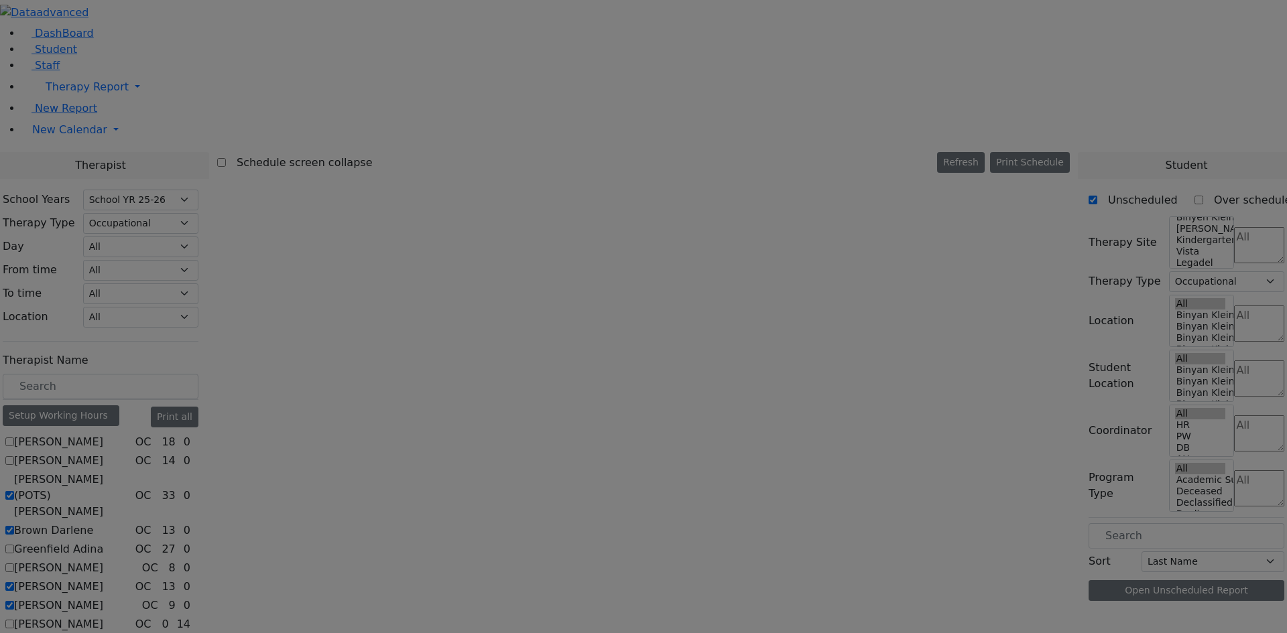
scroll to position [0, 0]
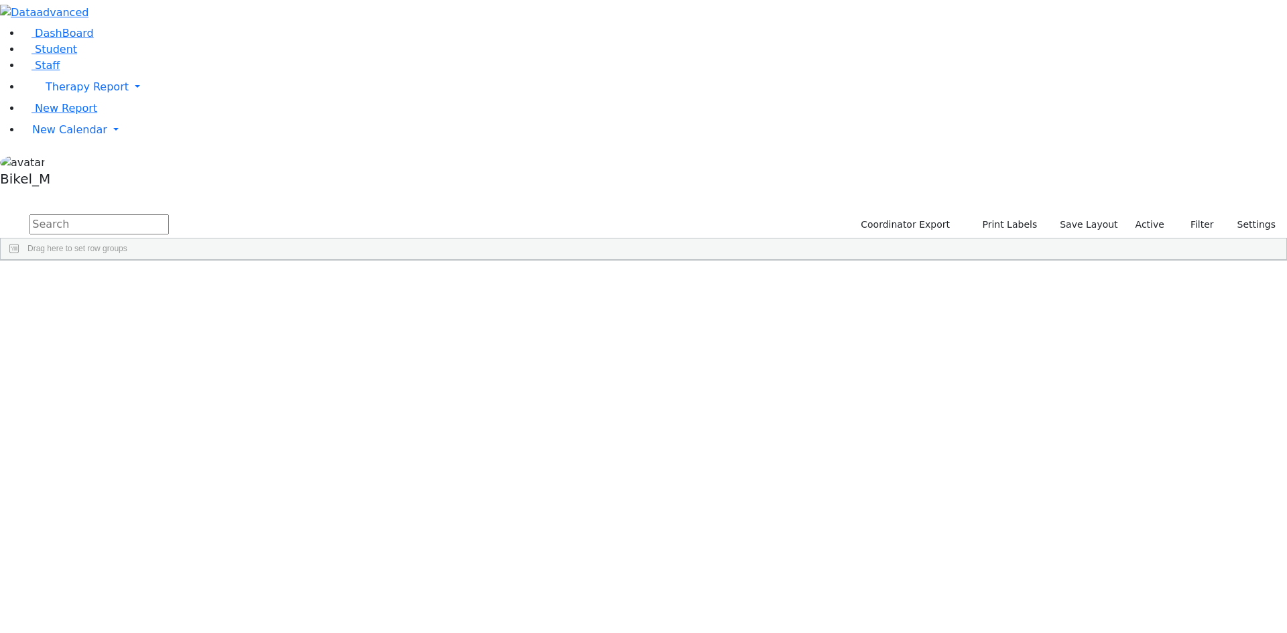
click at [169, 214] on input "text" at bounding box center [98, 224] width 139 height 20
click at [171, 413] on div "[PERSON_NAME]" at bounding box center [128, 422] width 84 height 19
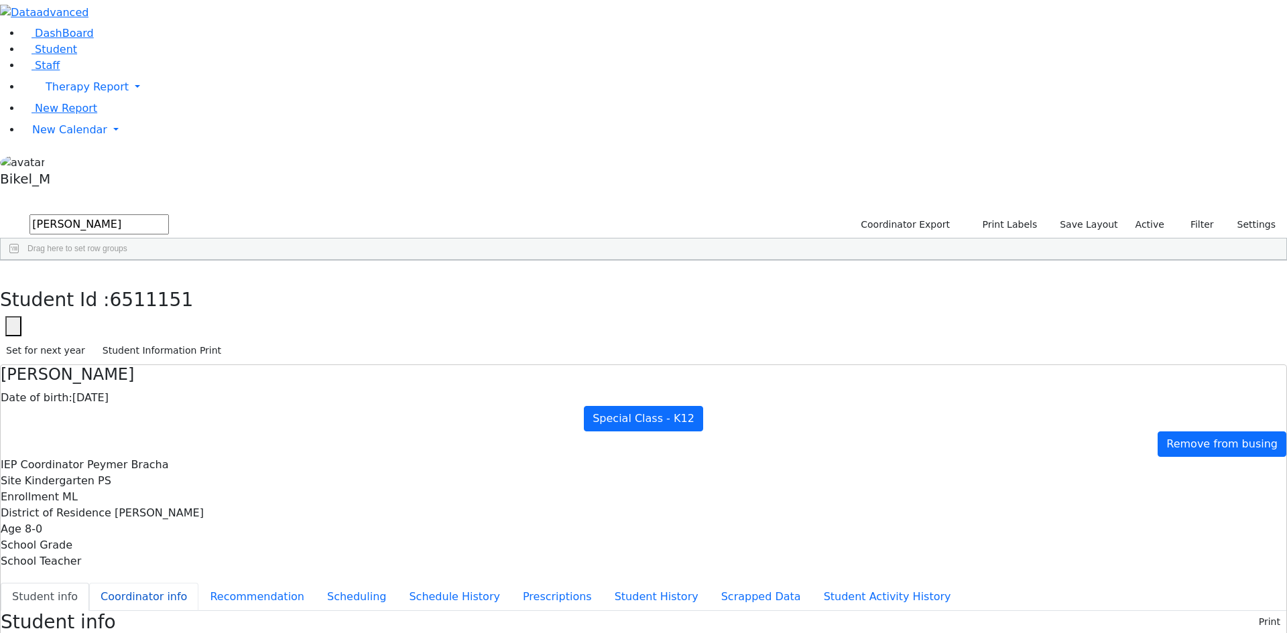
click at [198, 583] on button "Coordinator info" at bounding box center [143, 597] width 109 height 28
click at [13, 271] on icon "button" at bounding box center [9, 275] width 7 height 8
click at [169, 214] on input "[PERSON_NAME]" at bounding box center [98, 224] width 139 height 20
type input "w"
type input "berko"
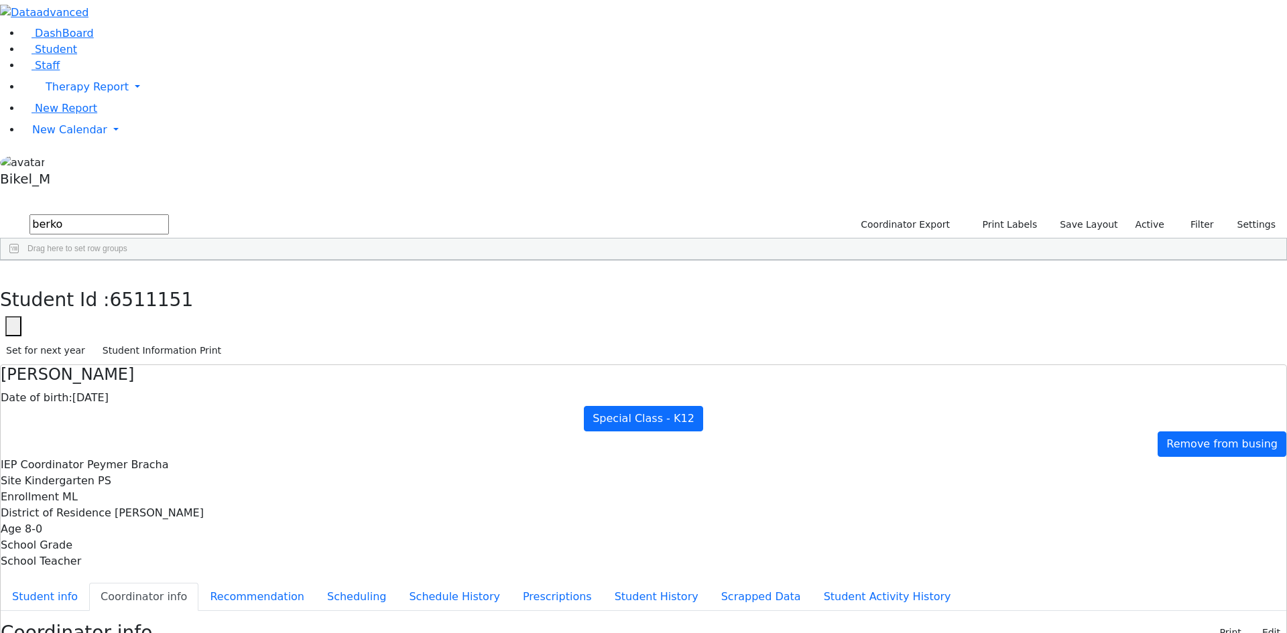
click at [171, 338] on div "[PERSON_NAME]" at bounding box center [128, 347] width 84 height 19
click at [89, 583] on button "Student info" at bounding box center [45, 597] width 88 height 28
drag, startPoint x: 785, startPoint y: 528, endPoint x: 602, endPoint y: 426, distance: 209.1
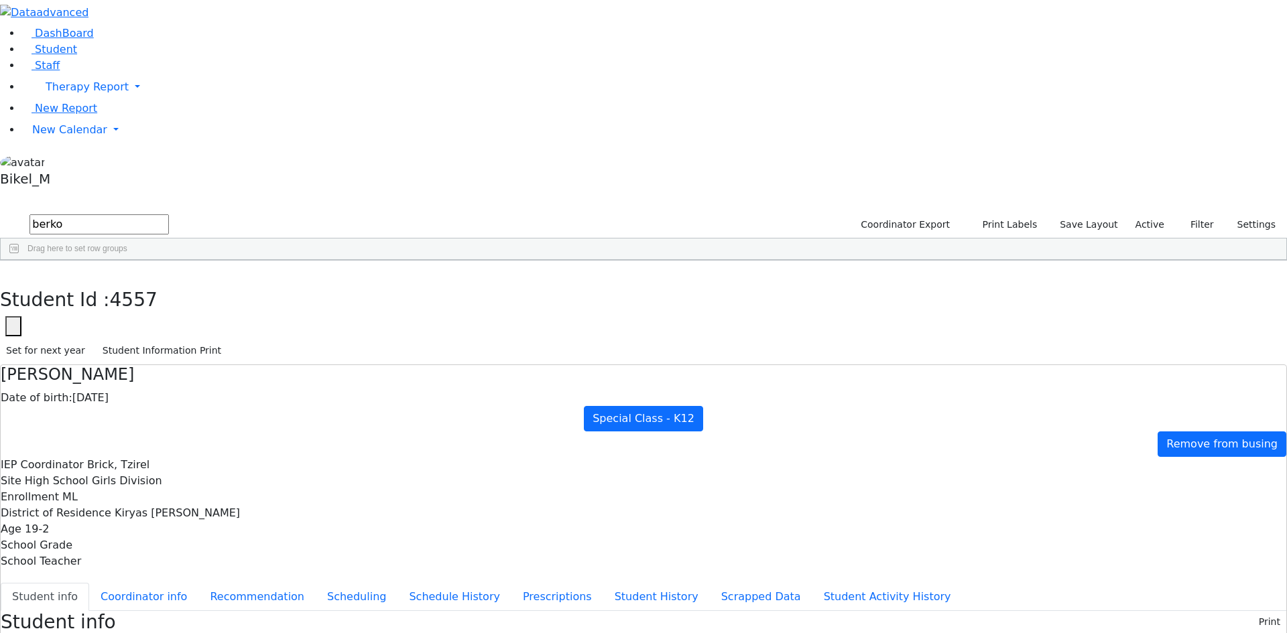
click at [198, 583] on button "Coordinator info" at bounding box center [143, 597] width 109 height 28
click at [89, 583] on button "Student info" at bounding box center [45, 597] width 88 height 28
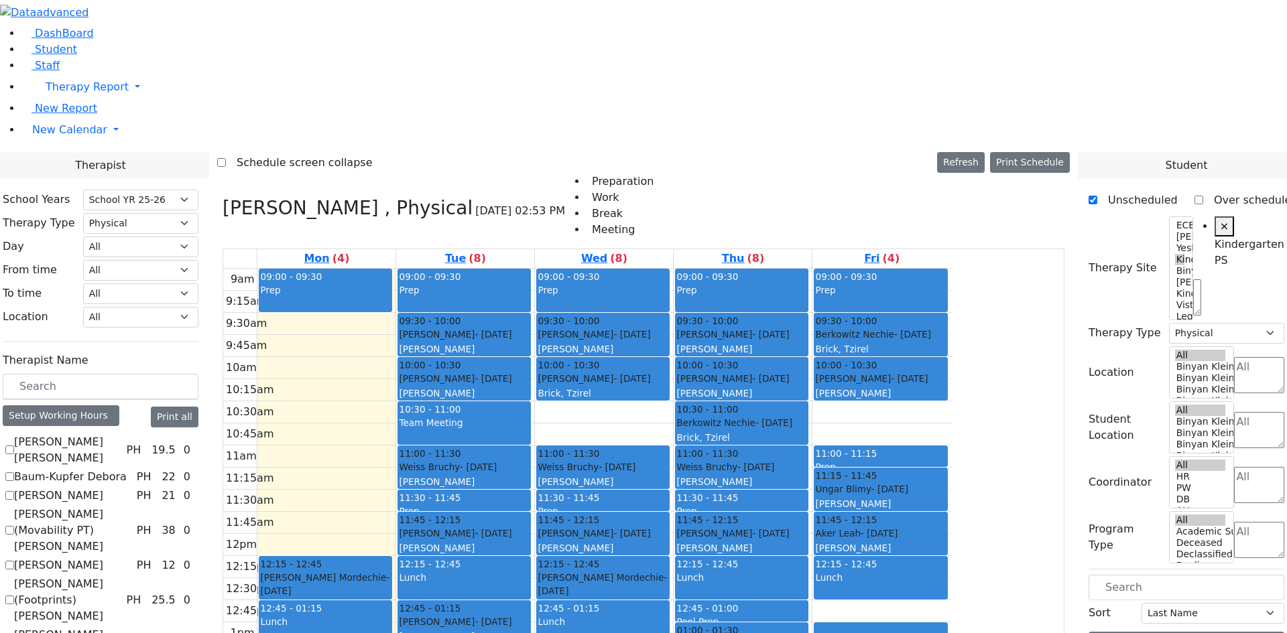
select select "212"
select select "2"
select select "51"
select select "2"
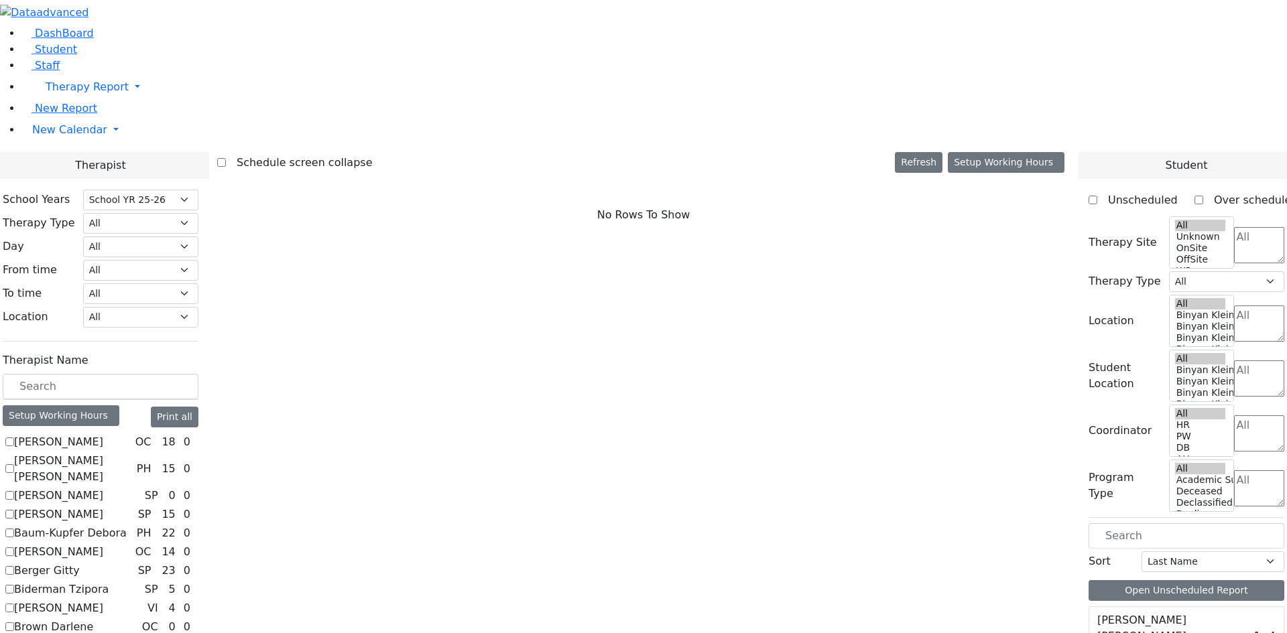
select select "212"
click at [1234, 227] on textarea "Search" at bounding box center [1259, 245] width 50 height 36
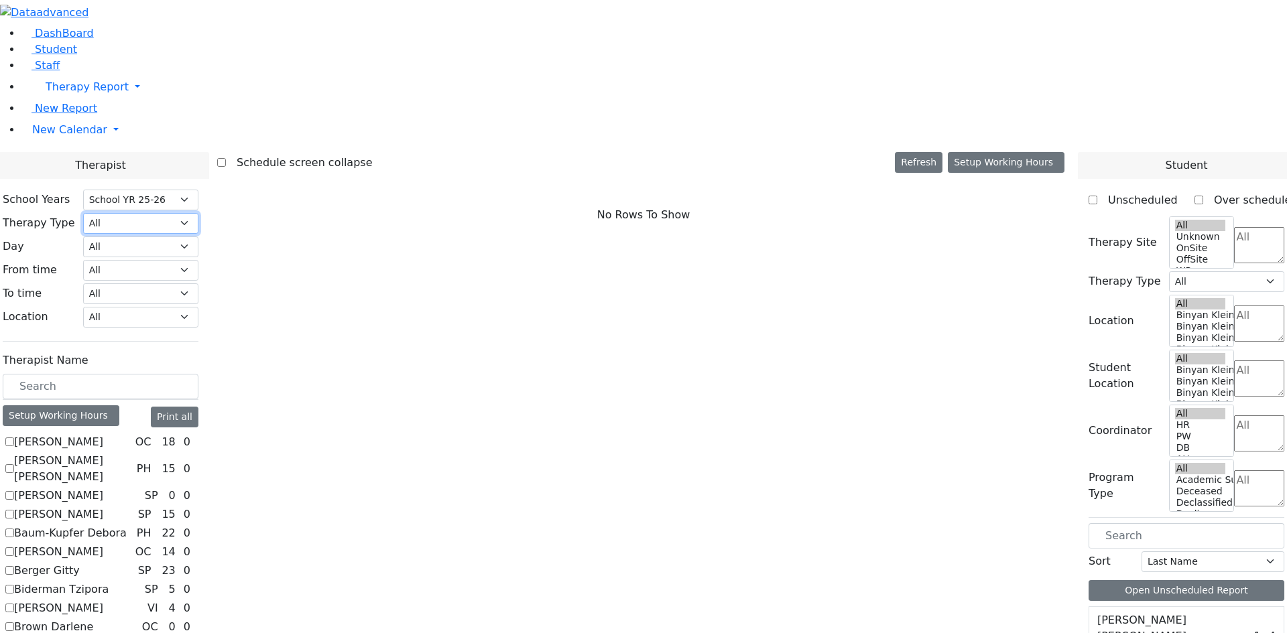
click at [198, 213] on select "All Psych Hearing Vision Speech Physical Occupational" at bounding box center [140, 223] width 115 height 21
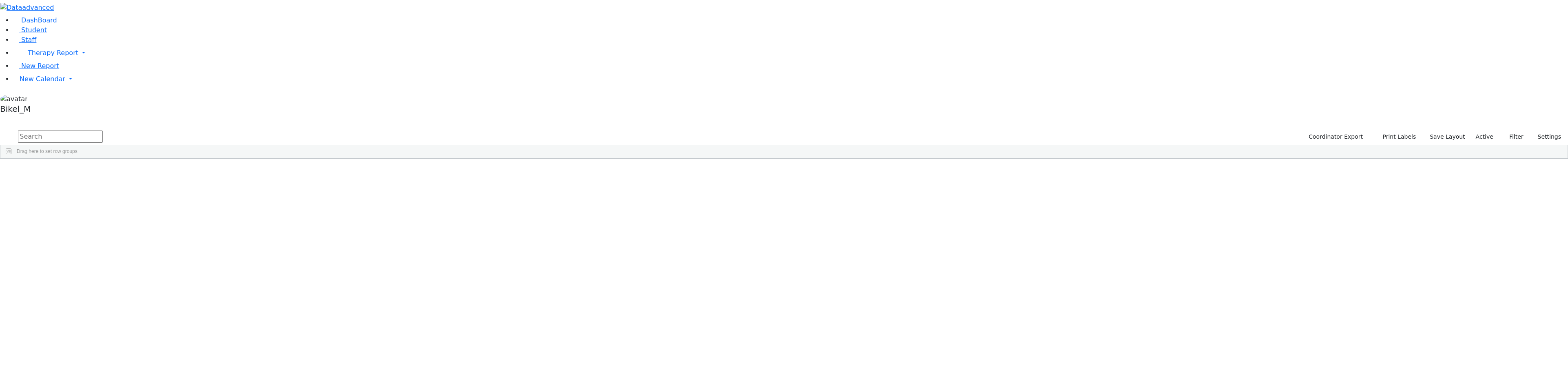
click at [153, 117] on div "Students 497 A 24 K 24 W 24 A 24 K 24 W 24 A" at bounding box center [784, 123] width 1568 height 12
click at [103, 130] on input "text" at bounding box center [60, 136] width 85 height 12
click at [225, 251] on div "[PERSON_NAME]" at bounding box center [169, 257] width 112 height 12
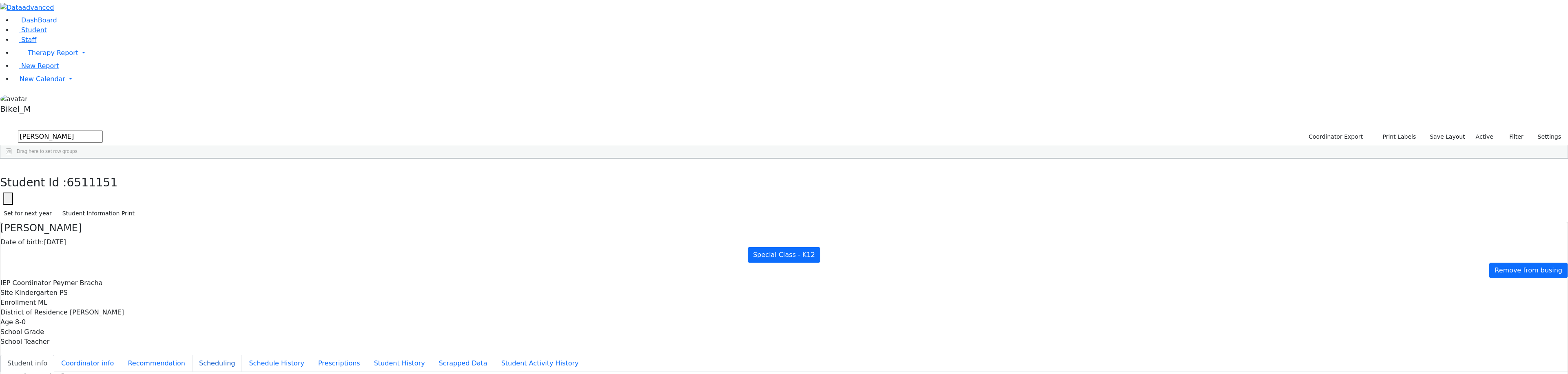
click at [242, 355] on button "Scheduling" at bounding box center [217, 363] width 50 height 17
click at [8, 165] on icon "button" at bounding box center [5, 167] width 4 height 5
drag, startPoint x: 167, startPoint y: 26, endPoint x: 99, endPoint y: 35, distance: 68.6
click at [99, 129] on form "[PERSON_NAME]" at bounding box center [51, 136] width 103 height 15
type input "hers"
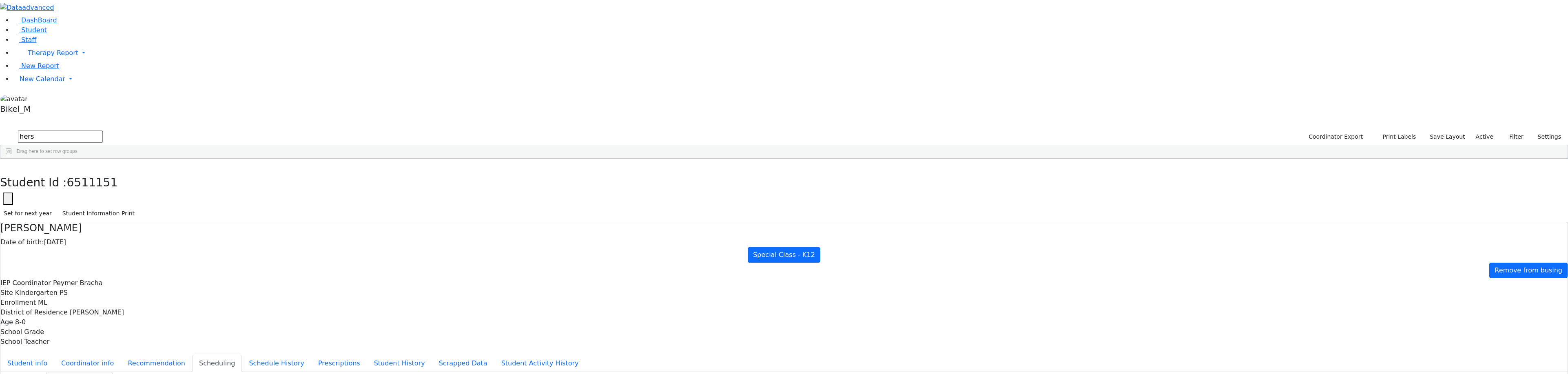
click at [223, 297] on div "[PERSON_NAME]" at bounding box center [167, 303] width 112 height 12
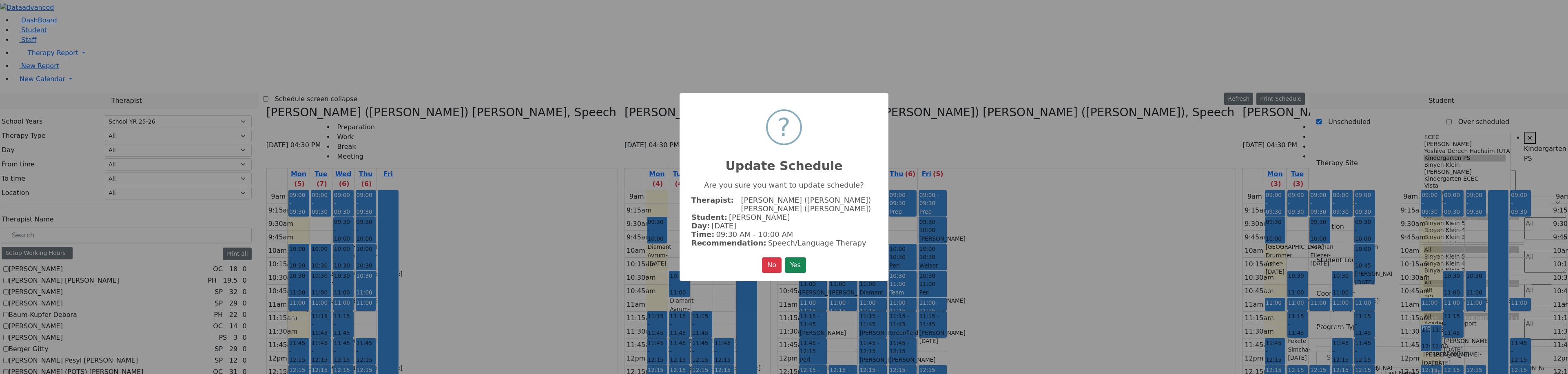
select select "212"
select select "51"
select select "3"
click at [792, 261] on button "Yes" at bounding box center [795, 265] width 21 height 15
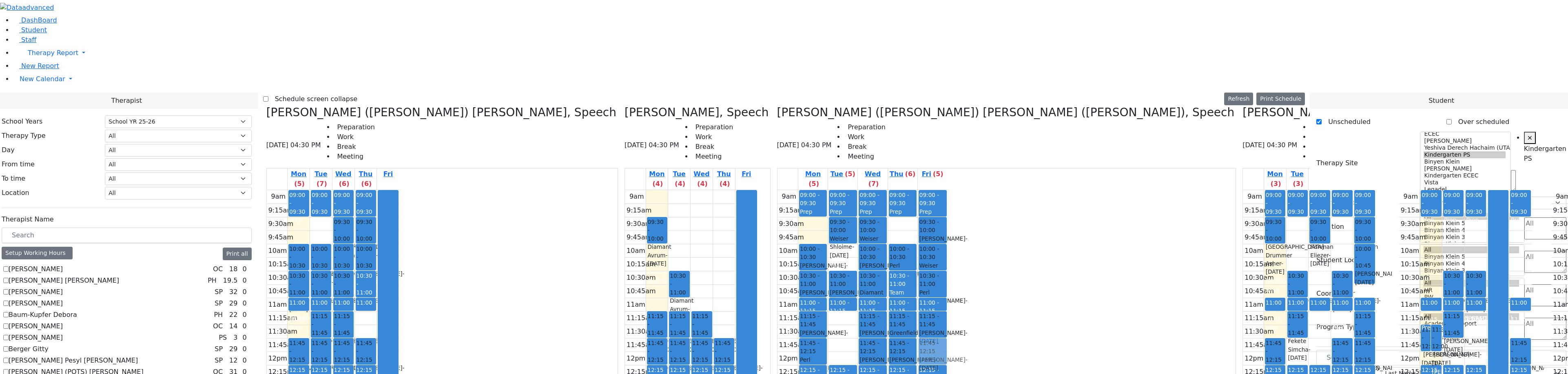
drag, startPoint x: 727, startPoint y: 289, endPoint x: 727, endPoint y: 210, distance: 79.0
click at [918, 213] on div "09:00 - 09:30 Prep 09:30 - 10:00 [PERSON_NAME] - [DATE] [PERSON_NAME] 10:00 - 1…" at bounding box center [933, 351] width 30 height 323
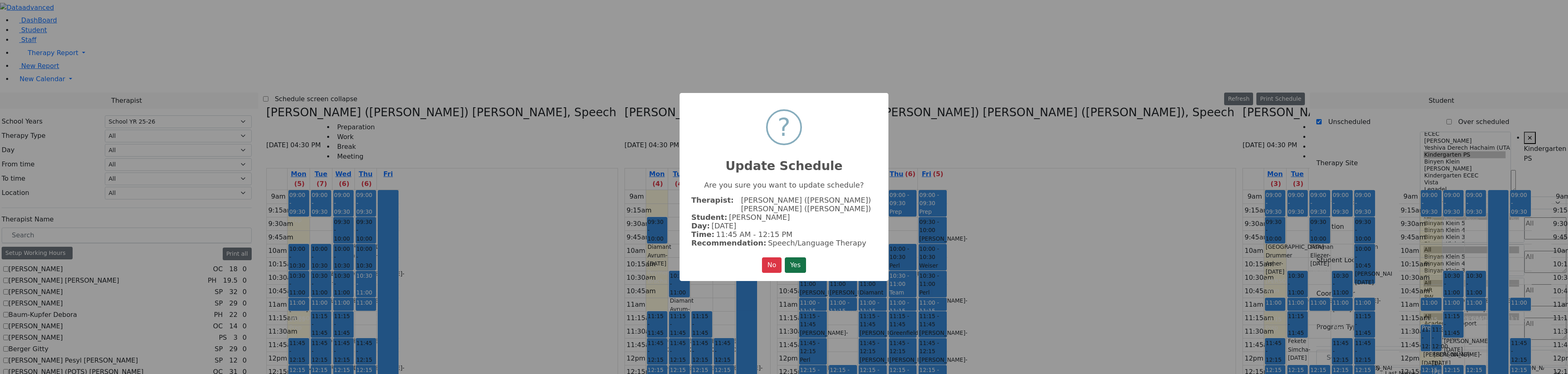
click at [805, 258] on button "Yes" at bounding box center [795, 265] width 21 height 15
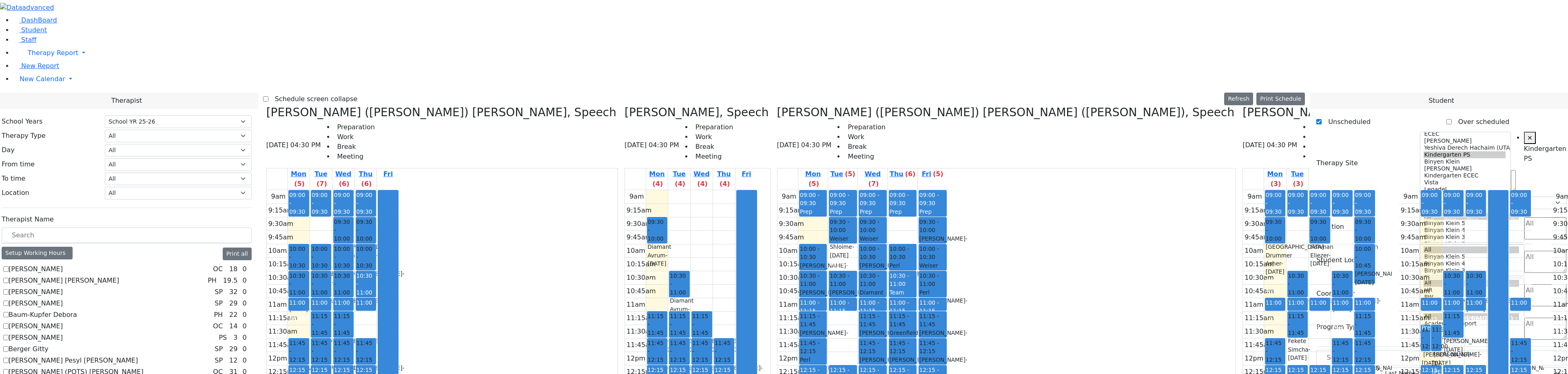
click at [830, 218] on span "09:30 - 10:00" at bounding box center [842, 226] width 26 height 16
click at [830, 288] on div "[PERSON_NAME] - [DATE]" at bounding box center [842, 296] width 26 height 16
drag, startPoint x: 800, startPoint y: 184, endPoint x: 604, endPoint y: 316, distance: 236.3
click at [604, 316] on div "[PERSON_NAME] ([PERSON_NAME]) [PERSON_NAME], Speech [DATE] 04:30 PM Preparation…" at bounding box center [784, 310] width 1042 height 408
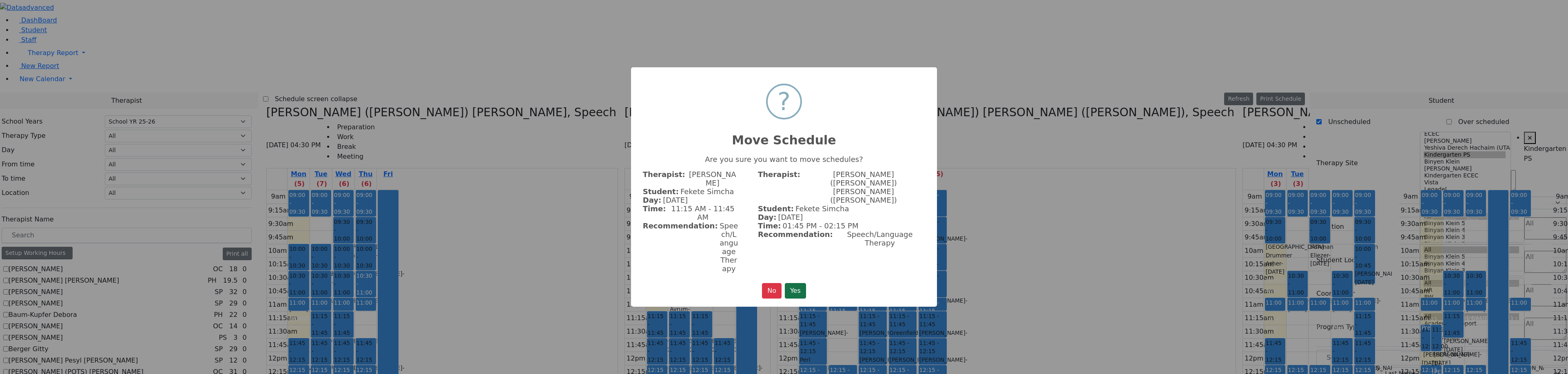
click at [799, 283] on button "Yes" at bounding box center [795, 290] width 21 height 15
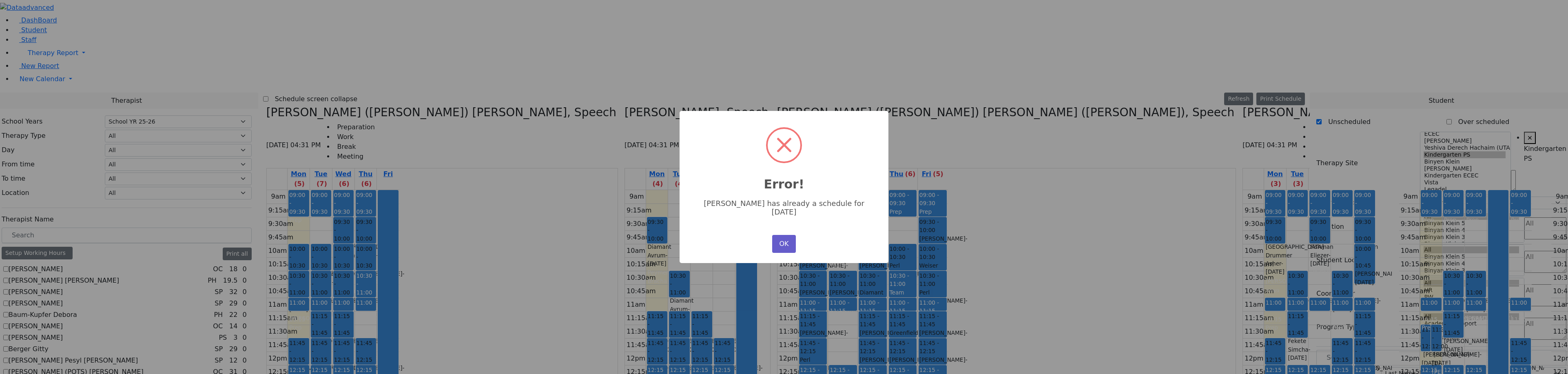
click at [781, 240] on button "OK" at bounding box center [784, 243] width 24 height 18
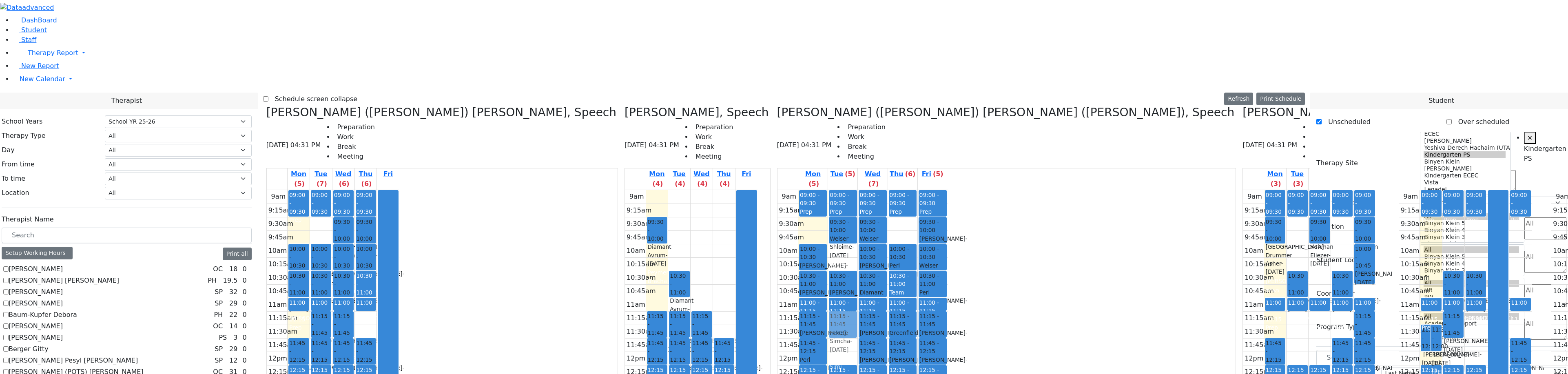
drag, startPoint x: 806, startPoint y: 185, endPoint x: 632, endPoint y: 184, distance: 174.0
click at [632, 184] on div "[PERSON_NAME] ([PERSON_NAME]) [PERSON_NAME], Speech [DATE] 04:31 PM Preparation…" at bounding box center [784, 310] width 1042 height 408
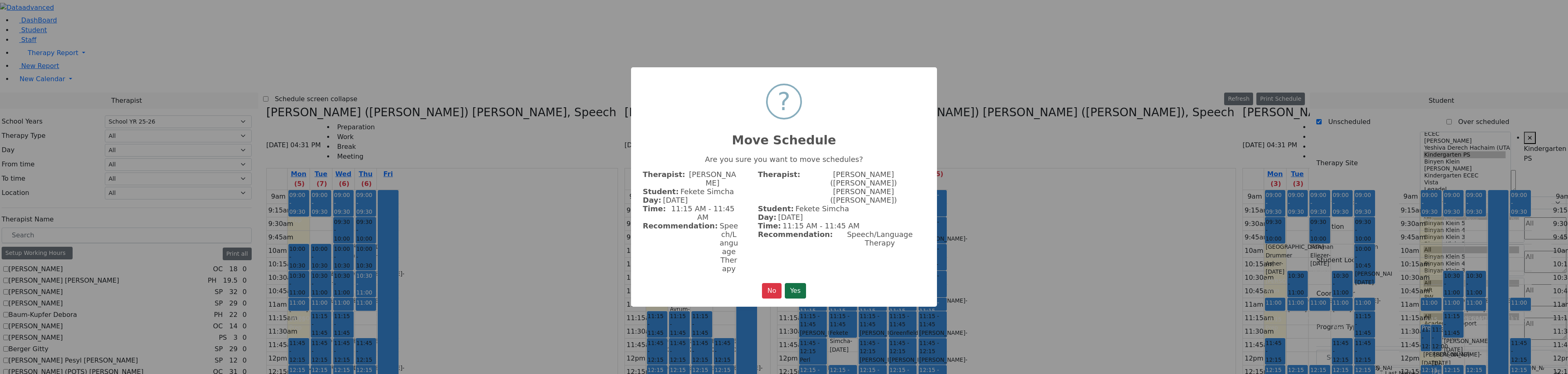
click at [793, 283] on button "Yes" at bounding box center [795, 290] width 21 height 15
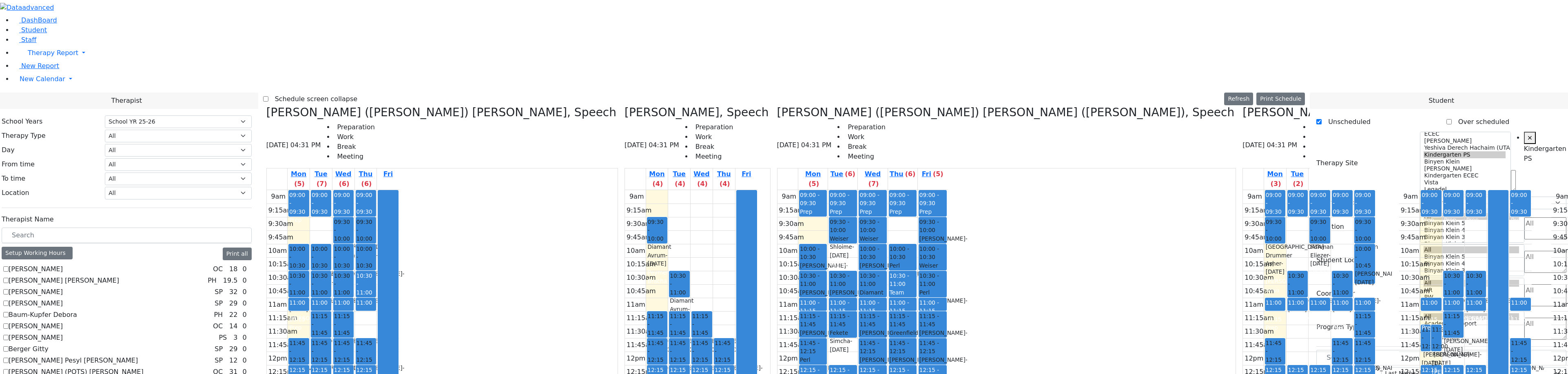
drag, startPoint x: 847, startPoint y: 270, endPoint x: 690, endPoint y: 292, distance: 158.5
click at [690, 292] on div "[PERSON_NAME] ([PERSON_NAME]) [PERSON_NAME], Speech [DATE] 04:31 PM Preparation…" at bounding box center [784, 310] width 1042 height 408
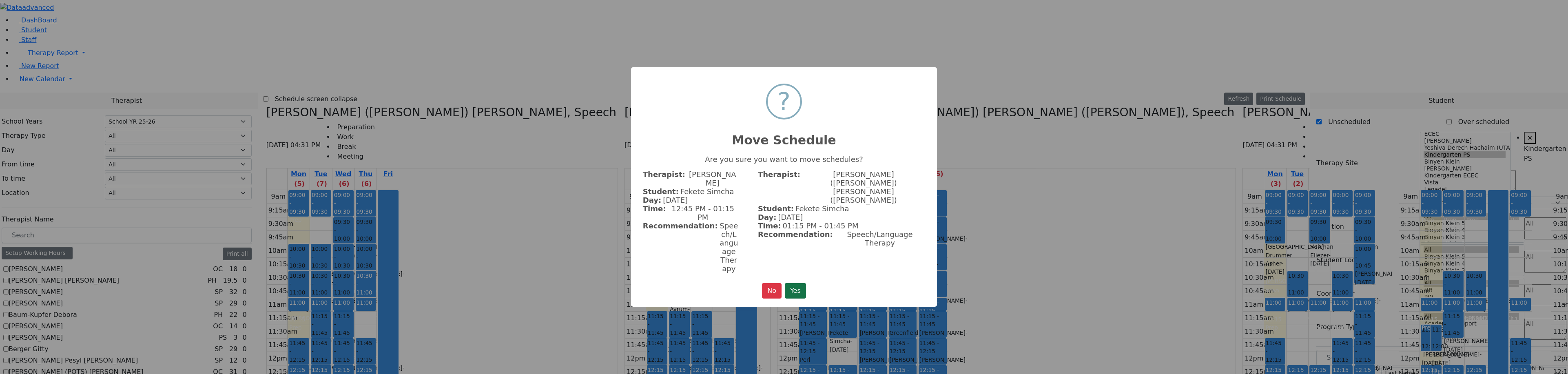
click at [799, 283] on button "Yes" at bounding box center [795, 290] width 21 height 15
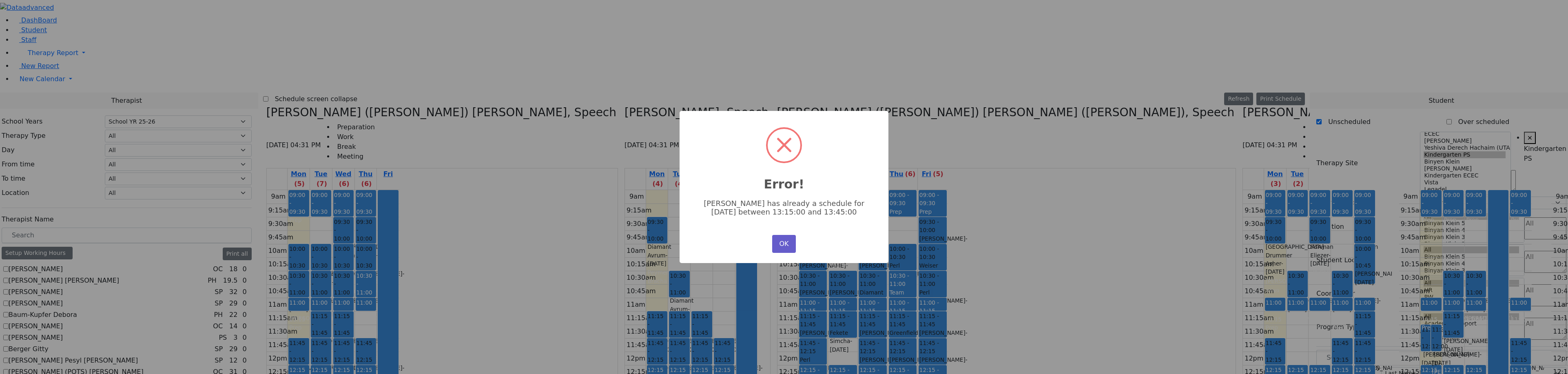
click at [785, 248] on button "OK" at bounding box center [784, 243] width 24 height 18
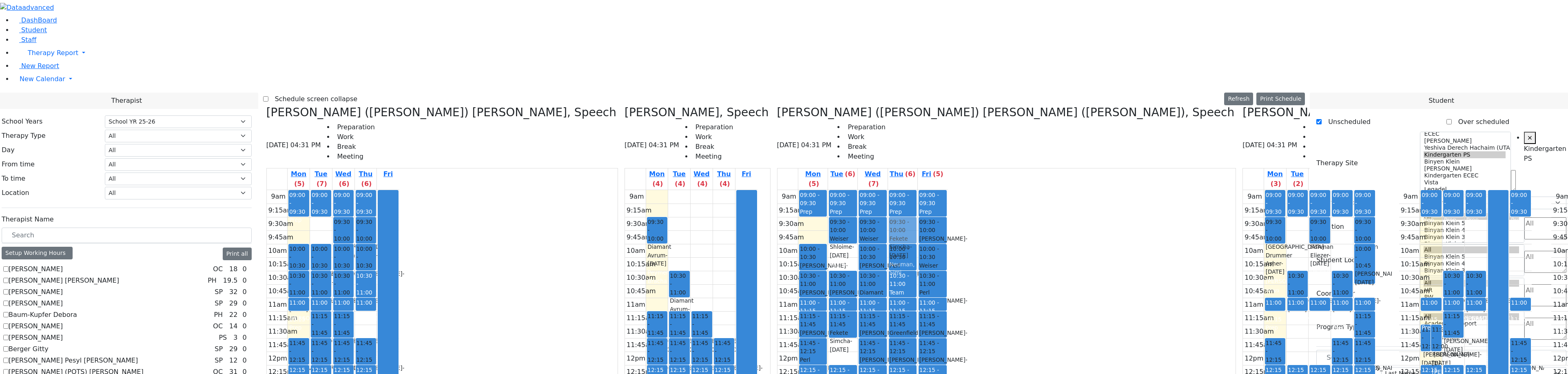
drag, startPoint x: 850, startPoint y: 261, endPoint x: 694, endPoint y: 86, distance: 234.4
click at [694, 106] on div "[PERSON_NAME] ([PERSON_NAME]) [PERSON_NAME], Speech [DATE] 04:31 PM Preparation…" at bounding box center [784, 310] width 1042 height 408
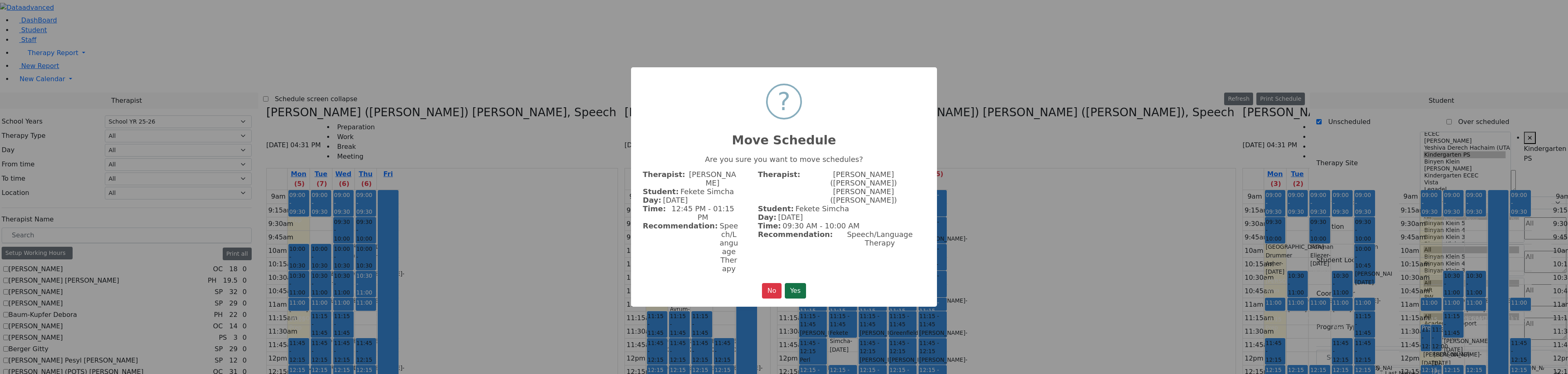
click at [805, 283] on button "Yes" at bounding box center [795, 290] width 21 height 15
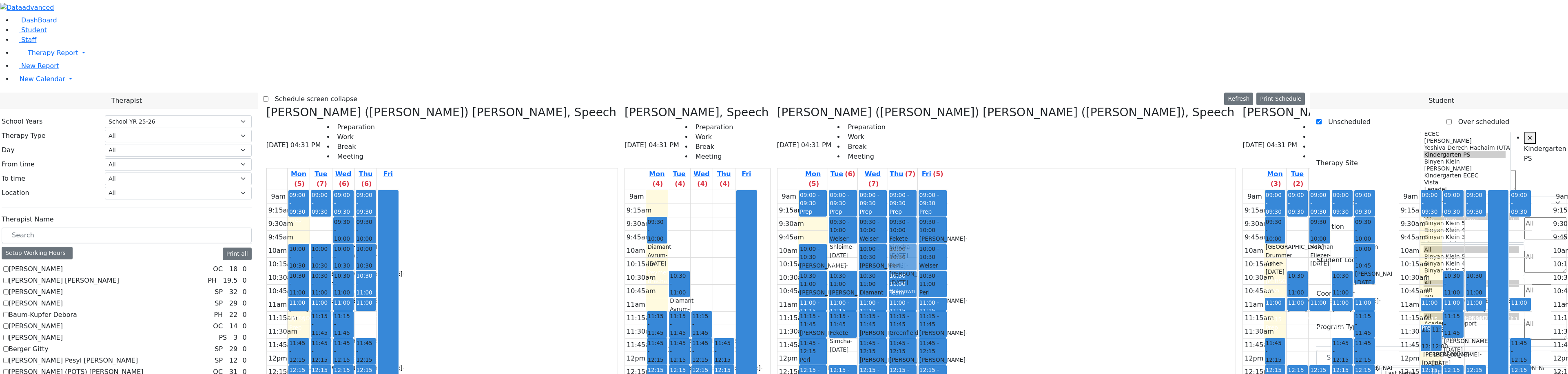
drag, startPoint x: 696, startPoint y: 112, endPoint x: 687, endPoint y: 111, distance: 9.1
click at [888, 190] on div "09:00 - 09:30 Prep 09:30 - 10:00 [PERSON_NAME] - [DATE] [PERSON_NAME] 10:00 - 1…" at bounding box center [903, 351] width 29 height 323
drag, startPoint x: 691, startPoint y: 184, endPoint x: 615, endPoint y: 295, distance: 134.5
click at [777, 295] on tr "09:00 - 09:30 Prep 10:00 - 10:30 [PERSON_NAME] - [DATE] [PERSON_NAME] 10:30 - 1…" at bounding box center [862, 351] width 170 height 323
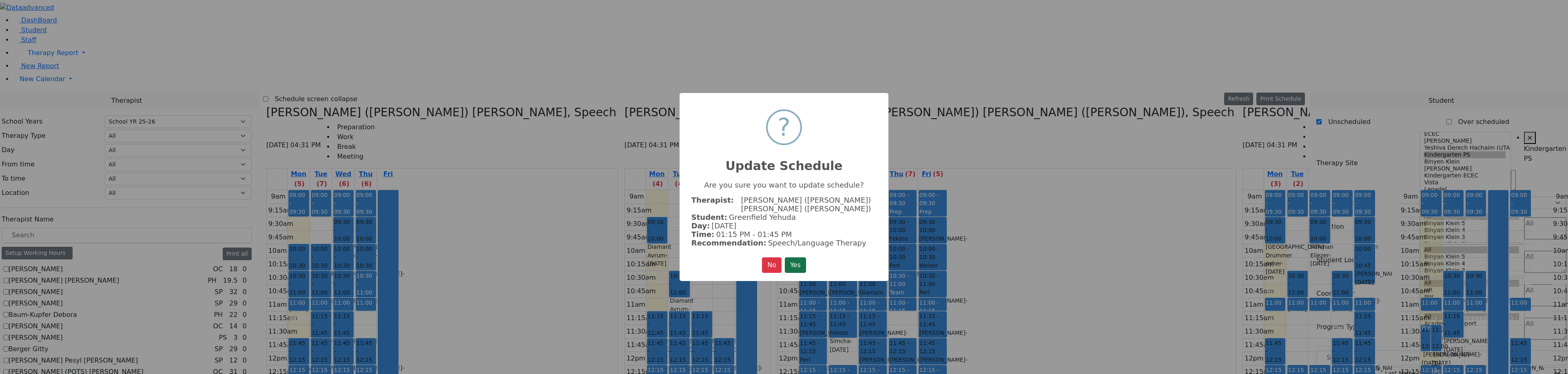
click at [794, 260] on button "Yes" at bounding box center [795, 265] width 21 height 15
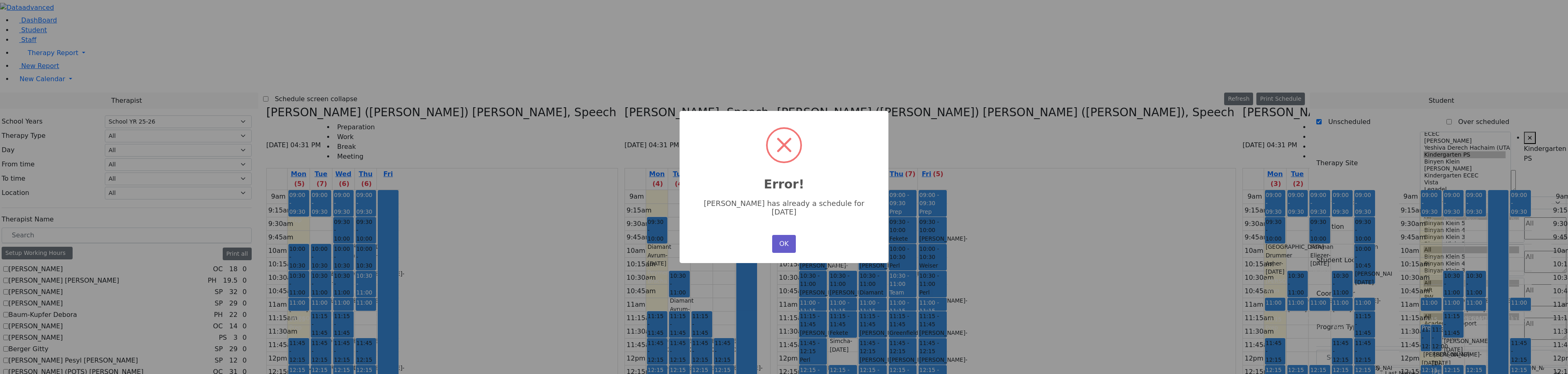
click at [780, 238] on button "OK" at bounding box center [784, 243] width 24 height 18
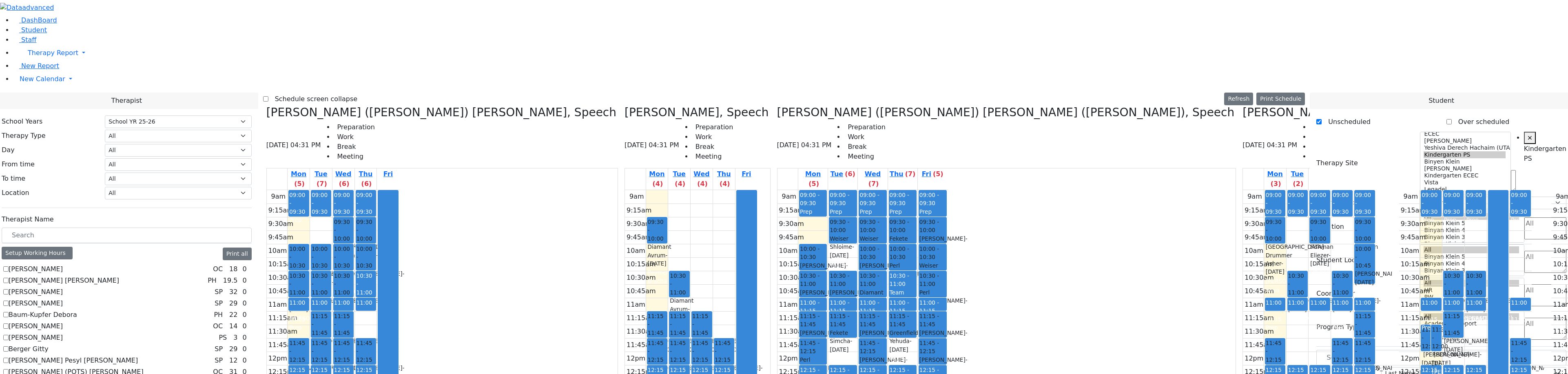
drag, startPoint x: 695, startPoint y: 210, endPoint x: 611, endPoint y: 294, distance: 118.8
click at [777, 294] on tr "09:00 - 09:30 Prep 10:00 - 10:30 [PERSON_NAME] - [DATE] [PERSON_NAME] 10:30 - 1…" at bounding box center [862, 351] width 170 height 323
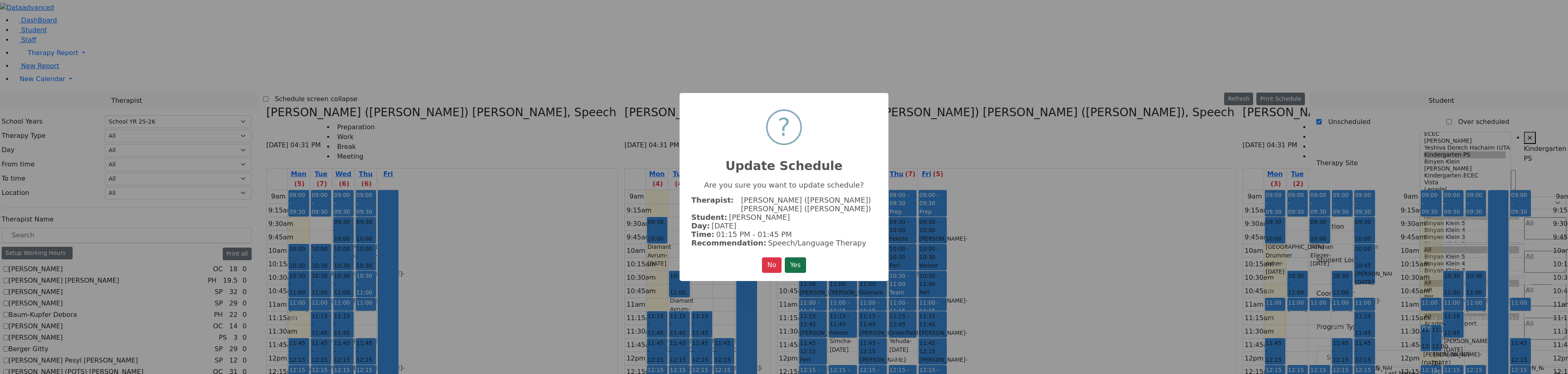
click at [795, 257] on button "Yes" at bounding box center [795, 265] width 21 height 15
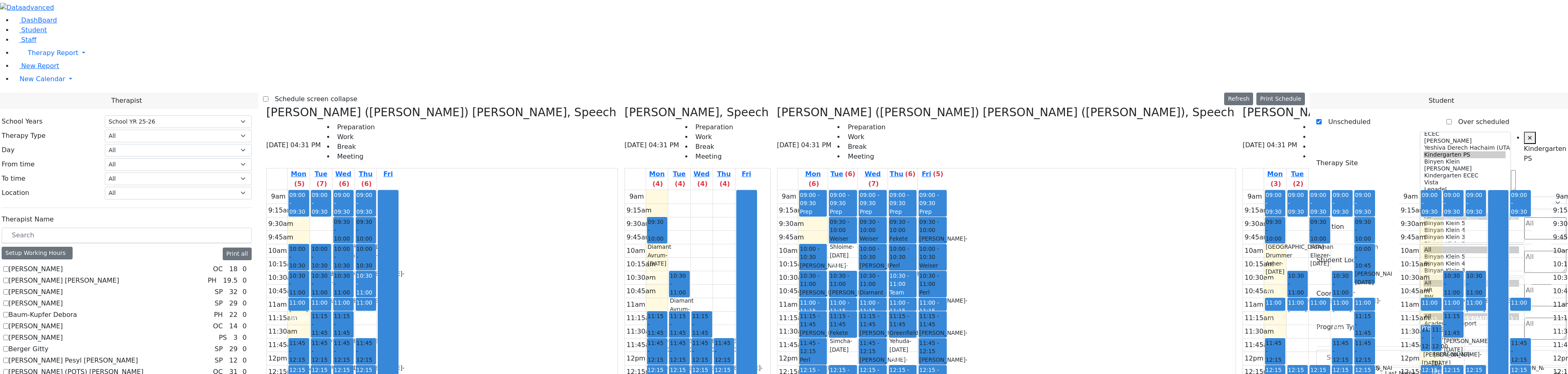
click at [1242, 106] on h3 "[PERSON_NAME] , Speech" at bounding box center [1316, 113] width 148 height 14
click at [1242, 106] on icon at bounding box center [1242, 113] width 0 height 13
checkbox input "false"
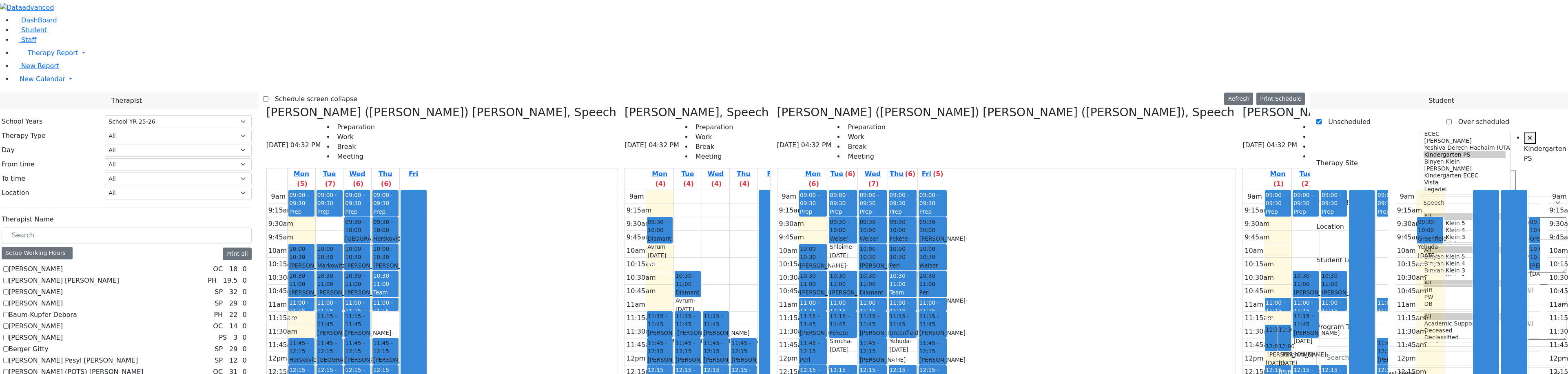
drag, startPoint x: 1354, startPoint y: 236, endPoint x: 339, endPoint y: 0, distance: 1042.1
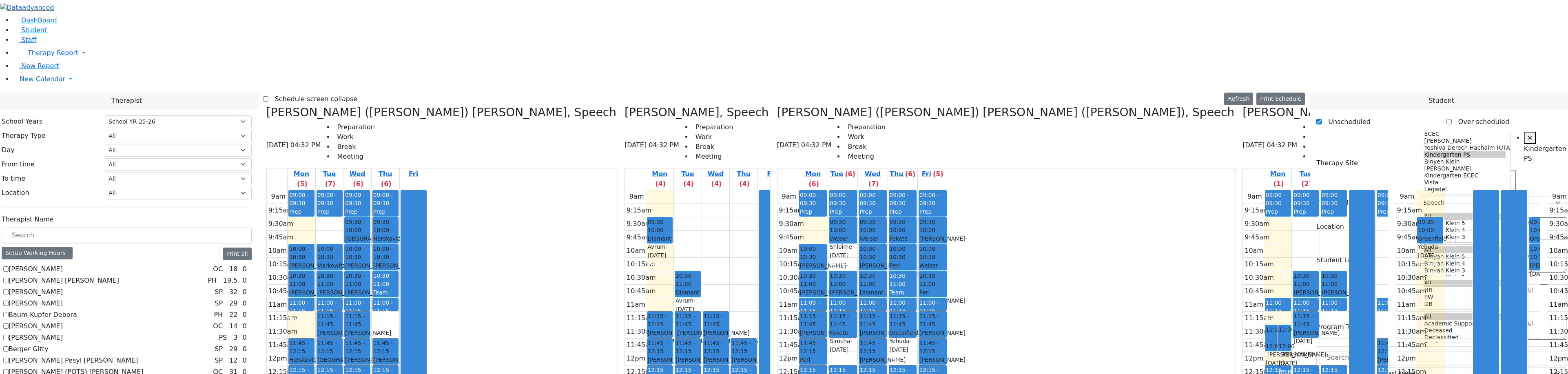
drag, startPoint x: 1396, startPoint y: 265, endPoint x: 1343, endPoint y: 265, distance: 53.0
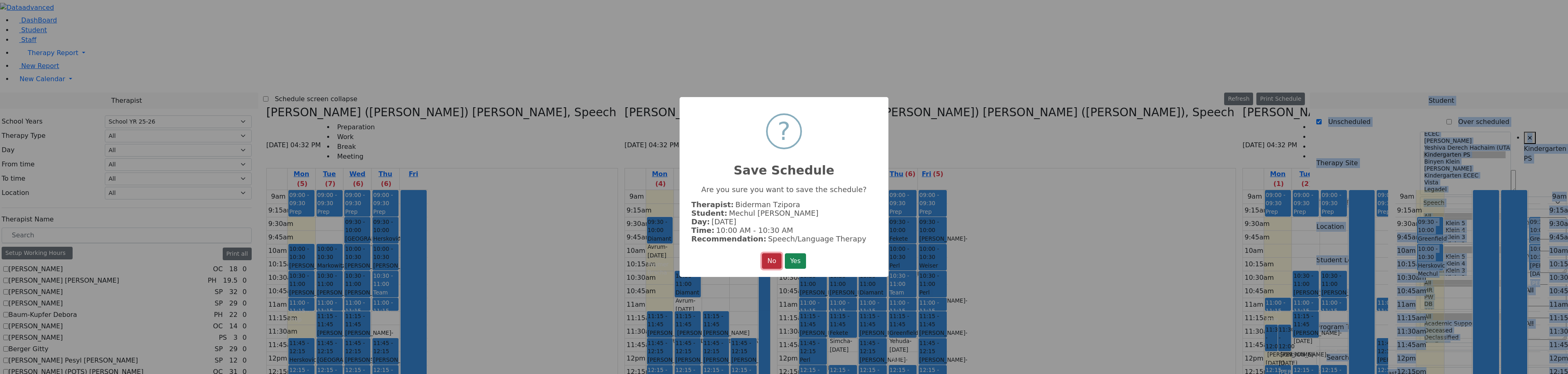
click at [768, 261] on button "No" at bounding box center [772, 260] width 19 height 15
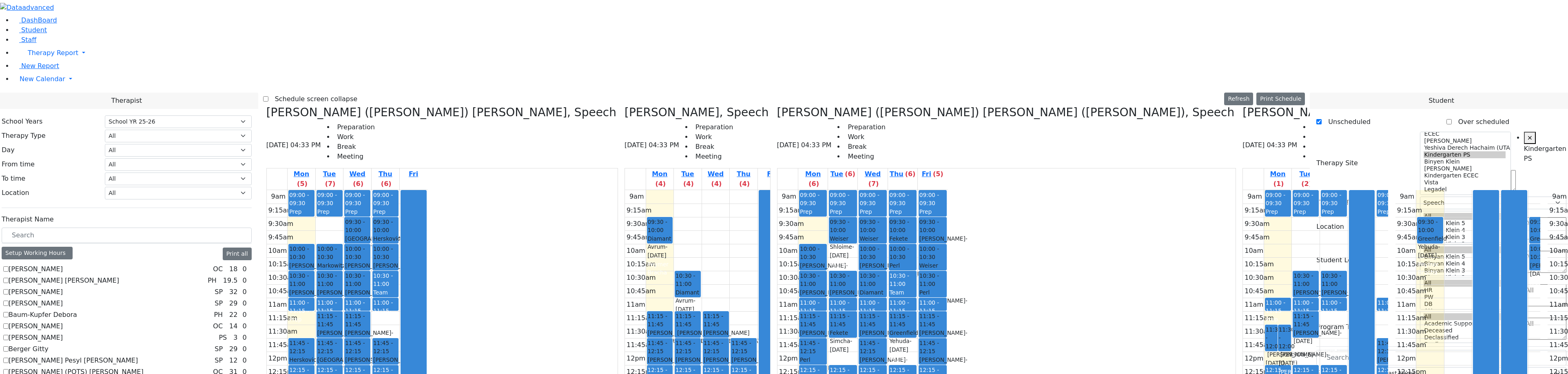
drag, startPoint x: 1335, startPoint y: 279, endPoint x: 1281, endPoint y: 265, distance: 55.8
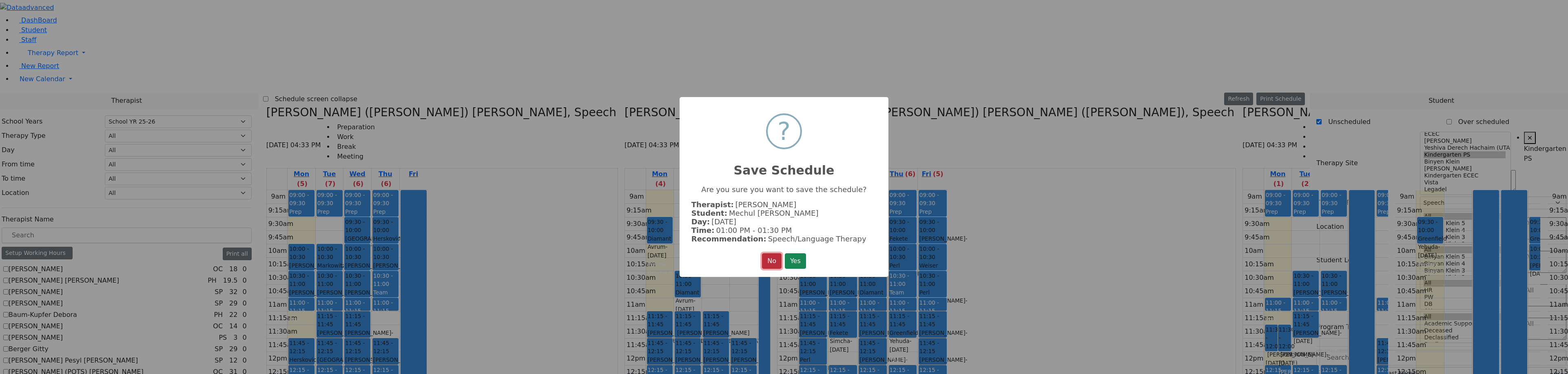
click at [763, 261] on button "No" at bounding box center [772, 260] width 19 height 15
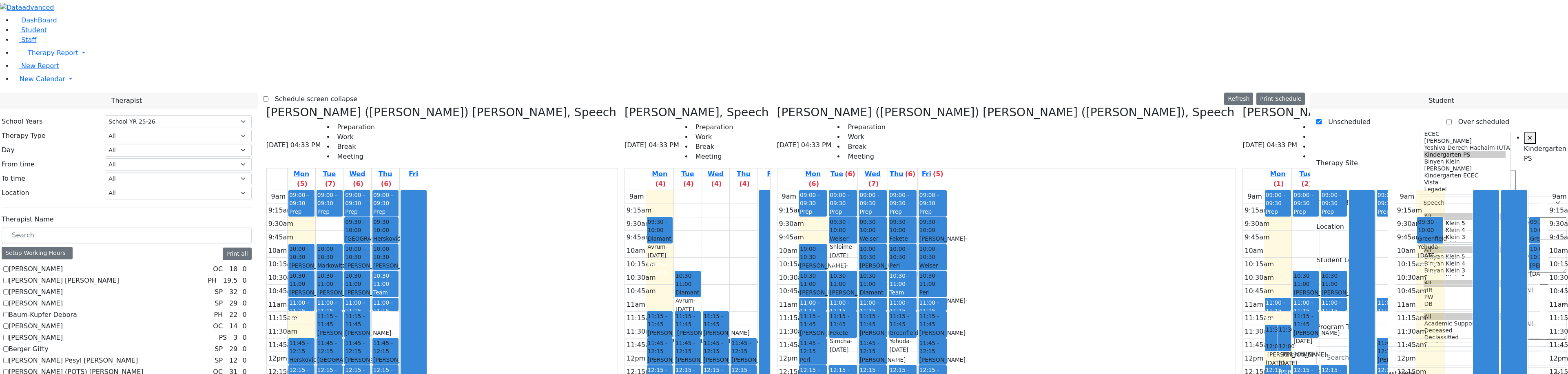
drag, startPoint x: 1335, startPoint y: 283, endPoint x: 1015, endPoint y: 111, distance: 363.3
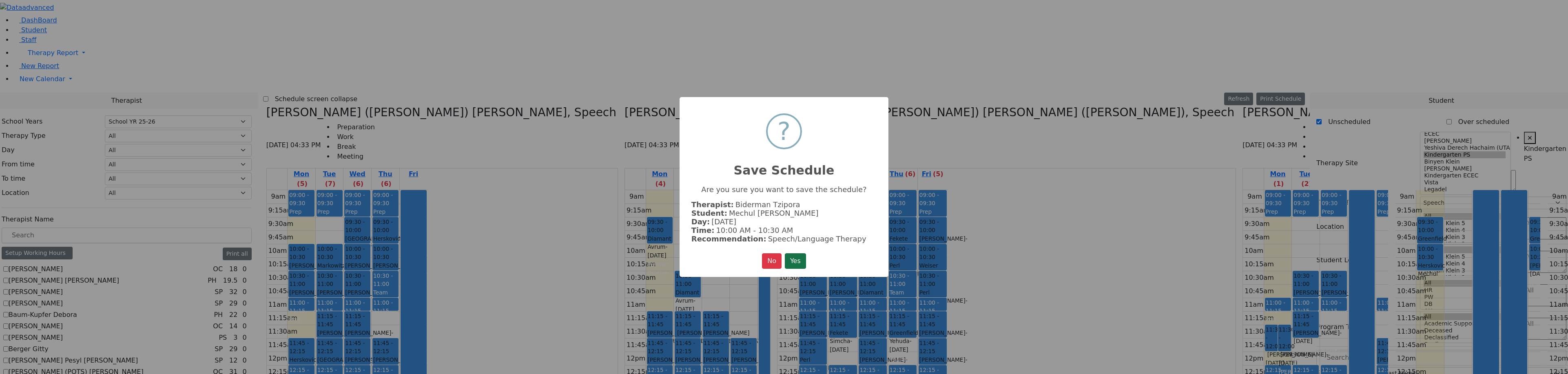
click at [804, 255] on button "Yes" at bounding box center [795, 260] width 21 height 15
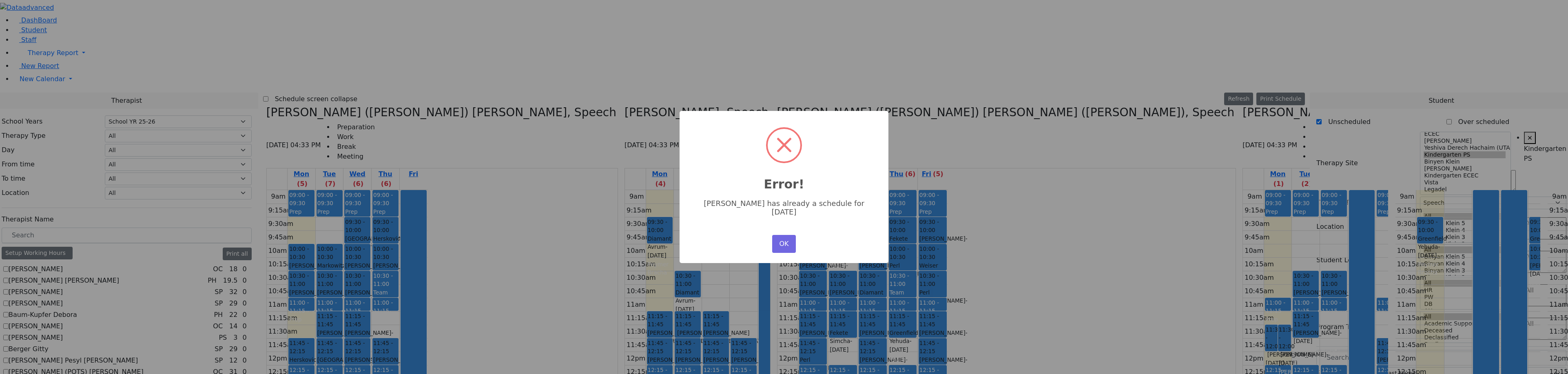
click at [1241, 215] on div "× Error! Mechul [PERSON_NAME] has already a schedule for [DATE] OK No Cancel" at bounding box center [784, 187] width 1568 height 374
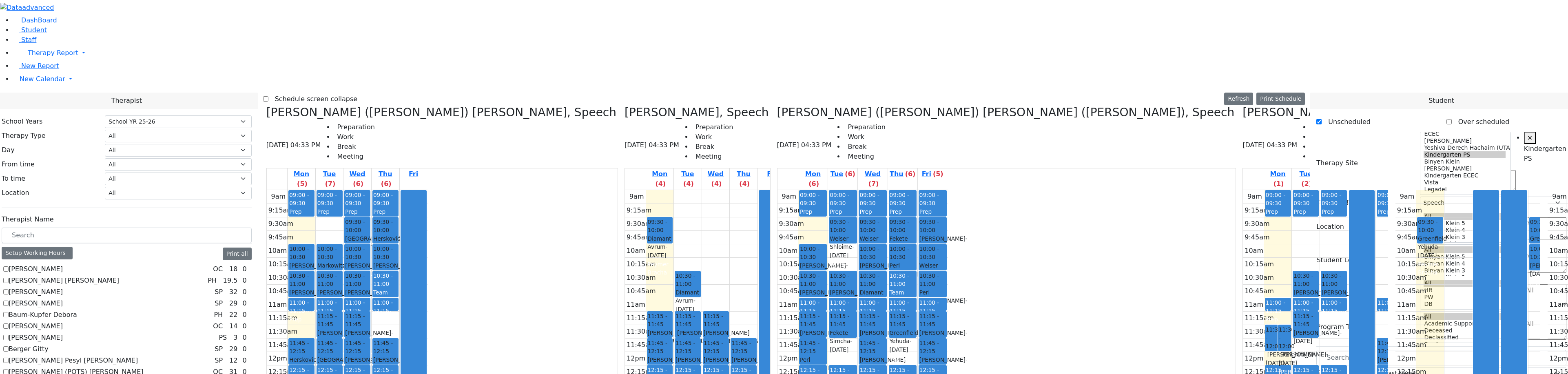
drag, startPoint x: 1344, startPoint y: 278, endPoint x: 1035, endPoint y: 105, distance: 354.1
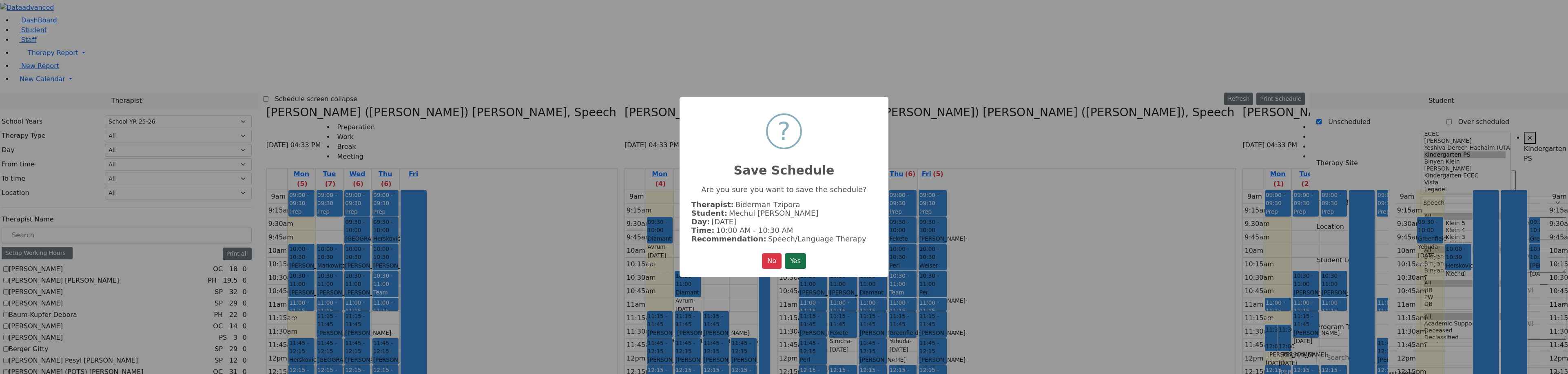
click at [803, 257] on button "Yes" at bounding box center [795, 260] width 21 height 15
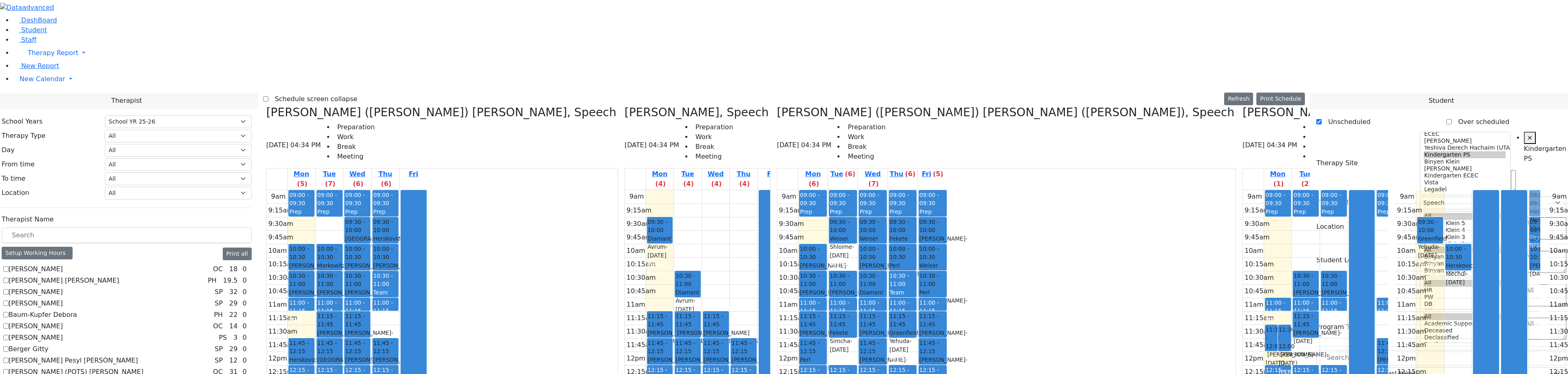
drag, startPoint x: 1227, startPoint y: 149, endPoint x: 1107, endPoint y: 70, distance: 143.7
click at [1107, 106] on div "[PERSON_NAME] ([PERSON_NAME]) [PERSON_NAME], Speech [DATE] 04:34 PM Preparation…" at bounding box center [784, 310] width 1042 height 408
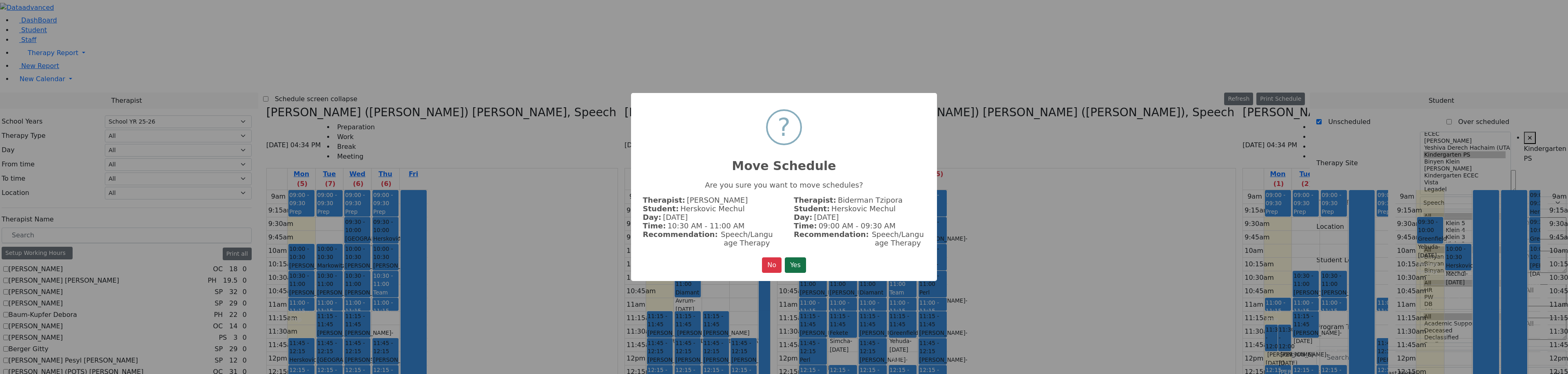
click at [803, 260] on button "Yes" at bounding box center [795, 265] width 21 height 15
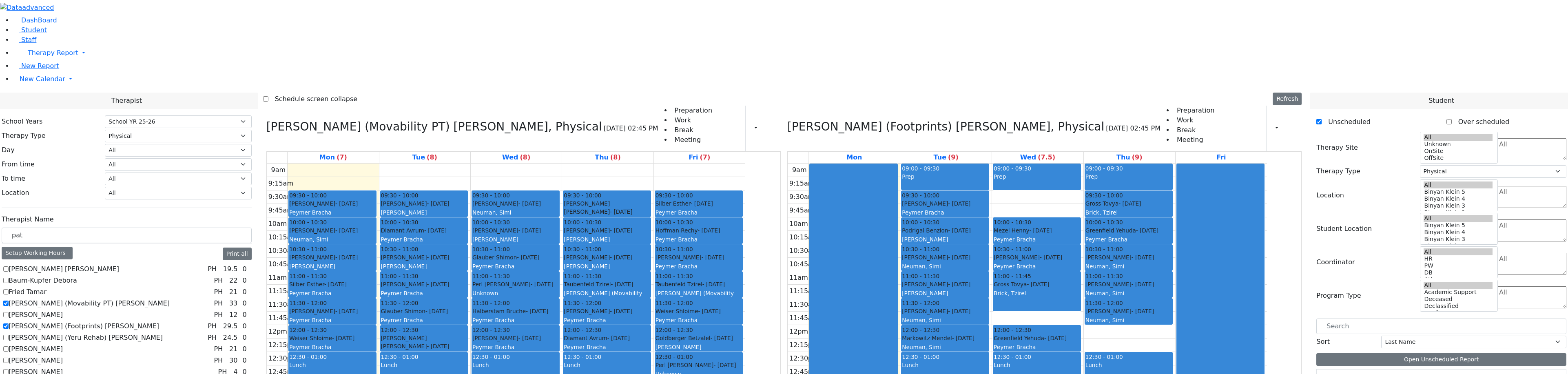
select select "212"
select select "2"
click at [243, 130] on select "All Psych Hearing Vision Speech Physical Occupational" at bounding box center [178, 136] width 147 height 13
click at [194, 130] on select "All Psych Hearing Vision Speech Physical Occupational" at bounding box center [178, 136] width 147 height 13
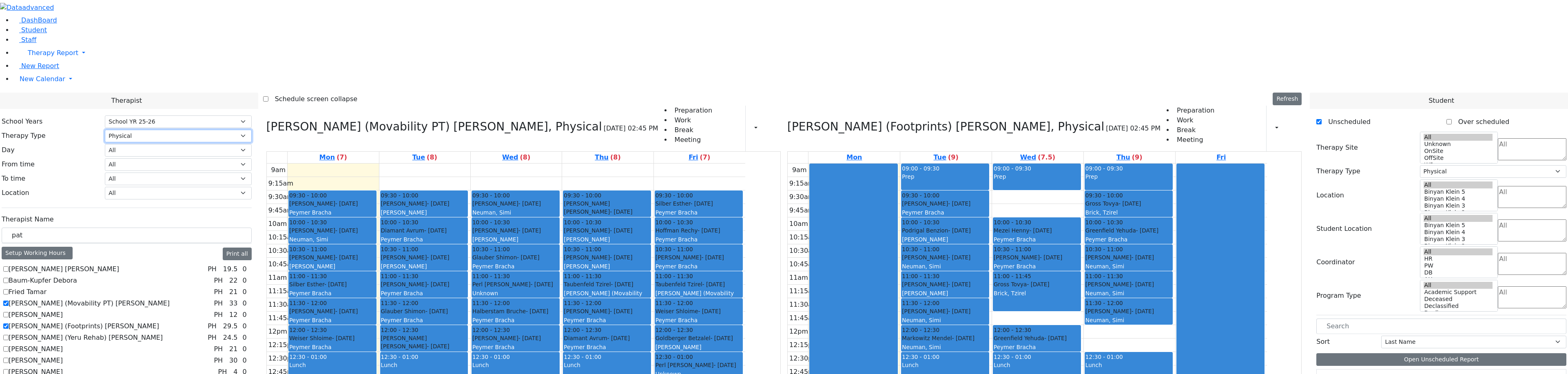
click at [238, 130] on select "All Psych Hearing Vision Speech Physical Occupational" at bounding box center [178, 136] width 147 height 13
select select "3"
click at [194, 130] on select "All Psych Hearing Vision Speech Physical Occupational" at bounding box center [178, 136] width 147 height 13
select select "3"
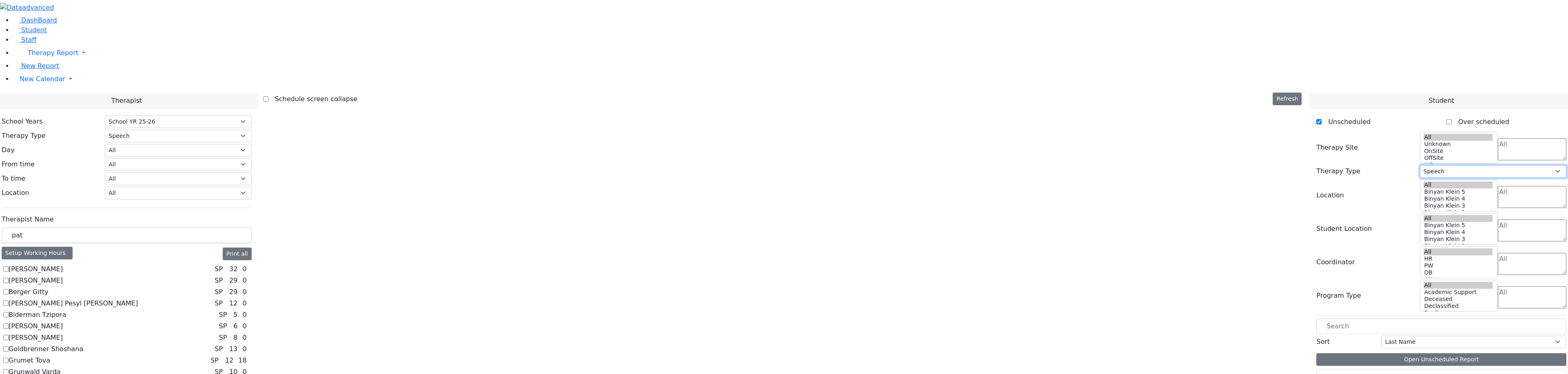
click at [1490, 165] on select "All Psych Hearing Vision Speech Physical Occupational" at bounding box center [1493, 171] width 147 height 13
click at [1498, 154] on span at bounding box center [1532, 158] width 69 height 8
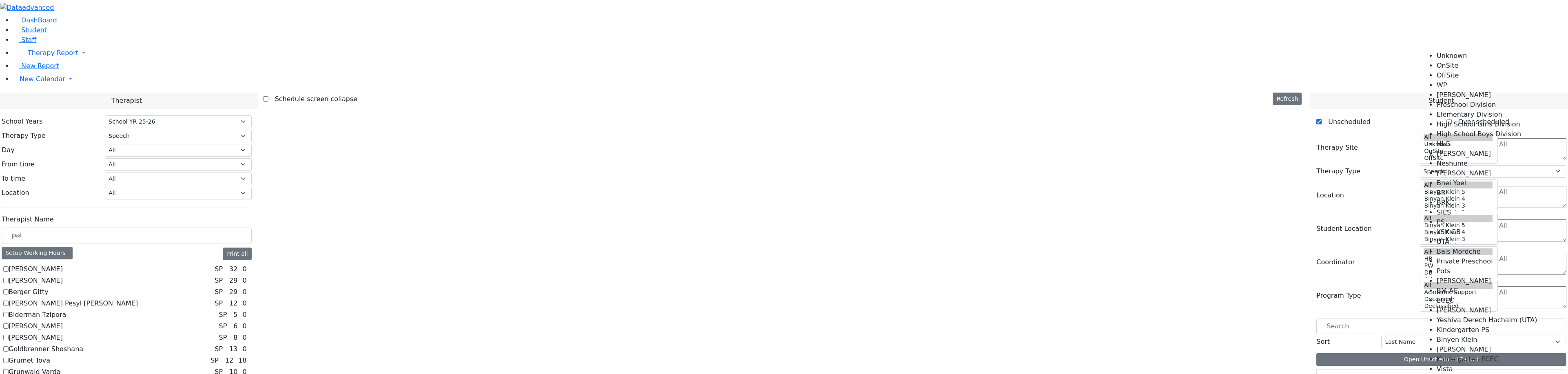
scroll to position [314, 0]
click at [1477, 325] on li "Kindergarten PS" at bounding box center [1486, 330] width 100 height 10
select select "51"
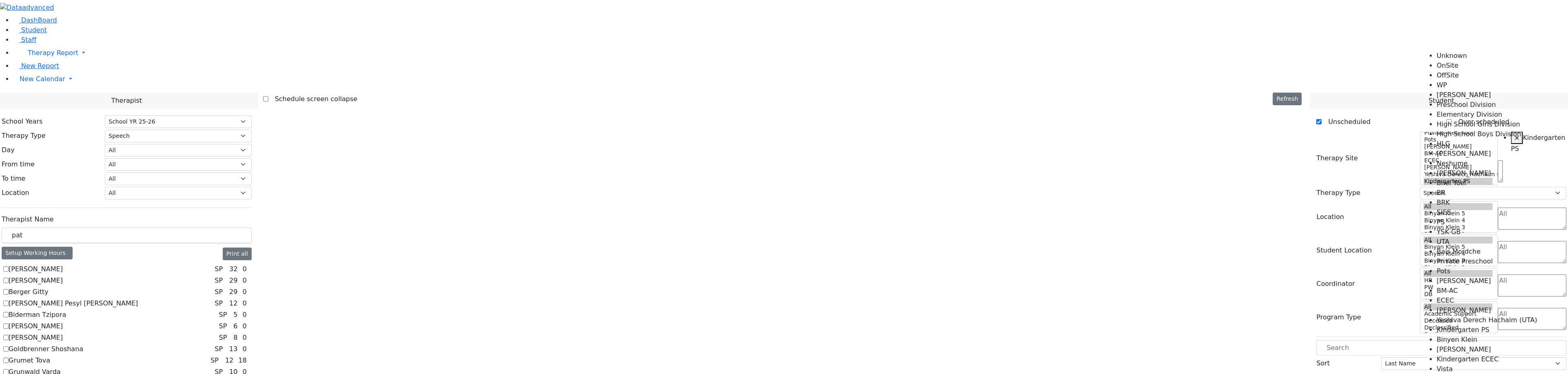
scroll to position [213, 0]
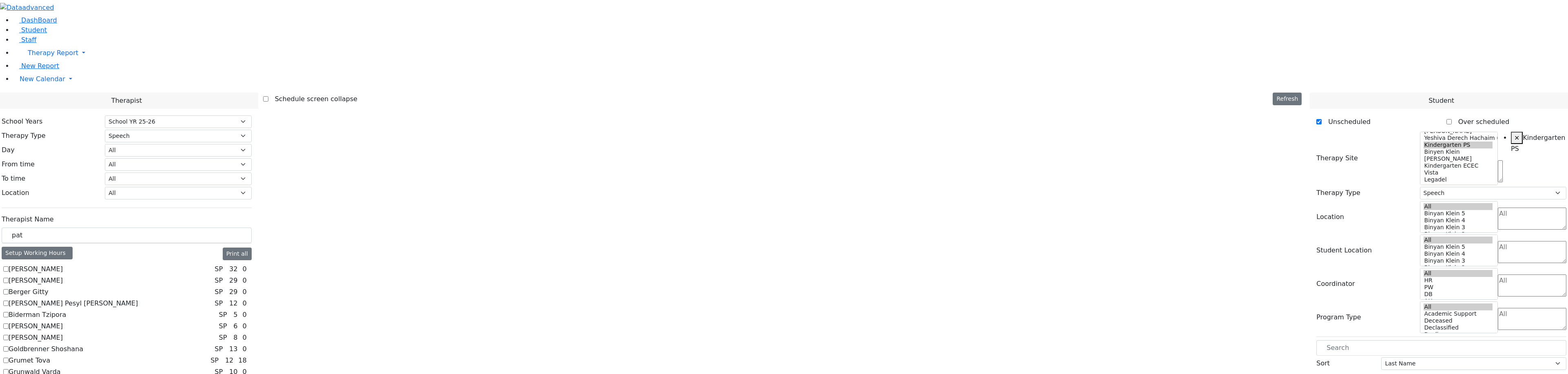
click at [50, 355] on label "Grumet Tova" at bounding box center [29, 360] width 41 height 10
click at [9, 358] on input "Grumet Tova" at bounding box center [5, 360] width 5 height 5
checkbox input "true"
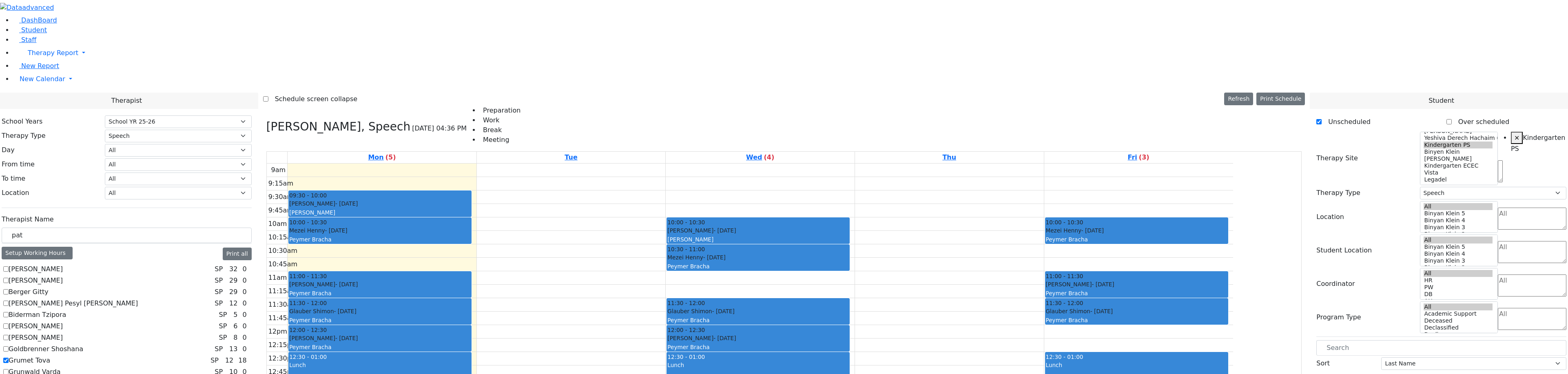
scroll to position [41, 0]
checkbox input "true"
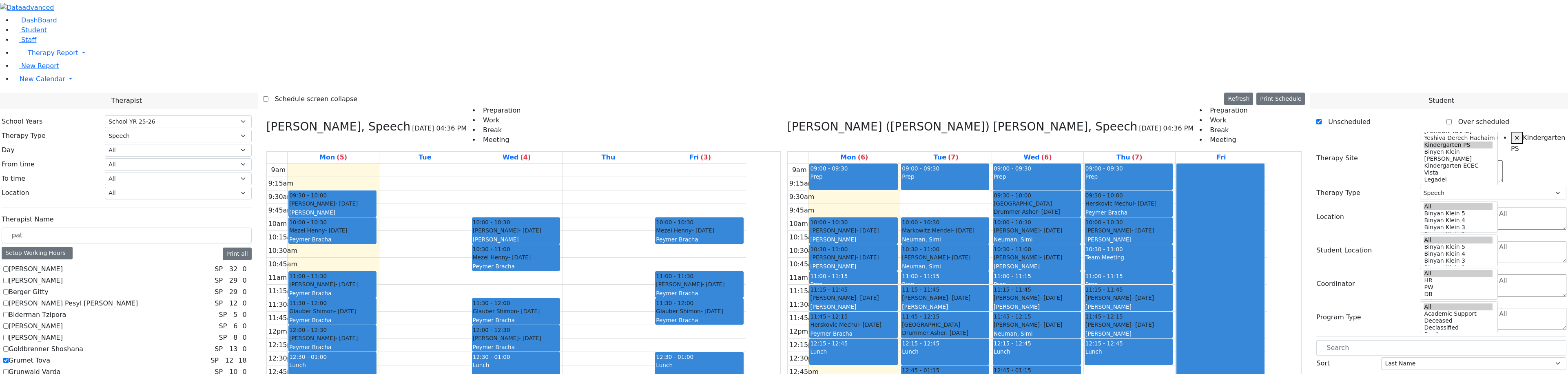
scroll to position [122, 0]
checkbox input "true"
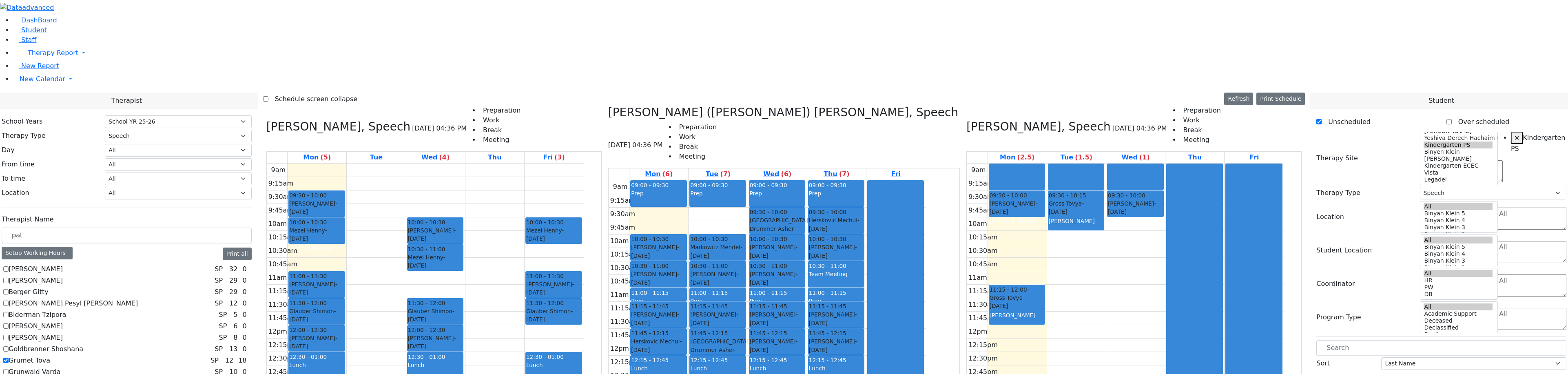
scroll to position [147, 0]
click at [97, 343] on div "School Years Select School YR Summer YR 25 School YR 25-26 Summer YR 25 School …" at bounding box center [127, 372] width 263 height 525
checkbox input "true"
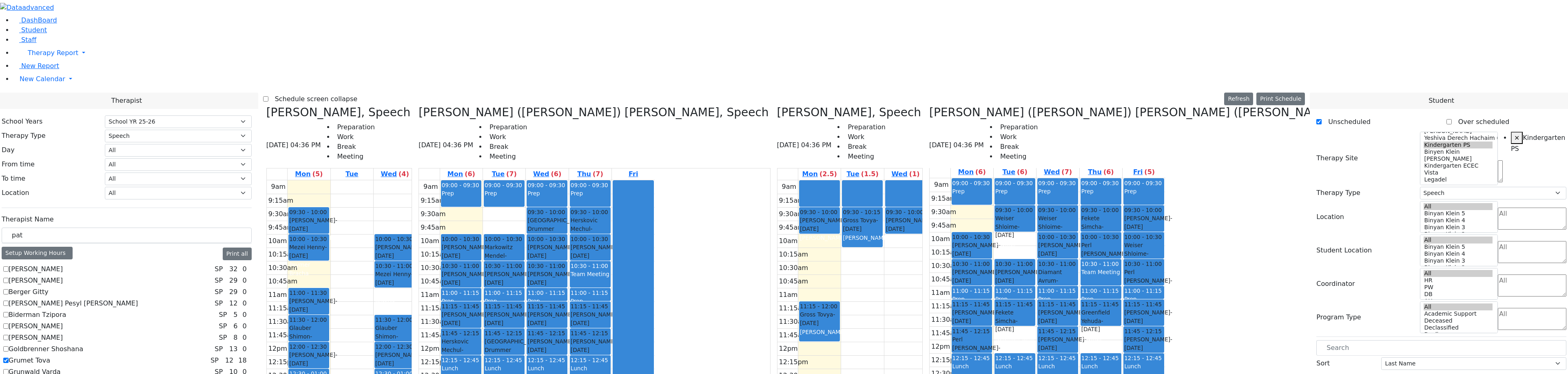
scroll to position [0, 0]
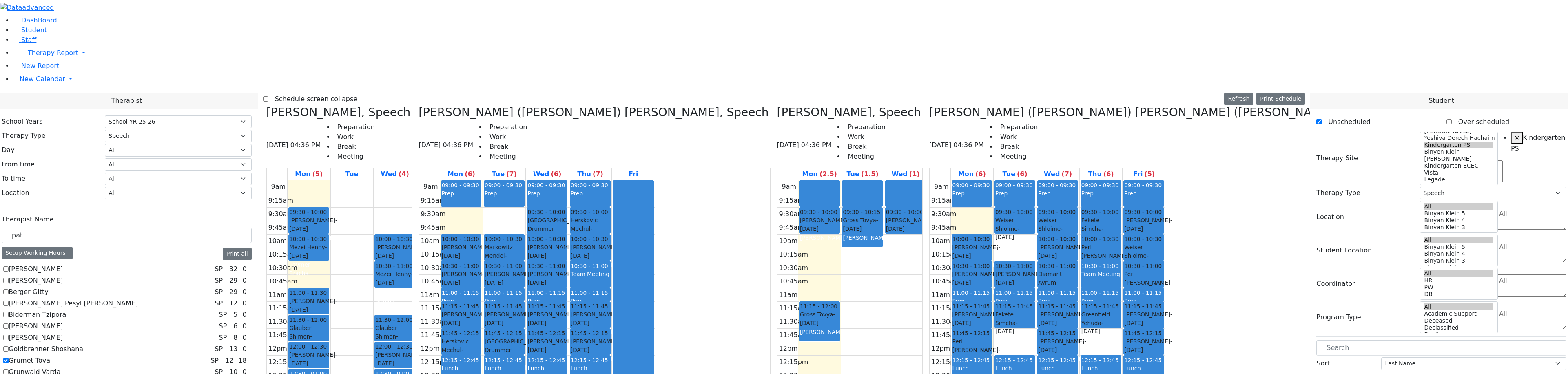
click at [66, 310] on label "Biderman Tzipora" at bounding box center [37, 314] width 57 height 10
click at [9, 312] on input "Biderman Tzipora" at bounding box center [5, 314] width 5 height 5
checkbox input "true"
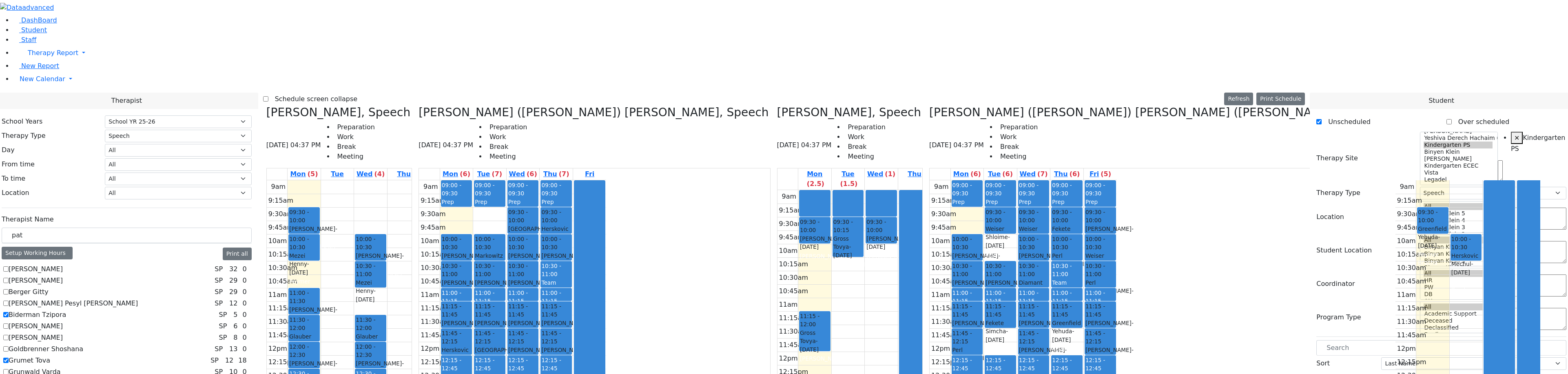
click at [63, 321] on label "[PERSON_NAME]" at bounding box center [35, 326] width 54 height 10
click at [9, 323] on input "[PERSON_NAME]" at bounding box center [5, 325] width 5 height 5
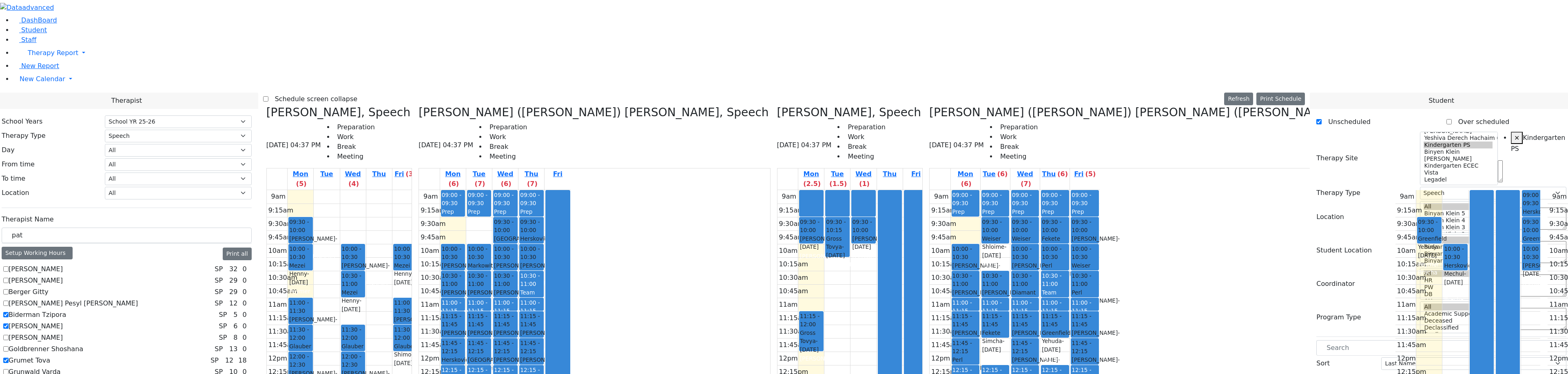
click at [63, 321] on label "[PERSON_NAME]" at bounding box center [35, 326] width 54 height 10
click at [9, 323] on input "[PERSON_NAME]" at bounding box center [5, 325] width 5 height 5
checkbox input "false"
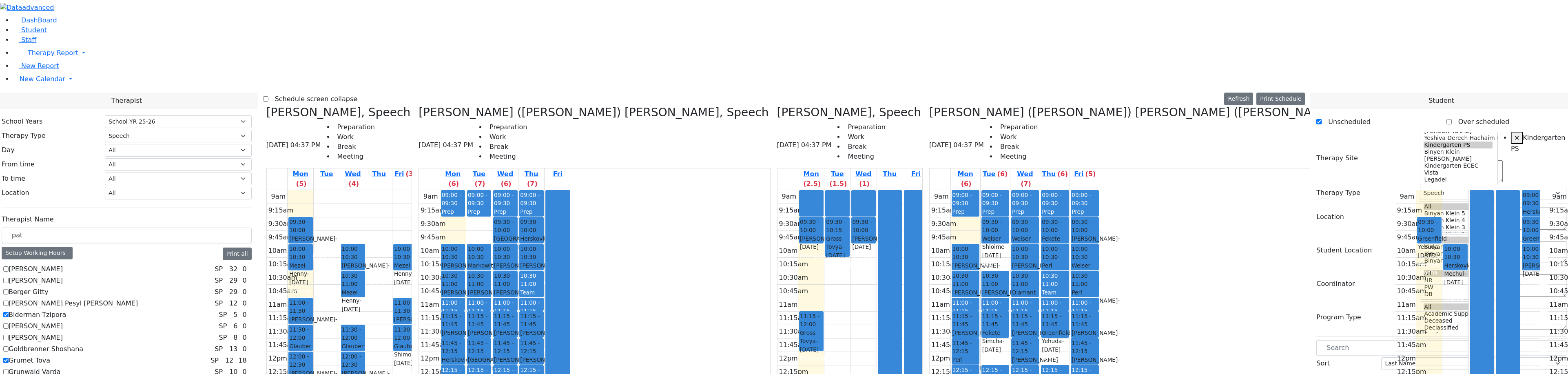
checkbox input "false"
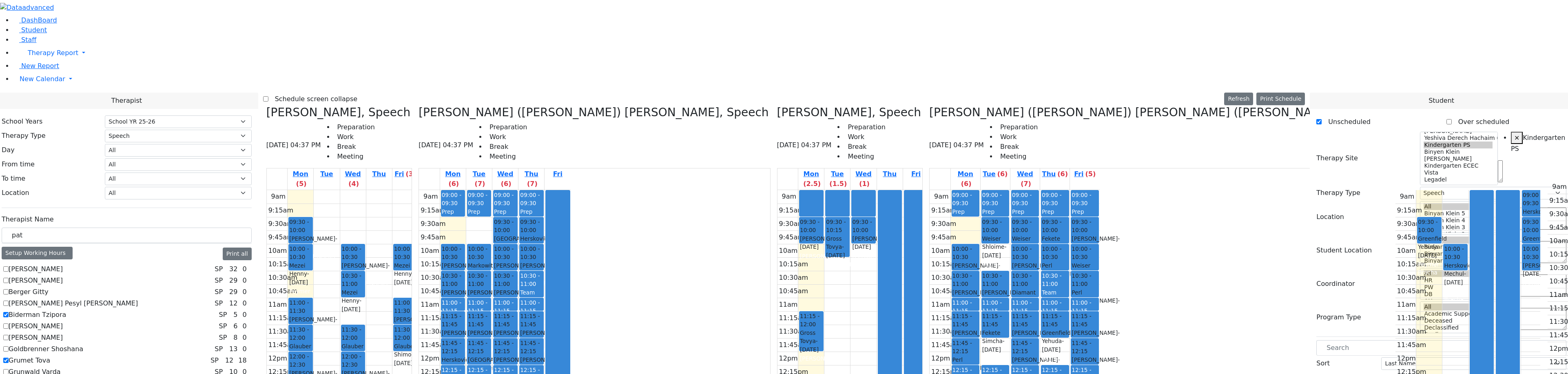
checkbox input "false"
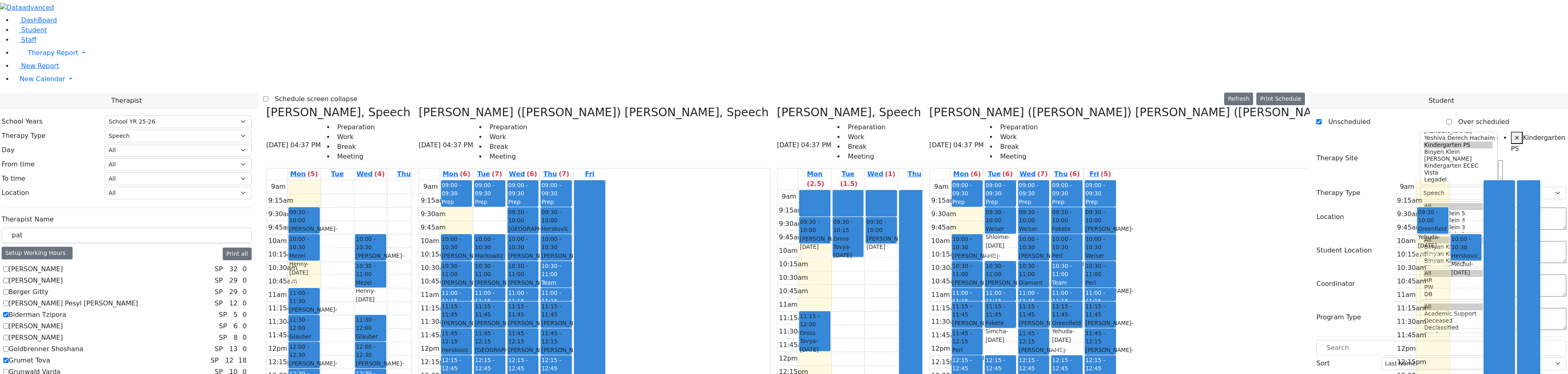
scroll to position [81, 0]
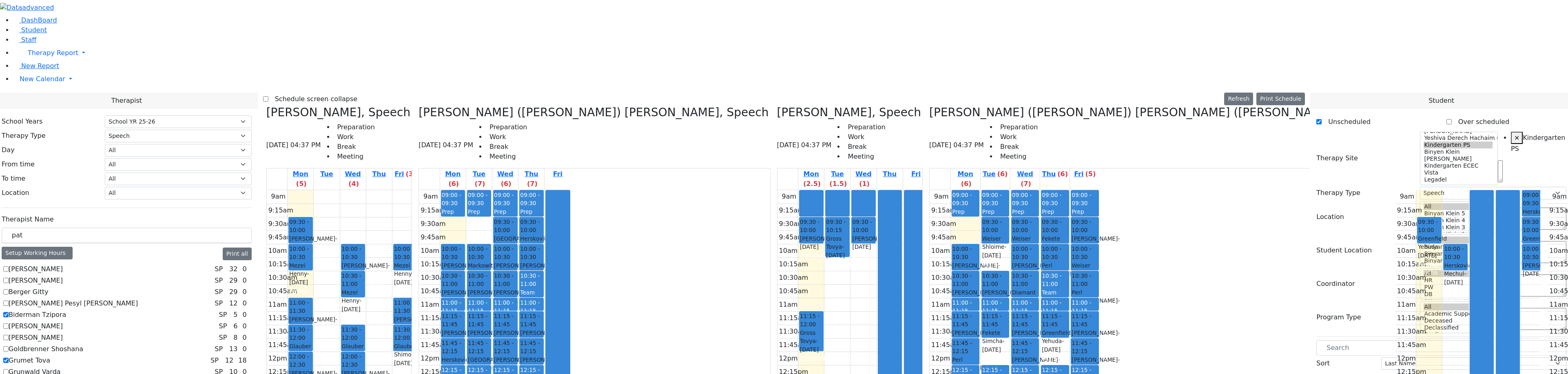
checkbox input "false"
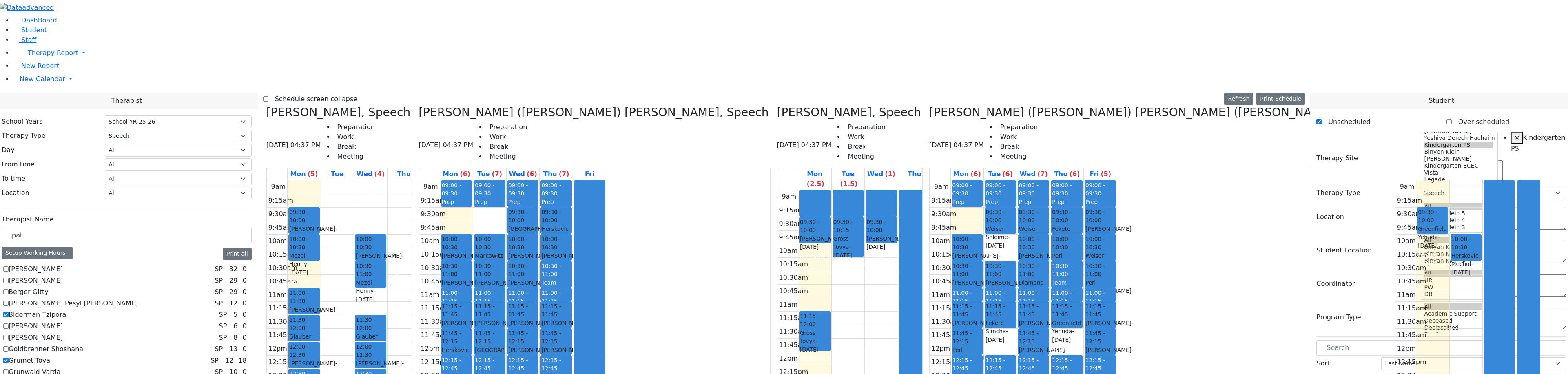
scroll to position [147, 0]
drag, startPoint x: 1413, startPoint y: 248, endPoint x: 582, endPoint y: 235, distance: 831.1
click at [578, 251] on div "Therapist School Years Select School YR Summer YR 25 School YR 25-26 Summer YR …" at bounding box center [784, 363] width 1578 height 542
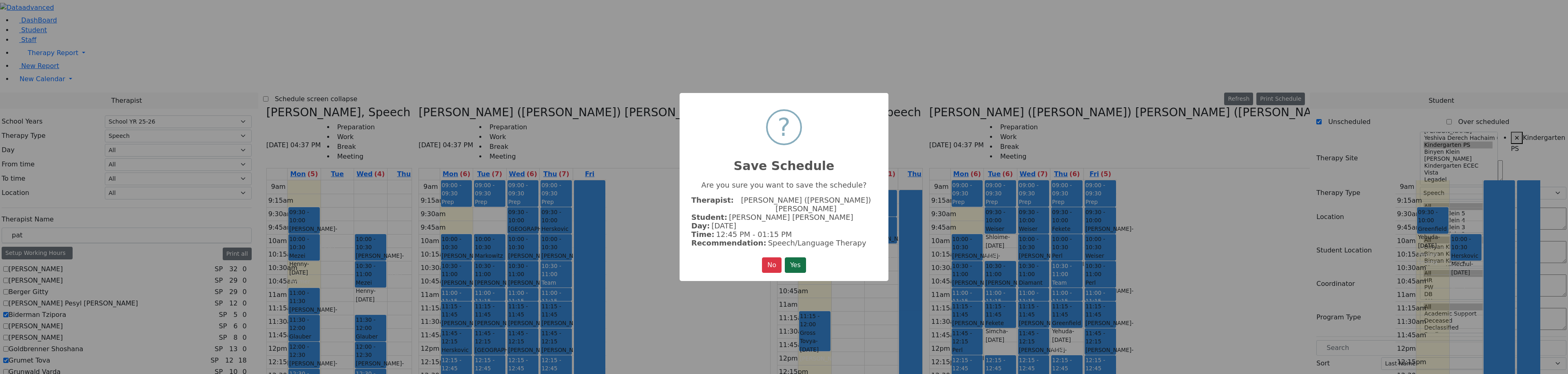
click at [796, 258] on button "Yes" at bounding box center [795, 265] width 21 height 15
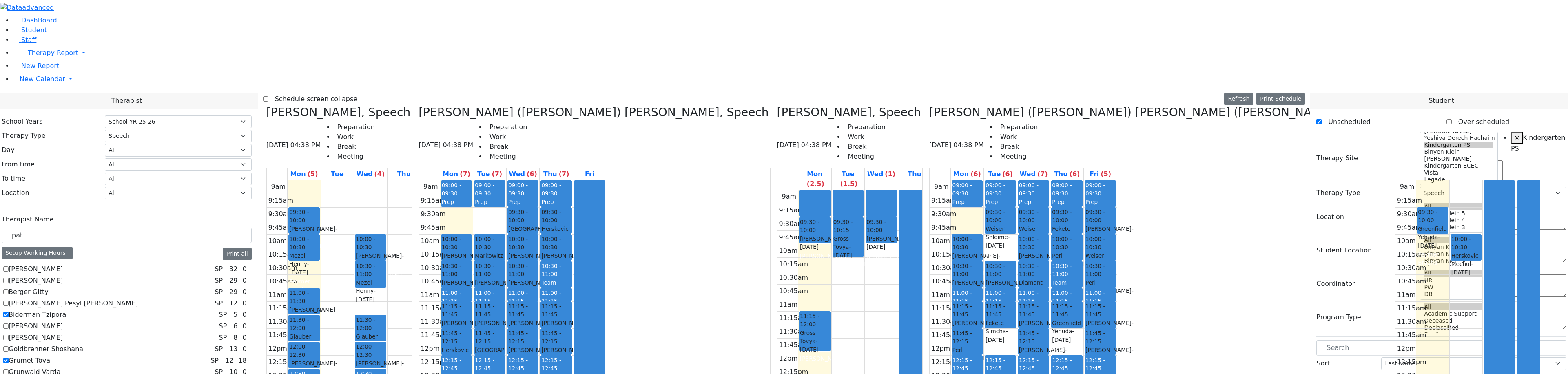
drag, startPoint x: 1382, startPoint y: 239, endPoint x: 1356, endPoint y: 239, distance: 26.0
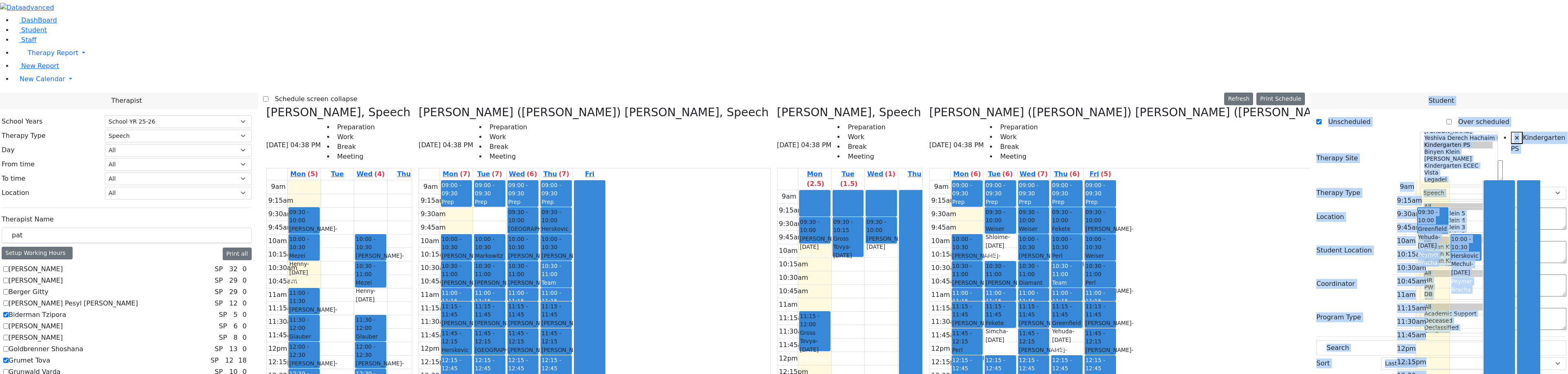
drag, startPoint x: 1356, startPoint y: 239, endPoint x: 1314, endPoint y: 248, distance: 43.0
click at [1314, 248] on div "Therapist School Years Select School YR Summer YR 25 School YR 25-26 Summer YR …" at bounding box center [784, 363] width 1578 height 542
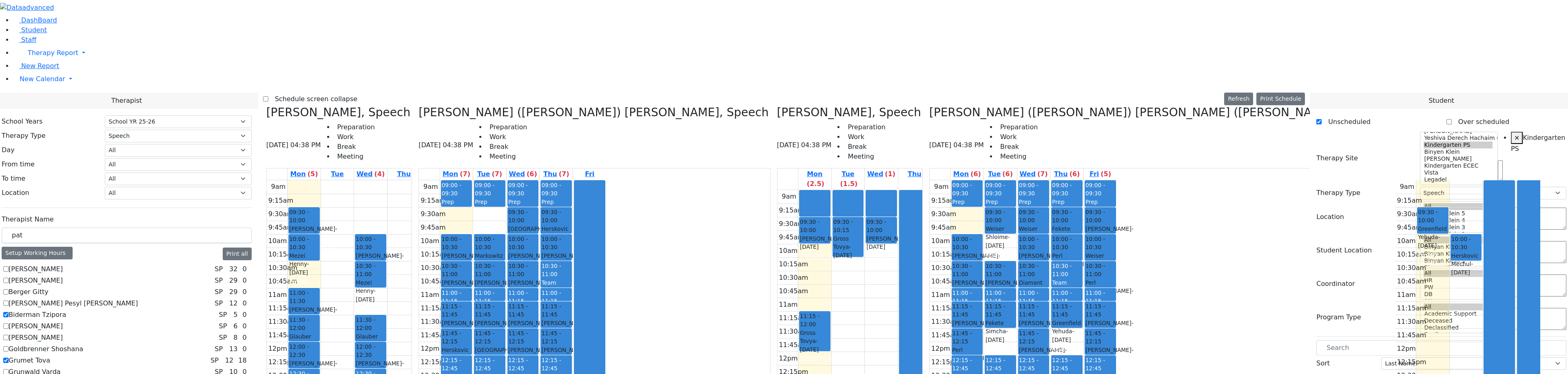
drag, startPoint x: 1379, startPoint y: 238, endPoint x: 640, endPoint y: 310, distance: 742.5
click at [640, 310] on div "Therapist School Years Select School YR Summer YR 25 School YR 25-26 Summer YR …" at bounding box center [784, 363] width 1578 height 542
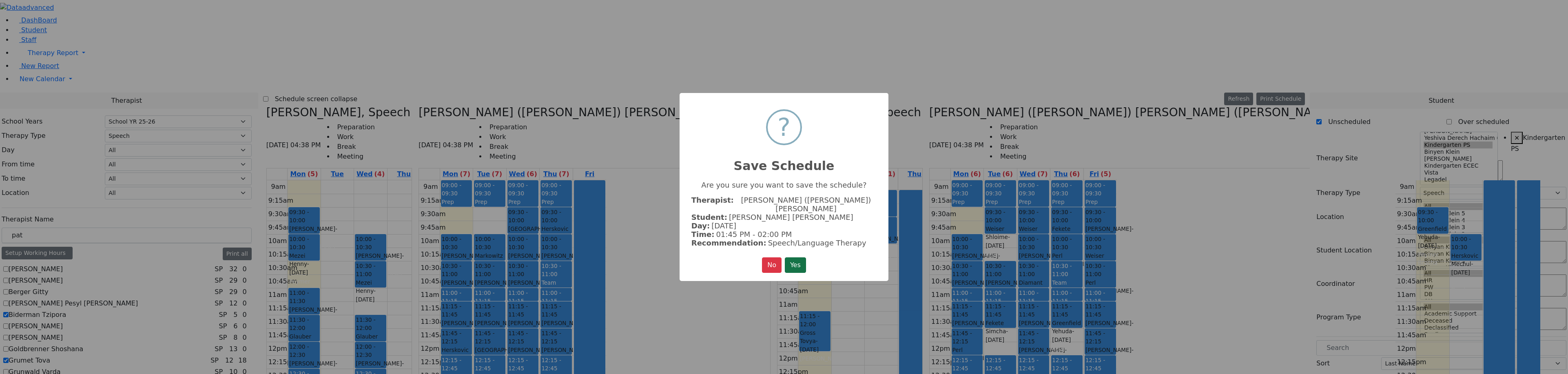
click at [805, 261] on button "Yes" at bounding box center [795, 265] width 21 height 15
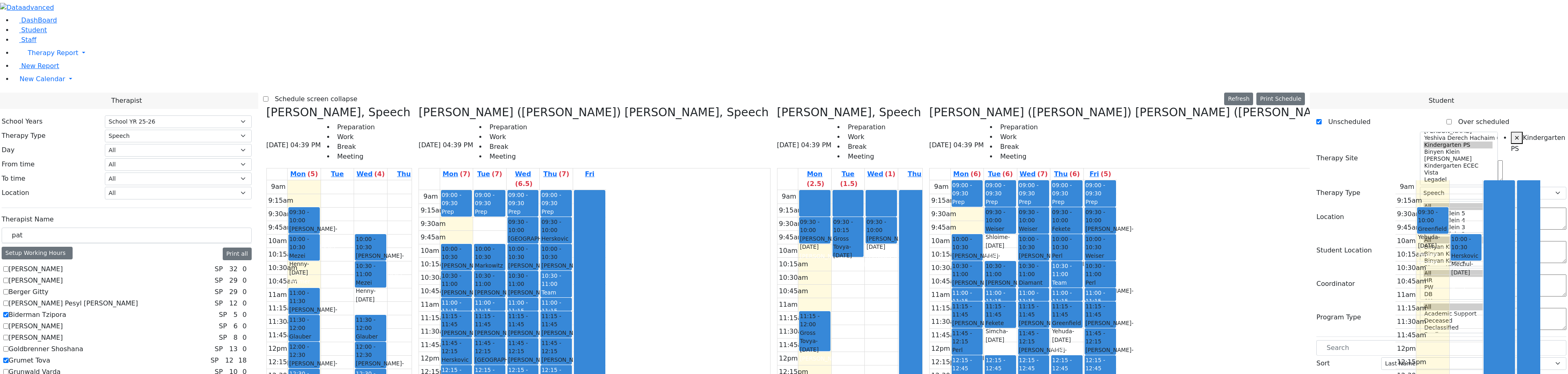
drag, startPoint x: 1415, startPoint y: 236, endPoint x: 647, endPoint y: 323, distance: 772.9
click at [647, 323] on div "Therapist School Years Select School YR Summer YR 25 School YR 25-26 Summer YR …" at bounding box center [784, 363] width 1578 height 542
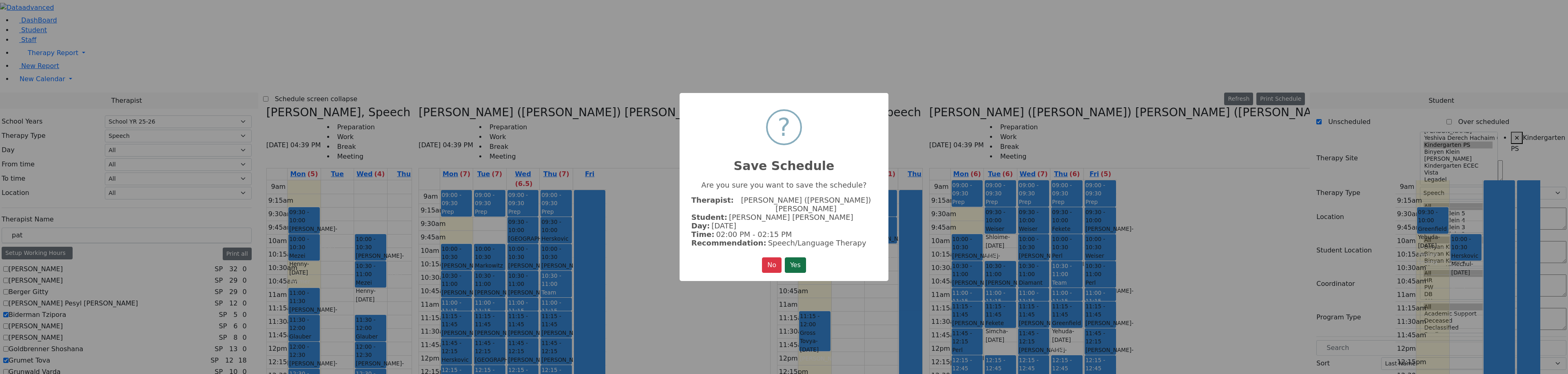
click at [799, 261] on button "Yes" at bounding box center [795, 265] width 21 height 15
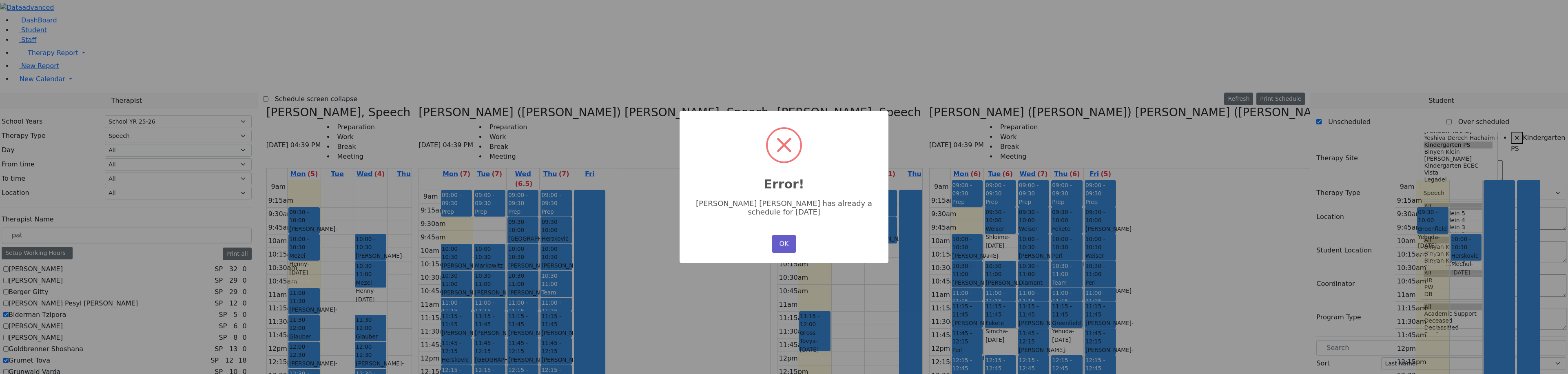
click at [789, 241] on button "OK" at bounding box center [784, 243] width 24 height 18
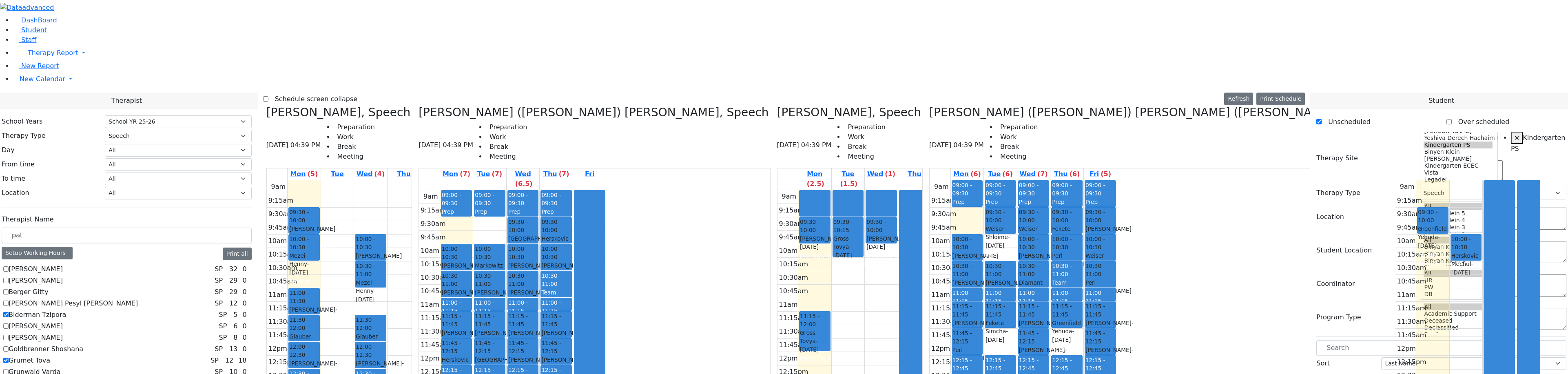
drag, startPoint x: 1393, startPoint y: 238, endPoint x: 605, endPoint y: 311, distance: 791.4
click at [605, 311] on div "Therapist School Years Select School YR Summer YR 25 School YR 25-26 Summer YR …" at bounding box center [784, 363] width 1578 height 542
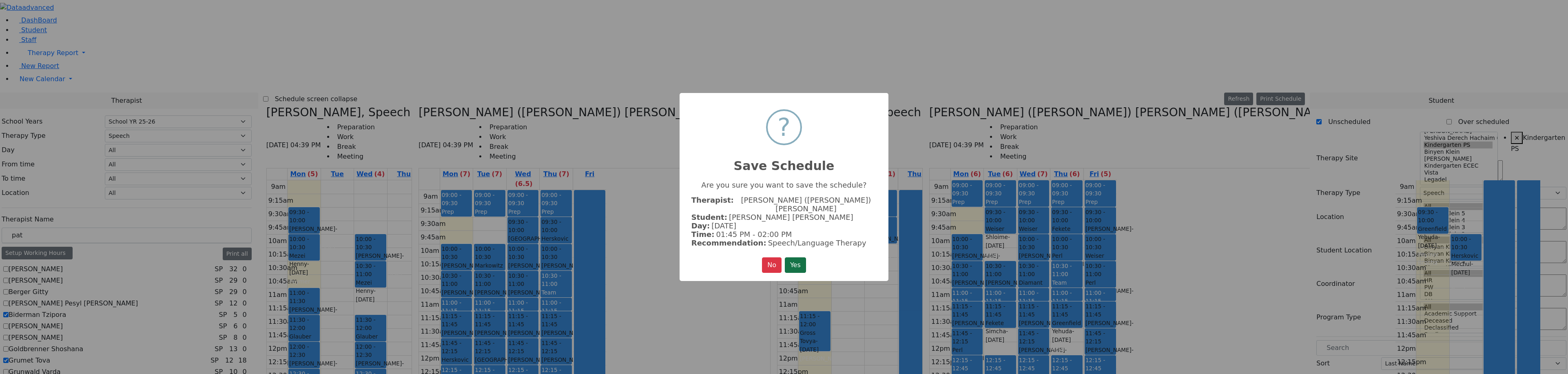
click at [806, 260] on button "Yes" at bounding box center [795, 265] width 21 height 15
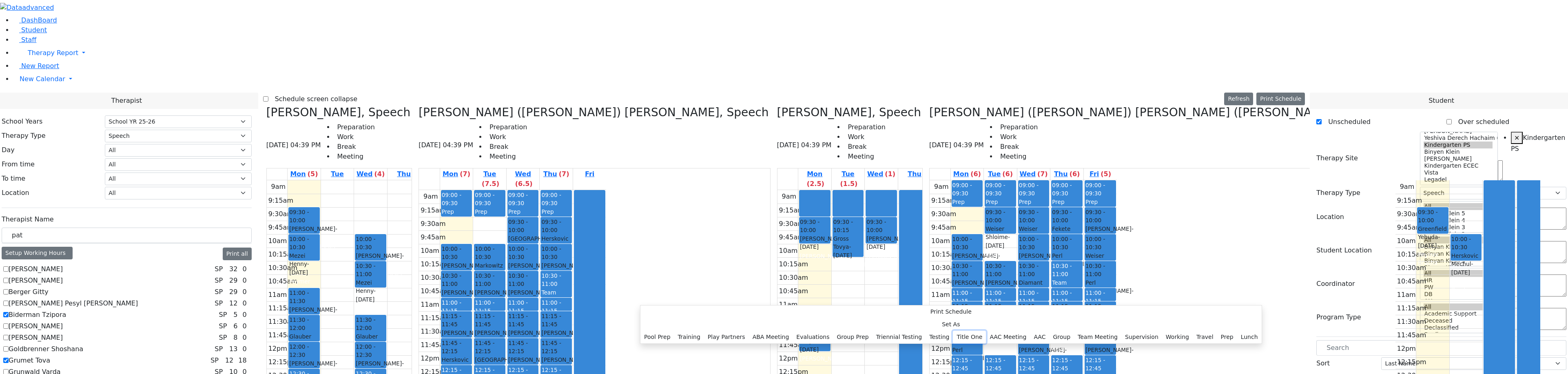
click at [953, 330] on button "Title One" at bounding box center [969, 336] width 33 height 13
select select "3"
select select "14:15:00"
select select "14:30:00"
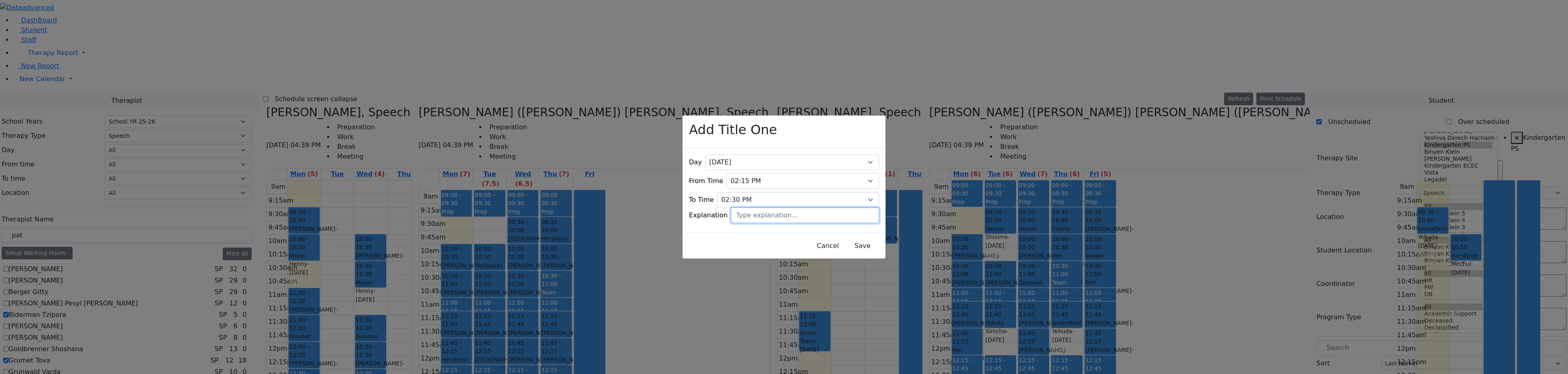
click at [769, 208] on input "text" at bounding box center [805, 215] width 148 height 15
click at [746, 210] on input "Feivelson" at bounding box center [805, 215] width 148 height 15
click at [779, 213] on input "Faivelson" at bounding box center [805, 215] width 148 height 15
type input "[PERSON_NAME]"
click at [848, 245] on button "Save" at bounding box center [863, 245] width 37 height 15
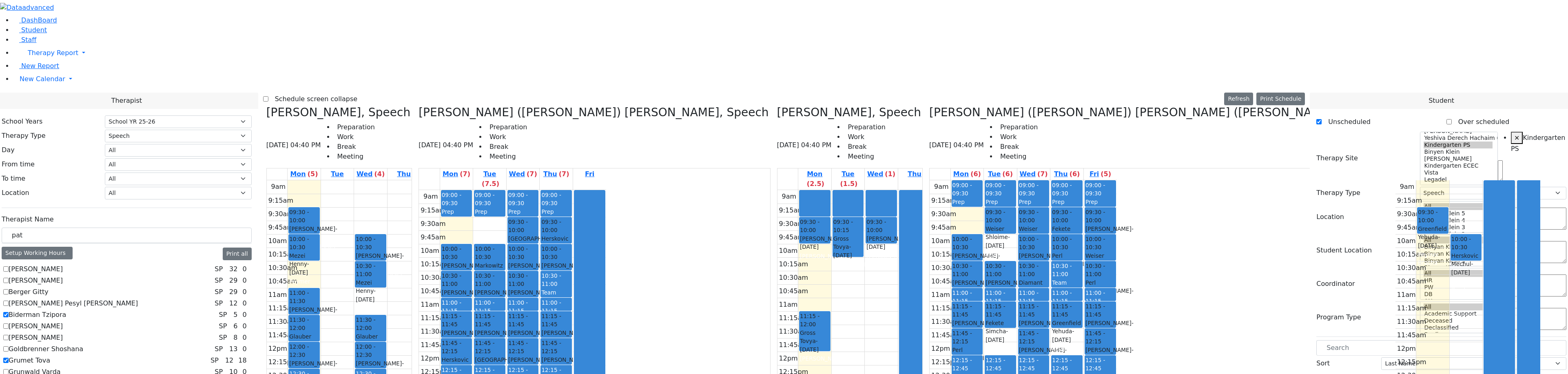
drag, startPoint x: 642, startPoint y: 332, endPoint x: 642, endPoint y: 324, distance: 8.0
click at [540, 322] on div "09:00 - 09:30 Prep 09:30 - 10:00 [GEOGRAPHIC_DATA] Drummer [PERSON_NAME] - [DAT…" at bounding box center [523, 351] width 33 height 323
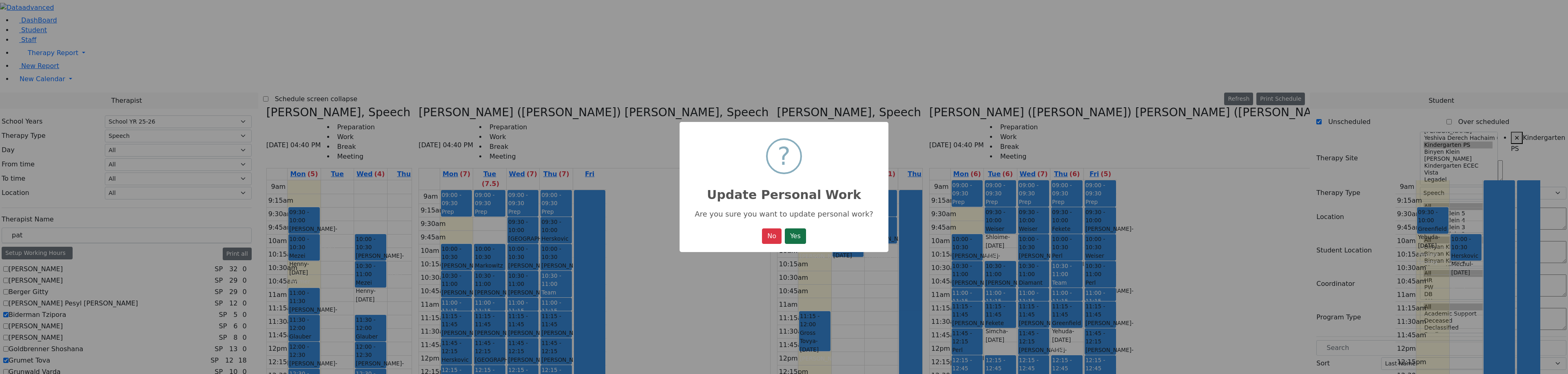
click at [787, 241] on button "Yes" at bounding box center [795, 235] width 21 height 15
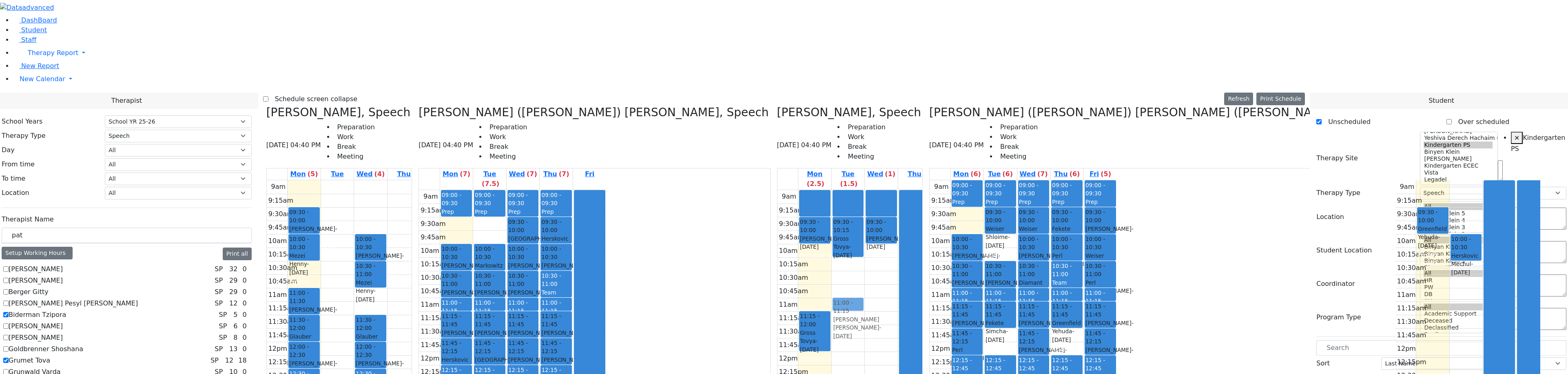
drag, startPoint x: 601, startPoint y: 311, endPoint x: 803, endPoint y: 167, distance: 248.1
click at [803, 167] on div "[PERSON_NAME], Speech [DATE] 04:40 PM Preparation Work Break Meeting Mon (5) Tu…" at bounding box center [784, 310] width 1042 height 408
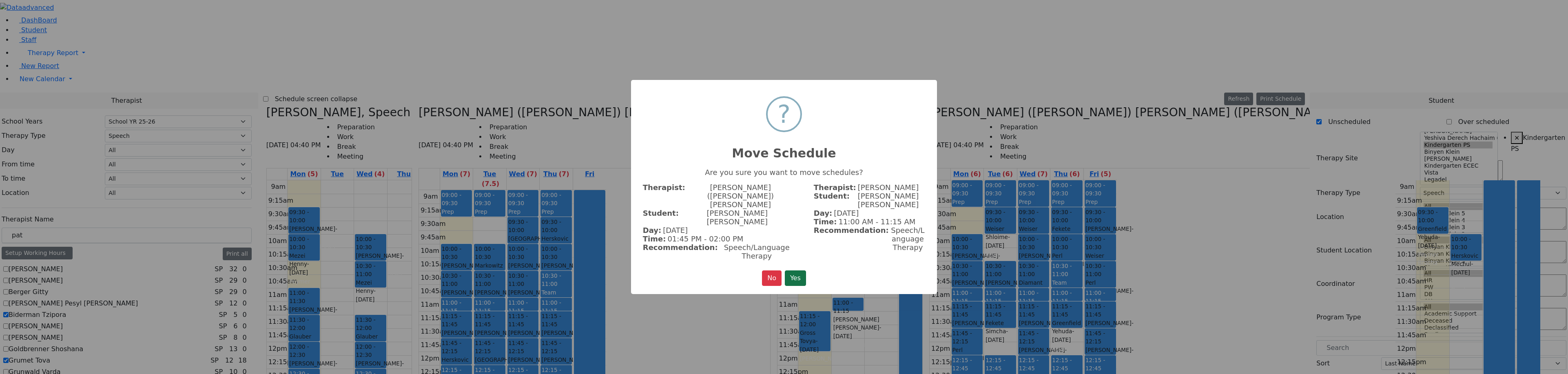
click at [793, 270] on button "Yes" at bounding box center [795, 277] width 21 height 15
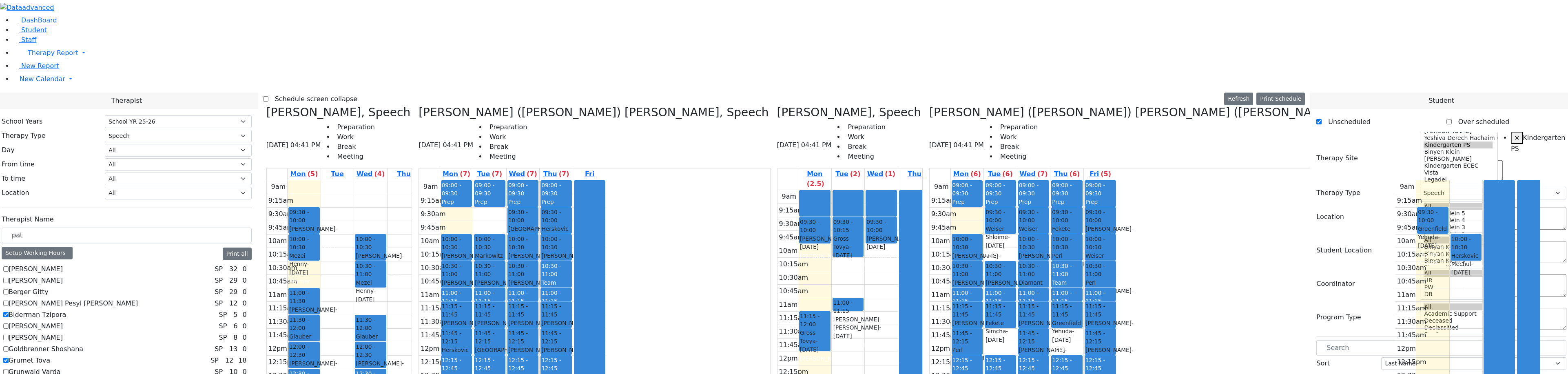
click at [540, 316] on div "09:00 - 09:30 Prep 09:30 - 10:00 [GEOGRAPHIC_DATA] Drummer [PERSON_NAME] - [DAT…" at bounding box center [523, 341] width 33 height 323
click at [811, 190] on div "9am 9:15am 9:30am 9:45am 10am 10:15am 10:30am 10:45am 11am 11:15am 11:30am 11:4…" at bounding box center [871, 351] width 187 height 323
drag, startPoint x: 799, startPoint y: 221, endPoint x: 800, endPoint y: 214, distance: 7.1
click at [799, 221] on div "9am 9:15am 9:30am 9:45am 10am 10:15am 10:30am 10:45am 11am 11:15am 11:30am 11:4…" at bounding box center [871, 351] width 187 height 323
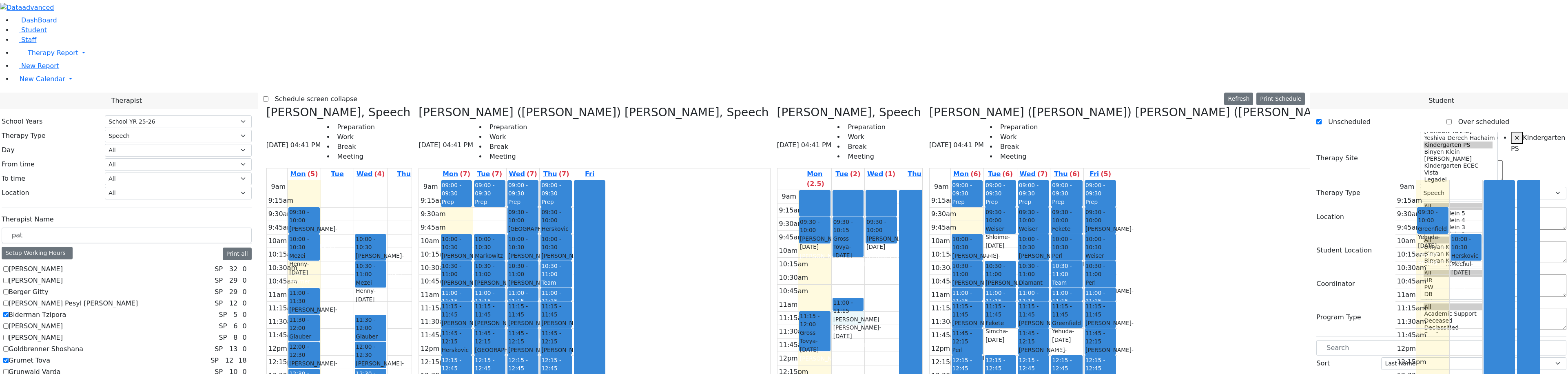
click at [803, 190] on div "9am 9:15am 9:30am 9:45am 10am 10:15am 10:30am 10:45am 11am 11:15am 11:30am 11:4…" at bounding box center [871, 351] width 187 height 323
click at [833, 315] on div "[PERSON_NAME] [PERSON_NAME] - [DATE]" at bounding box center [848, 327] width 30 height 25
click at [797, 190] on div "9am 9:15am 9:30am 9:45am 10am 10:15am 10:30am 10:45am 11am 11:15am 11:30am 11:4…" at bounding box center [871, 351] width 187 height 323
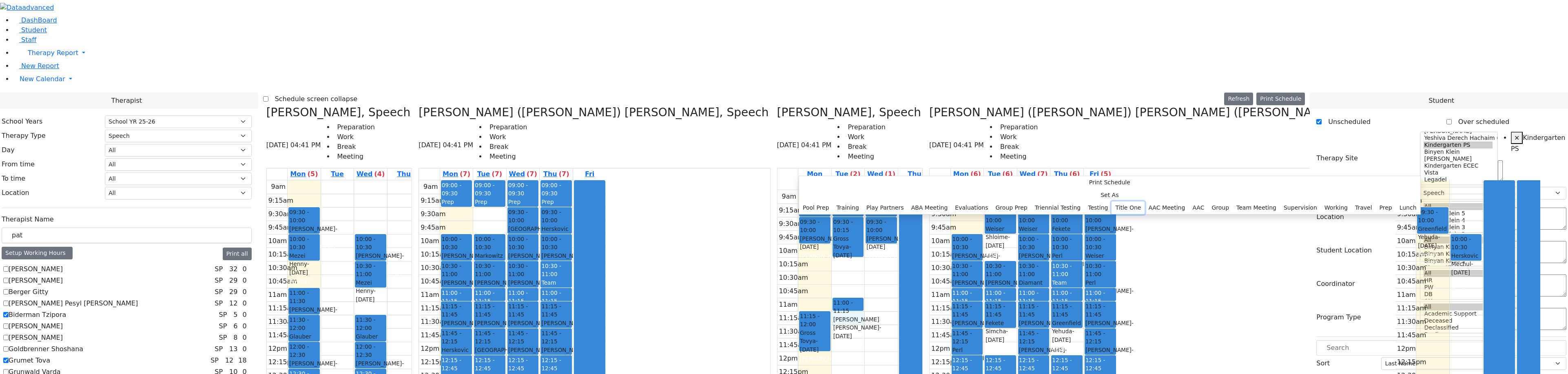
click at [1111, 201] on button "Title One" at bounding box center [1128, 207] width 33 height 13
select select "2"
select select "11:15:00"
select select "11:30:00"
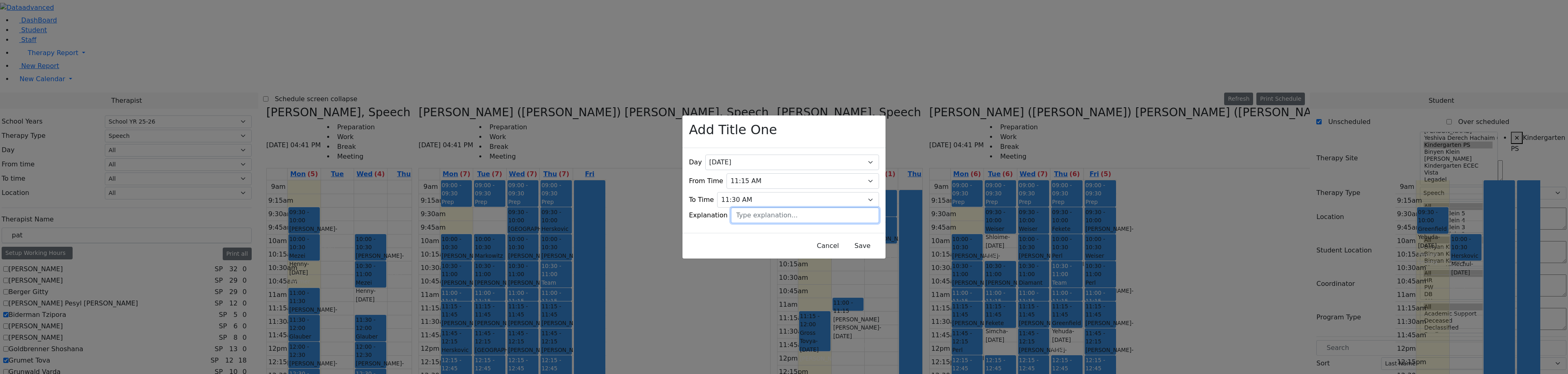
click at [796, 212] on input "text" at bounding box center [805, 215] width 148 height 15
type input "S"
type input "G"
type input "[PERSON_NAME]"
click at [845, 241] on button "Save" at bounding box center [863, 245] width 37 height 15
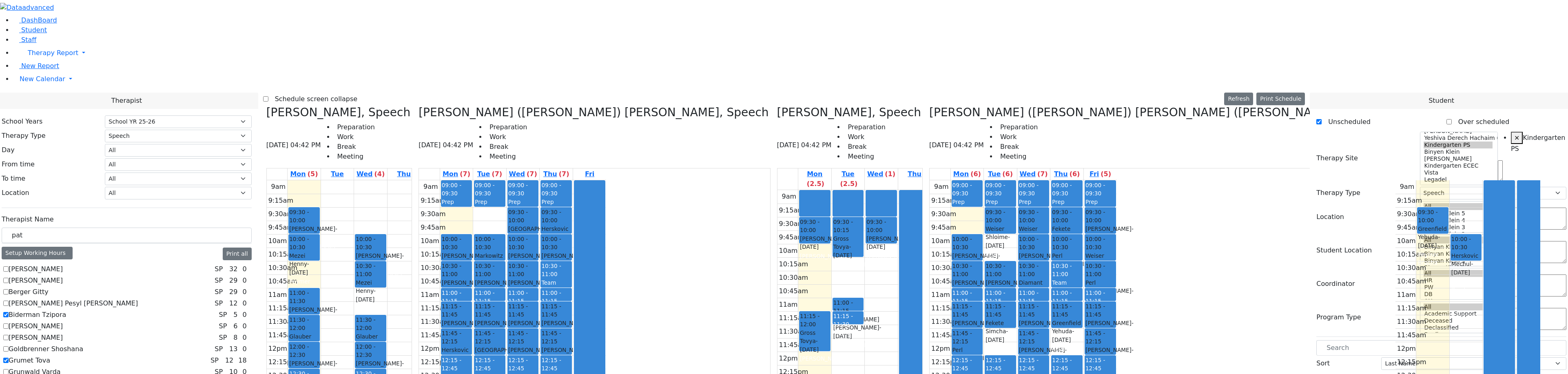
drag, startPoint x: 1349, startPoint y: 237, endPoint x: 687, endPoint y: 328, distance: 668.2
click at [686, 330] on div "Therapist School Years Select School YR Summer YR 25 School YR 25-26 Summer YR …" at bounding box center [784, 363] width 1578 height 542
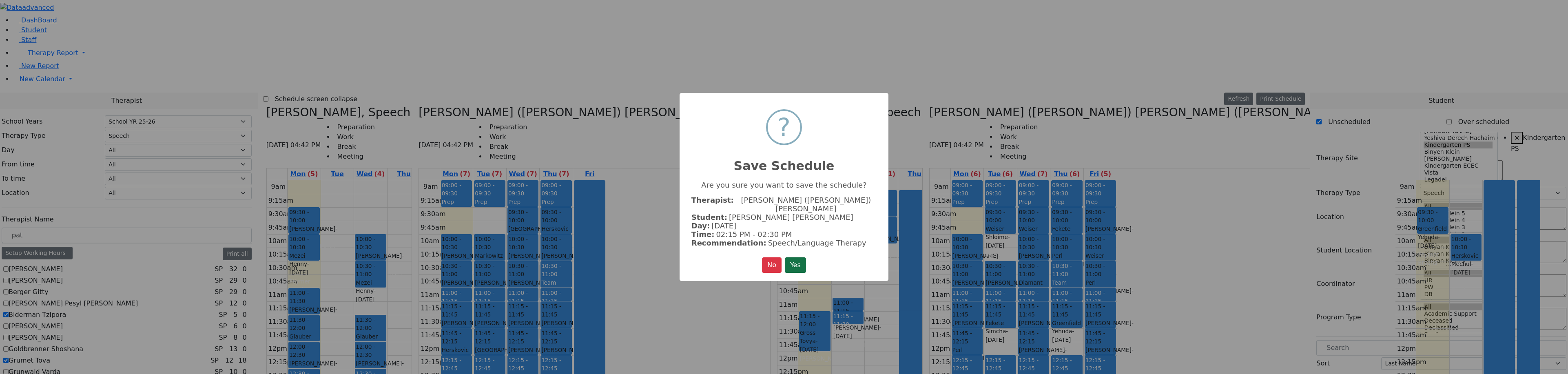
click at [795, 266] on button "Yes" at bounding box center [795, 265] width 21 height 15
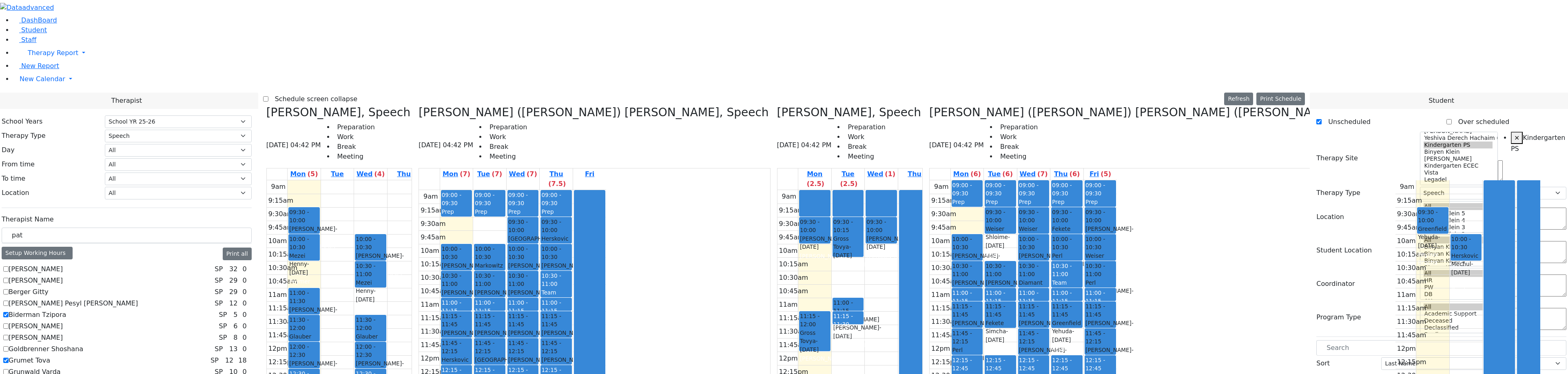
checkbox input "true"
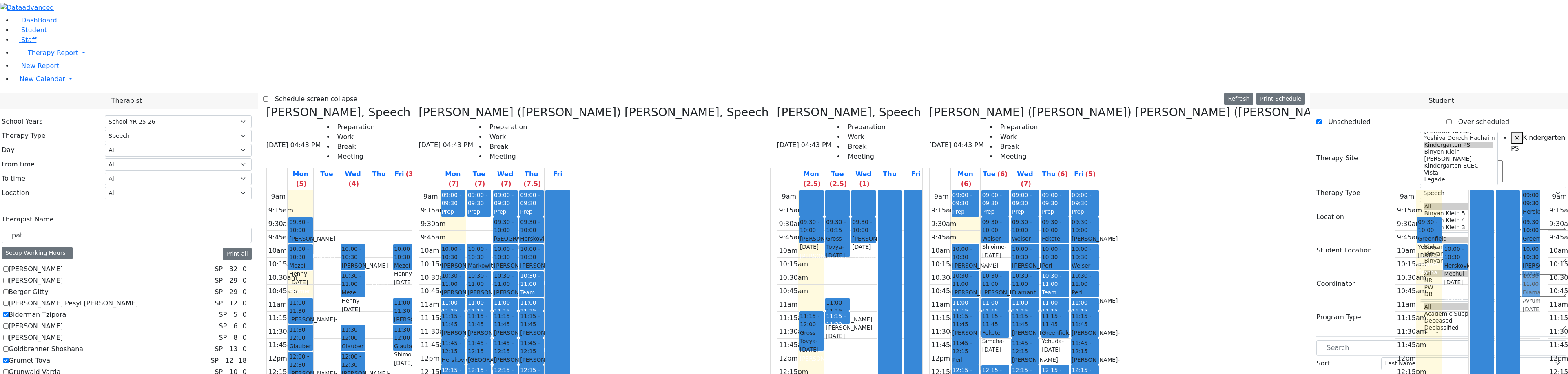
drag, startPoint x: 1197, startPoint y: 96, endPoint x: 1139, endPoint y: 148, distance: 77.9
click at [1139, 148] on div "[PERSON_NAME], Speech [DATE] 04:43 PM Preparation Work Break Meeting Mon (5) Tu…" at bounding box center [784, 310] width 1042 height 408
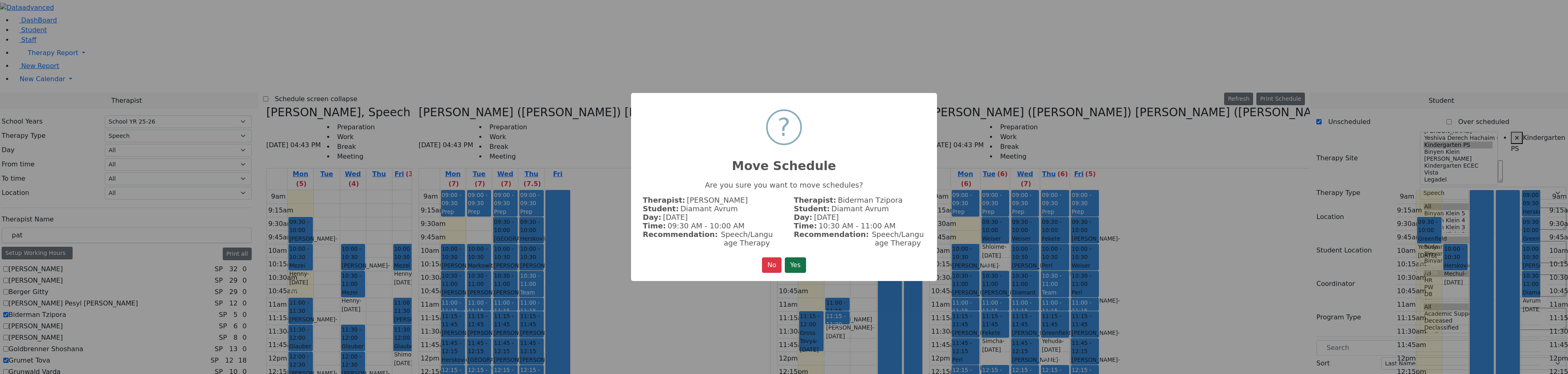
click at [796, 265] on button "Yes" at bounding box center [795, 265] width 21 height 15
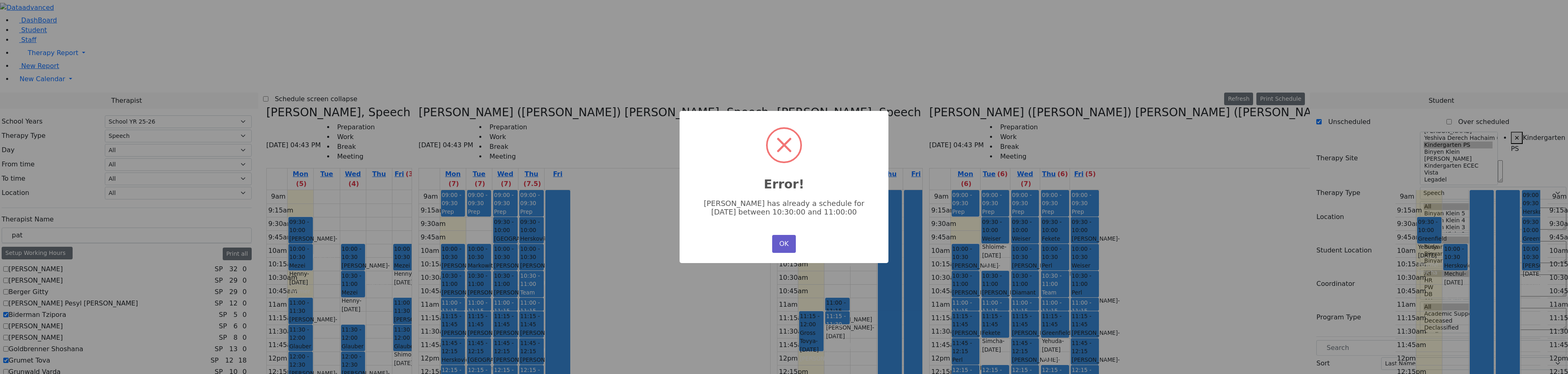
click at [783, 246] on button "OK" at bounding box center [784, 243] width 24 height 18
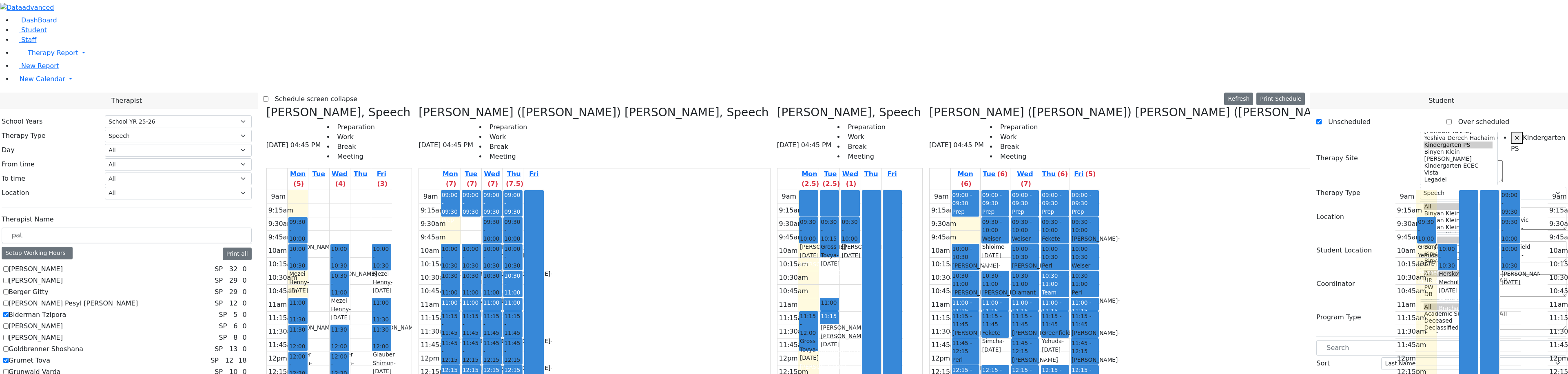
checkbox input "false"
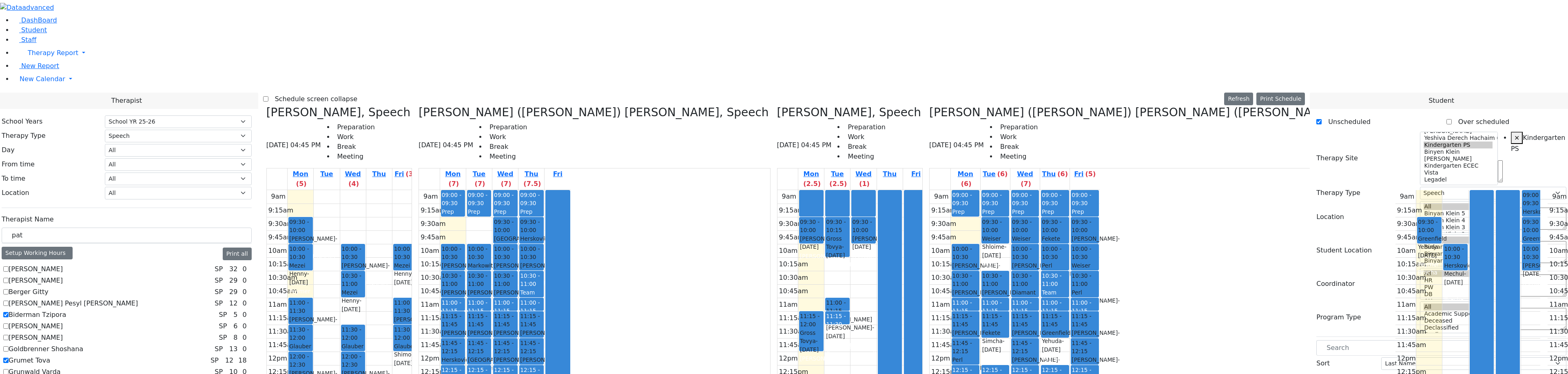
click at [61, 367] on label "Grunwald Varda" at bounding box center [35, 372] width 52 height 10
click at [9, 369] on input "Grunwald Varda" at bounding box center [5, 371] width 5 height 5
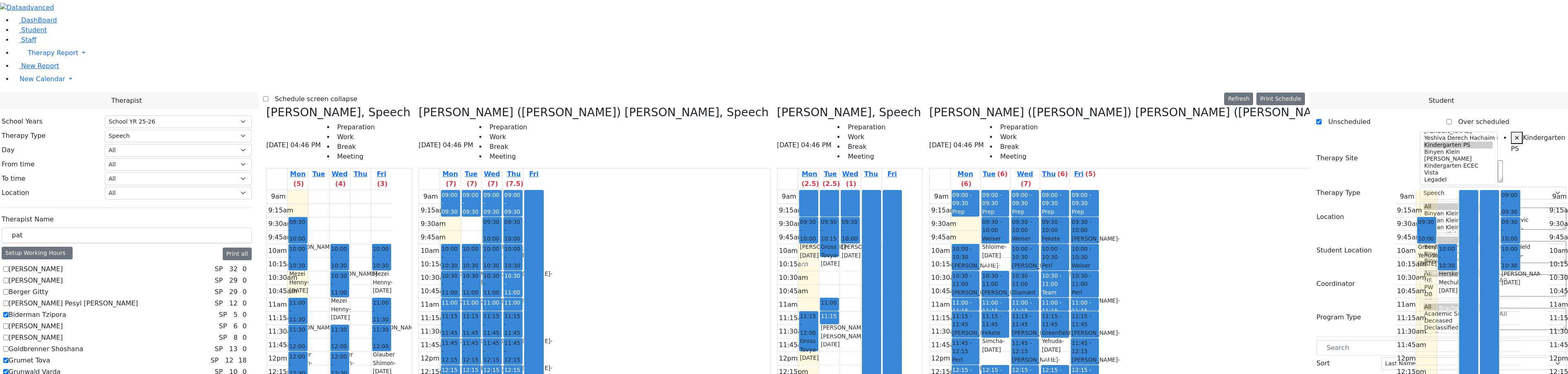
click at [61, 367] on label "Grunwald Varda" at bounding box center [35, 372] width 52 height 10
click at [9, 369] on input "Grunwald Varda" at bounding box center [5, 371] width 5 height 5
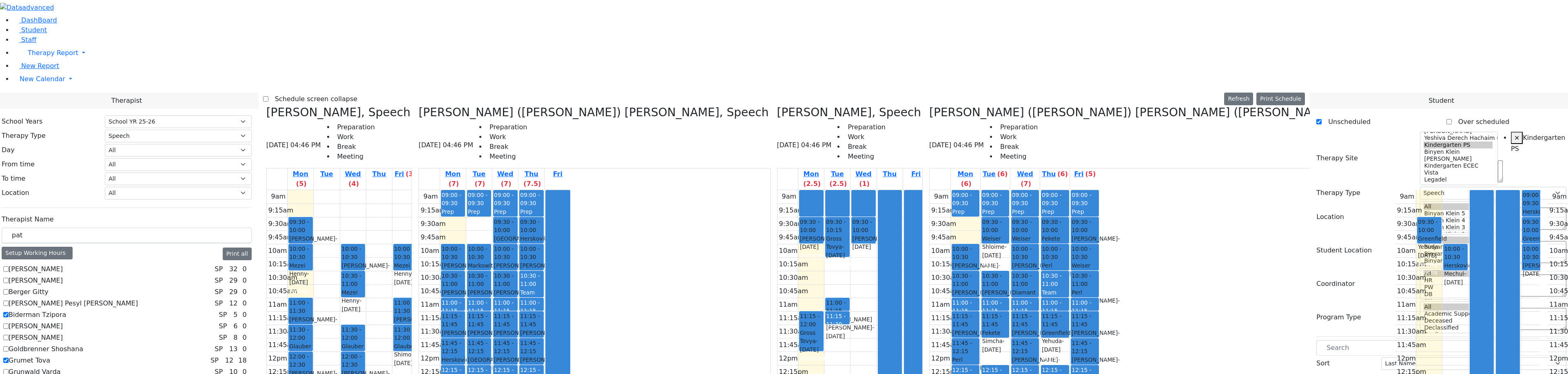
click at [61, 367] on label "Grunwald Varda" at bounding box center [35, 372] width 52 height 10
click at [9, 369] on input "Grunwald Varda" at bounding box center [5, 371] width 5 height 5
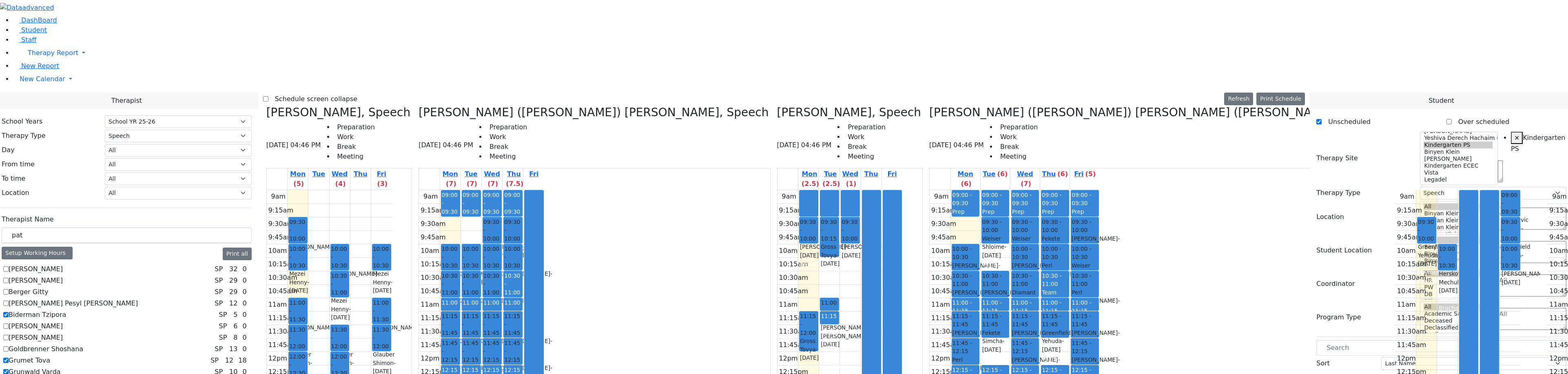
click at [61, 367] on label "Grunwald Varda" at bounding box center [35, 372] width 52 height 10
click at [9, 369] on input "Grunwald Varda" at bounding box center [5, 371] width 5 height 5
checkbox input "false"
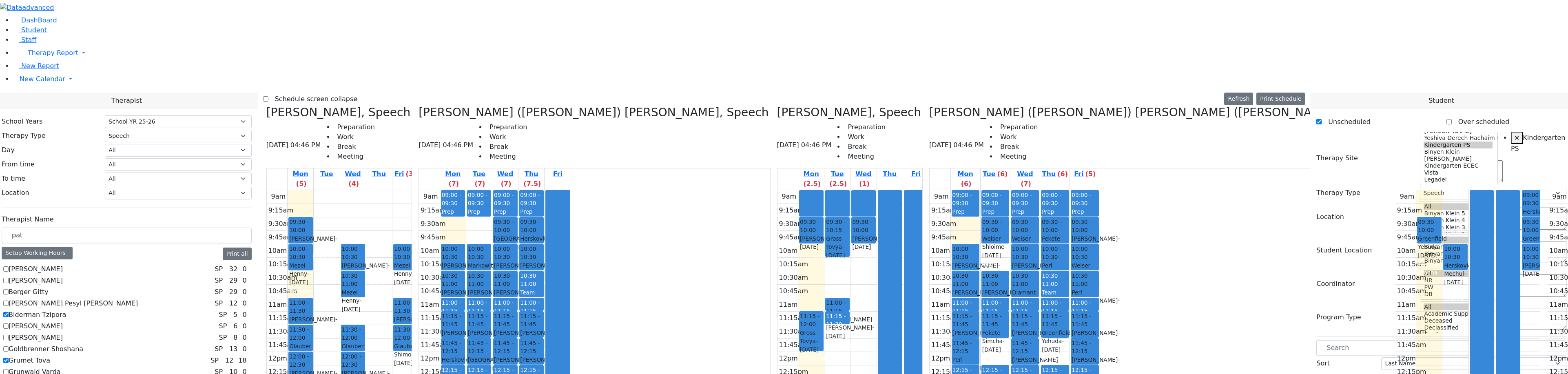
click at [1514, 134] on span "×" at bounding box center [1517, 137] width 5 height 8
select select
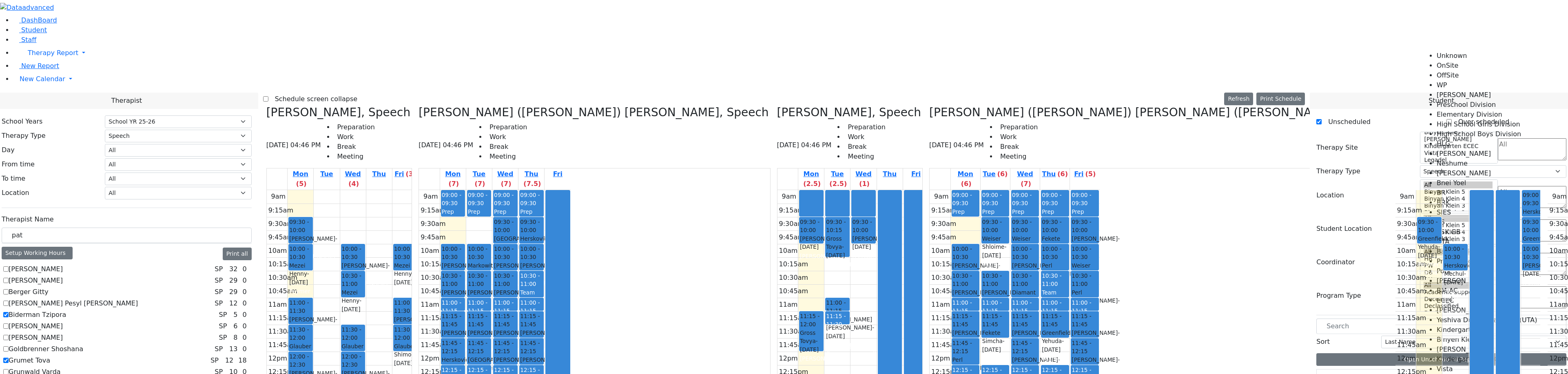
scroll to position [1076, 0]
